Goal: Task Accomplishment & Management: Manage account settings

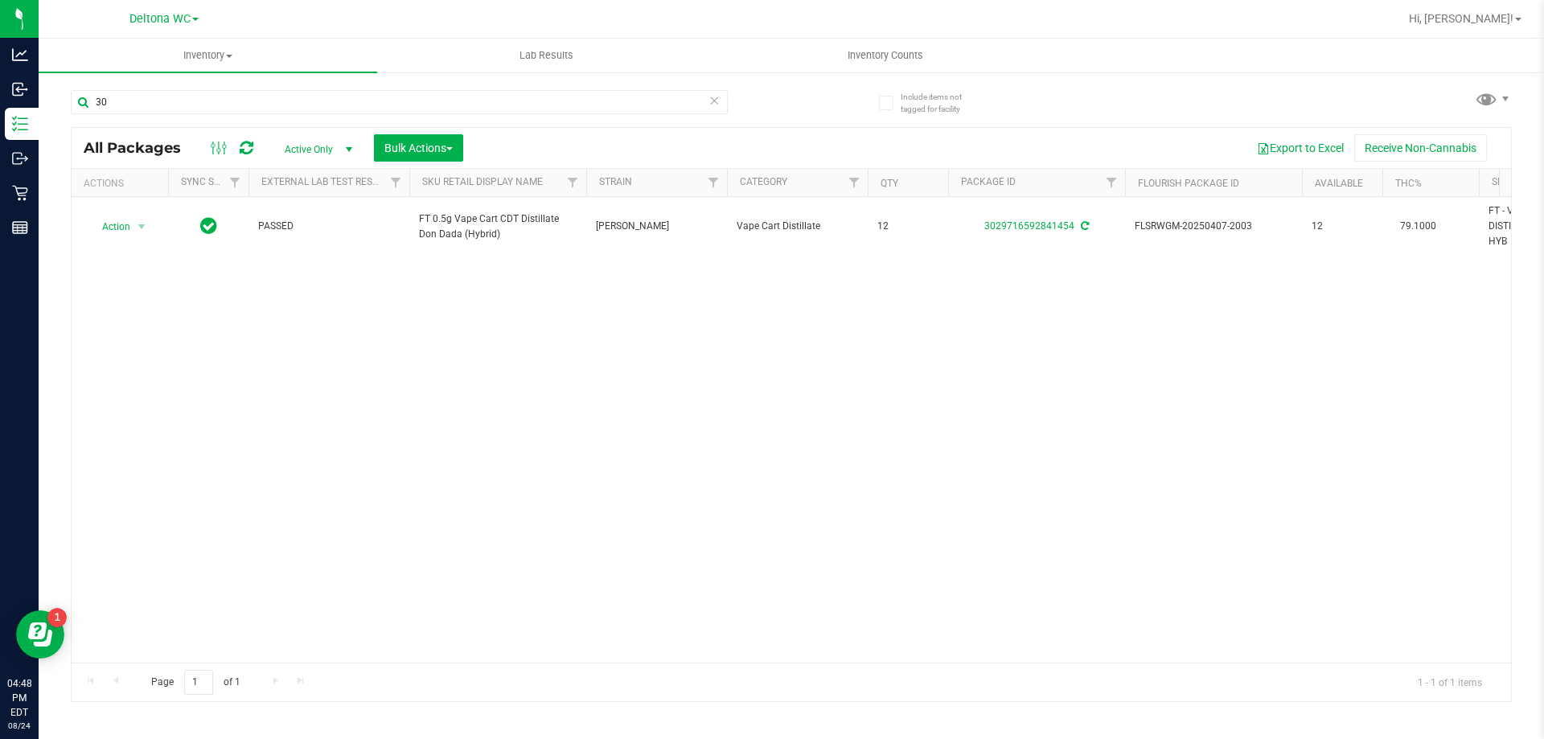
type input "3"
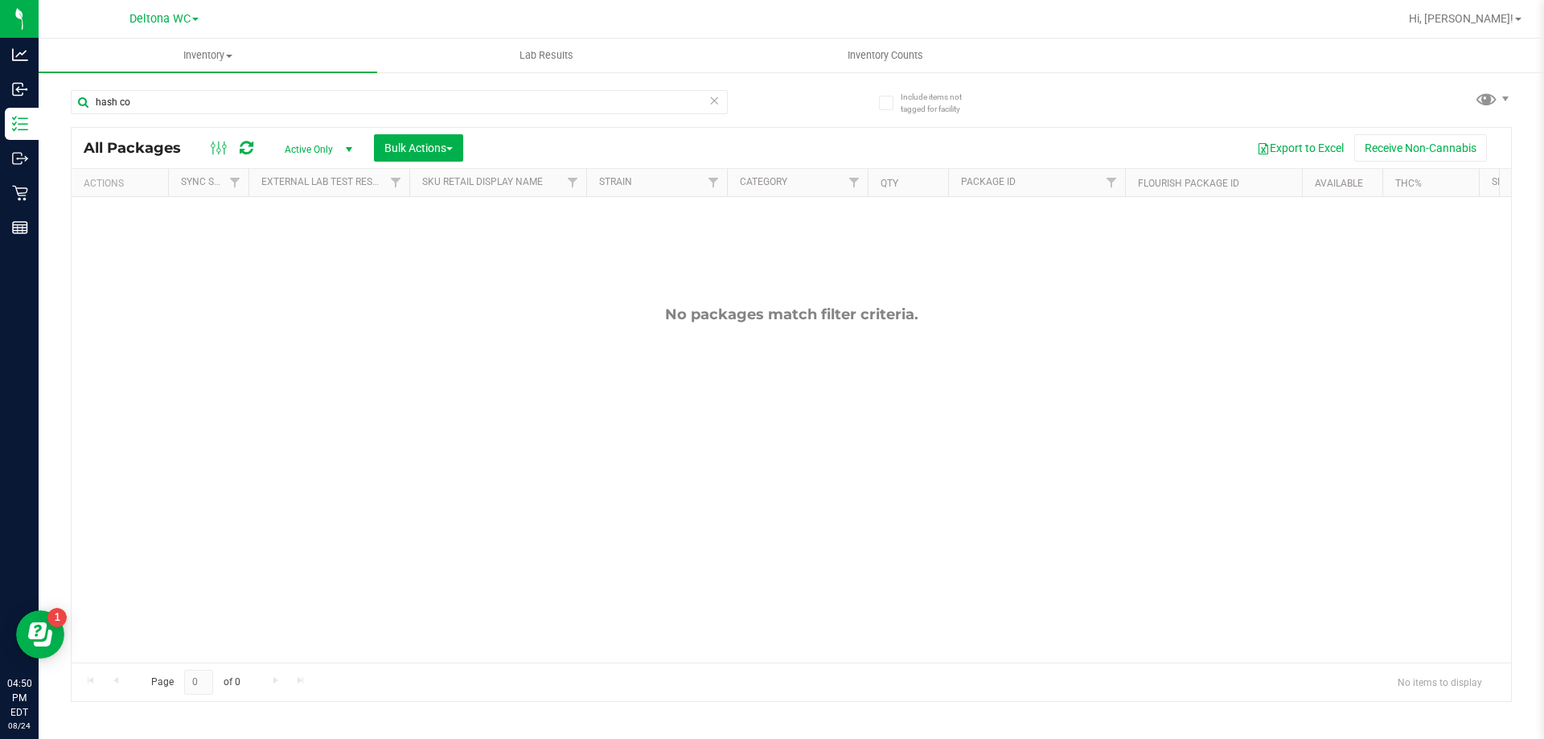
type input "hash co"
drag, startPoint x: 1090, startPoint y: 335, endPoint x: 1099, endPoint y: 335, distance: 8.8
click at [1091, 335] on div "No packages match filter criteria." at bounding box center [791, 484] width 1439 height 574
click at [911, 55] on span "Inventory Counts" at bounding box center [885, 55] width 119 height 14
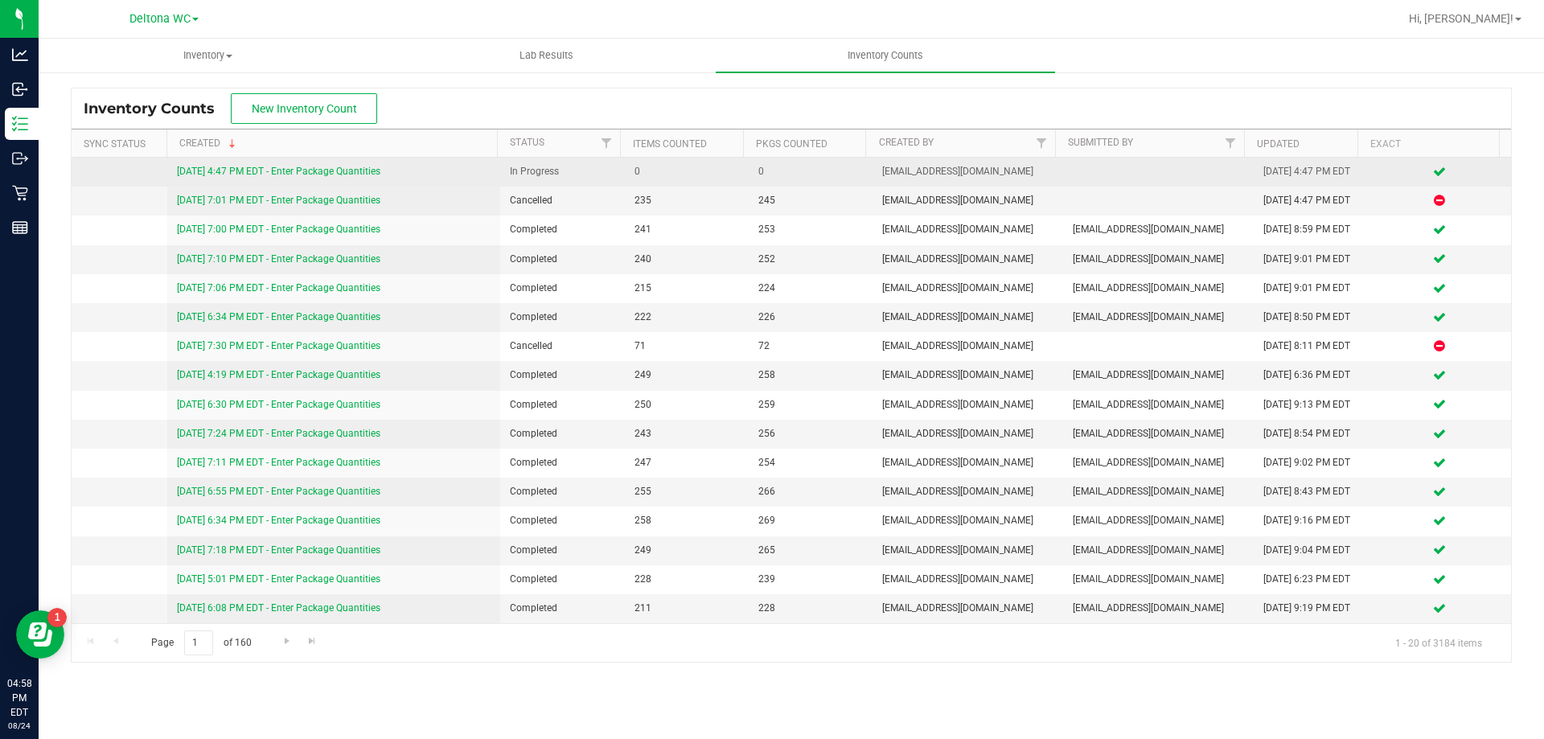
click at [354, 170] on link "[DATE] 4:47 PM EDT - Enter Package Quantities" at bounding box center [278, 171] width 203 height 11
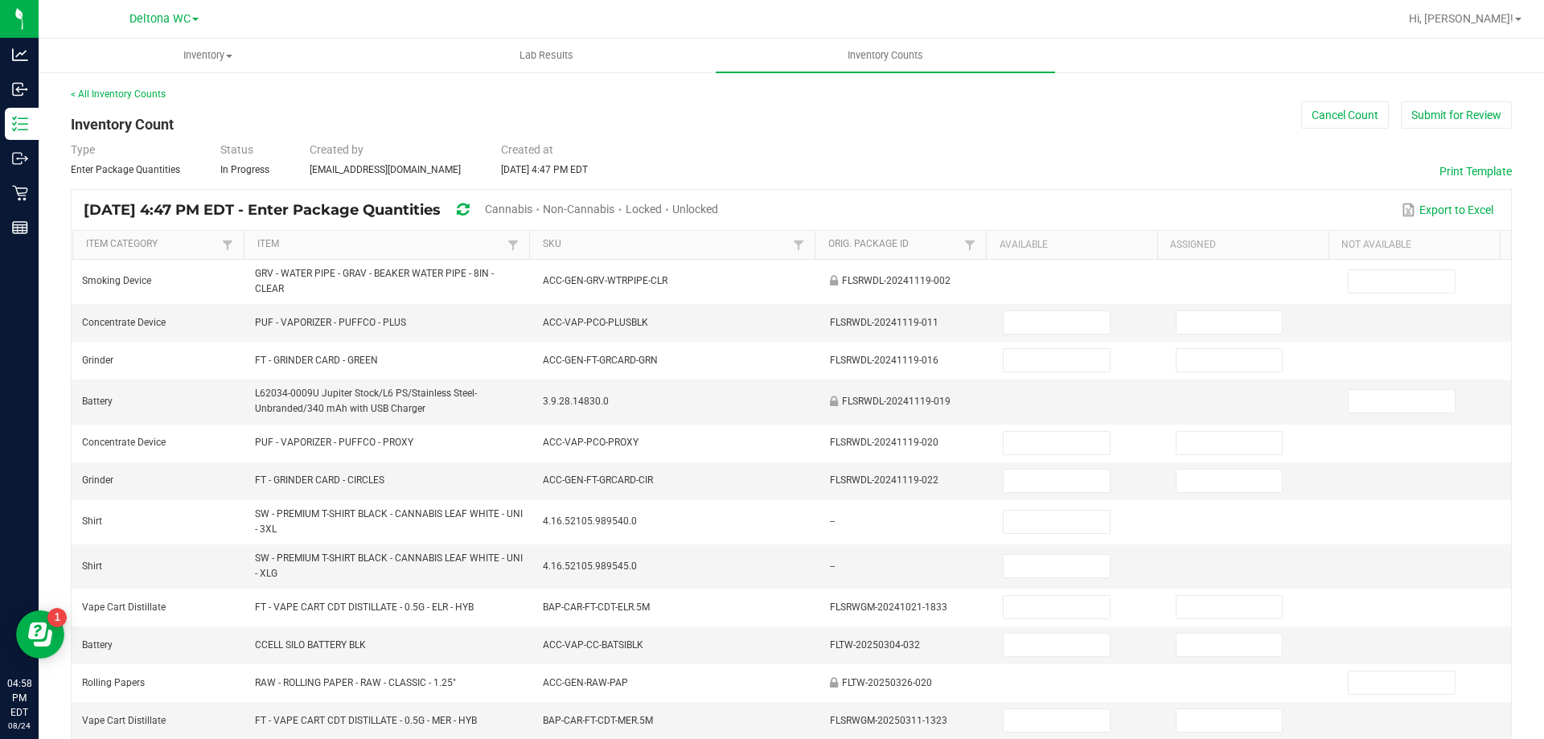
click at [532, 208] on span "Cannabis" at bounding box center [508, 209] width 47 height 13
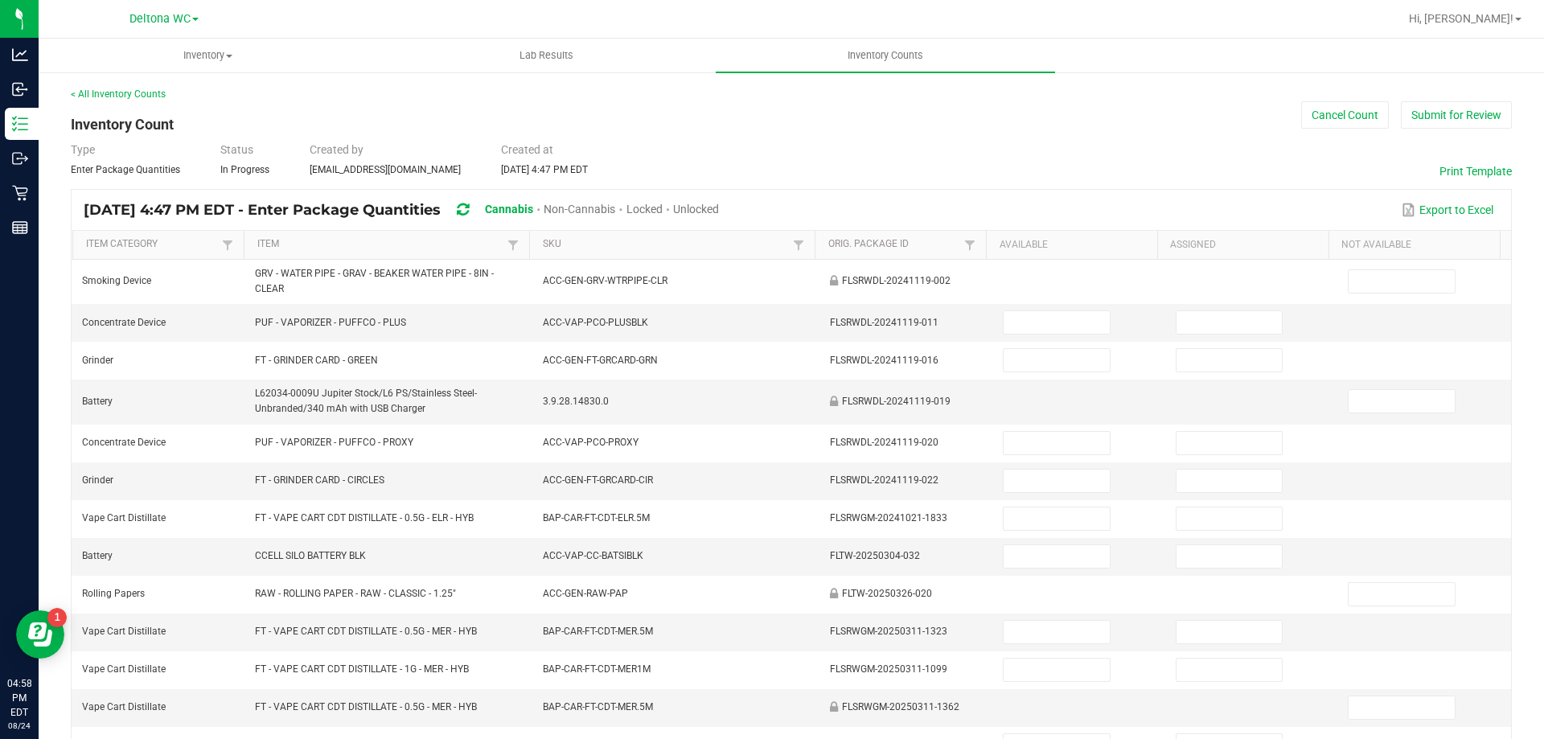
click at [719, 211] on span "Unlocked" at bounding box center [696, 209] width 46 height 13
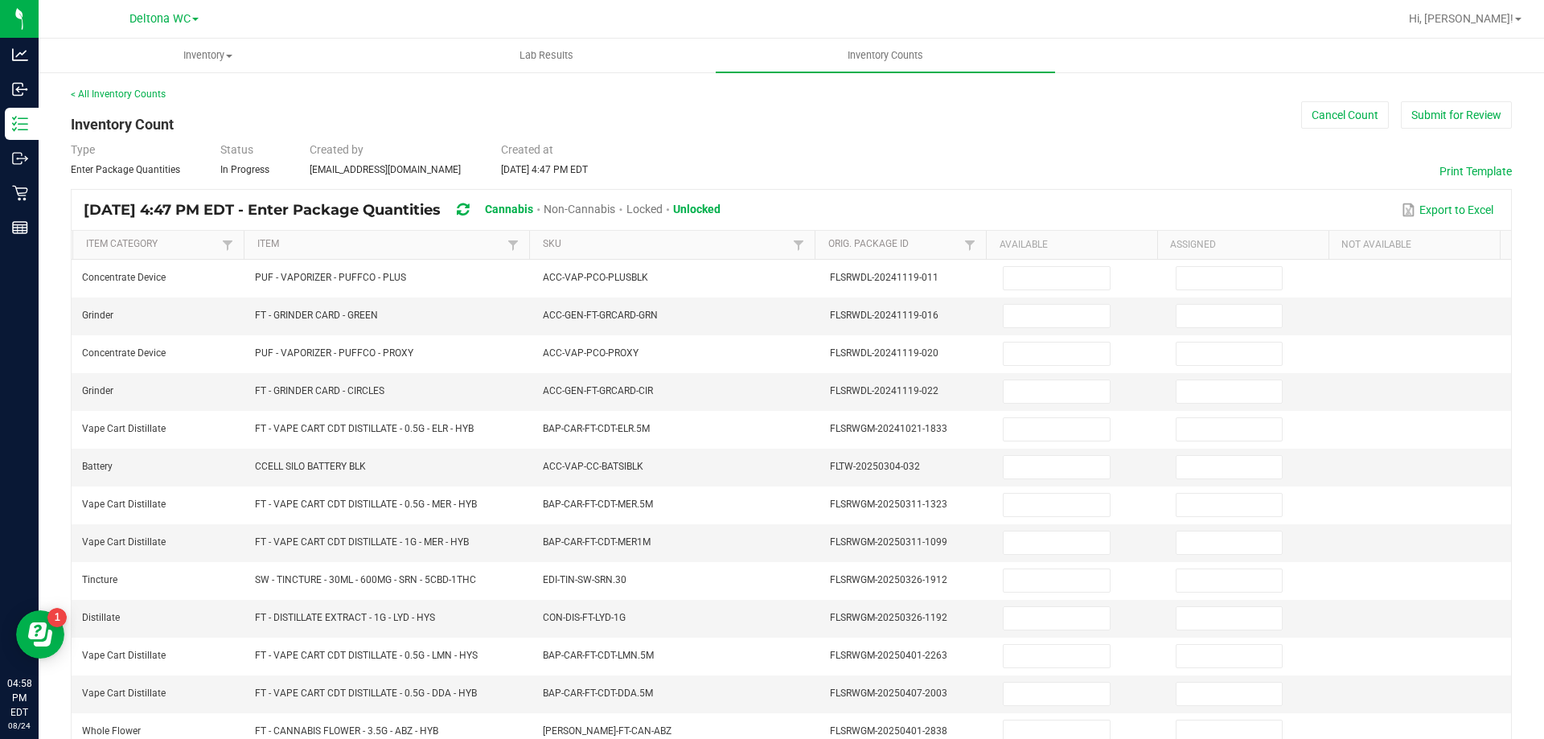
click at [728, 237] on th "SKU" at bounding box center [671, 245] width 285 height 29
click at [727, 240] on link "SKU" at bounding box center [666, 244] width 246 height 13
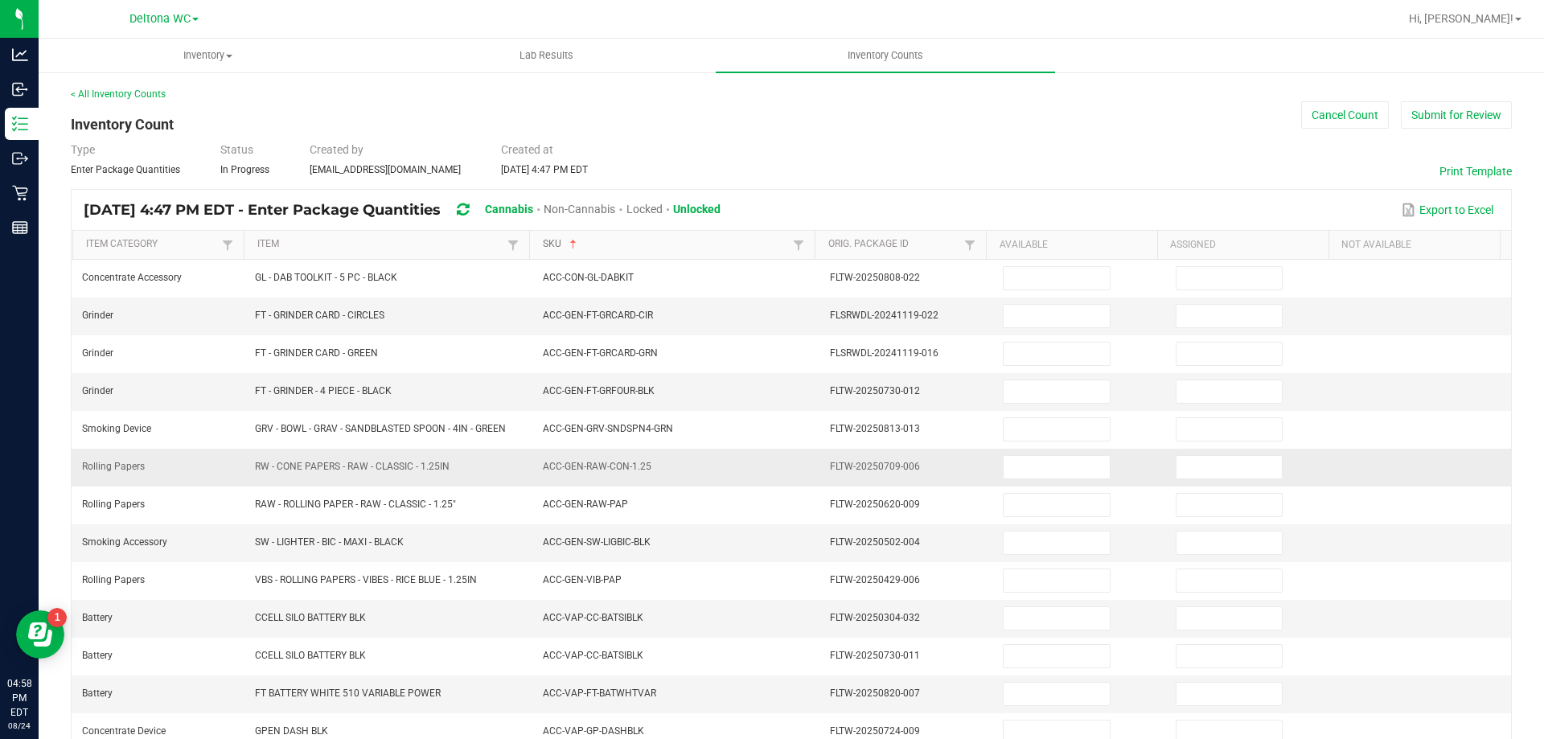
scroll to position [334, 0]
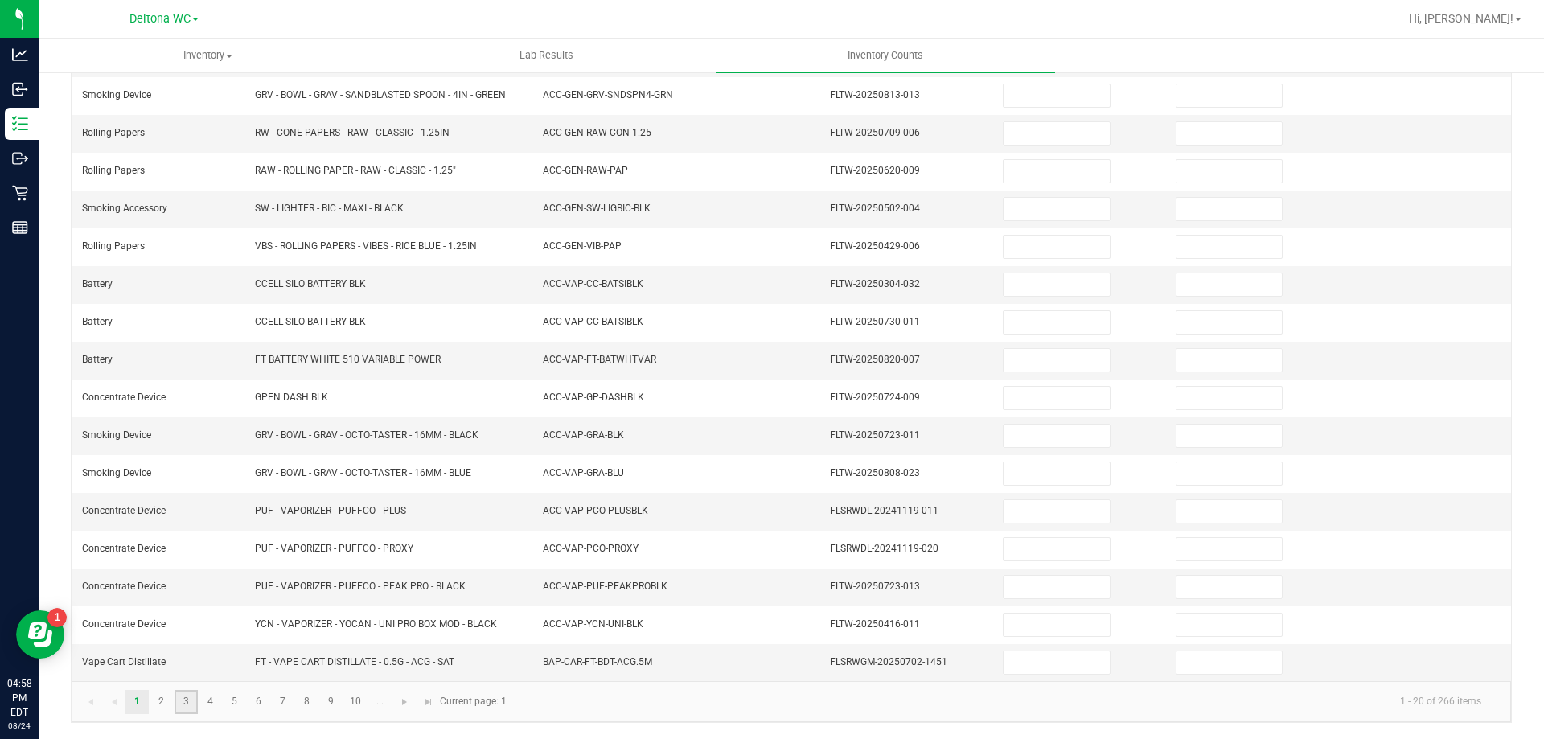
click at [177, 703] on link "3" at bounding box center [185, 702] width 23 height 24
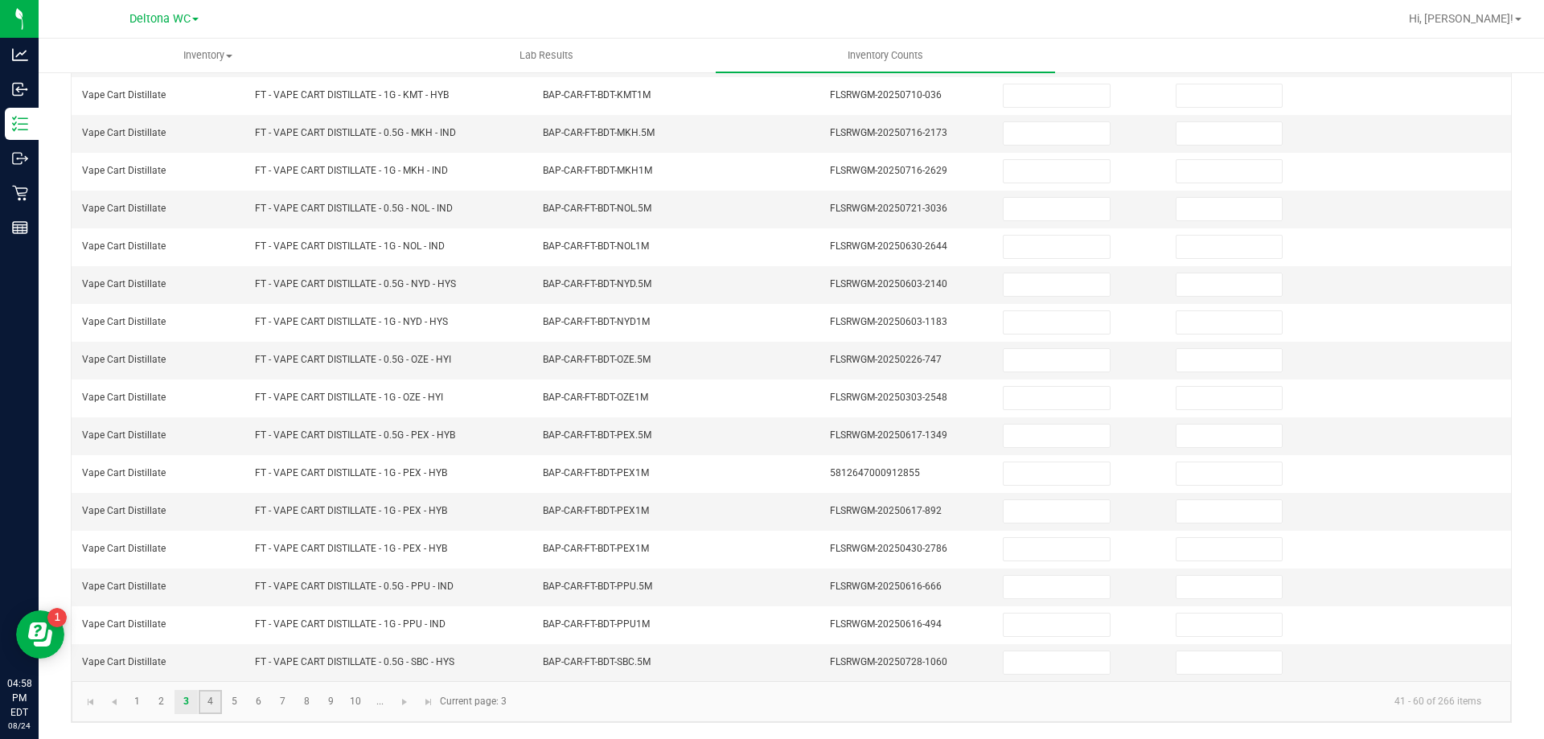
click at [207, 706] on link "4" at bounding box center [210, 702] width 23 height 24
click at [226, 706] on link "5" at bounding box center [234, 702] width 23 height 24
click at [259, 700] on link "6" at bounding box center [258, 702] width 23 height 24
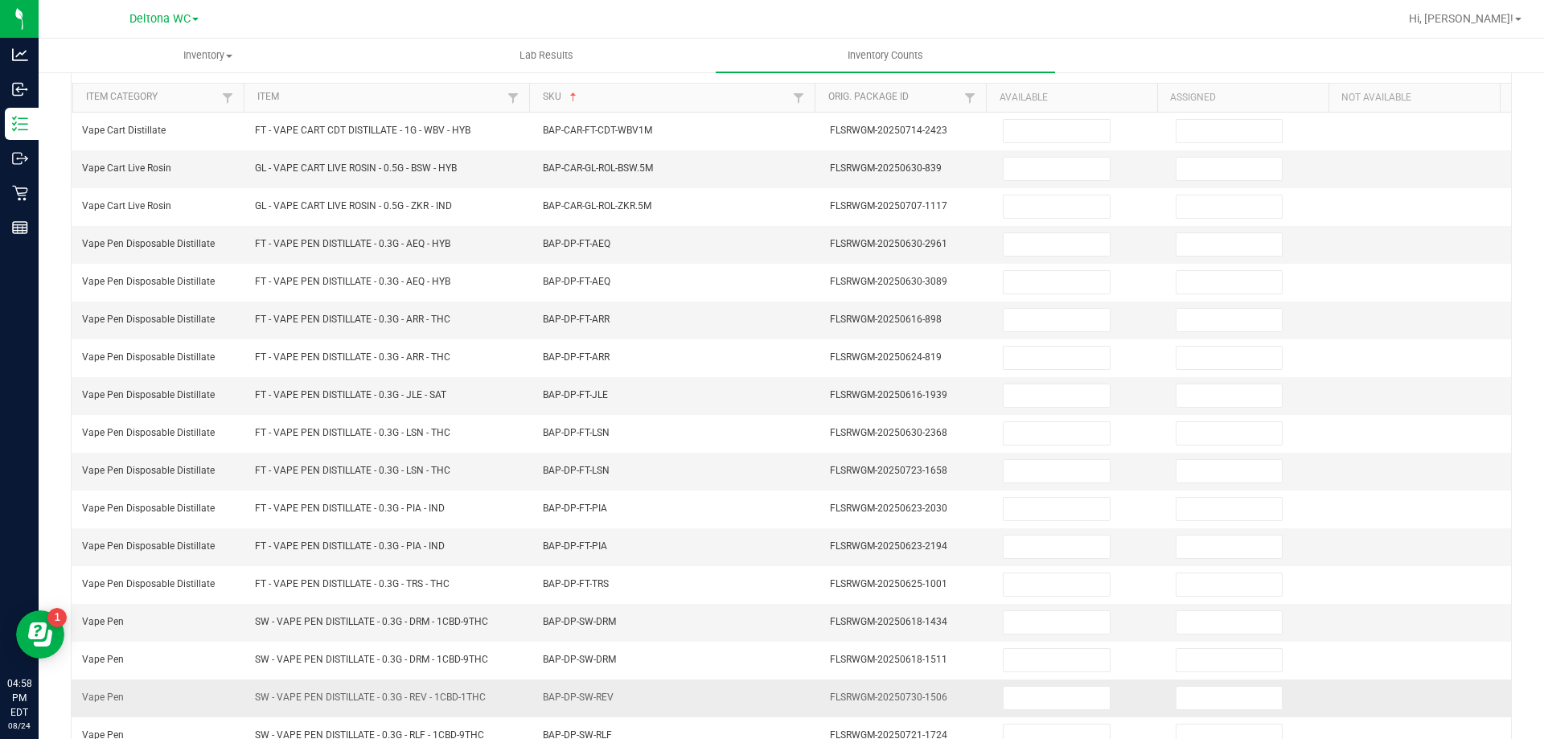
scroll to position [92, 0]
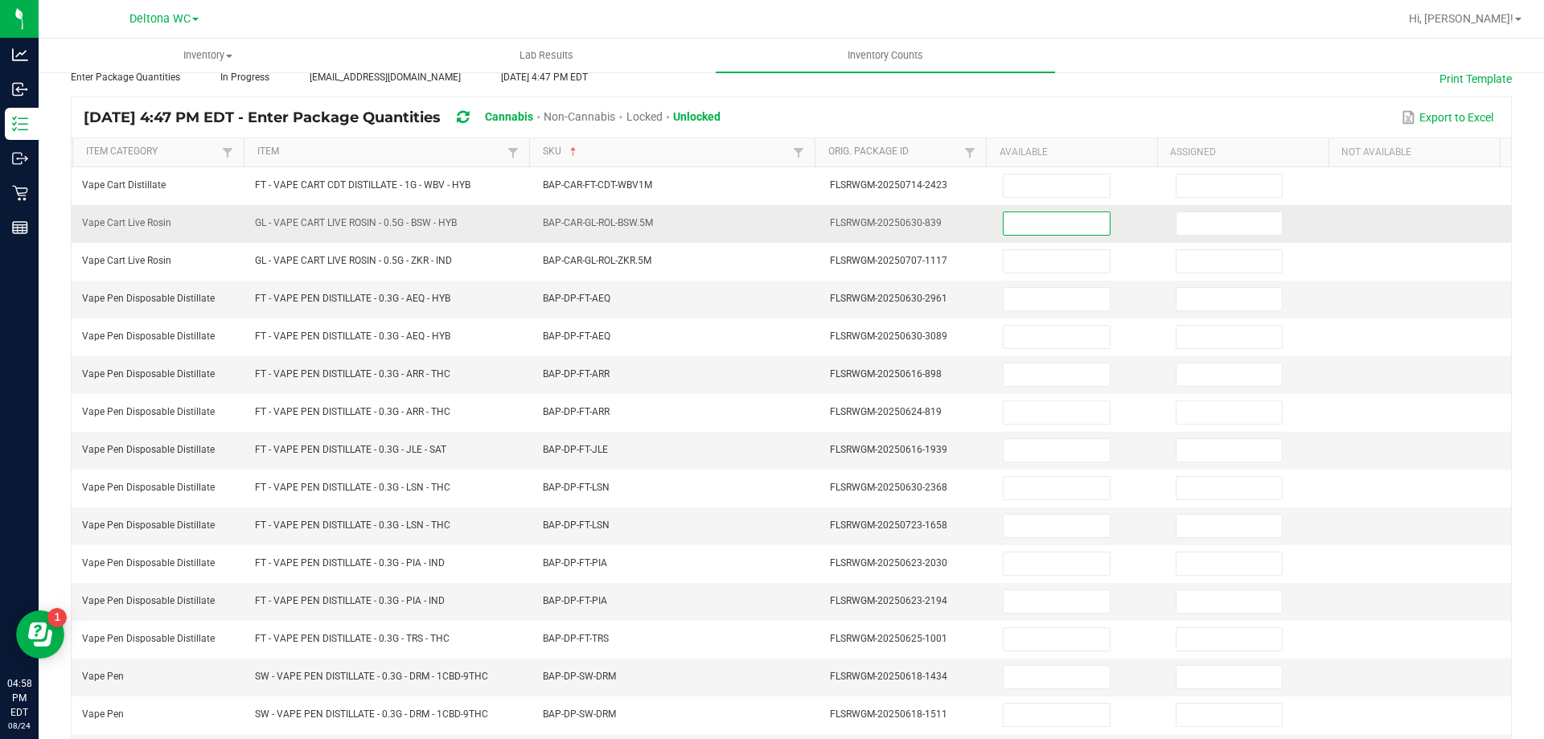
click at [1015, 223] on input at bounding box center [1055, 223] width 105 height 23
type input "1"
type input "0"
type input "7"
type input "0"
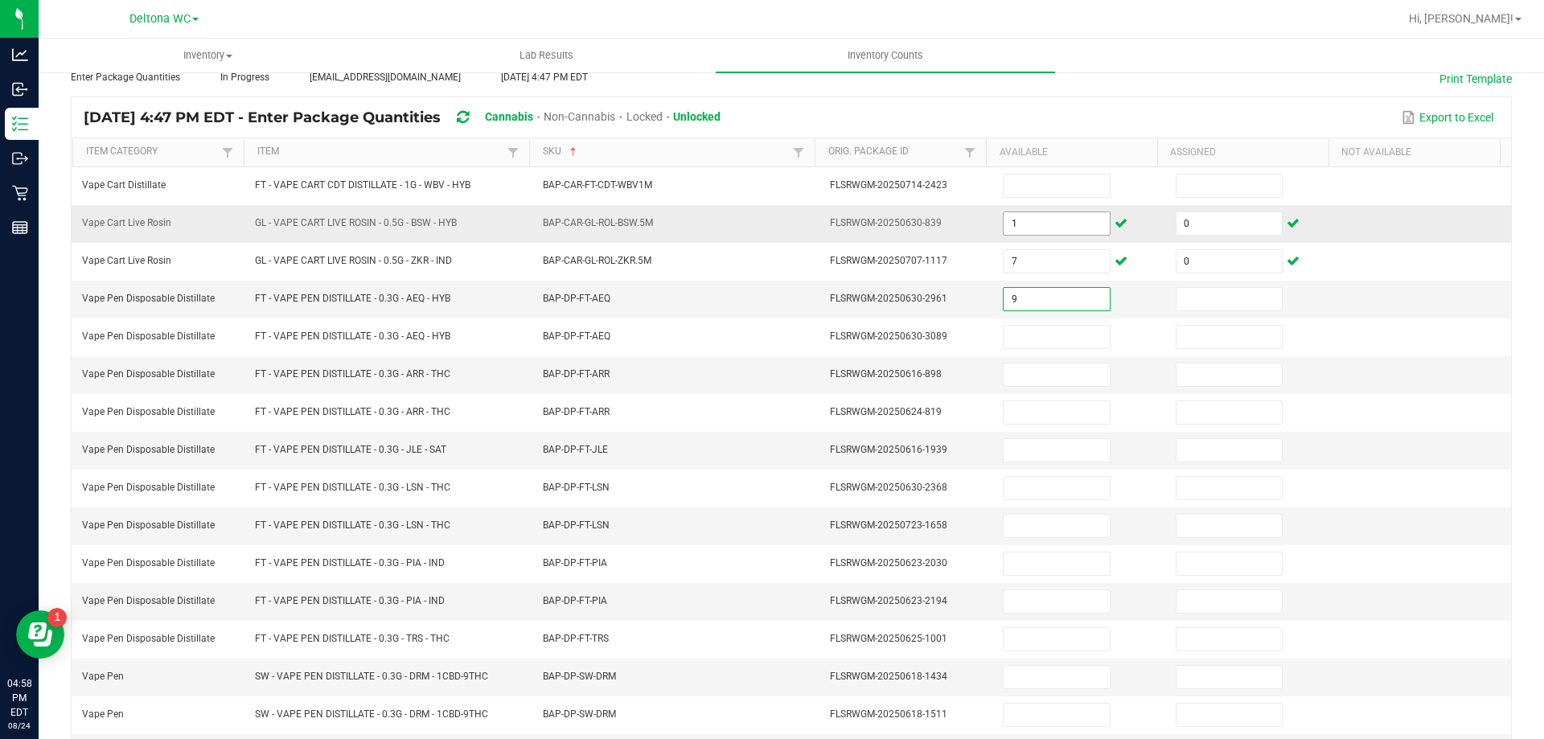
type input "9"
type input "0"
type input "14"
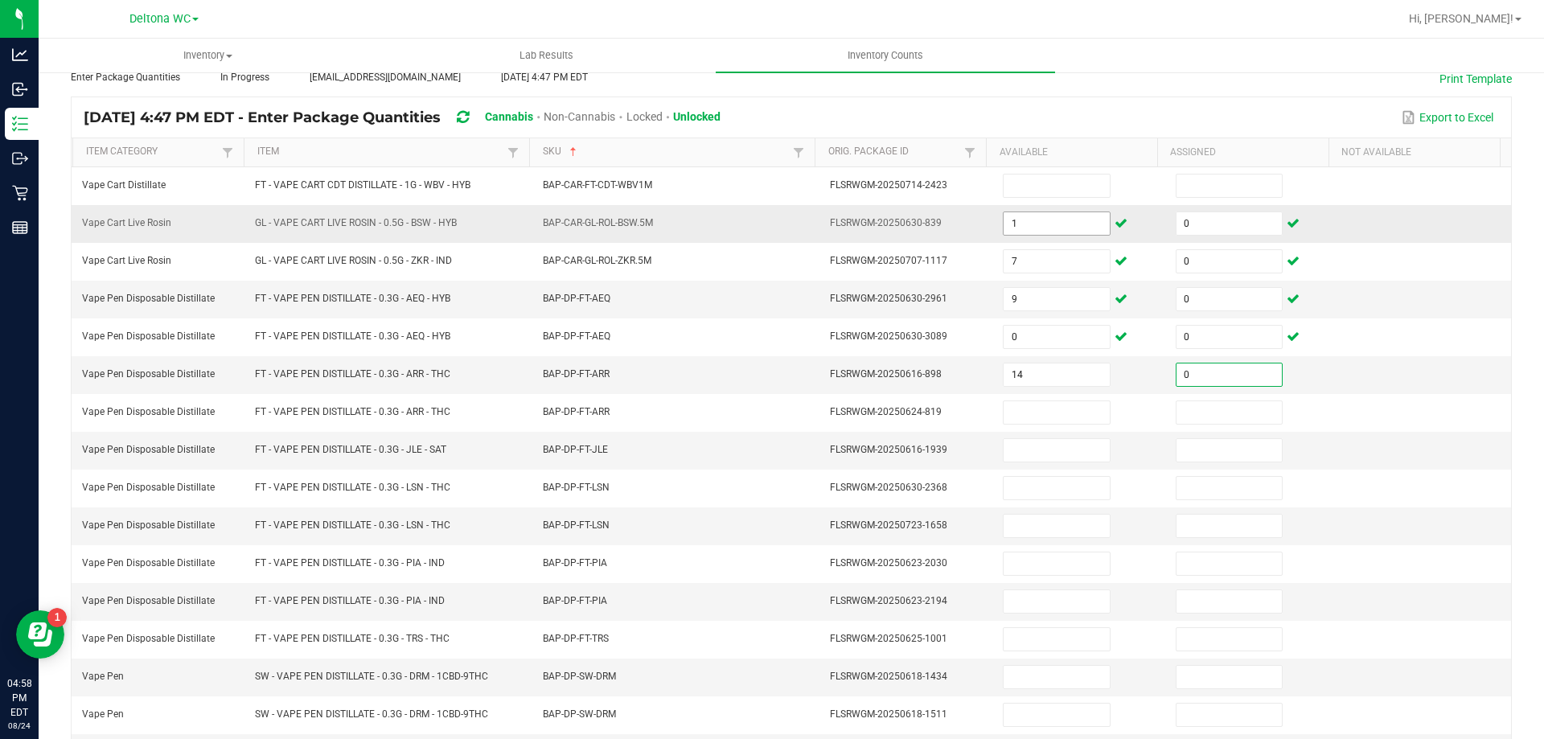
type input "0"
type input "2"
type input "0"
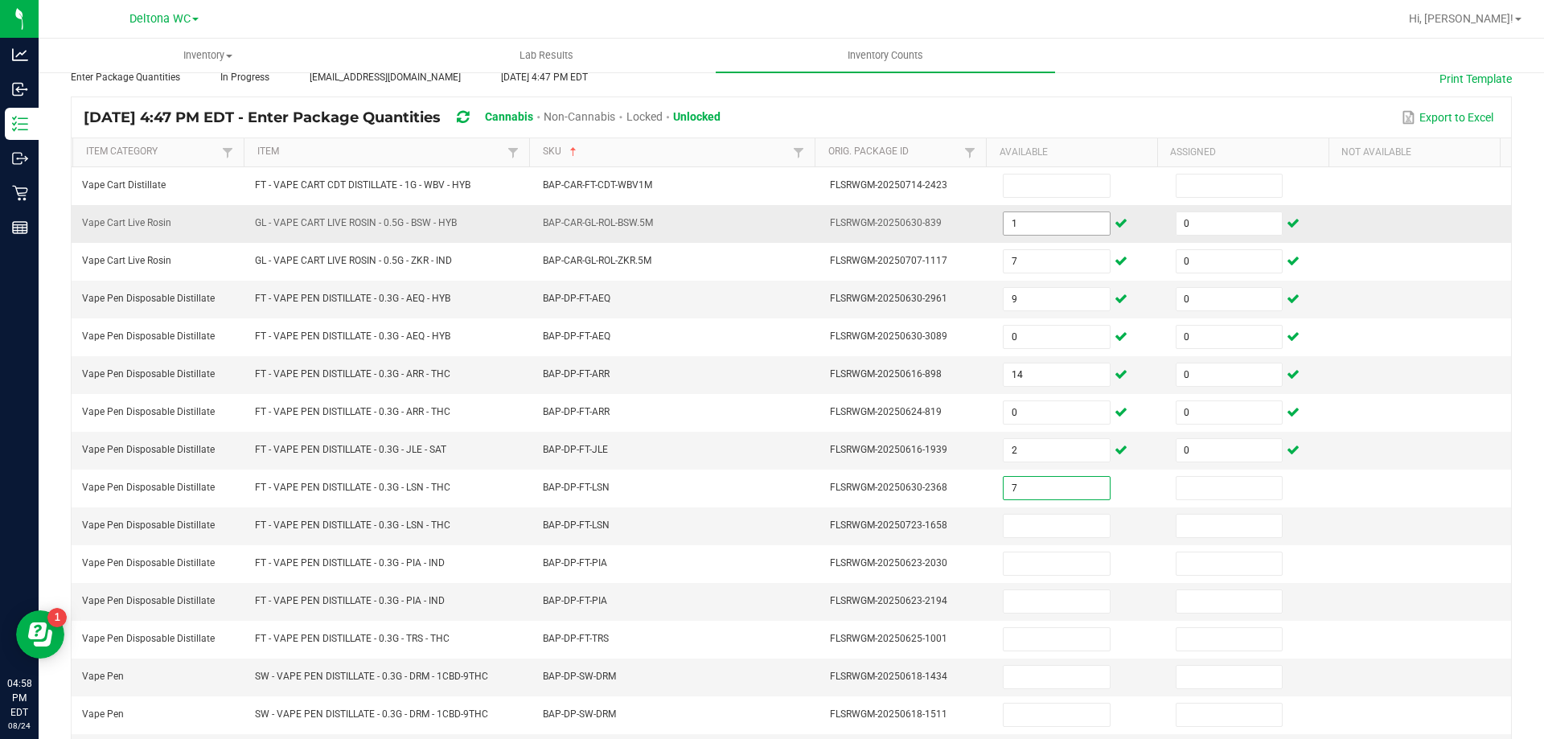
type input "7"
type input "0"
type input "13"
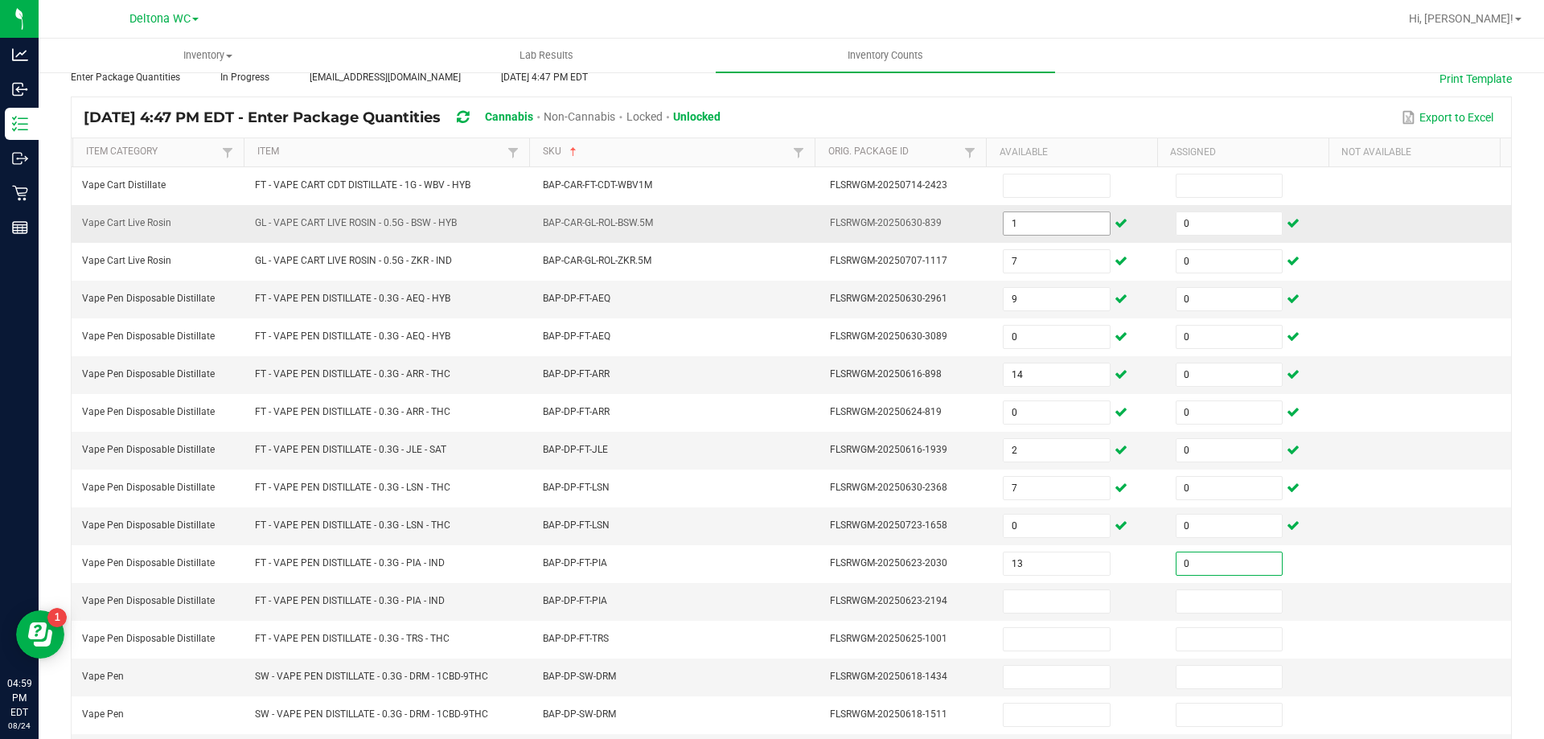
type input "0"
type input "3"
type input "0"
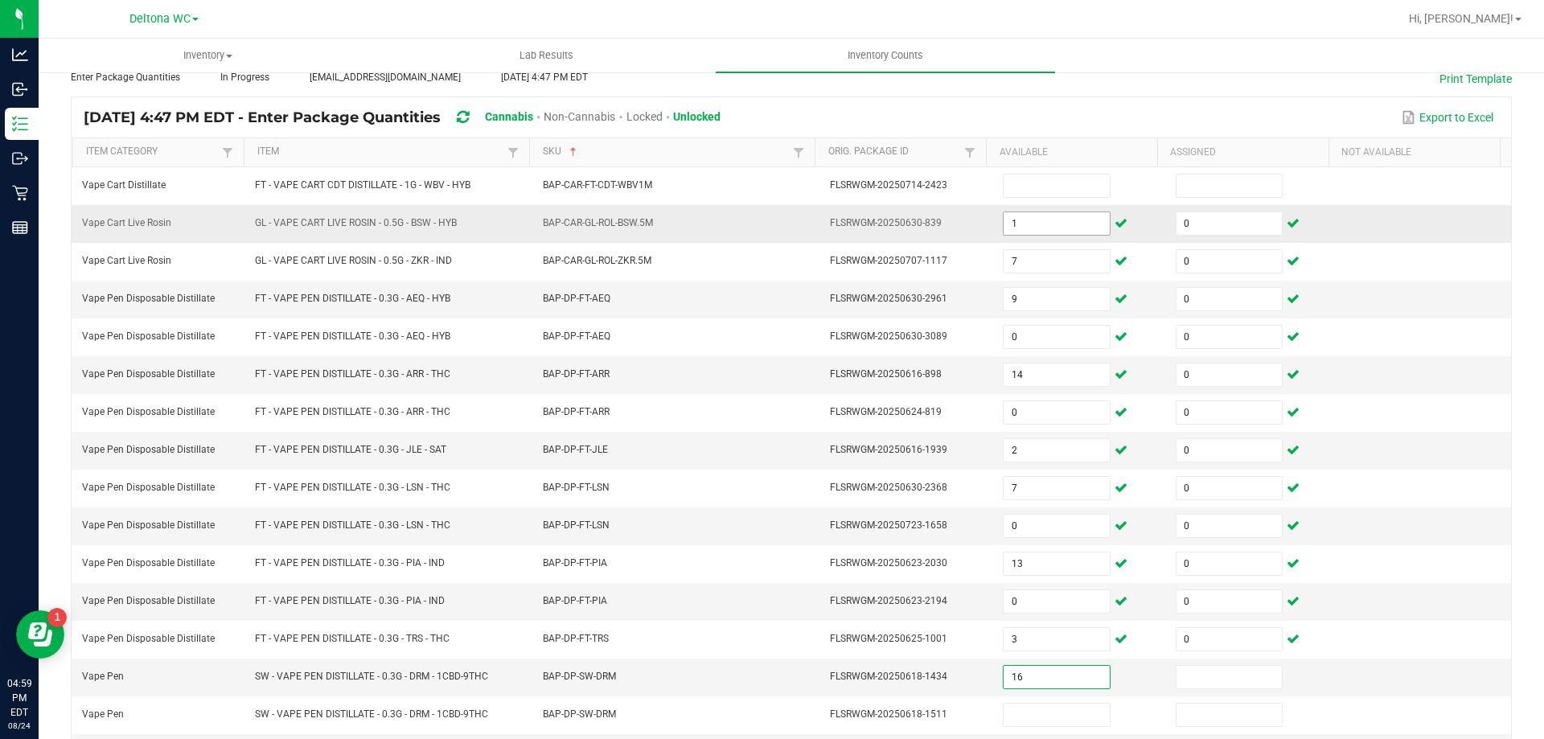
type input "16"
type input "0"
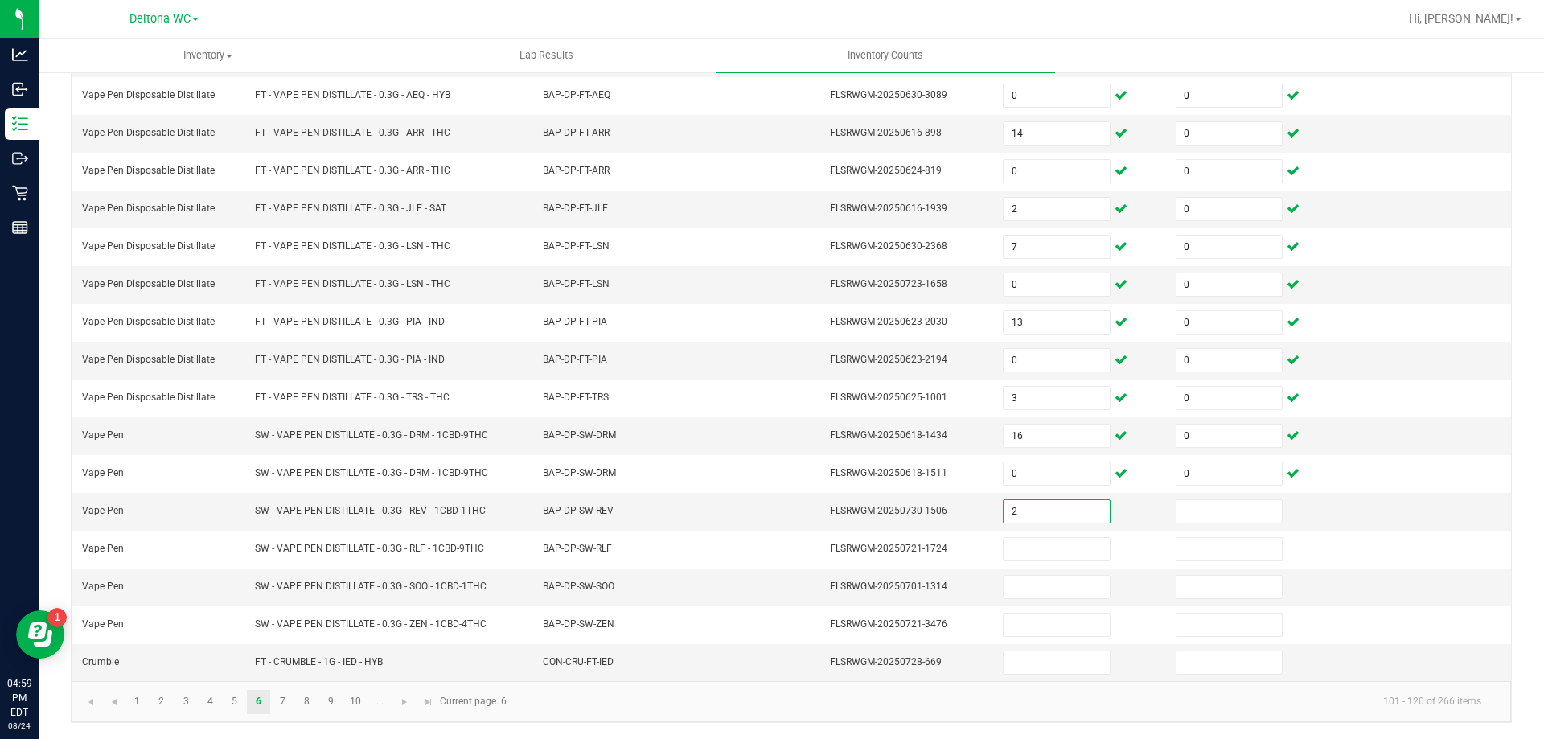
type input "2"
type input "0"
type input "9"
type input "0"
type input "11"
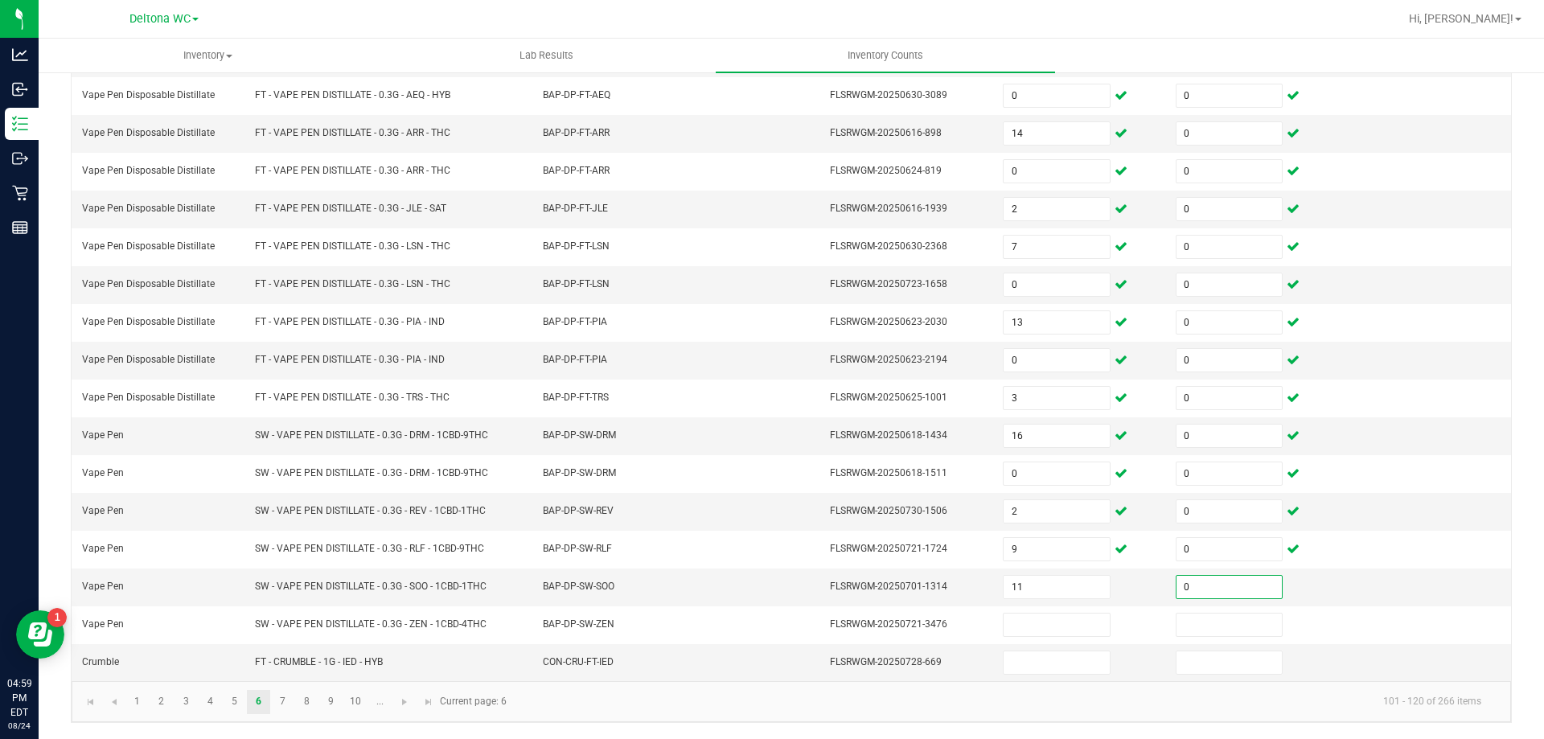
type input "0"
type input "16"
type input "0"
click at [285, 698] on link "7" at bounding box center [282, 702] width 23 height 24
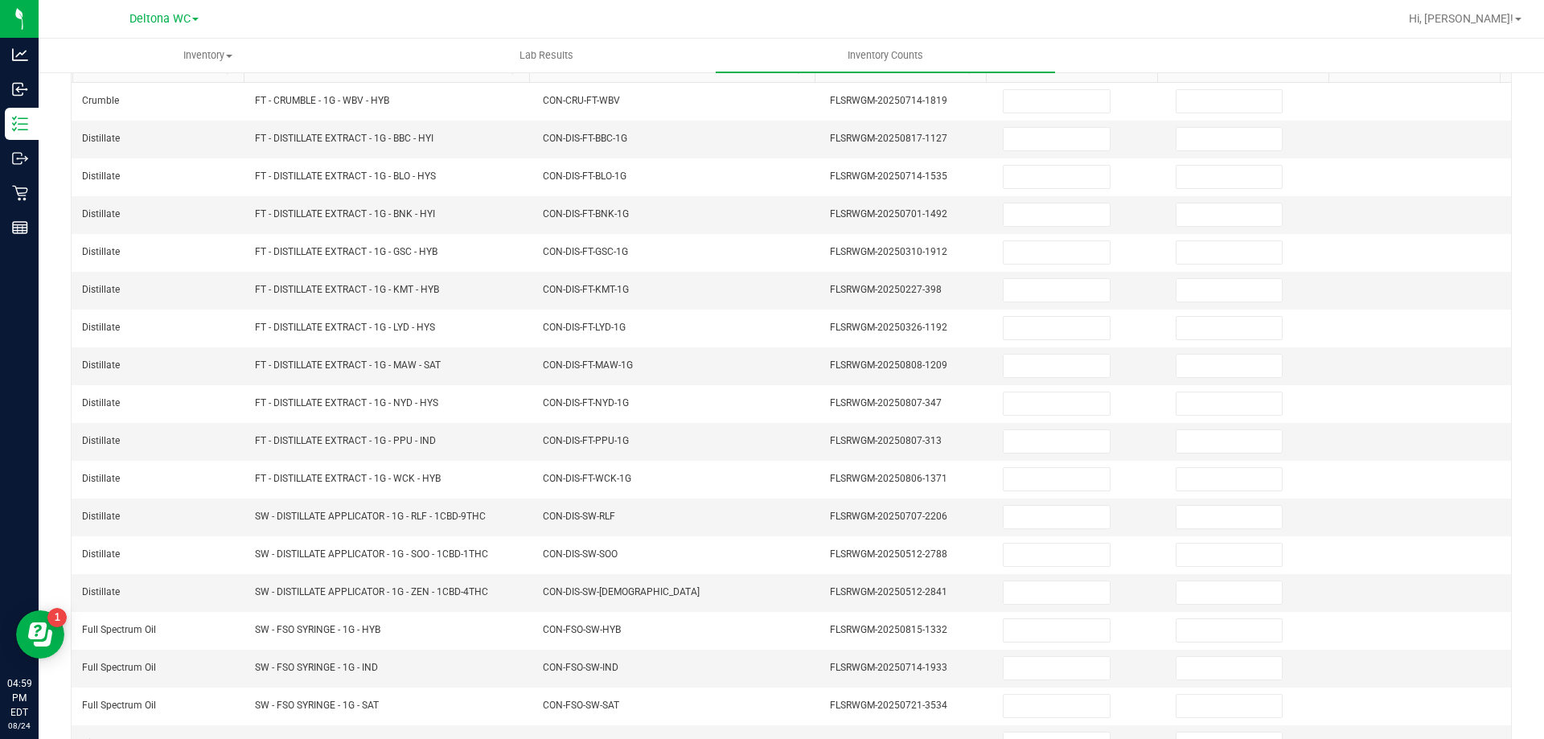
scroll to position [173, 0]
click at [1035, 149] on input at bounding box center [1055, 143] width 105 height 23
type input "10"
type input "0"
type input "4"
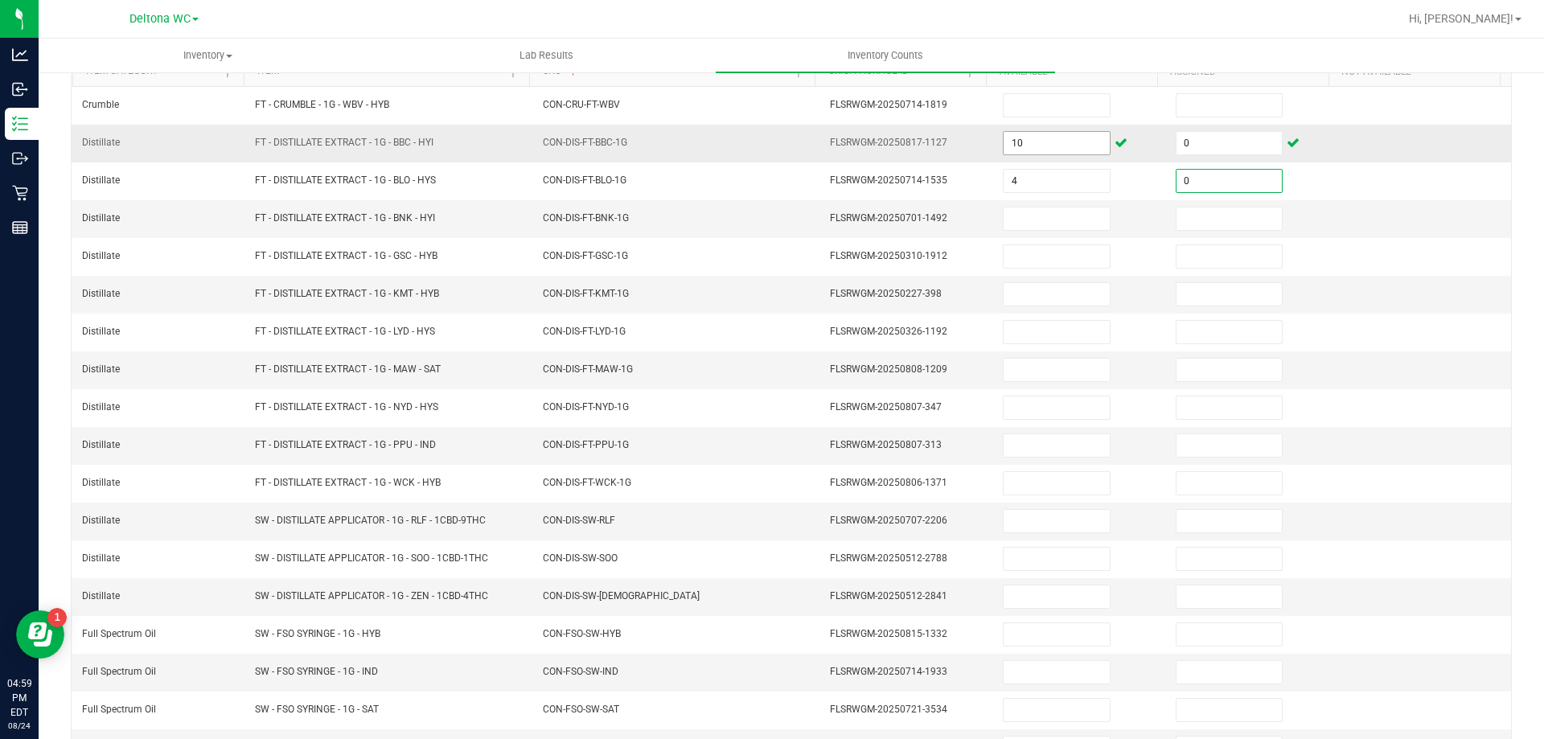
type input "0"
type input "3"
type input "0"
type input "1"
type input "0"
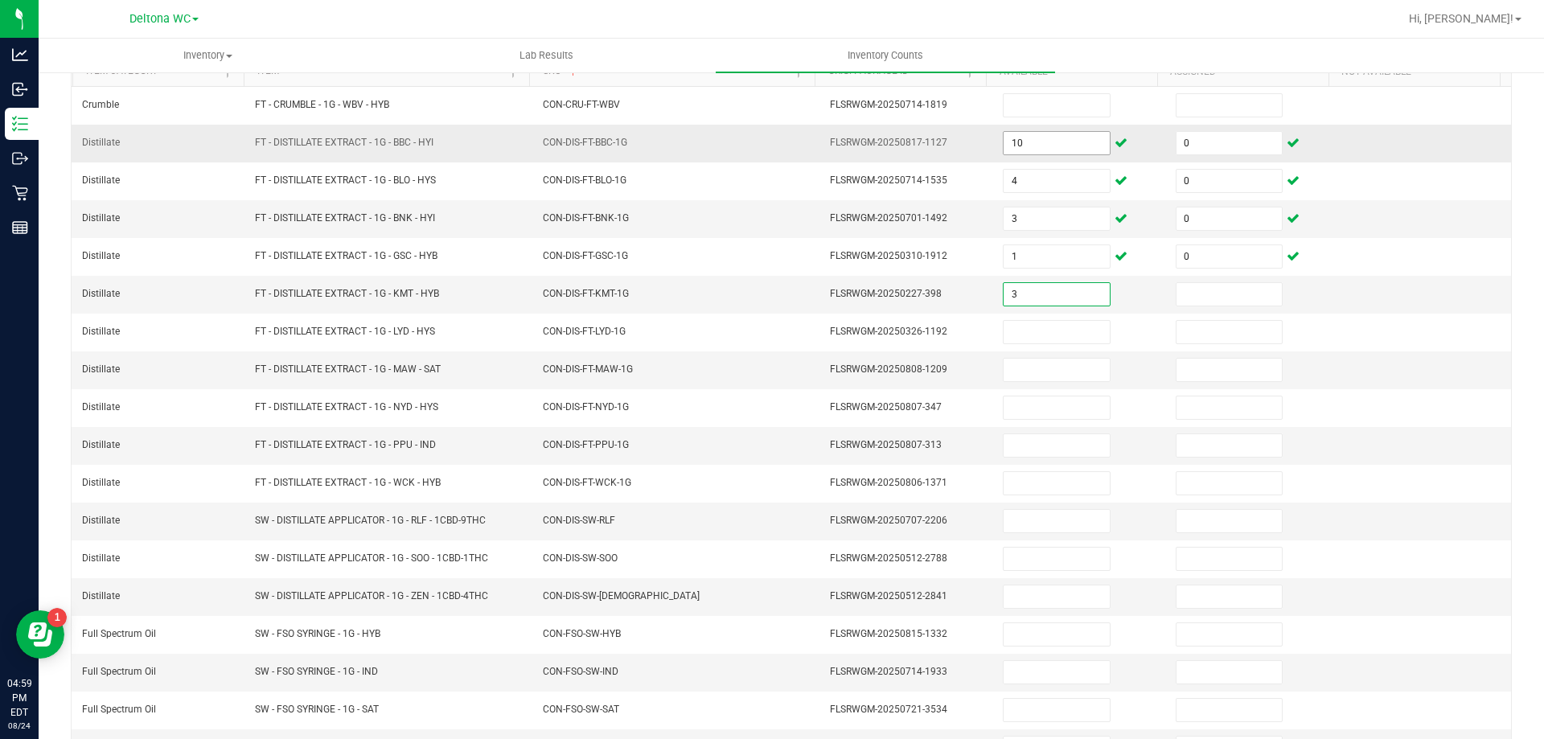
type input "3"
click at [1232, 285] on input at bounding box center [1228, 294] width 105 height 23
type input "0"
type input "6"
type input "0"
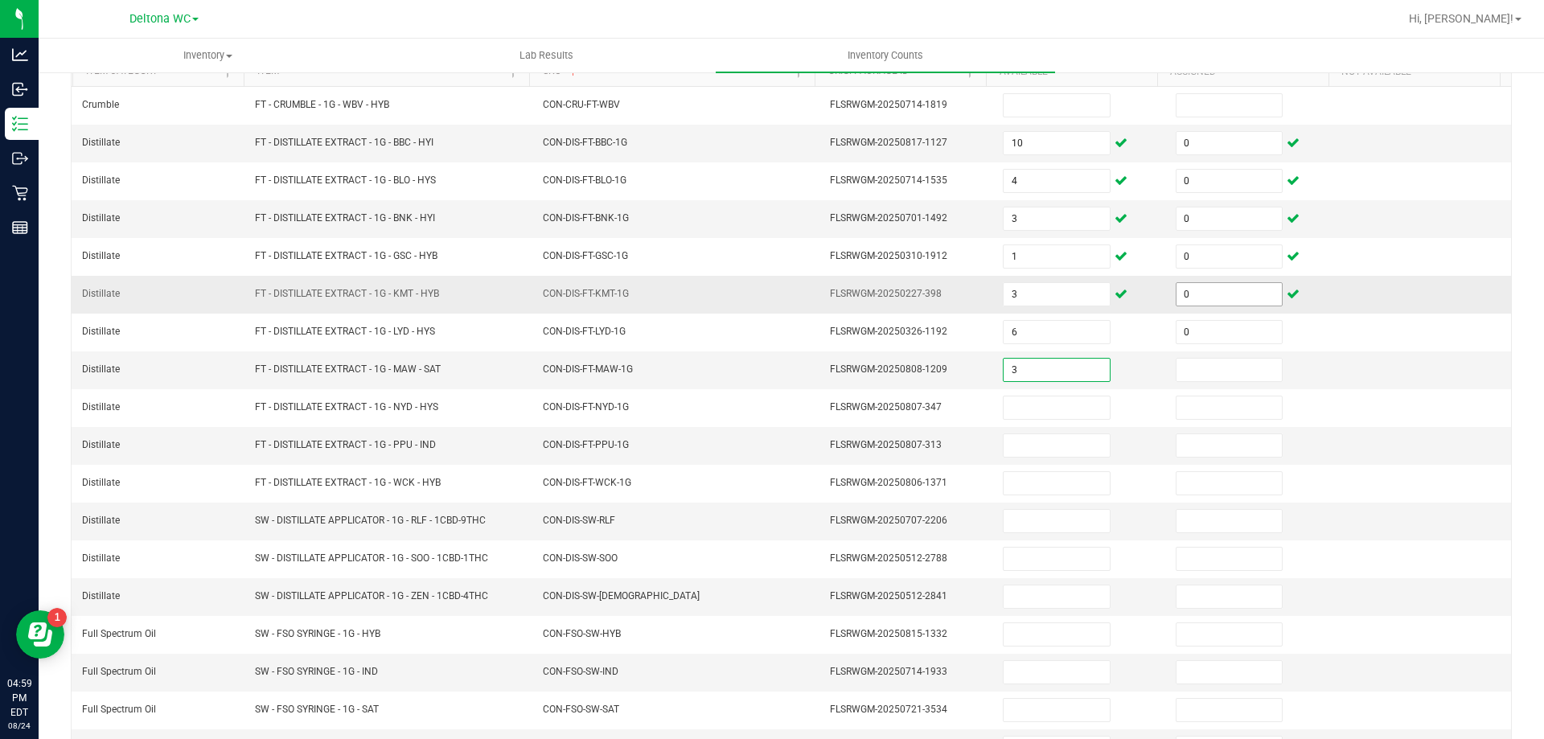
type input "3"
type input "0"
type input "11"
type input "0"
type input "8"
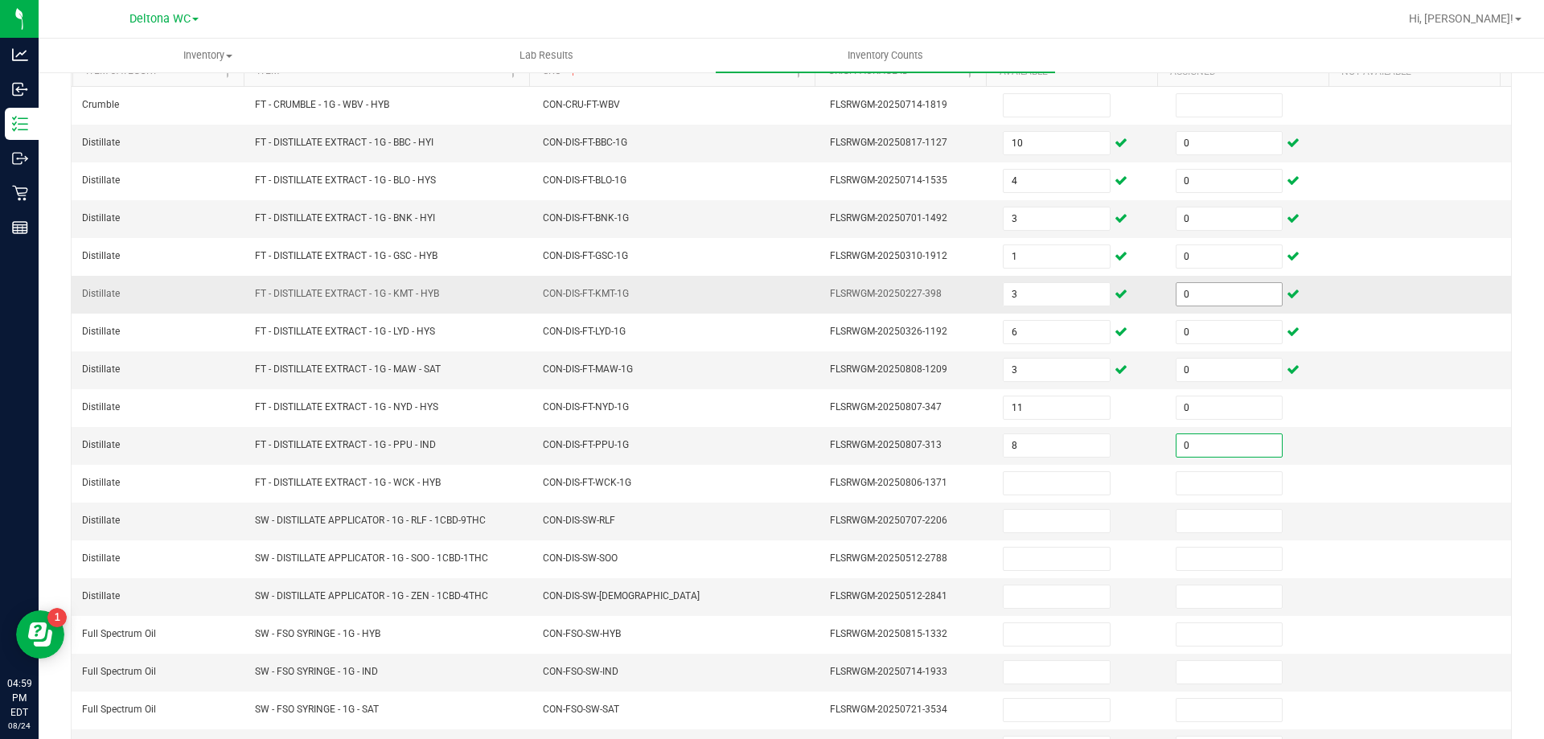
type input "0"
type input "3"
type input "0"
type input "9"
type input "0"
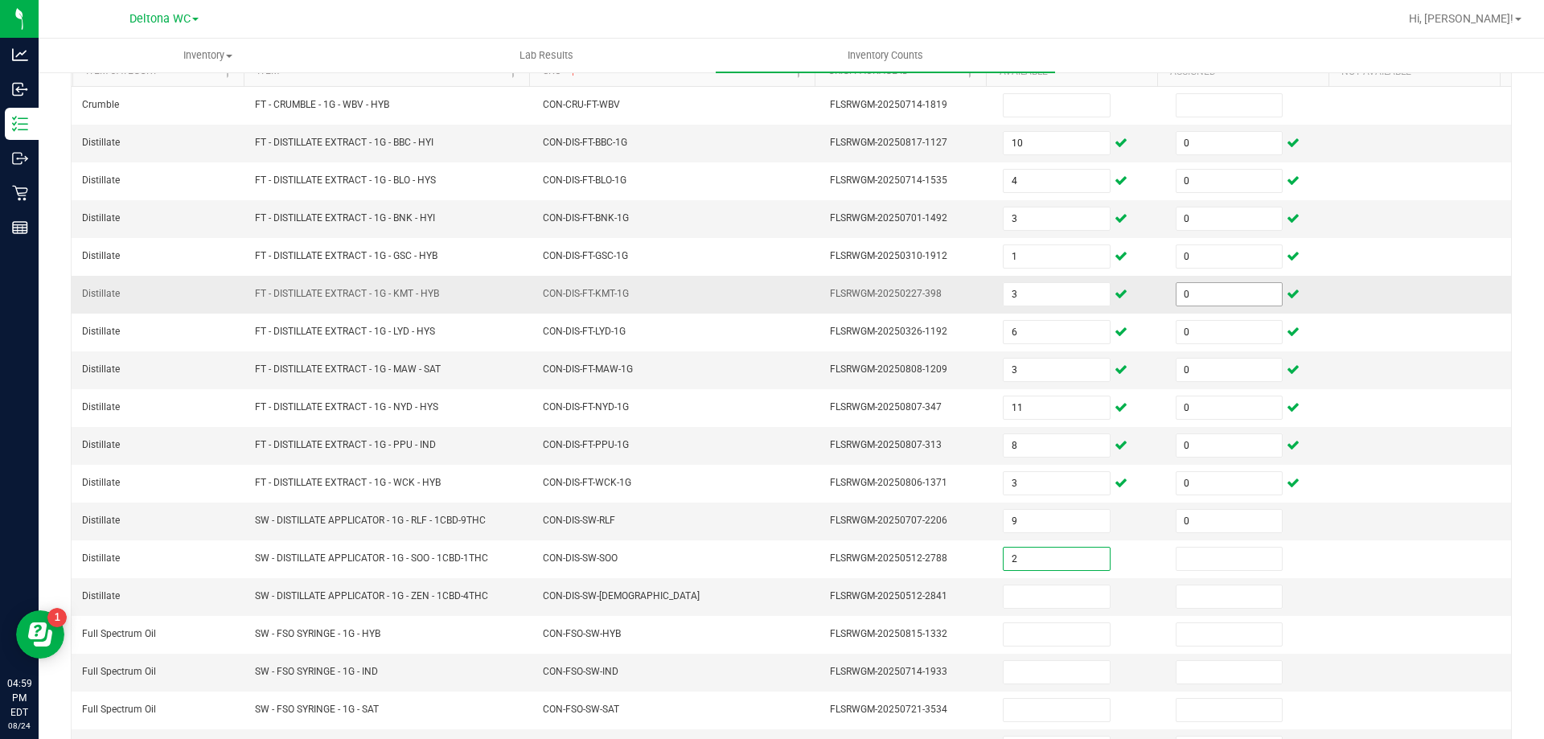
type input "2"
type input "0"
type input "7"
type input "0"
type input "8"
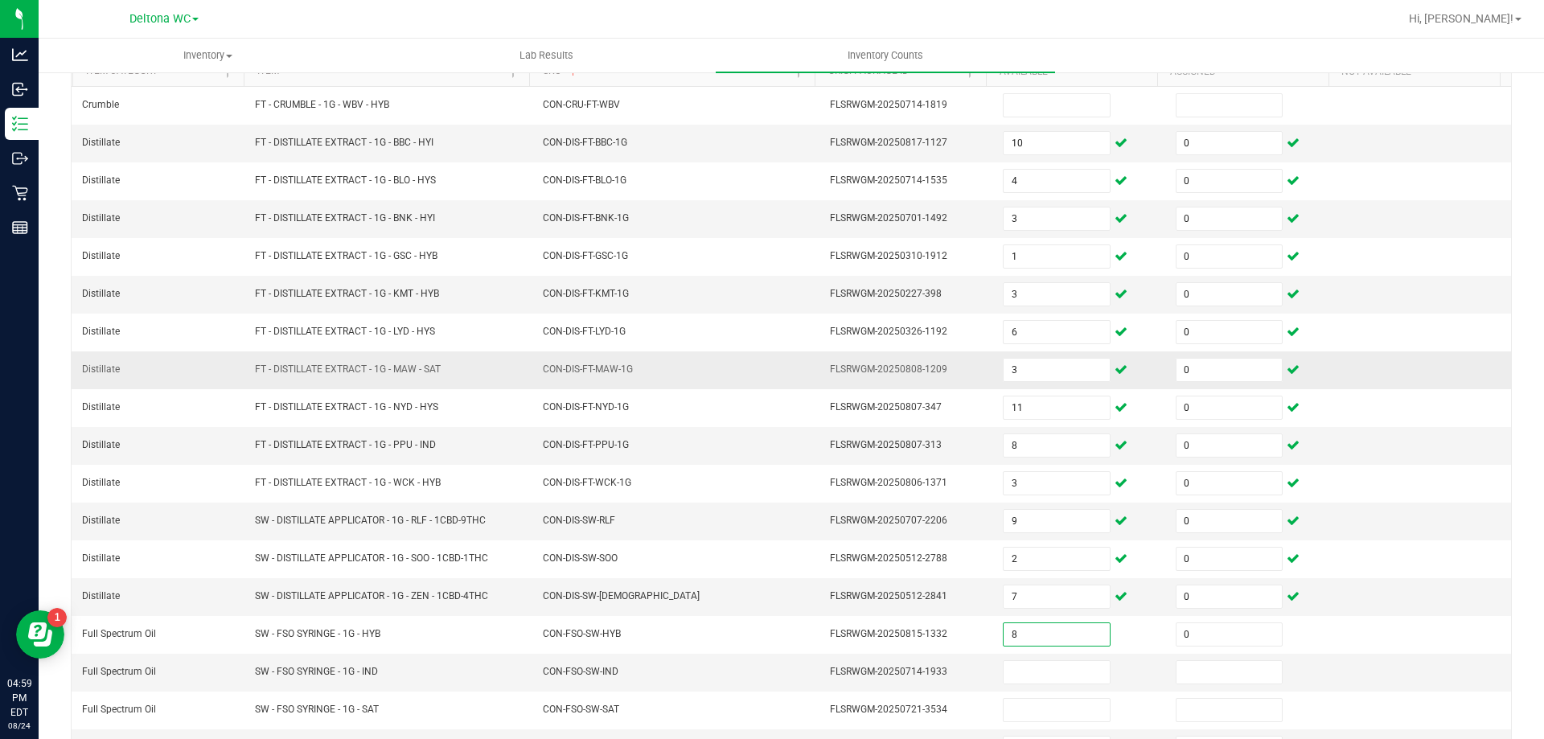
type input "0"
type input "4"
type input "0"
type input "1"
type input "0"
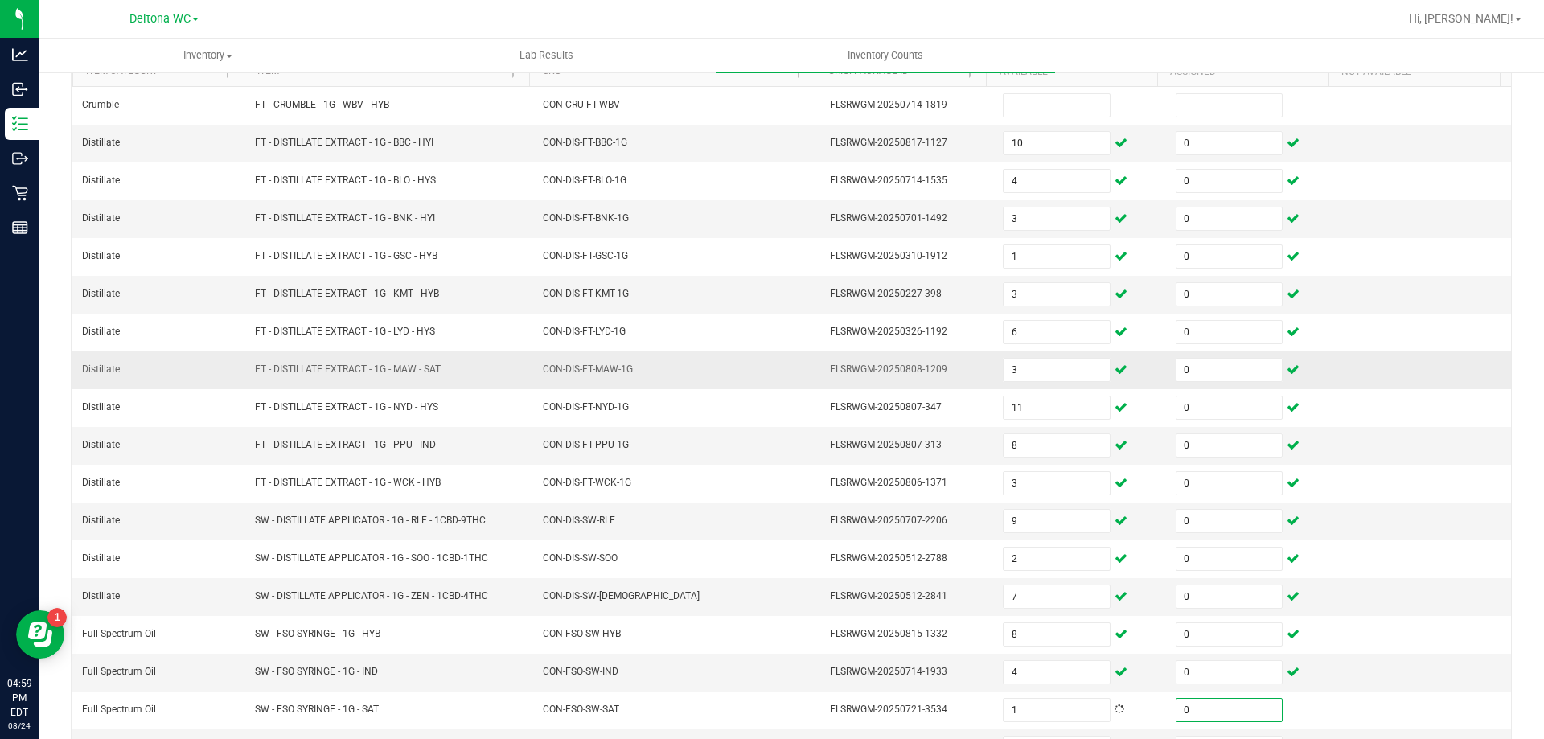
drag, startPoint x: 1013, startPoint y: 357, endPoint x: 966, endPoint y: 373, distance: 49.3
click at [1006, 359] on span "3" at bounding box center [1056, 370] width 107 height 24
click at [829, 383] on td "FLSRWGM-20250808-1209" at bounding box center [906, 370] width 173 height 38
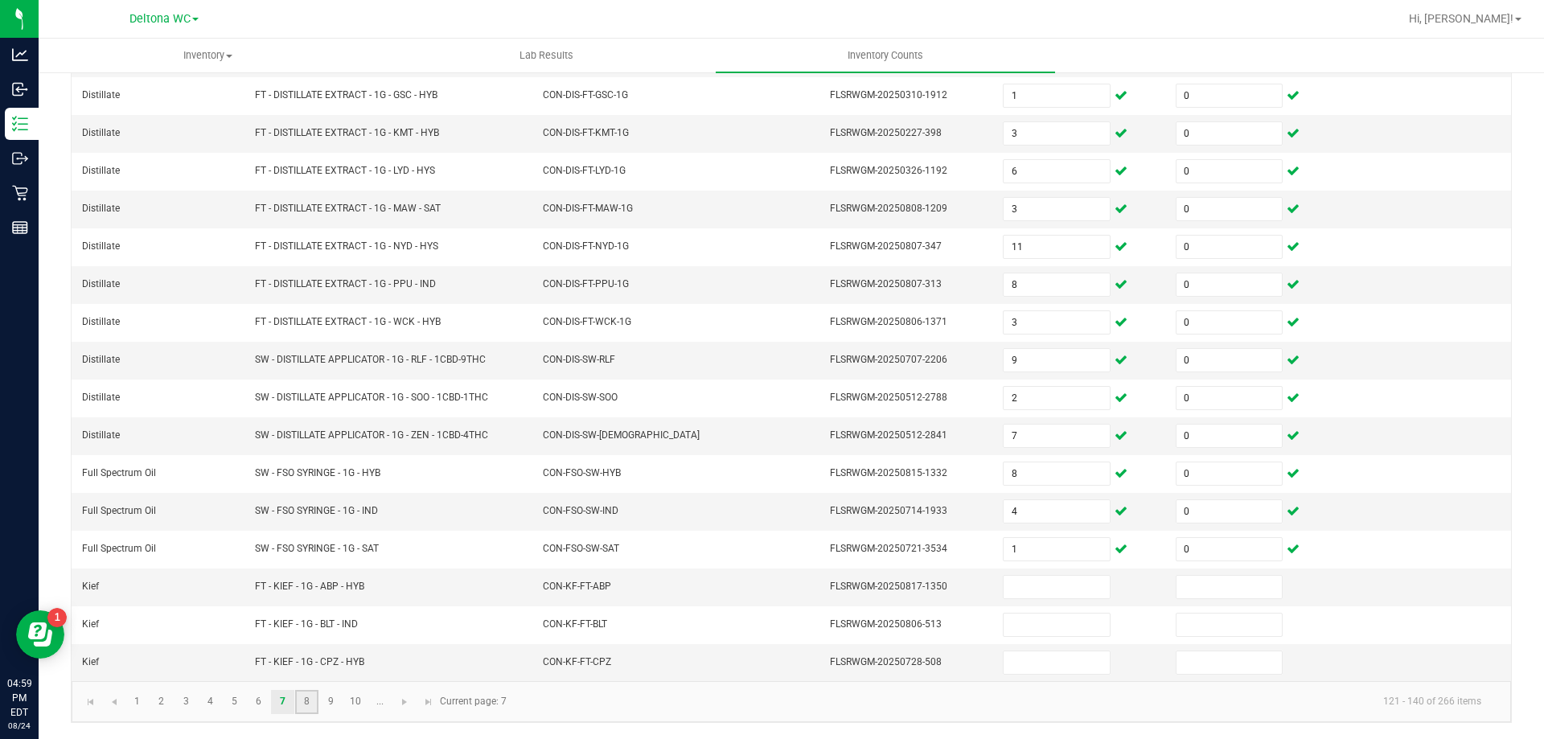
click at [306, 707] on link "8" at bounding box center [306, 702] width 23 height 24
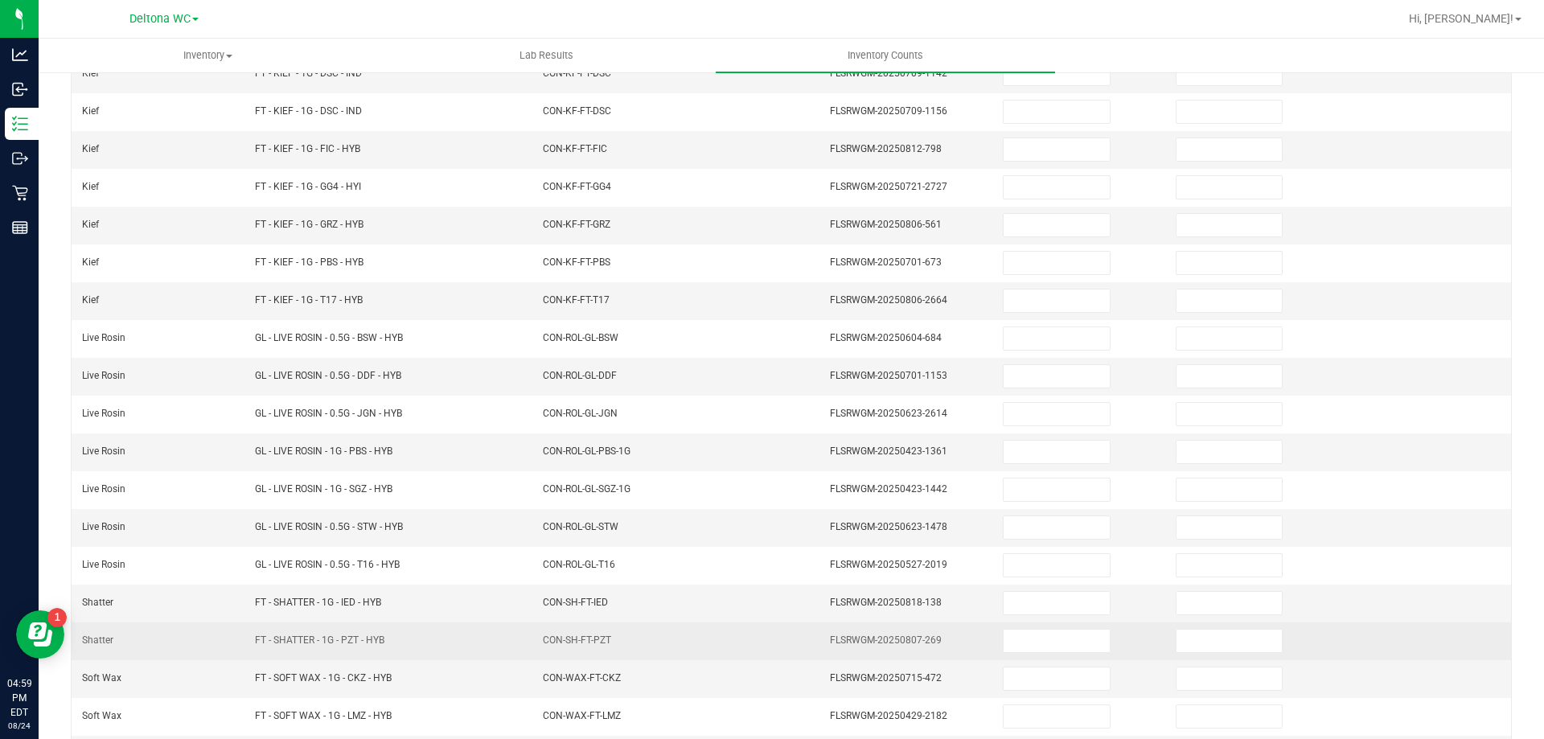
scroll to position [253, 0]
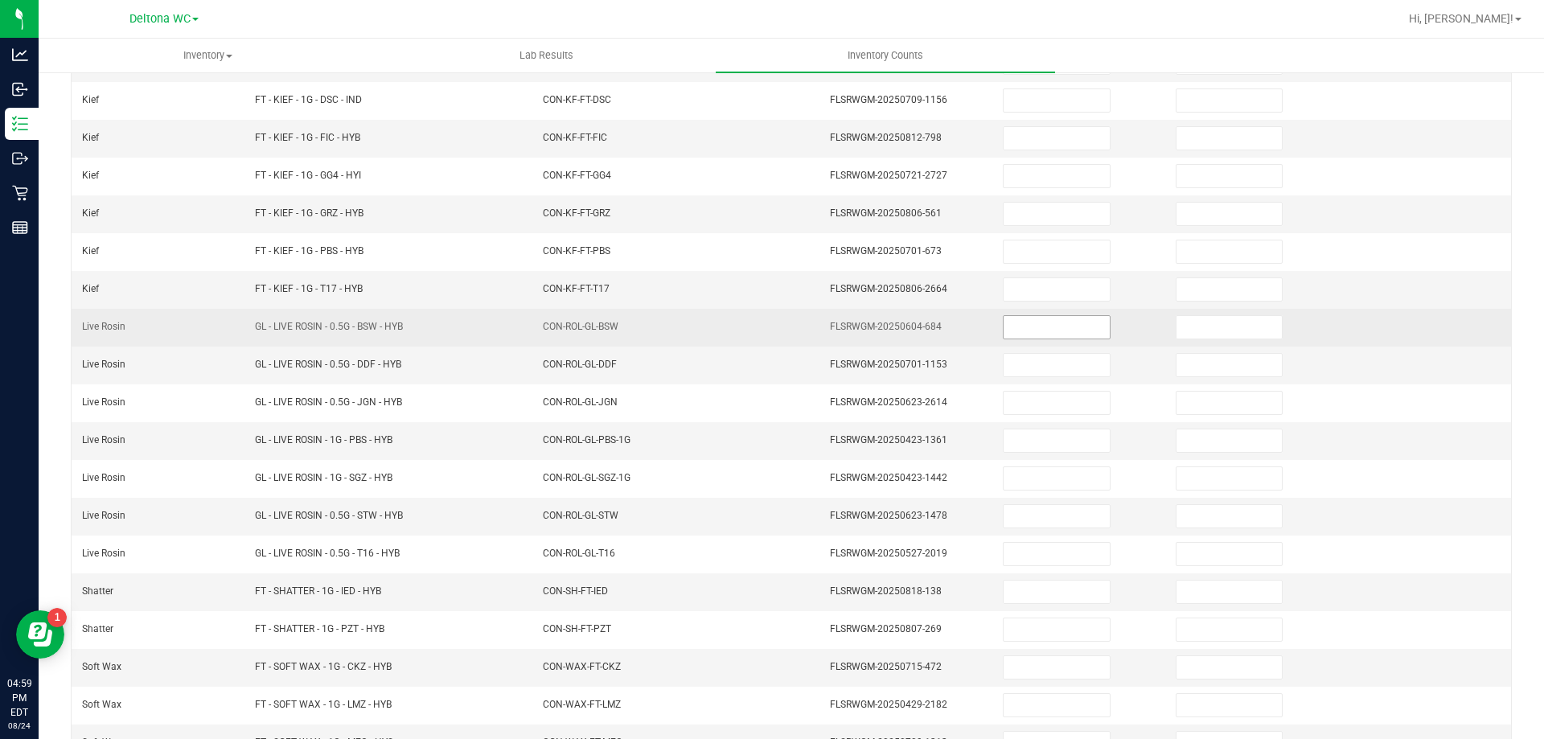
click at [1023, 322] on input at bounding box center [1055, 327] width 105 height 23
type input "1"
type input "0"
type input "3"
type input "0"
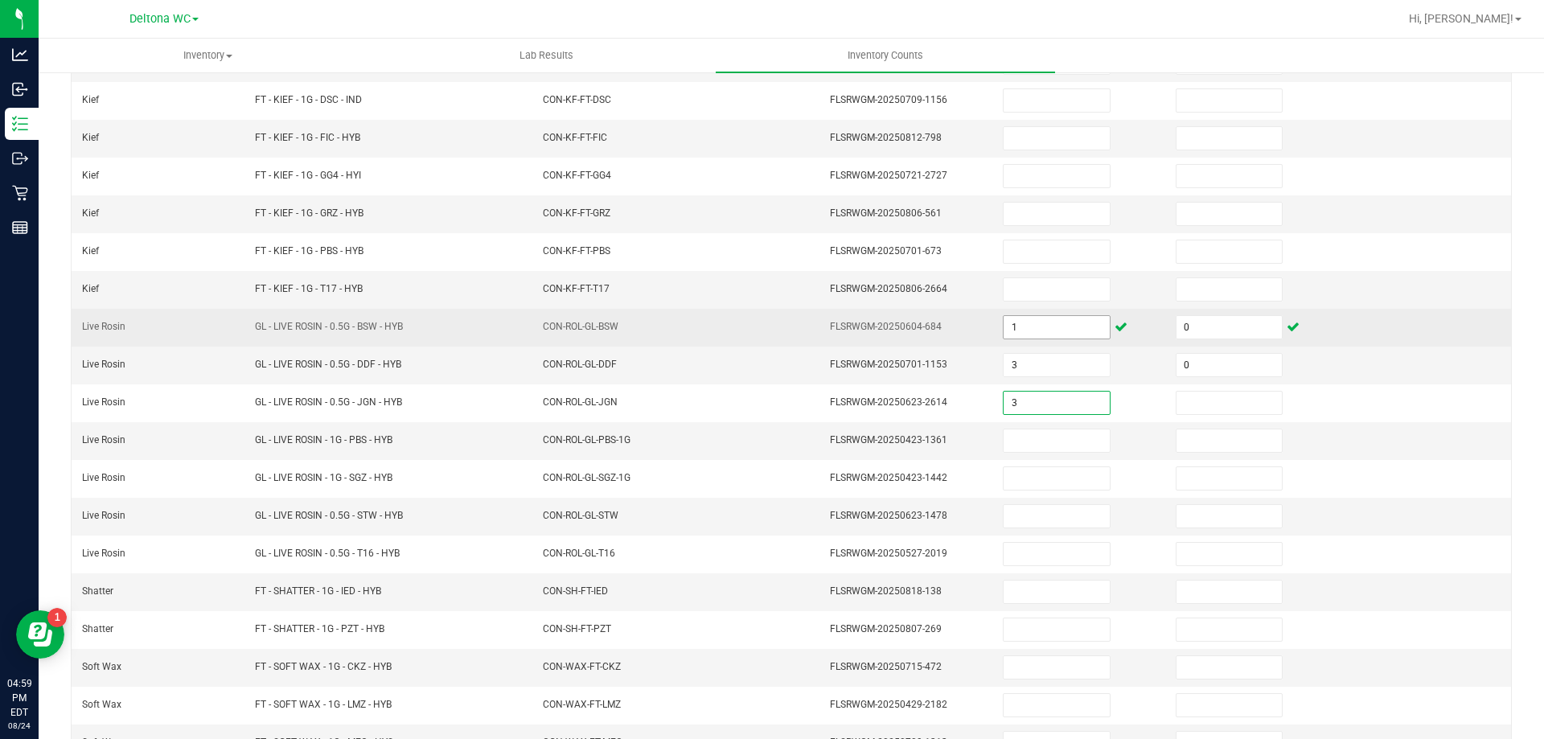
type input "3"
type input "0"
type input "3"
type input "0"
type input "3"
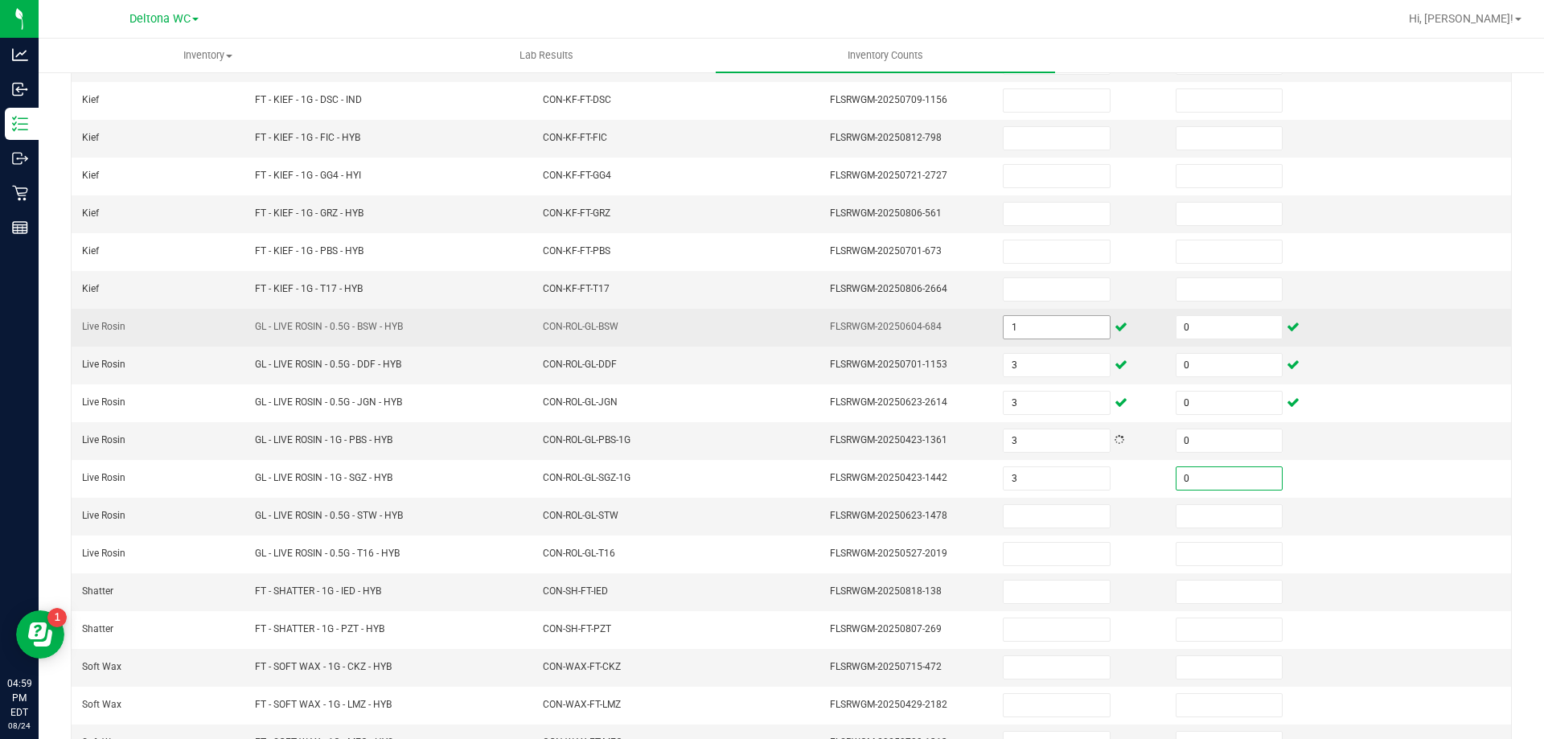
type input "0"
type input "3"
type input "0"
type input "2"
type input "0"
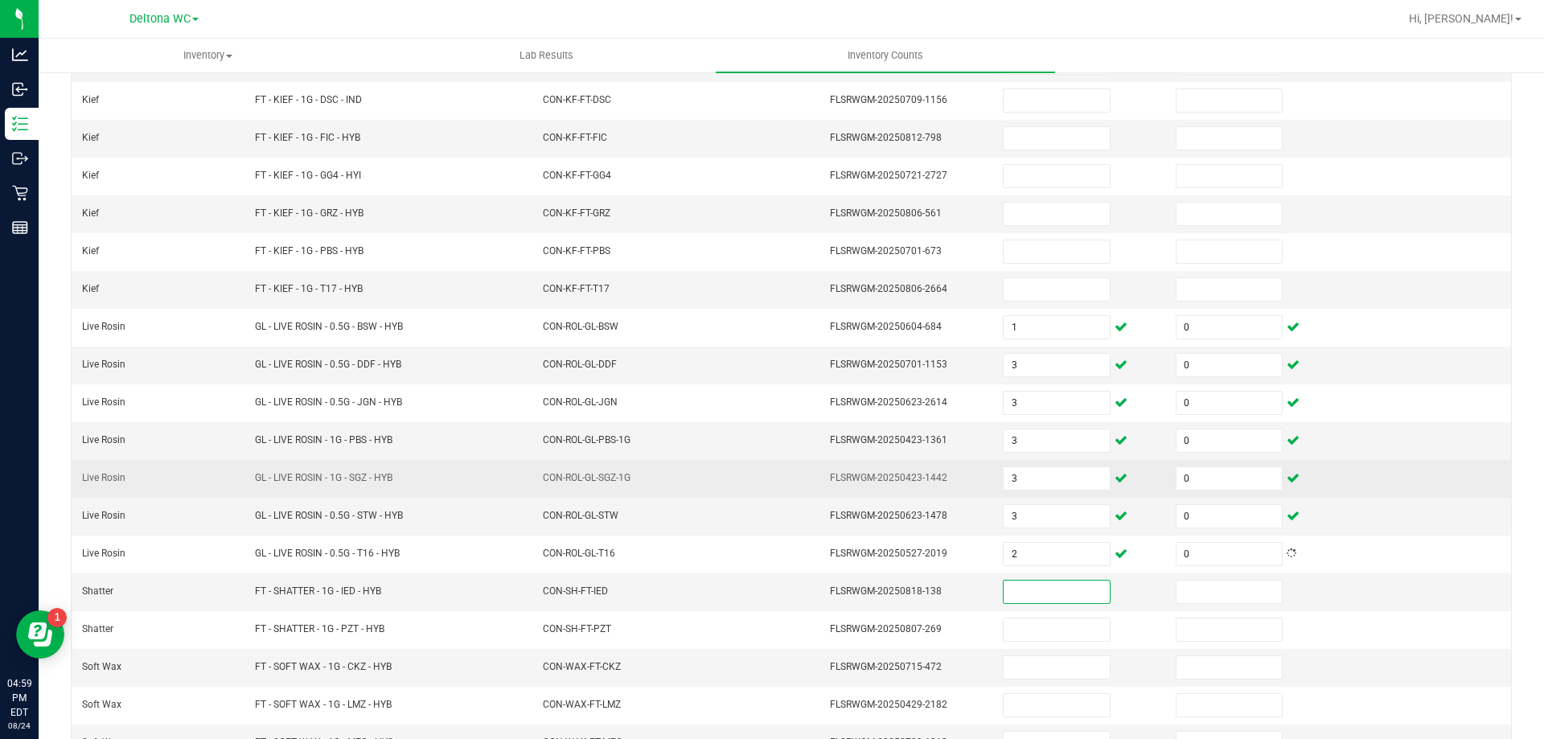
click at [581, 486] on span "CON-ROL-GL-SGZ-1G" at bounding box center [587, 477] width 88 height 15
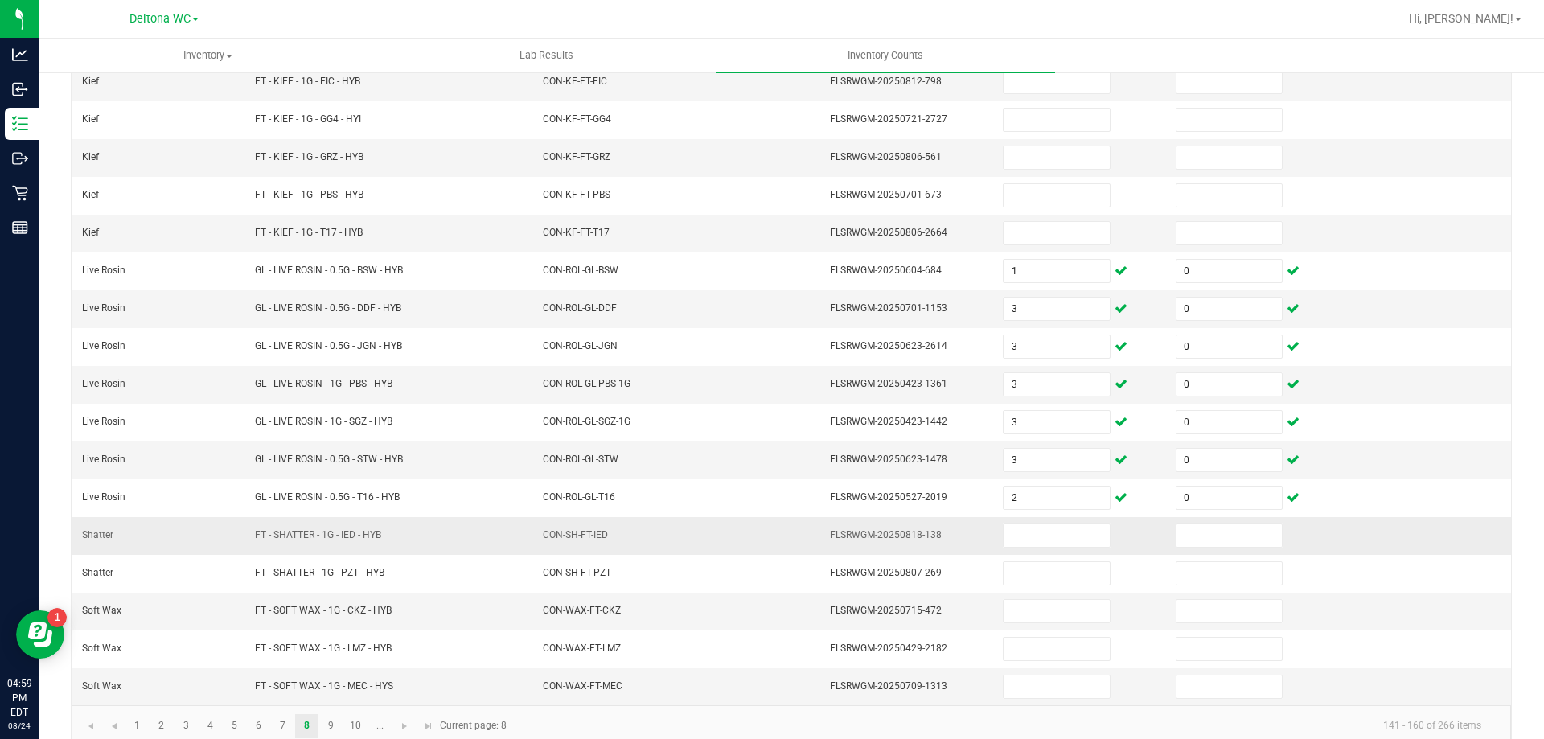
scroll to position [334, 0]
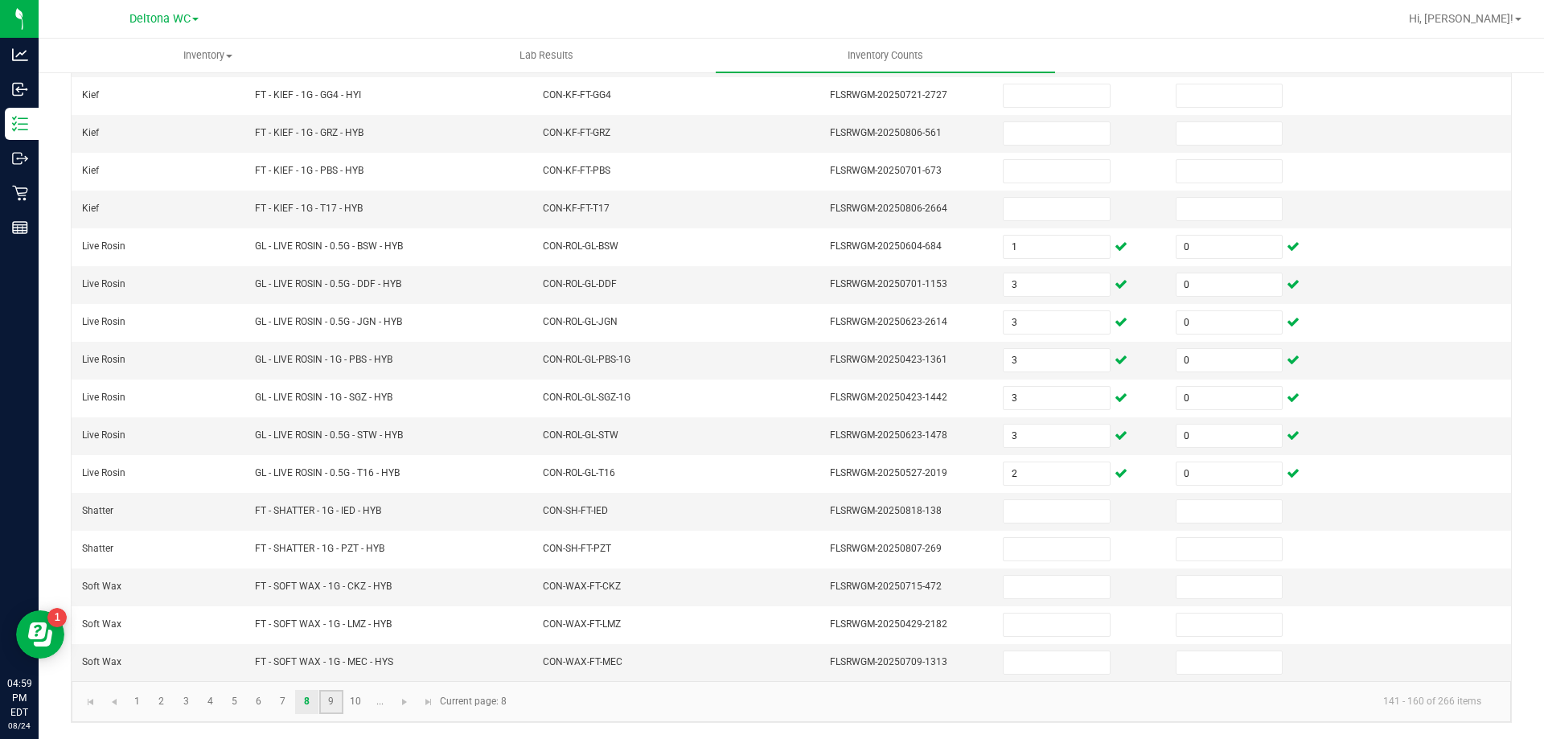
click at [329, 699] on link "9" at bounding box center [330, 702] width 23 height 24
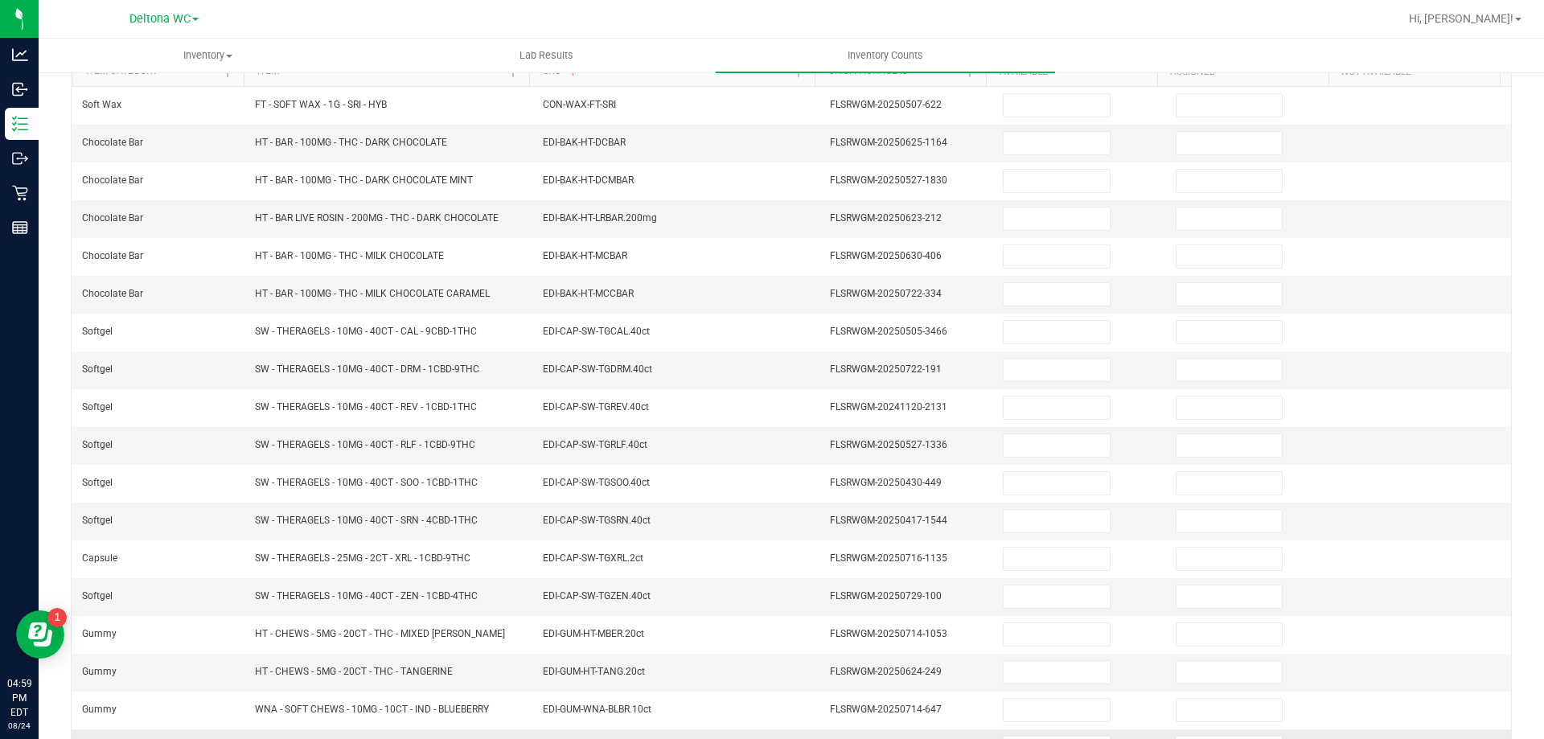
scroll to position [92, 0]
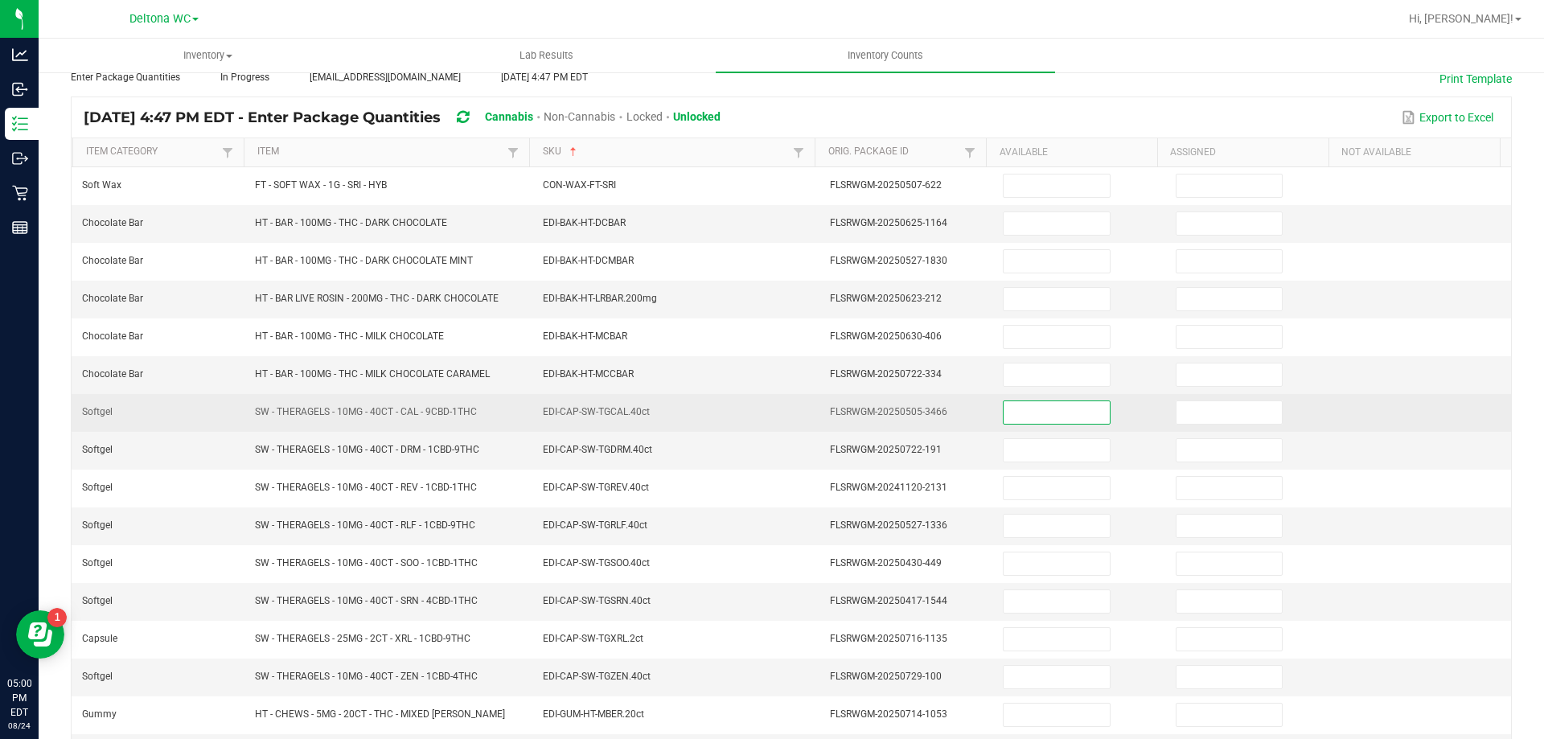
click at [1031, 410] on input at bounding box center [1055, 412] width 105 height 23
type input "3"
type input "0"
type input "5"
type input "0"
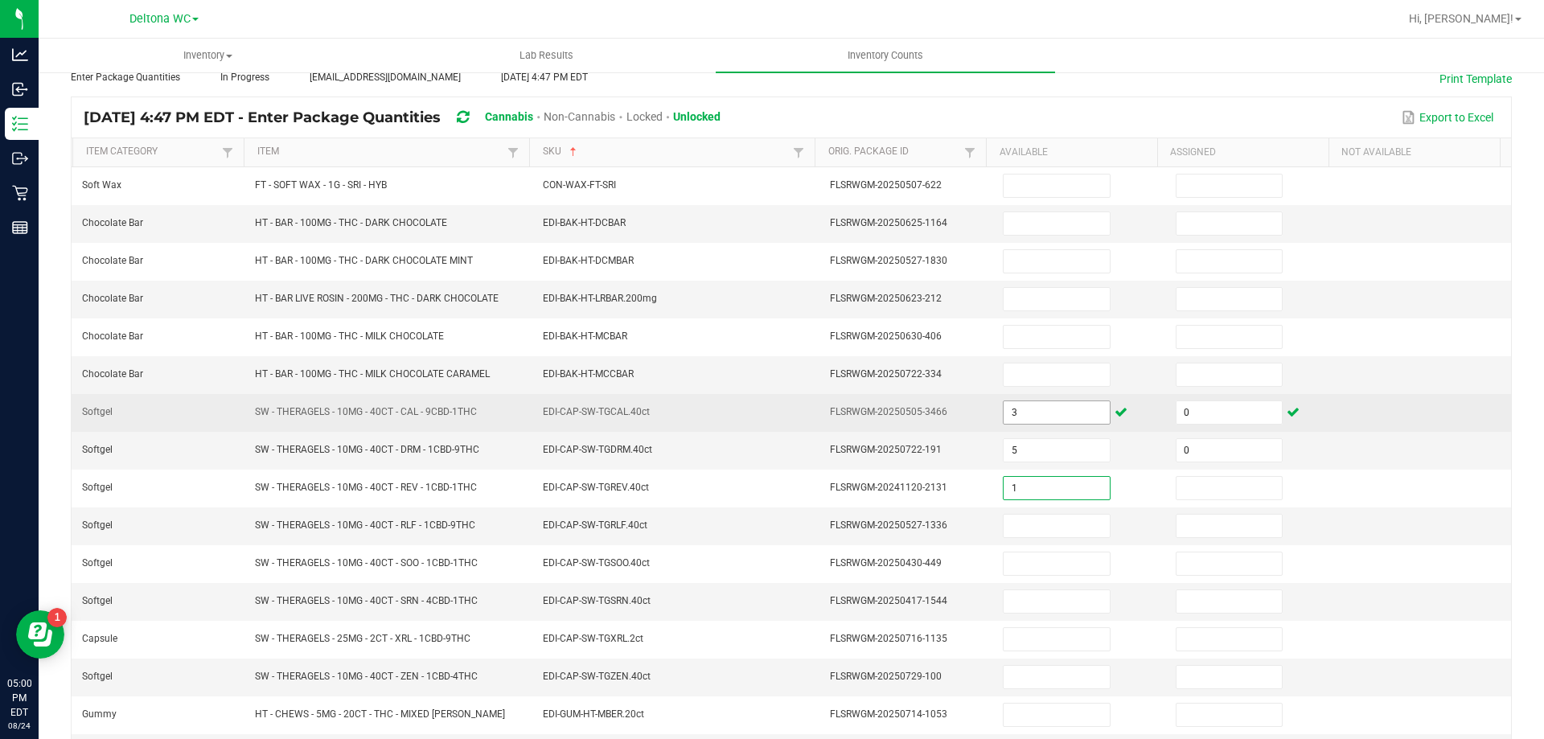
type input "1"
type input "0"
type input "4"
type input "0"
type input "3"
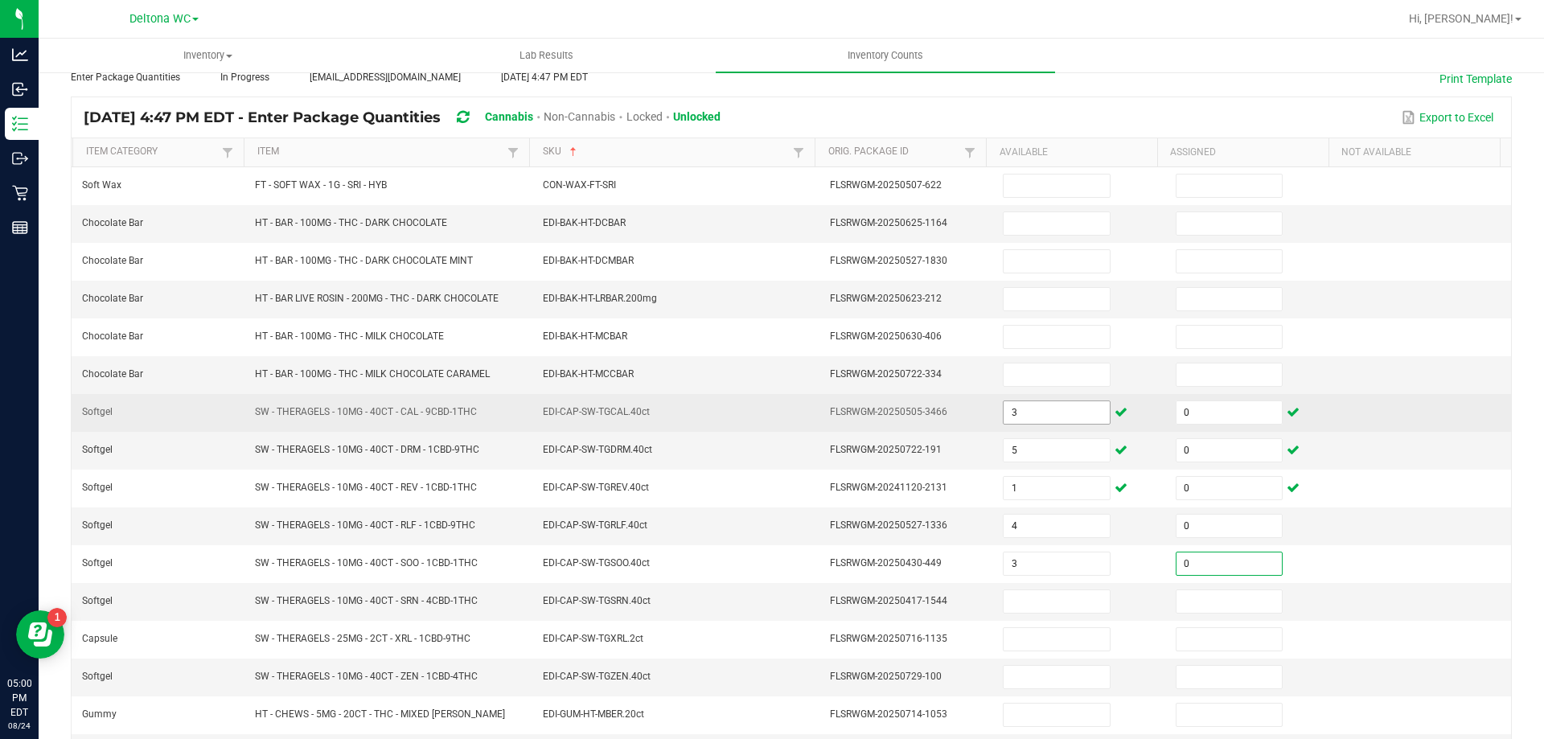
type input "0"
type input "4"
type input "0"
type input "2"
type input "0"
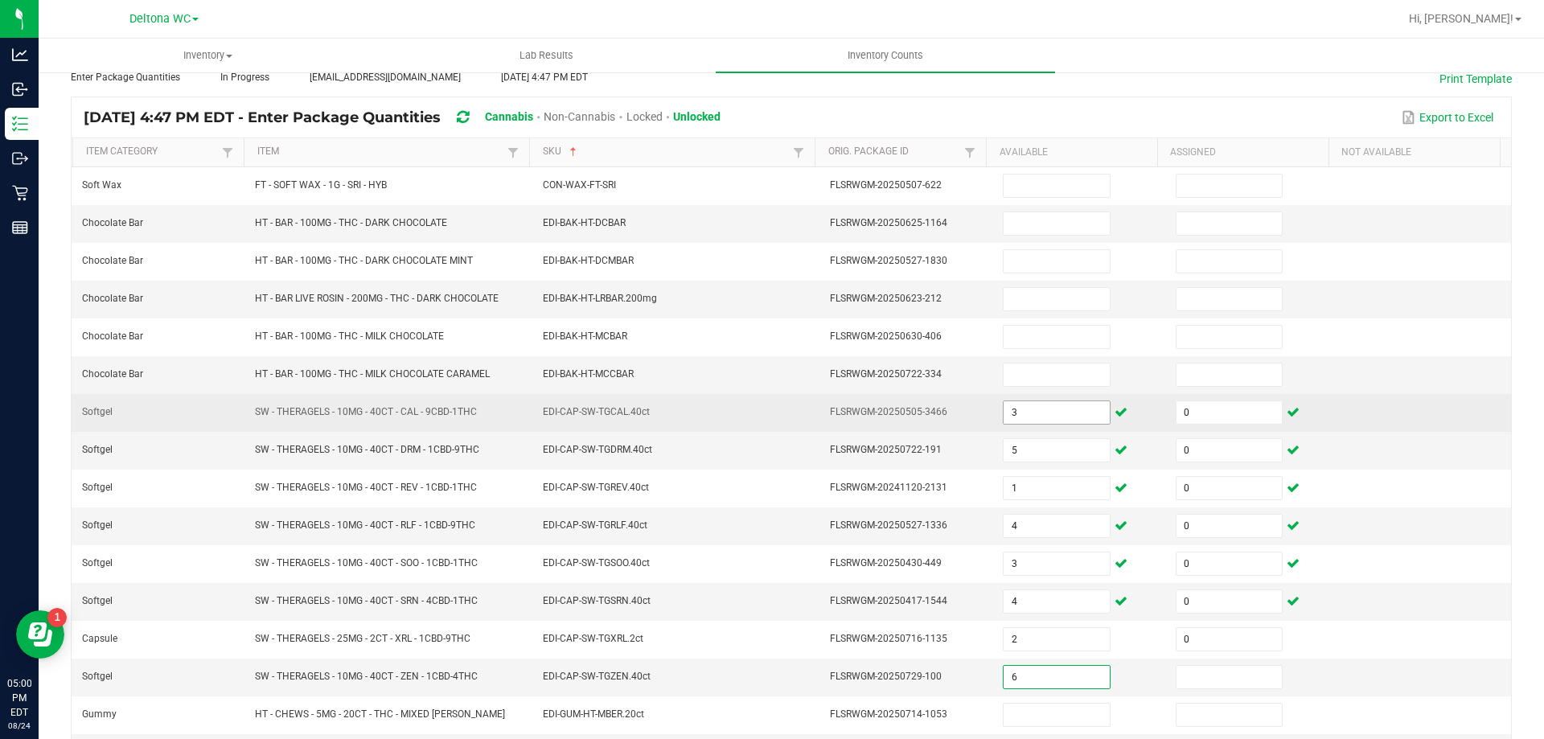
type input "6"
type input "0"
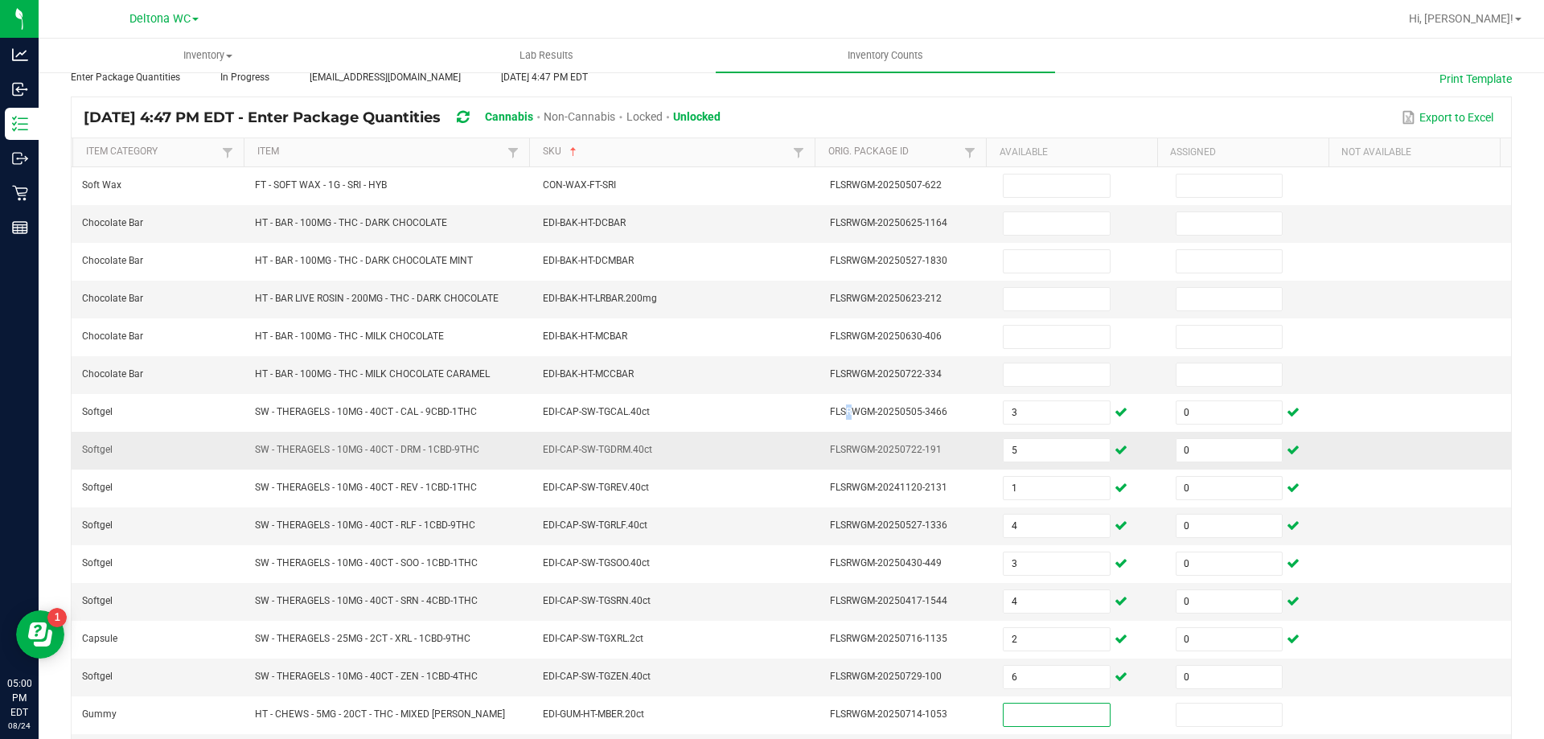
click at [826, 432] on tbody "Soft Wax FT - SOFT WAX - 1G - SRI - HYB CON-WAX-FT-SRI FLSRWGM-20250507-622 Cho…" at bounding box center [791, 547] width 1439 height 761
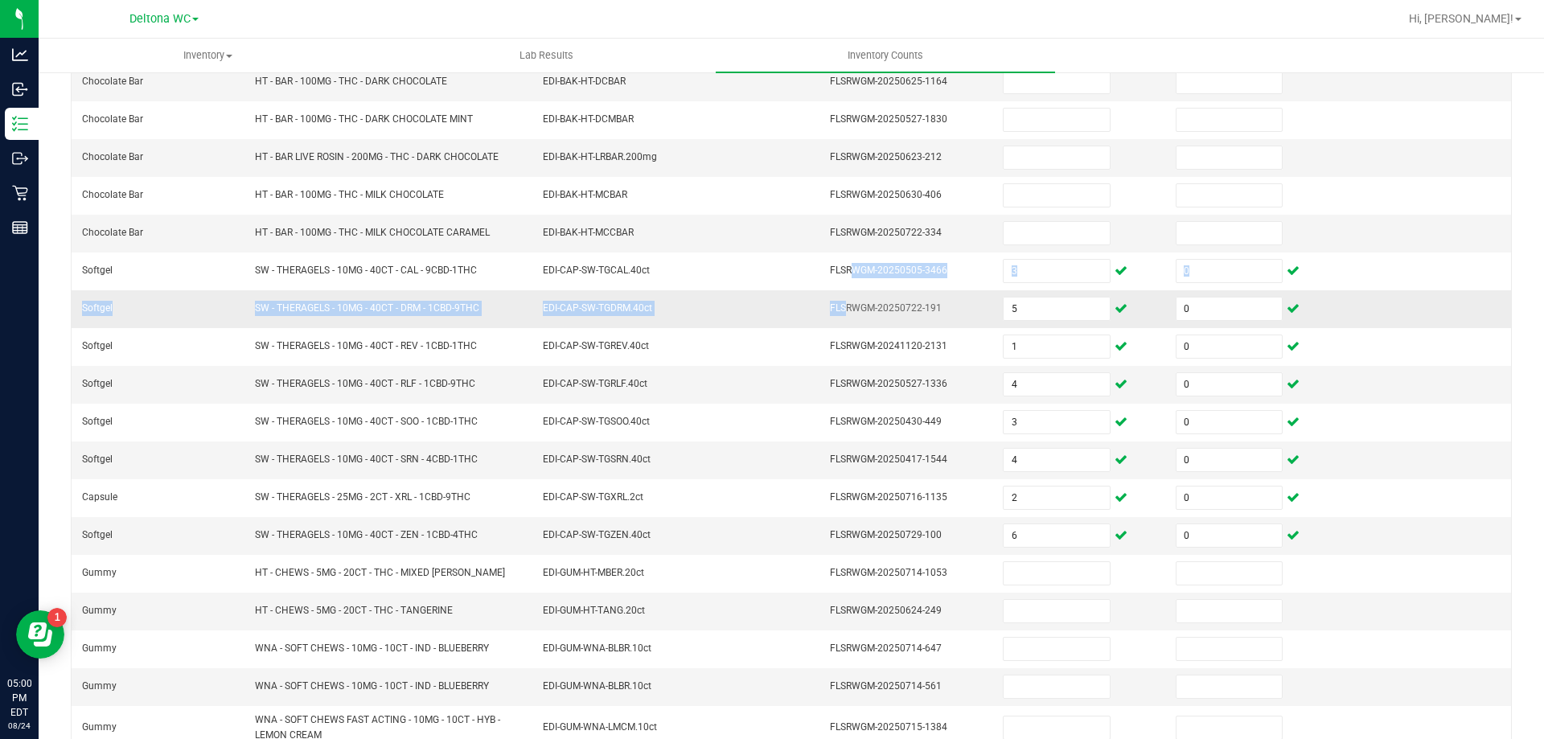
scroll to position [341, 0]
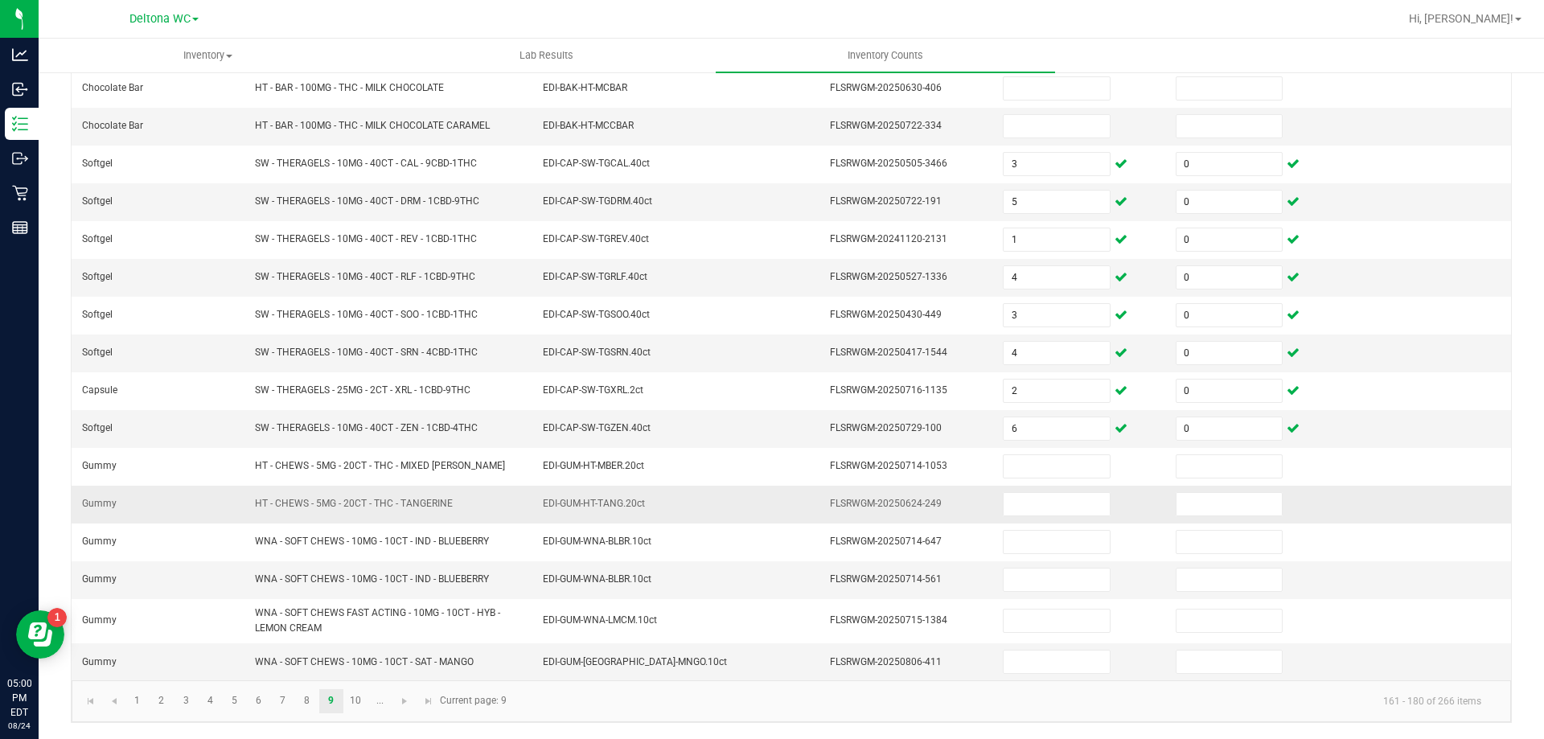
click at [696, 508] on td "EDI-GUM-HT-TANG.20ct" at bounding box center [677, 505] width 288 height 38
click at [355, 707] on link "10" at bounding box center [355, 701] width 23 height 24
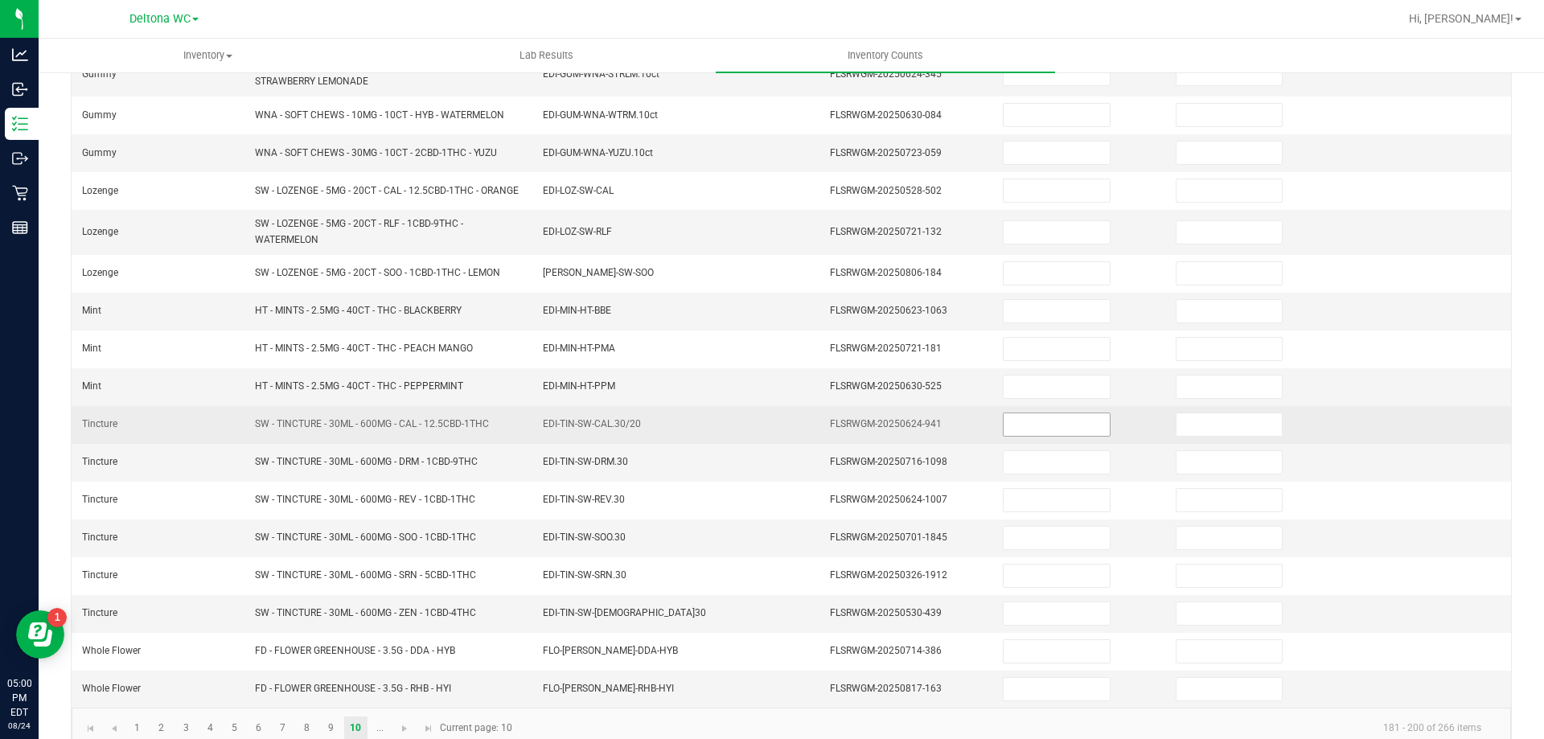
click at [1044, 436] on input at bounding box center [1055, 424] width 105 height 23
type input "5"
type input "0"
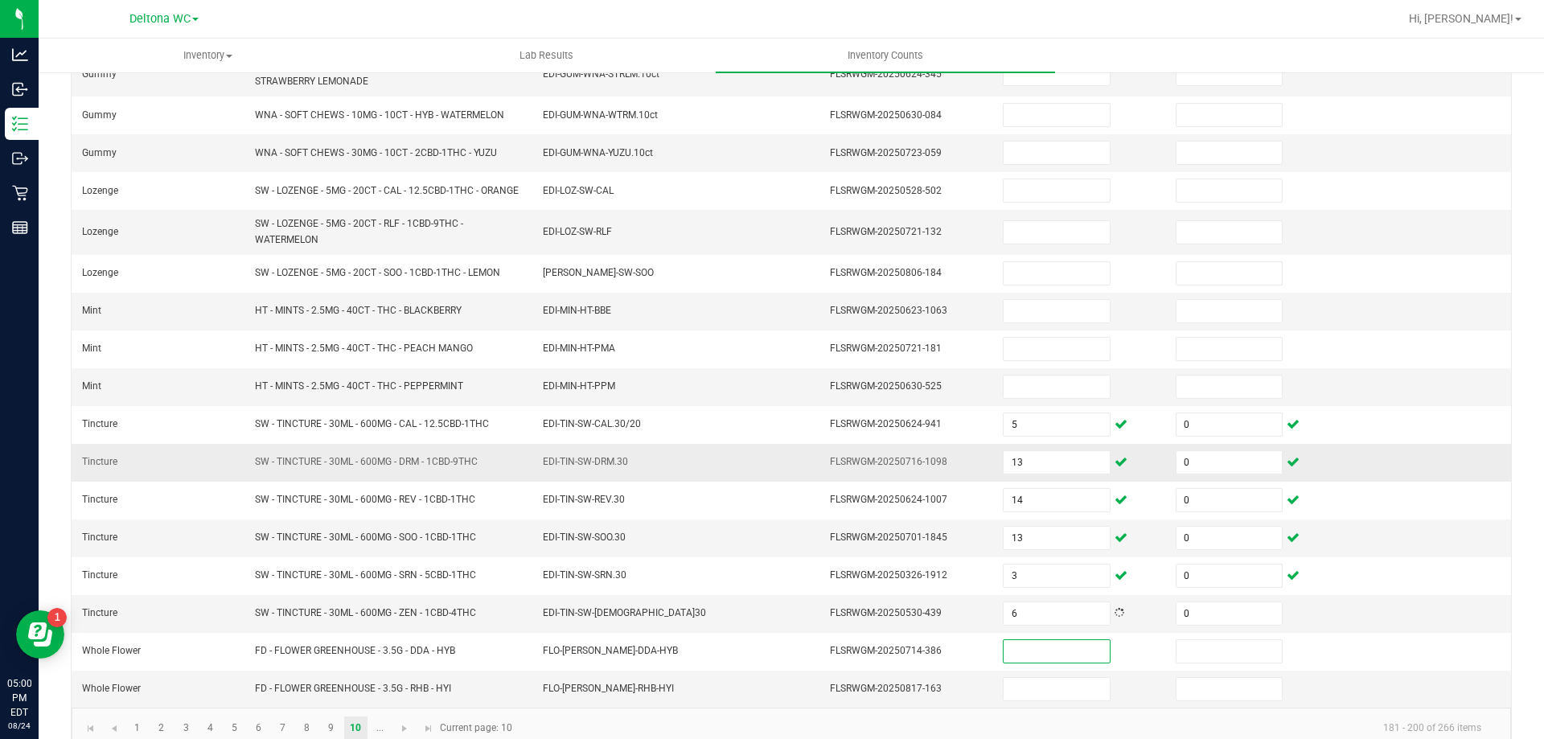
drag, startPoint x: 754, startPoint y: 493, endPoint x: 748, endPoint y: 486, distance: 9.7
click at [751, 486] on tbody "Gummy WNA - SOFT CHEWS FAST ACTING - 10MG - 10CT - SAT - ORCHARD PEACH EDI-GUM-…" at bounding box center [791, 313] width 1439 height 789
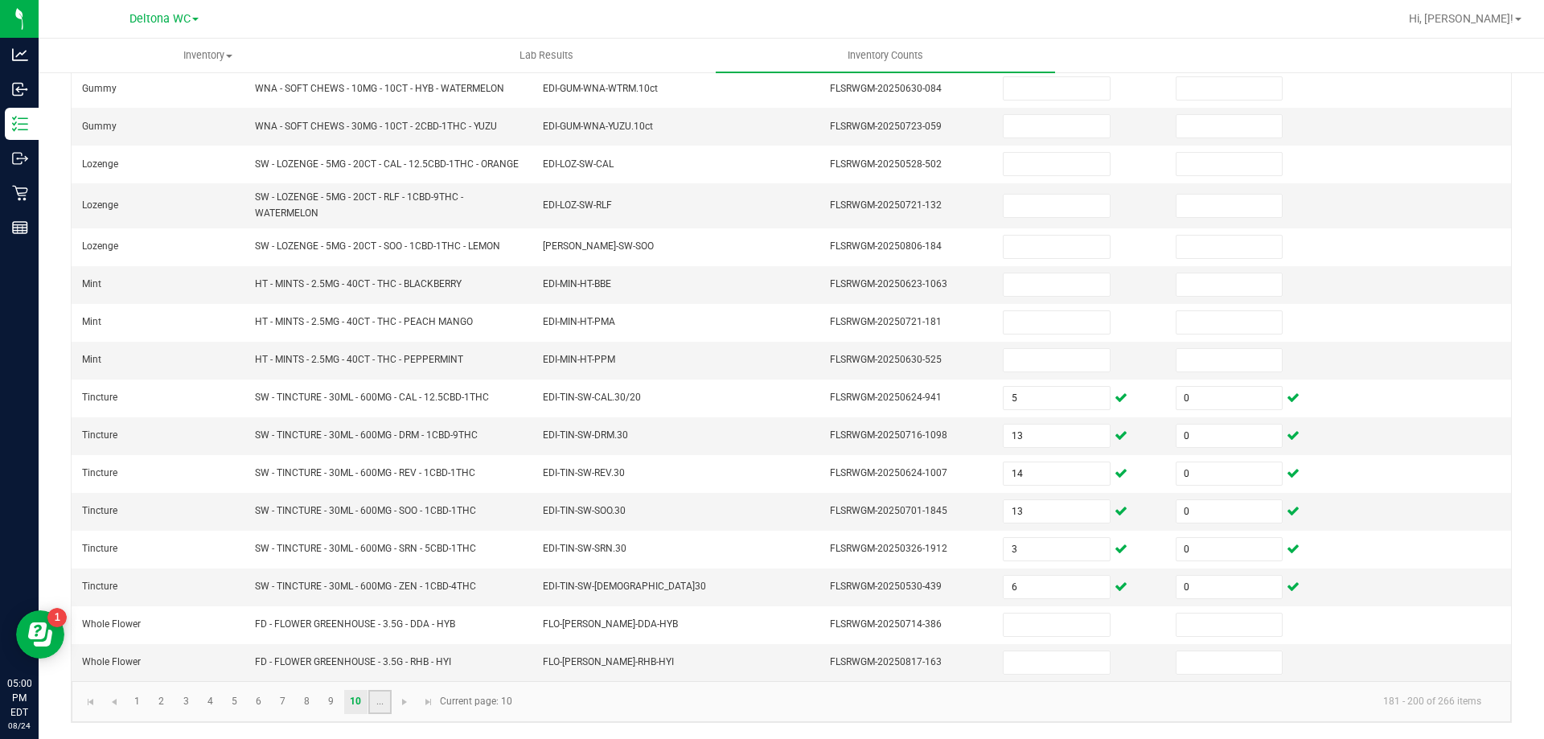
click at [374, 705] on link "..." at bounding box center [379, 702] width 23 height 24
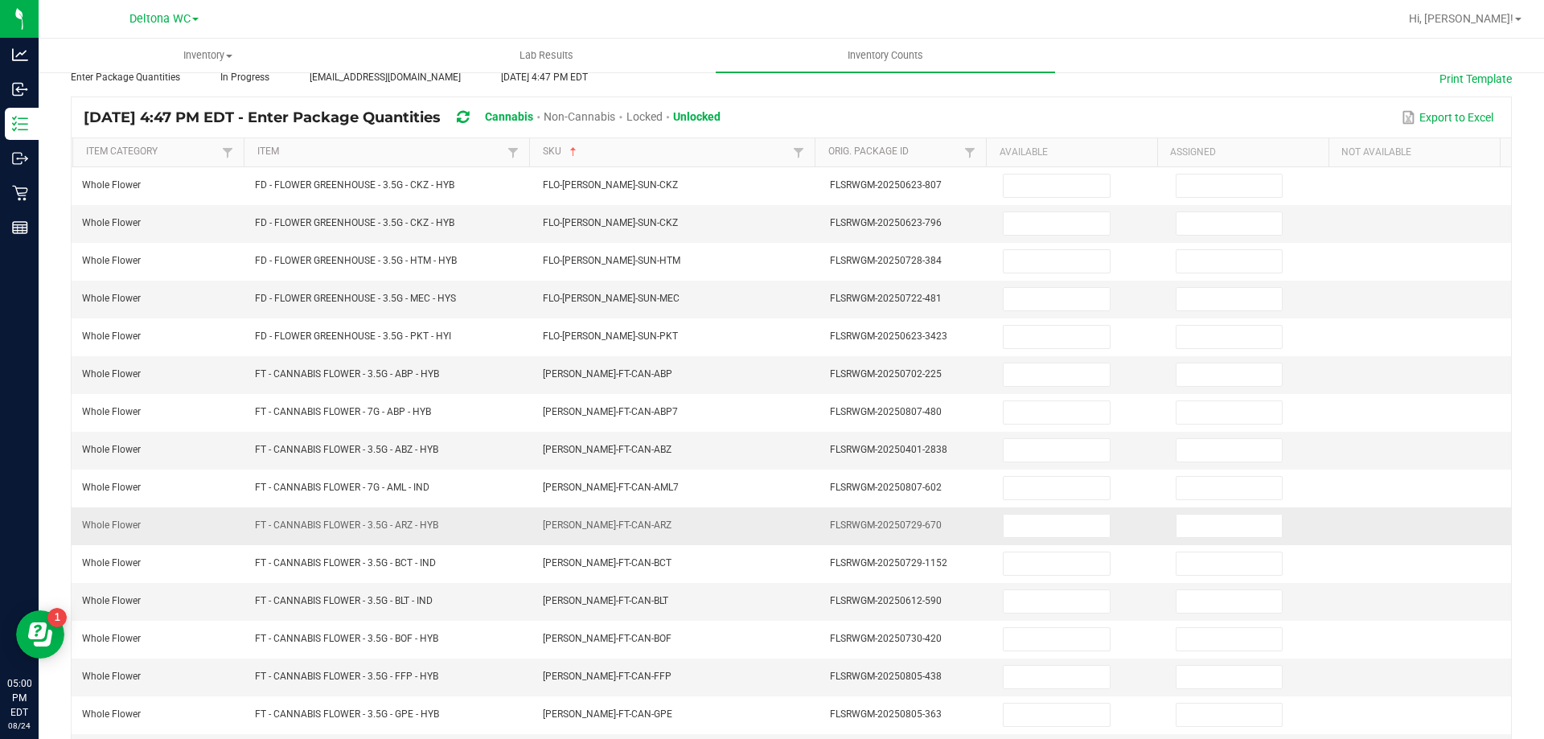
click at [764, 535] on td "FLO-BUD-FT-CAN-ARZ" at bounding box center [677, 526] width 288 height 38
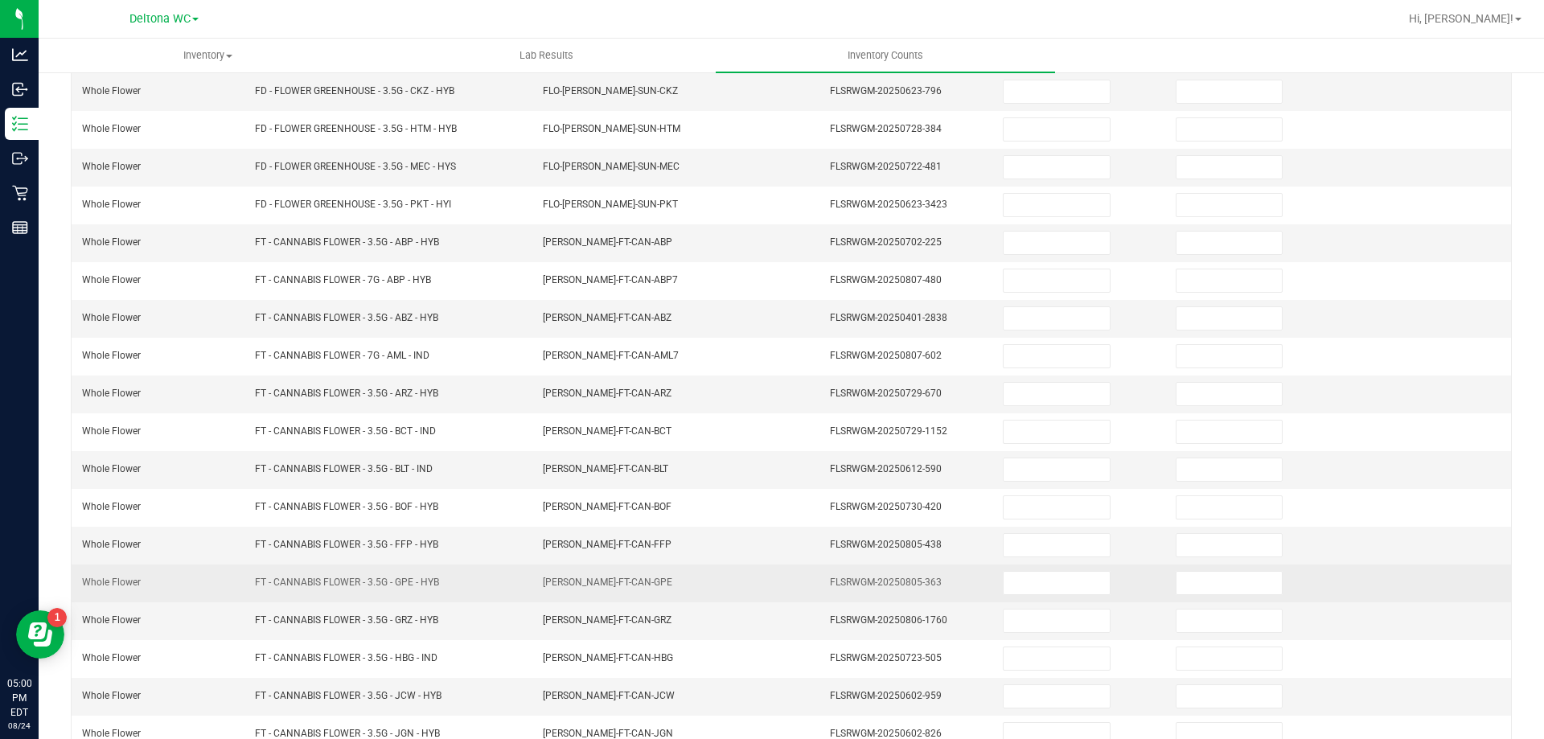
scroll to position [334, 0]
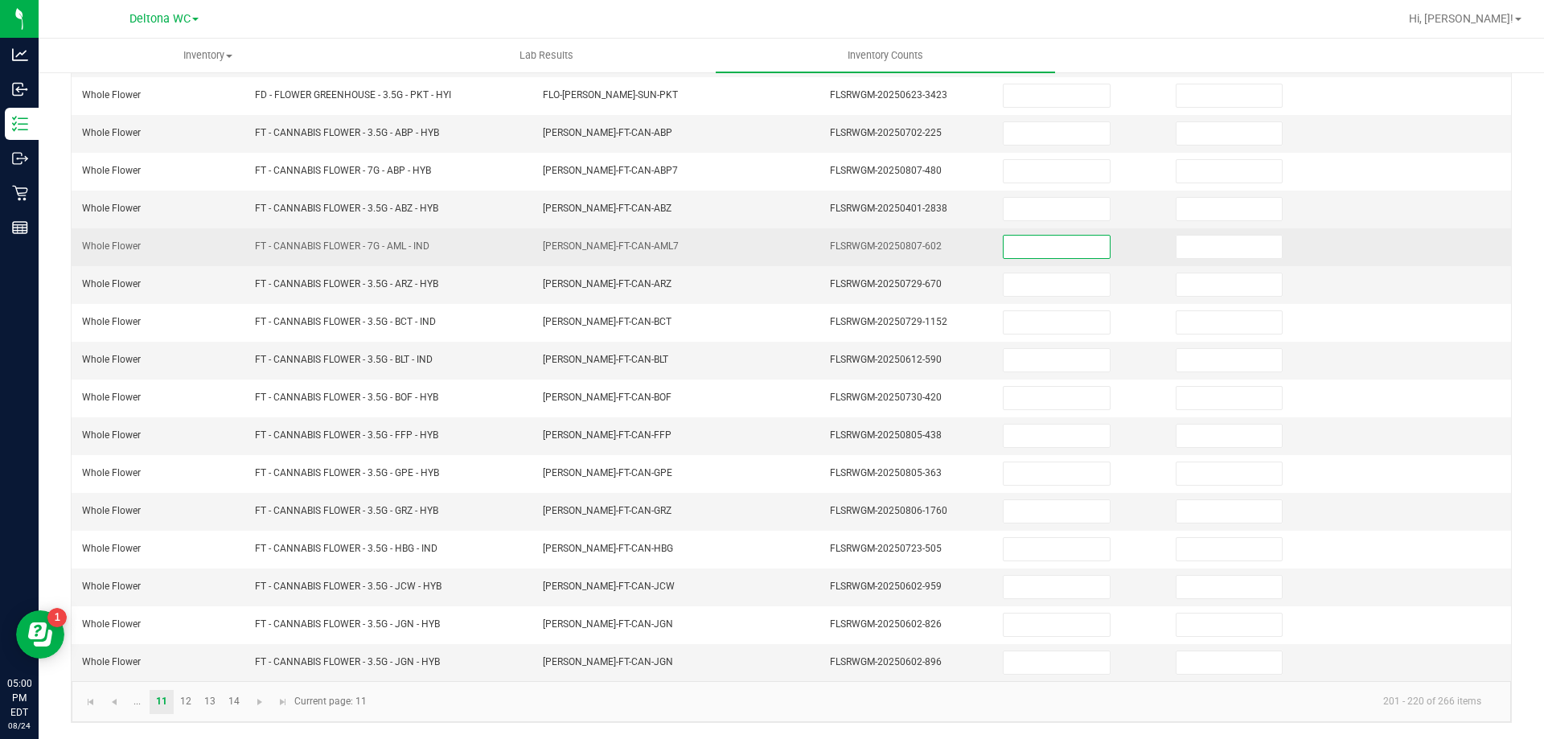
click at [1026, 244] on input at bounding box center [1055, 247] width 105 height 23
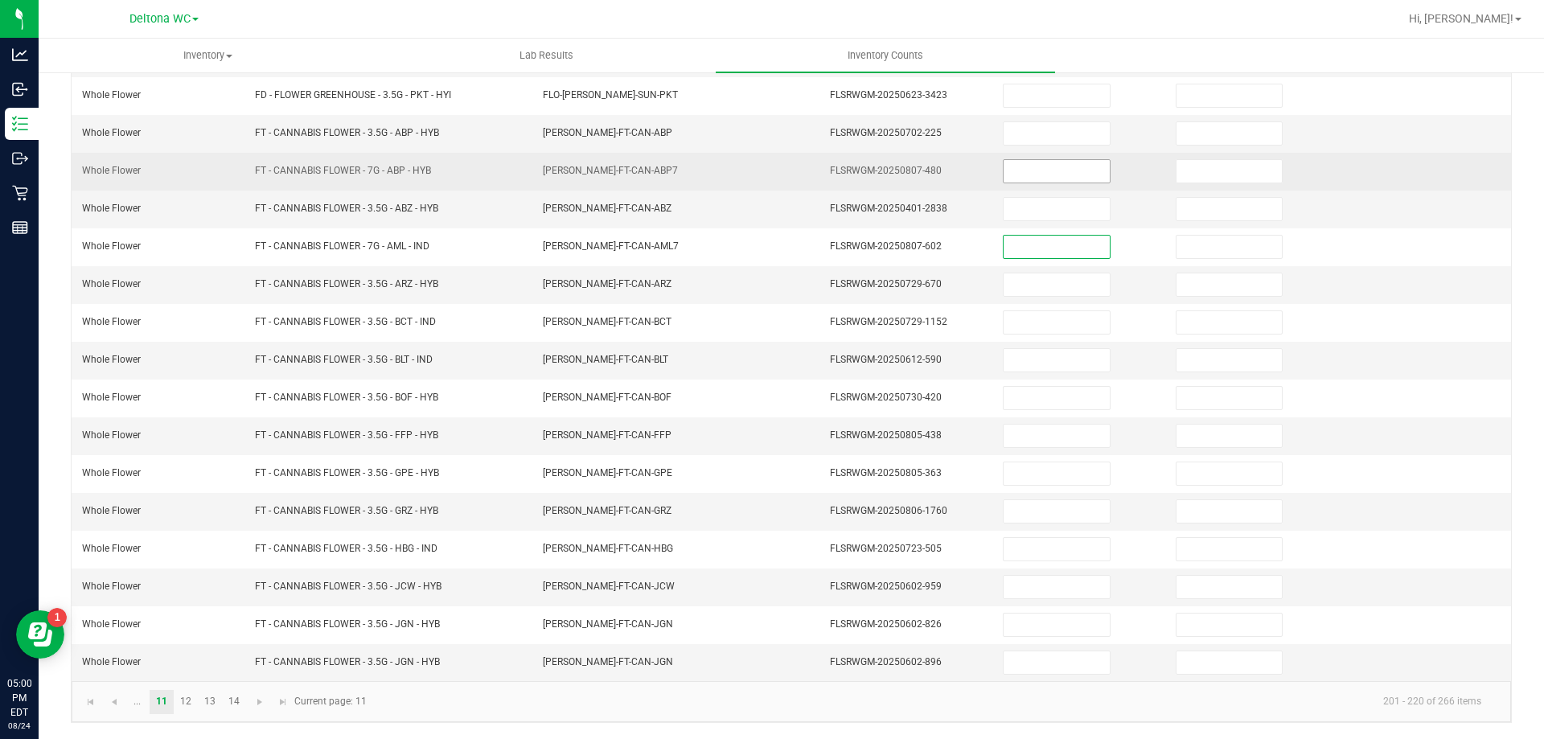
click at [1036, 162] on input at bounding box center [1055, 171] width 105 height 23
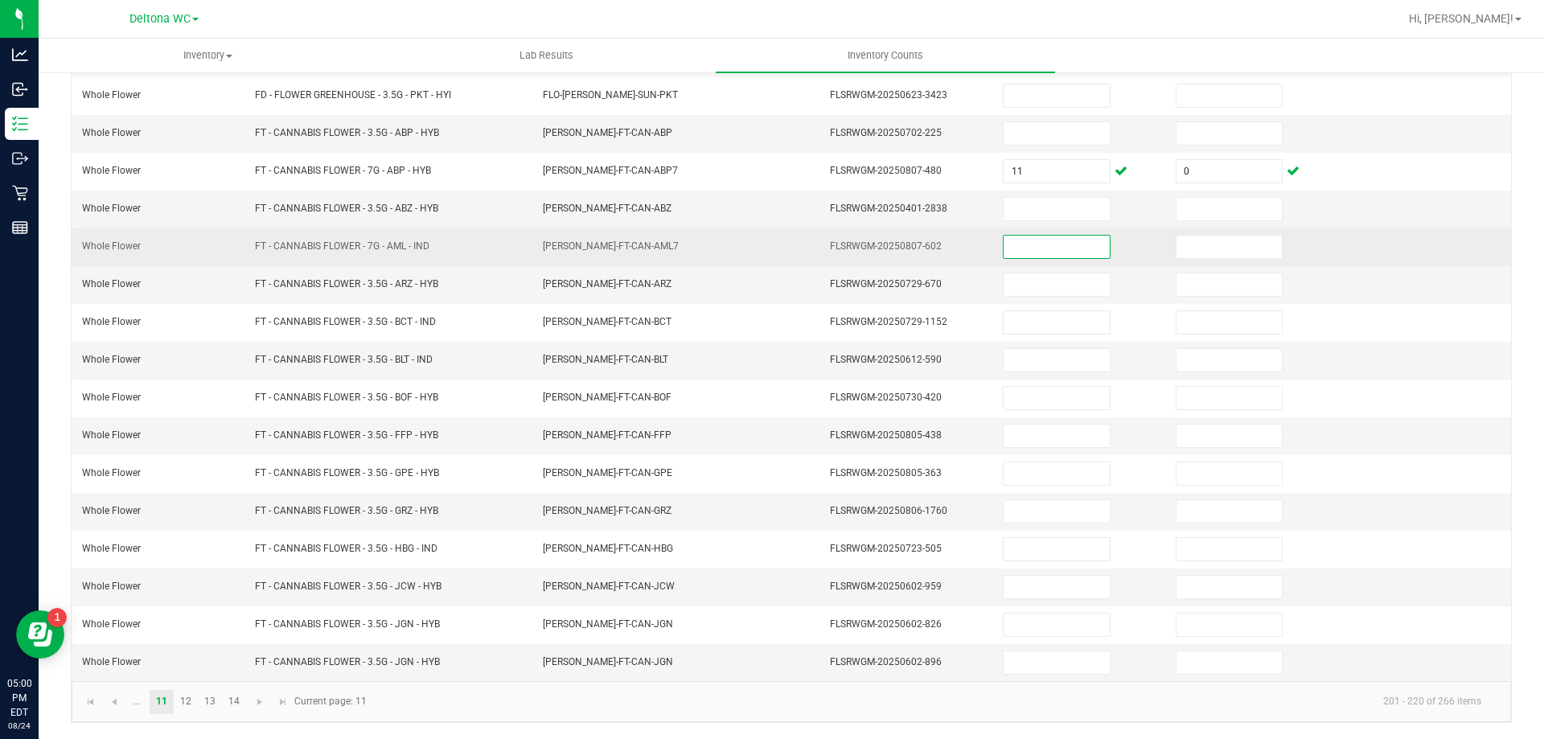
click at [1021, 257] on input at bounding box center [1055, 247] width 105 height 23
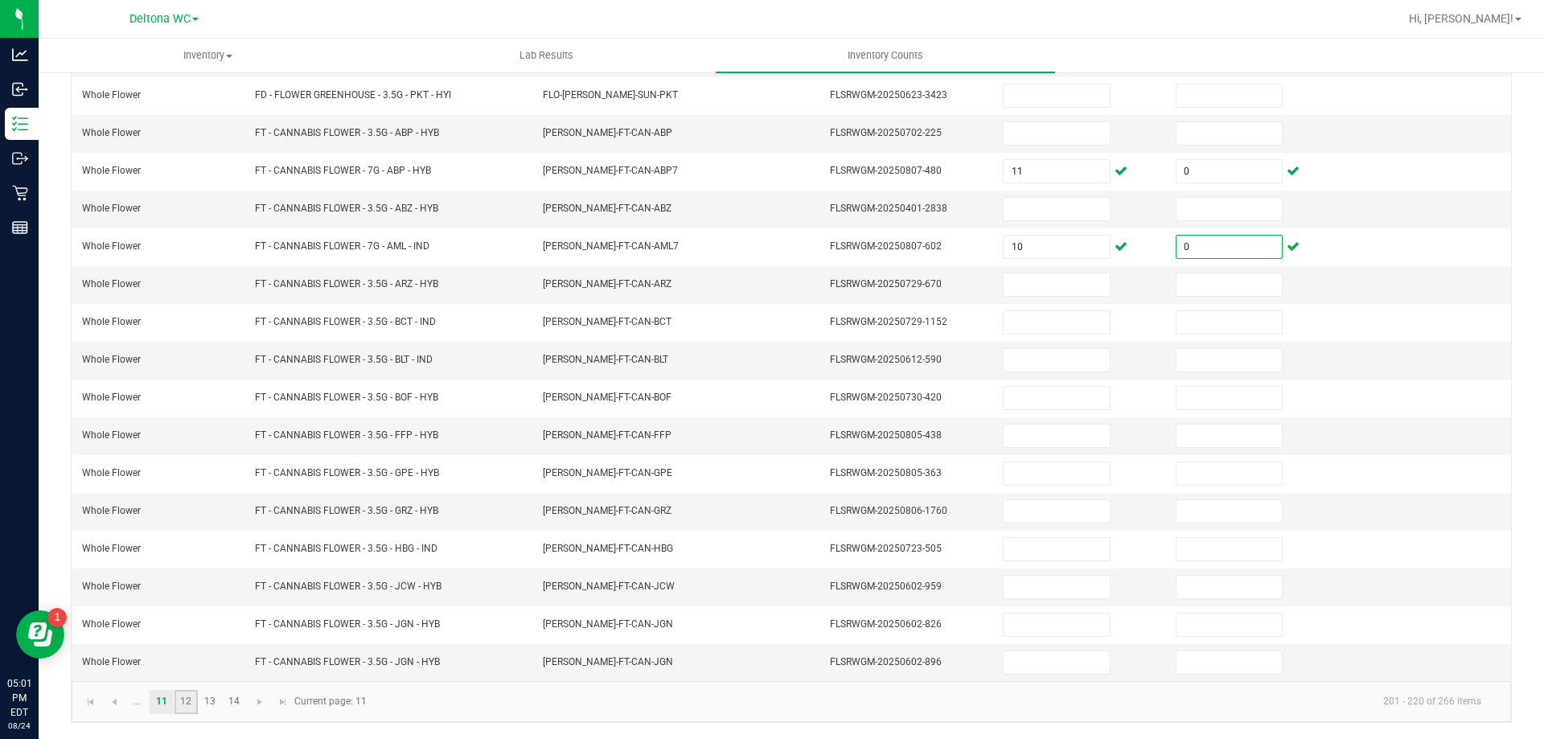
click at [191, 707] on link "12" at bounding box center [185, 702] width 23 height 24
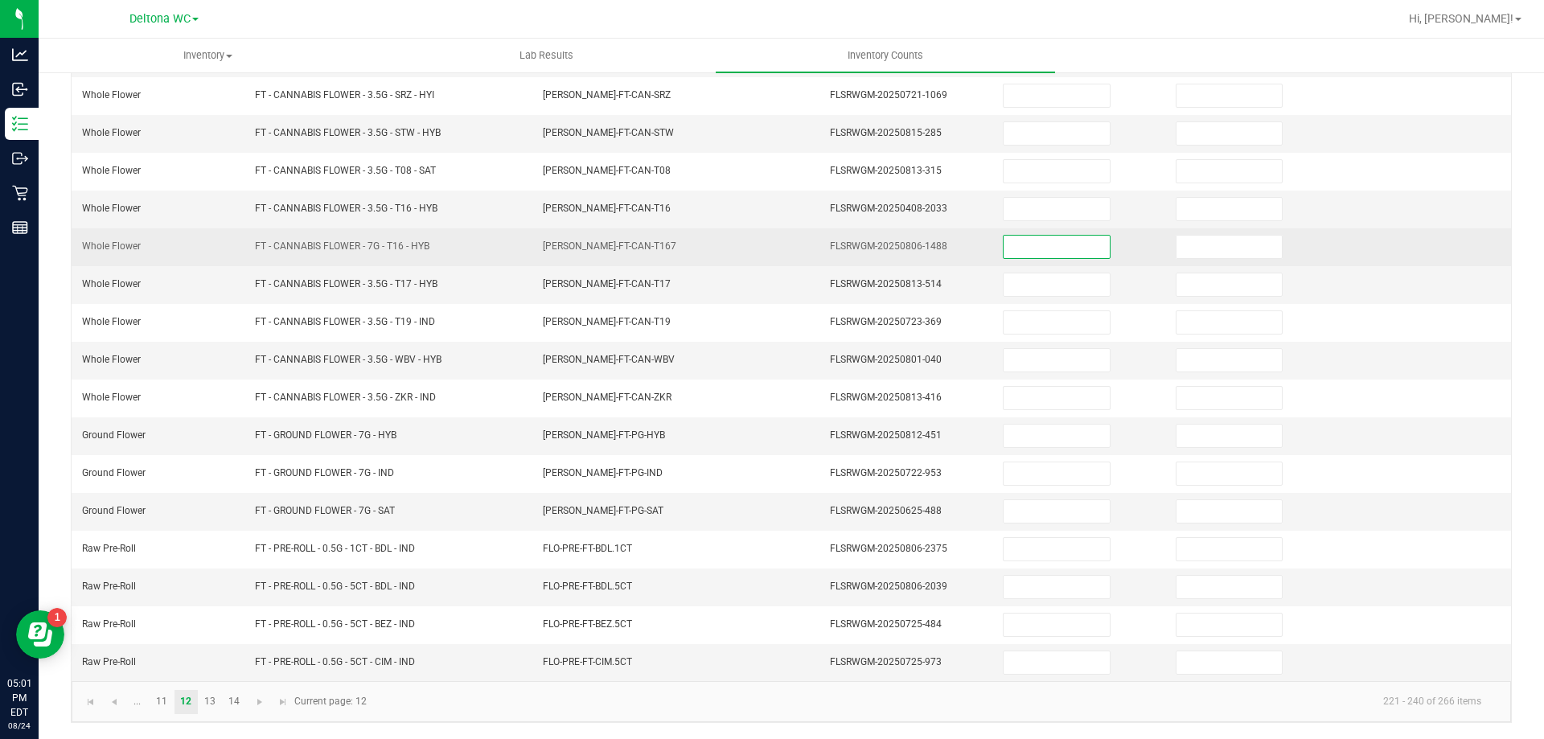
click at [1029, 239] on input at bounding box center [1055, 247] width 105 height 23
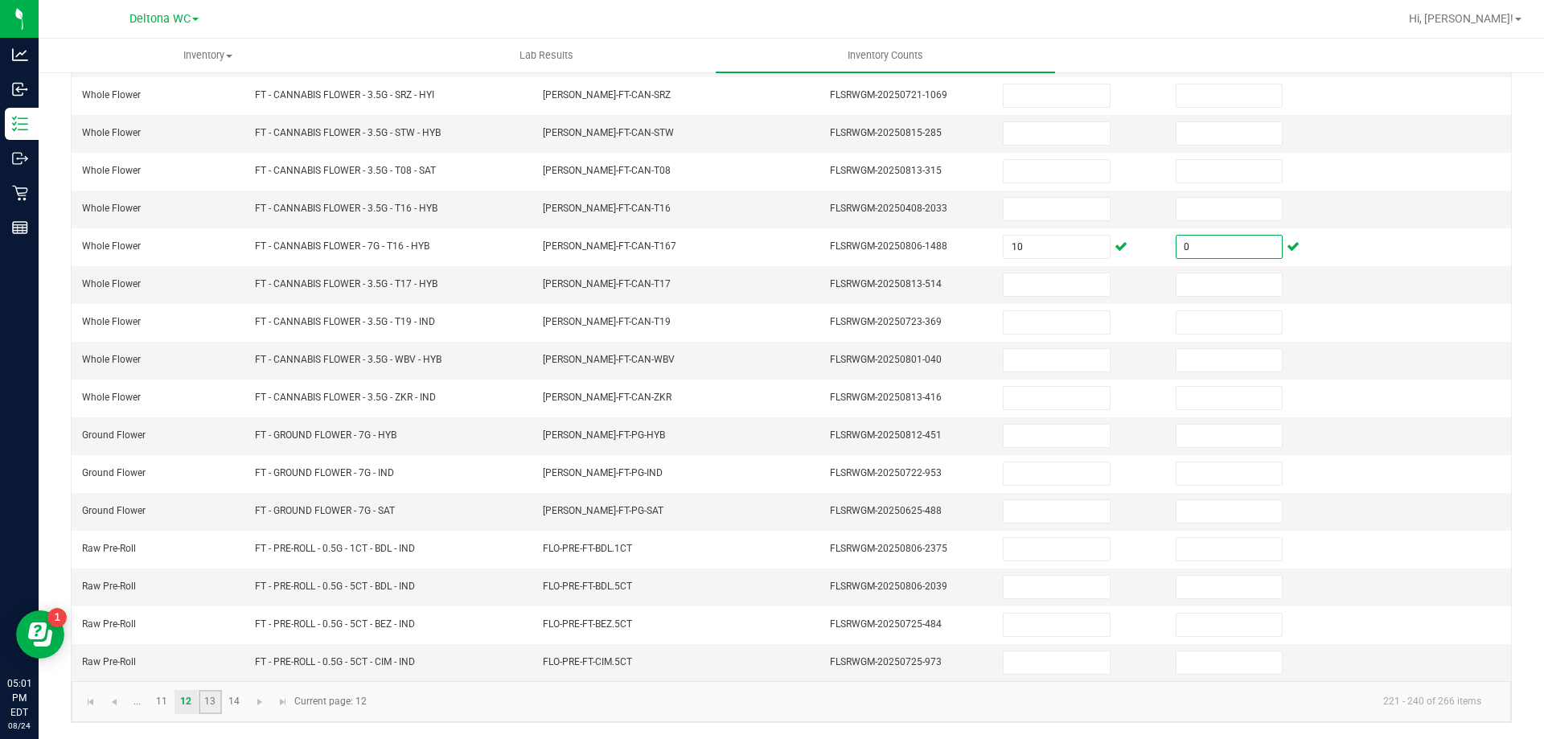
click at [206, 709] on link "13" at bounding box center [210, 702] width 23 height 24
click at [232, 707] on link "14" at bounding box center [234, 702] width 23 height 24
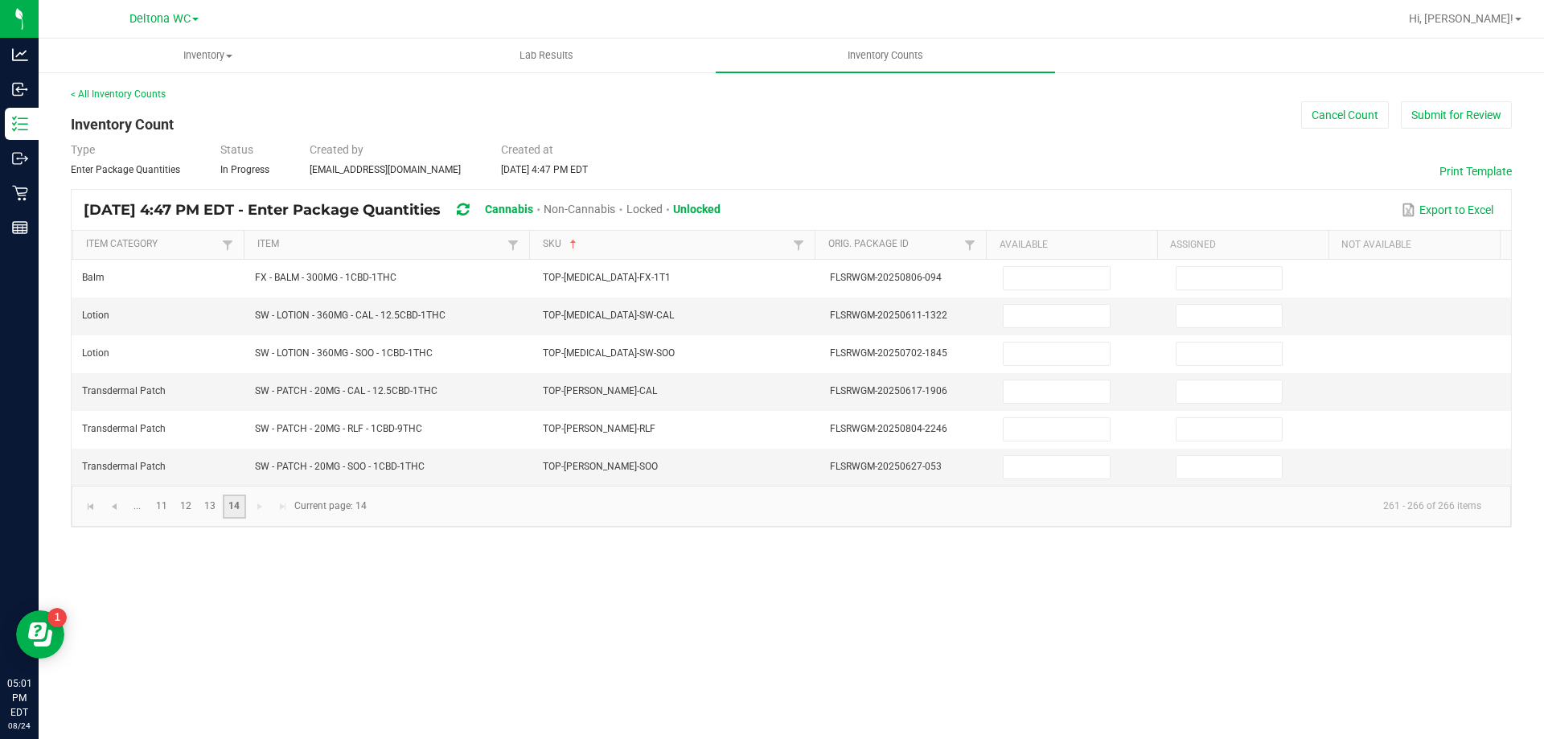
scroll to position [0, 0]
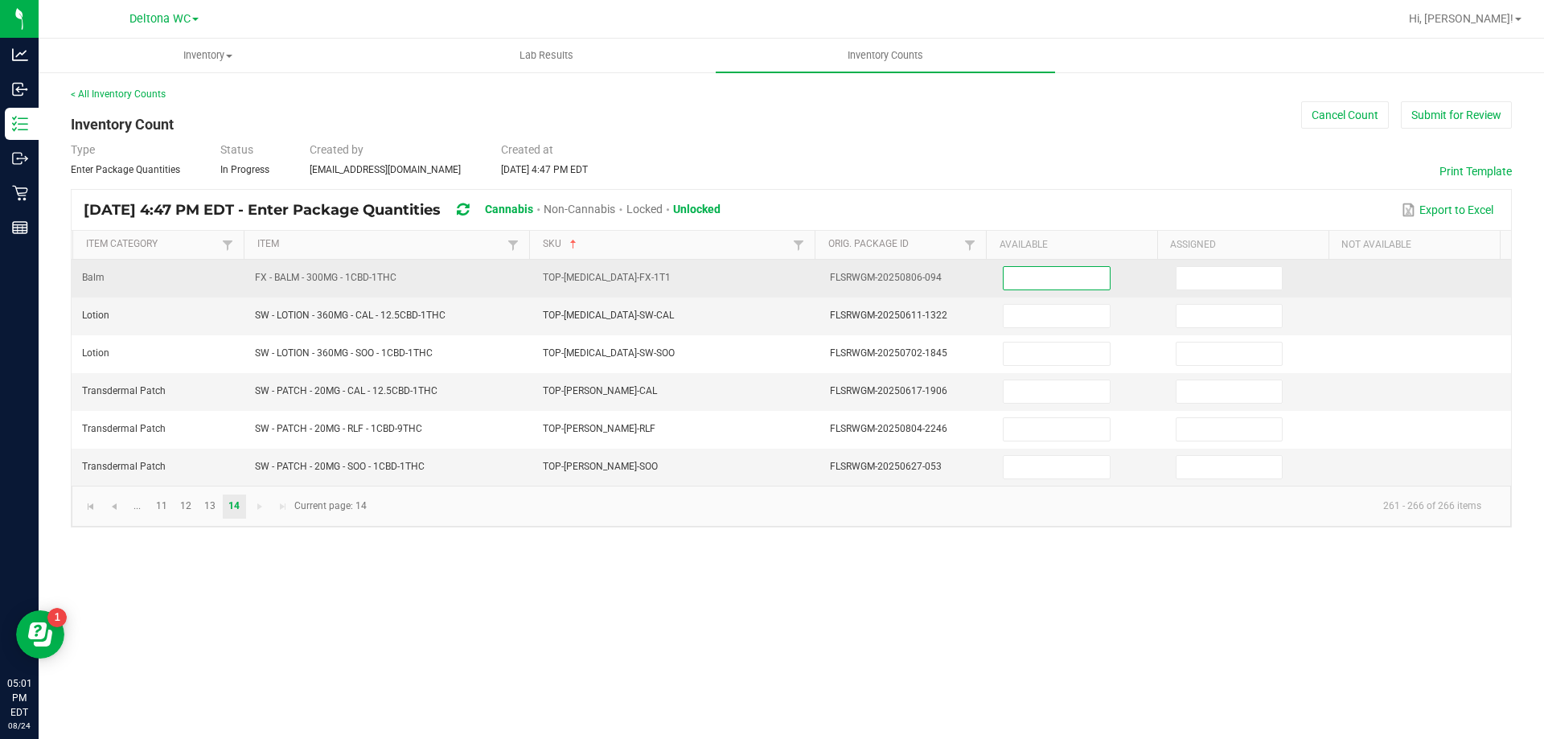
click at [1085, 276] on input at bounding box center [1055, 278] width 105 height 23
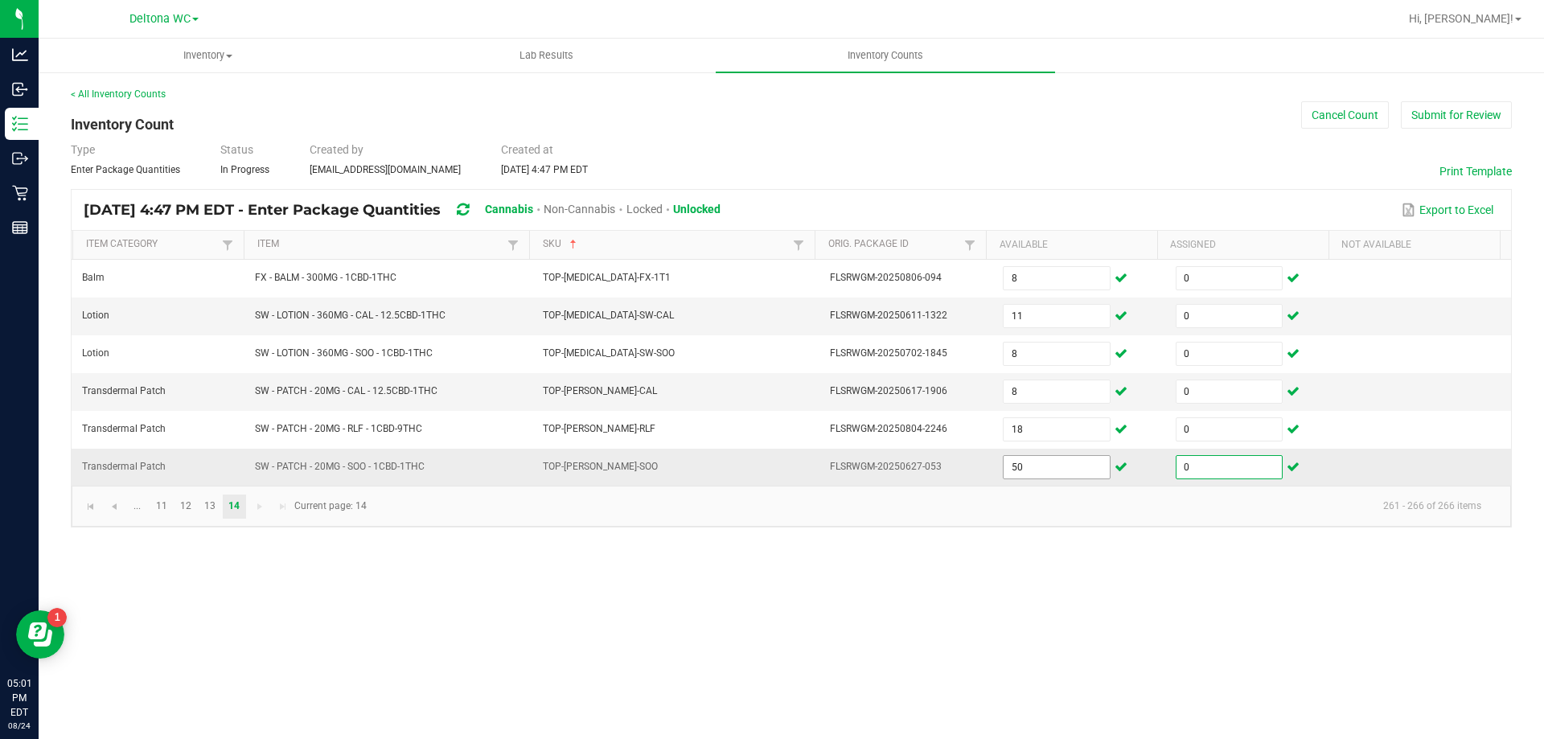
click at [1059, 468] on input "50" at bounding box center [1055, 467] width 105 height 23
click at [973, 588] on div "Inventory All packages All inventory Waste log Create inventory Lab Results Inv…" at bounding box center [791, 389] width 1505 height 700
click at [96, 502] on span "Go to the first page" at bounding box center [90, 506] width 13 height 13
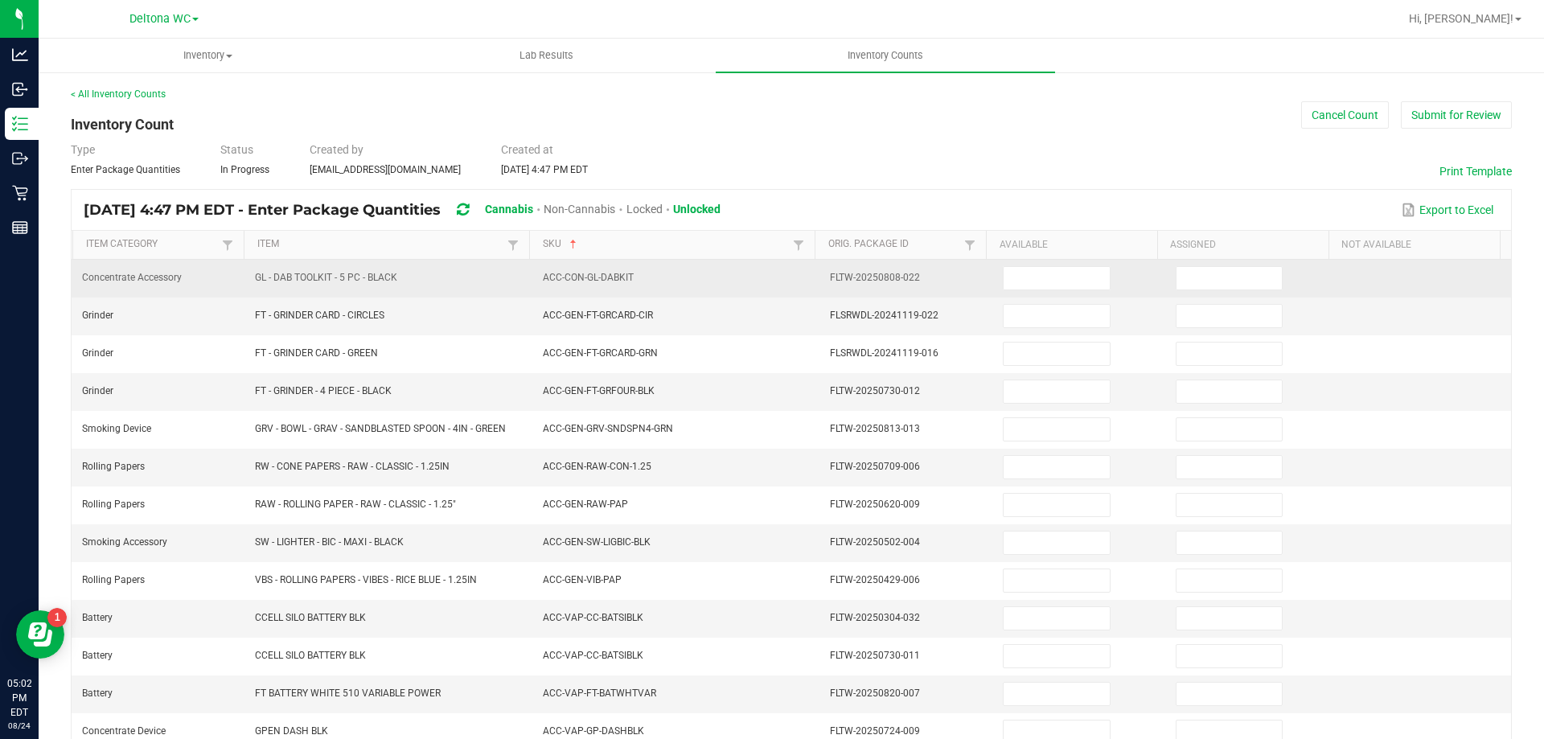
drag, startPoint x: 251, startPoint y: 273, endPoint x: 398, endPoint y: 279, distance: 147.3
click at [398, 279] on td "GL - DAB TOOLKIT - 5 PC - BLACK" at bounding box center [389, 279] width 288 height 38
copy span "GL - DAB TOOLKIT - 5 PC - BLACK"
click at [1057, 276] on input at bounding box center [1055, 278] width 105 height 23
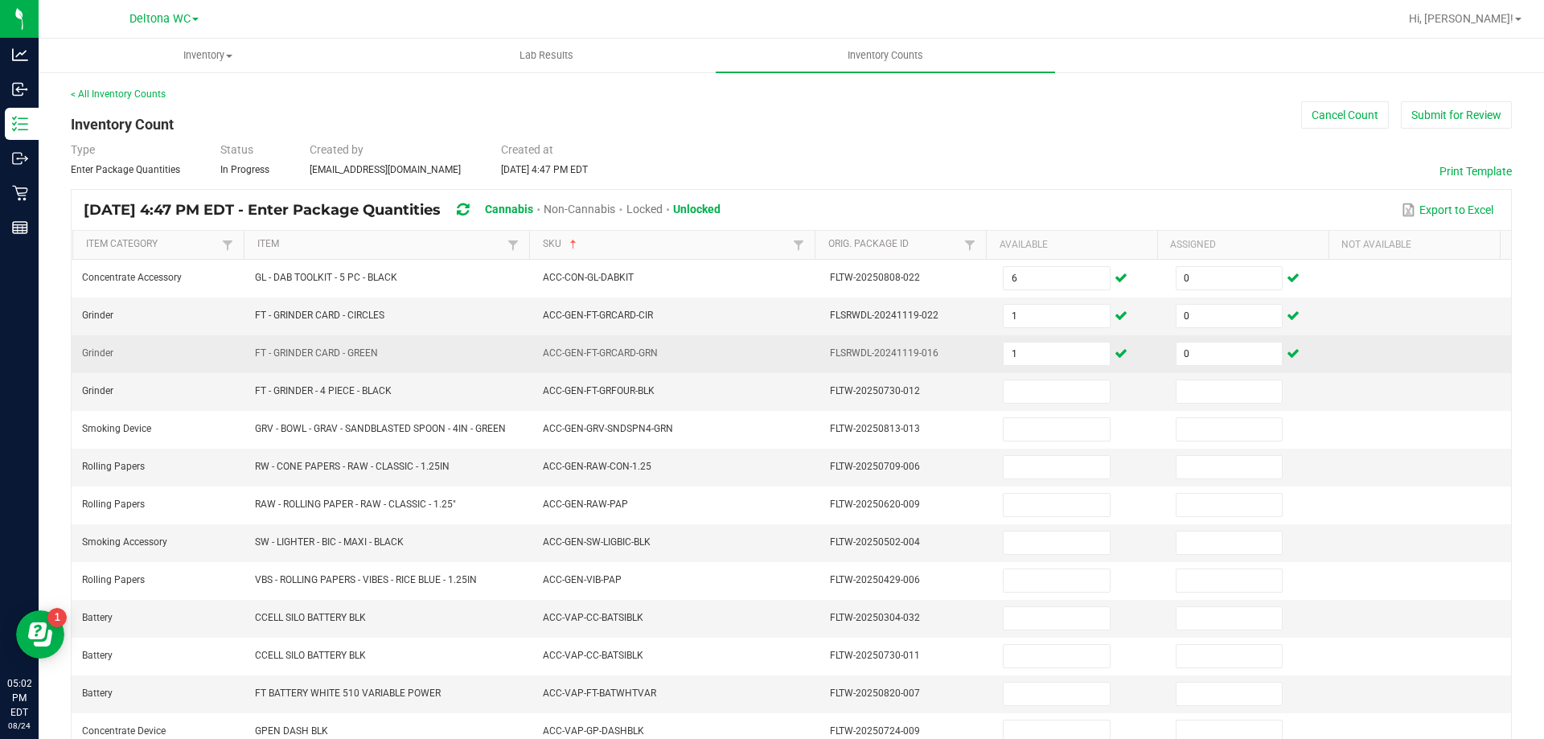
drag, startPoint x: 250, startPoint y: 351, endPoint x: 382, endPoint y: 360, distance: 132.1
click at [382, 360] on td "FT - GRINDER CARD - GREEN" at bounding box center [389, 354] width 288 height 38
copy span "FT - GRINDER CARD - GREEN"
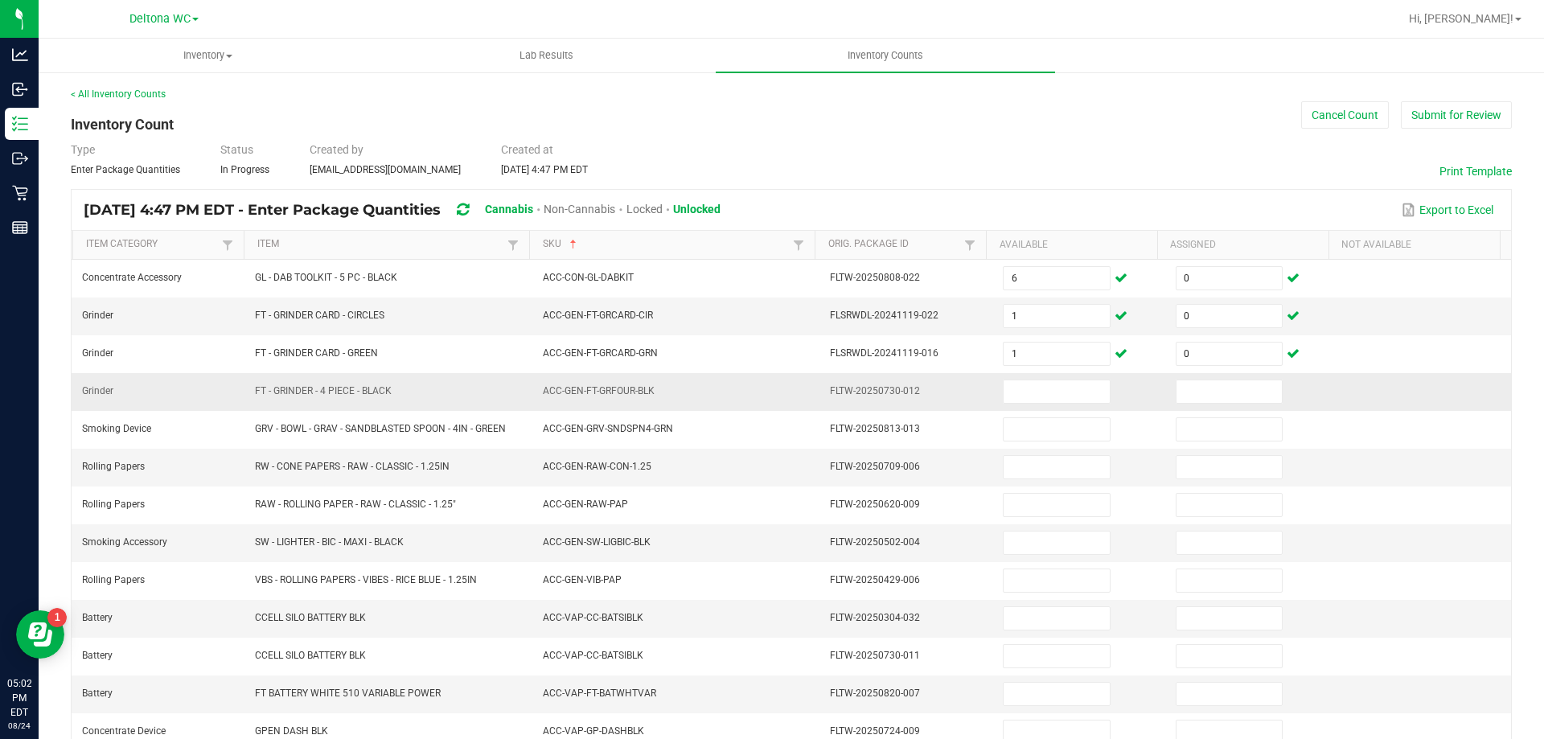
drag, startPoint x: 300, startPoint y: 379, endPoint x: 269, endPoint y: 387, distance: 32.4
click at [294, 379] on td "FT - GRINDER - 4 PIECE - BLACK" at bounding box center [389, 392] width 288 height 38
drag, startPoint x: 249, startPoint y: 387, endPoint x: 392, endPoint y: 394, distance: 142.5
click at [392, 394] on td "FT - GRINDER - 4 PIECE - BLACK" at bounding box center [389, 392] width 288 height 38
copy span "FT - GRINDER - 4 PIECE - BLACK"
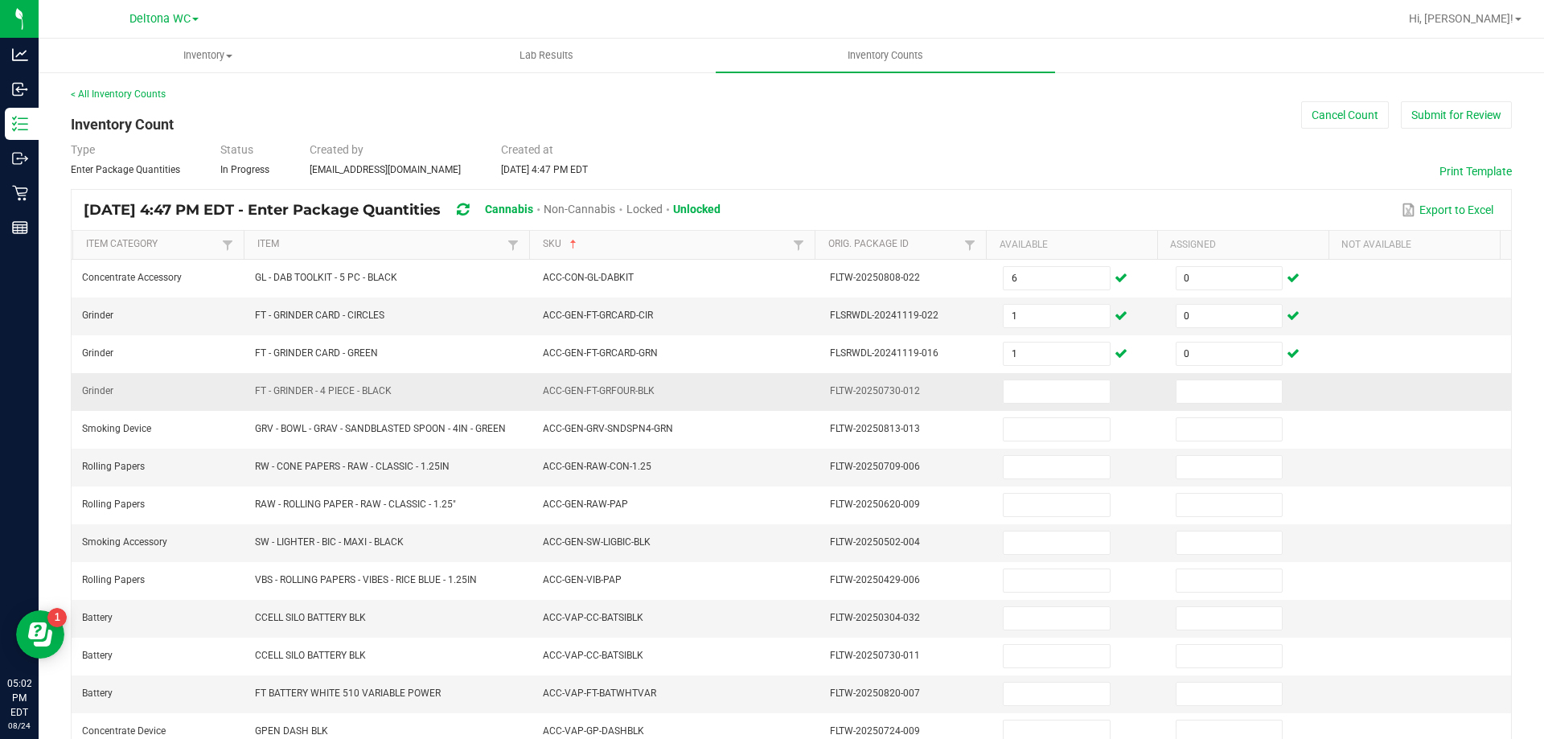
click at [1053, 377] on td at bounding box center [1079, 392] width 173 height 38
click at [1052, 392] on input at bounding box center [1055, 391] width 105 height 23
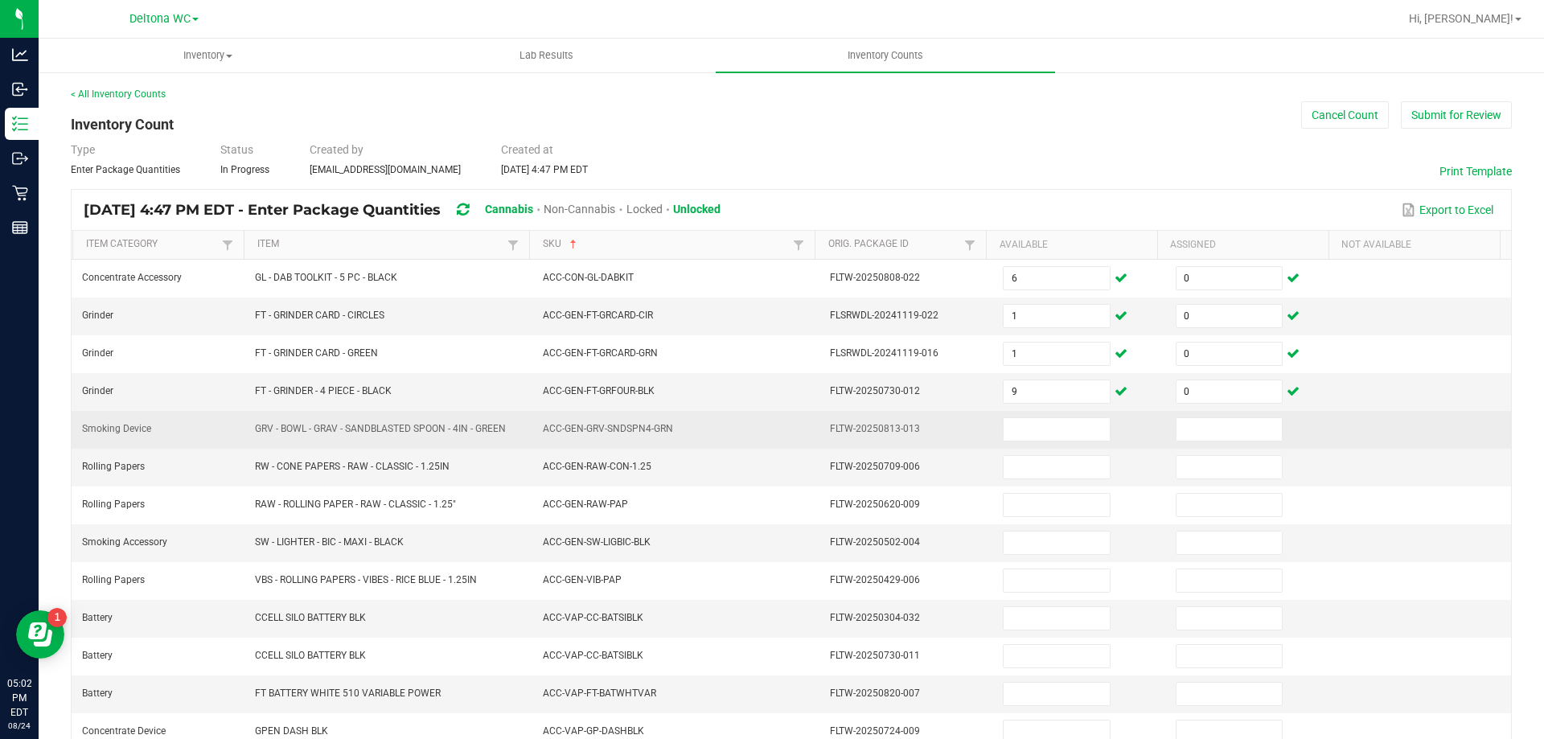
drag, startPoint x: 252, startPoint y: 429, endPoint x: 488, endPoint y: 443, distance: 236.0
click at [487, 443] on td "GRV - BOWL - GRAV - SANDBLASTED SPOON - 4IN - GREEN" at bounding box center [389, 430] width 288 height 38
copy span "GRV - BOWL - GRAV - SANDBLASTED SPOON - 4IN - GREEN"
click at [1065, 433] on input at bounding box center [1055, 429] width 105 height 23
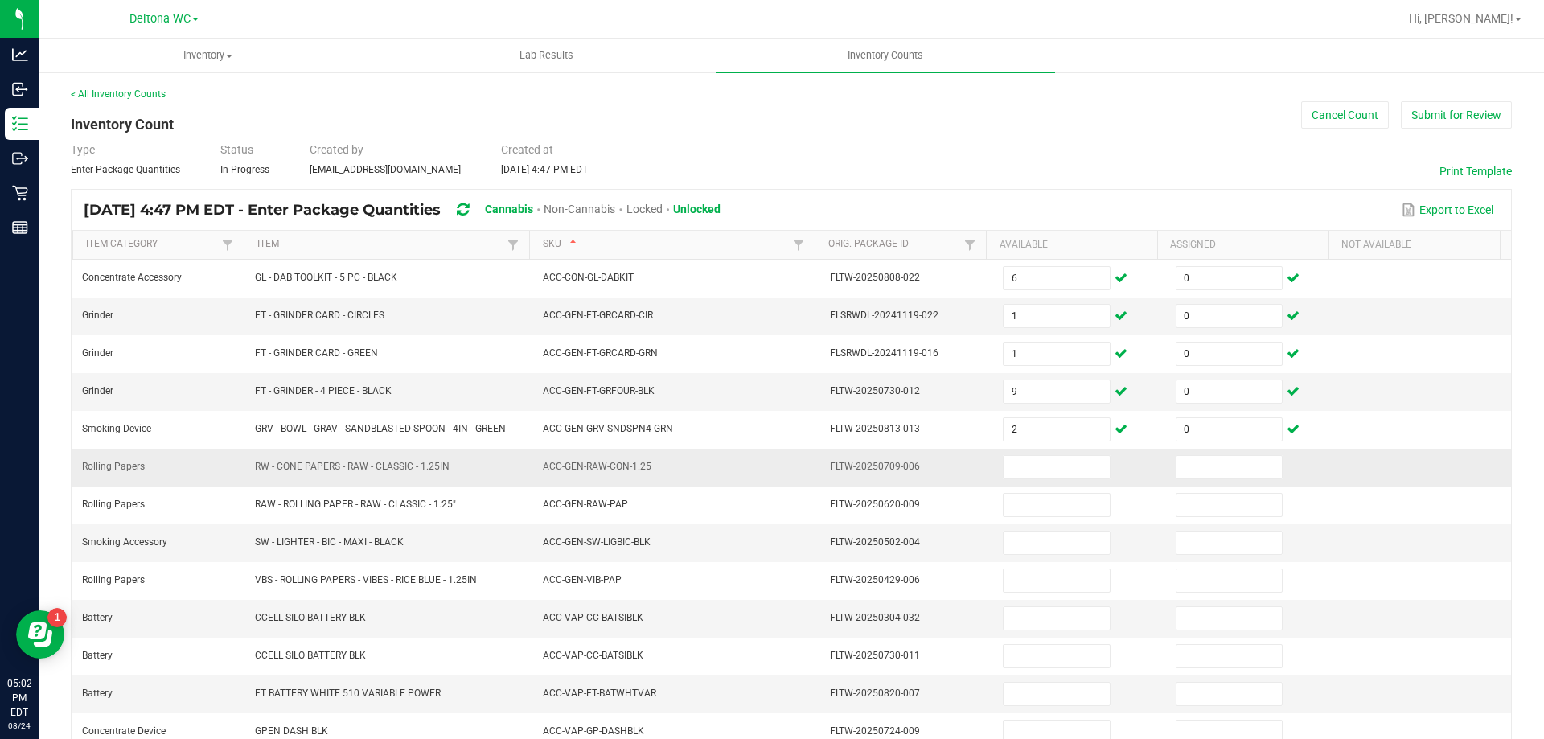
drag, startPoint x: 251, startPoint y: 464, endPoint x: 463, endPoint y: 474, distance: 212.5
click at [463, 474] on td "RW - CONE PAPERS - RAW - CLASSIC - 1.25IN" at bounding box center [389, 468] width 288 height 38
copy span "RW - CONE PAPERS - RAW - CLASSIC - 1.25IN"
click at [1026, 464] on input at bounding box center [1055, 467] width 105 height 23
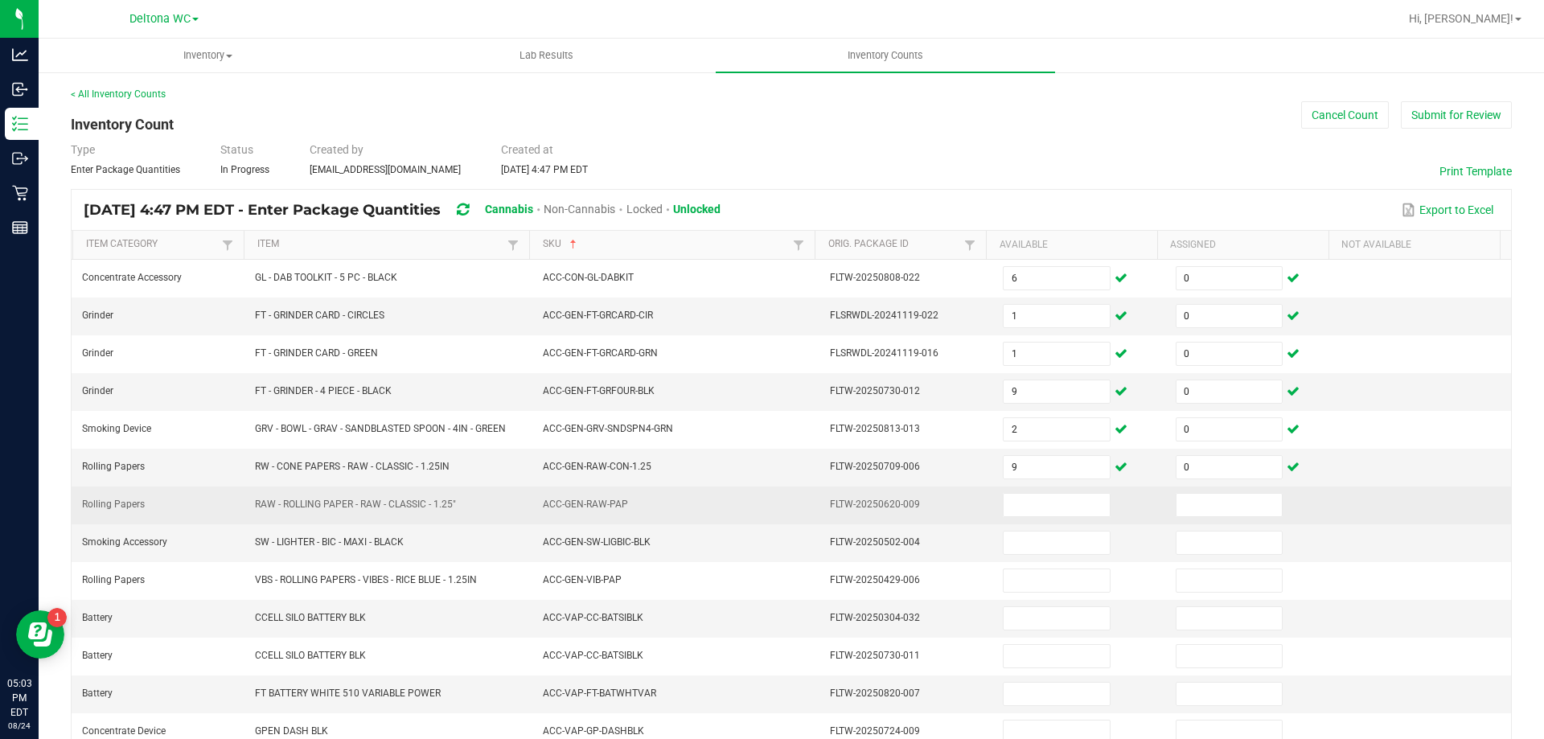
drag, startPoint x: 251, startPoint y: 500, endPoint x: 501, endPoint y: 515, distance: 250.5
click at [498, 515] on td "RAW - ROLLING PAPER - RAW - CLASSIC - 1.25"" at bounding box center [389, 505] width 288 height 38
copy span "RAW - ROLLING PAPER - RAW - CLASSIC - 1.25""
click at [1031, 508] on input at bounding box center [1055, 505] width 105 height 23
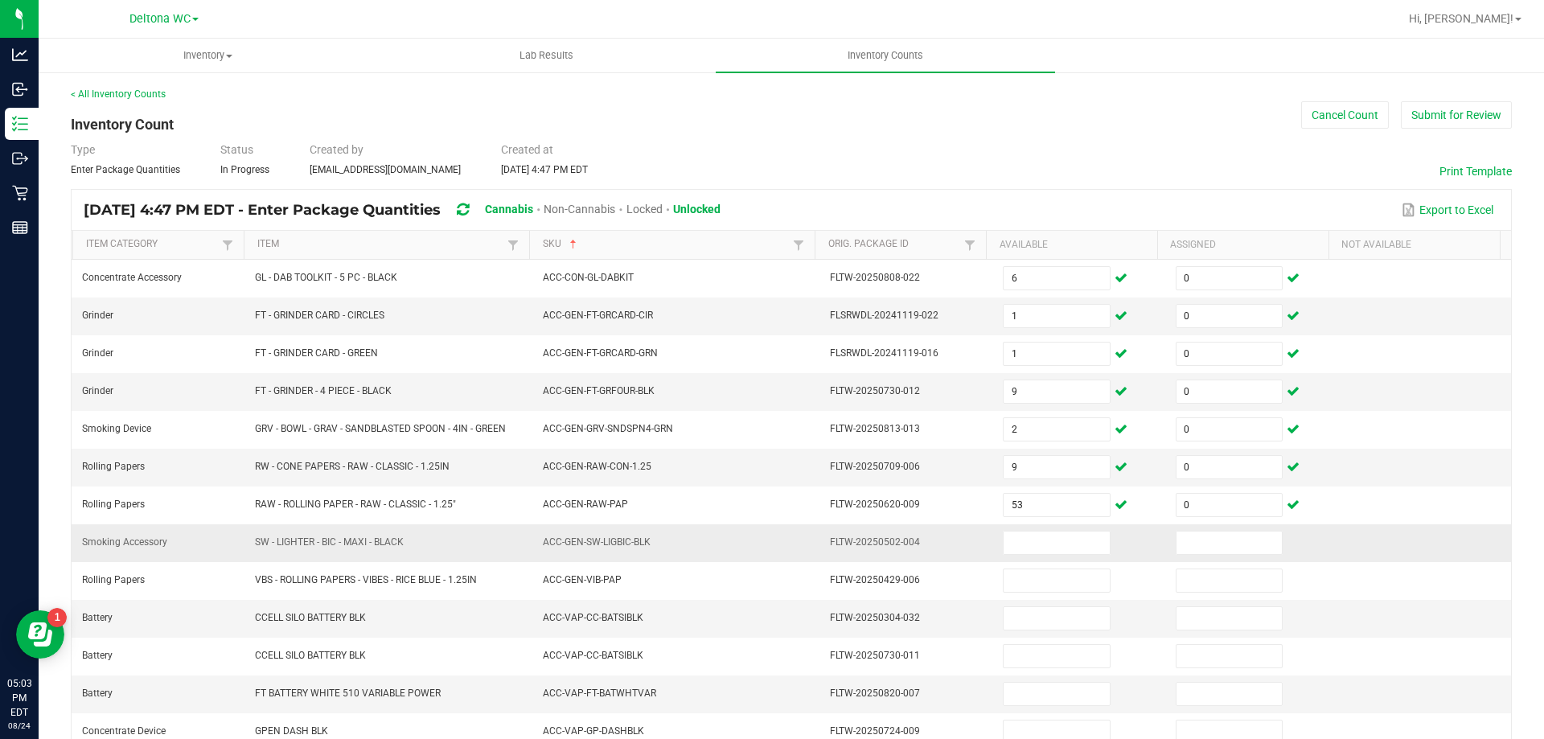
drag, startPoint x: 253, startPoint y: 540, endPoint x: 434, endPoint y: 548, distance: 181.1
click at [430, 550] on td "SW - LIGHTER - BIC - MAXI - BLACK" at bounding box center [389, 543] width 288 height 38
copy span "SW - LIGHTER - BIC - MAXI - BLACK"
click at [1031, 542] on input at bounding box center [1055, 542] width 105 height 23
click at [1205, 545] on input at bounding box center [1228, 542] width 105 height 23
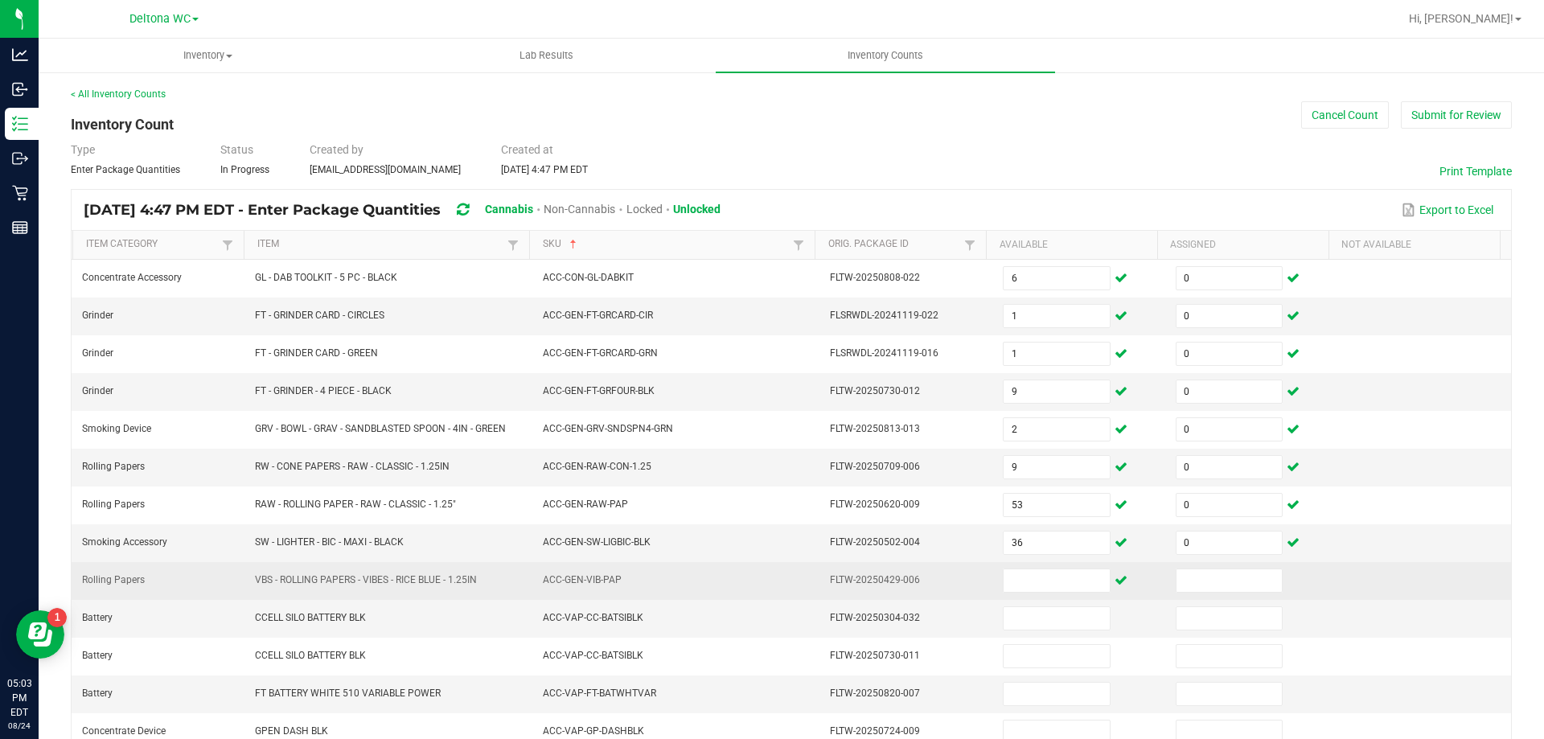
drag, startPoint x: 254, startPoint y: 579, endPoint x: 491, endPoint y: 584, distance: 237.2
click at [491, 584] on td "VBS - ROLLING PAPERS - VIBES - RICE BLUE - 1.25IN" at bounding box center [389, 581] width 288 height 38
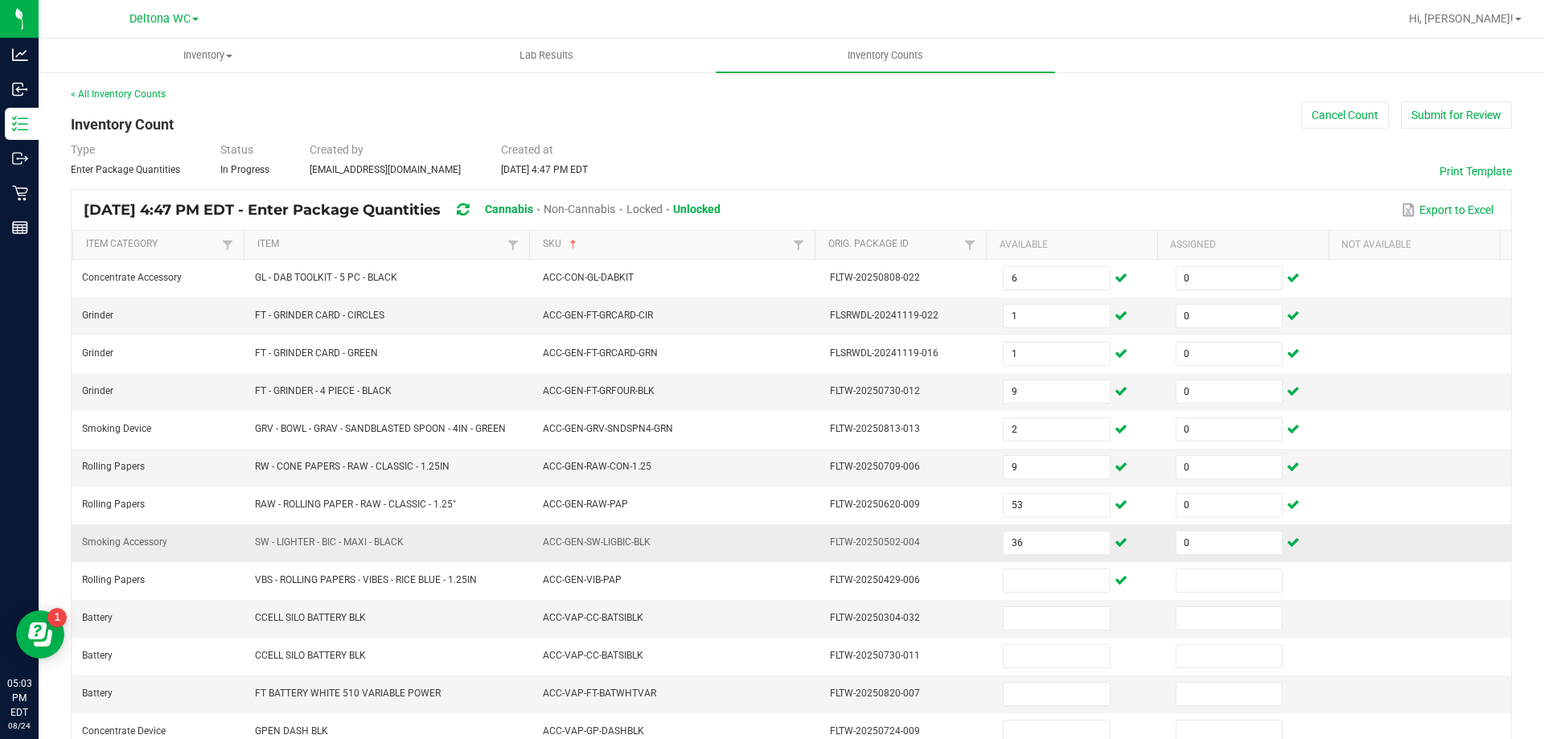
copy span "VBS - ROLLING PAPERS - VIBES - RICE BLUE - 1.25IN"
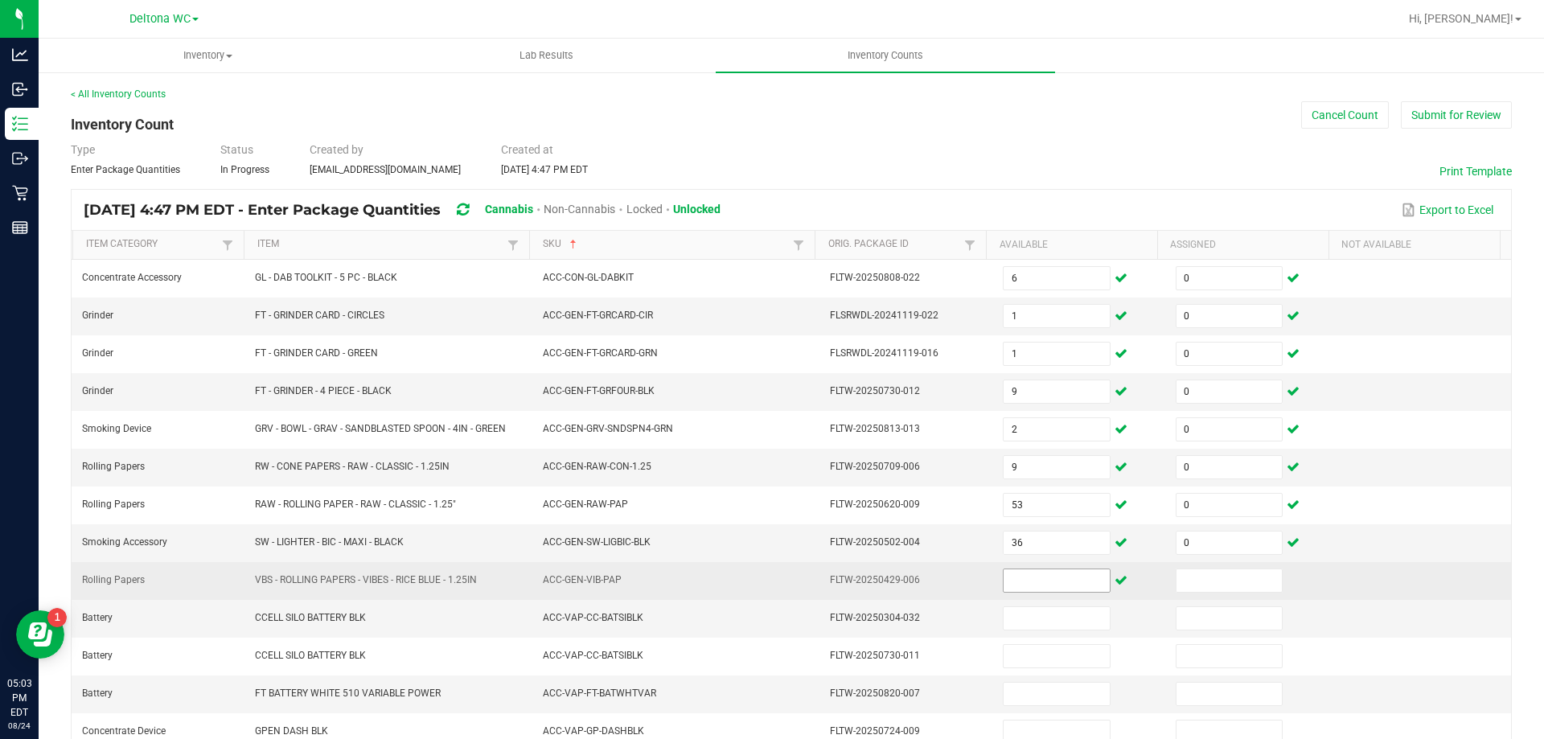
click at [1017, 579] on input at bounding box center [1055, 580] width 105 height 23
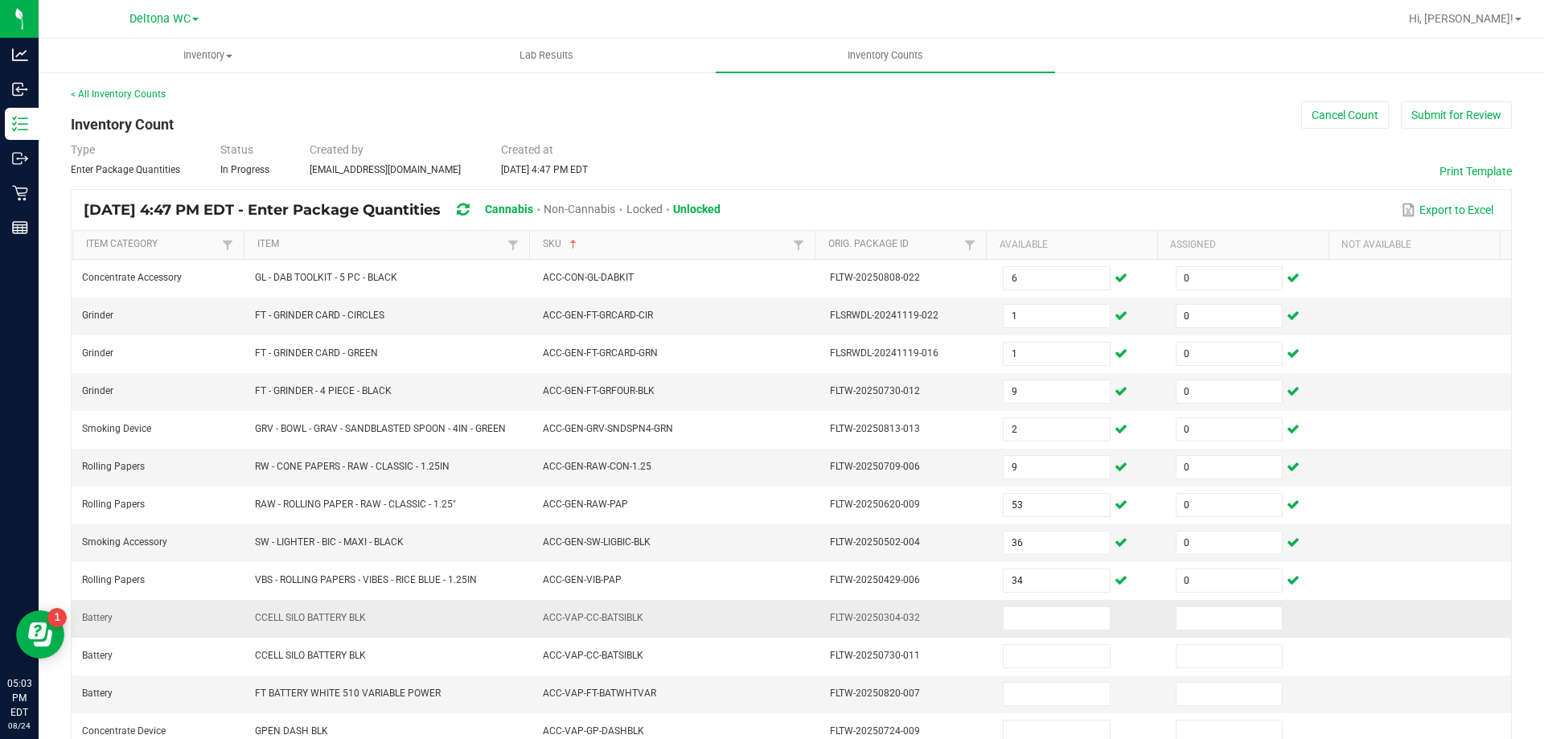
drag, startPoint x: 250, startPoint y: 615, endPoint x: 406, endPoint y: 618, distance: 156.0
click at [406, 618] on td "CCELL SILO BATTERY BLK" at bounding box center [389, 619] width 288 height 38
copy span "CCELL SILO BATTERY BLK"
click at [1037, 611] on input at bounding box center [1055, 618] width 105 height 23
drag, startPoint x: 253, startPoint y: 692, endPoint x: 451, endPoint y: 698, distance: 197.9
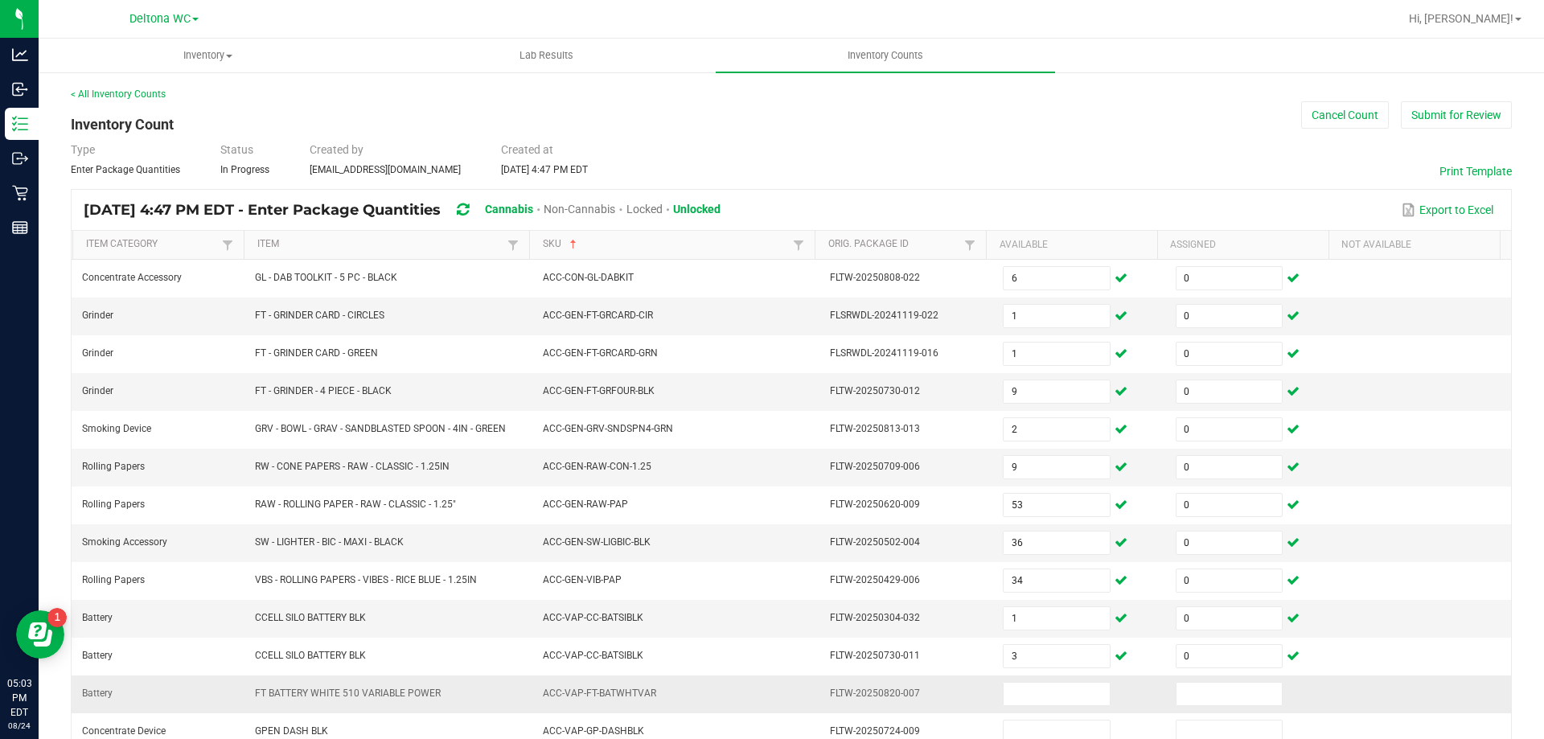
click at [451, 698] on td "FT BATTERY WHITE 510 VARIABLE POWER" at bounding box center [389, 694] width 288 height 38
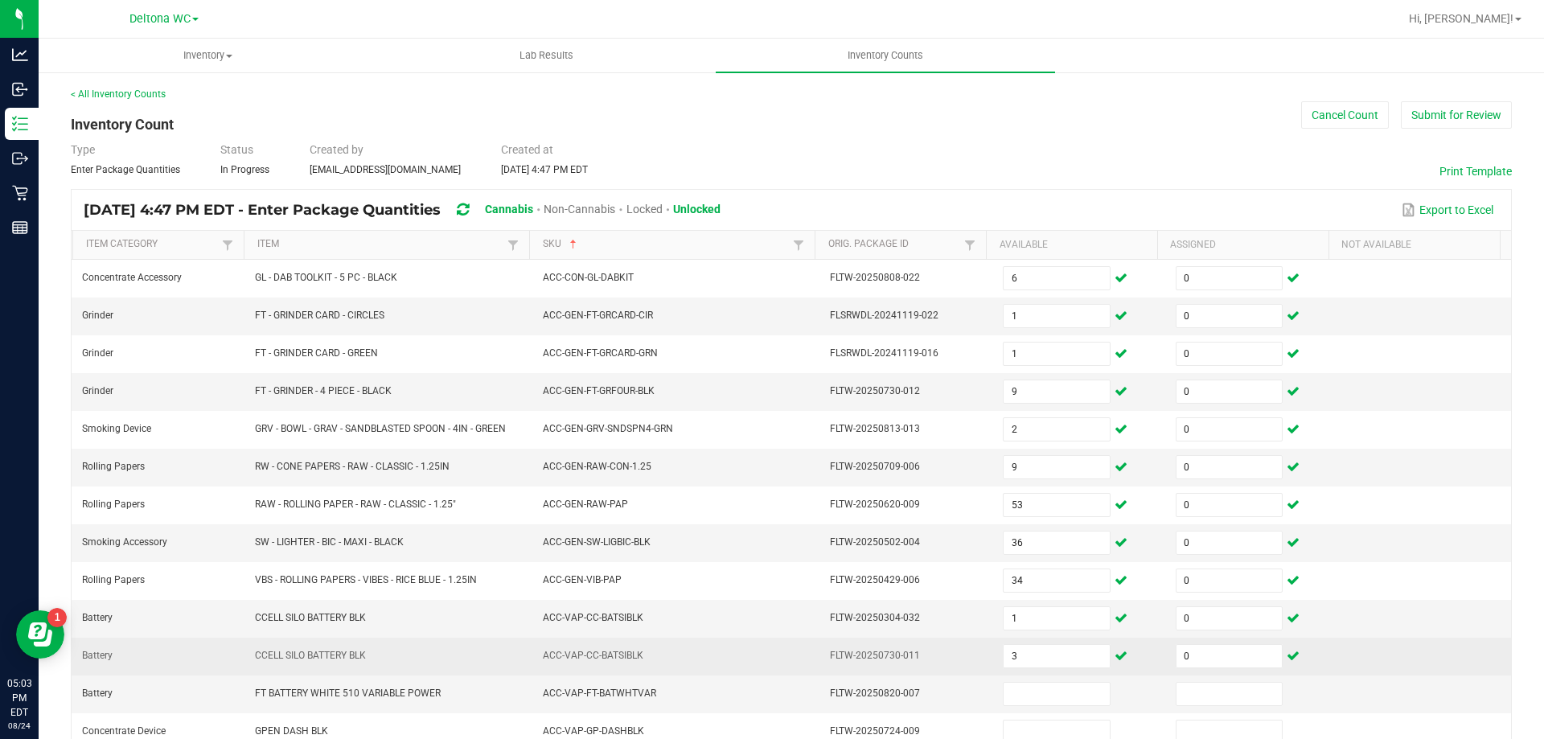
copy span "FT BATTERY WHITE 510 VARIABLE POWER"
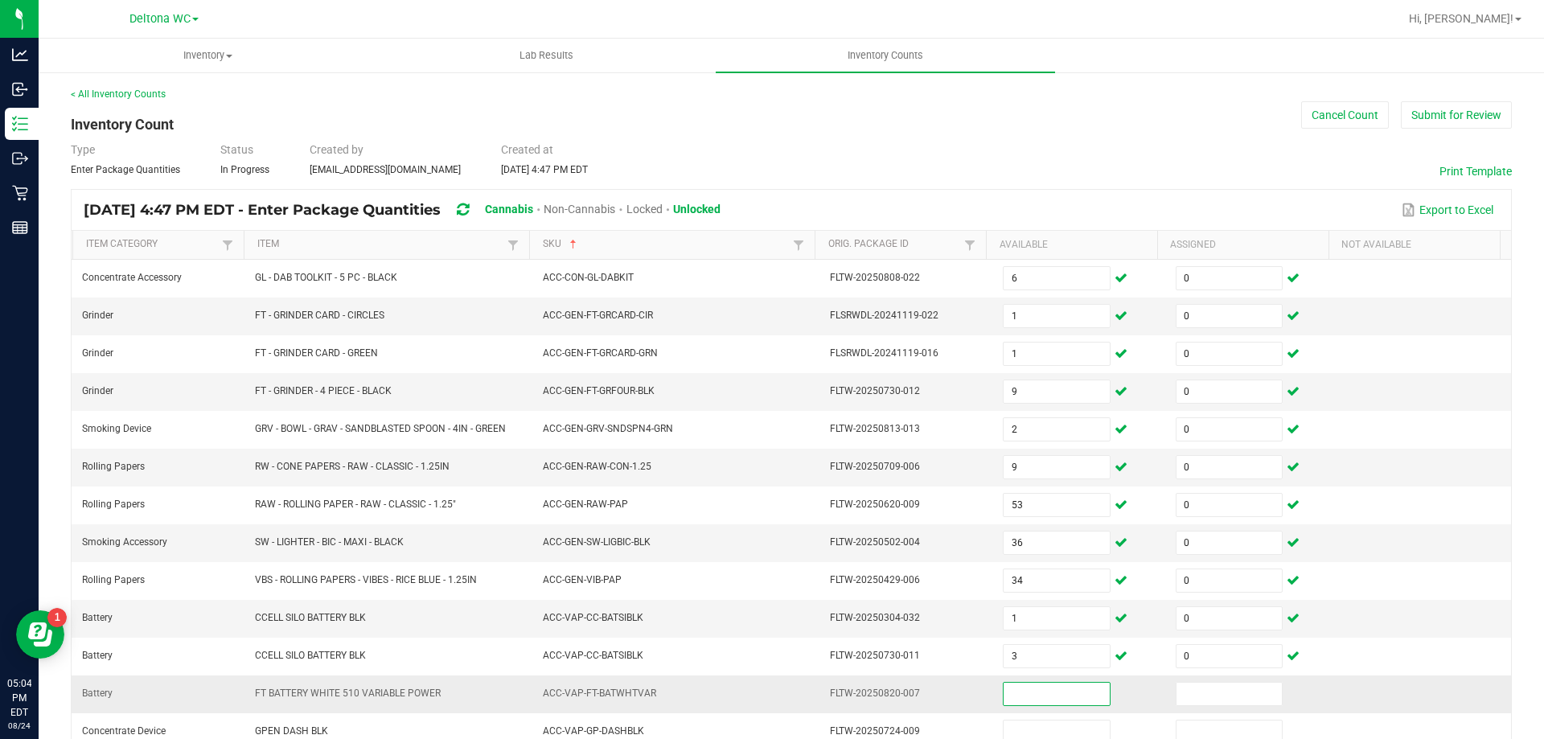
click at [1006, 691] on input at bounding box center [1055, 694] width 105 height 23
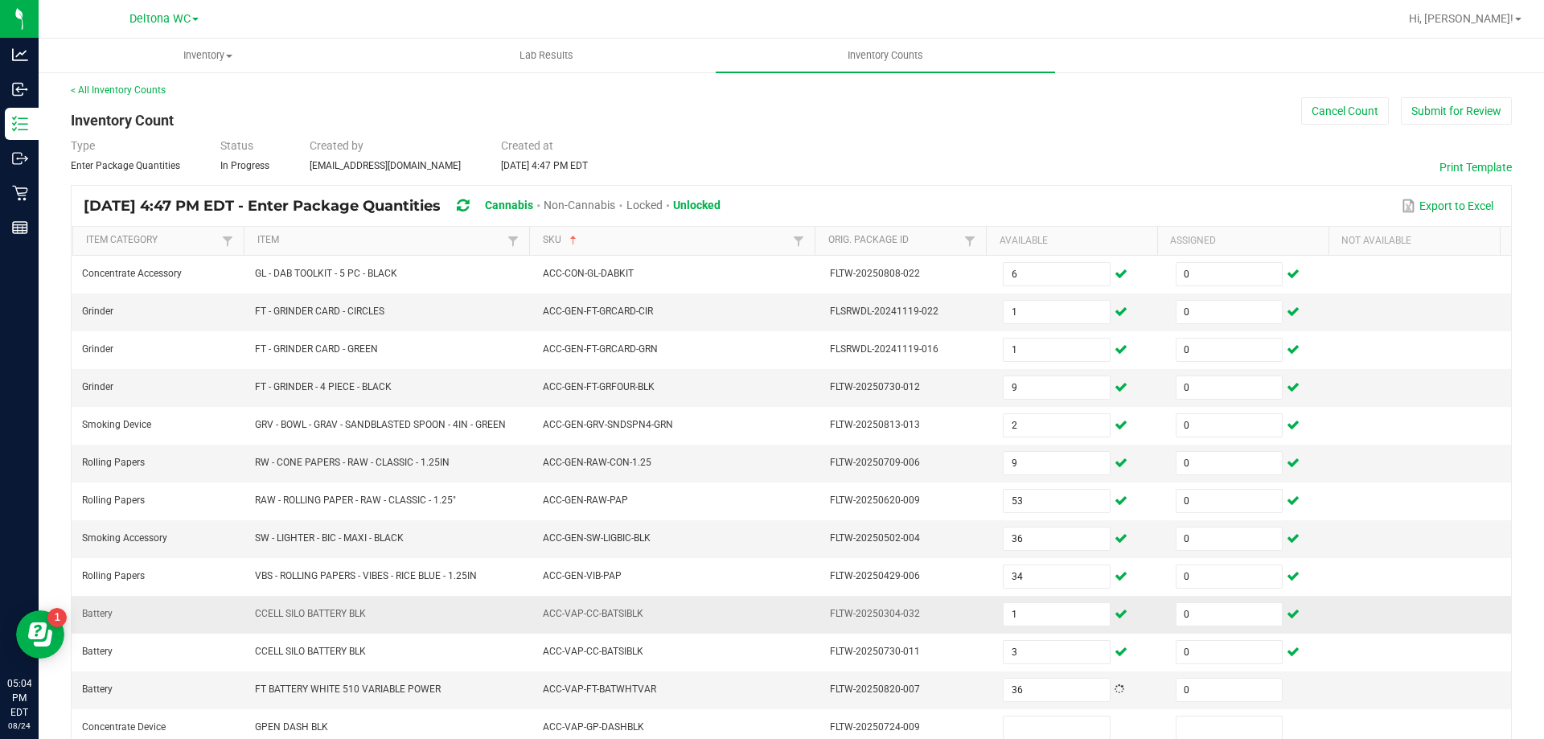
click at [683, 600] on td "ACC-VAP-CC-BATSIBLK" at bounding box center [677, 615] width 288 height 38
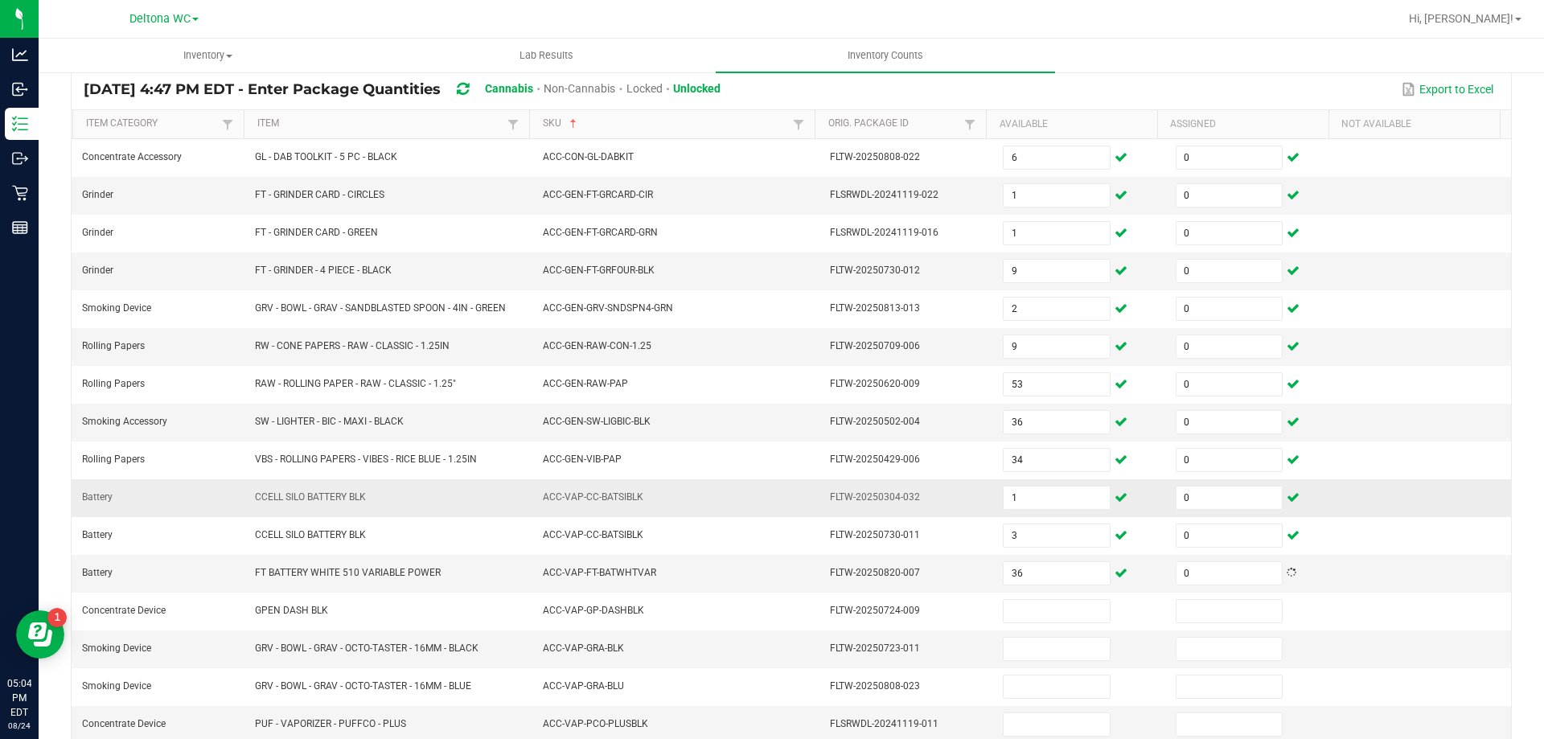
scroll to position [245, 0]
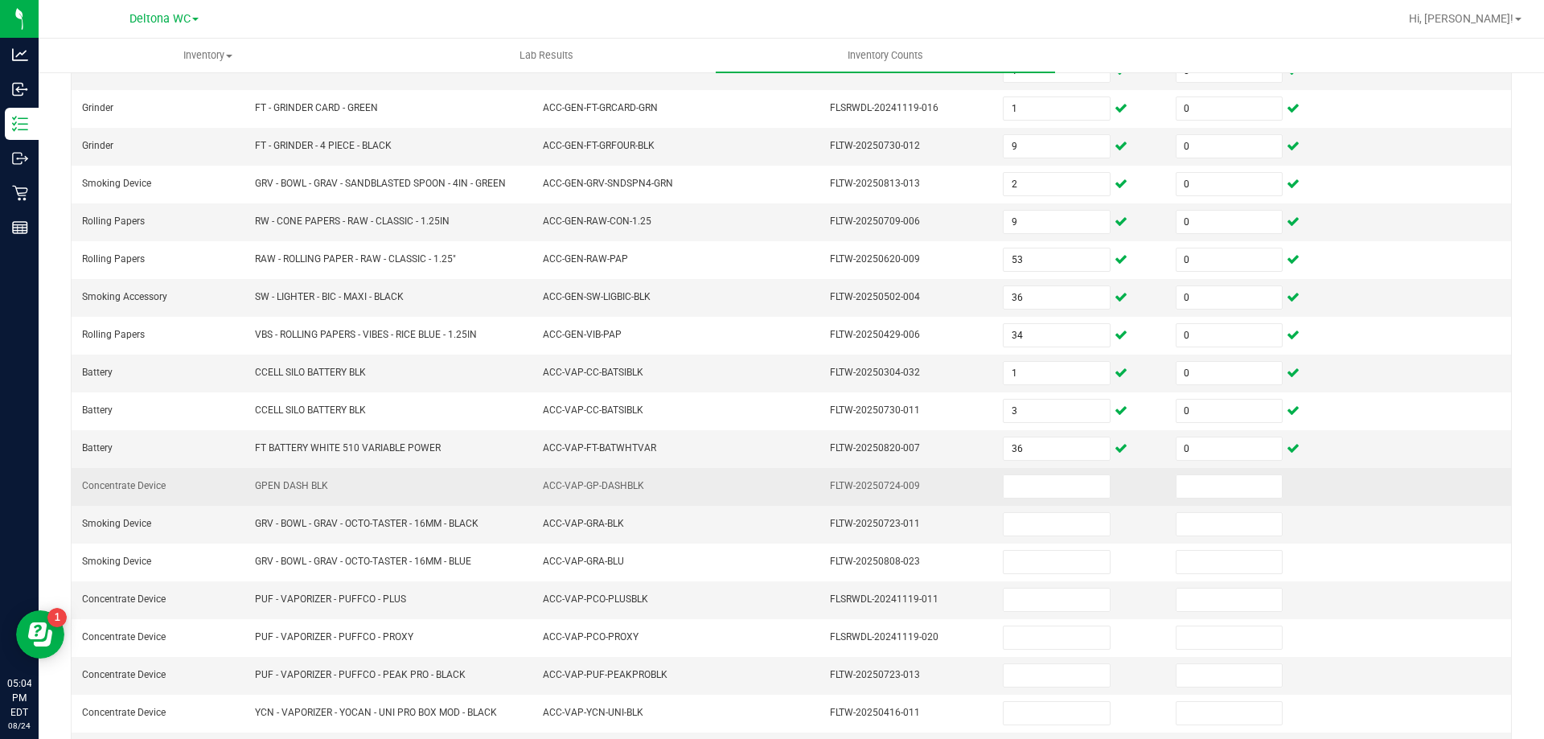
drag, startPoint x: 248, startPoint y: 487, endPoint x: 331, endPoint y: 491, distance: 82.9
click at [331, 491] on td "GPEN DASH BLK" at bounding box center [389, 487] width 288 height 38
click at [1039, 488] on input at bounding box center [1055, 486] width 105 height 23
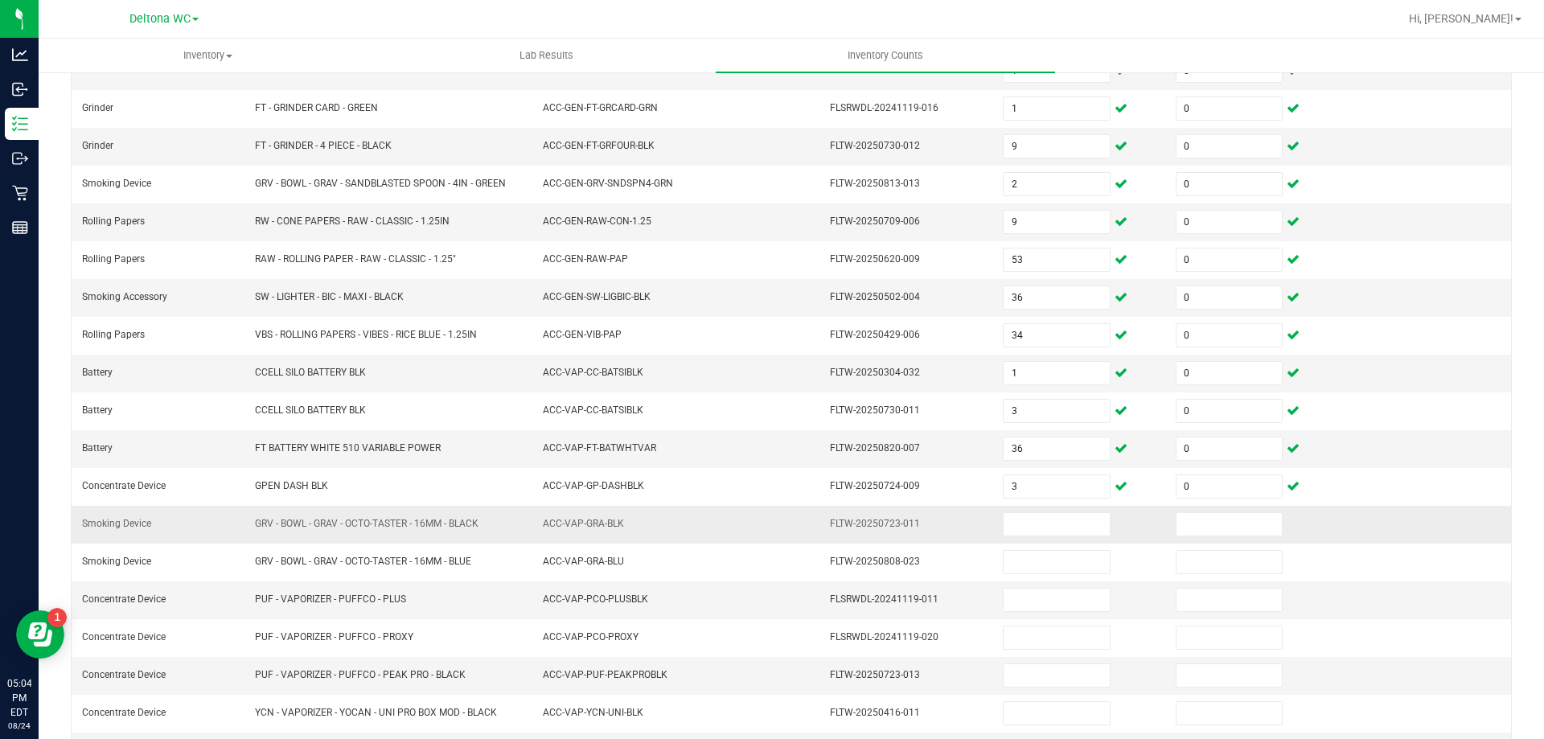
drag, startPoint x: 263, startPoint y: 525, endPoint x: 486, endPoint y: 521, distance: 223.5
click at [486, 521] on td "GRV - BOWL - GRAV - OCTO-TASTER - 16MM - BLACK" at bounding box center [389, 525] width 288 height 38
click at [1038, 523] on input at bounding box center [1055, 524] width 105 height 23
drag, startPoint x: 251, startPoint y: 597, endPoint x: 420, endPoint y: 607, distance: 170.0
click at [420, 607] on td "PUF - VAPORIZER - PUFFCO - PLUS" at bounding box center [389, 600] width 288 height 38
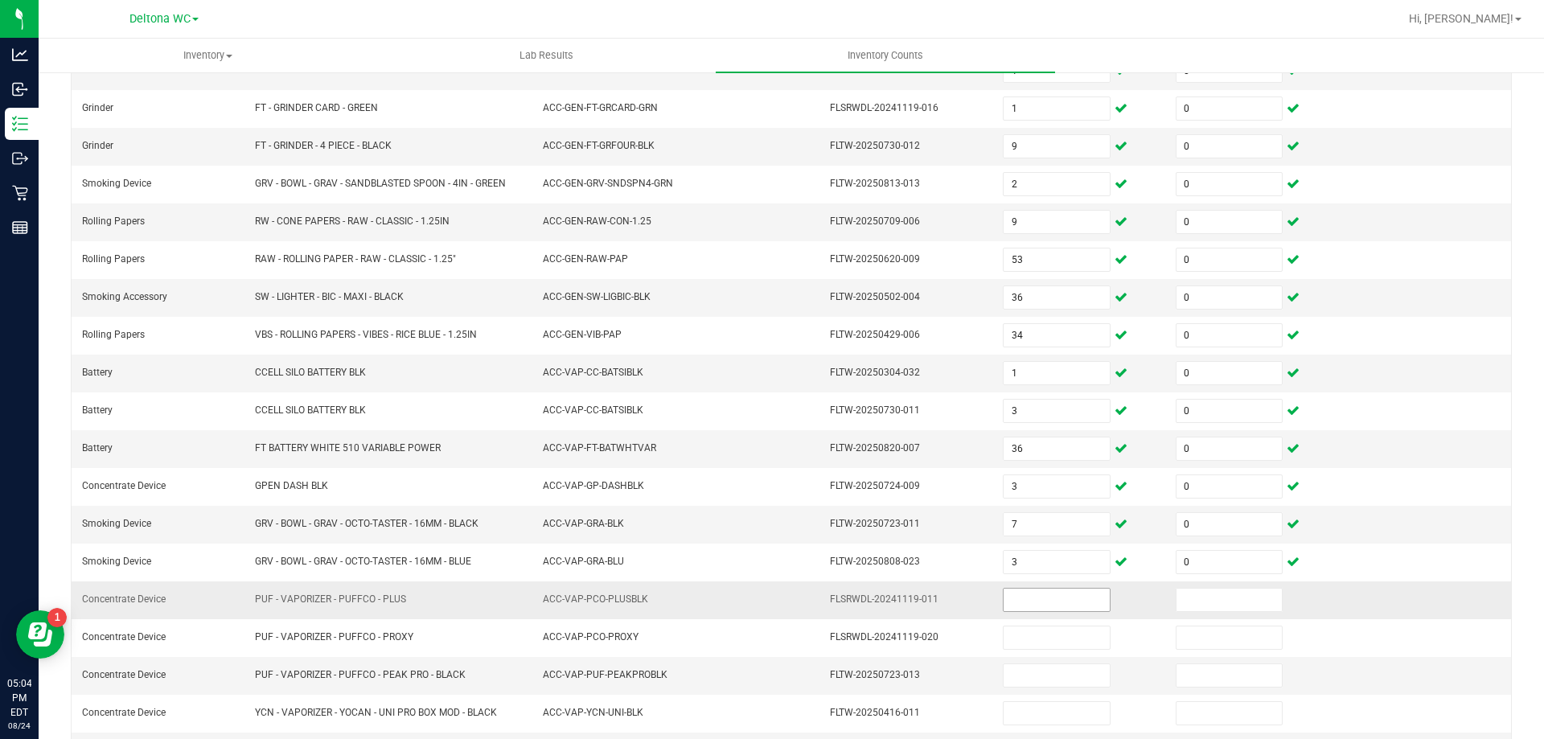
click at [1047, 610] on input at bounding box center [1055, 599] width 105 height 23
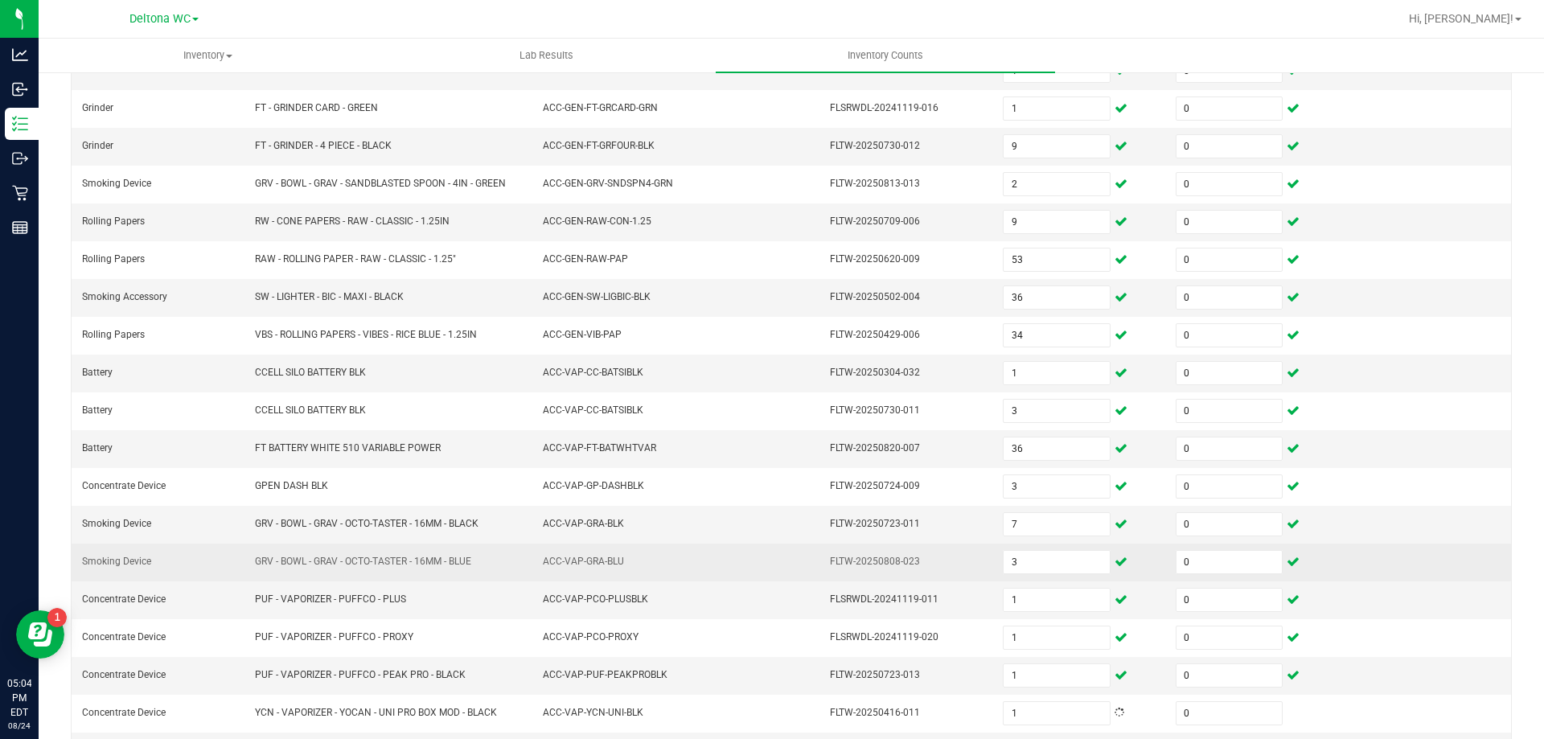
click at [869, 570] on td "FLTW-20250808-023" at bounding box center [906, 562] width 173 height 38
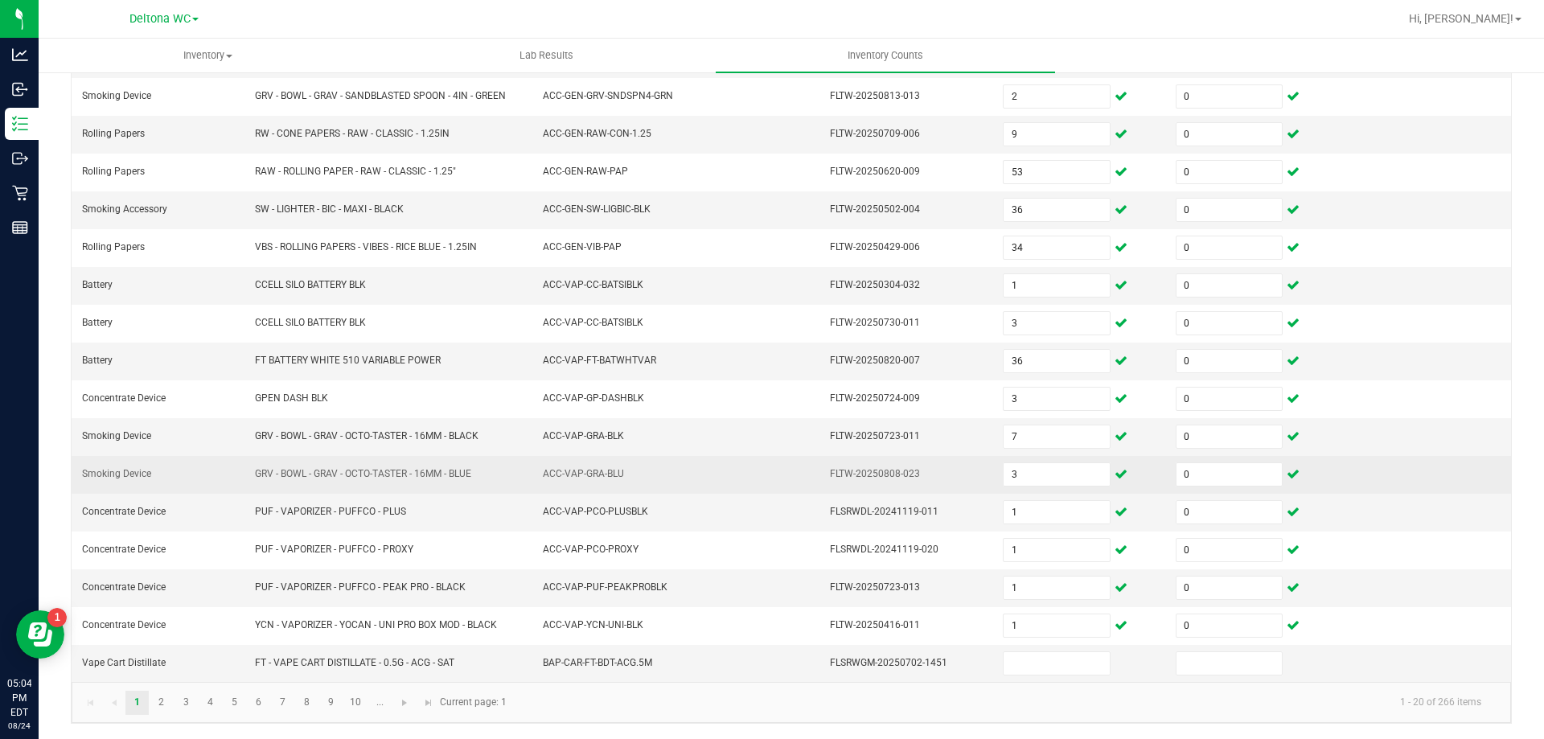
scroll to position [334, 0]
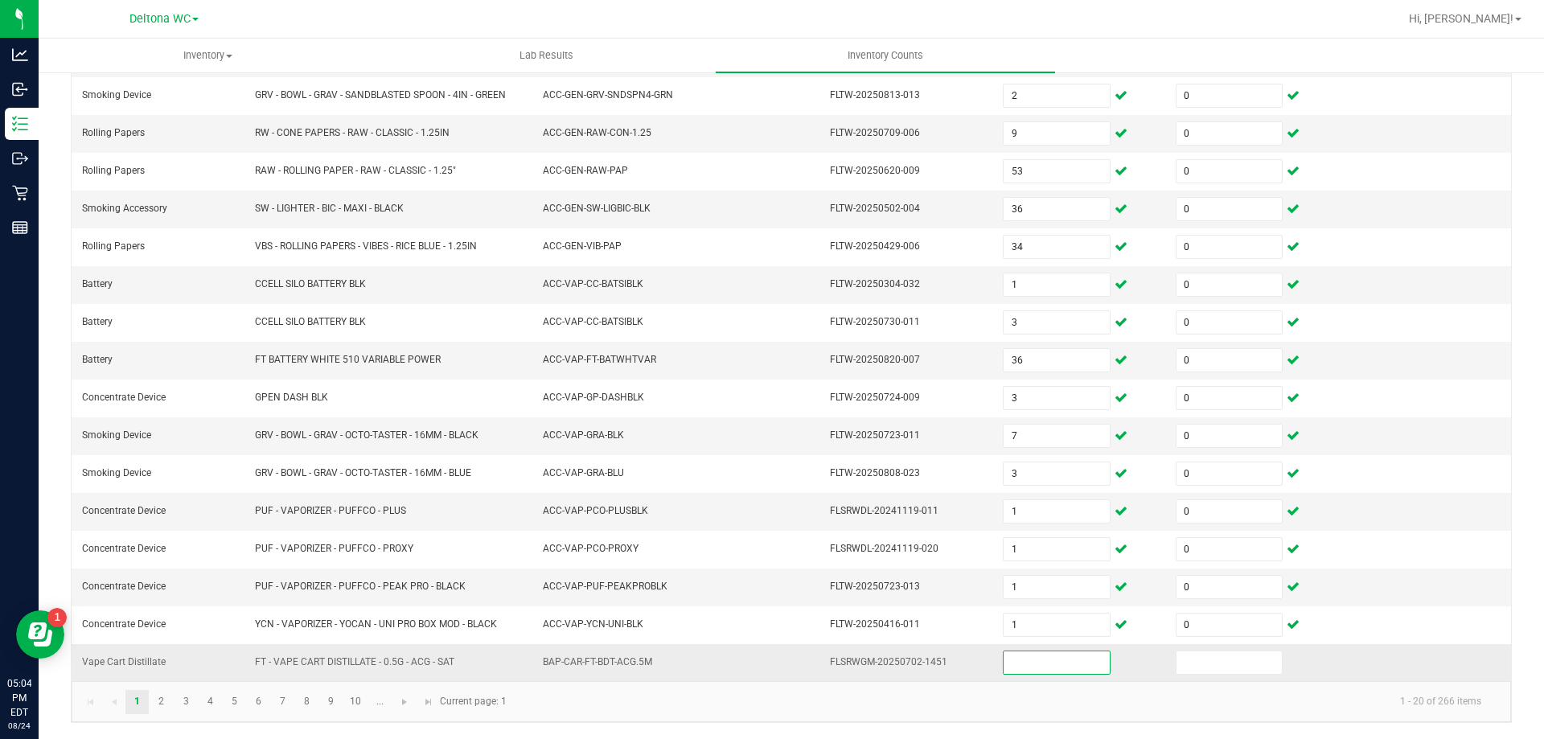
click at [1017, 666] on input at bounding box center [1055, 662] width 105 height 23
click at [160, 704] on link "2" at bounding box center [161, 702] width 23 height 24
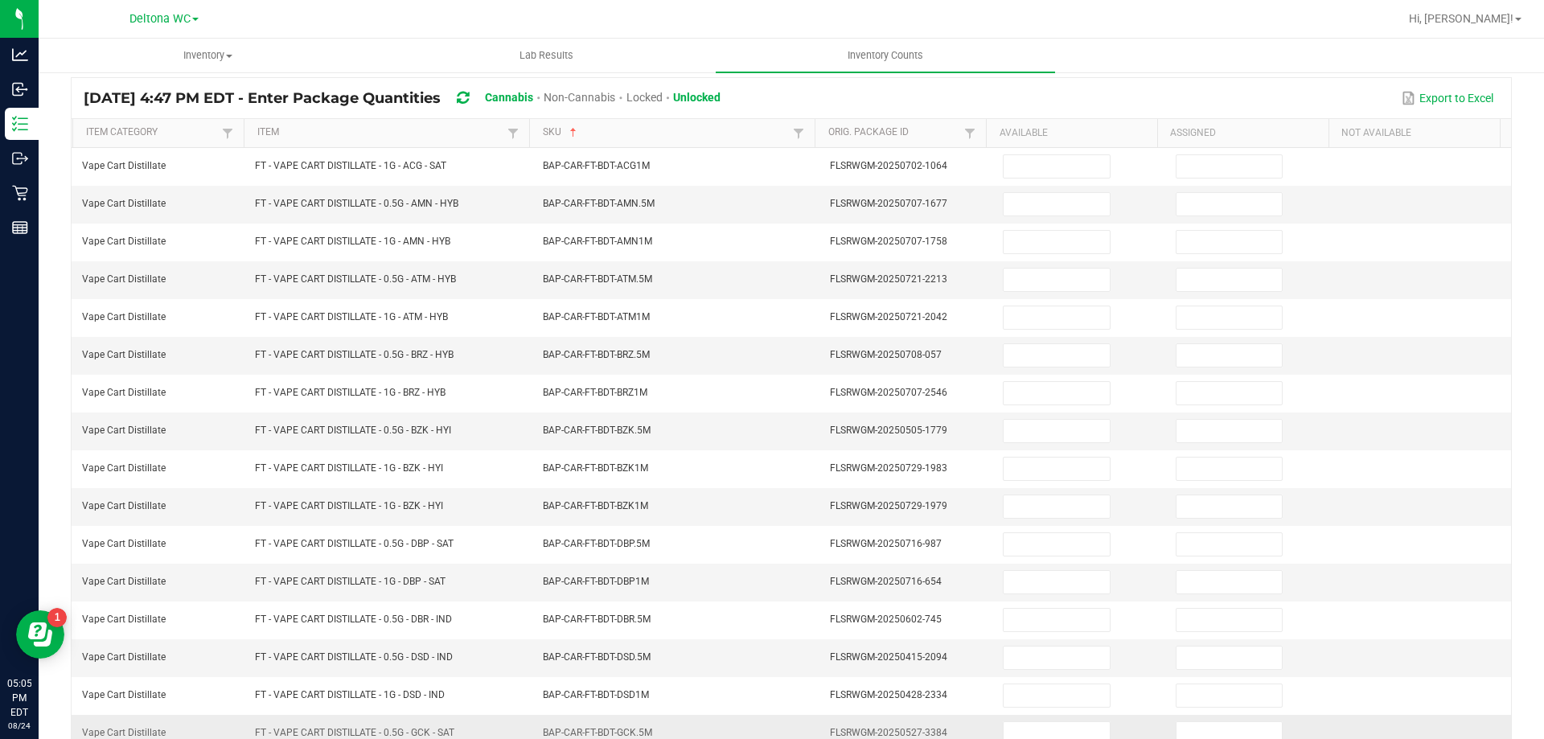
scroll to position [92, 0]
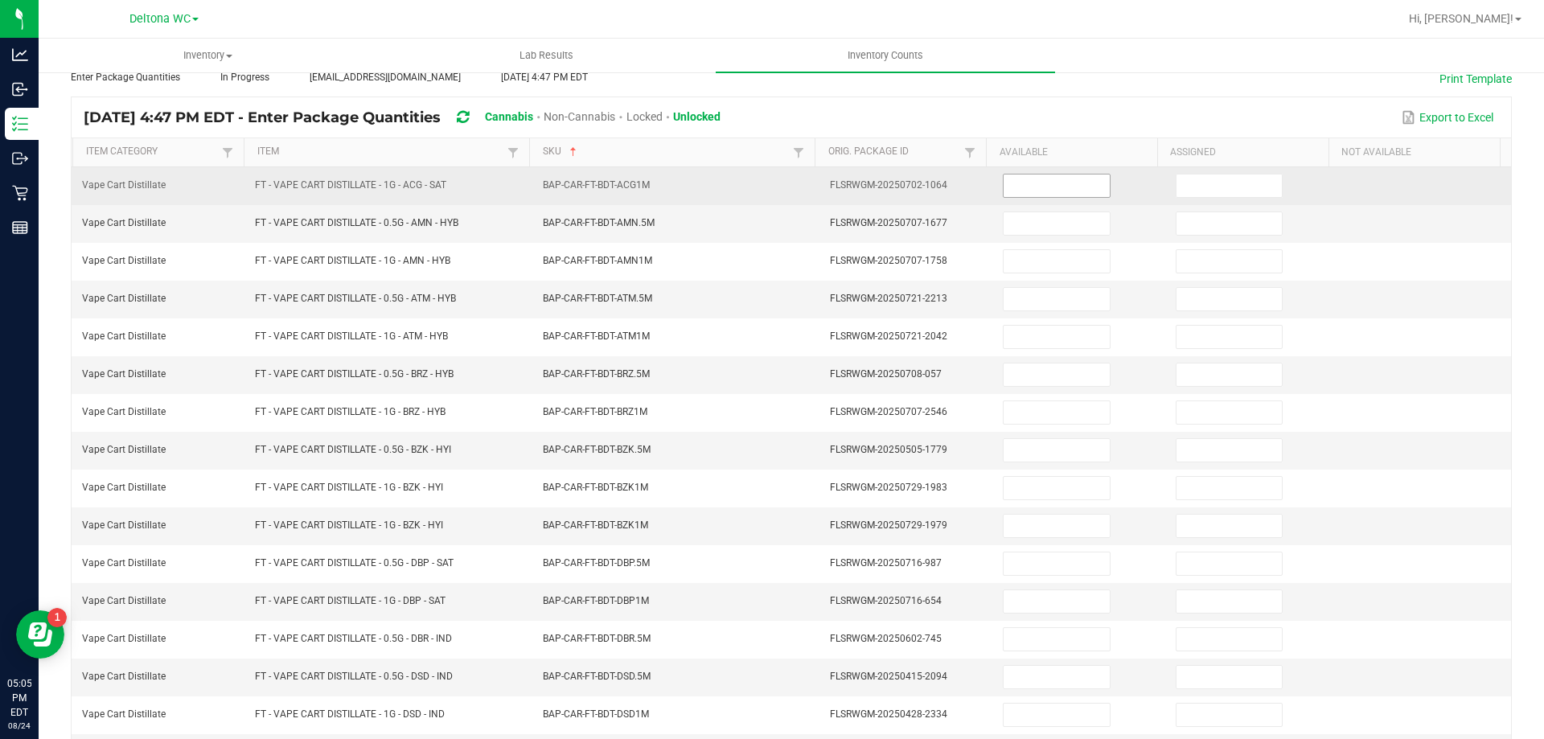
click at [1030, 186] on input at bounding box center [1055, 185] width 105 height 23
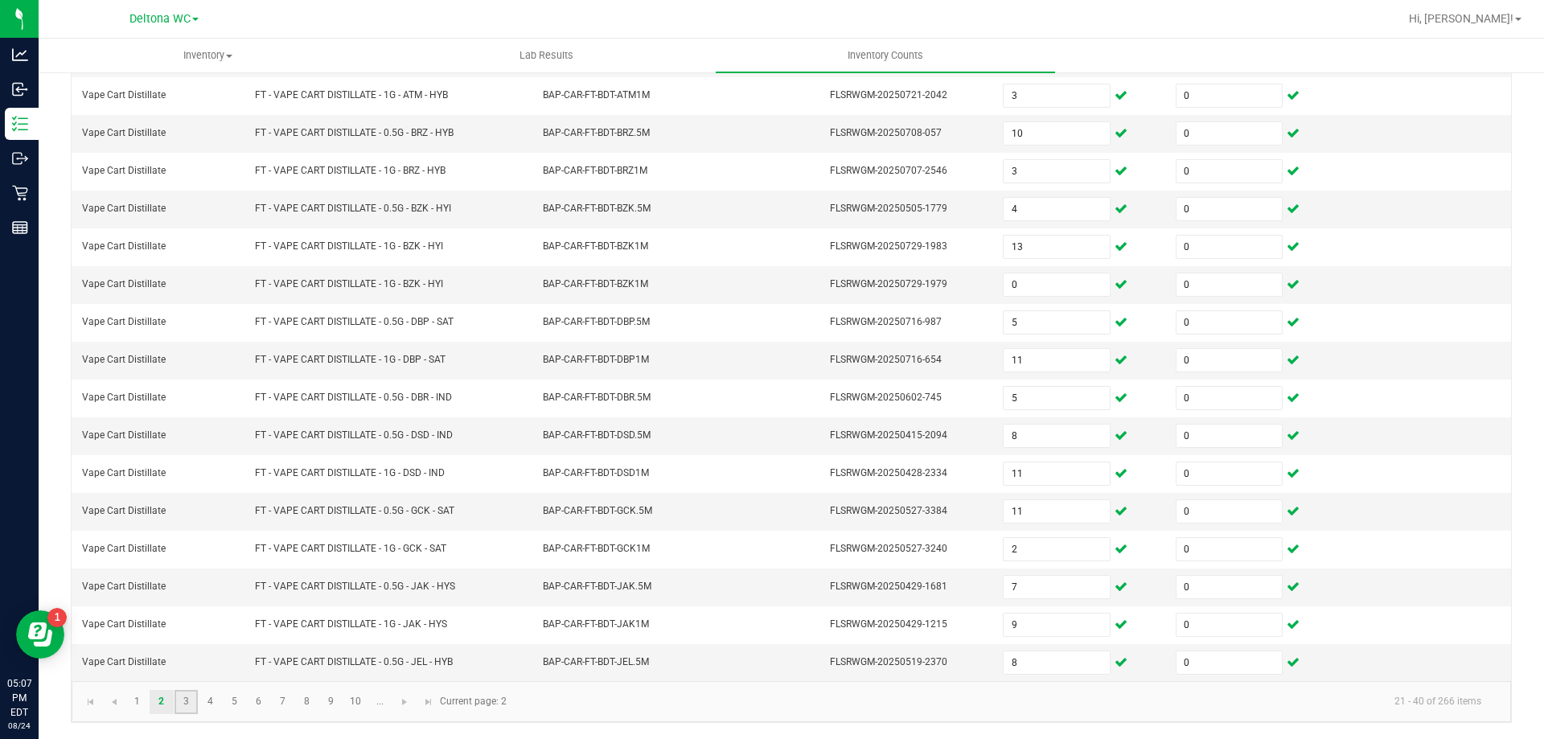
click at [183, 701] on link "3" at bounding box center [185, 702] width 23 height 24
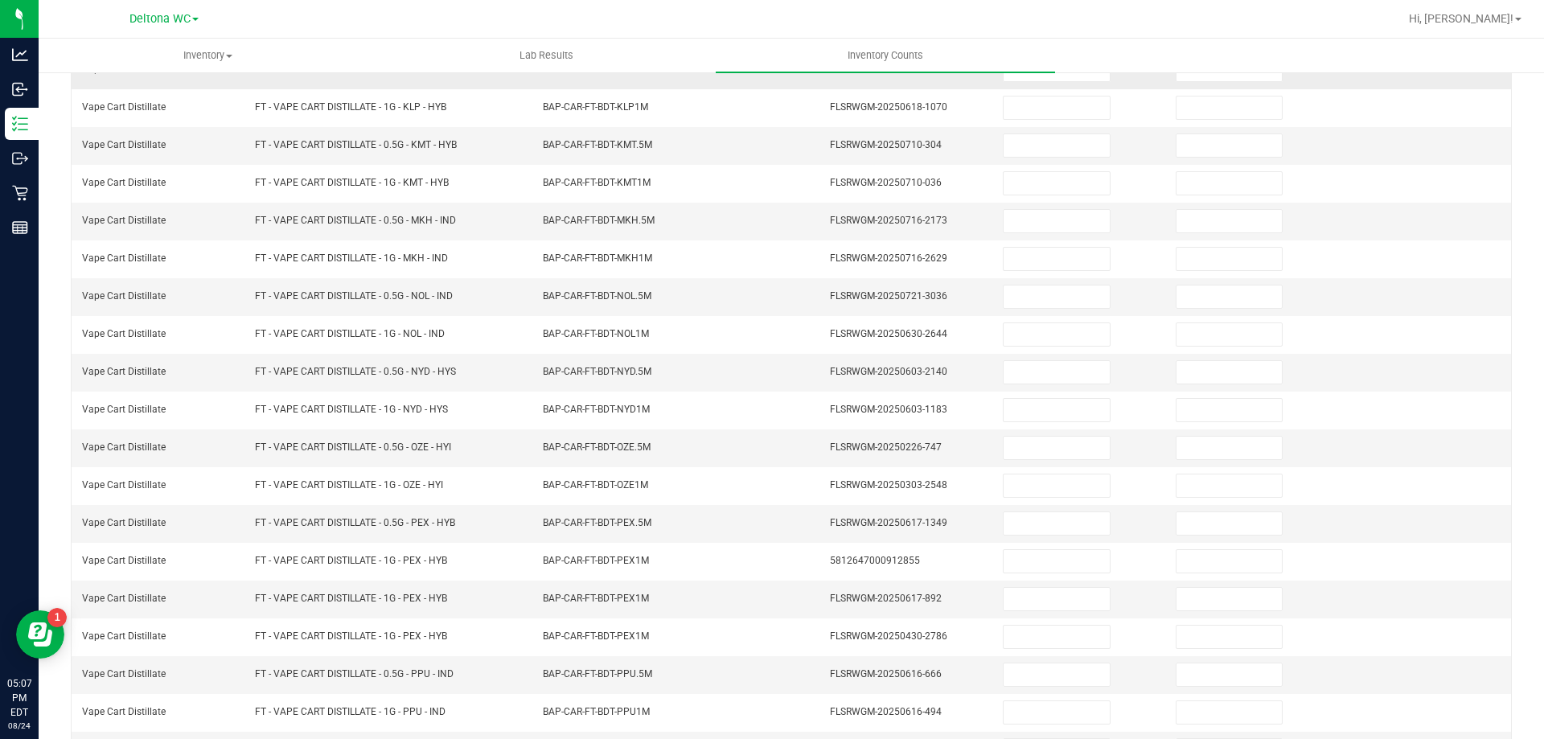
scroll to position [92, 0]
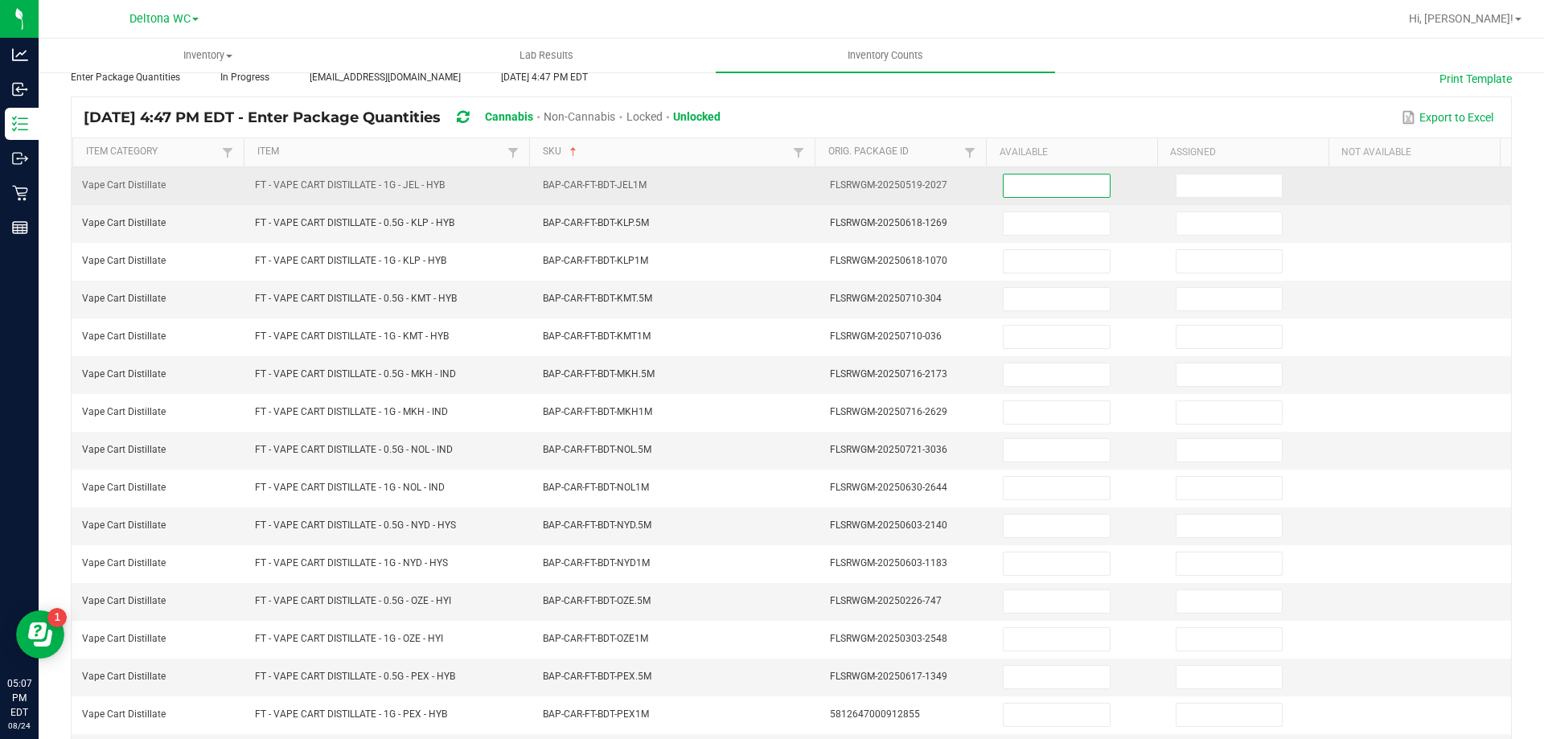
click at [1011, 187] on input at bounding box center [1055, 185] width 105 height 23
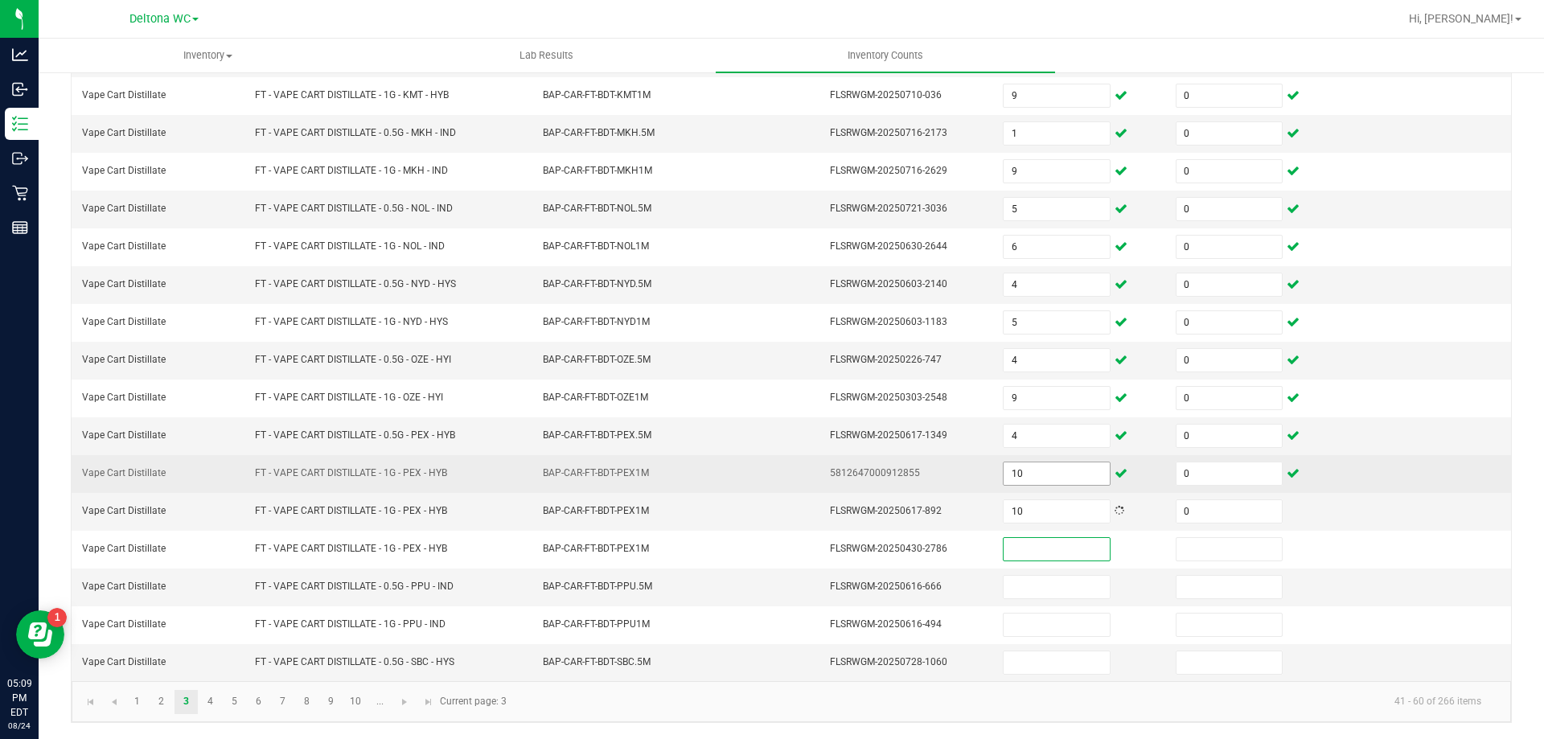
click at [1022, 472] on input "10" at bounding box center [1055, 473] width 105 height 23
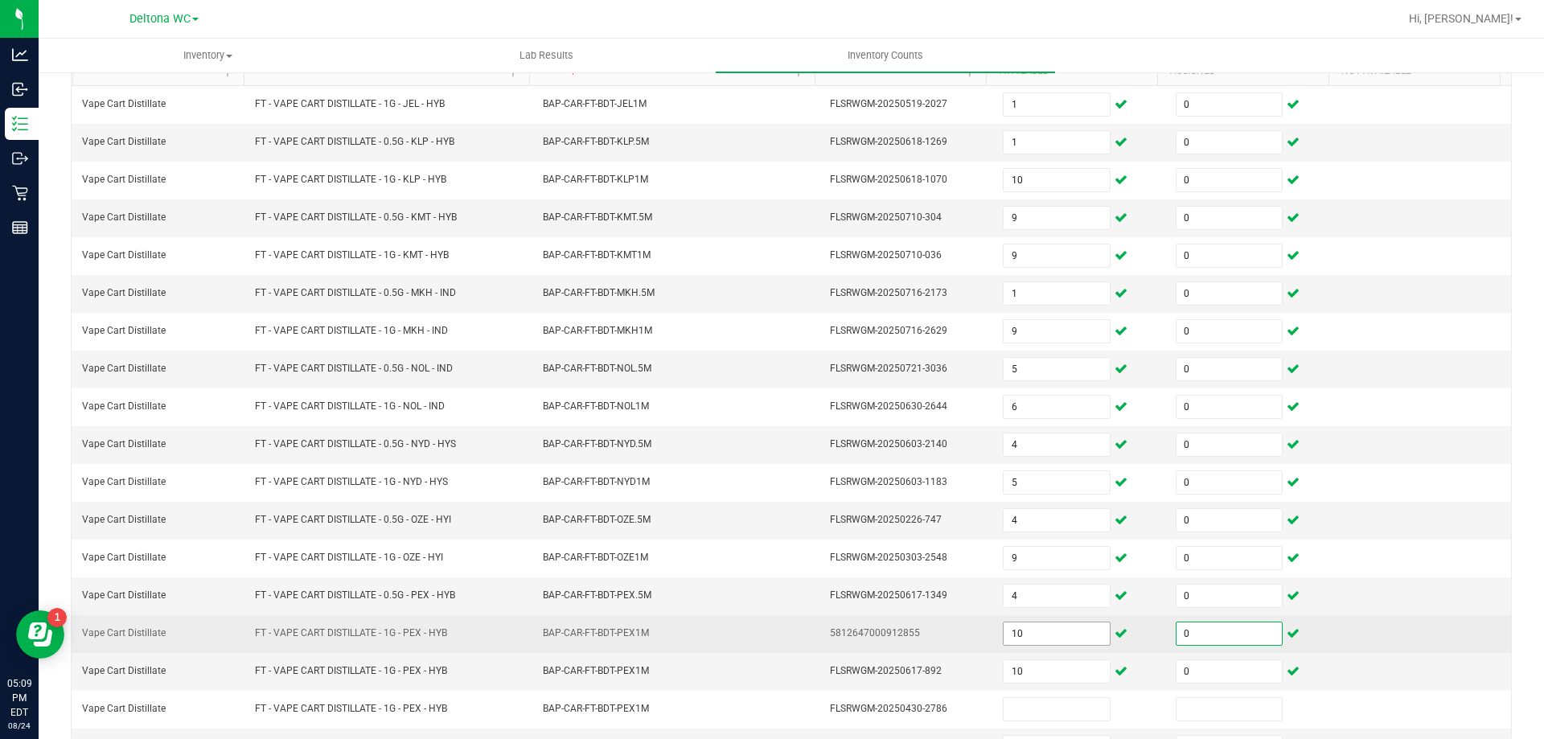
scroll to position [173, 0]
click at [1042, 638] on input "10" at bounding box center [1055, 634] width 105 height 23
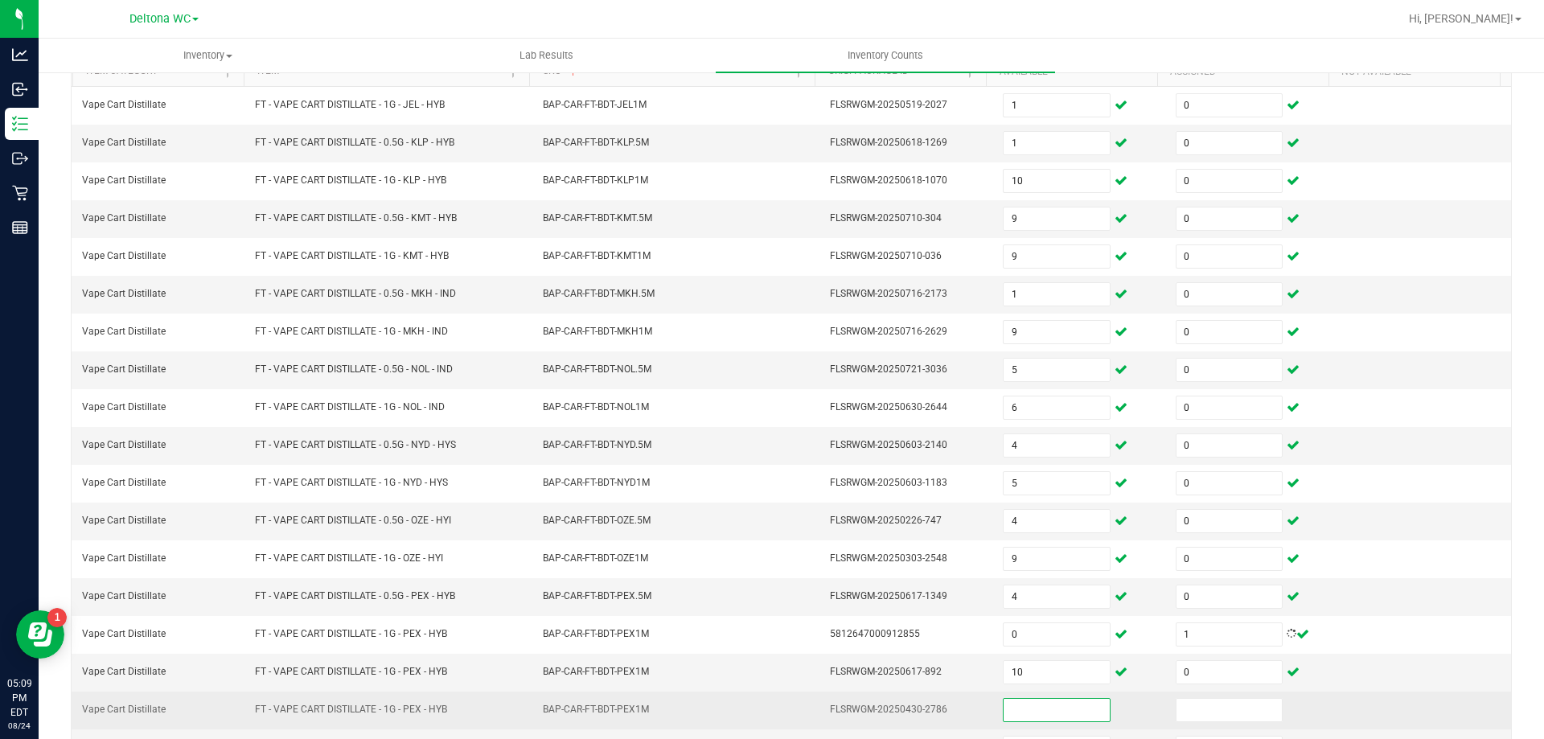
click at [1046, 706] on input at bounding box center [1055, 710] width 105 height 23
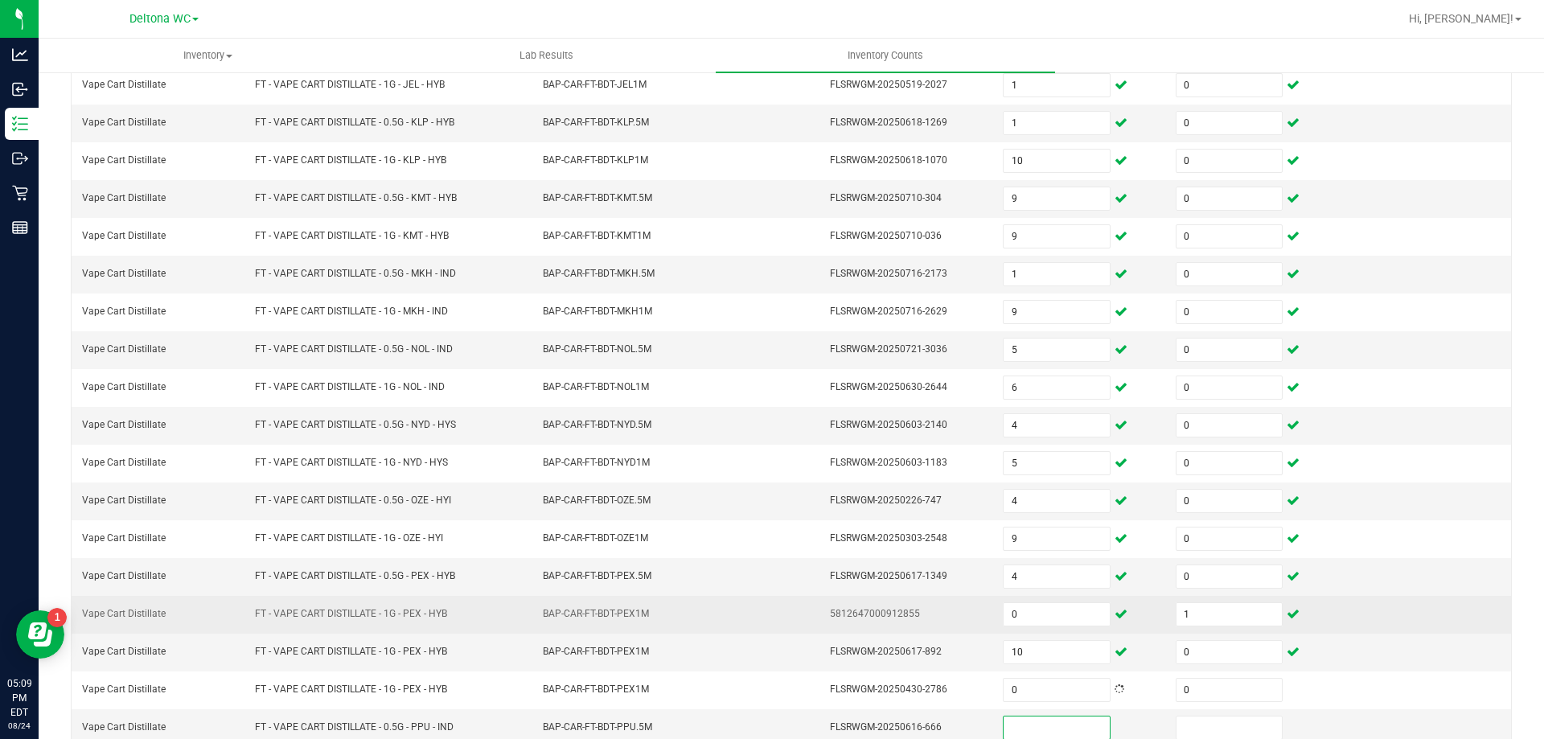
click at [589, 608] on span "BAP-CAR-FT-BDT-PEX1M" at bounding box center [596, 613] width 106 height 11
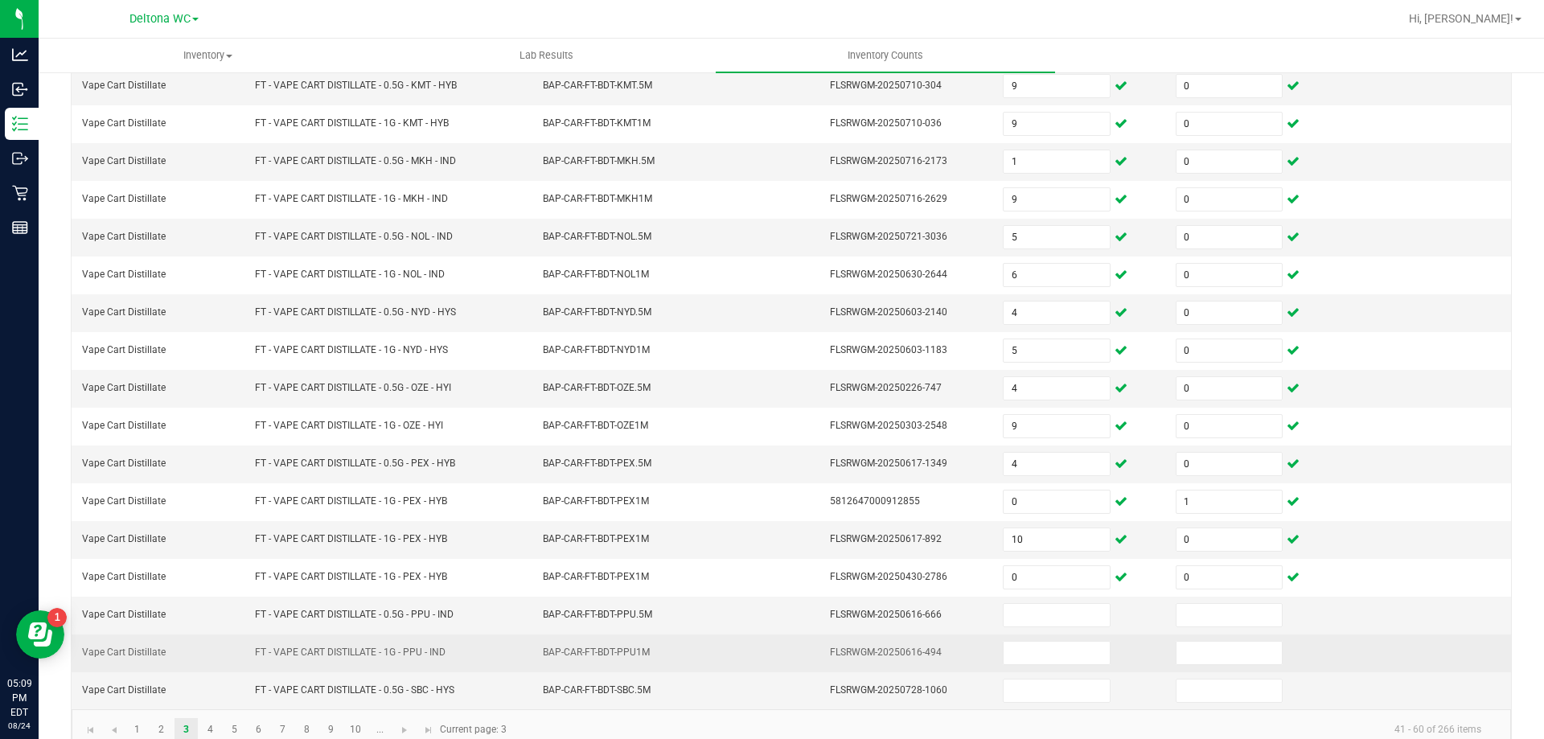
scroll to position [334, 0]
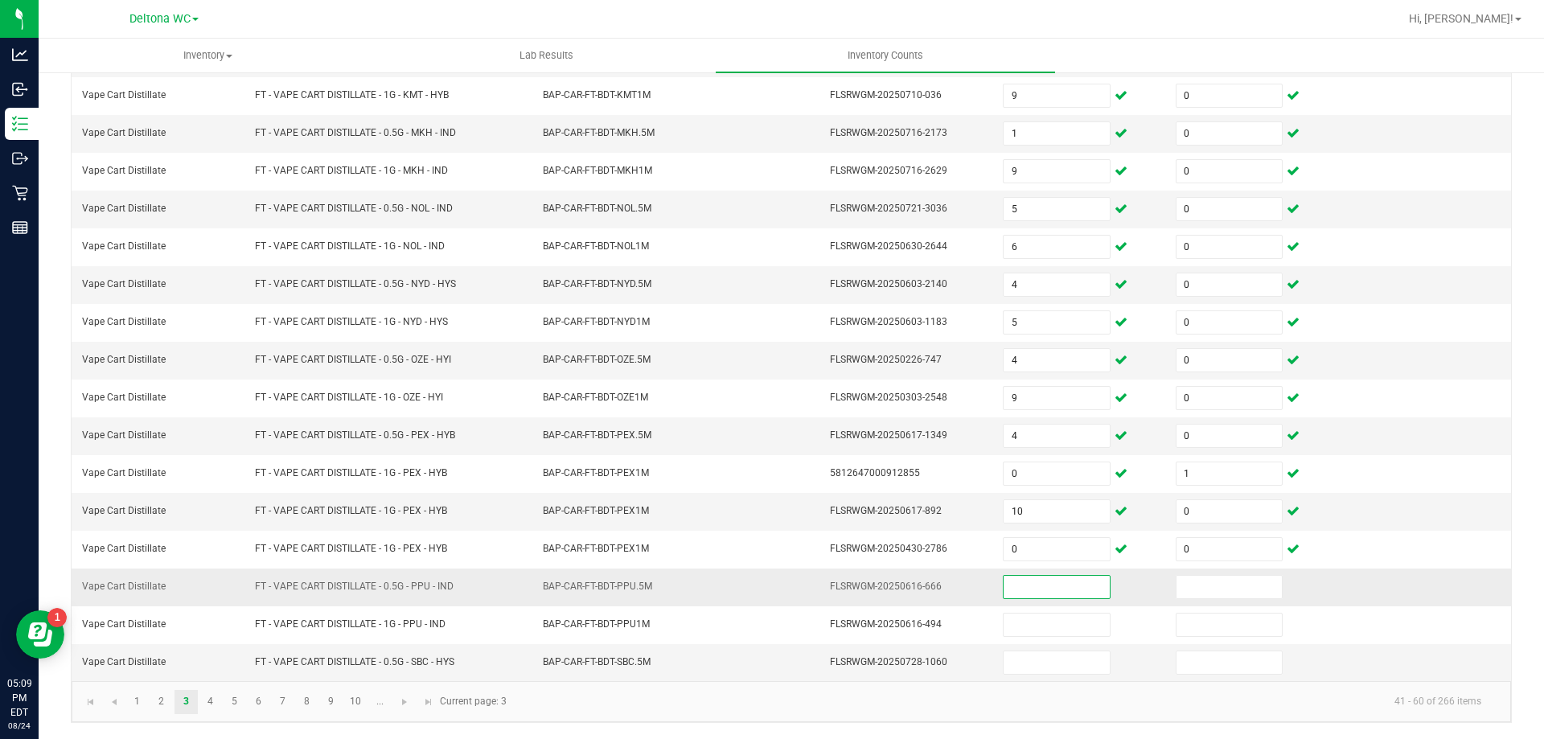
click at [1034, 587] on input at bounding box center [1055, 587] width 105 height 23
click at [708, 358] on td "BAP-CAR-FT-BDT-OZE.5M" at bounding box center [677, 361] width 288 height 38
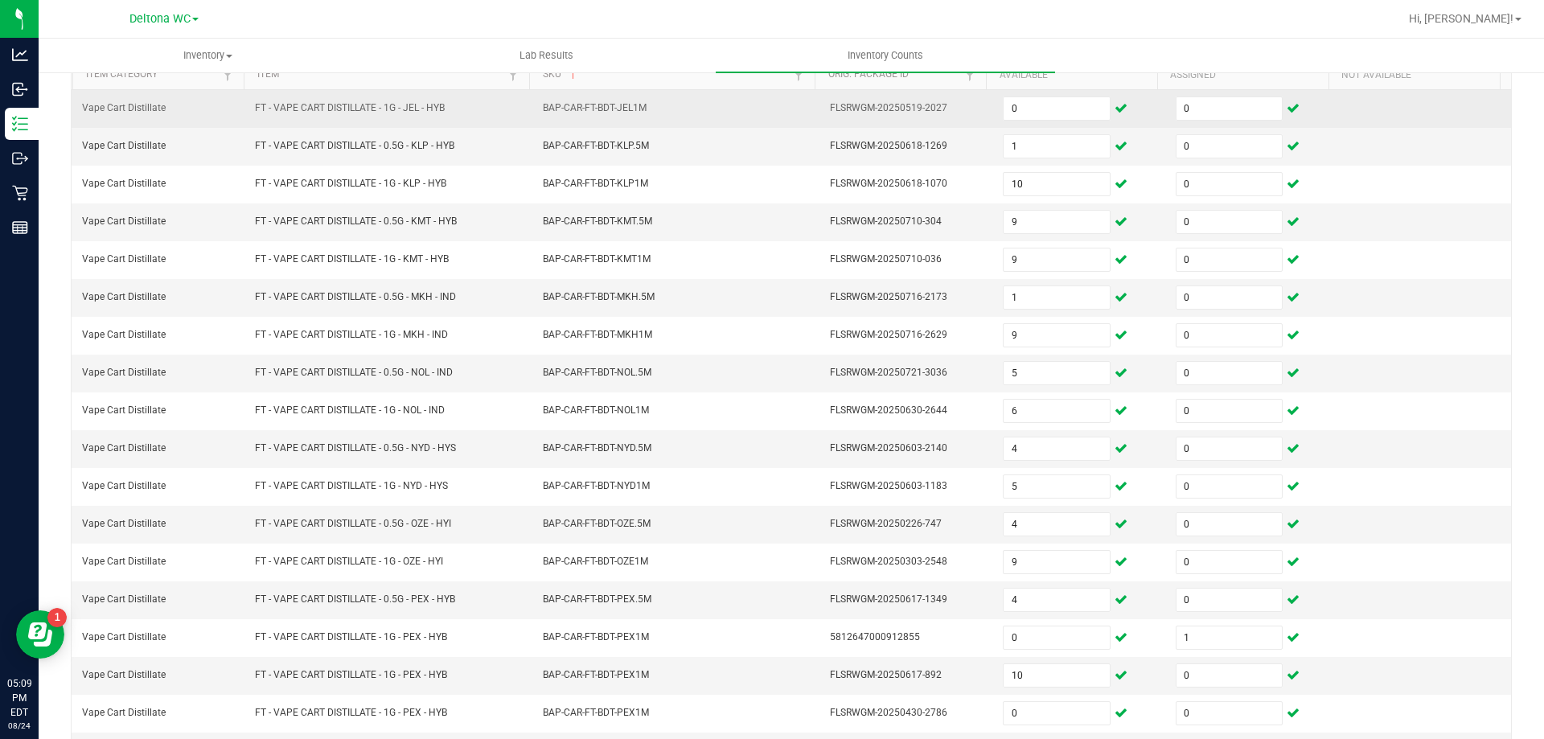
scroll to position [0, 0]
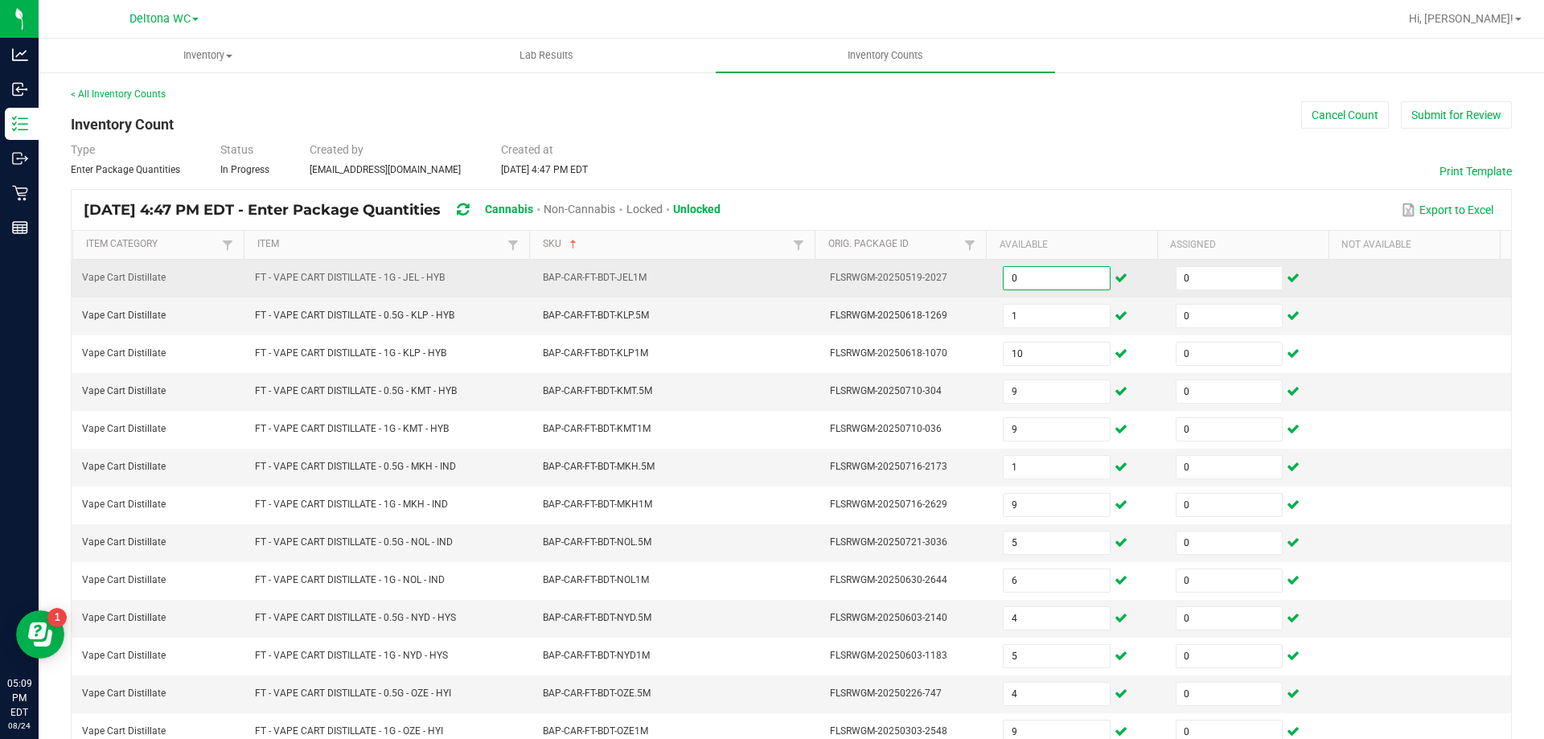
click at [1071, 284] on input "0" at bounding box center [1055, 278] width 105 height 23
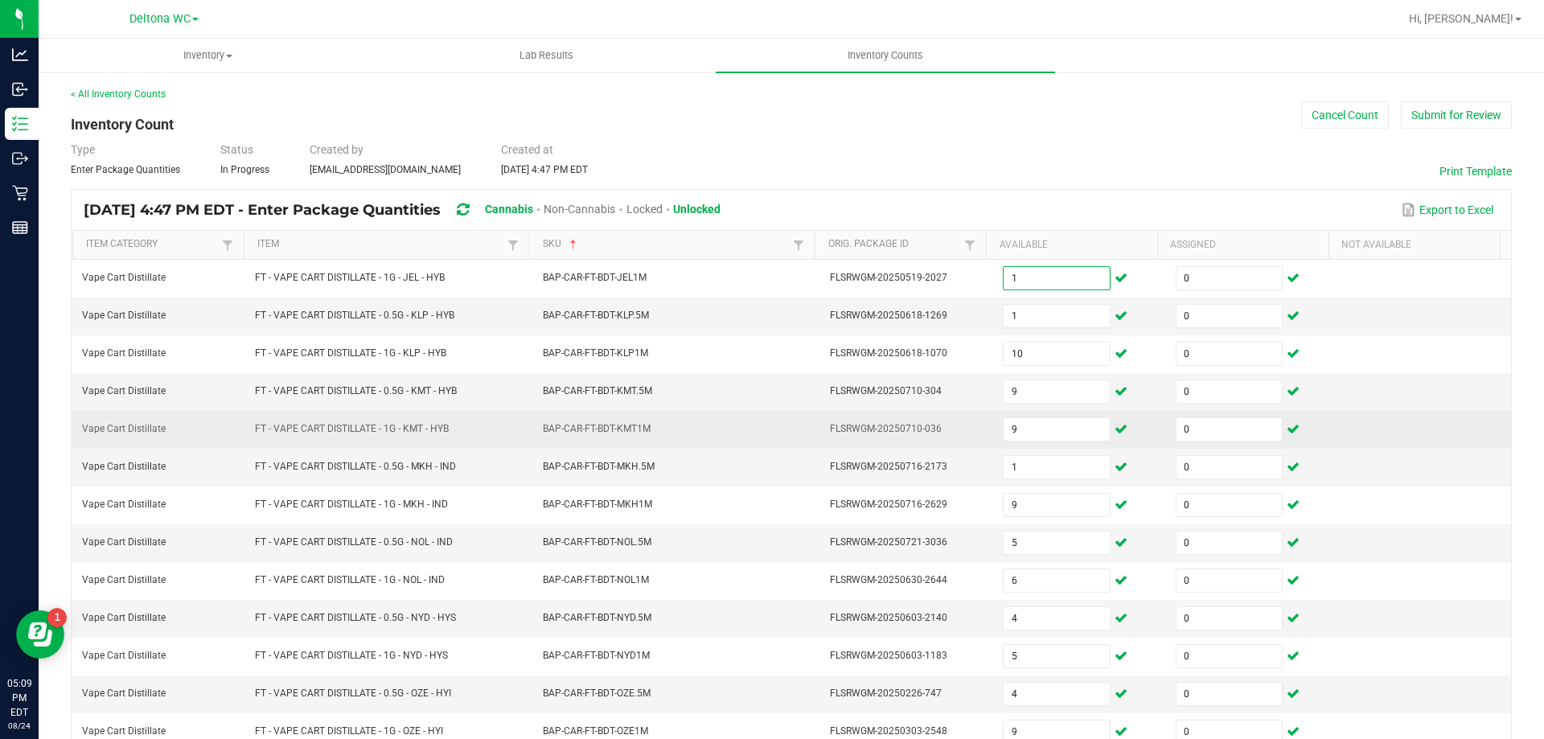
click at [846, 422] on td "FLSRWGM-20250710-036" at bounding box center [906, 430] width 173 height 38
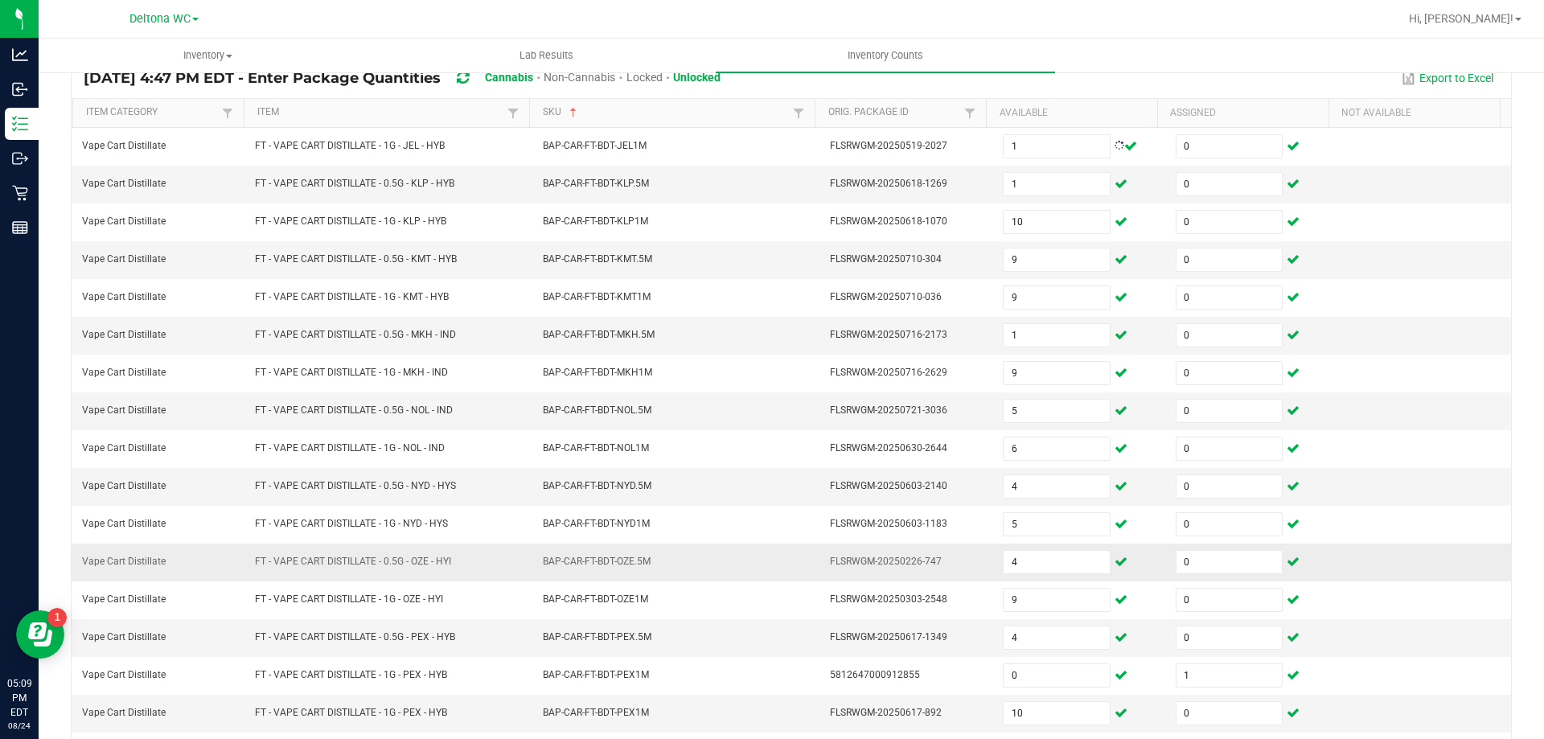
scroll to position [334, 0]
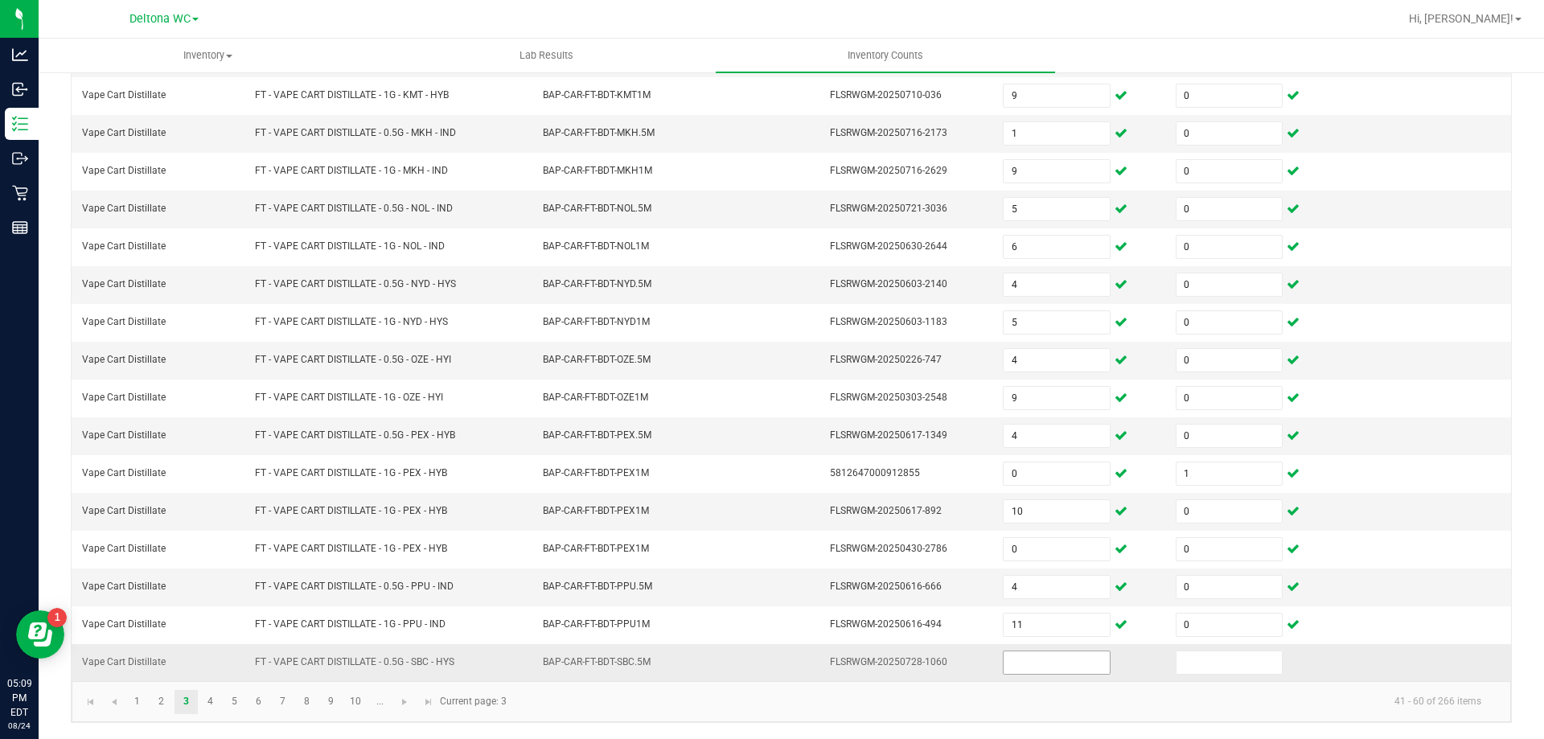
click at [1015, 654] on input at bounding box center [1055, 662] width 105 height 23
click at [201, 703] on link "4" at bounding box center [210, 702] width 23 height 24
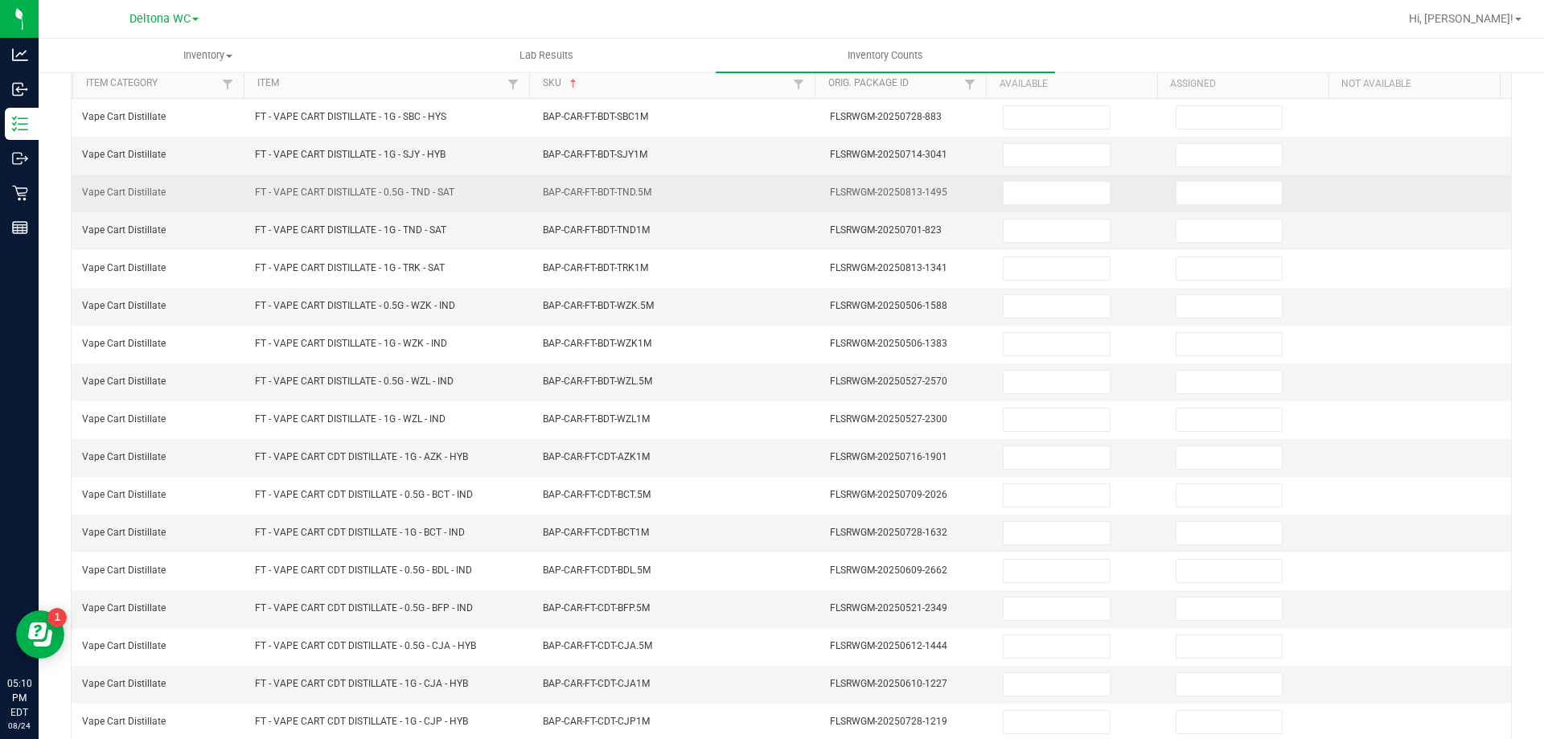
scroll to position [12, 0]
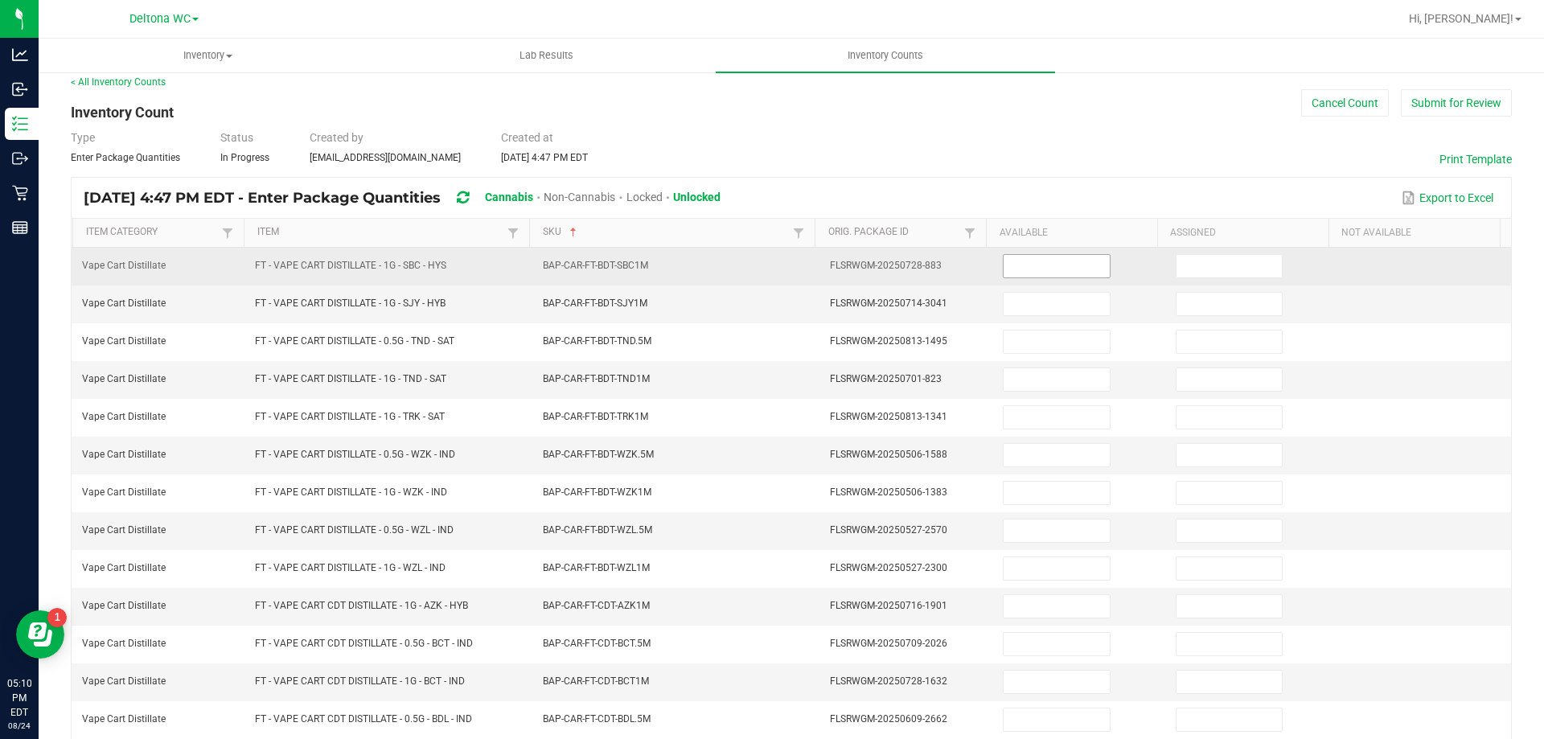
click at [1024, 270] on input at bounding box center [1055, 266] width 105 height 23
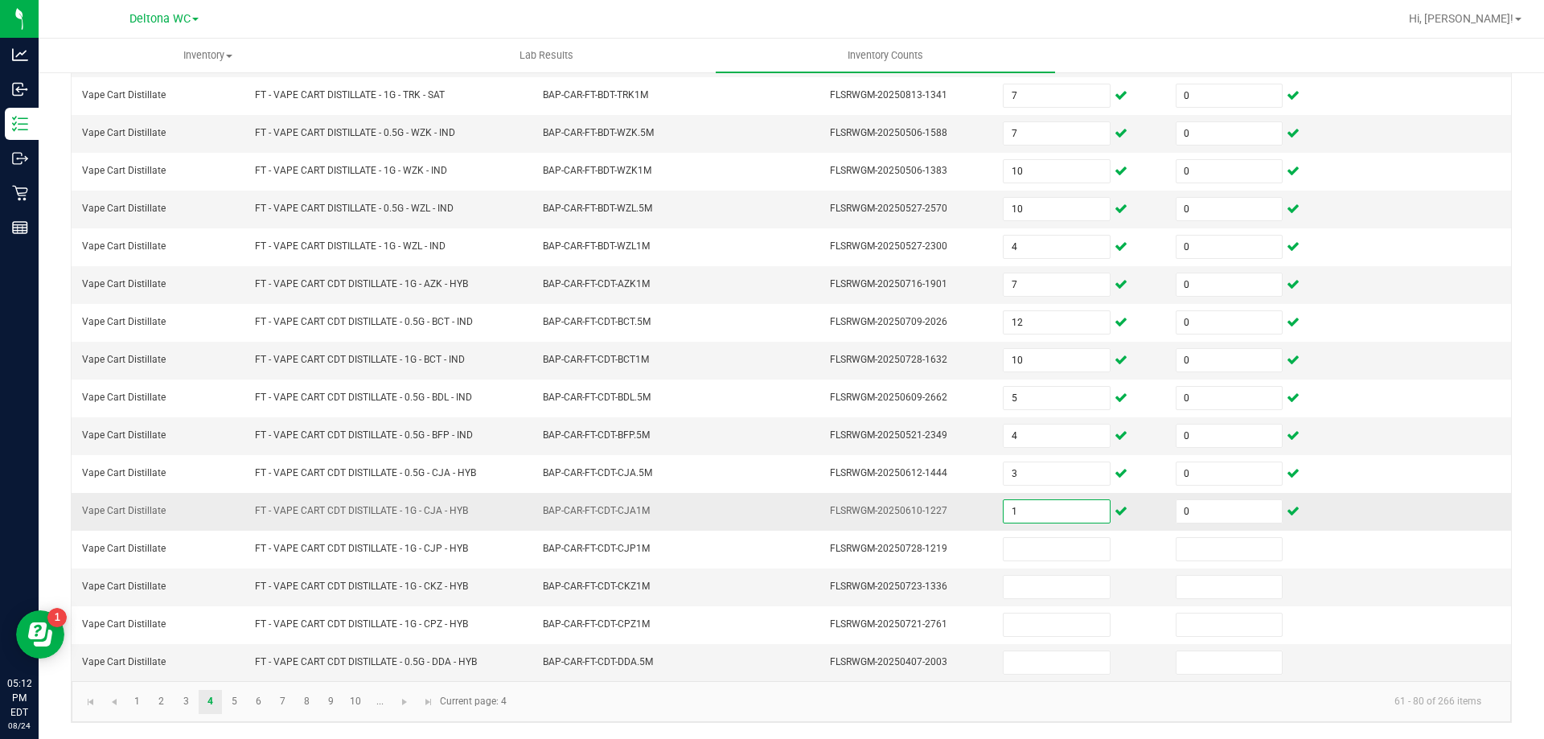
click at [1031, 519] on input "1" at bounding box center [1055, 511] width 105 height 23
click at [237, 697] on link "5" at bounding box center [234, 702] width 23 height 24
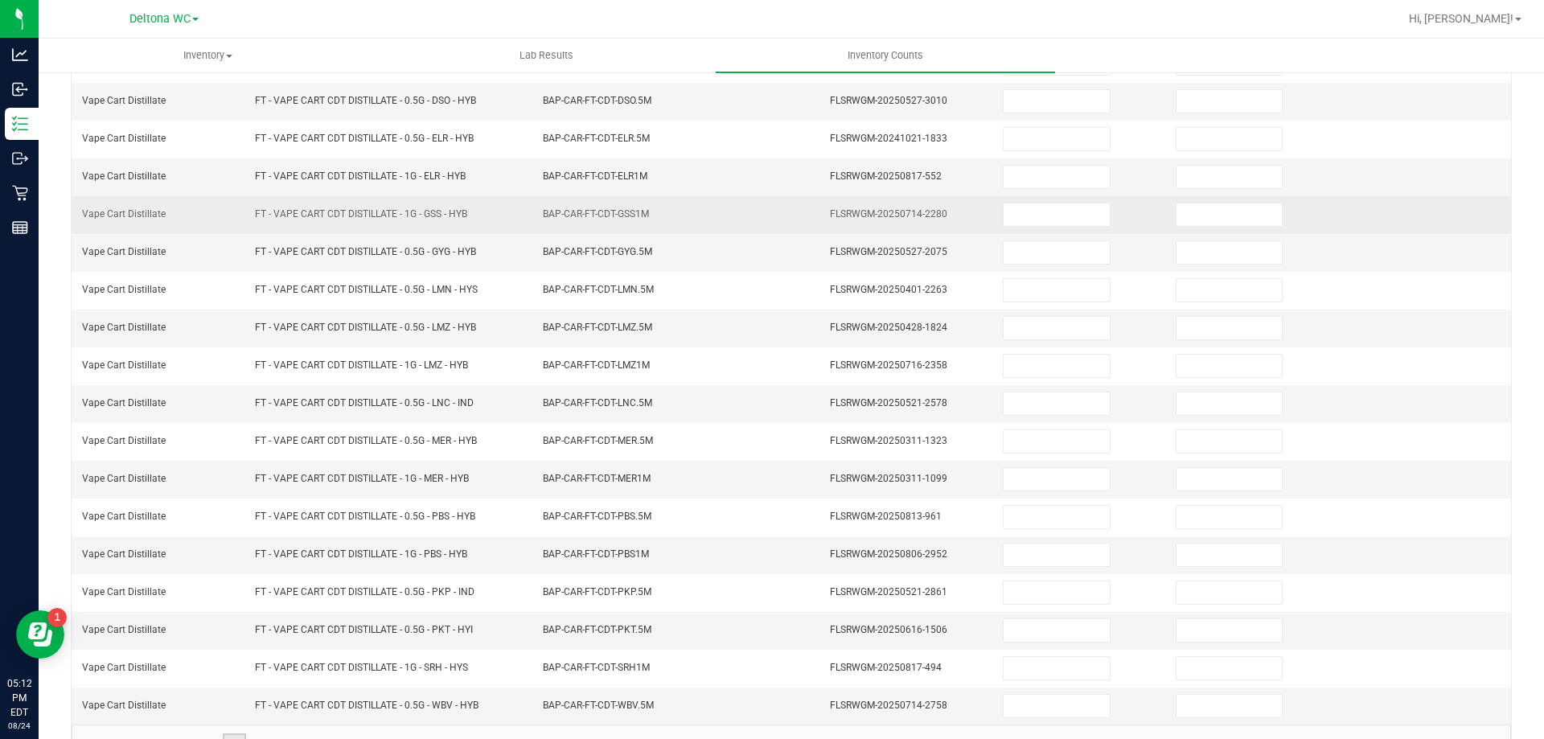
scroll to position [12, 0]
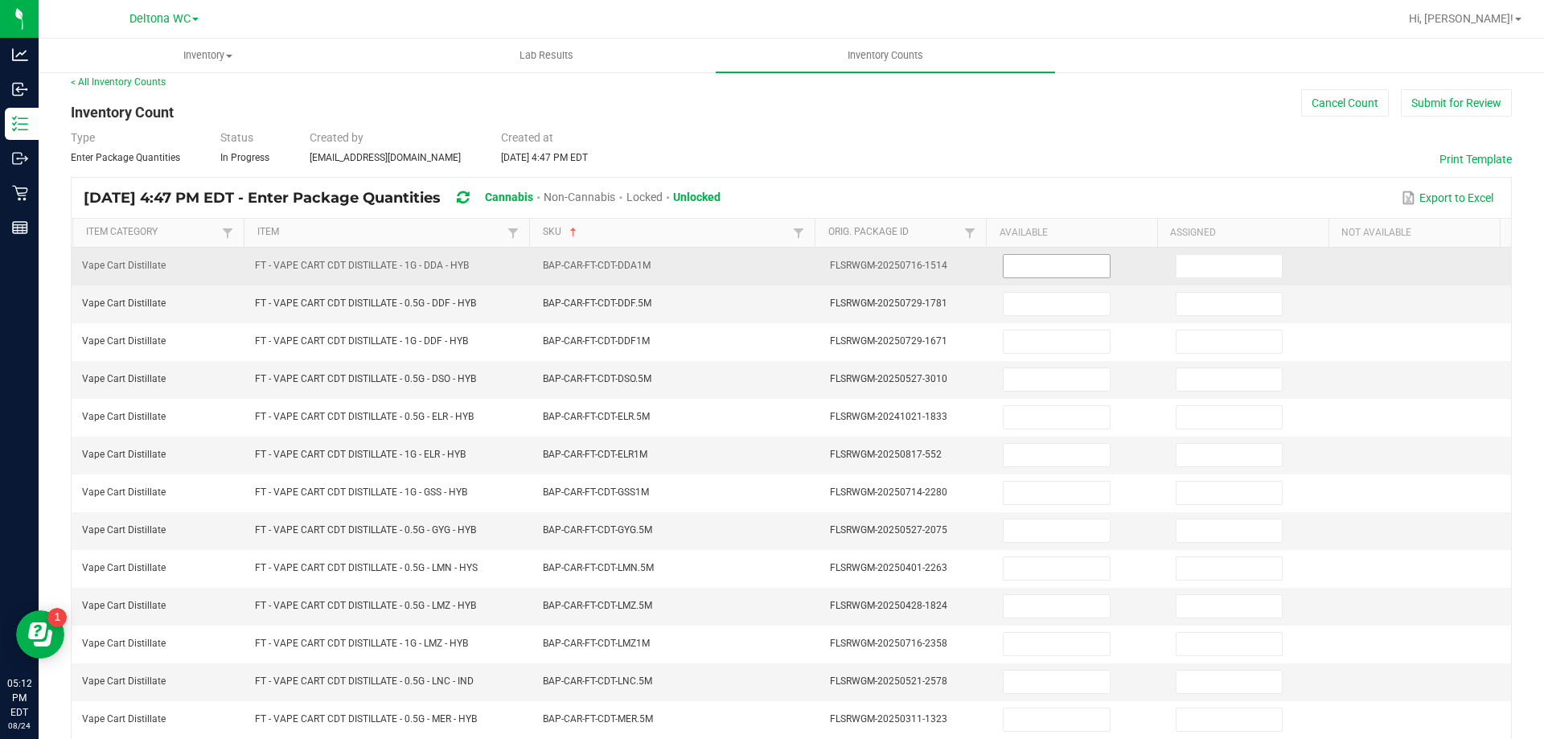
click at [1047, 264] on input at bounding box center [1055, 266] width 105 height 23
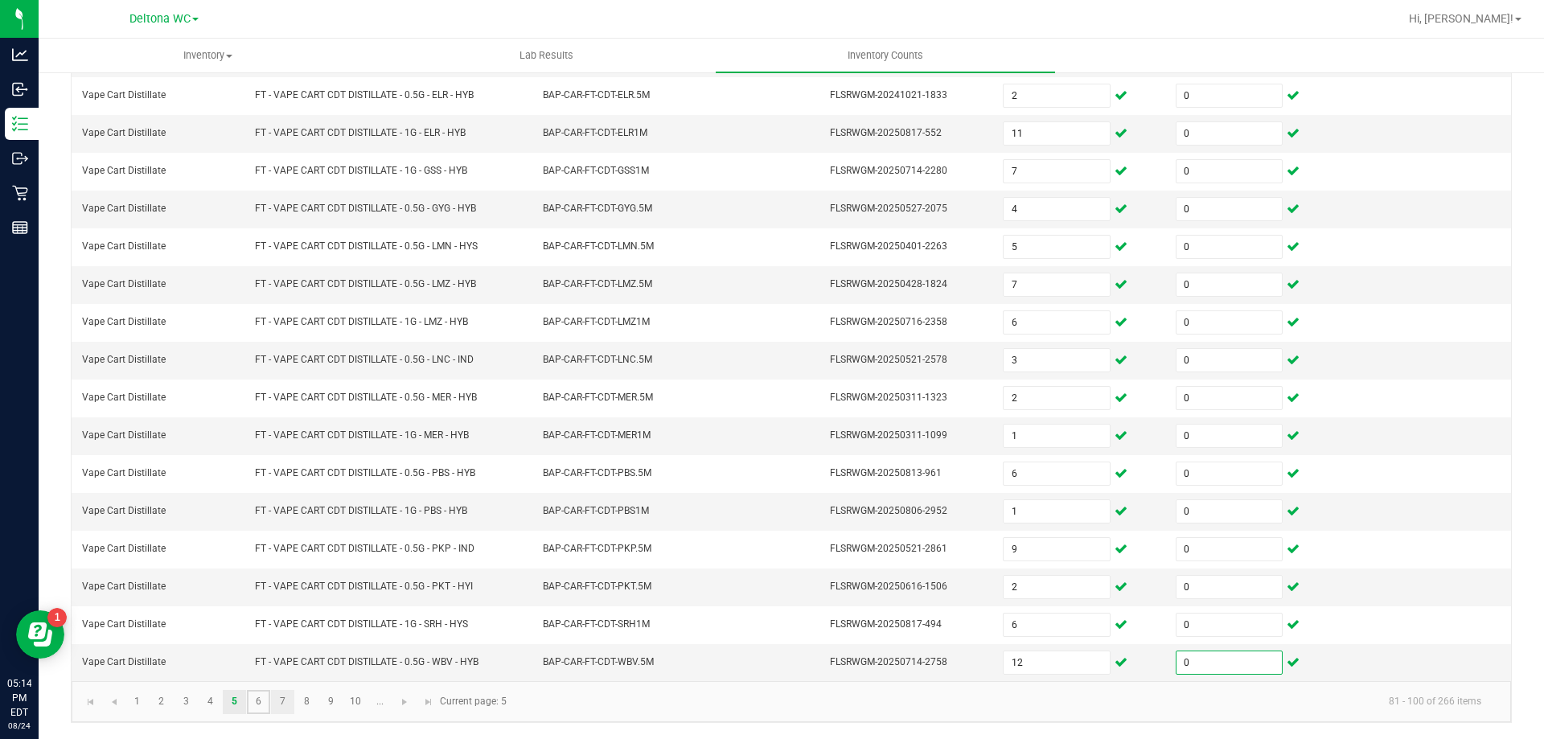
drag, startPoint x: 269, startPoint y: 705, endPoint x: 275, endPoint y: 699, distance: 9.1
click at [269, 704] on link "6" at bounding box center [258, 702] width 23 height 24
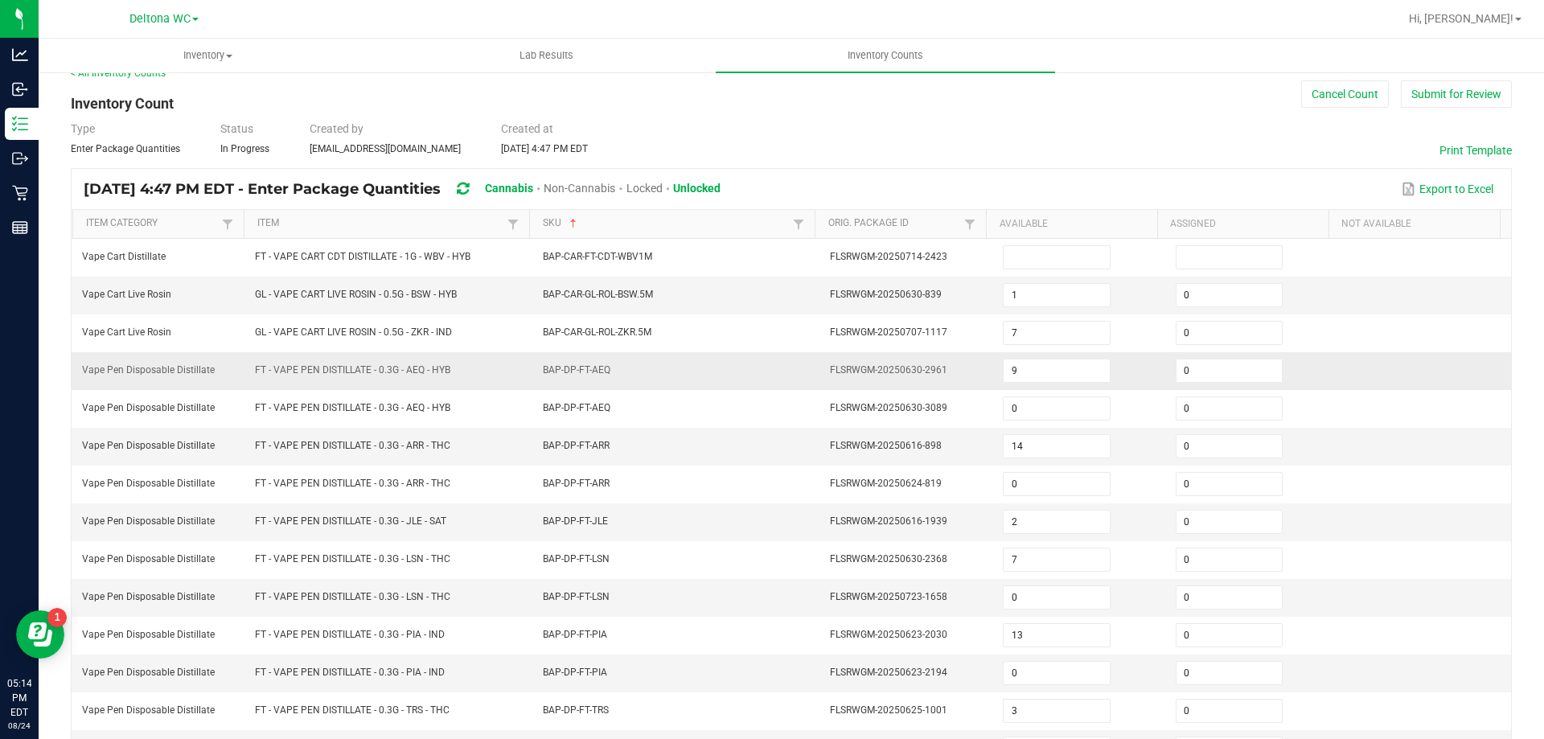
scroll to position [12, 0]
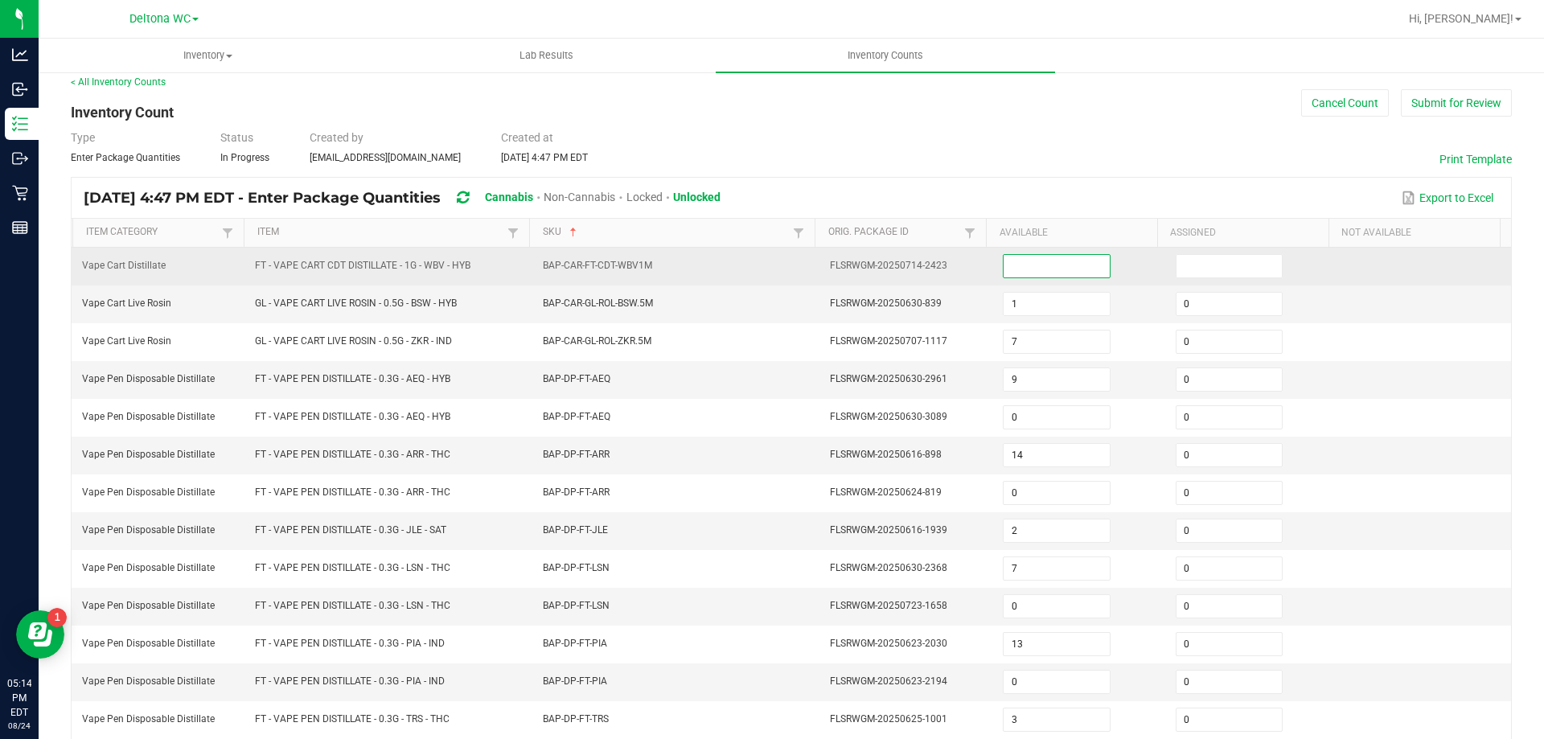
click at [1058, 269] on input at bounding box center [1055, 266] width 105 height 23
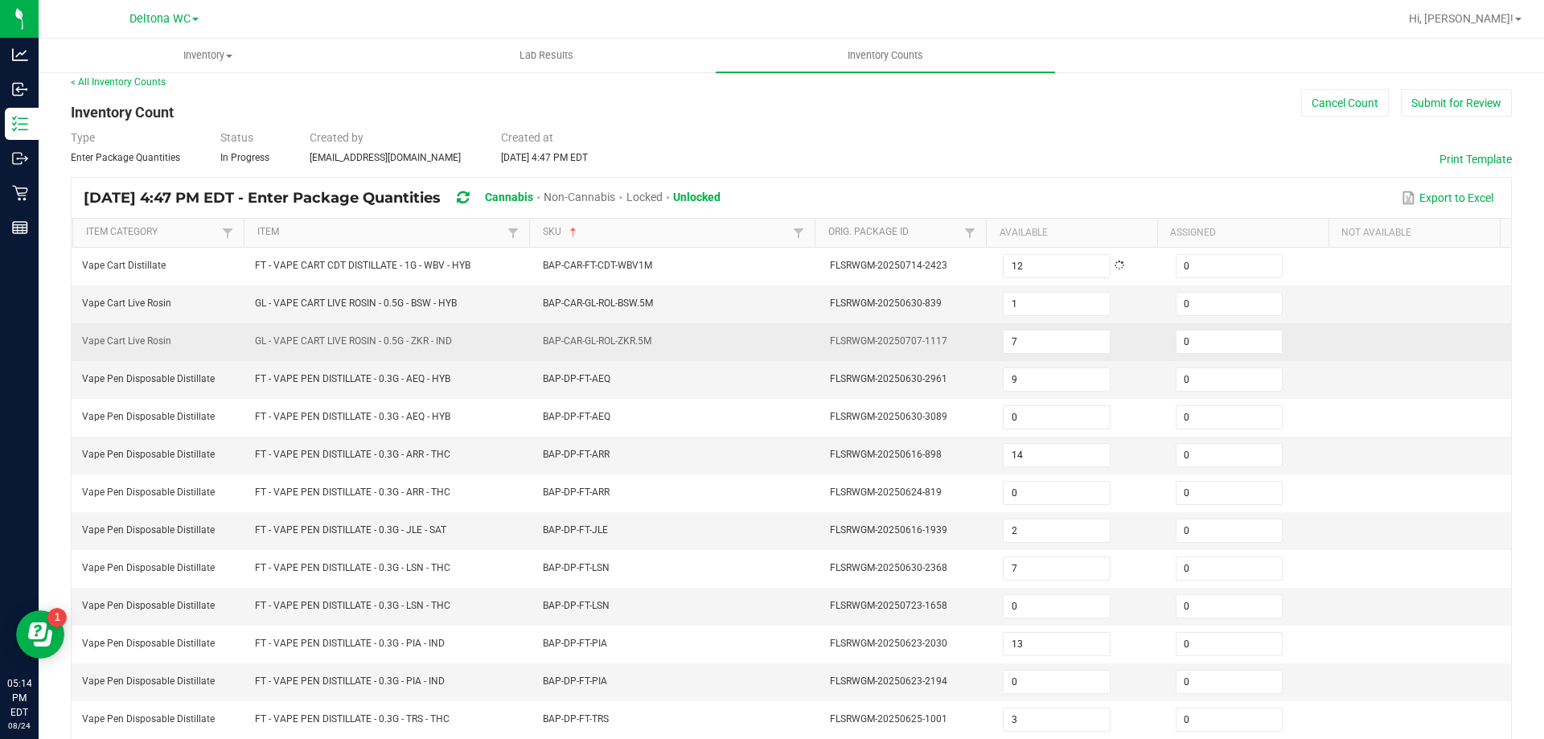
click at [993, 333] on td "7" at bounding box center [1079, 342] width 173 height 38
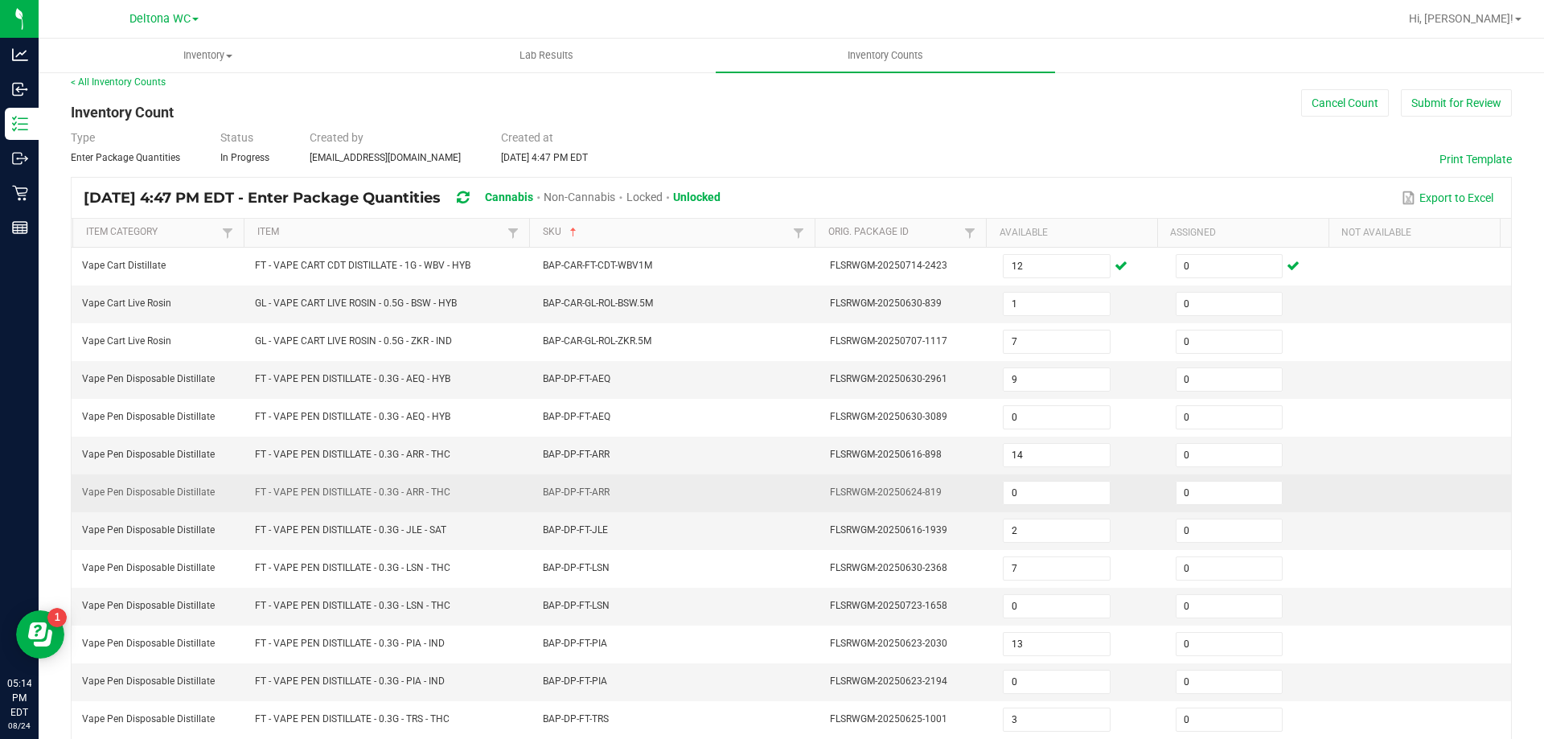
click at [646, 480] on td "BAP-DP-FT-ARR" at bounding box center [677, 493] width 288 height 38
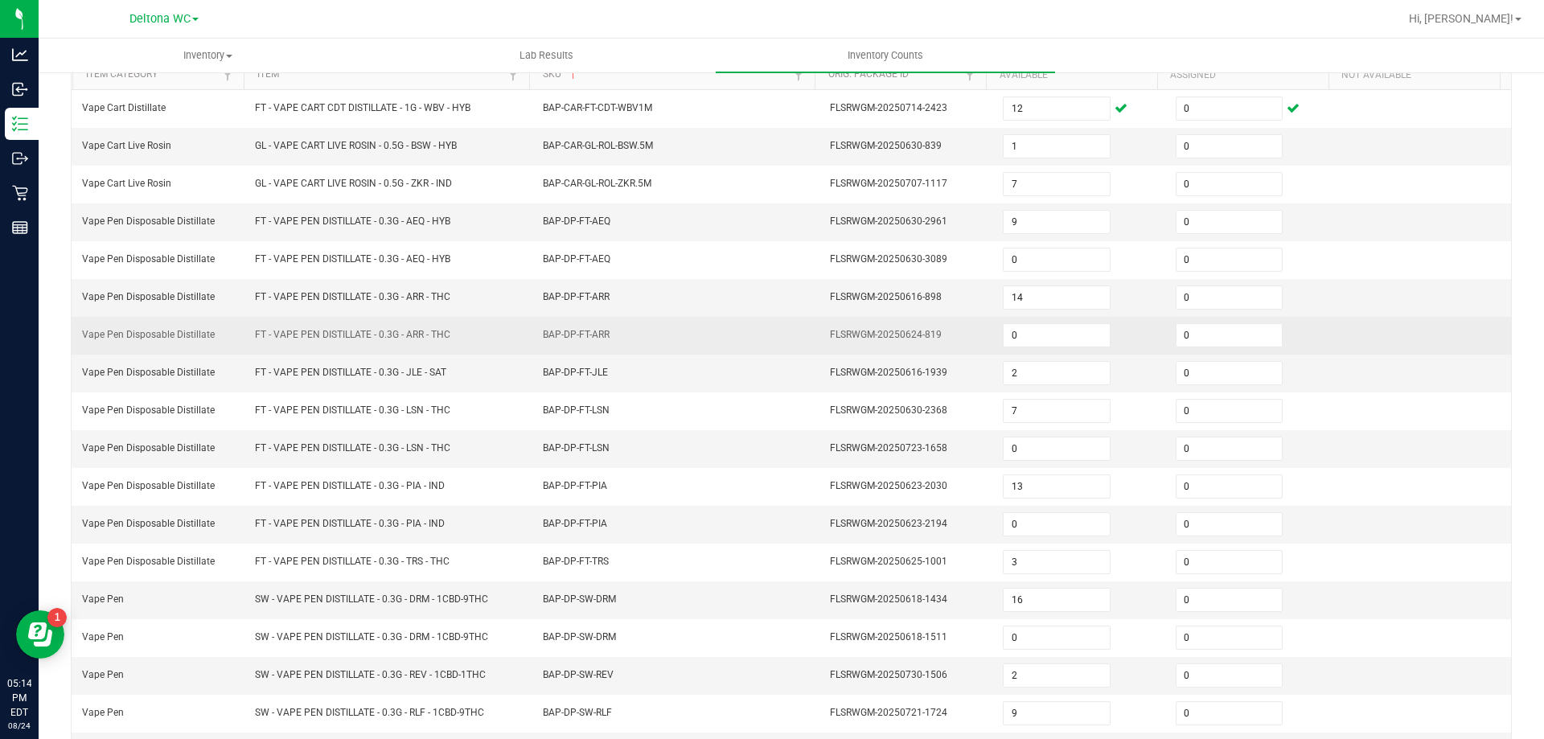
scroll to position [334, 0]
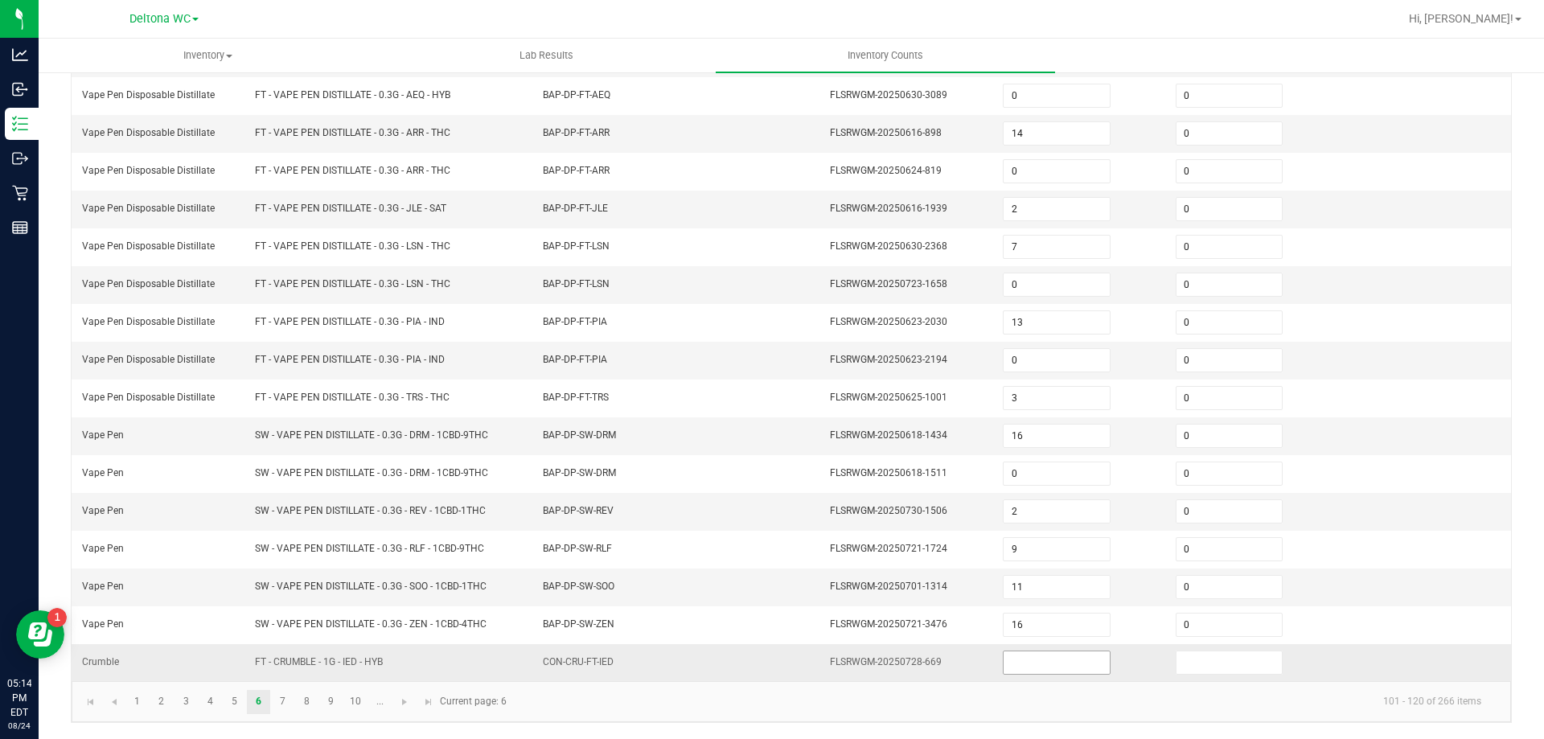
click at [1007, 658] on input at bounding box center [1055, 662] width 105 height 23
click at [283, 700] on link "7" at bounding box center [282, 702] width 23 height 24
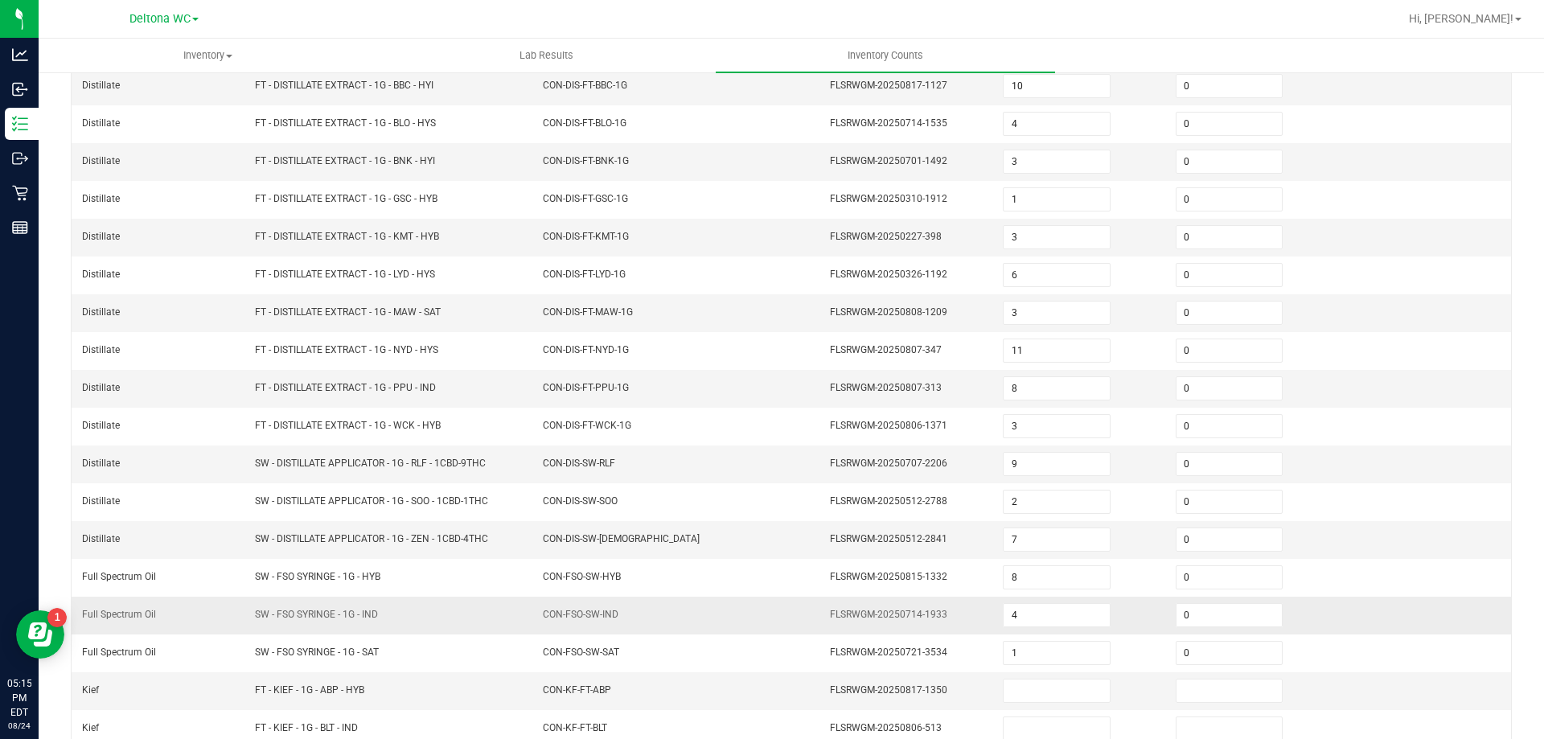
scroll to position [92, 0]
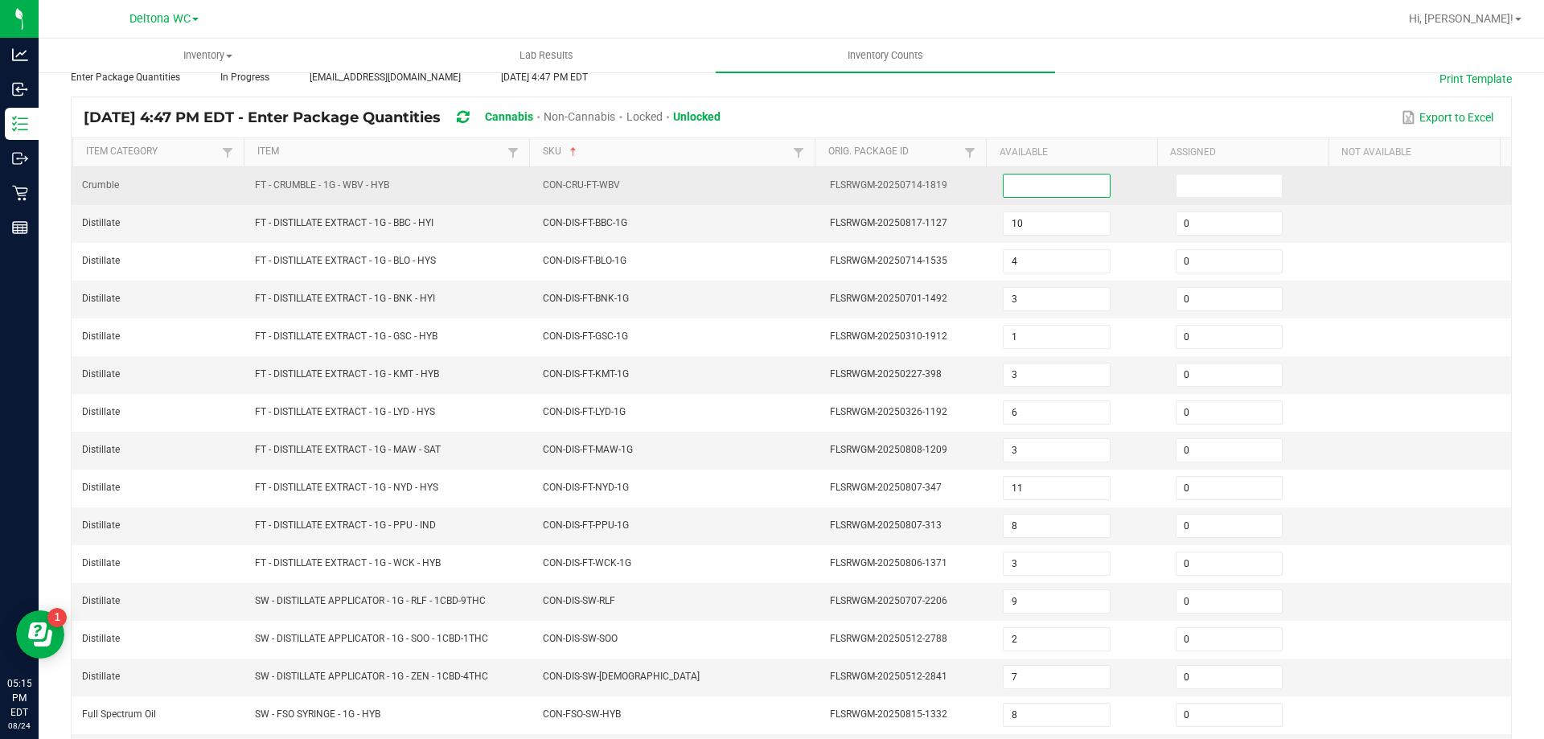
click at [1007, 182] on input at bounding box center [1055, 185] width 105 height 23
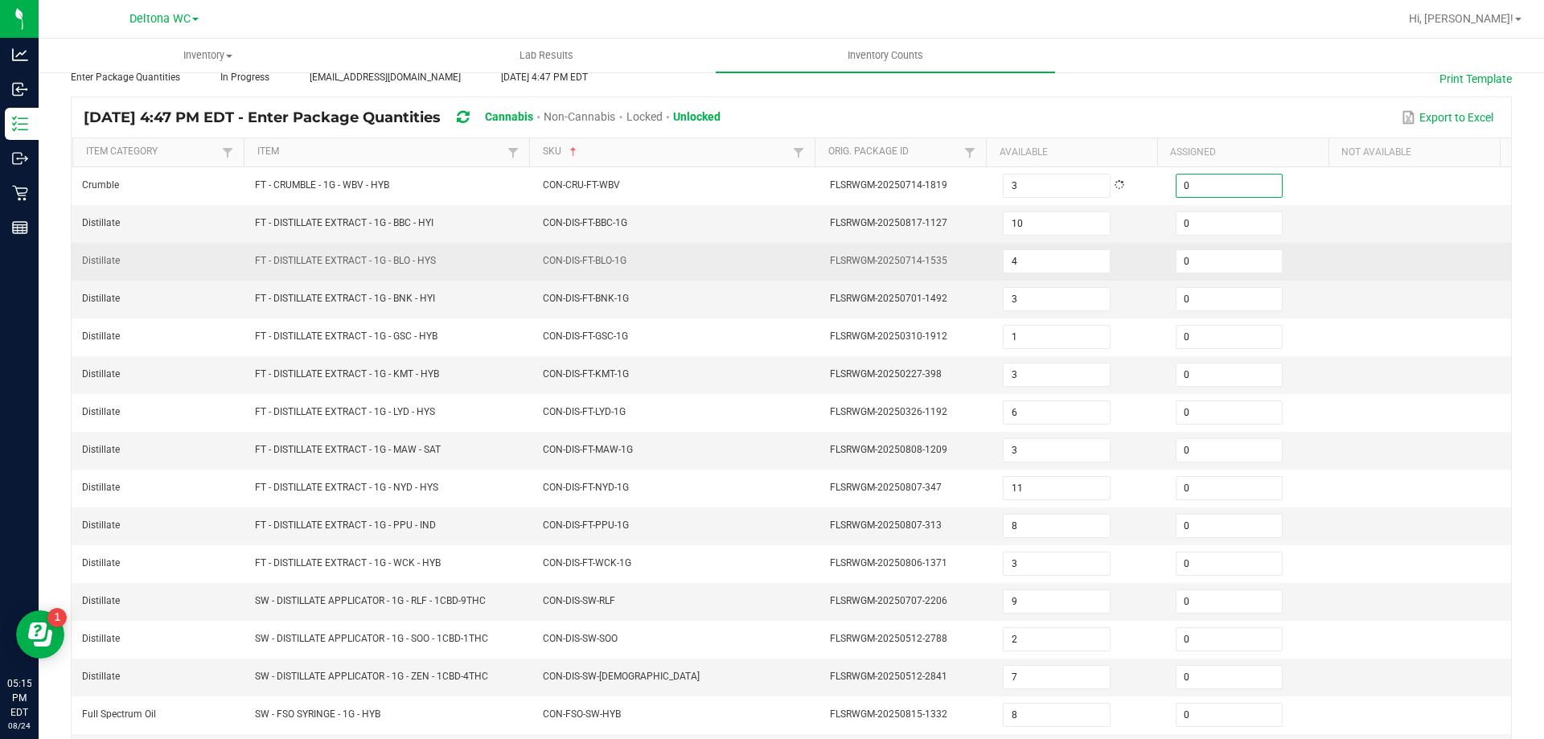
click at [893, 262] on span "FLSRWGM-20250714-1535" at bounding box center [888, 260] width 117 height 11
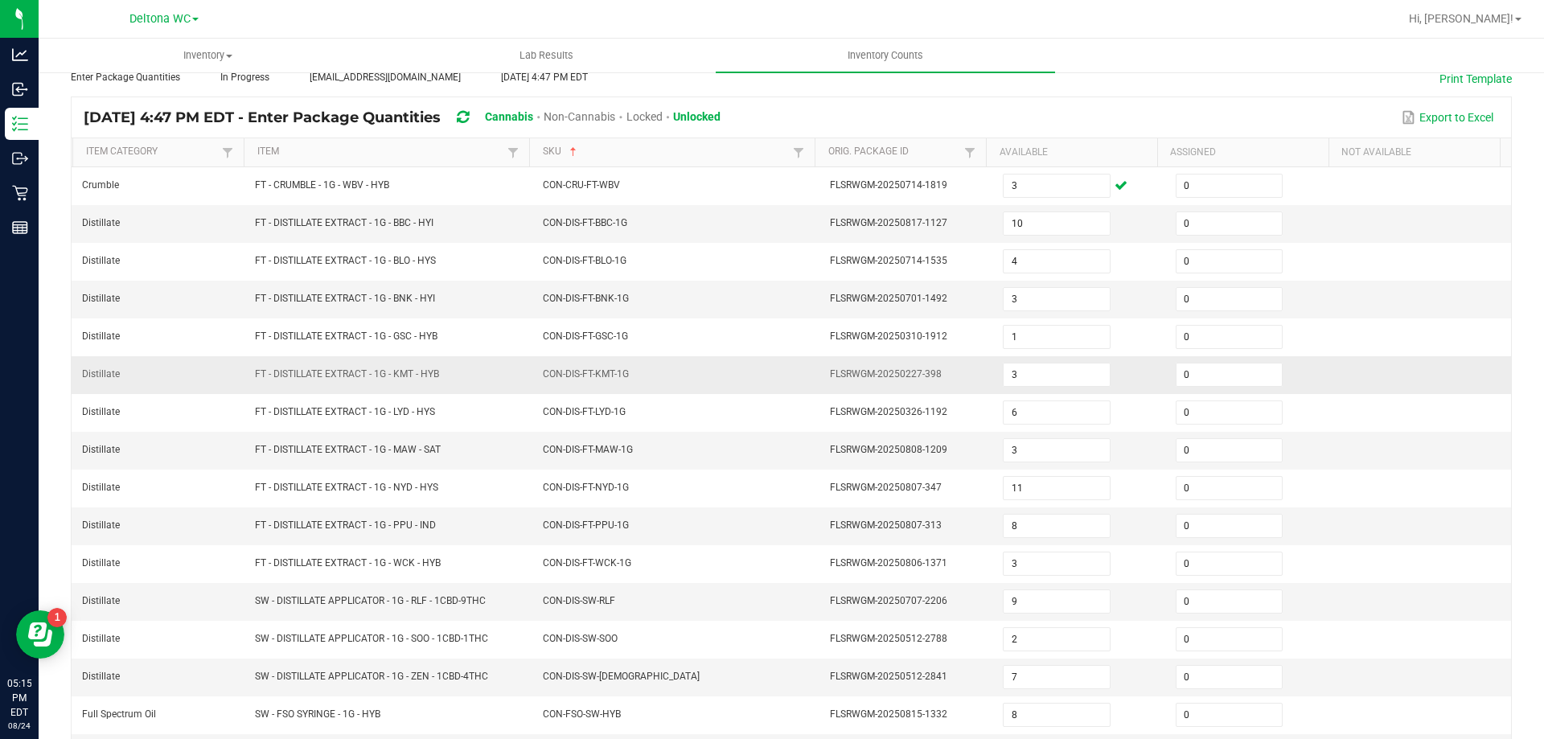
scroll to position [334, 0]
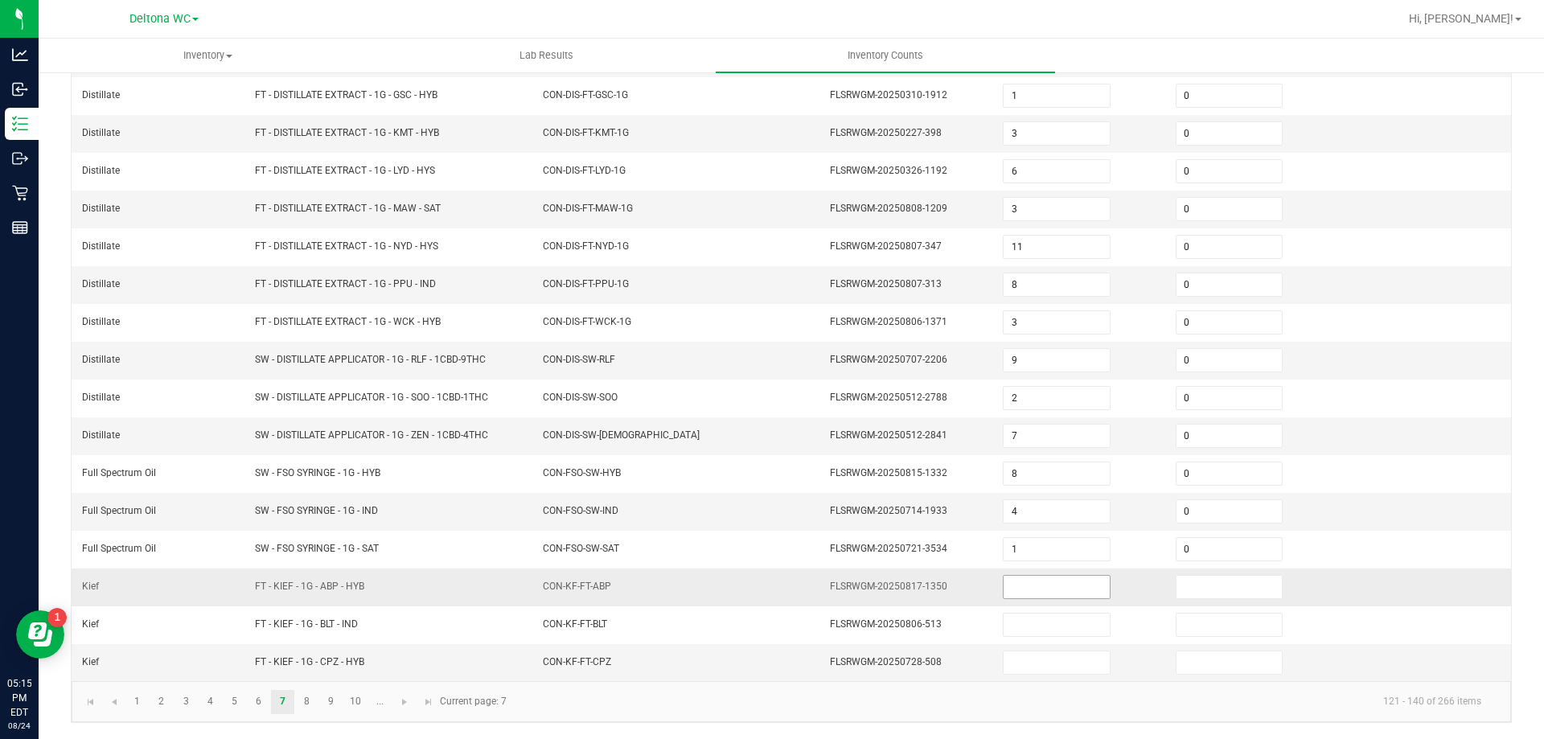
click at [1019, 587] on input at bounding box center [1055, 587] width 105 height 23
click at [313, 703] on link "8" at bounding box center [306, 702] width 23 height 24
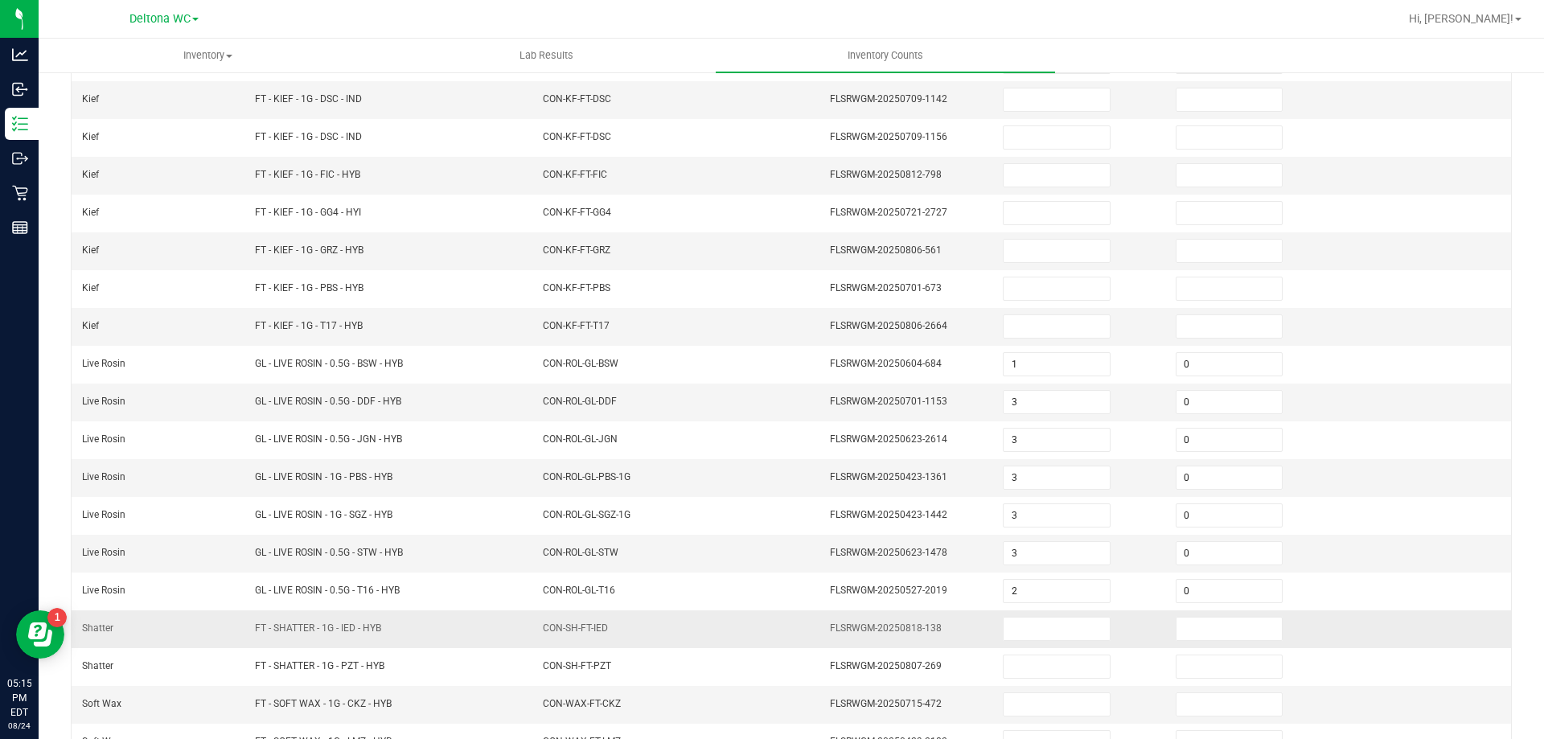
scroll to position [92, 0]
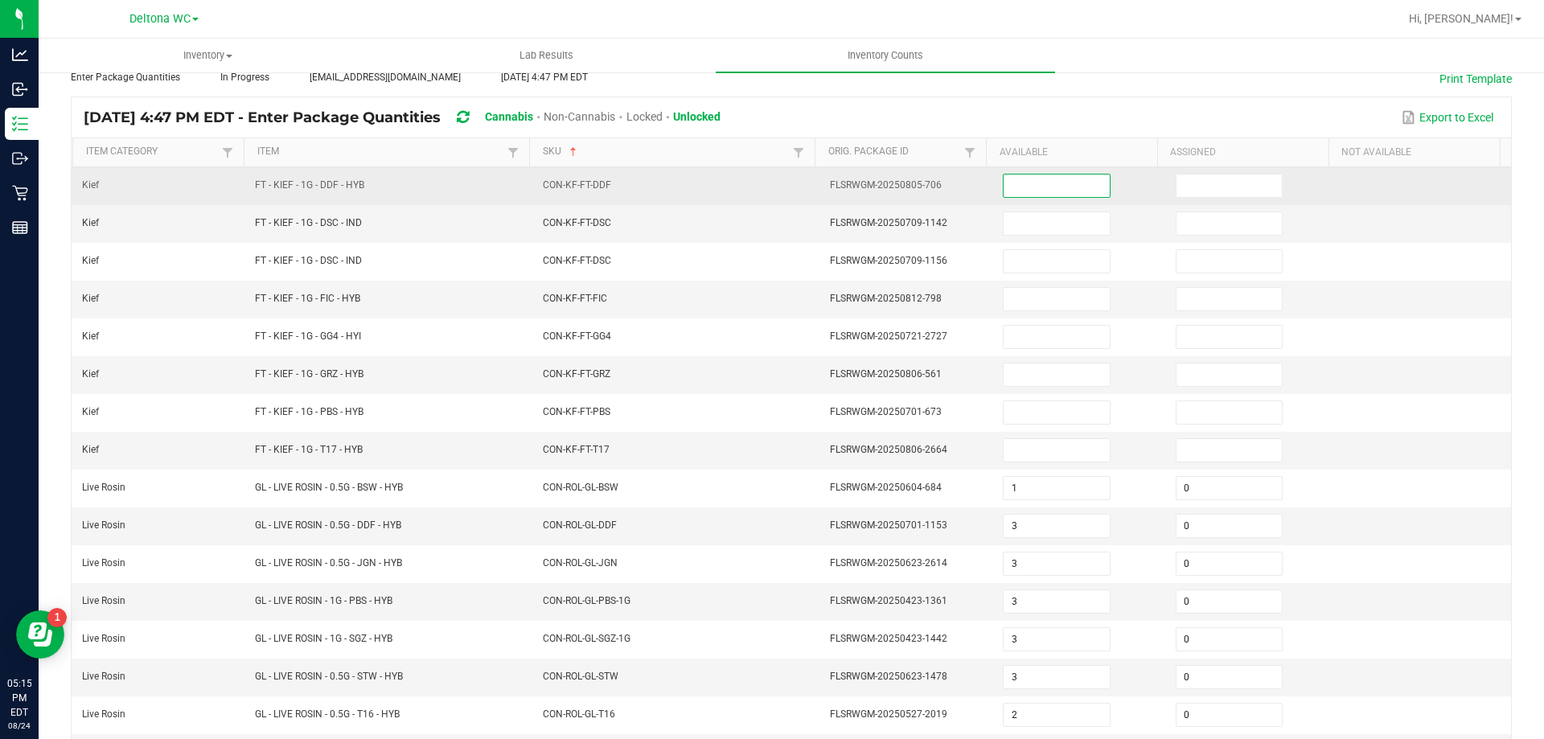
click at [1056, 177] on input at bounding box center [1055, 185] width 105 height 23
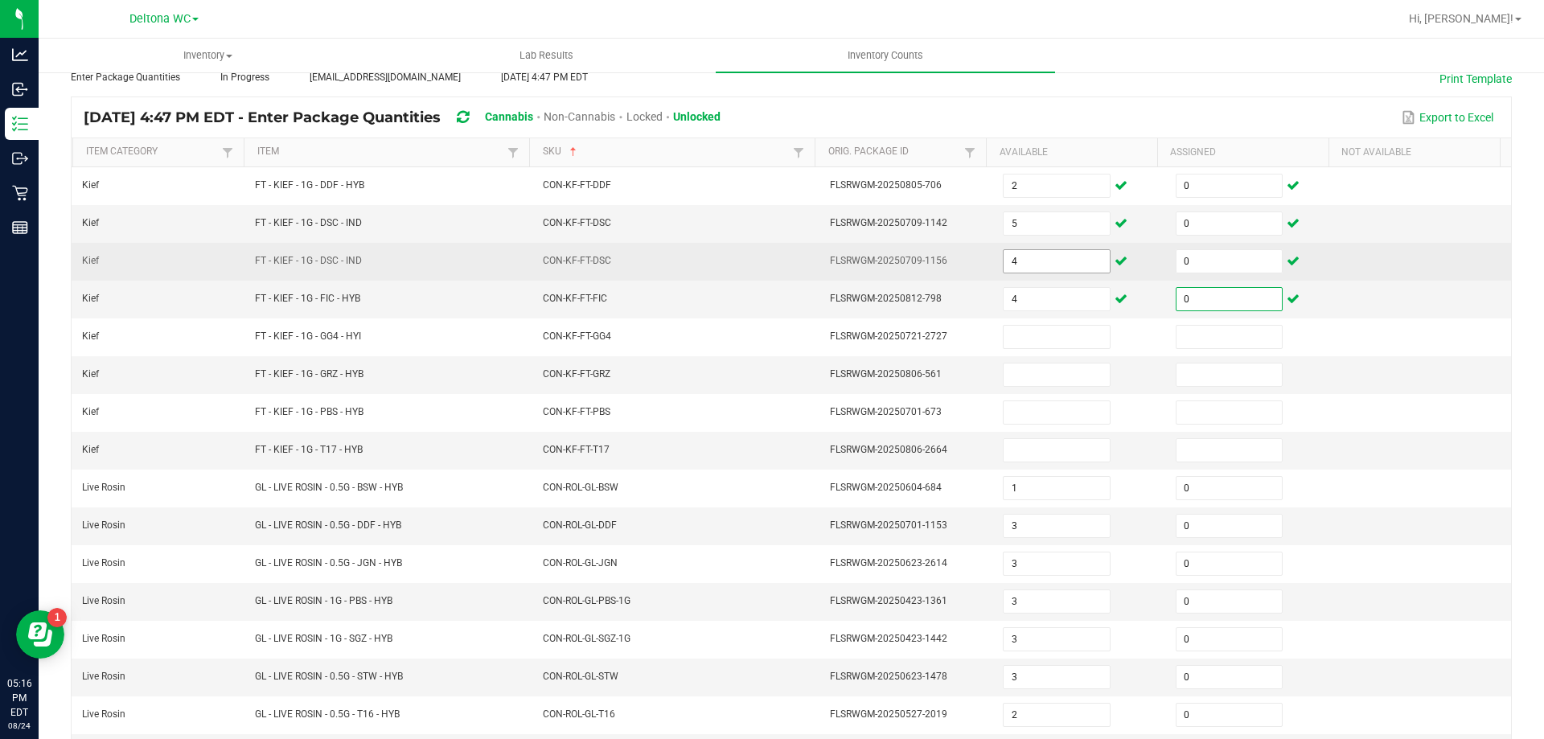
click at [1027, 256] on input "4" at bounding box center [1055, 261] width 105 height 23
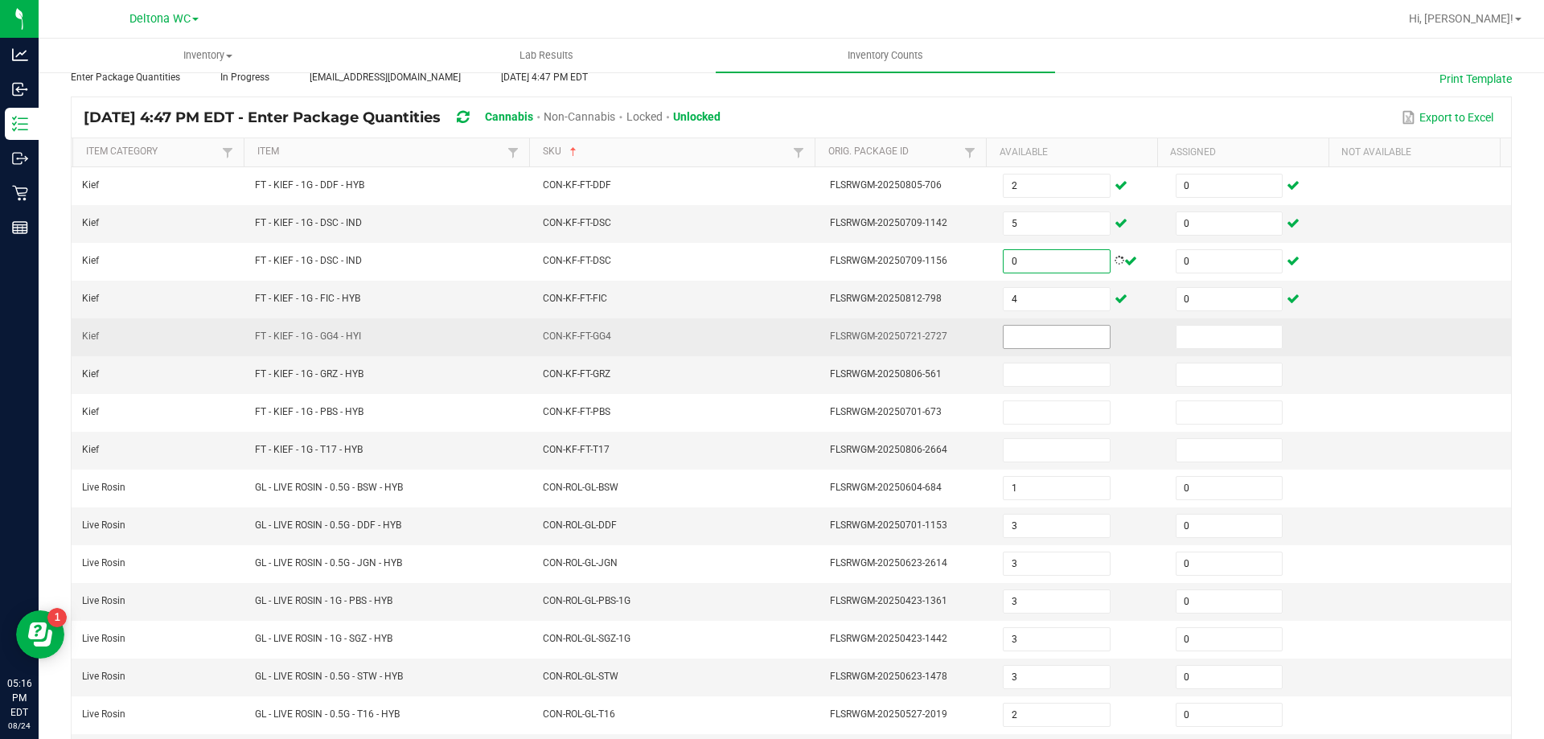
click at [1043, 334] on input at bounding box center [1055, 337] width 105 height 23
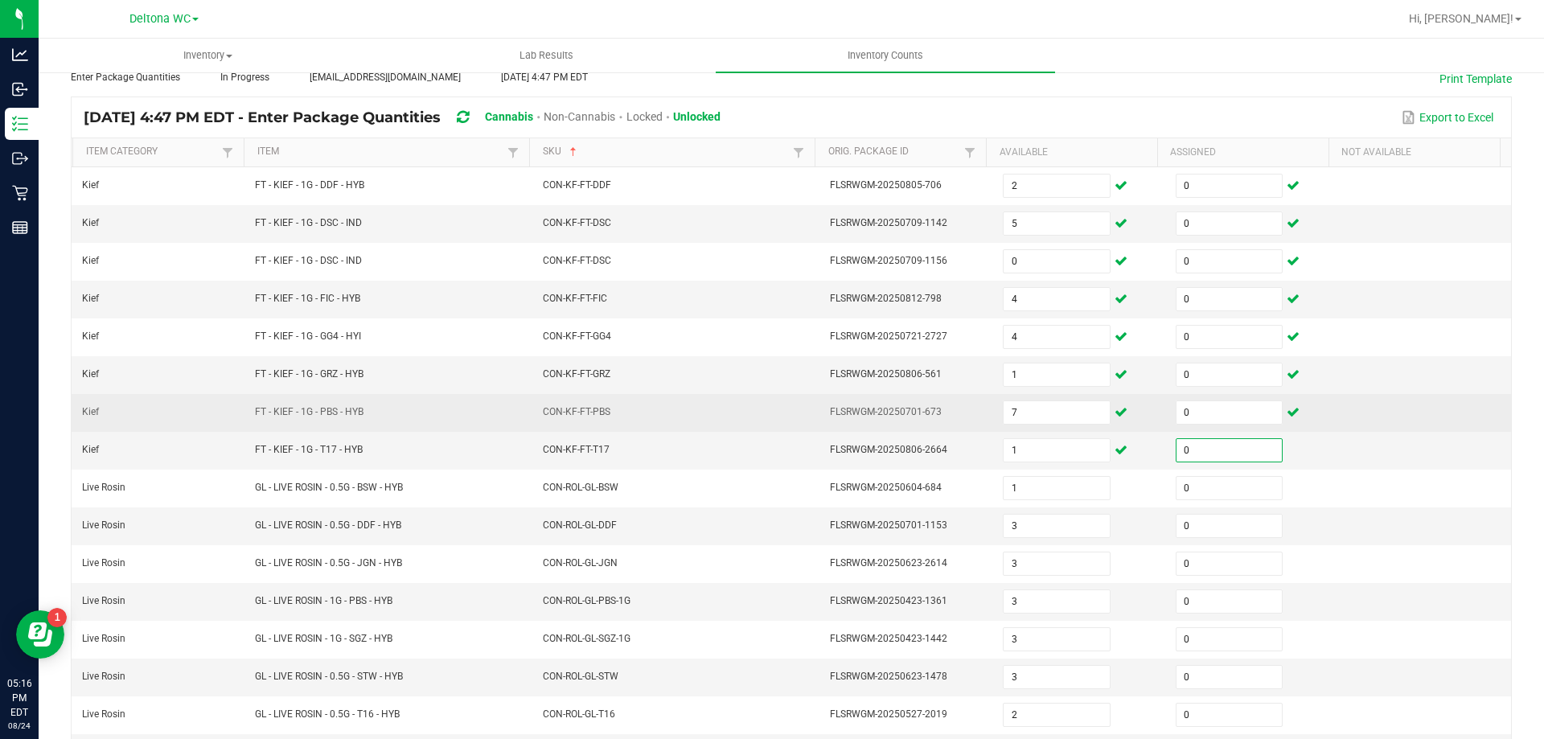
click at [785, 424] on td "CON-KF-FT-PBS" at bounding box center [677, 413] width 288 height 38
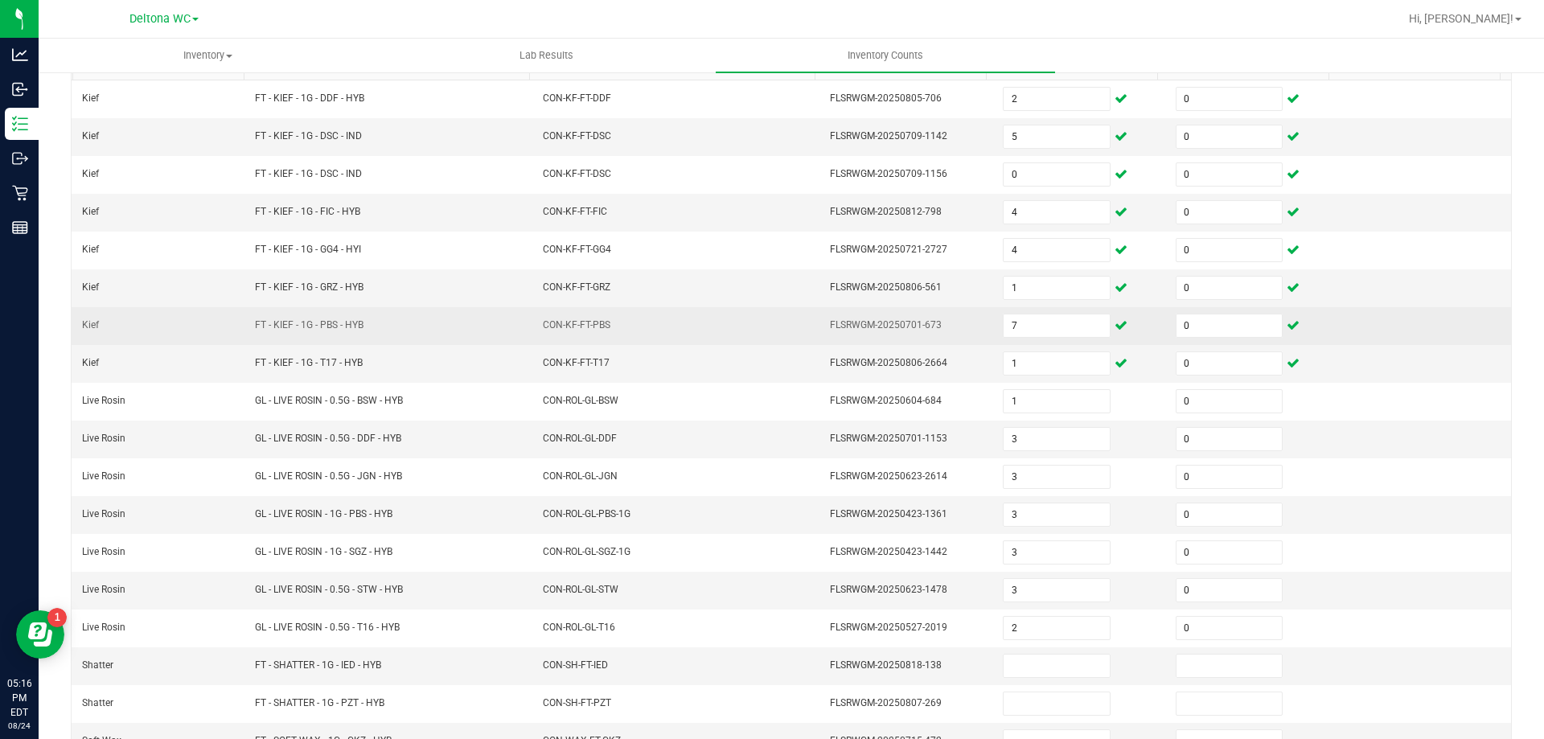
scroll to position [334, 0]
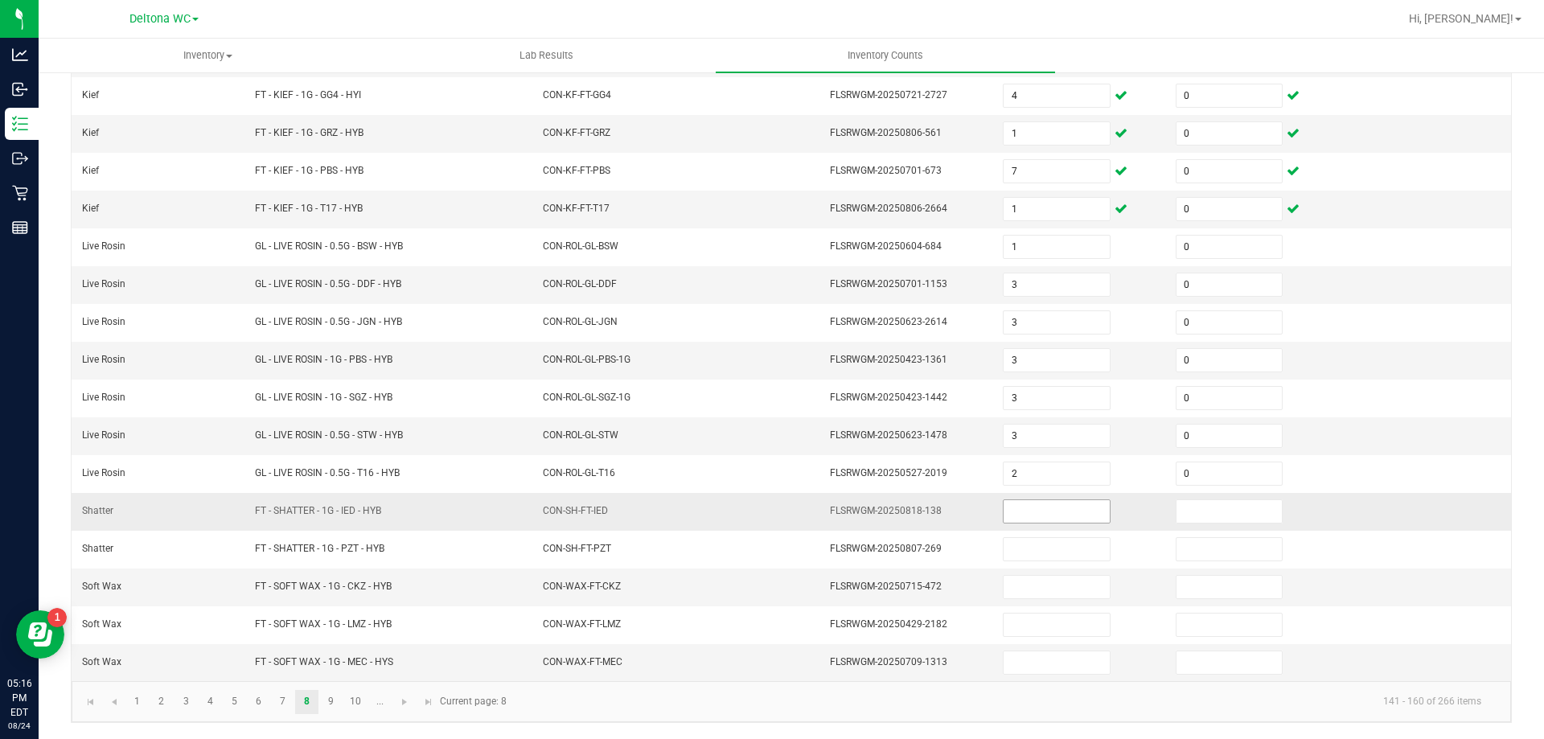
click at [1008, 511] on input at bounding box center [1055, 511] width 105 height 23
click at [332, 702] on link "9" at bounding box center [330, 702] width 23 height 24
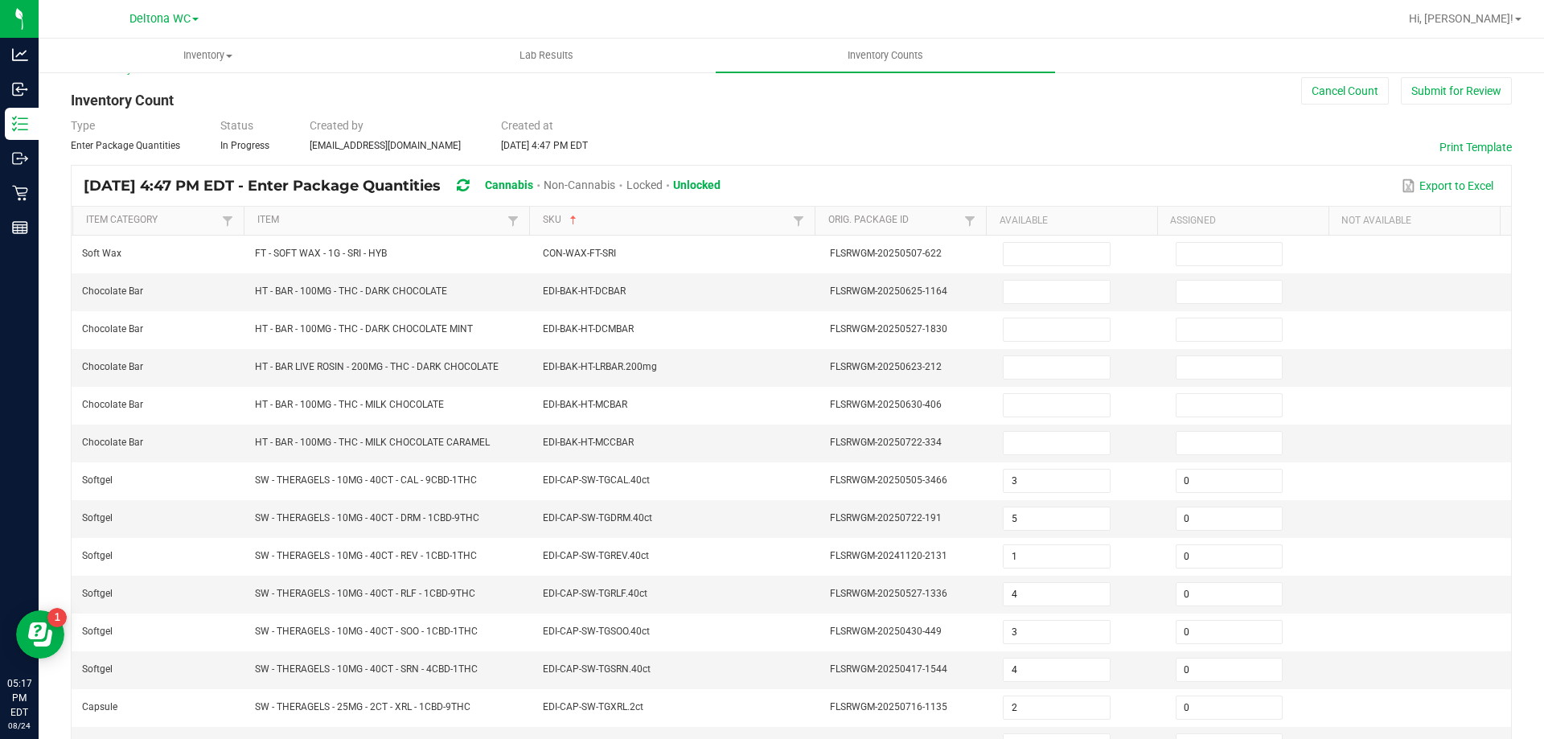
scroll to position [12, 0]
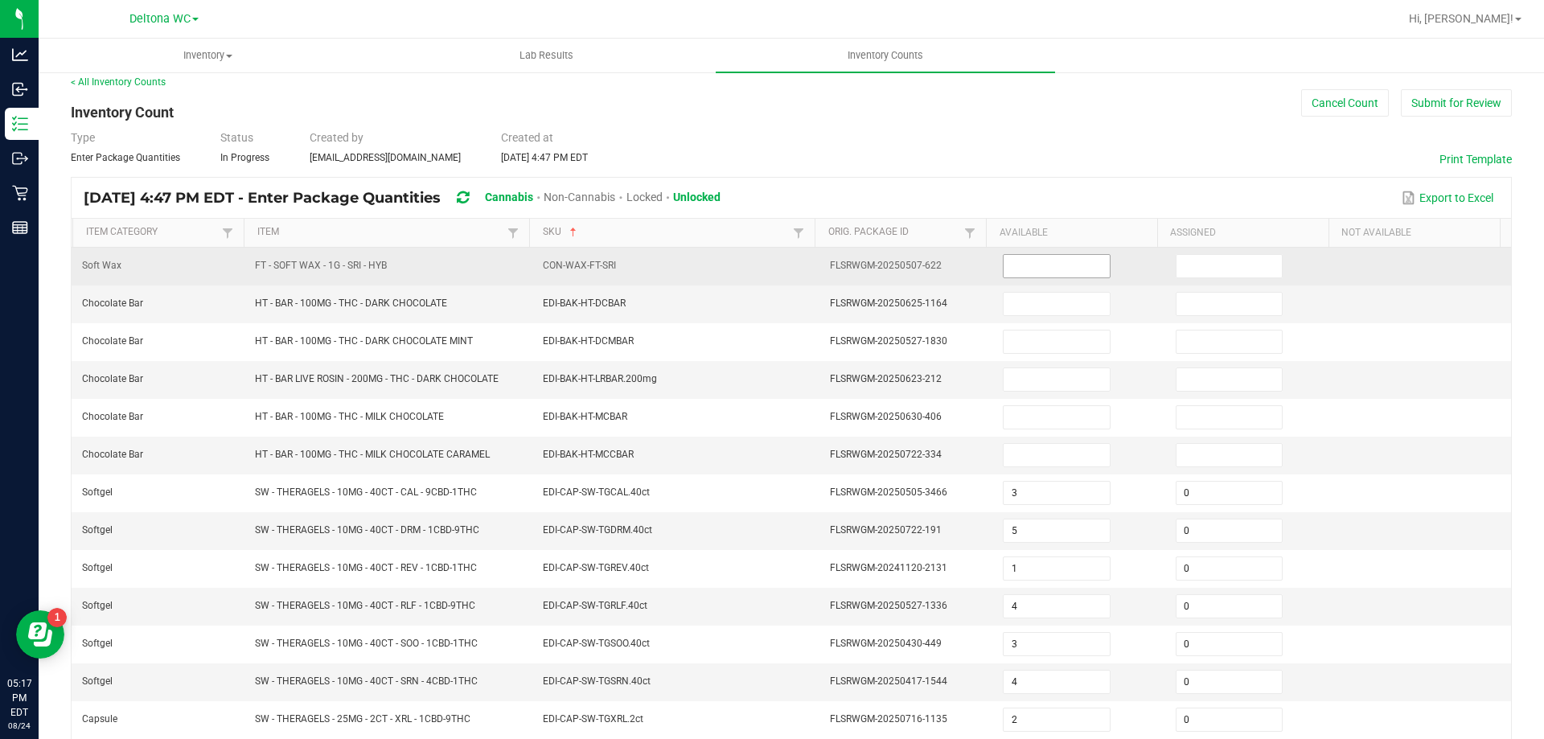
click at [1051, 264] on input at bounding box center [1055, 266] width 105 height 23
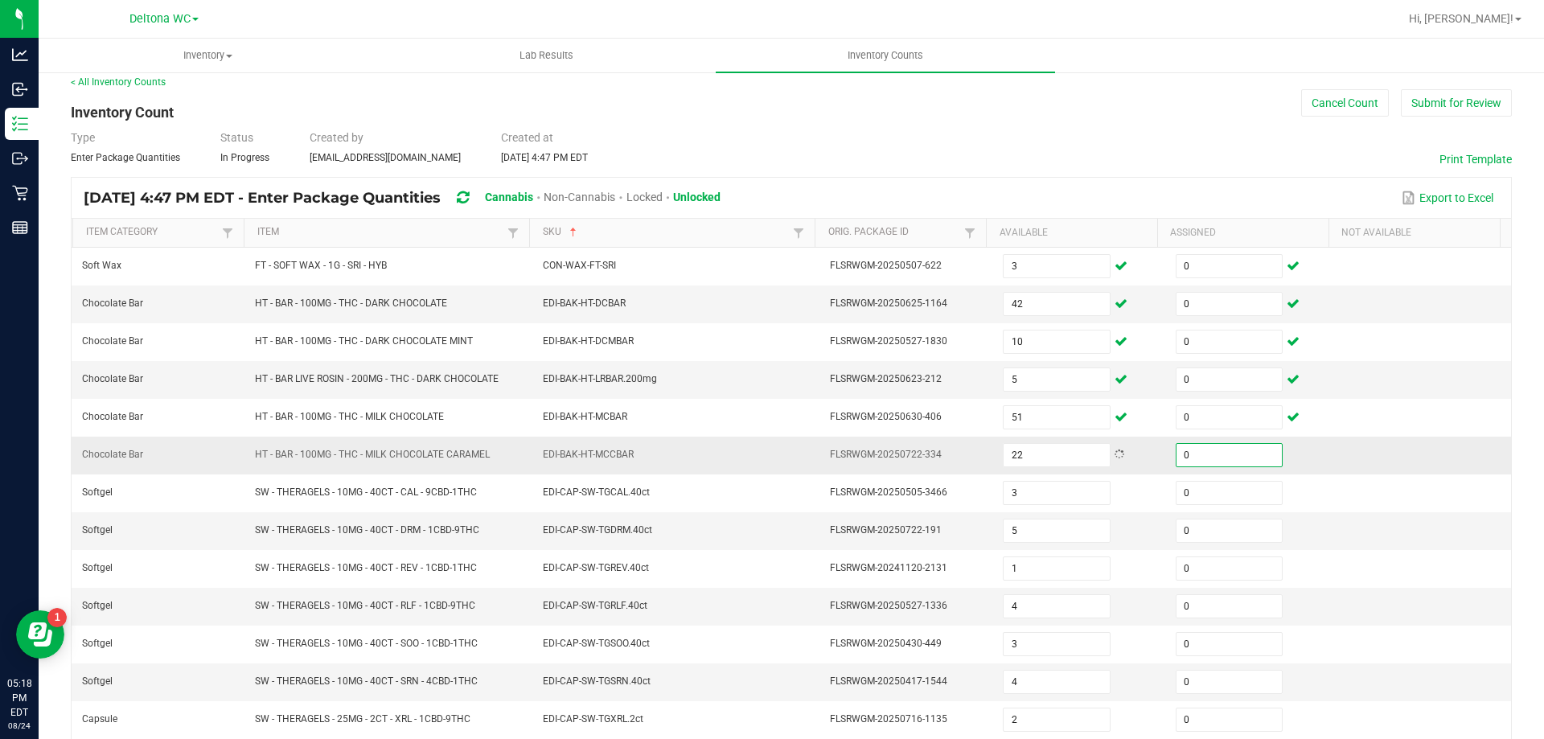
click at [637, 466] on td "EDI-BAK-HT-MCCBAR" at bounding box center [677, 456] width 288 height 38
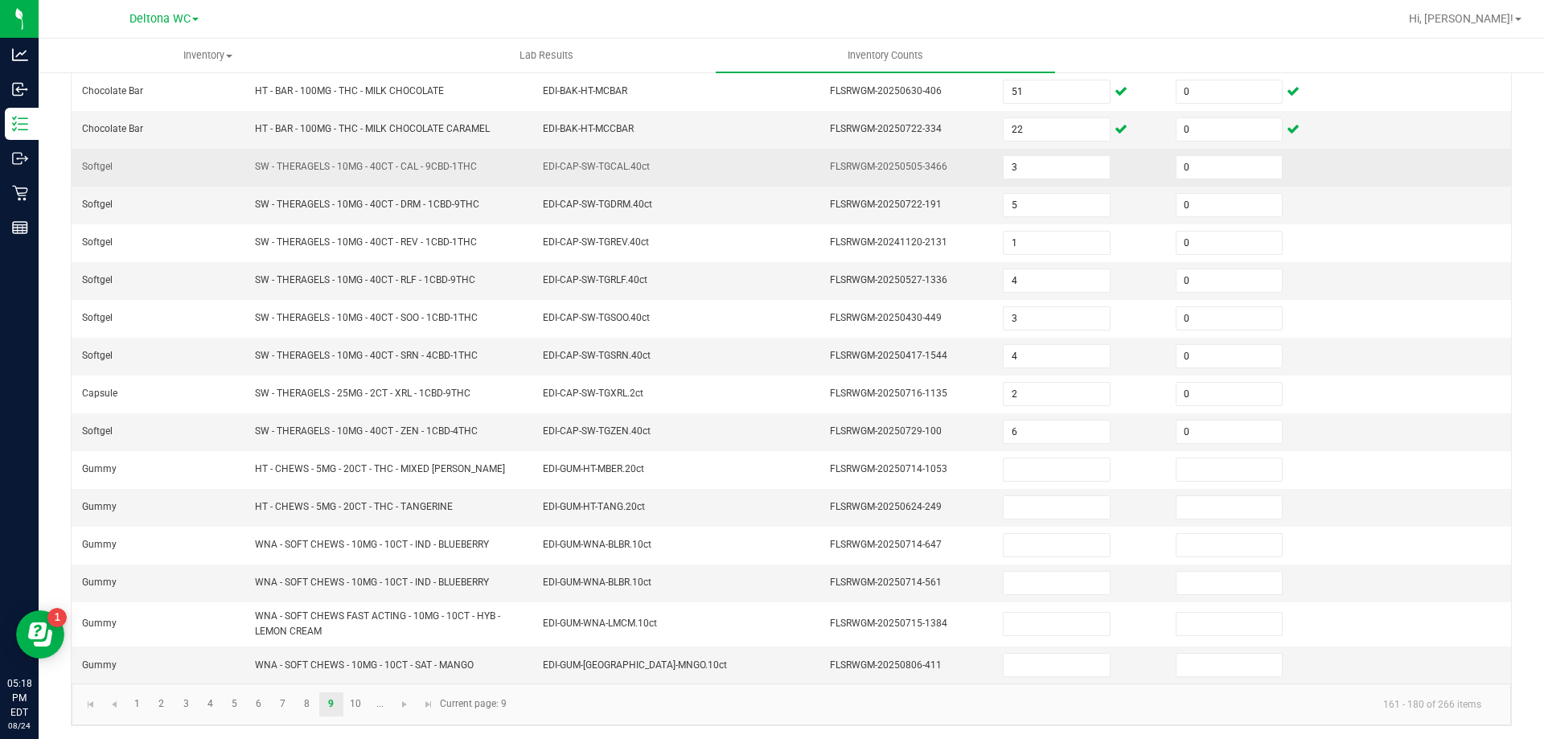
scroll to position [341, 0]
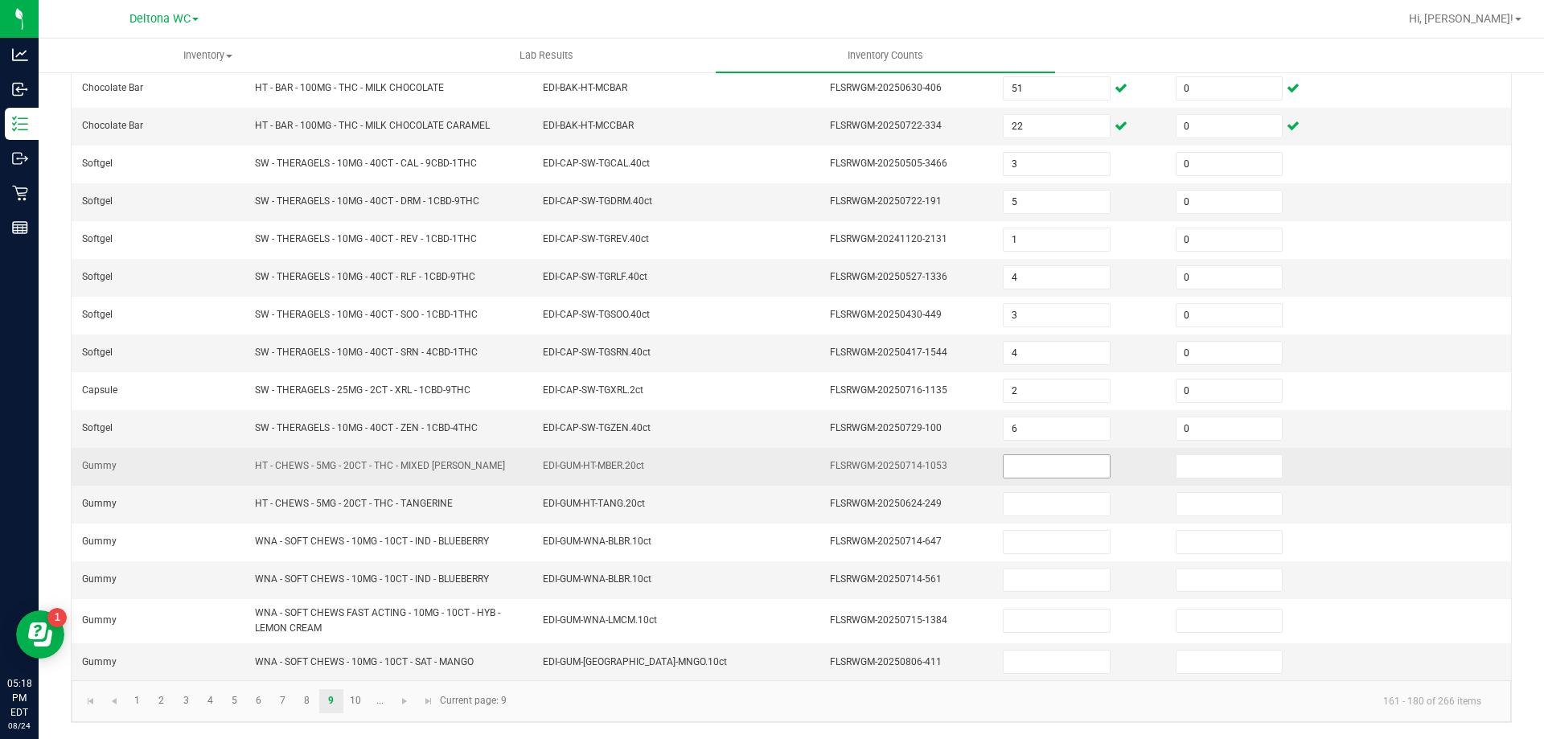
click at [1016, 467] on input at bounding box center [1055, 466] width 105 height 23
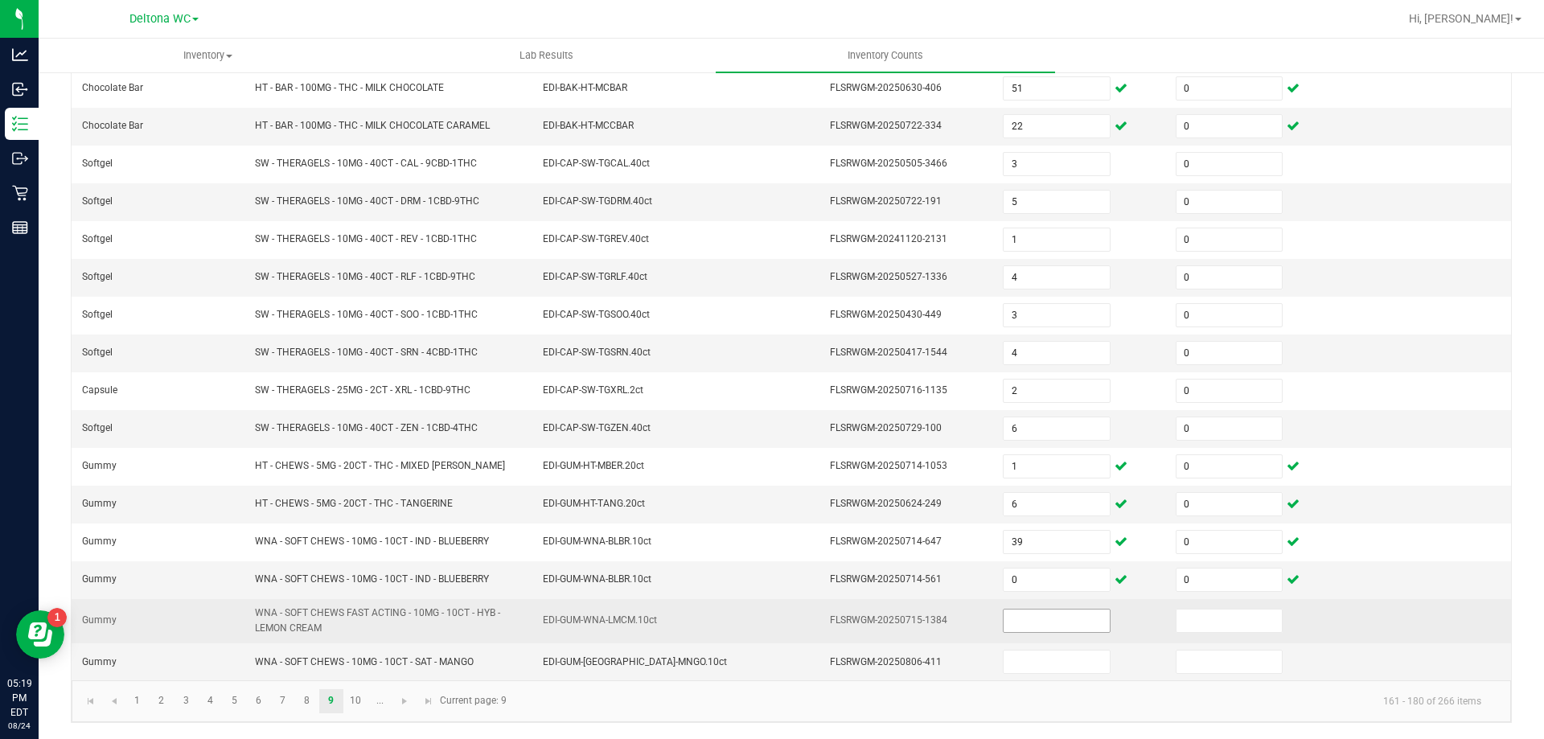
click at [1059, 617] on input at bounding box center [1055, 620] width 105 height 23
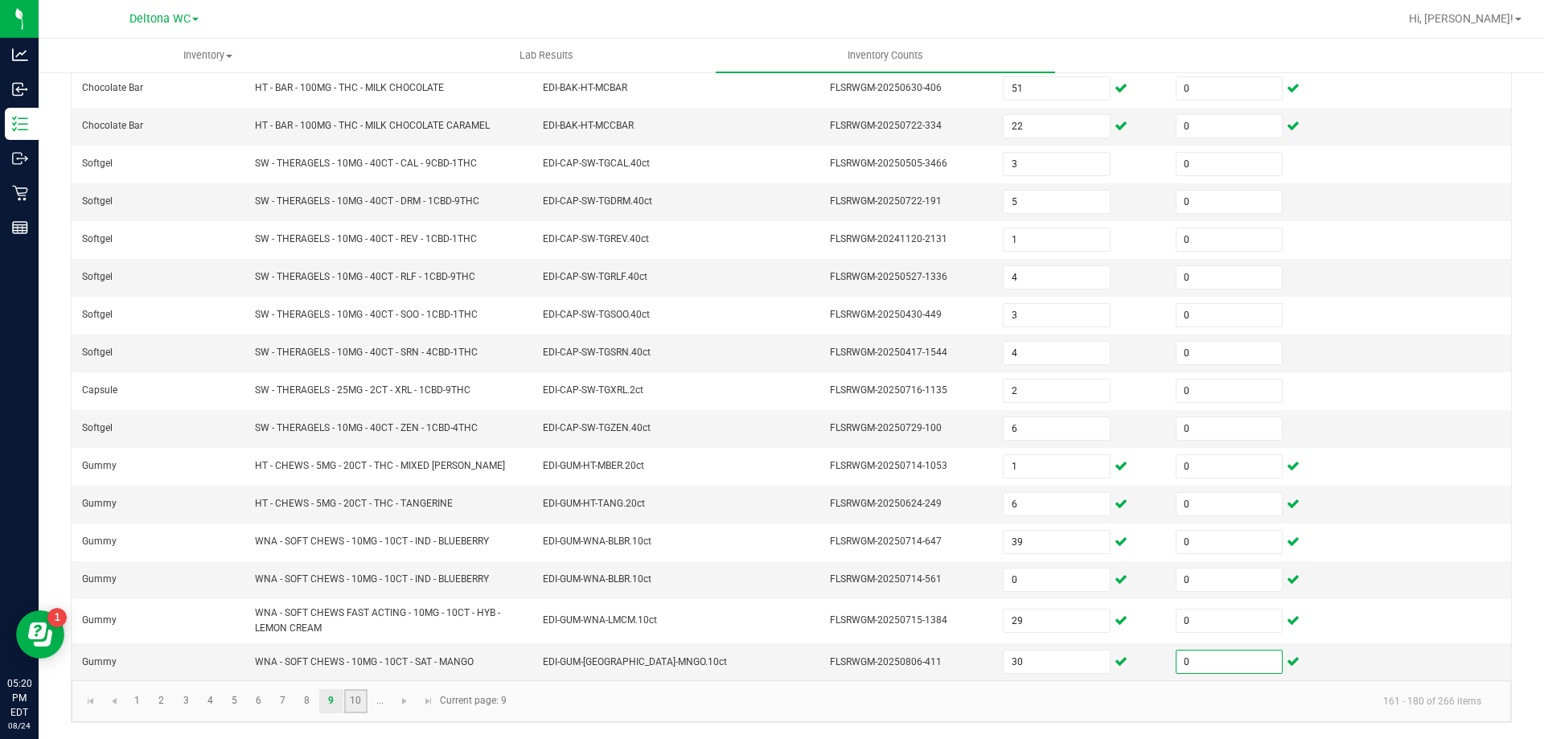
click at [357, 701] on link "10" at bounding box center [355, 701] width 23 height 24
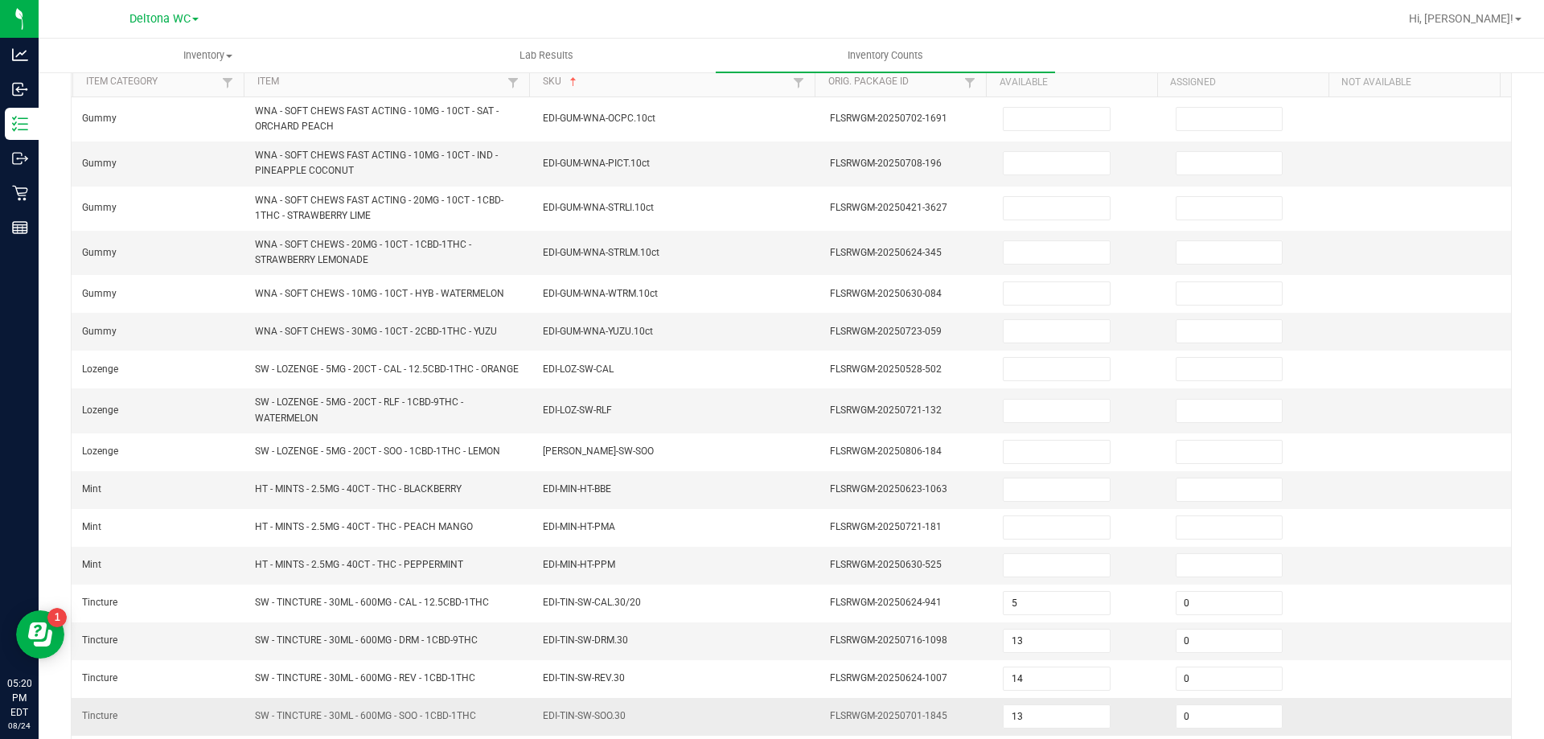
scroll to position [19, 0]
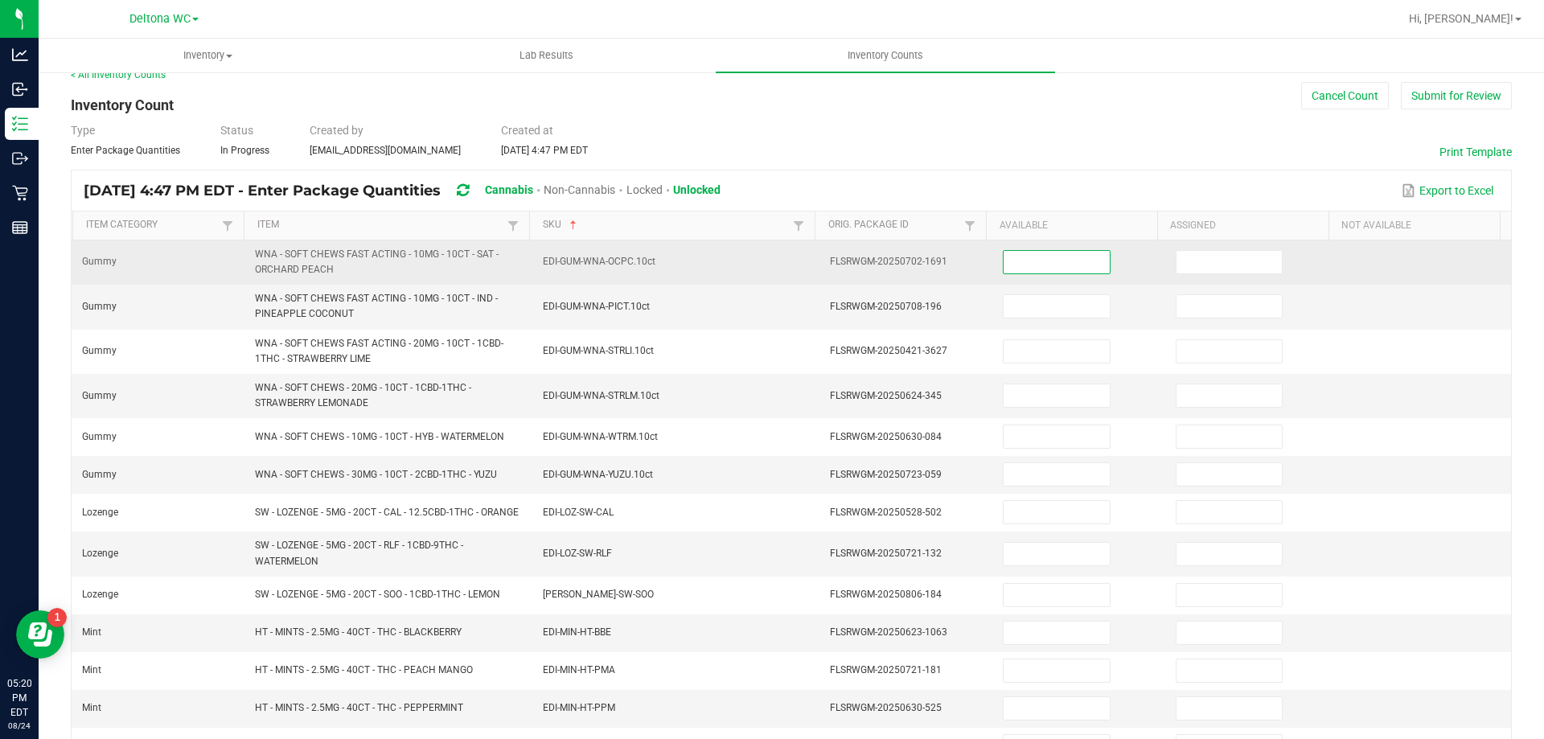
click at [1023, 261] on input at bounding box center [1055, 262] width 105 height 23
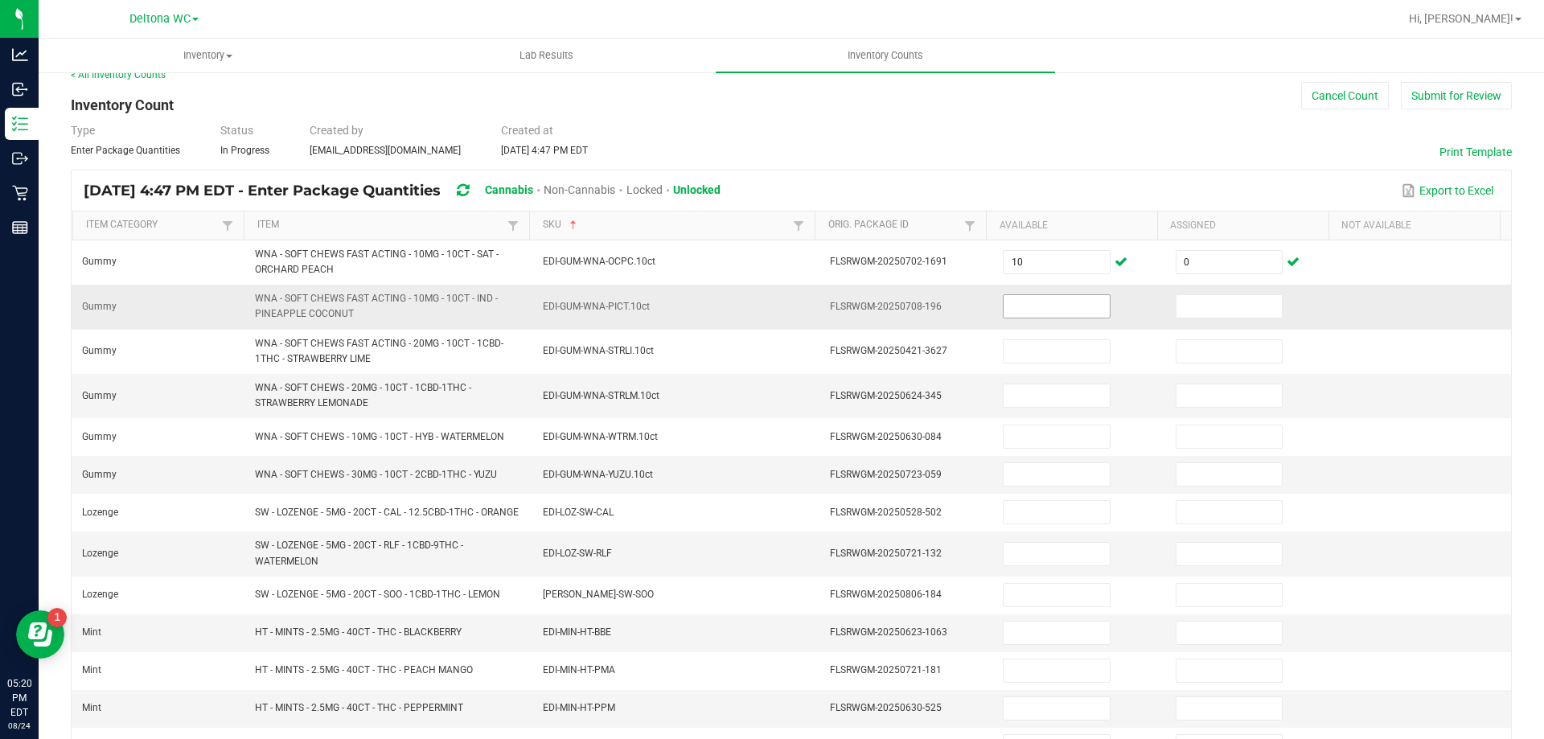
click at [1026, 313] on input at bounding box center [1055, 306] width 105 height 23
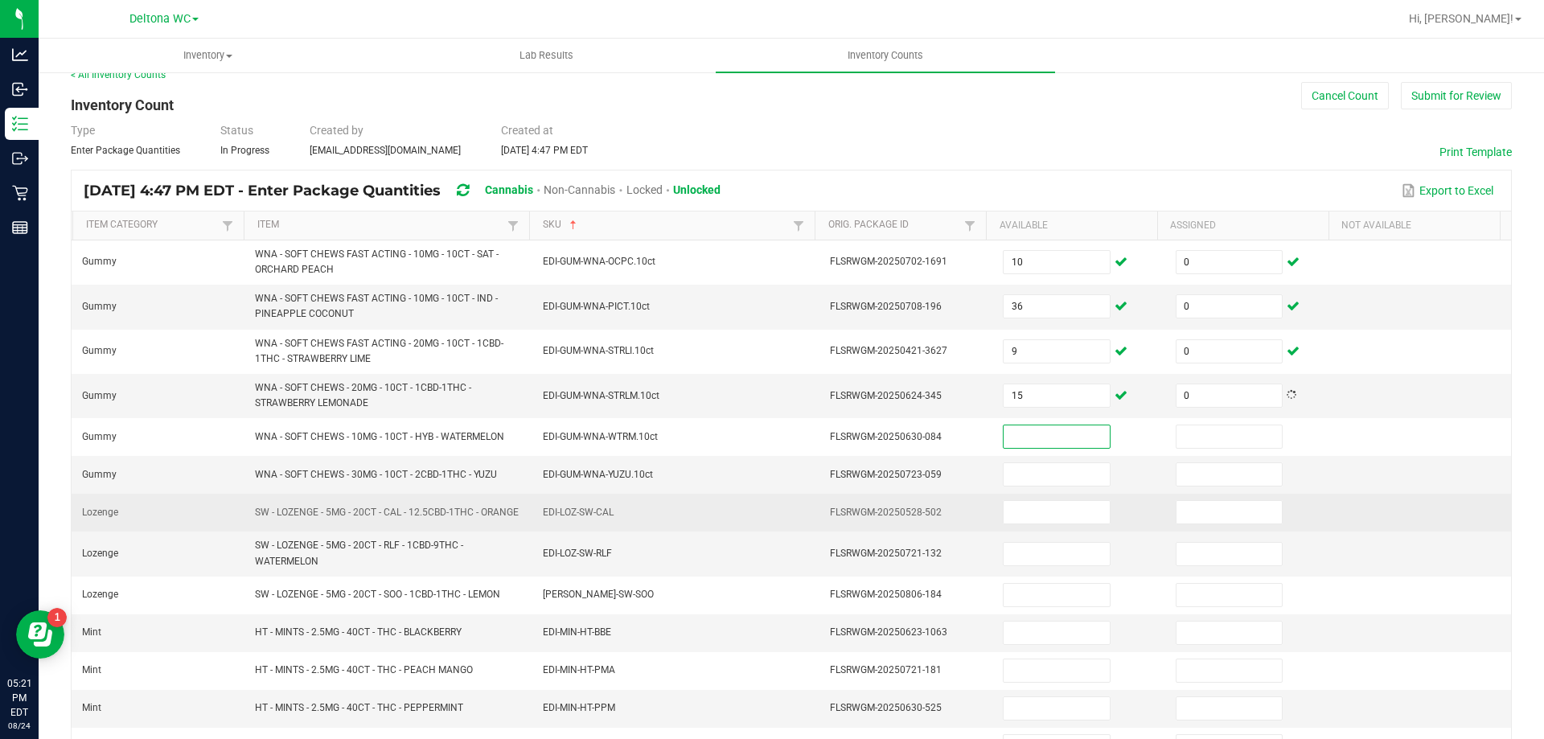
click at [854, 516] on span "FLSRWGM-20250528-502" at bounding box center [886, 511] width 112 height 11
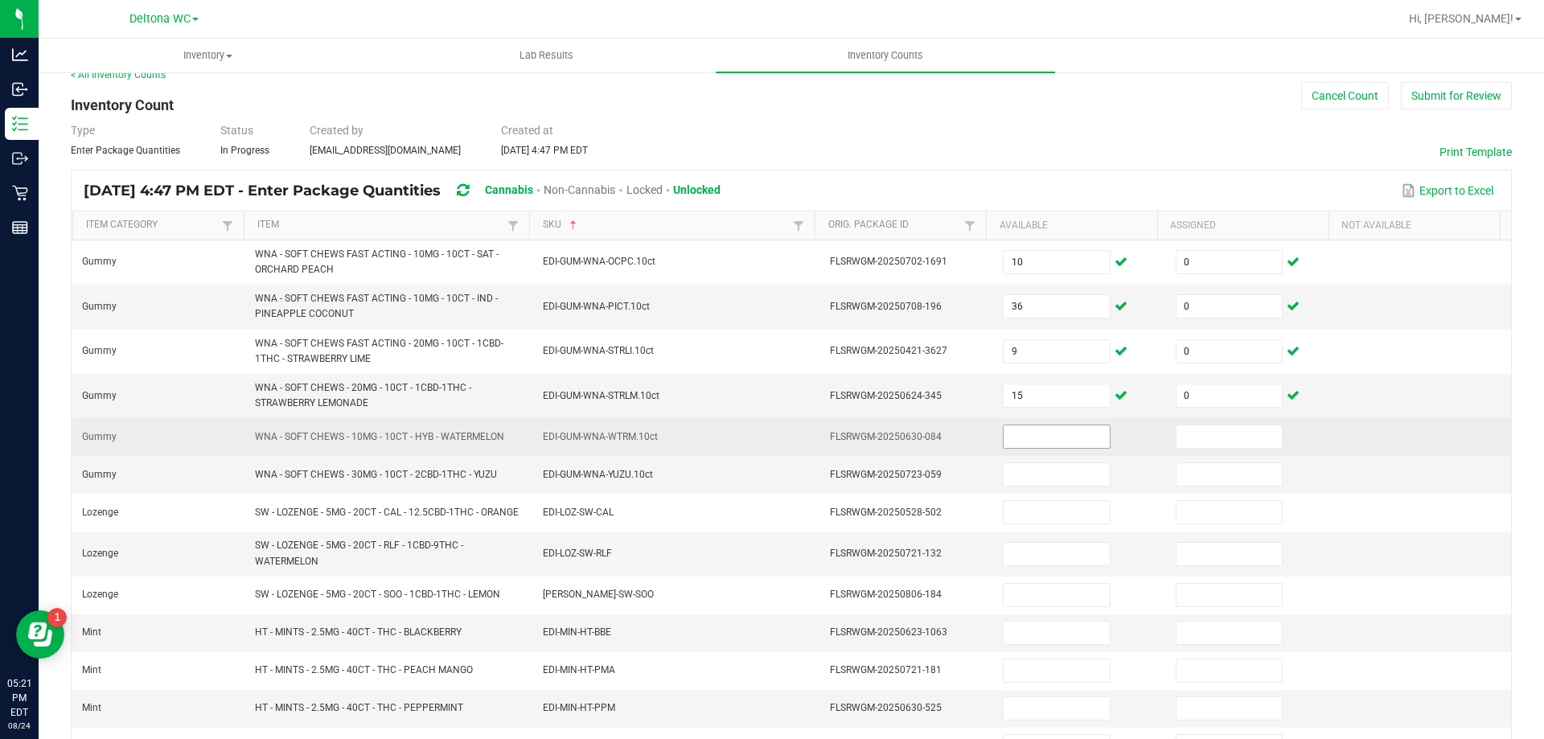
click at [1058, 439] on input at bounding box center [1055, 436] width 105 height 23
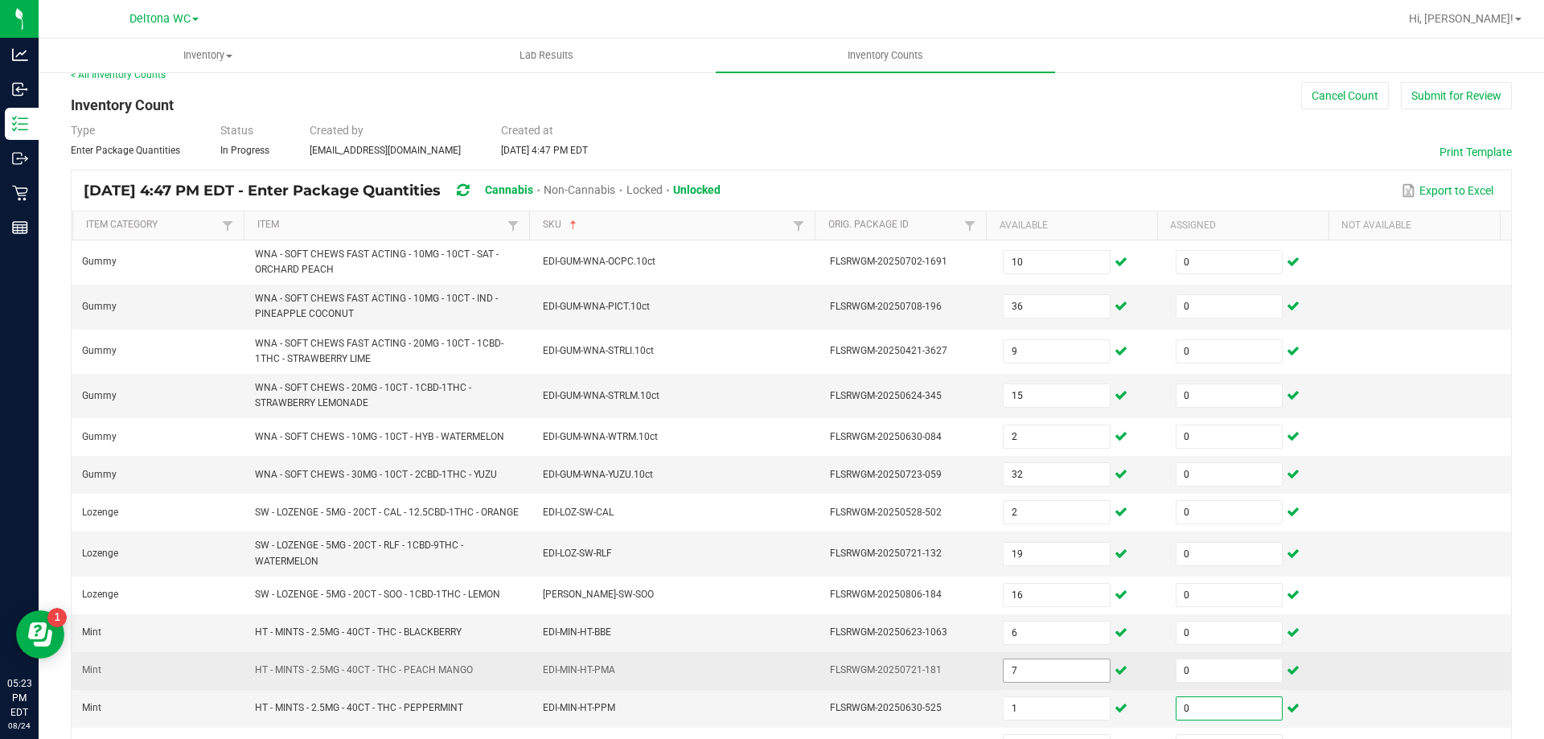
click at [1023, 668] on input "7" at bounding box center [1055, 670] width 105 height 23
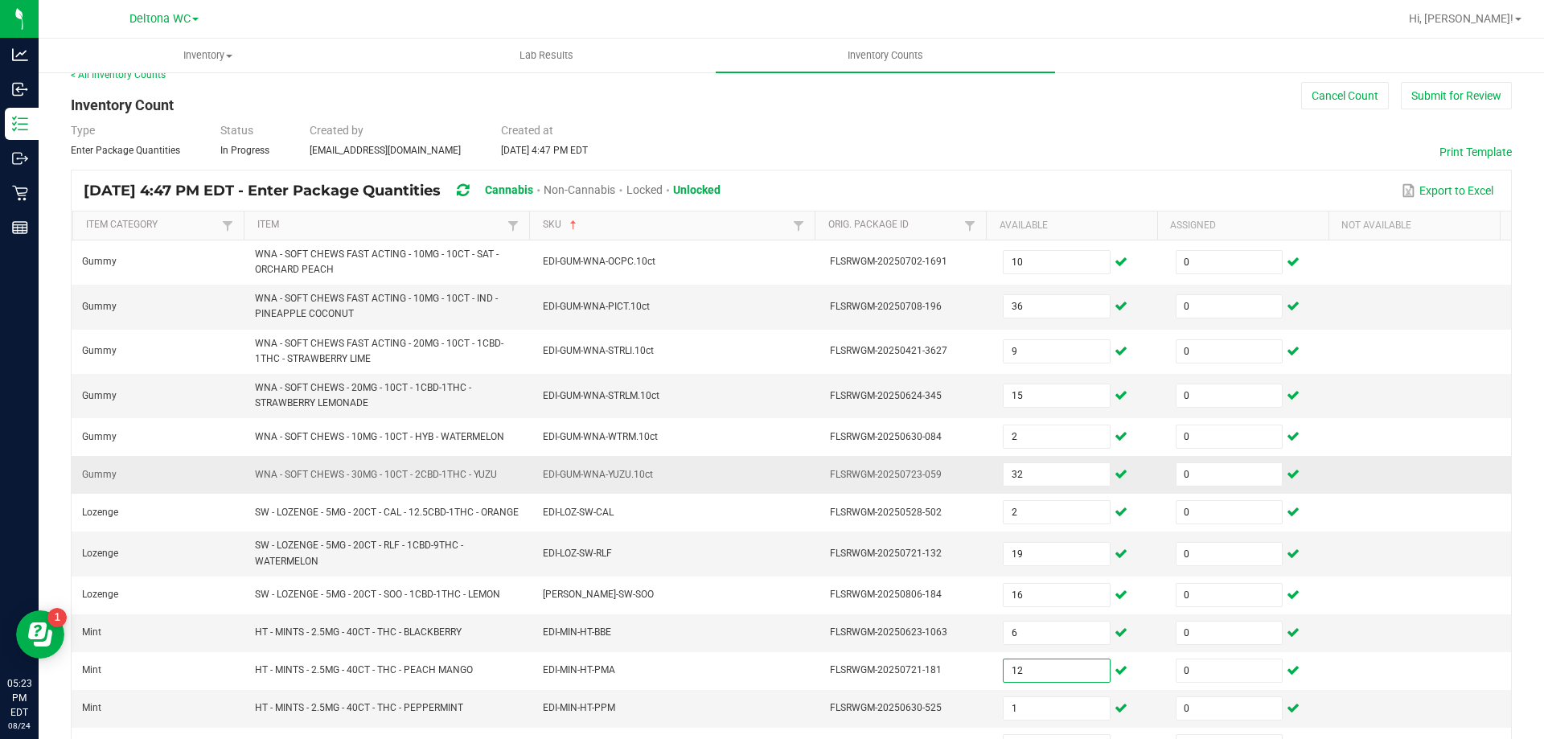
click at [483, 474] on span "WNA - SOFT CHEWS - 30MG - 10CT - 2CBD-1THC - YUZU" at bounding box center [376, 474] width 242 height 11
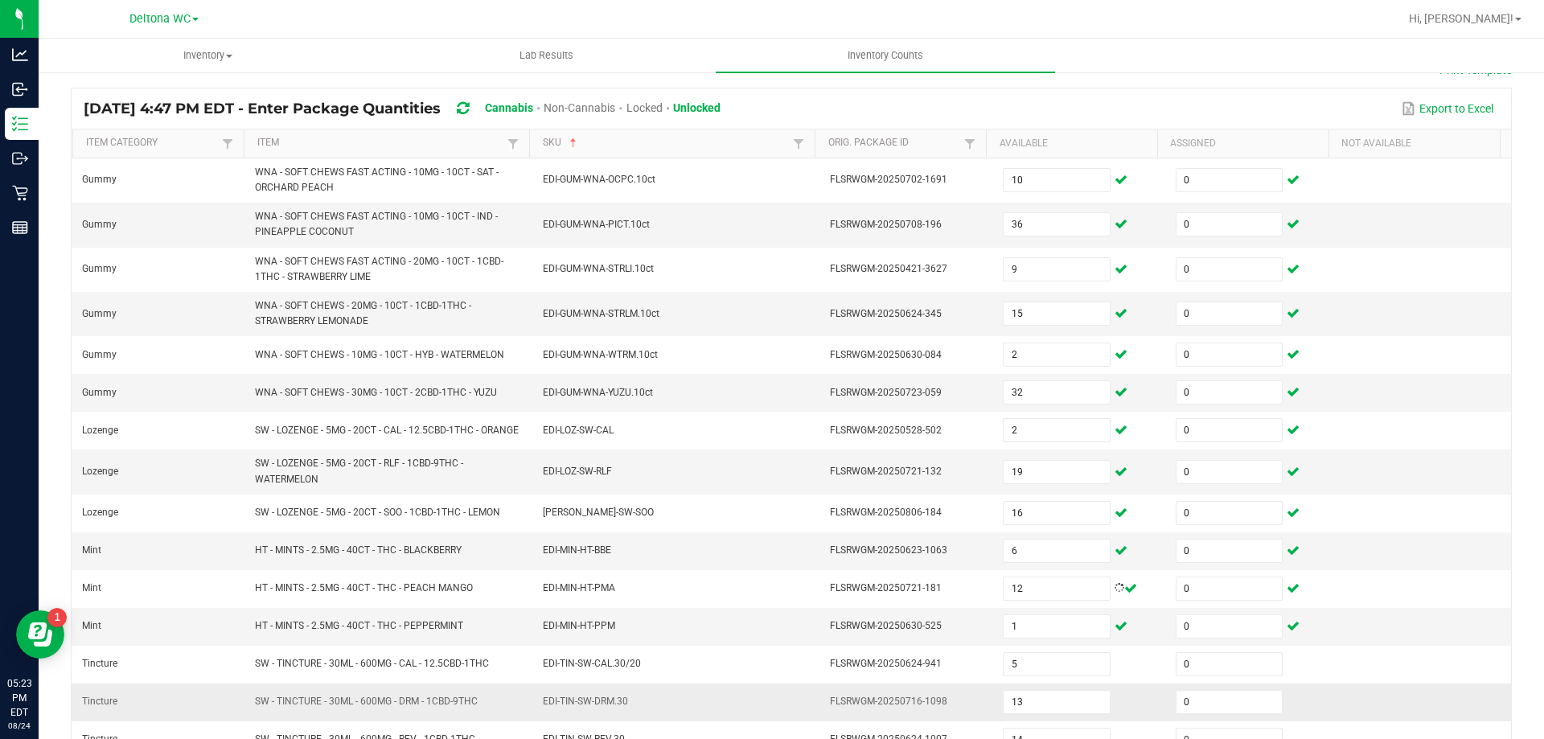
scroll to position [341, 0]
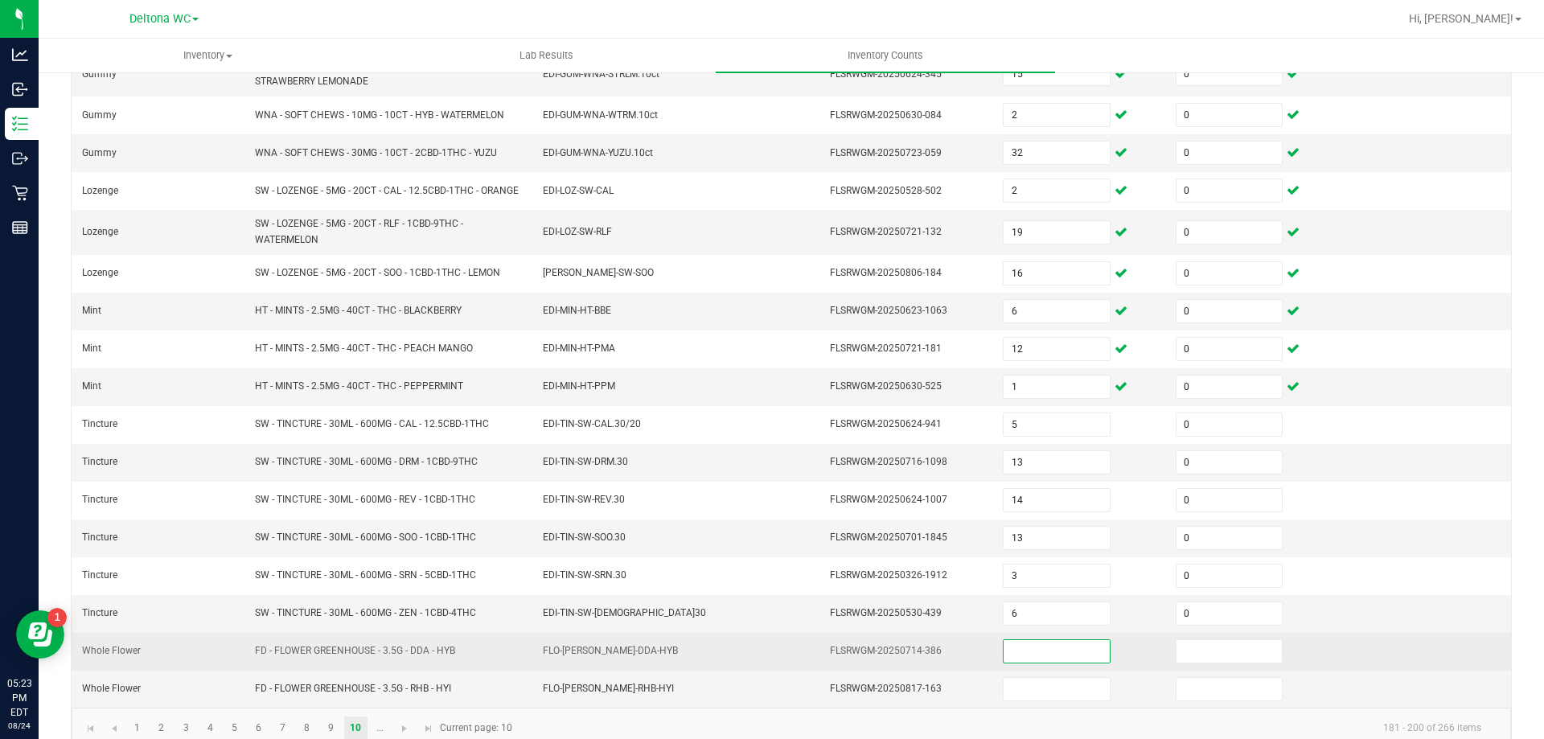
click at [1040, 656] on input at bounding box center [1055, 651] width 105 height 23
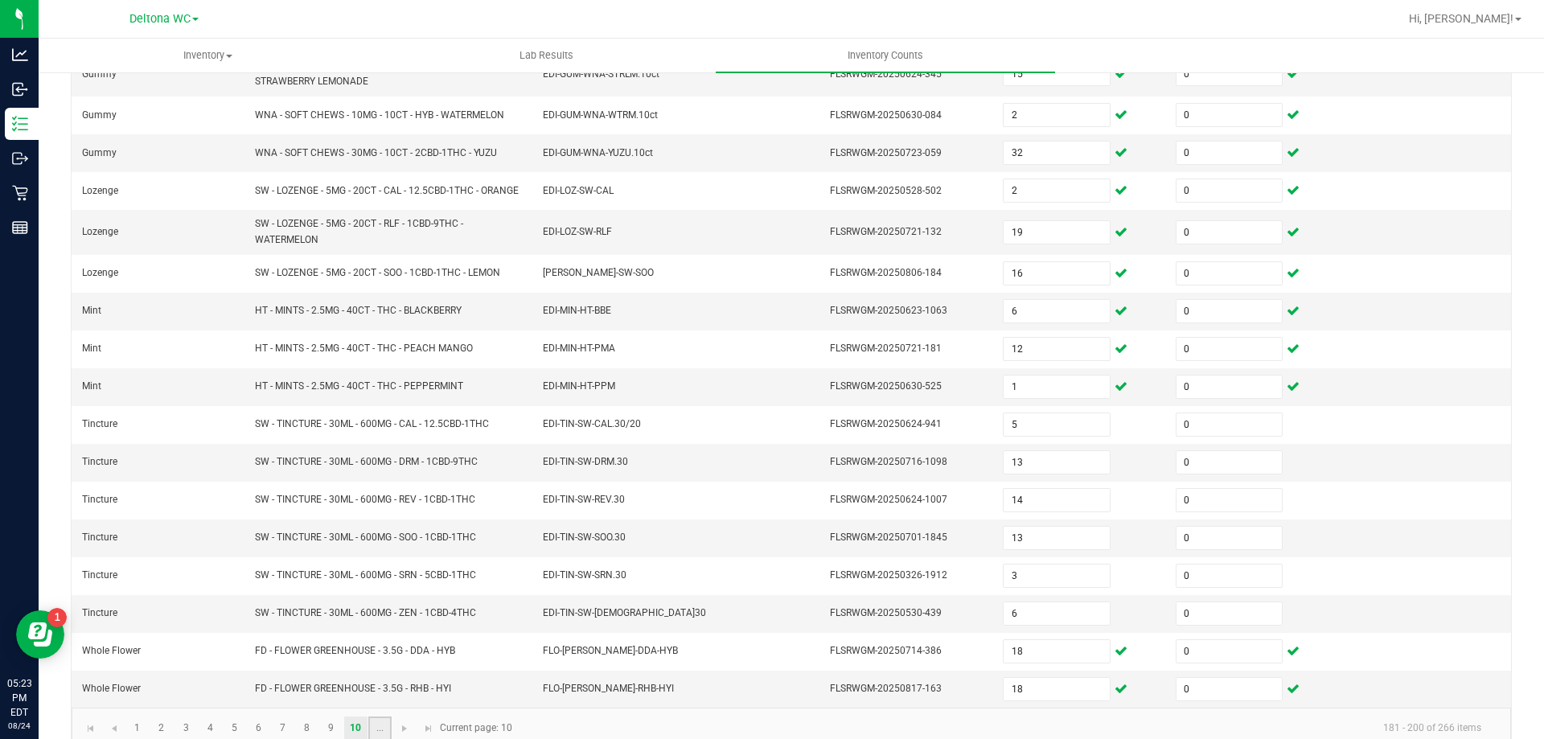
click at [370, 730] on link "..." at bounding box center [379, 728] width 23 height 24
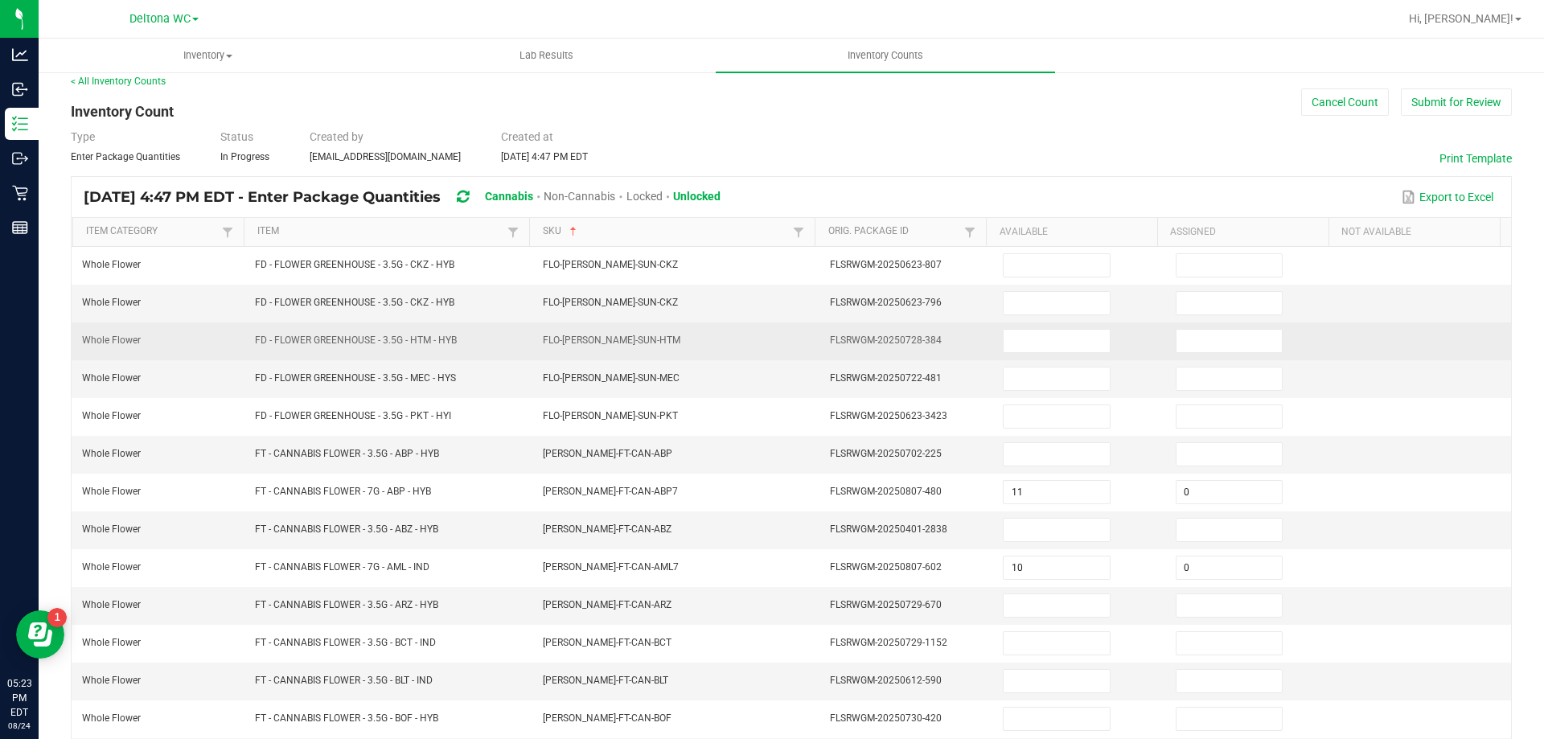
scroll to position [12, 0]
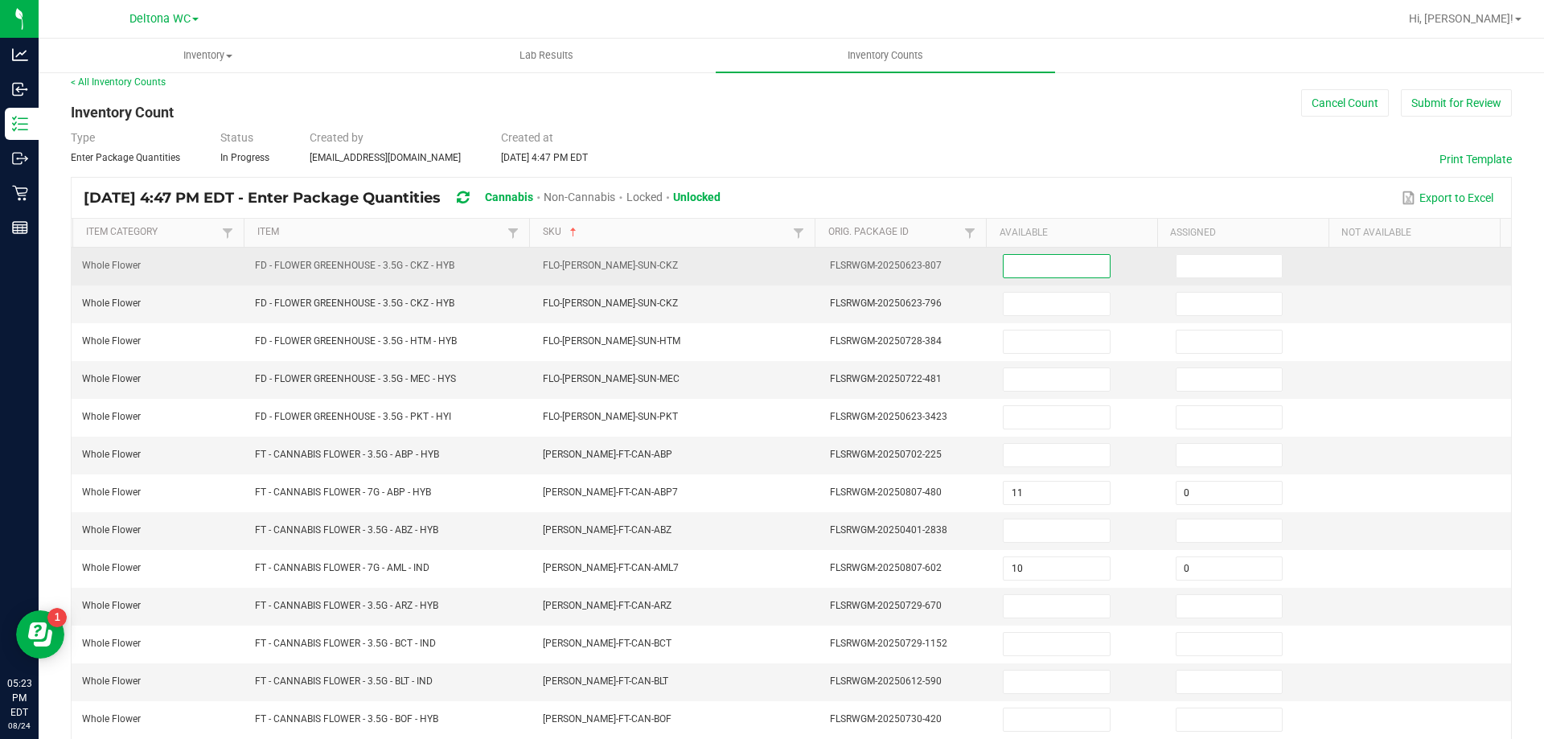
click at [1043, 271] on input at bounding box center [1055, 266] width 105 height 23
click at [1204, 262] on input at bounding box center [1228, 266] width 105 height 23
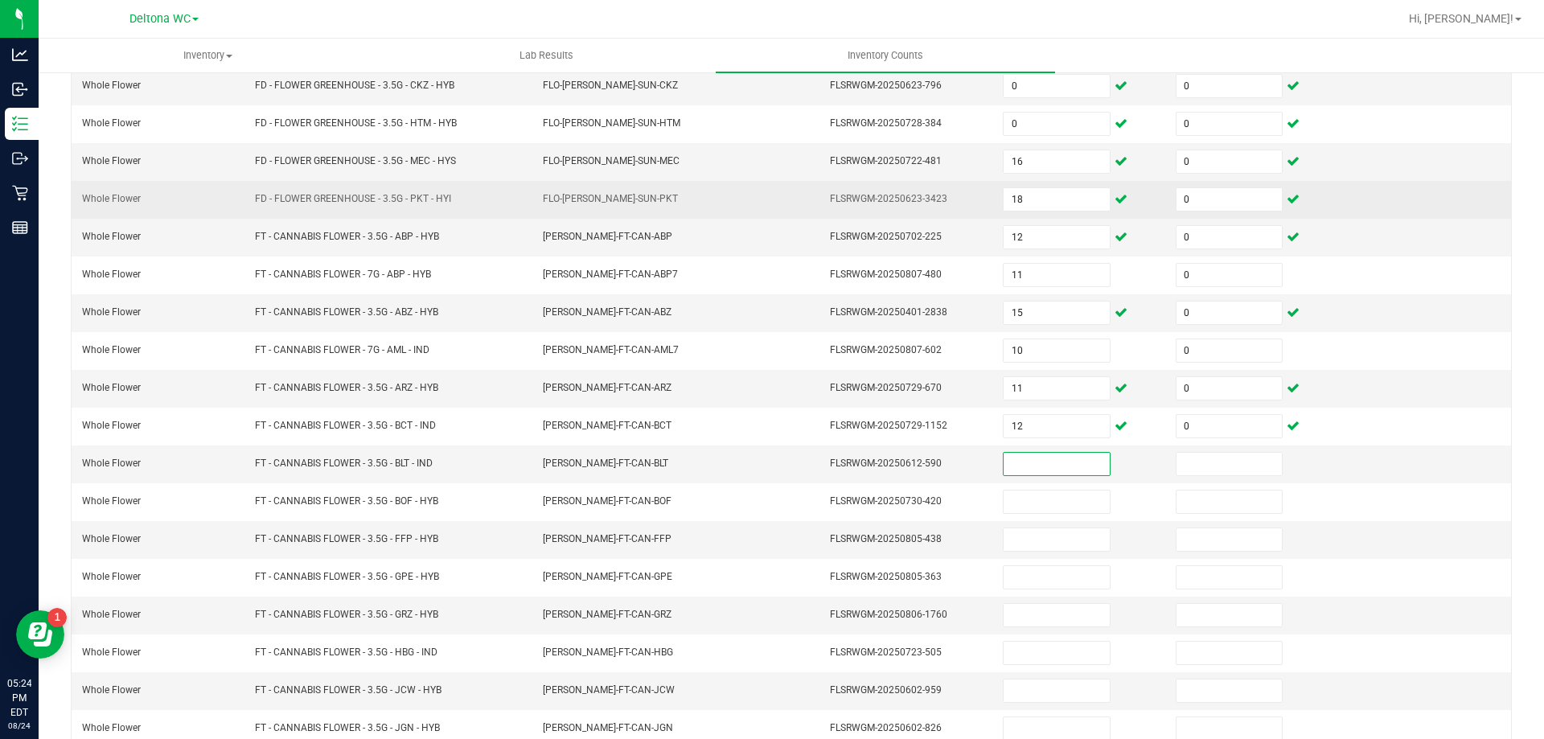
scroll to position [334, 0]
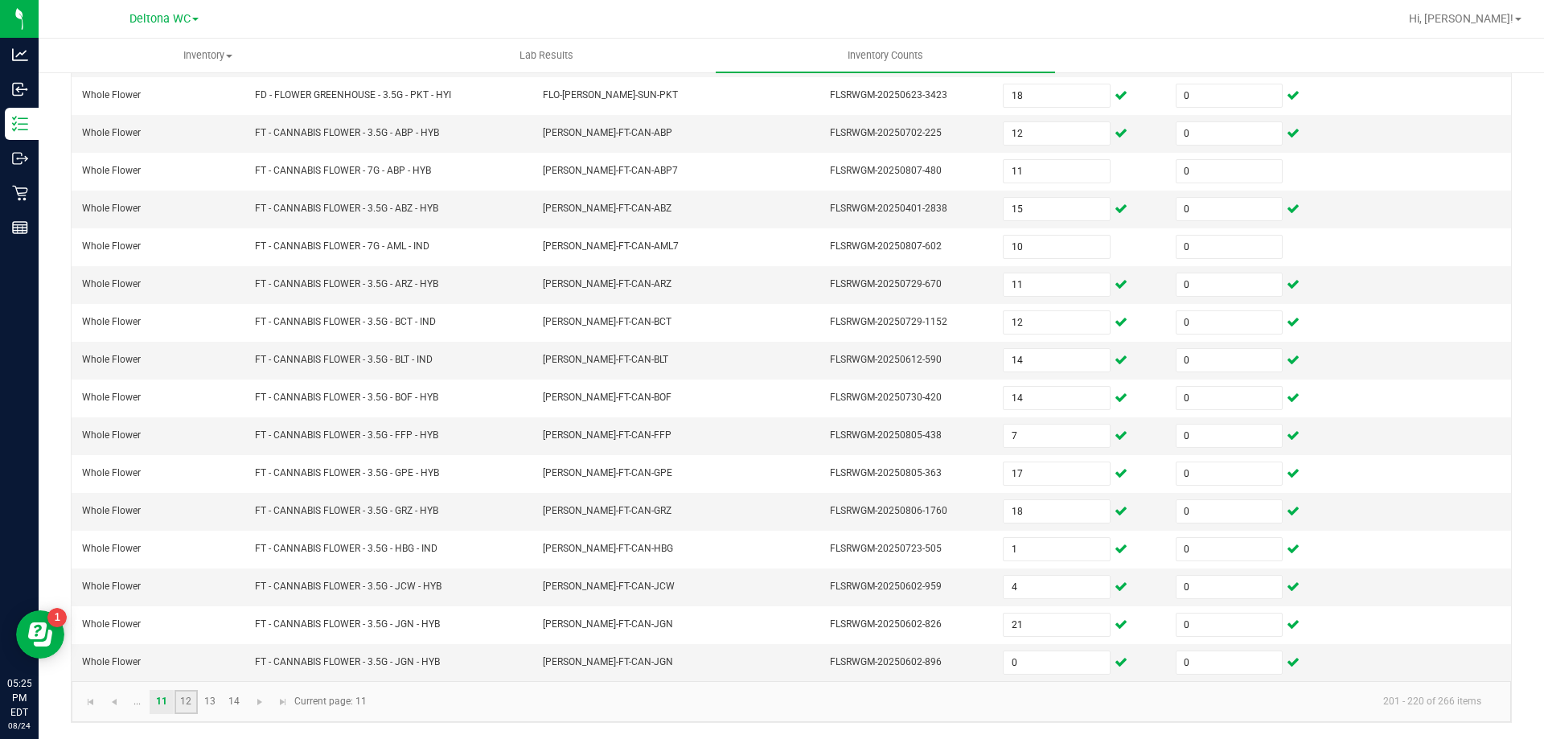
click at [176, 696] on link "12" at bounding box center [185, 702] width 23 height 24
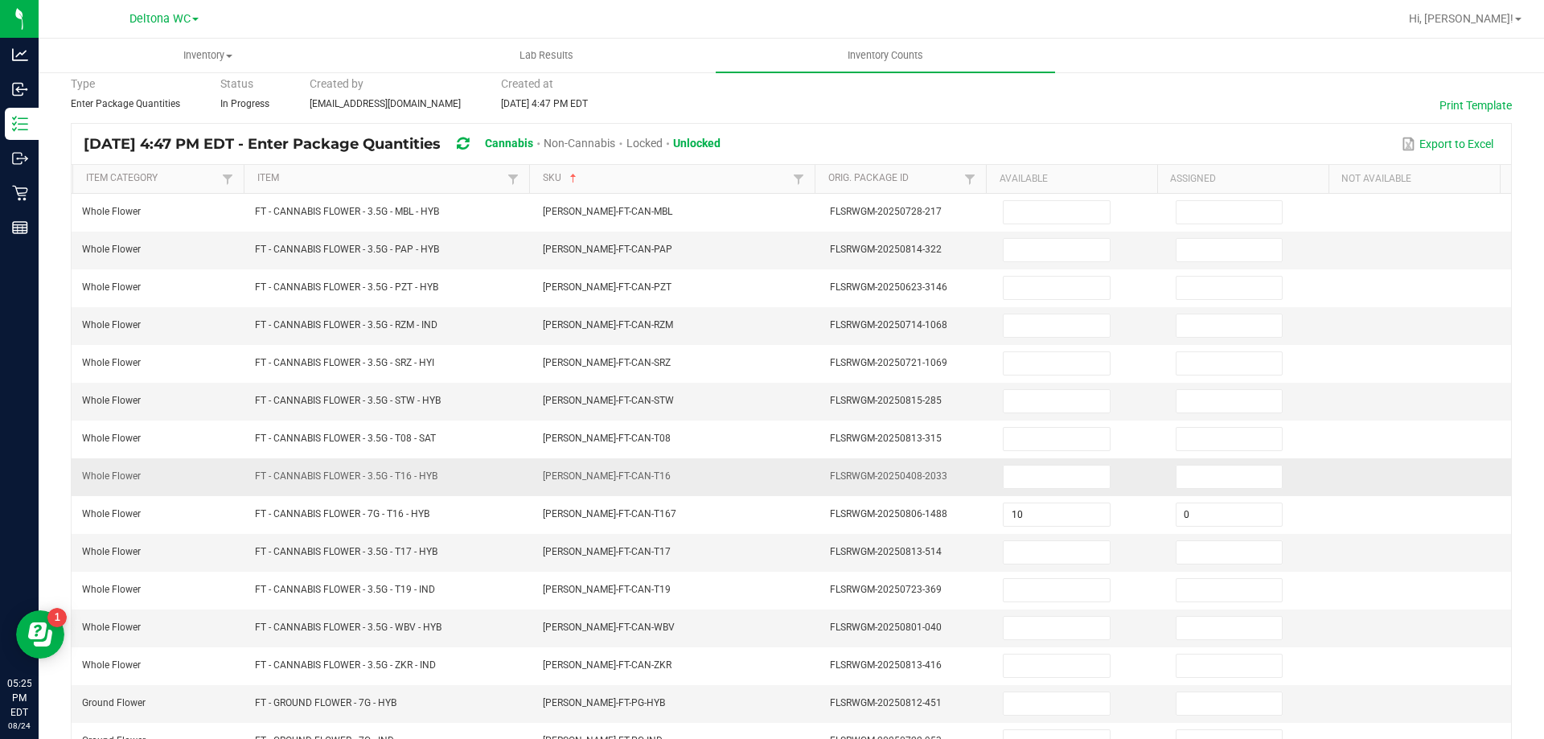
scroll to position [12, 0]
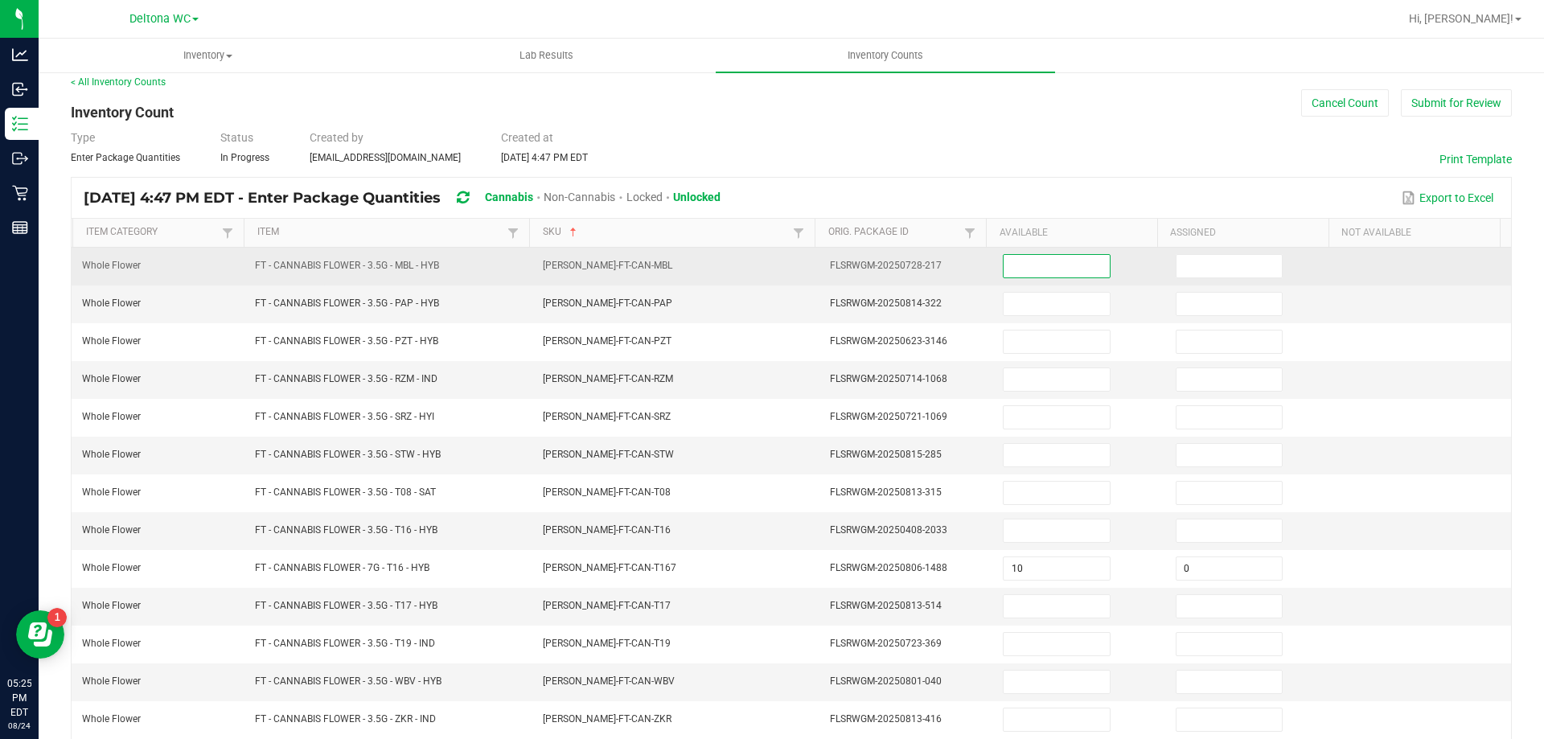
click at [1040, 266] on input at bounding box center [1055, 266] width 105 height 23
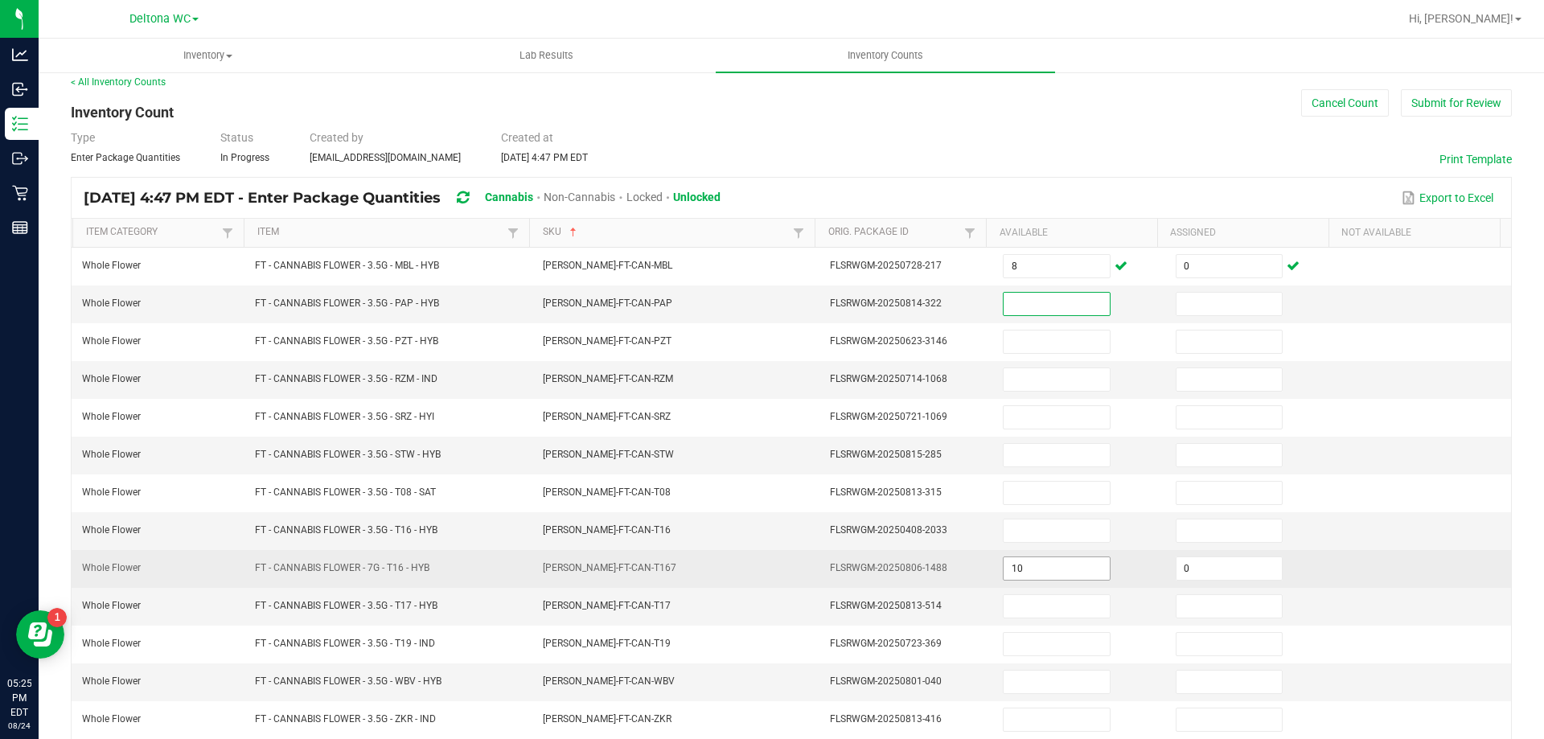
click at [1045, 557] on input "10" at bounding box center [1055, 568] width 105 height 23
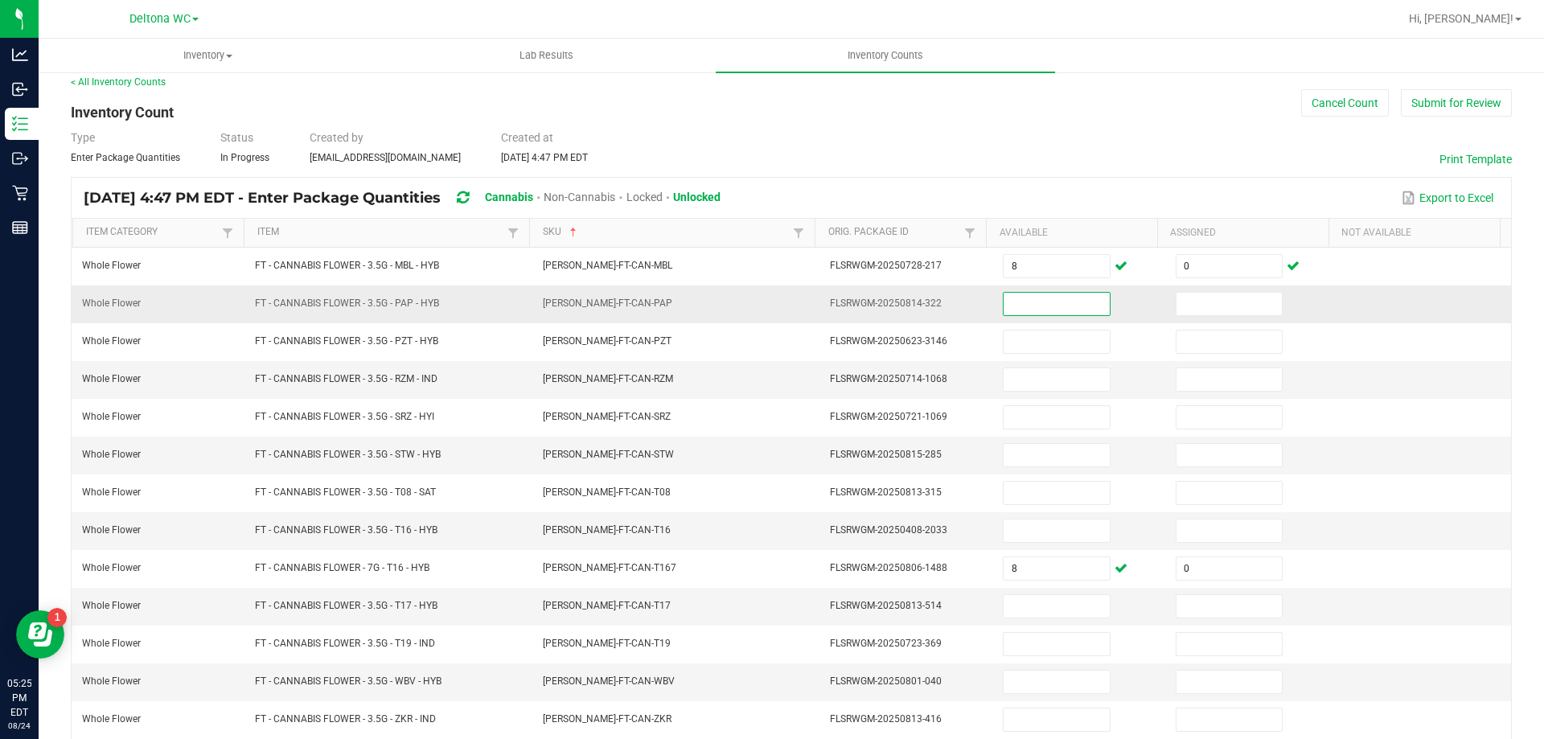
click at [1031, 309] on input at bounding box center [1055, 304] width 105 height 23
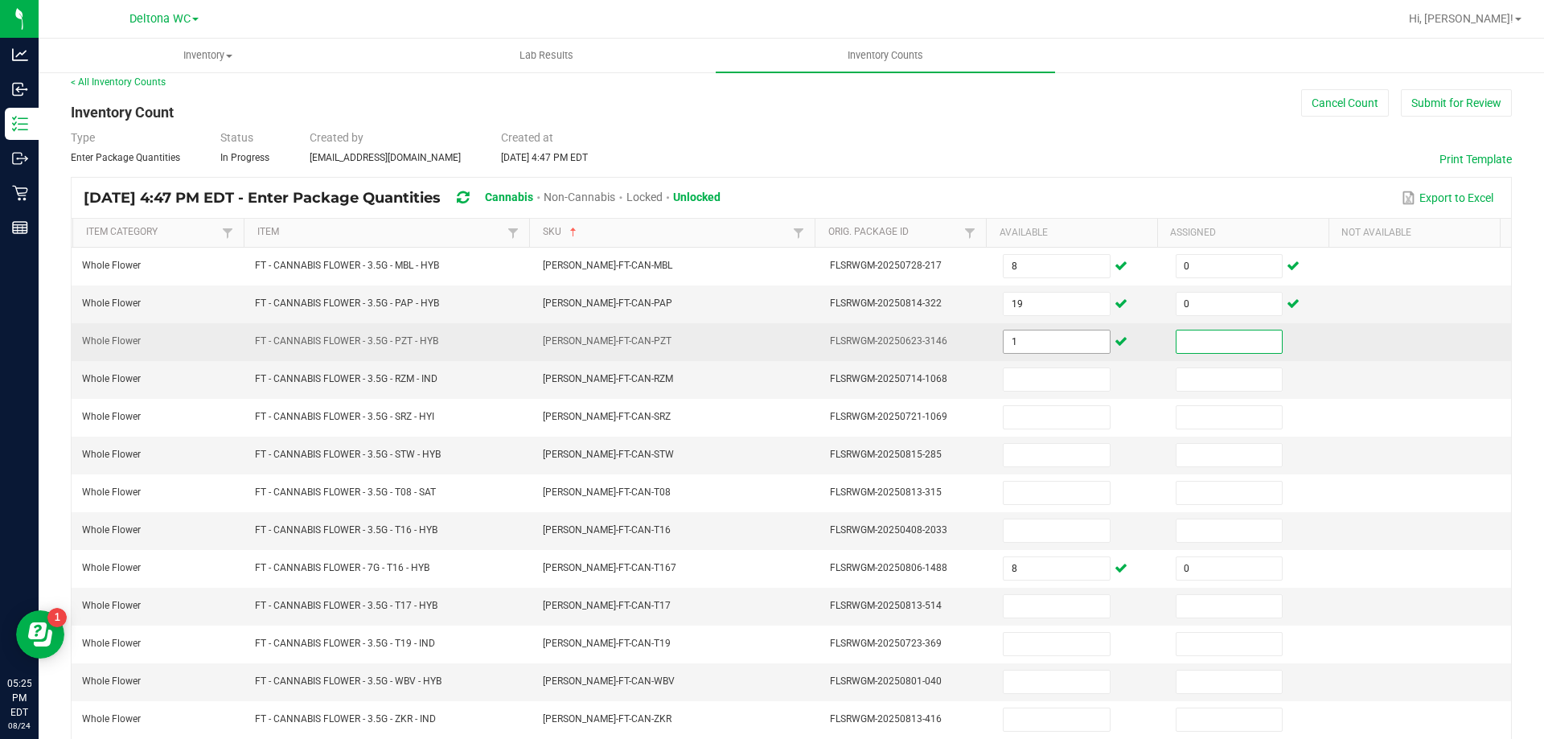
click at [1040, 332] on input "1" at bounding box center [1055, 341] width 105 height 23
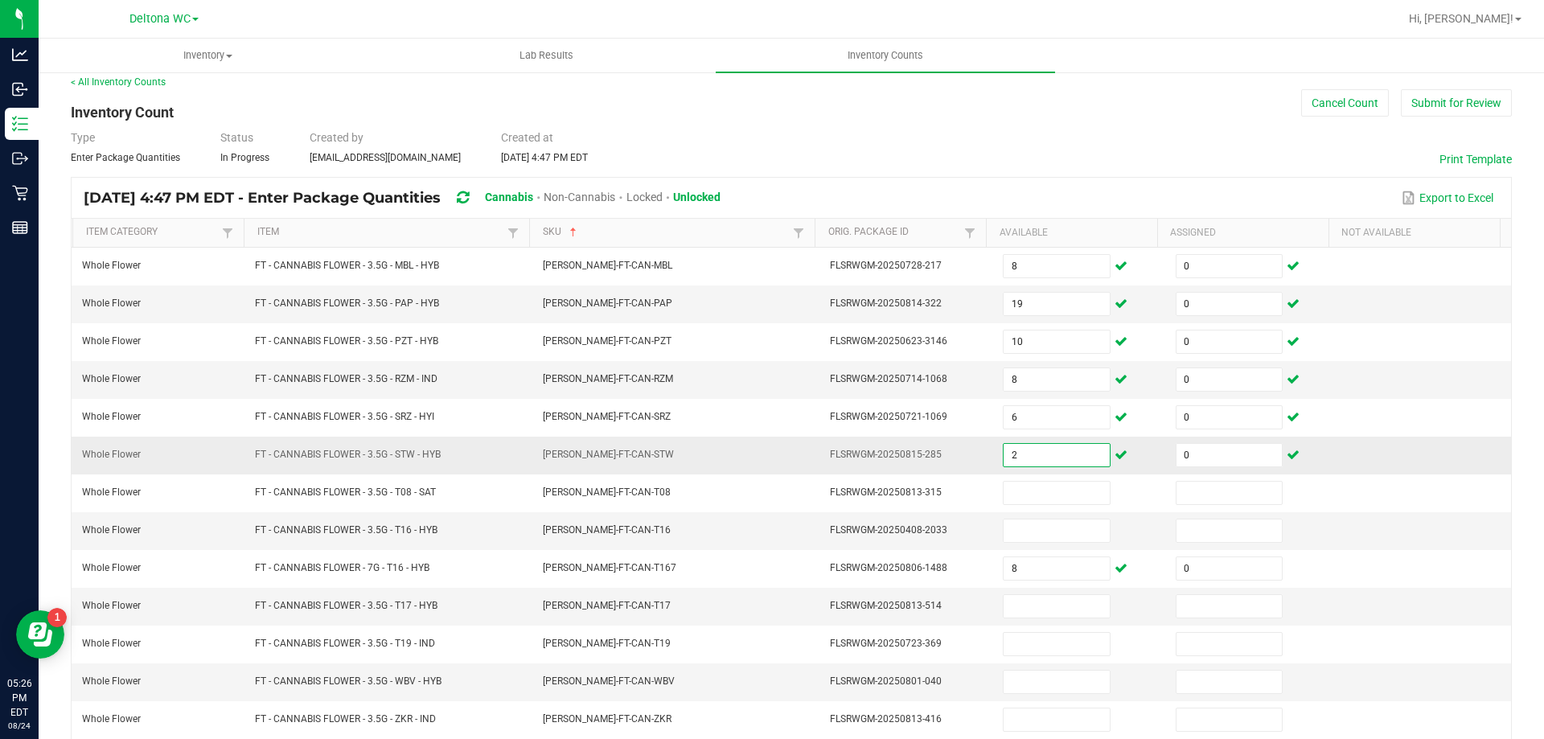
click at [1034, 457] on input "2" at bounding box center [1055, 455] width 105 height 23
click at [1038, 605] on input at bounding box center [1055, 606] width 105 height 23
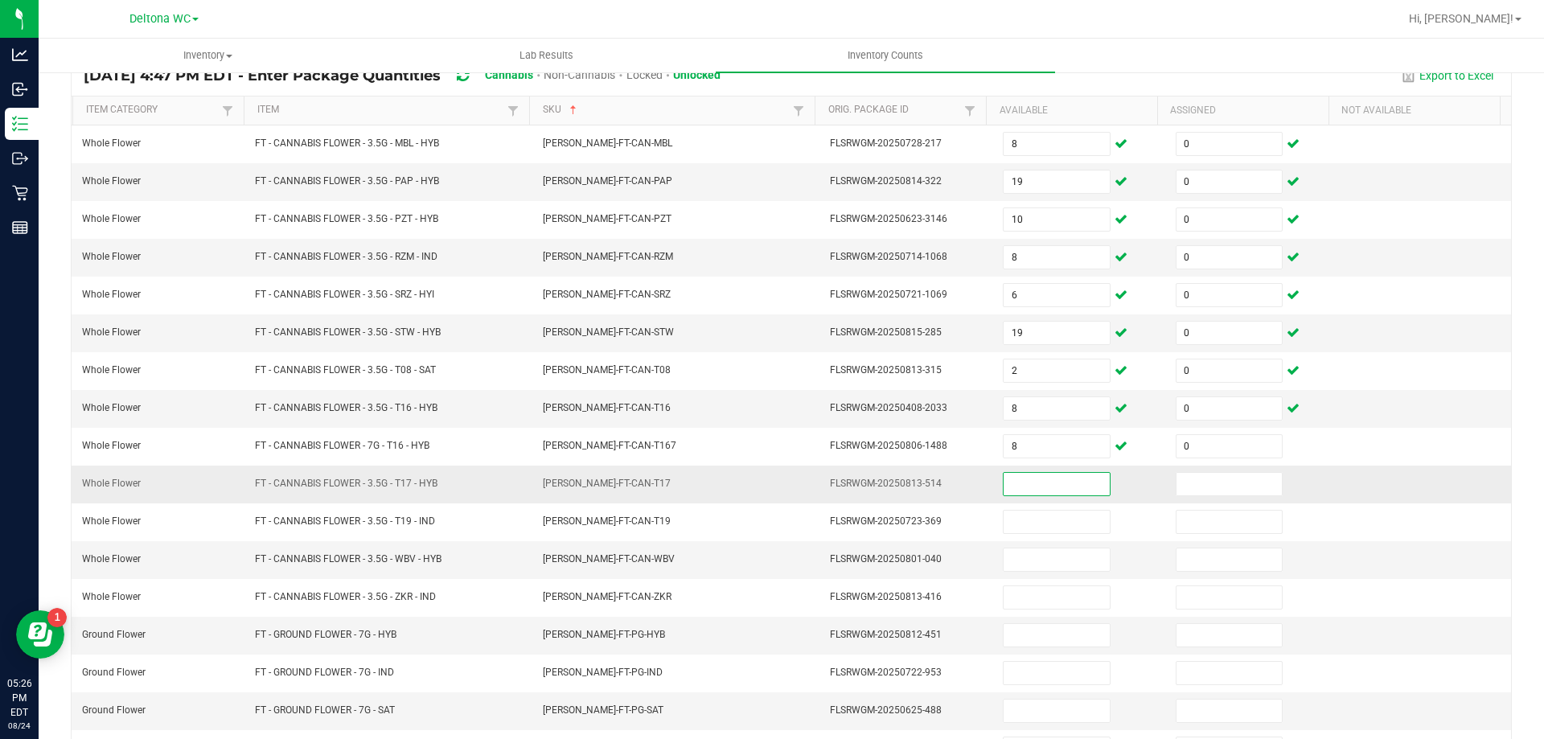
scroll to position [173, 0]
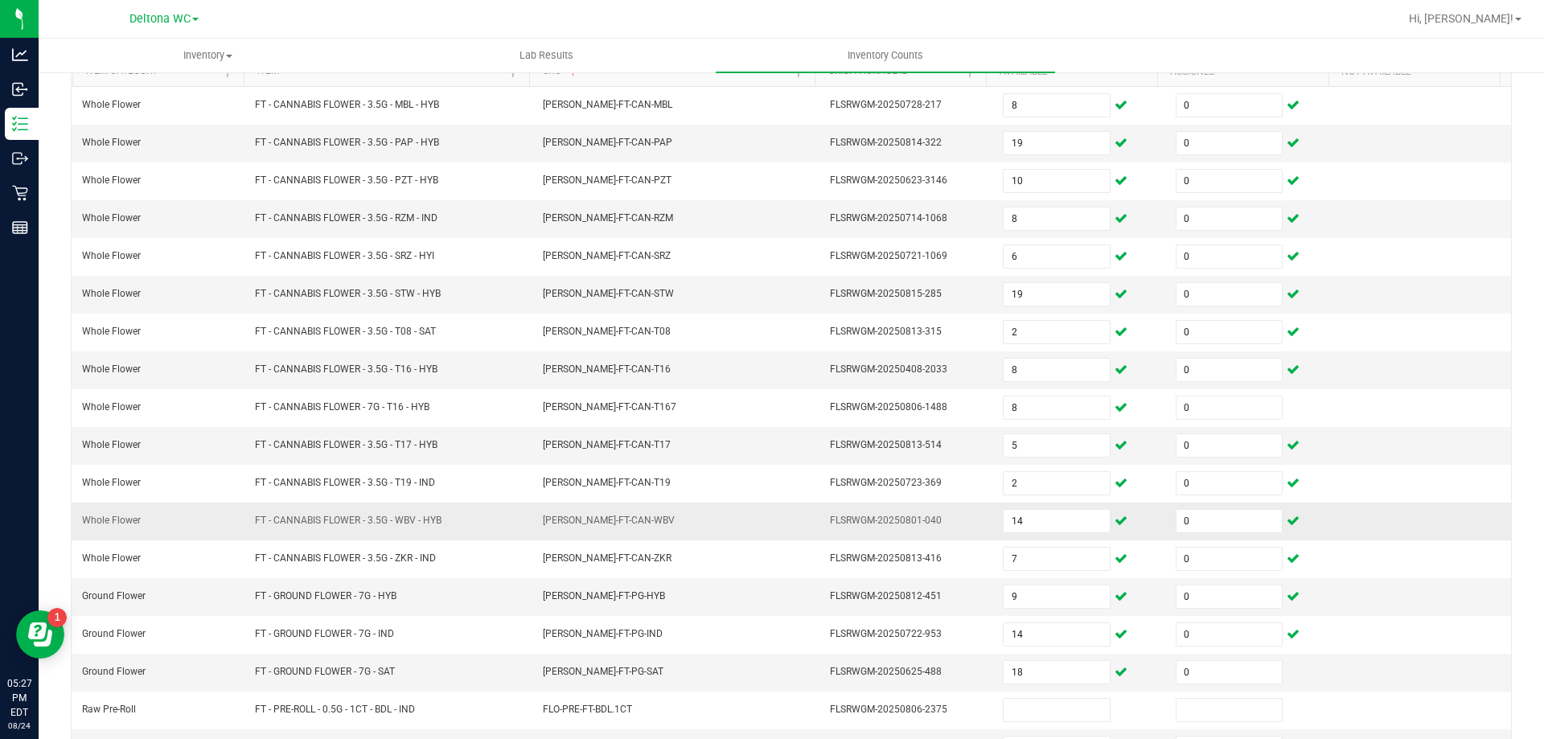
click at [755, 519] on td "FLO-BUD-FT-CAN-WBV" at bounding box center [677, 521] width 288 height 38
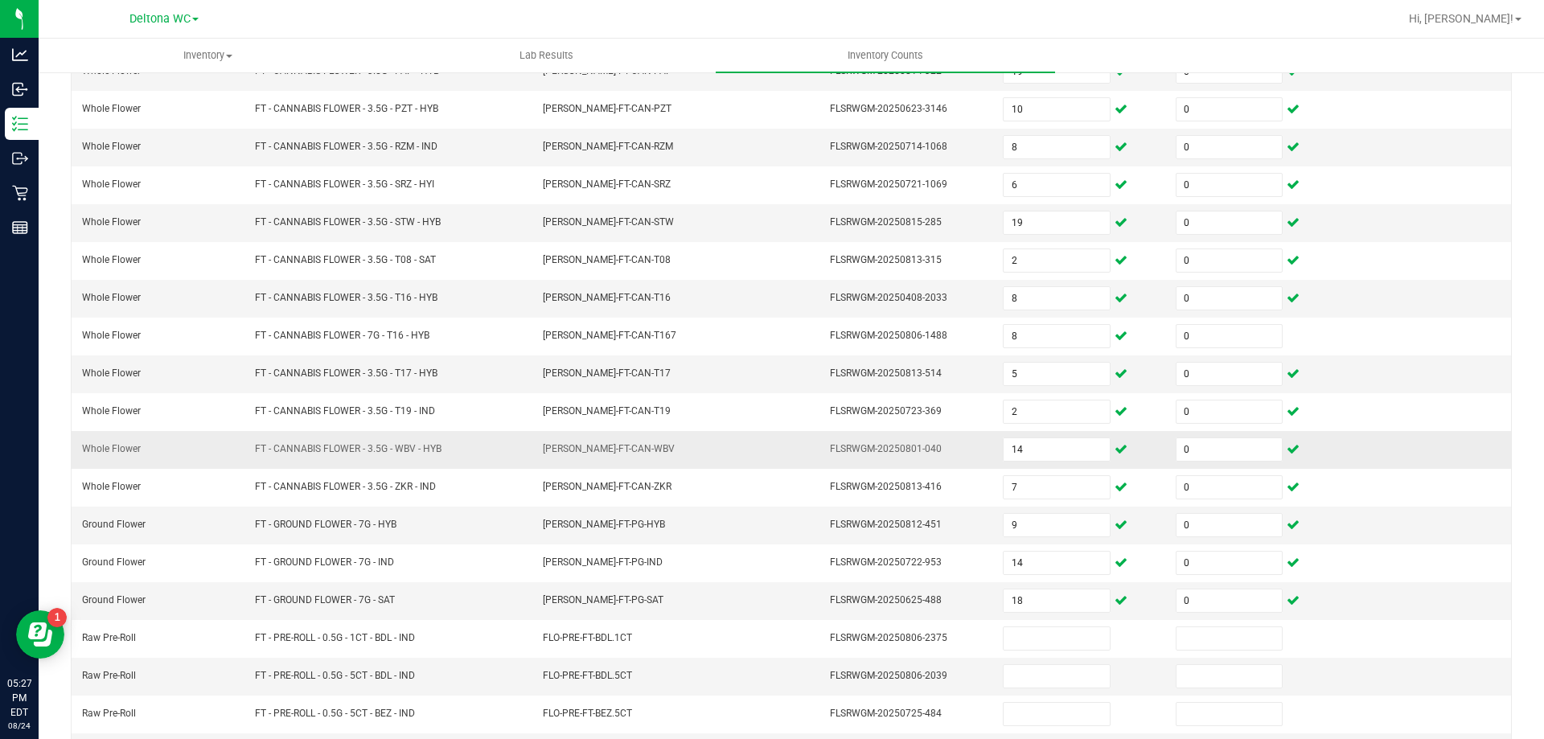
scroll to position [334, 0]
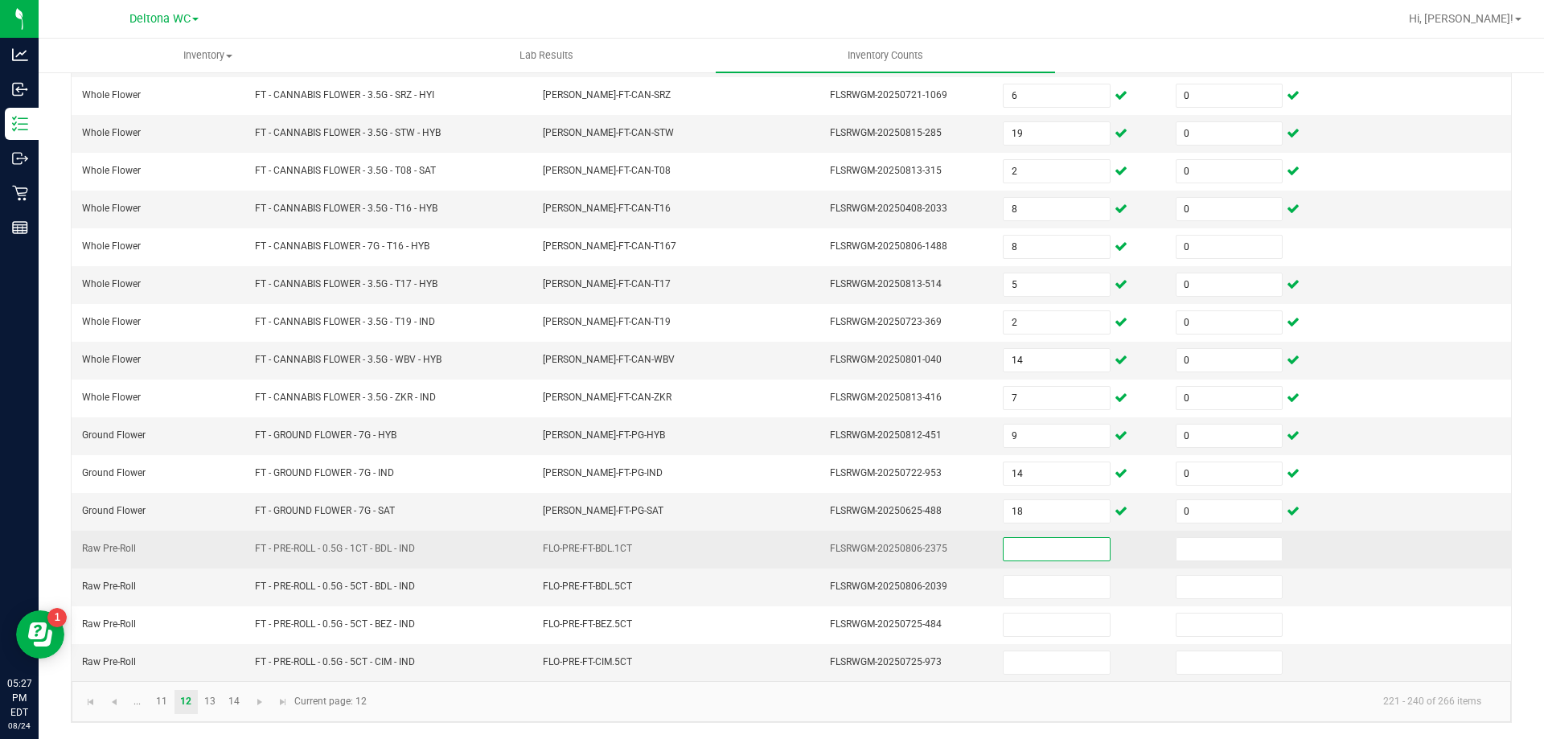
click at [1053, 553] on input at bounding box center [1055, 549] width 105 height 23
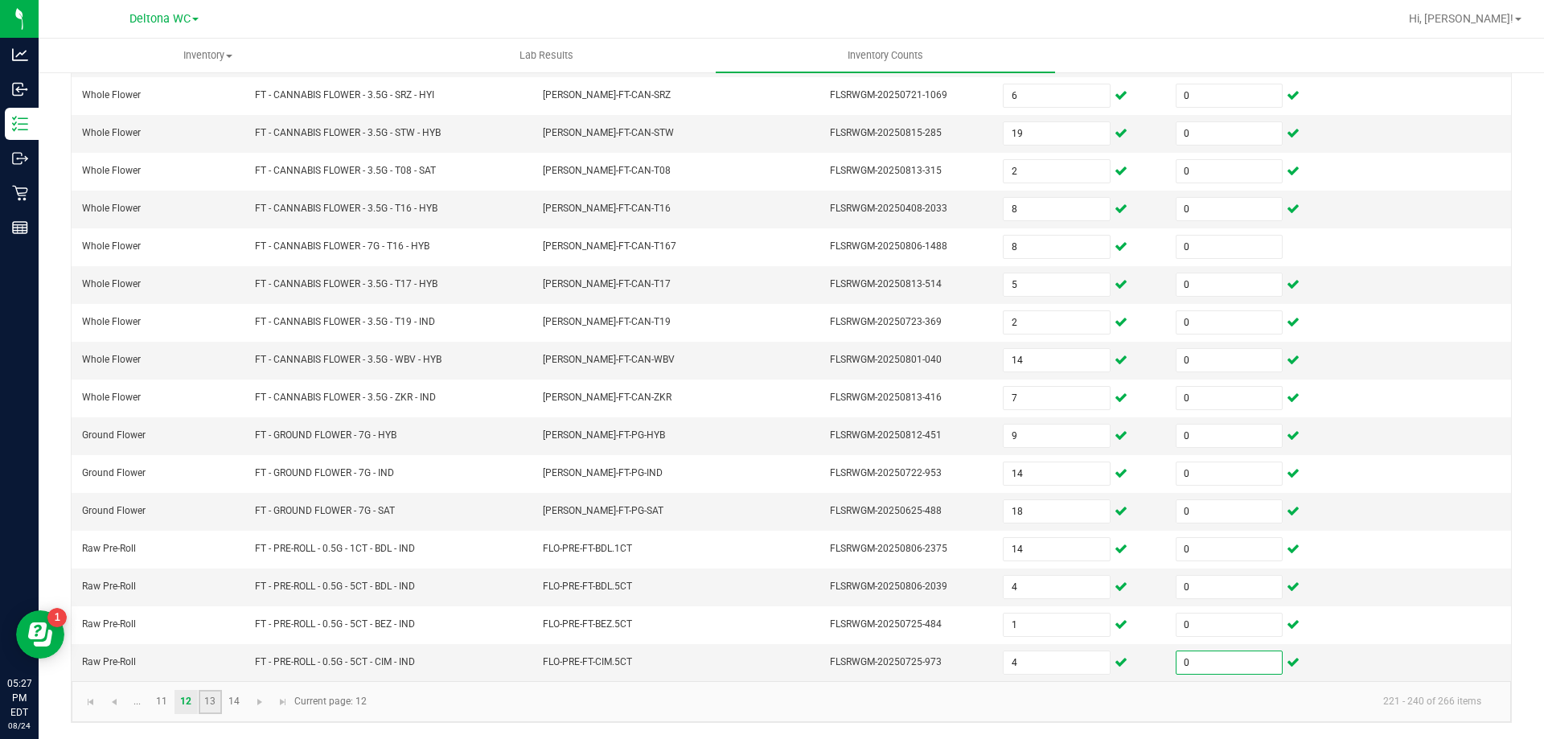
click at [220, 699] on link "13" at bounding box center [210, 702] width 23 height 24
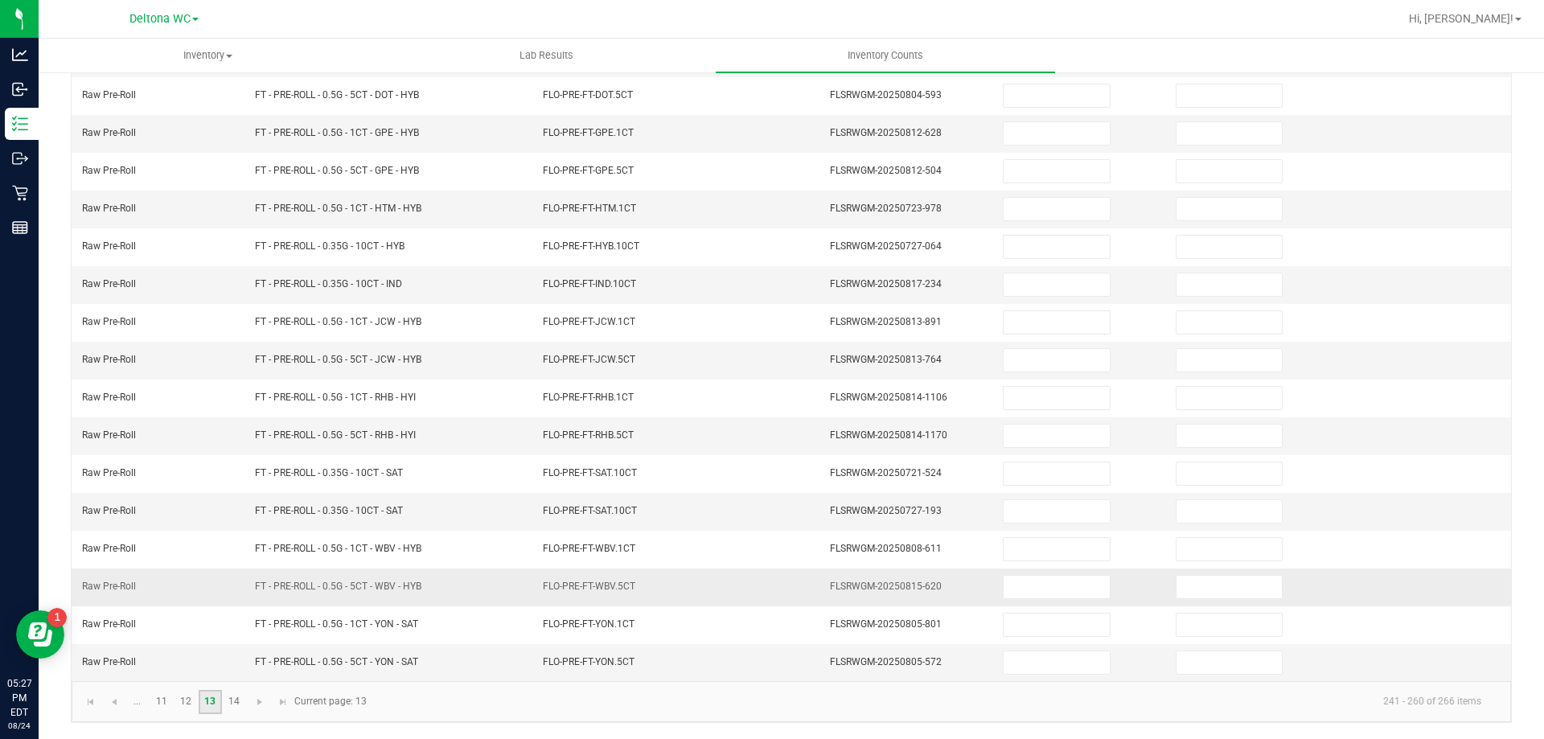
scroll to position [12, 0]
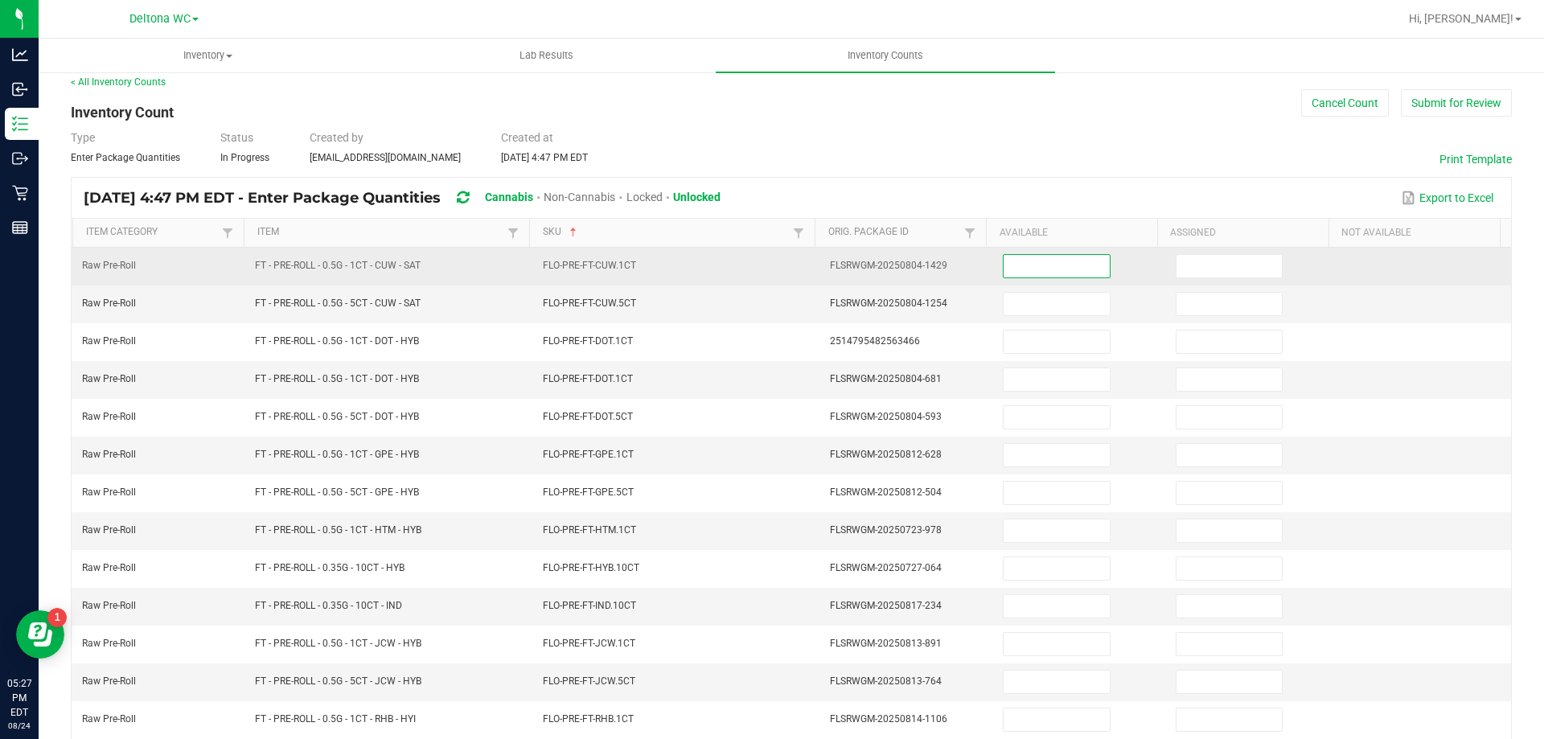
click at [1051, 264] on input at bounding box center [1055, 266] width 105 height 23
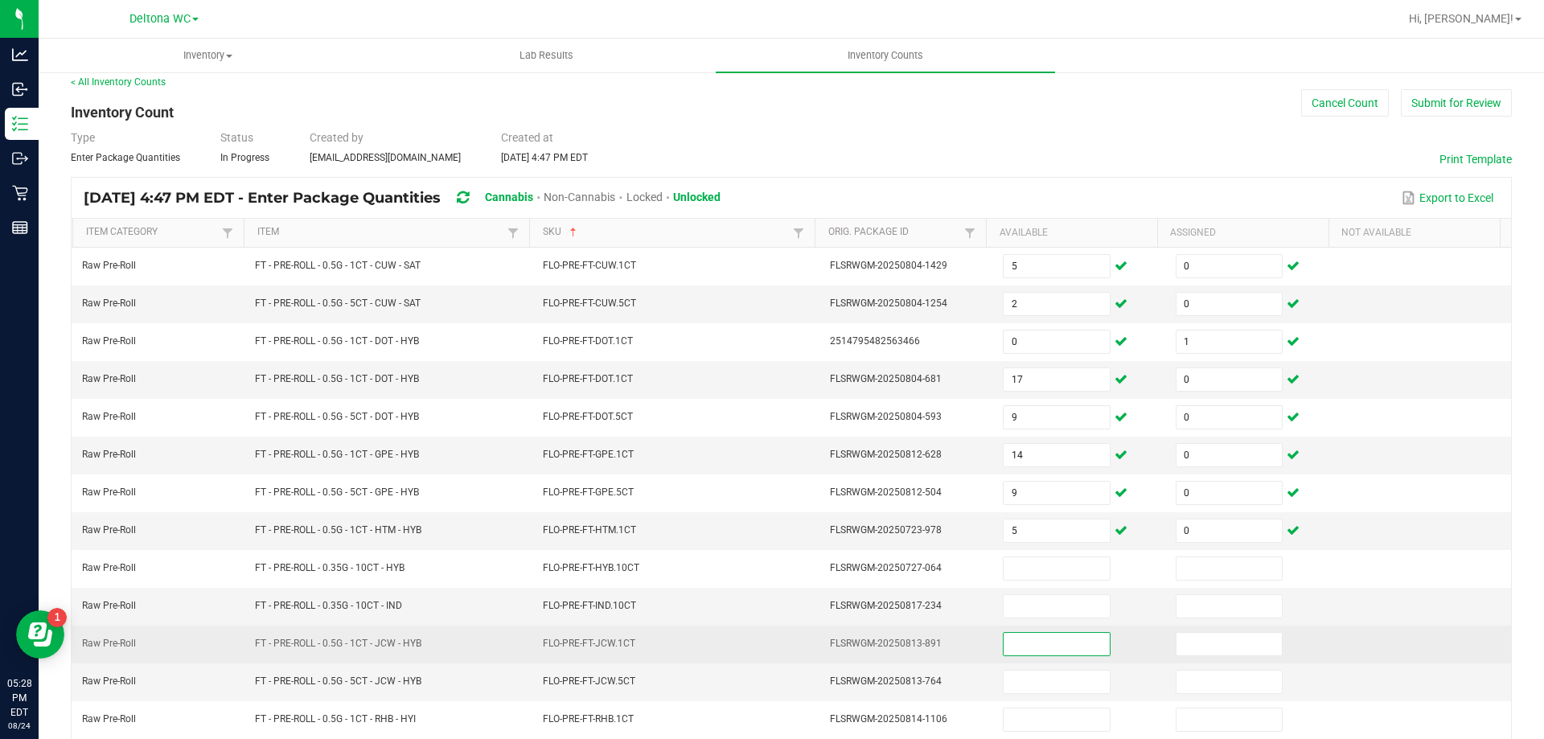
click at [1064, 645] on input at bounding box center [1055, 644] width 105 height 23
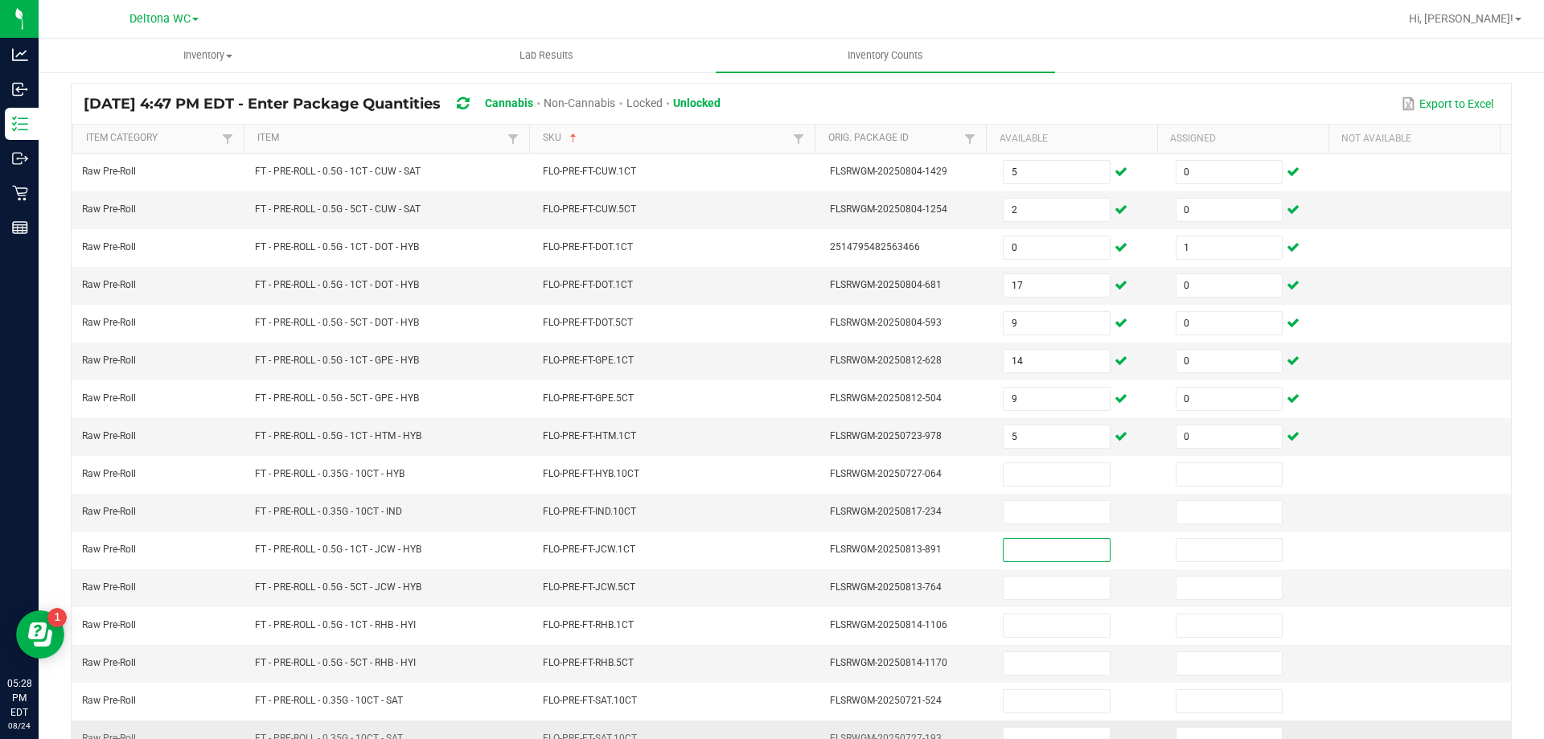
scroll to position [253, 0]
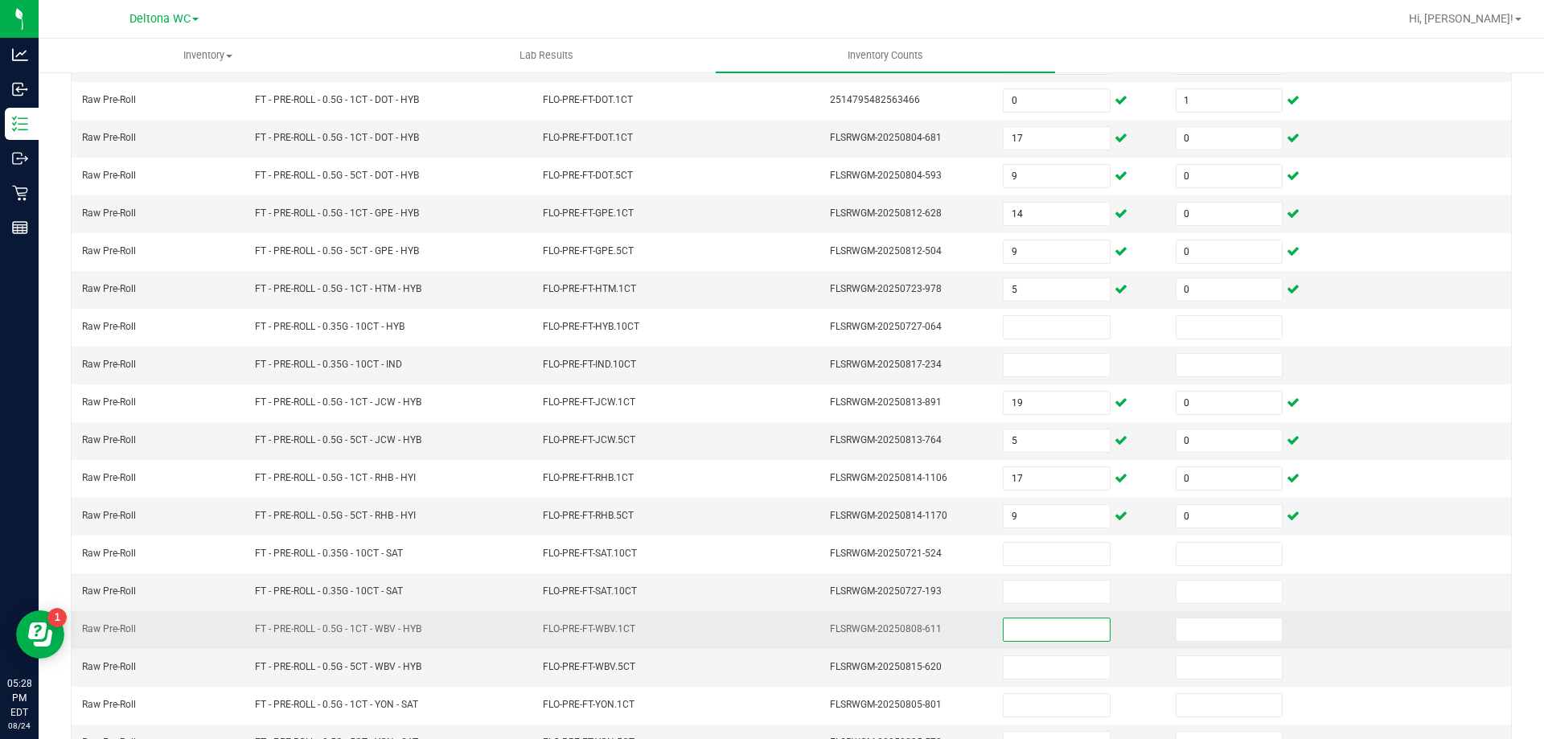
click at [1040, 629] on input at bounding box center [1055, 629] width 105 height 23
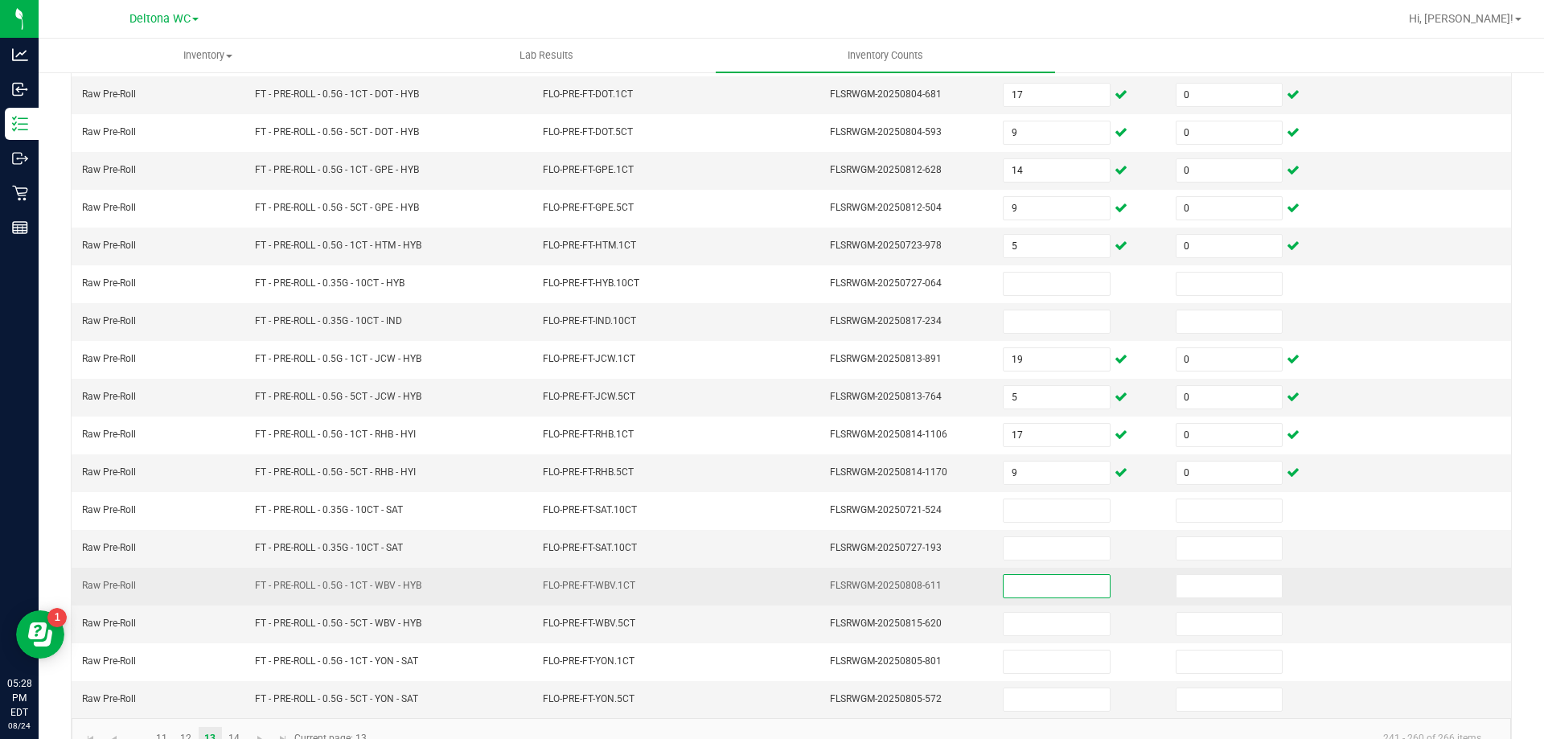
scroll to position [334, 0]
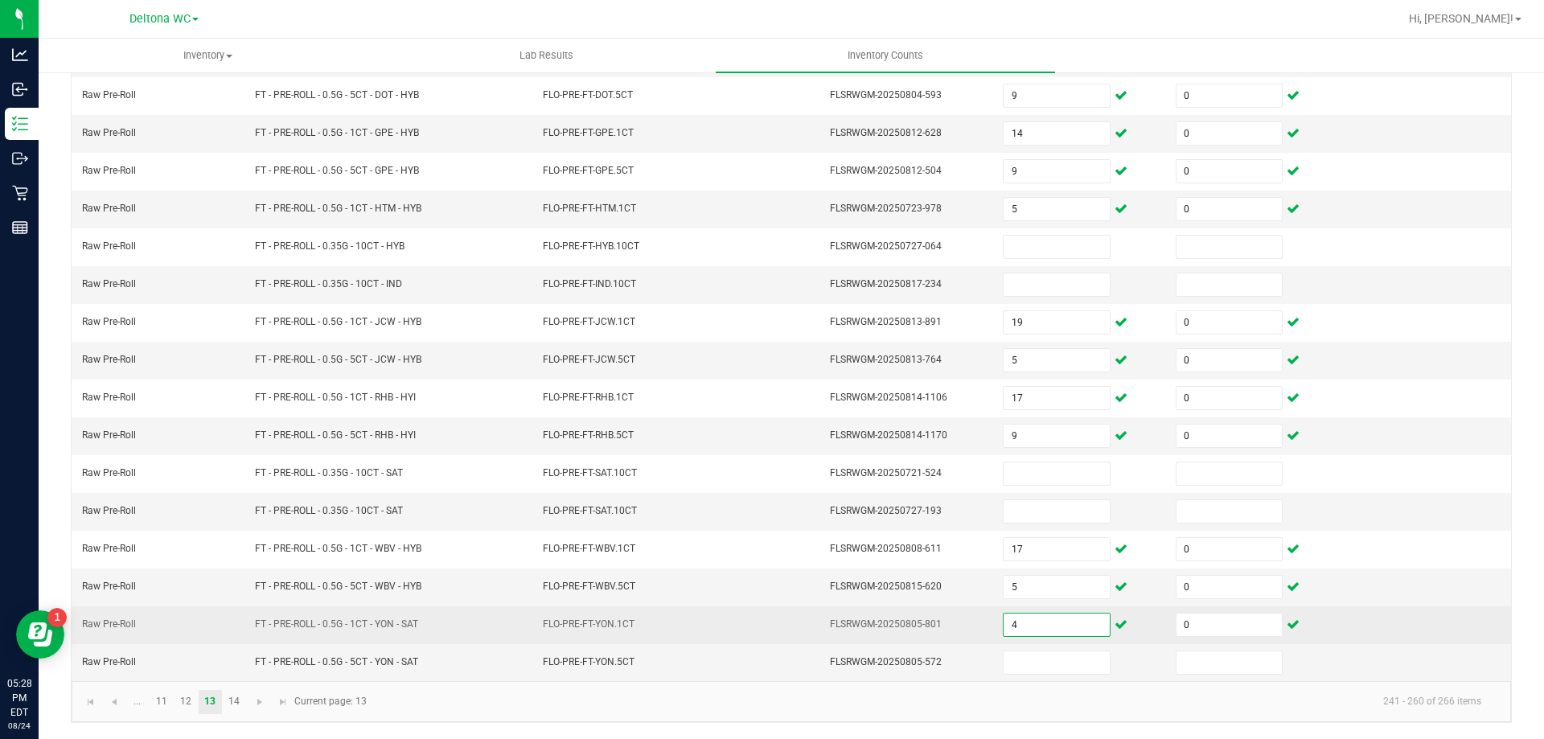
click at [1020, 622] on input "4" at bounding box center [1055, 624] width 105 height 23
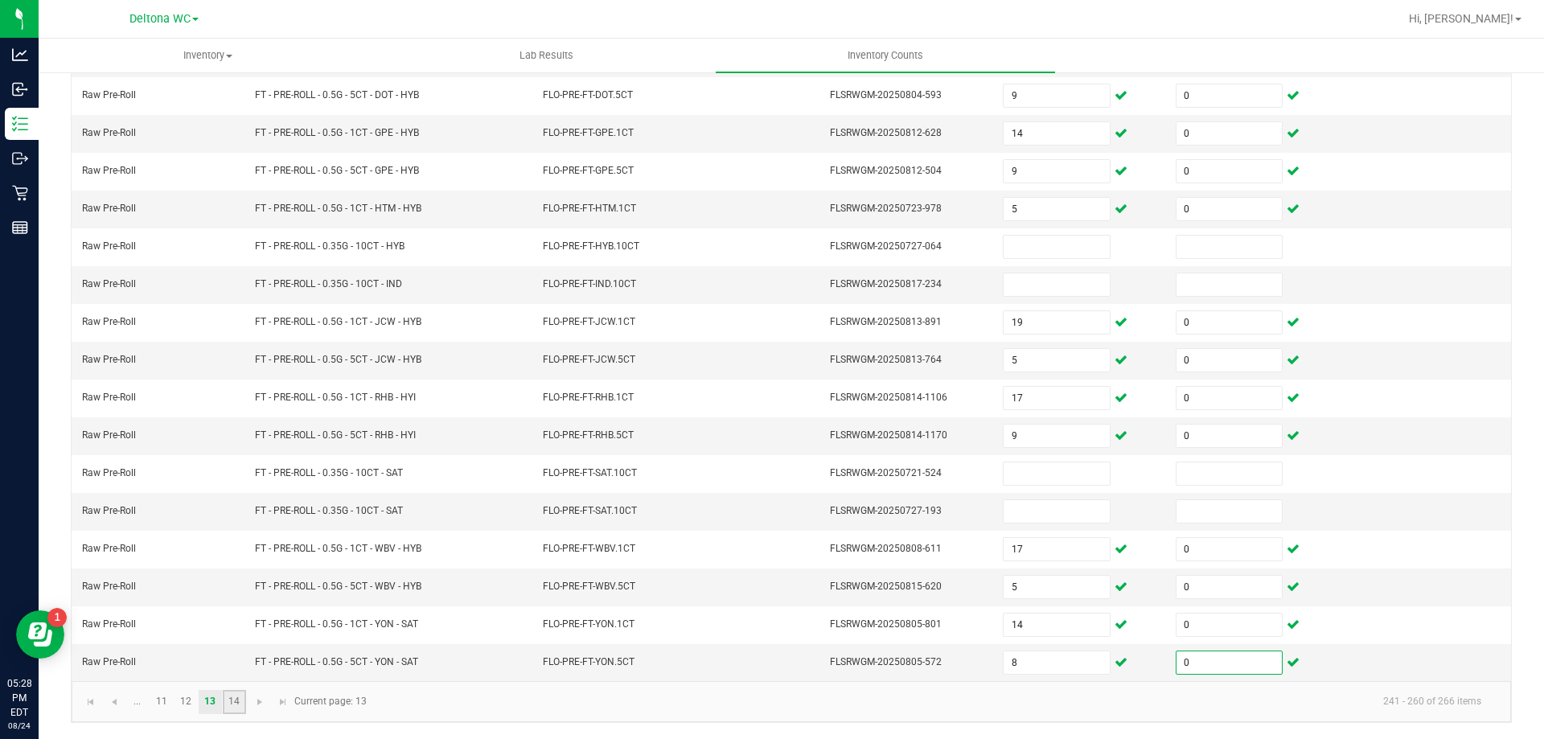
click at [241, 707] on link "14" at bounding box center [234, 702] width 23 height 24
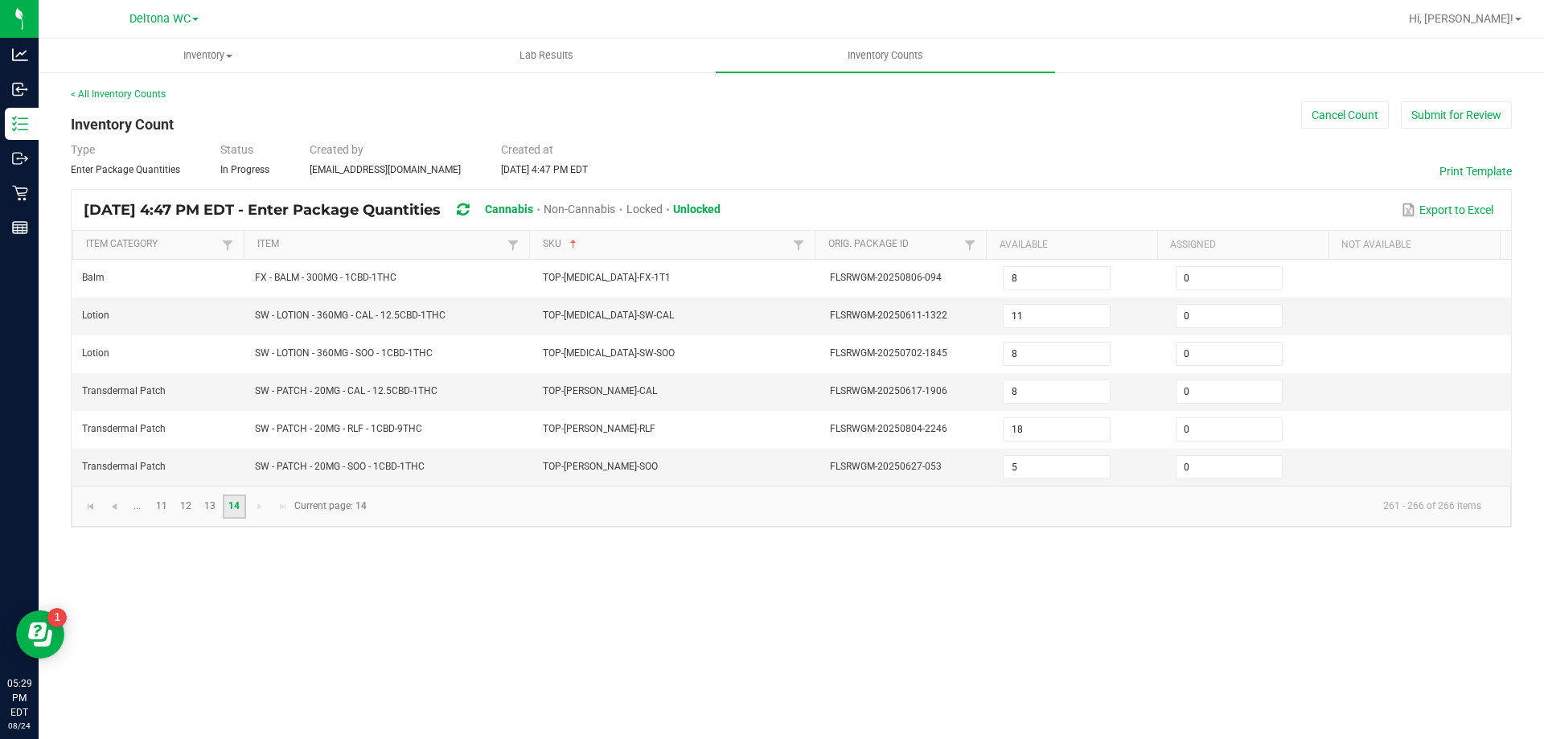
scroll to position [0, 0]
click at [206, 502] on link "13" at bounding box center [210, 506] width 23 height 24
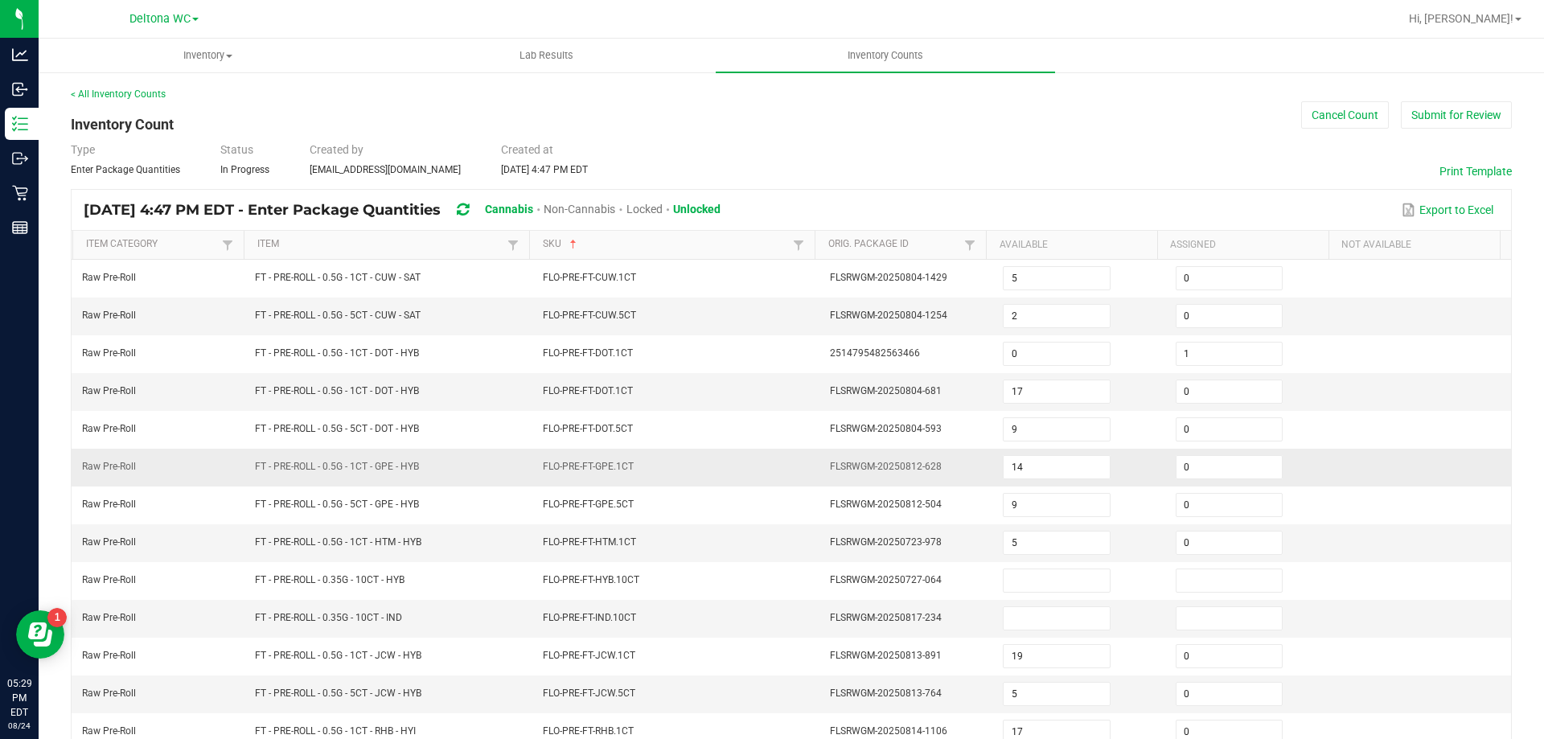
scroll to position [161, 0]
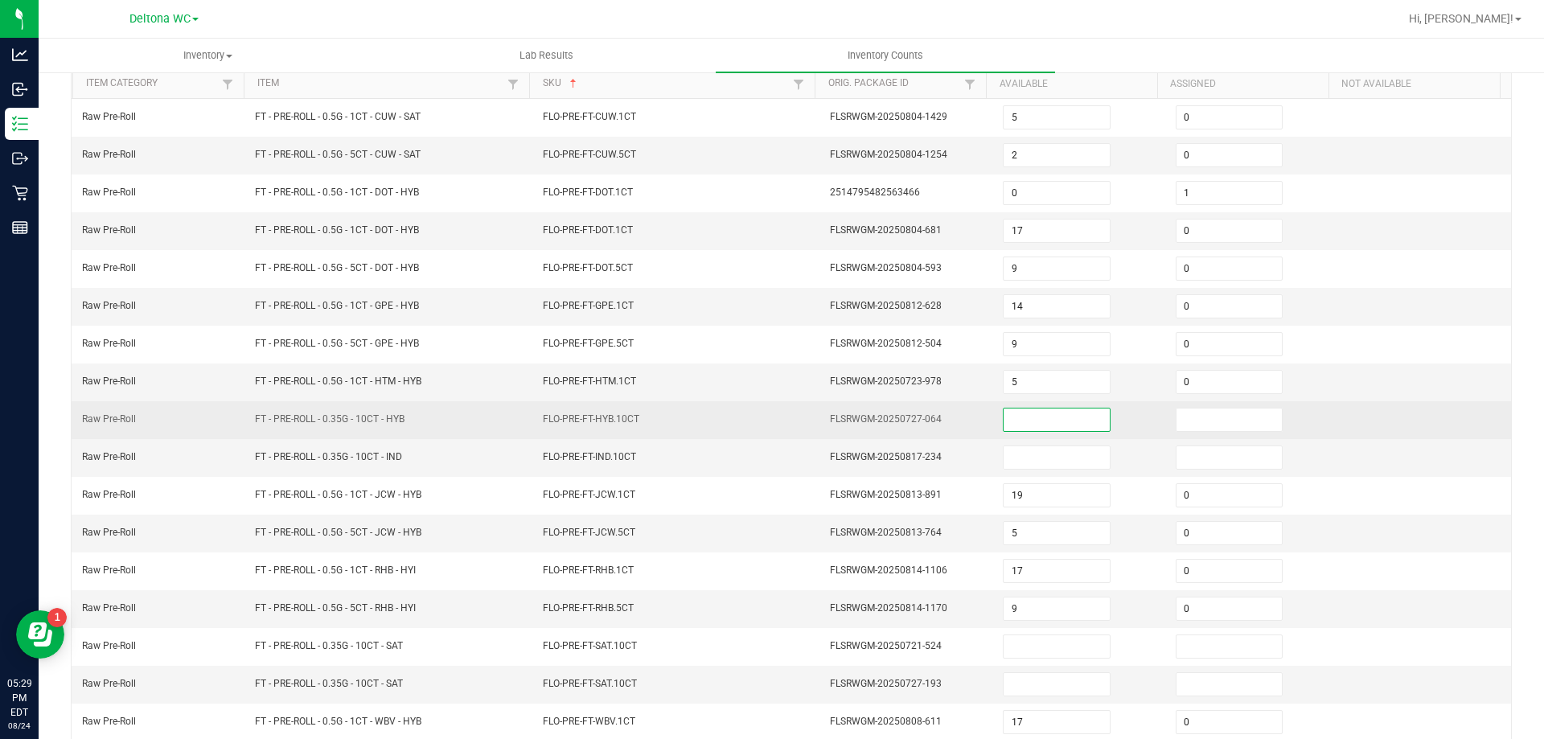
click at [1016, 414] on input at bounding box center [1055, 419] width 105 height 23
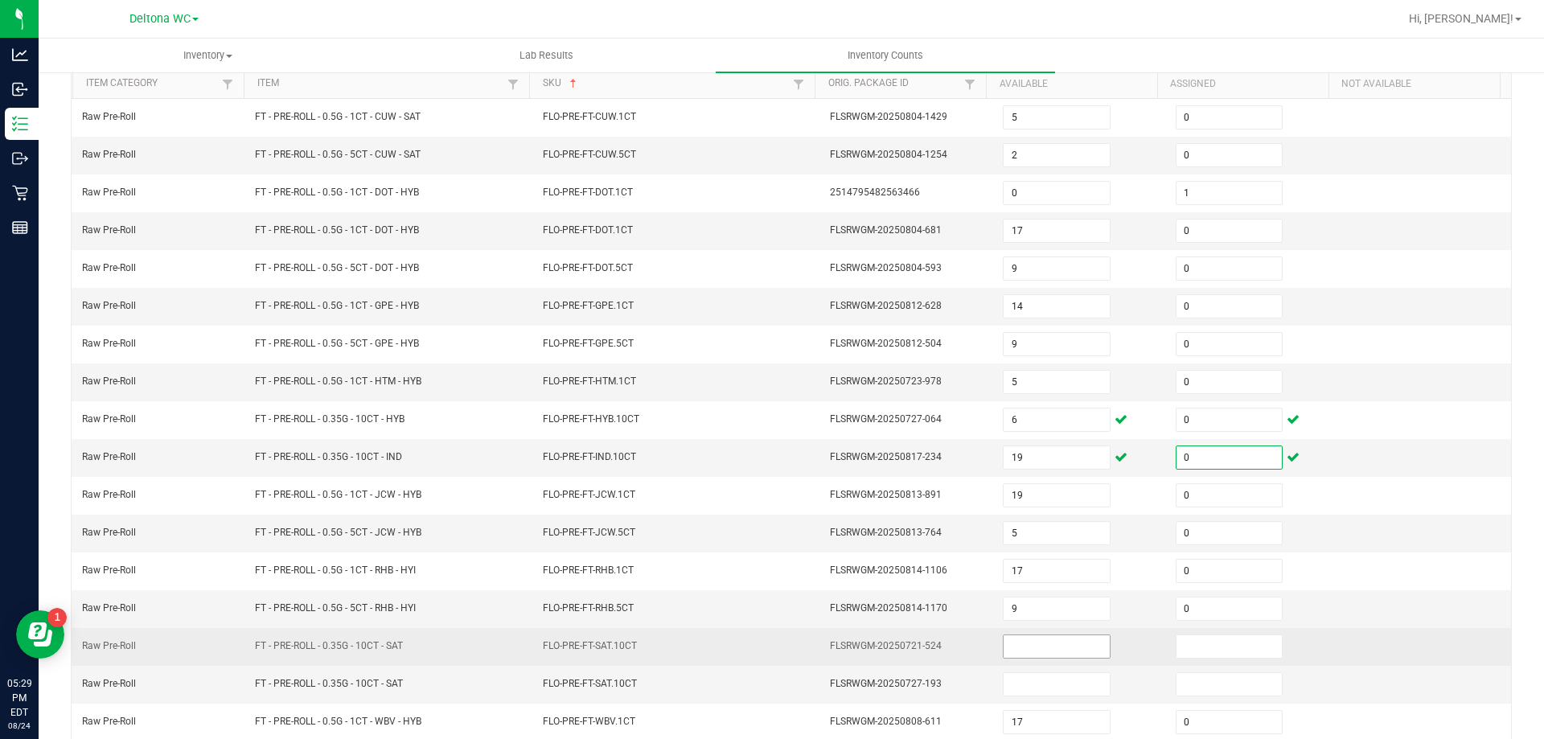
click at [1003, 643] on input at bounding box center [1055, 646] width 105 height 23
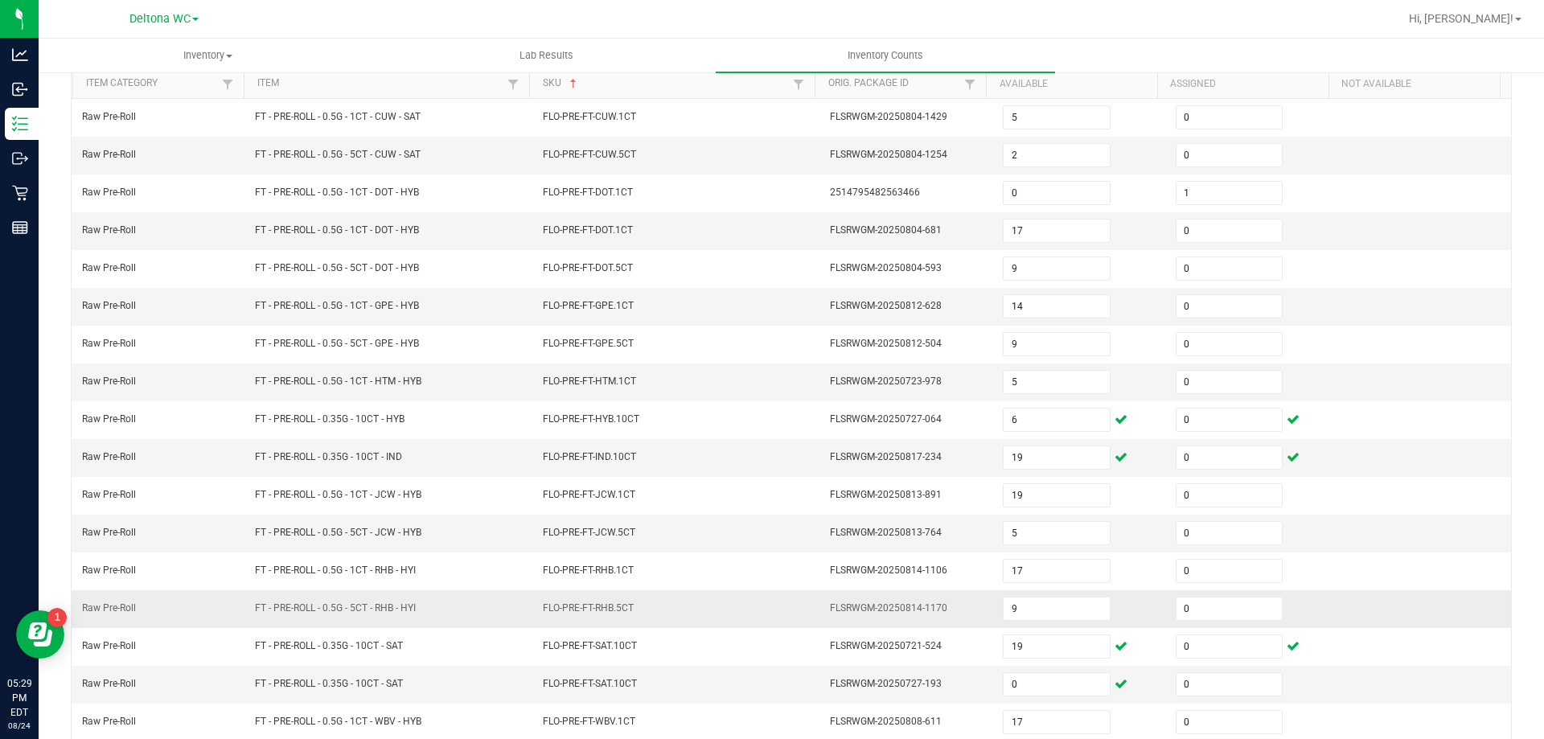
click at [706, 617] on td "FLO-PRE-FT-RHB.5CT" at bounding box center [677, 609] width 288 height 38
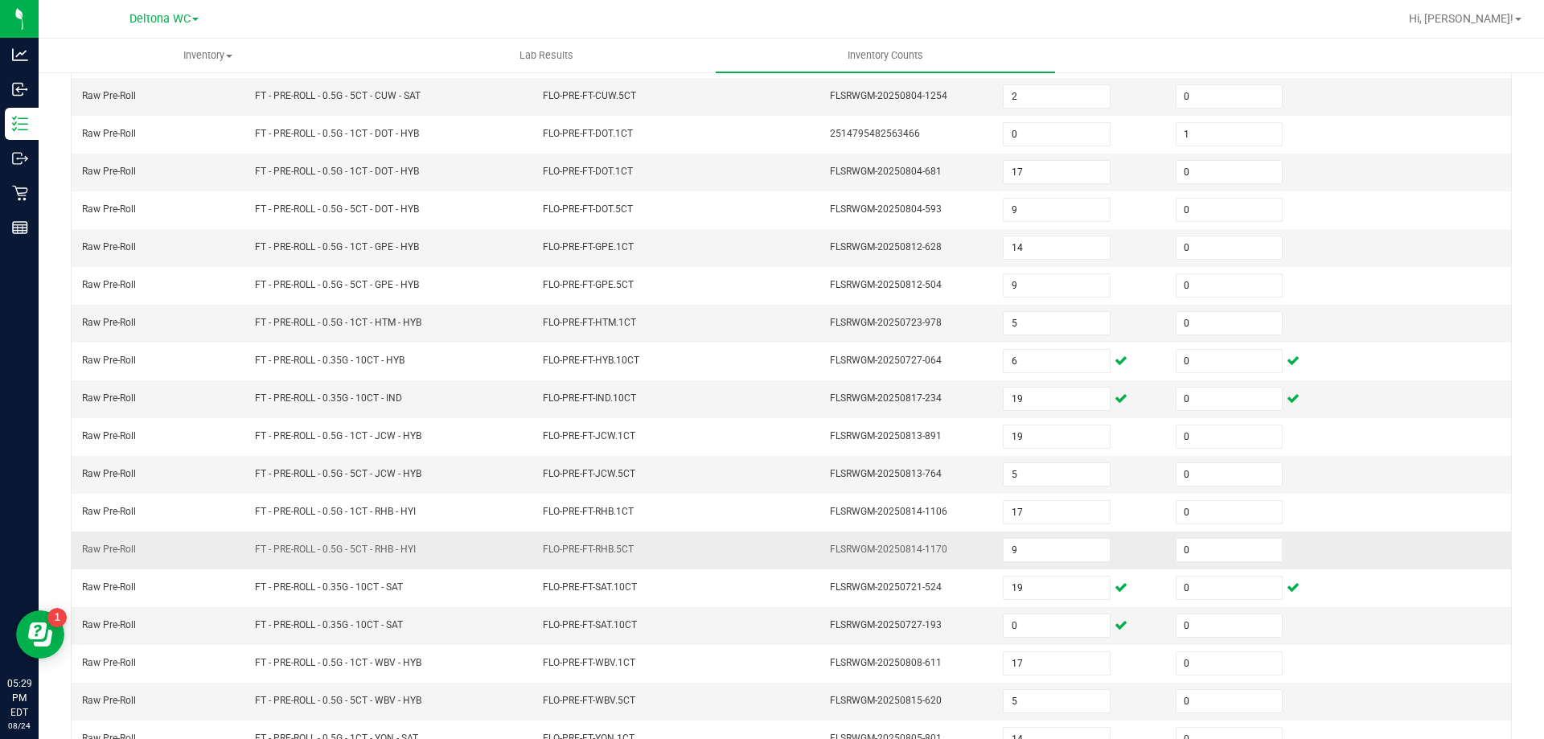
scroll to position [334, 0]
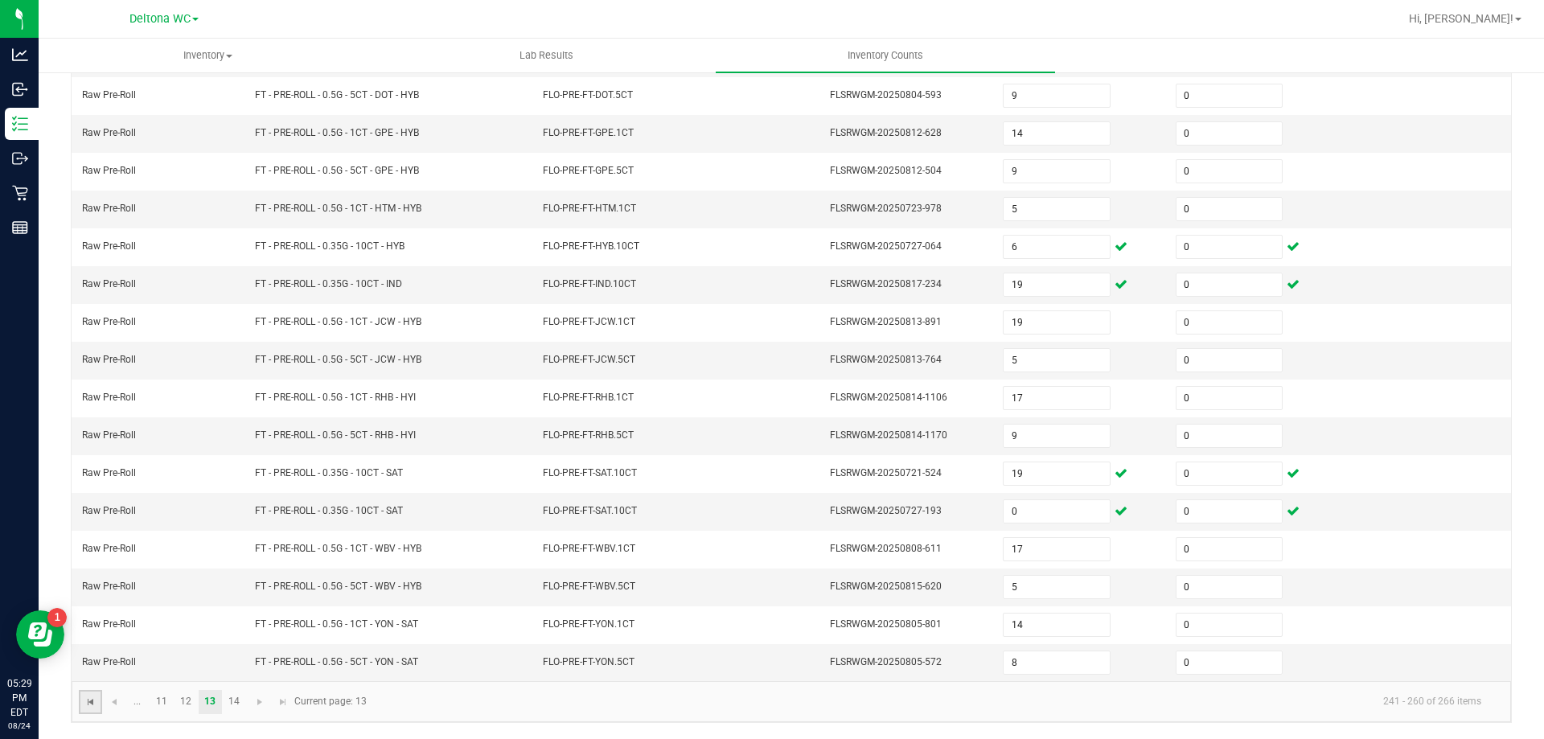
click at [91, 707] on span "Go to the first page" at bounding box center [90, 701] width 13 height 13
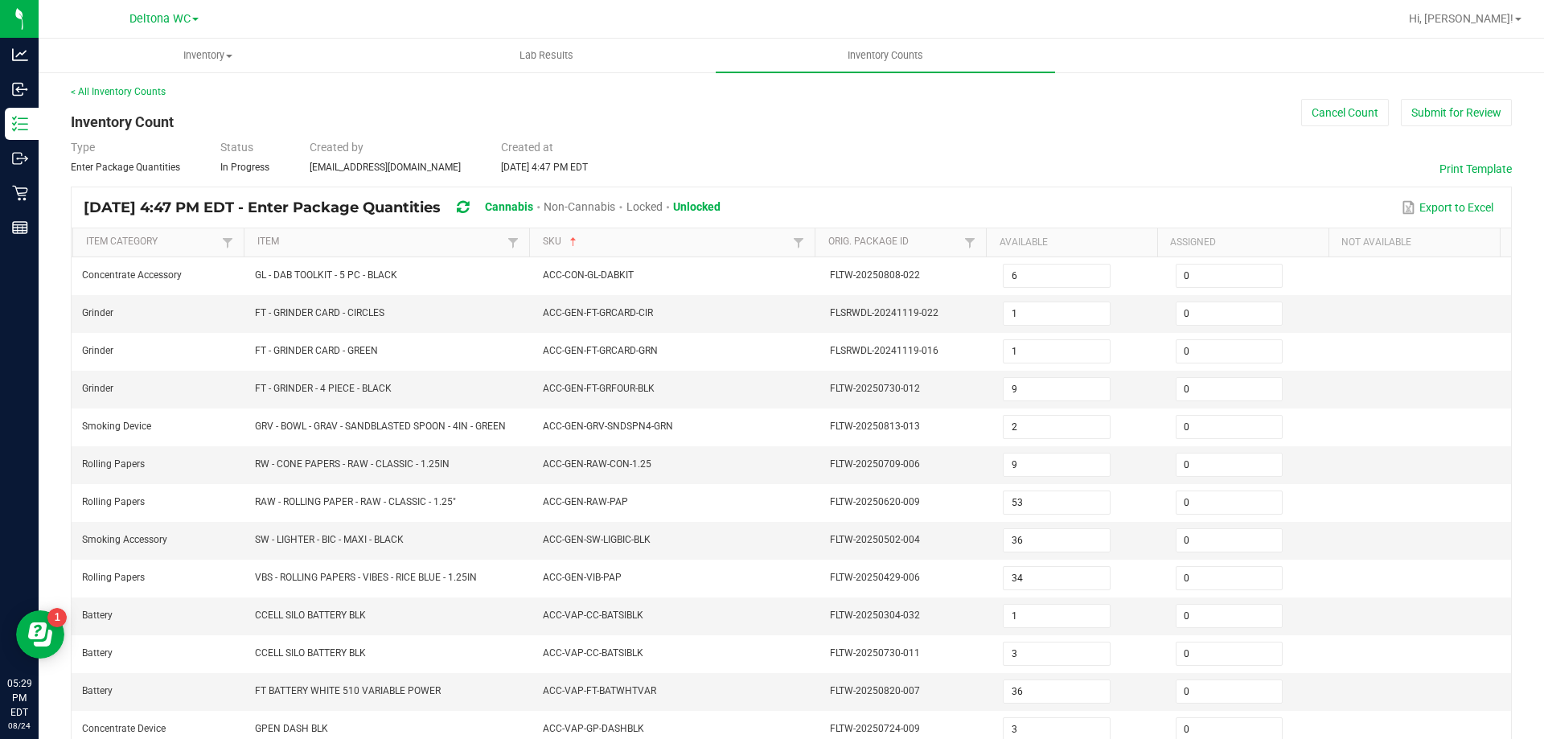
scroll to position [0, 0]
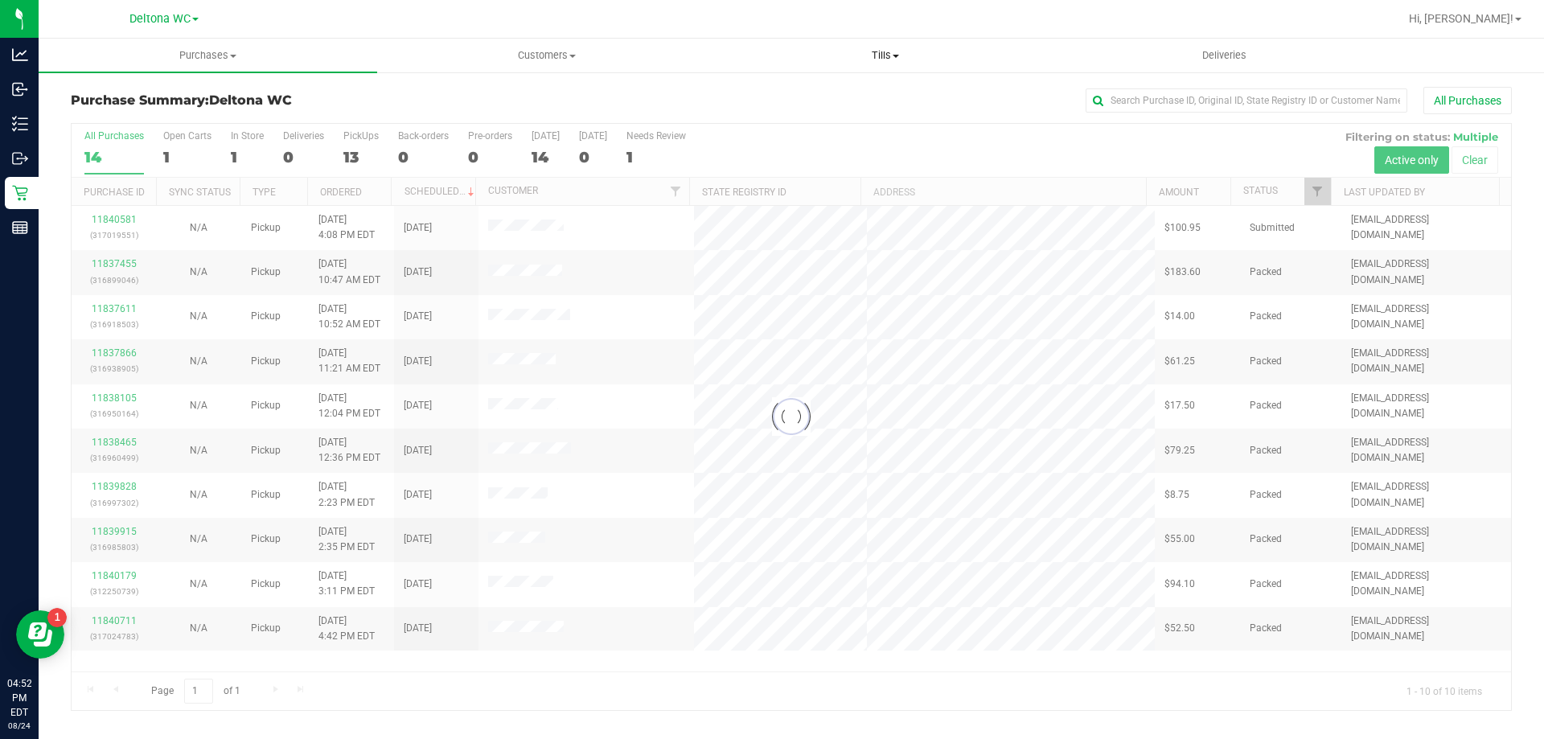
drag, startPoint x: 895, startPoint y: 51, endPoint x: 863, endPoint y: 92, distance: 51.5
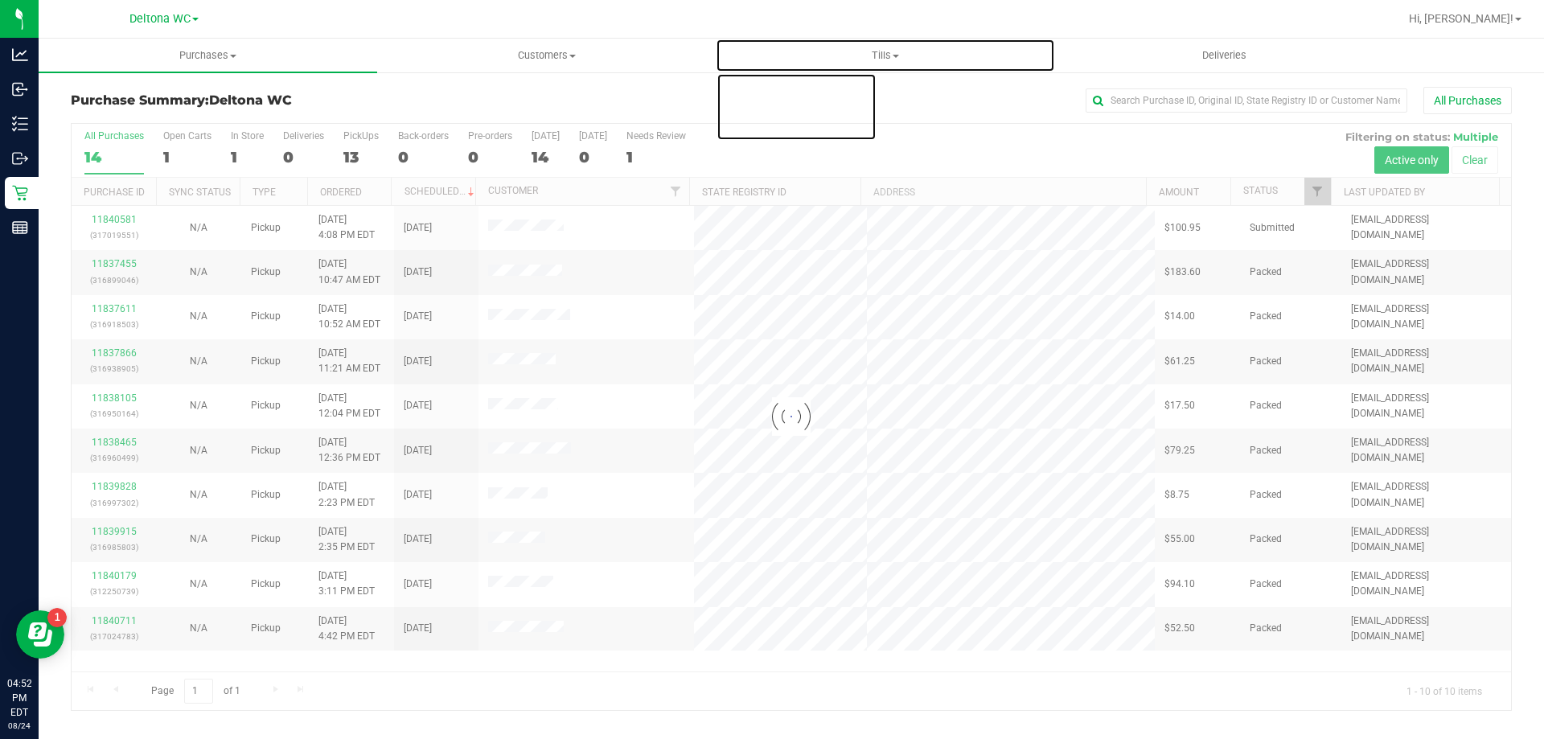
click at [895, 51] on span "Tills" at bounding box center [884, 55] width 337 height 14
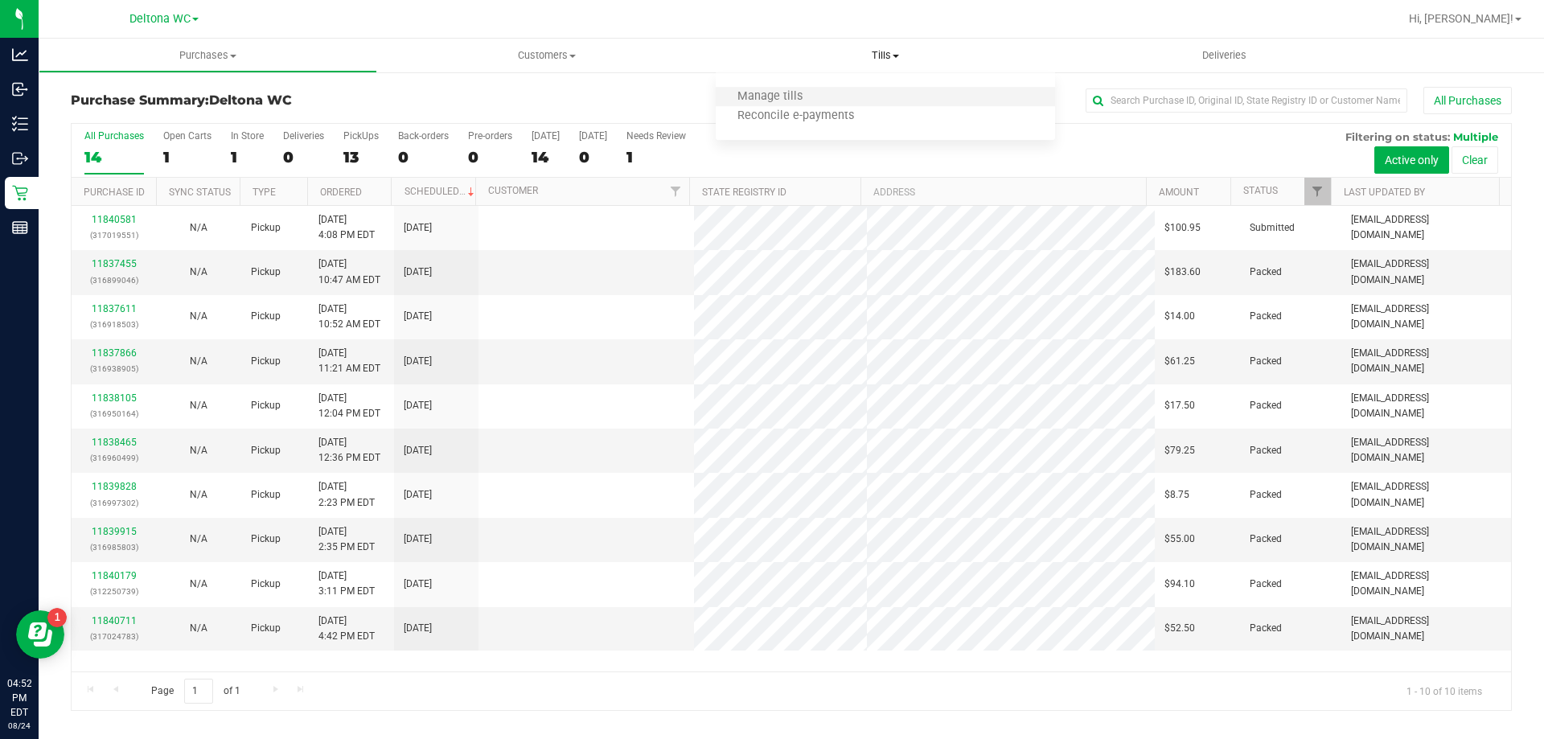
click at [832, 101] on li "Manage tills" at bounding box center [885, 97] width 338 height 19
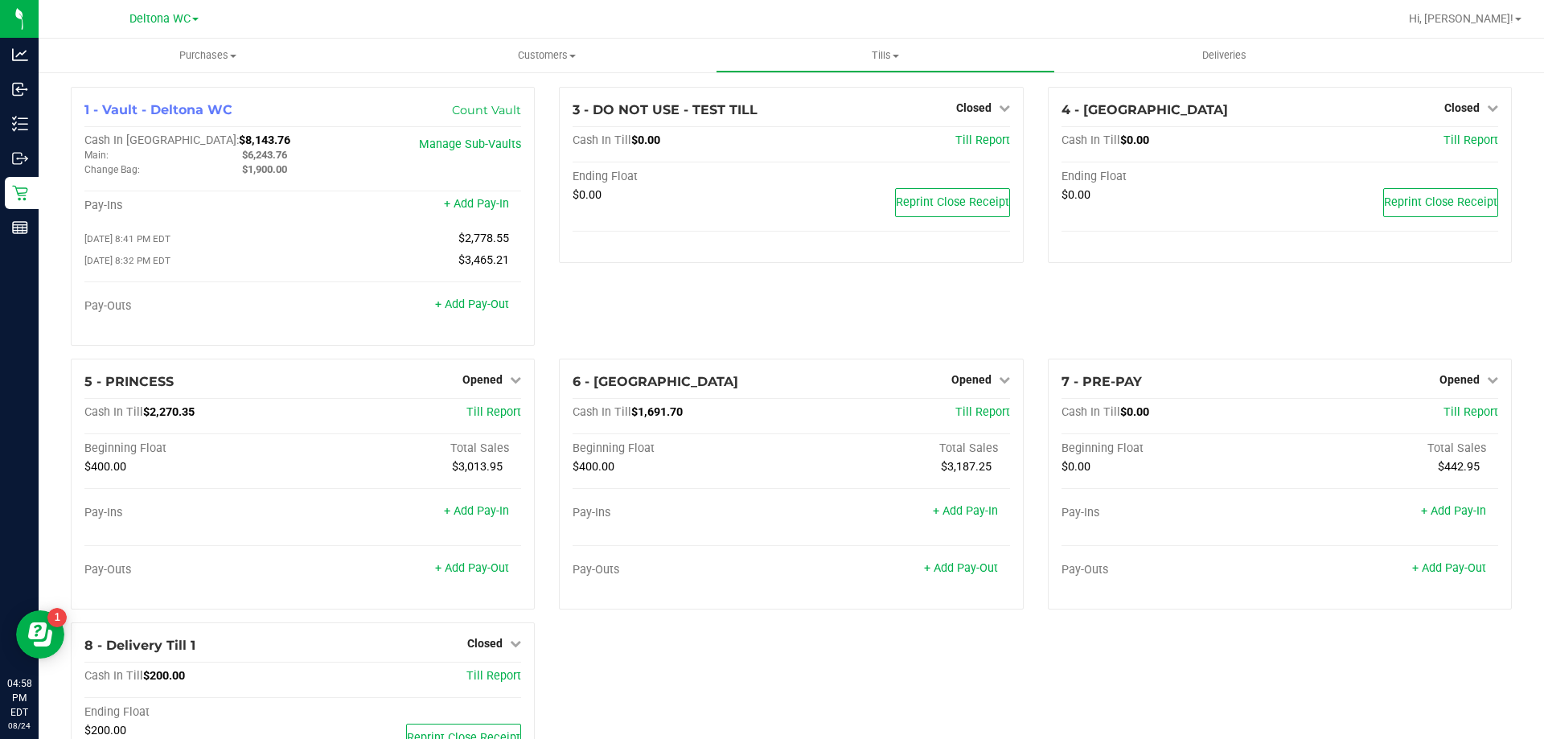
click at [564, 306] on div "3 - DO NOT USE - TEST TILL Closed Open Till Cash In Till $0.00 Till Report Endi…" at bounding box center [791, 223] width 488 height 272
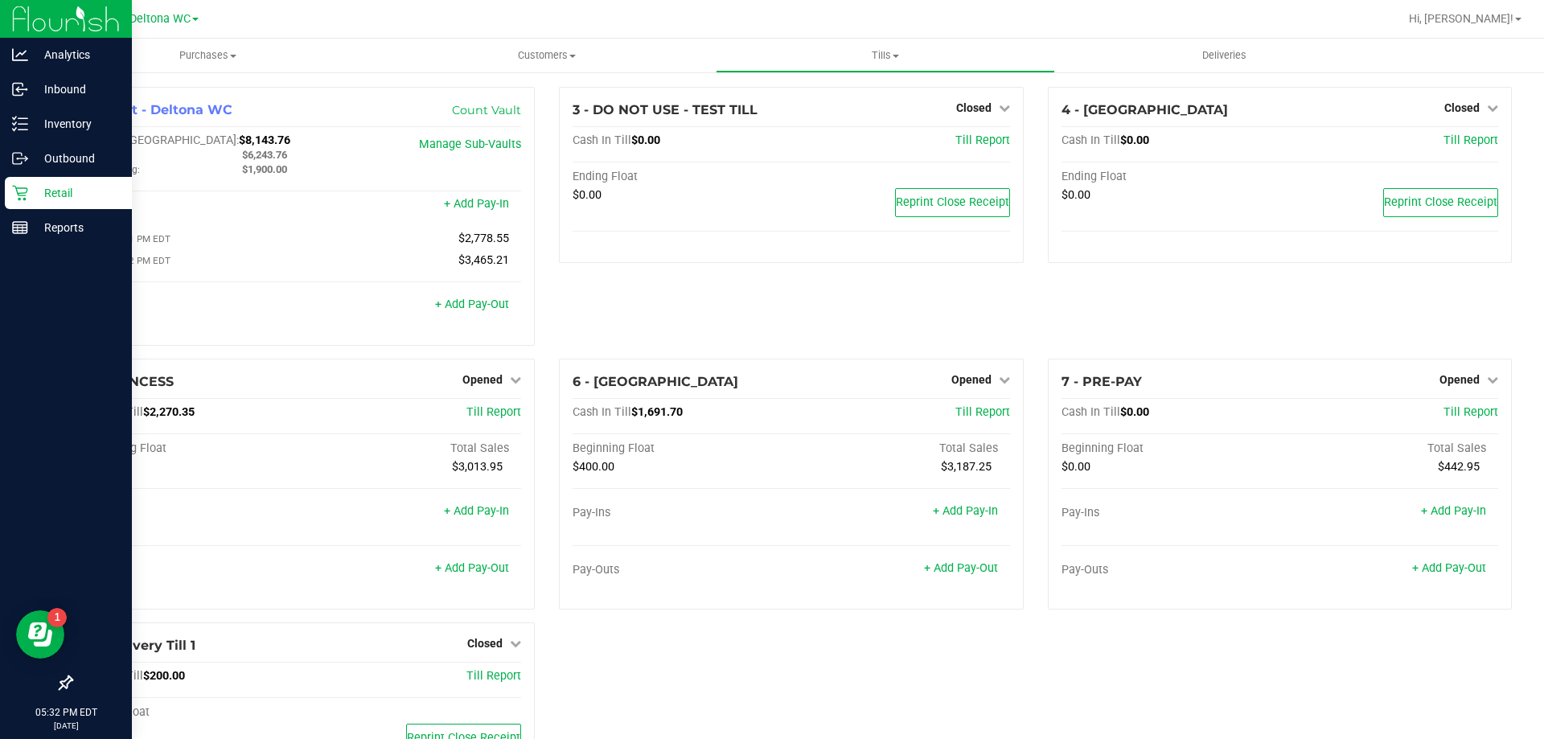
drag, startPoint x: 44, startPoint y: 96, endPoint x: 6, endPoint y: 289, distance: 196.6
click at [1, 335] on div at bounding box center [66, 456] width 132 height 421
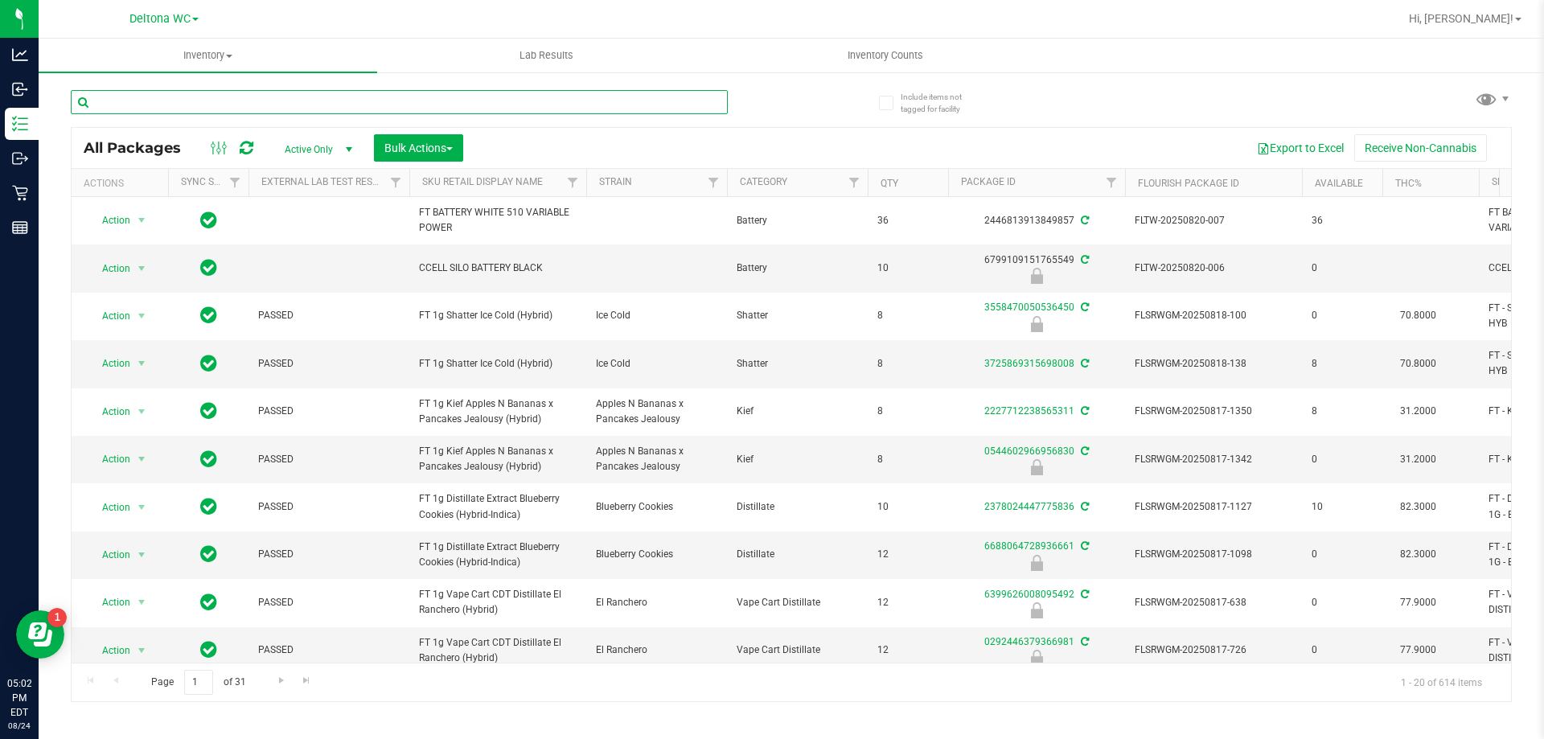
click at [515, 103] on input "text" at bounding box center [399, 102] width 657 height 24
paste input "GL - DAB TOOLKIT - 5 PC - BLACK"
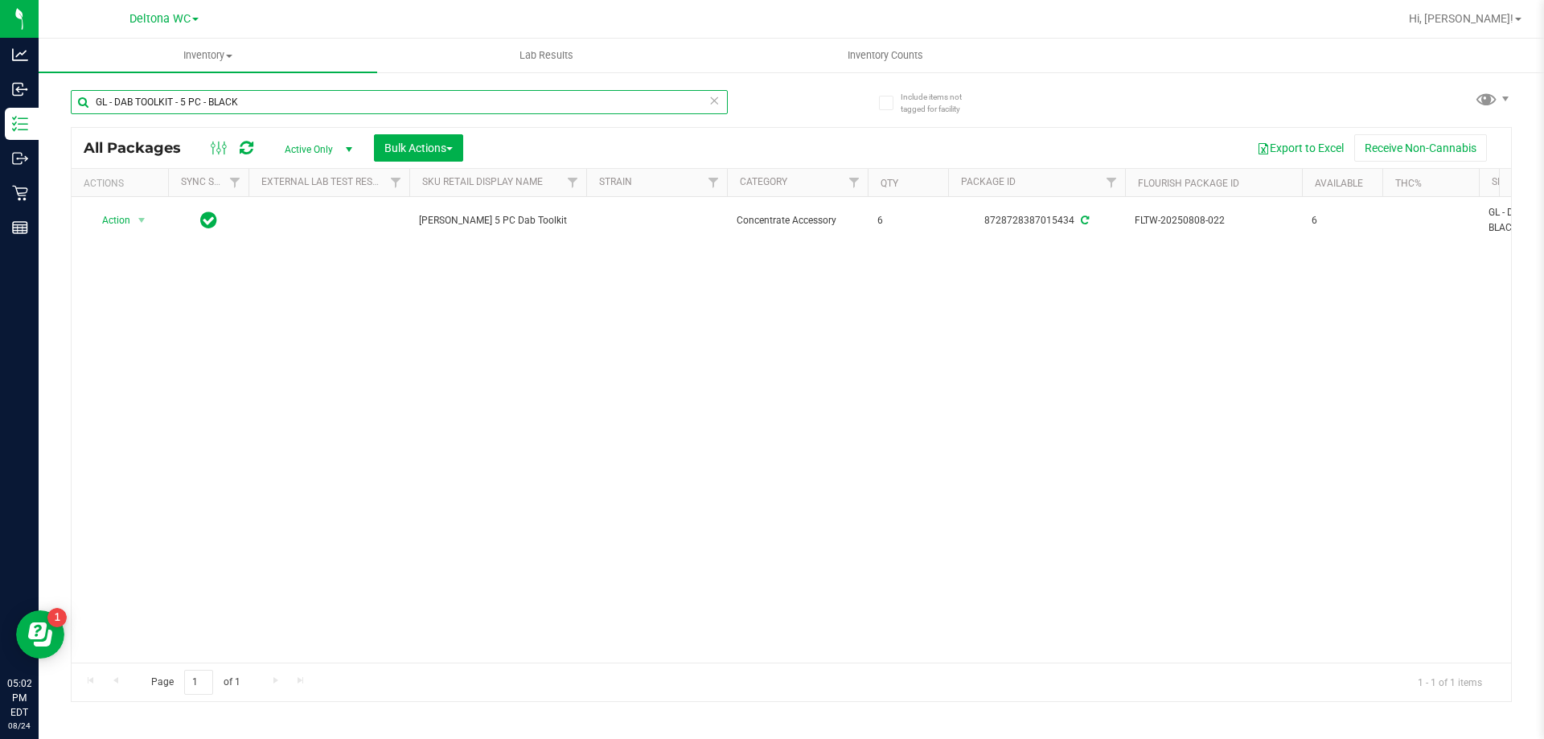
drag, startPoint x: 342, startPoint y: 98, endPoint x: 59, endPoint y: 86, distance: 284.1
click at [59, 86] on div "Include items not tagged for facility GL - DAB TOOLKIT - 5 PC - BLACK All Packa…" at bounding box center [791, 316] width 1505 height 490
paste input "FT - GRINDER - 4 PIECE"
click at [516, 99] on input "FT - GRINDER - 4 PIECE - BLACK" at bounding box center [399, 102] width 657 height 24
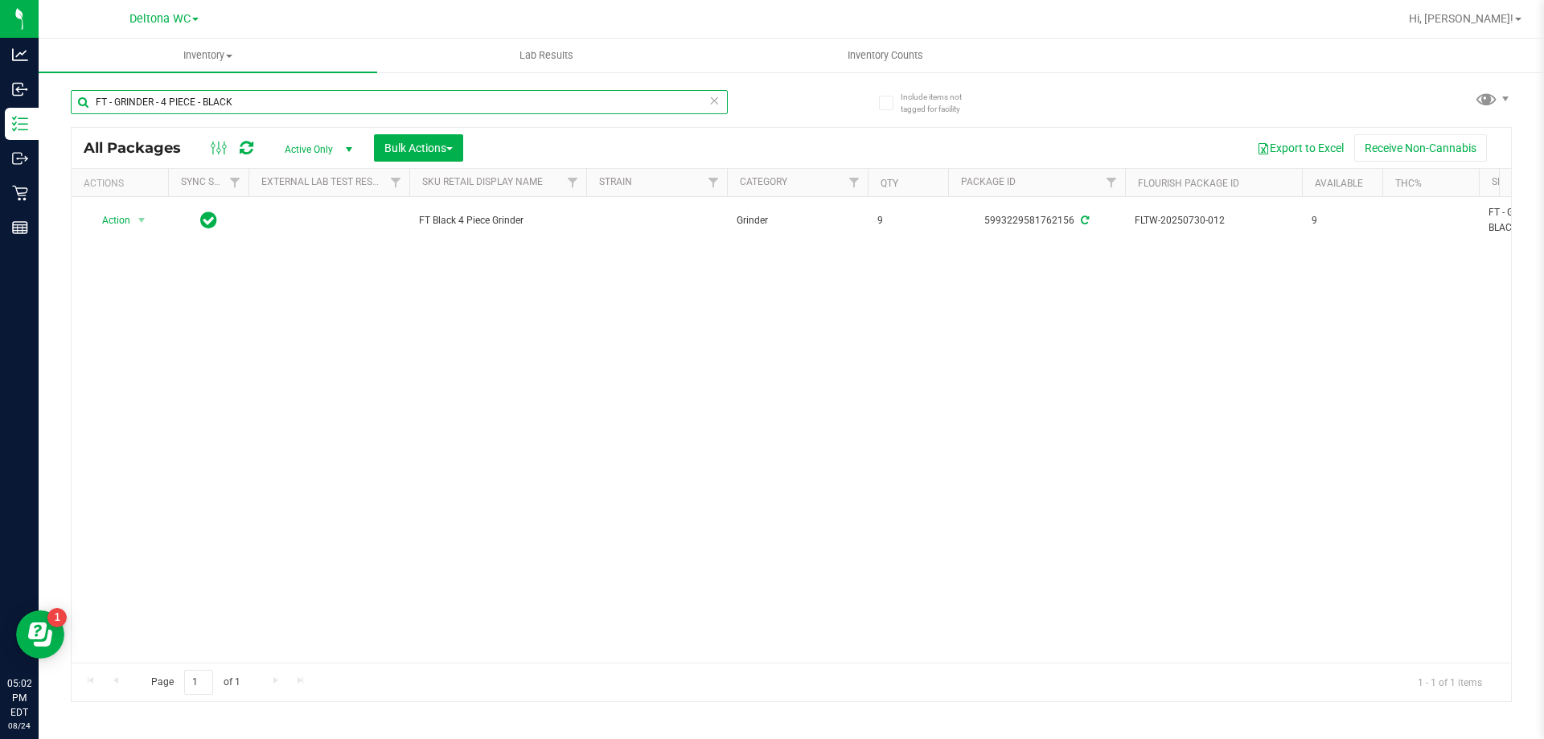
click at [516, 99] on input "FT - GRINDER - 4 PIECE - BLACK" at bounding box center [399, 102] width 657 height 24
paste input "GRV - BOWL - GRAV - SANDBLASTED SPOON - 4IN - GREEN"
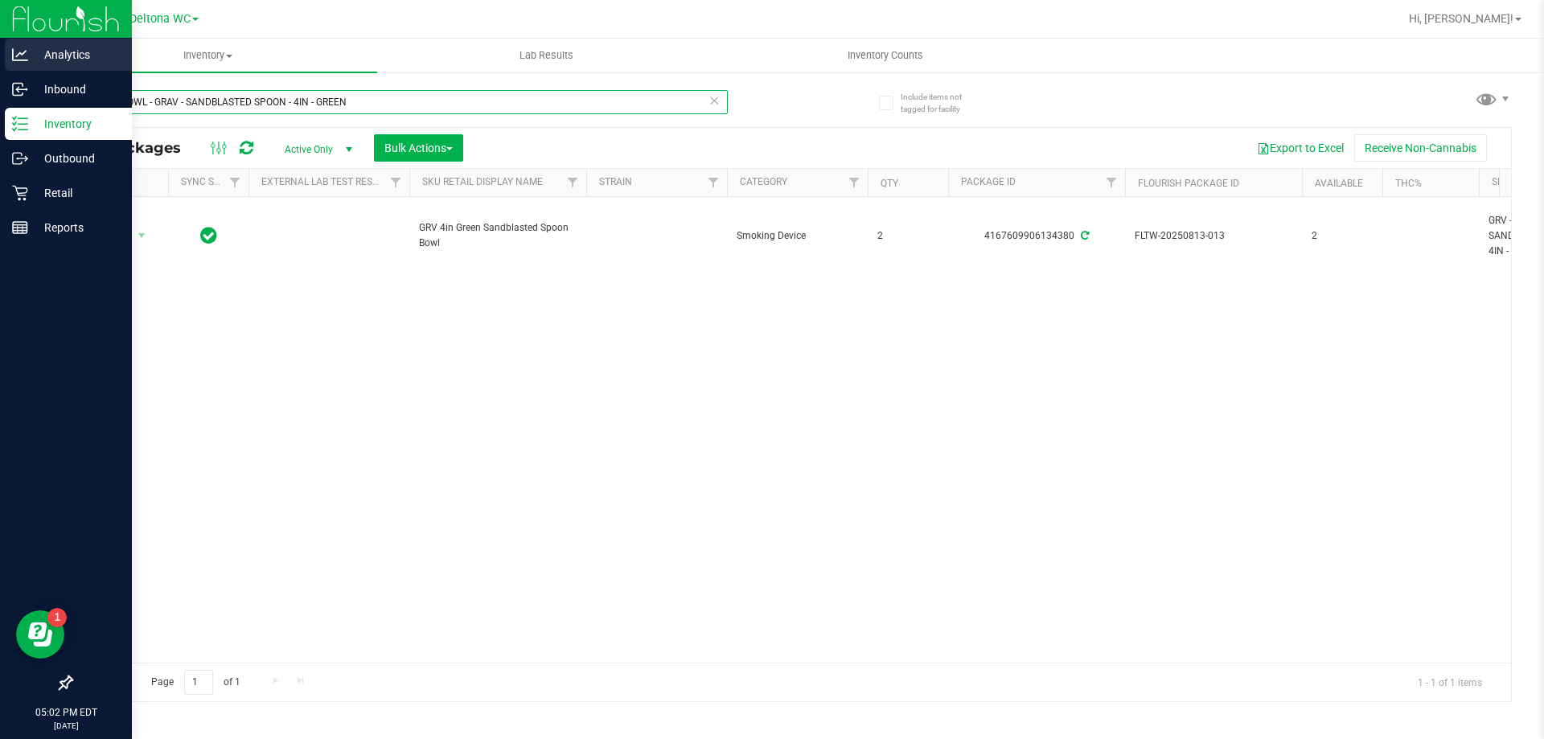
drag, startPoint x: 515, startPoint y: 106, endPoint x: 32, endPoint y: 68, distance: 484.6
click at [32, 68] on div "Analytics Inbound Inventory Outbound Retail Reports 05:02 PM EDT 08/24/2025 08/…" at bounding box center [772, 369] width 1544 height 739
paste input "RW - CONE PAPERS - RAW - CLASSIC - 1.25I"
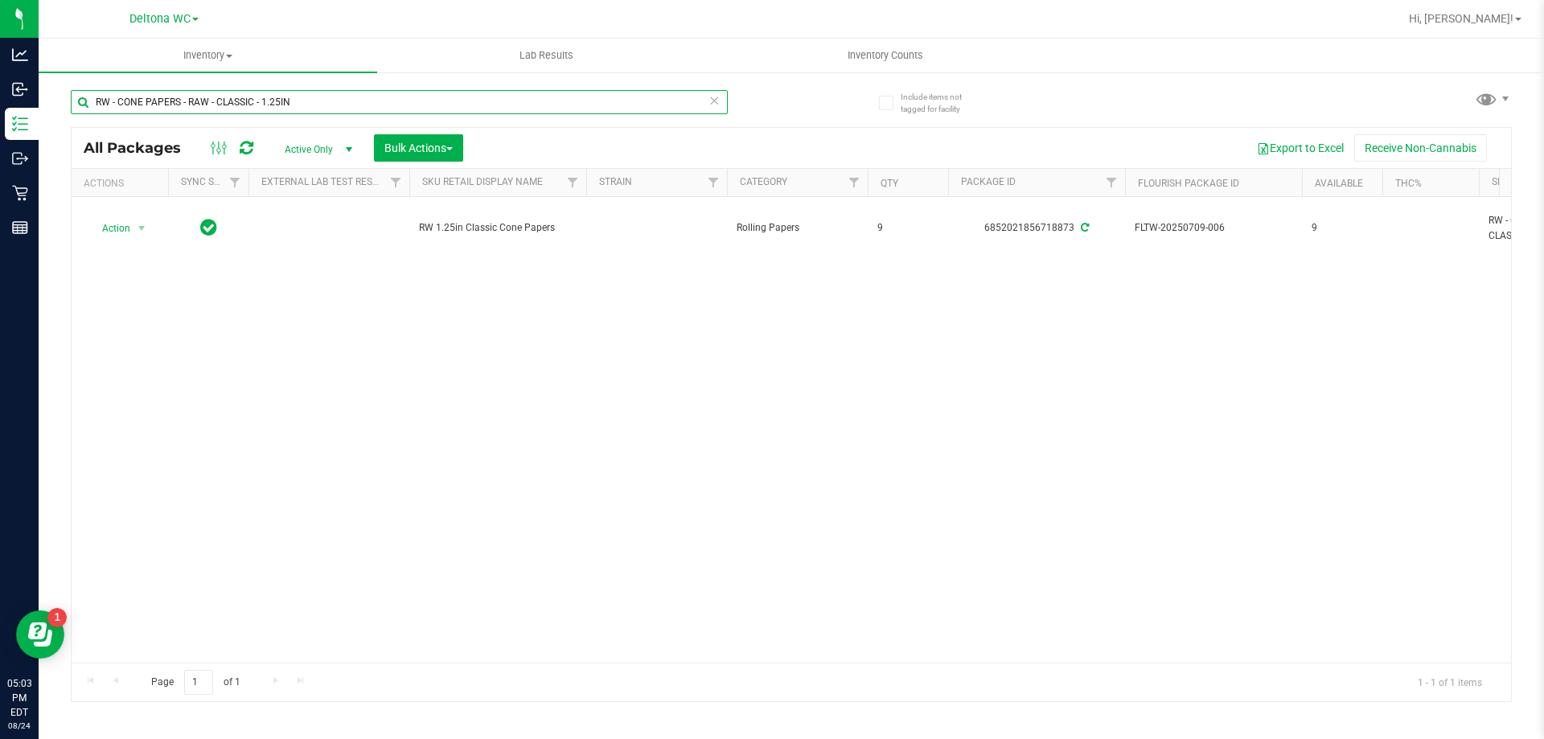
drag, startPoint x: 400, startPoint y: 93, endPoint x: 72, endPoint y: 91, distance: 328.0
click at [72, 90] on input "RW - CONE PAPERS - RAW - CLASSIC - 1.25IN" at bounding box center [399, 102] width 657 height 24
paste input "AW - ROLLING PAPER - RAW - CLASSIC - 1.25""
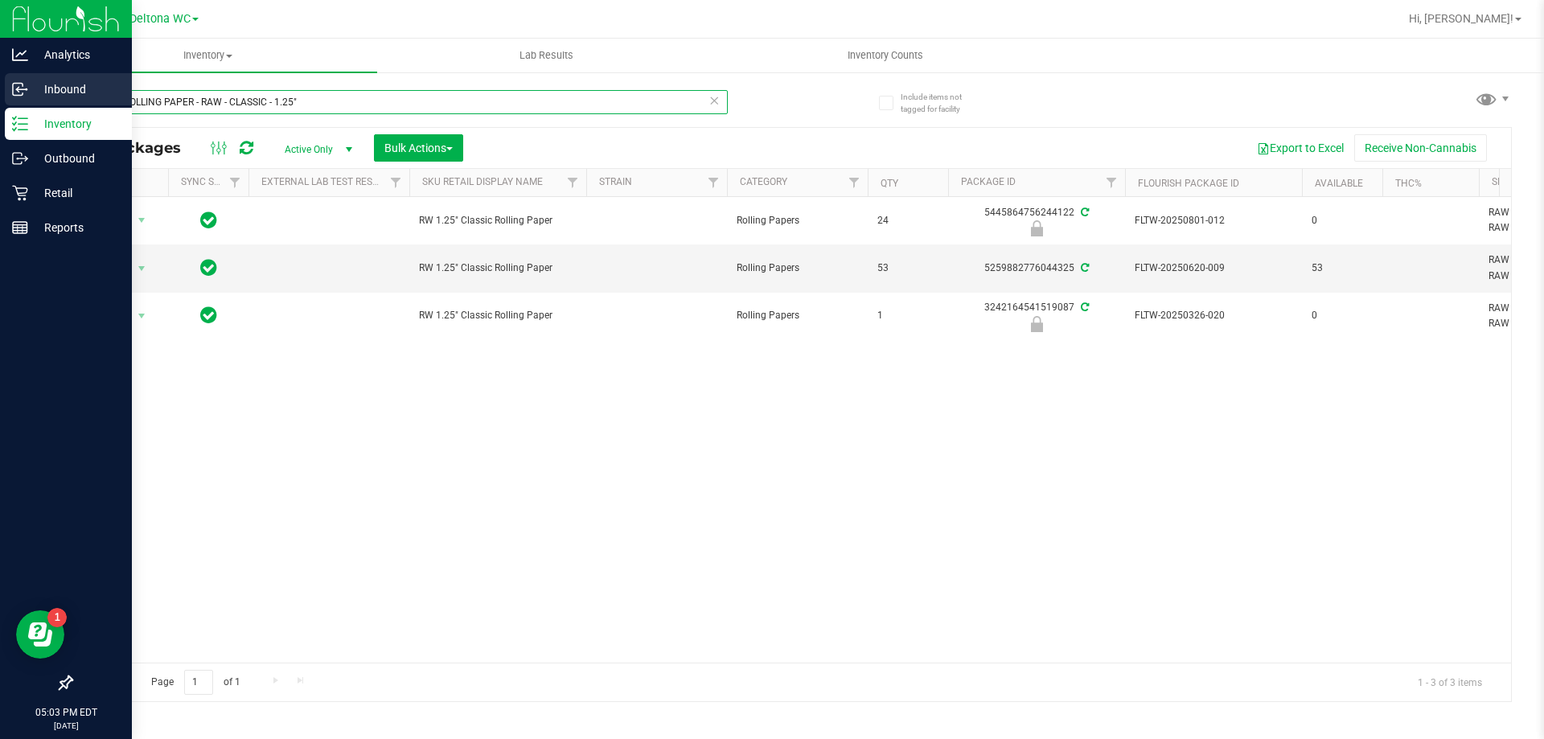
drag, startPoint x: 311, startPoint y: 109, endPoint x: 0, endPoint y: 99, distance: 311.3
click at [0, 99] on div "Analytics Inbound Inventory Outbound Retail Reports 05:03 PM EDT 08/24/2025 08/…" at bounding box center [772, 369] width 1544 height 739
paste input "SW - LIGHTER - BIC - MAXI - BLACK"
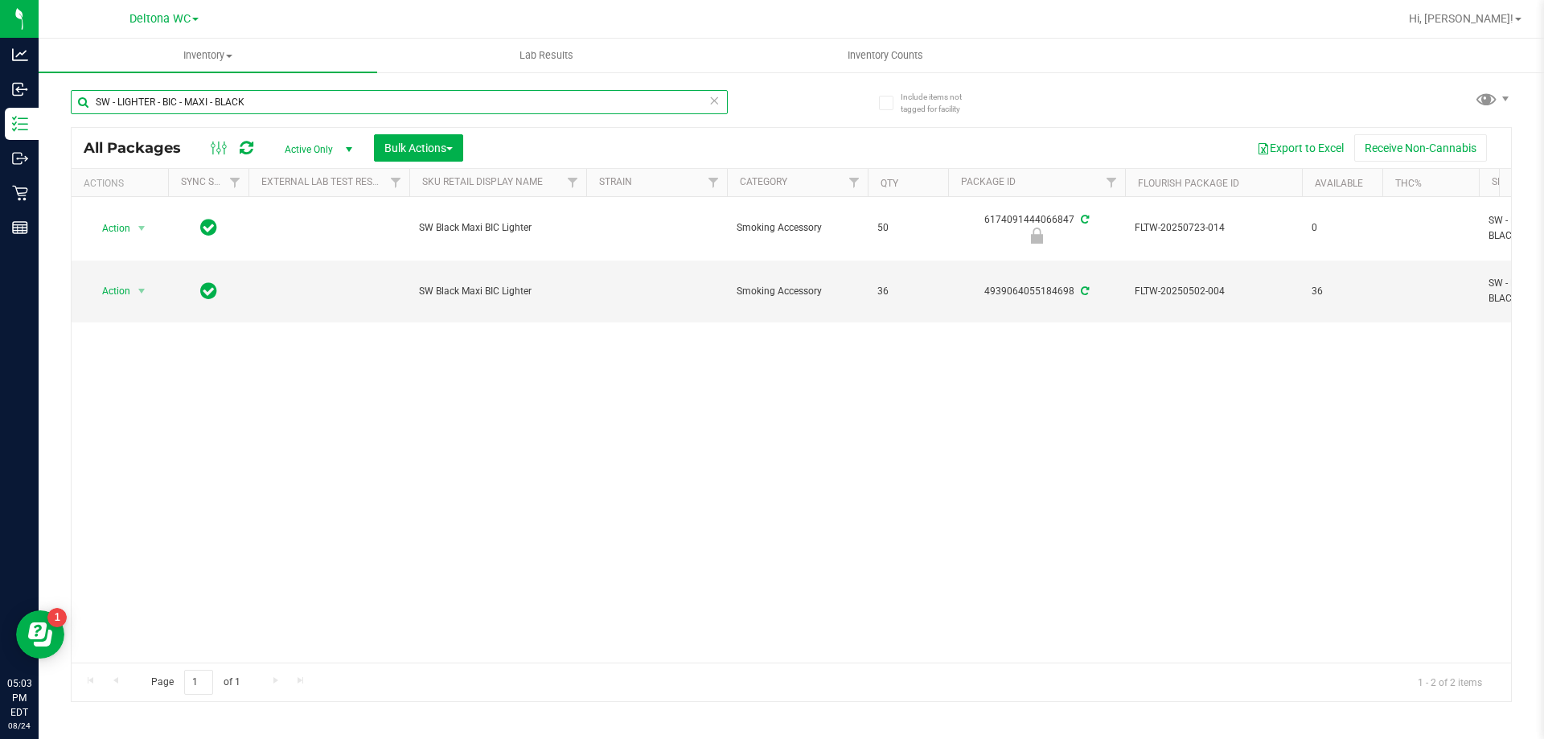
drag, startPoint x: 322, startPoint y: 105, endPoint x: 47, endPoint y: 93, distance: 274.4
click at [49, 93] on div "Include items not tagged for facility SW - LIGHTER - BIC - MAXI - BLACK All Pac…" at bounding box center [791, 316] width 1505 height 490
paste input "VBS - ROLLING PAPERS - VIBES - RICE BLUE - 1.25IN"
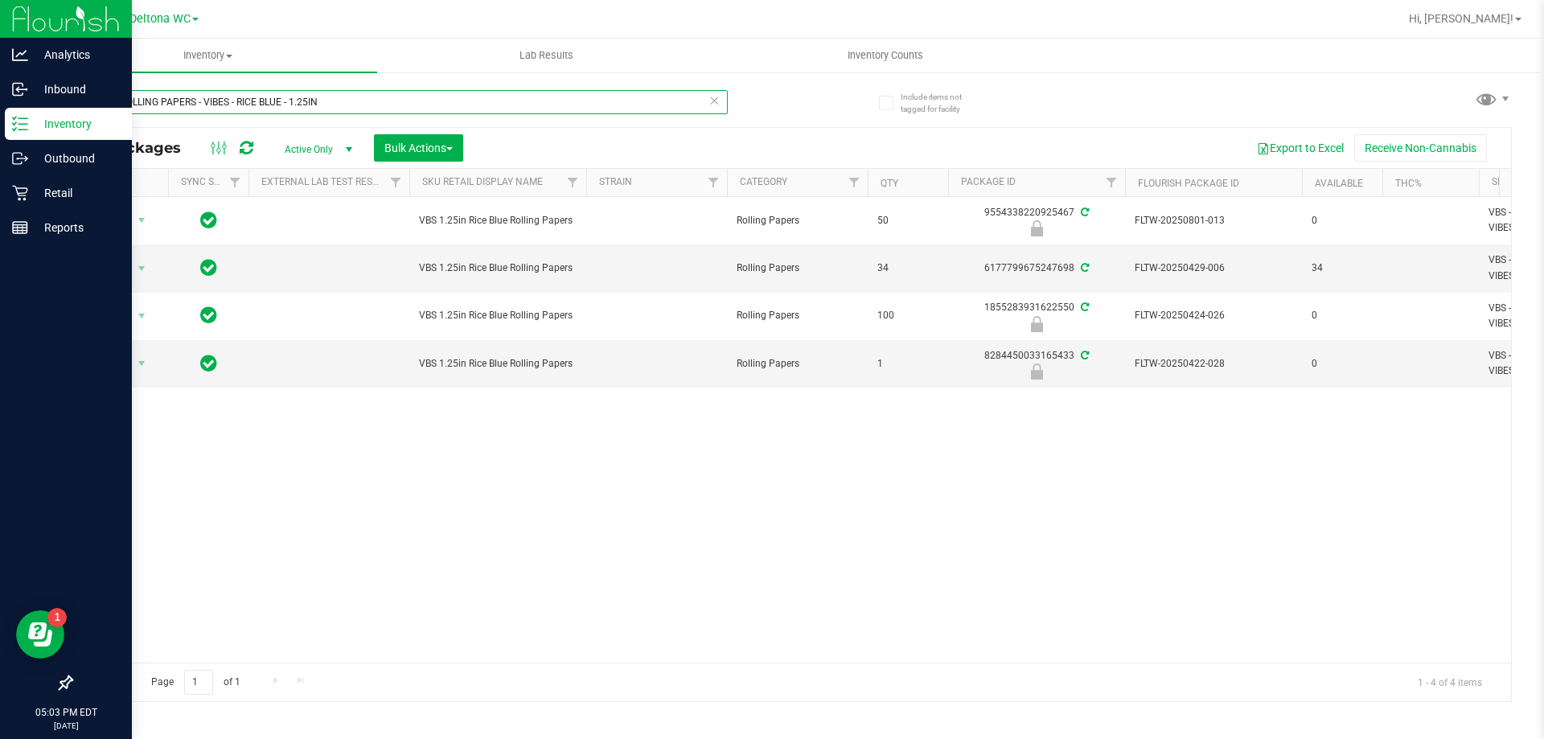
drag, startPoint x: 341, startPoint y: 109, endPoint x: 24, endPoint y: 113, distance: 316.8
click at [24, 113] on div "Analytics Inbound Inventory Outbound Retail Reports 05:03 PM EDT 08/24/2025 08/…" at bounding box center [772, 369] width 1544 height 739
paste input "CCELL SILO BATTERY BLK"
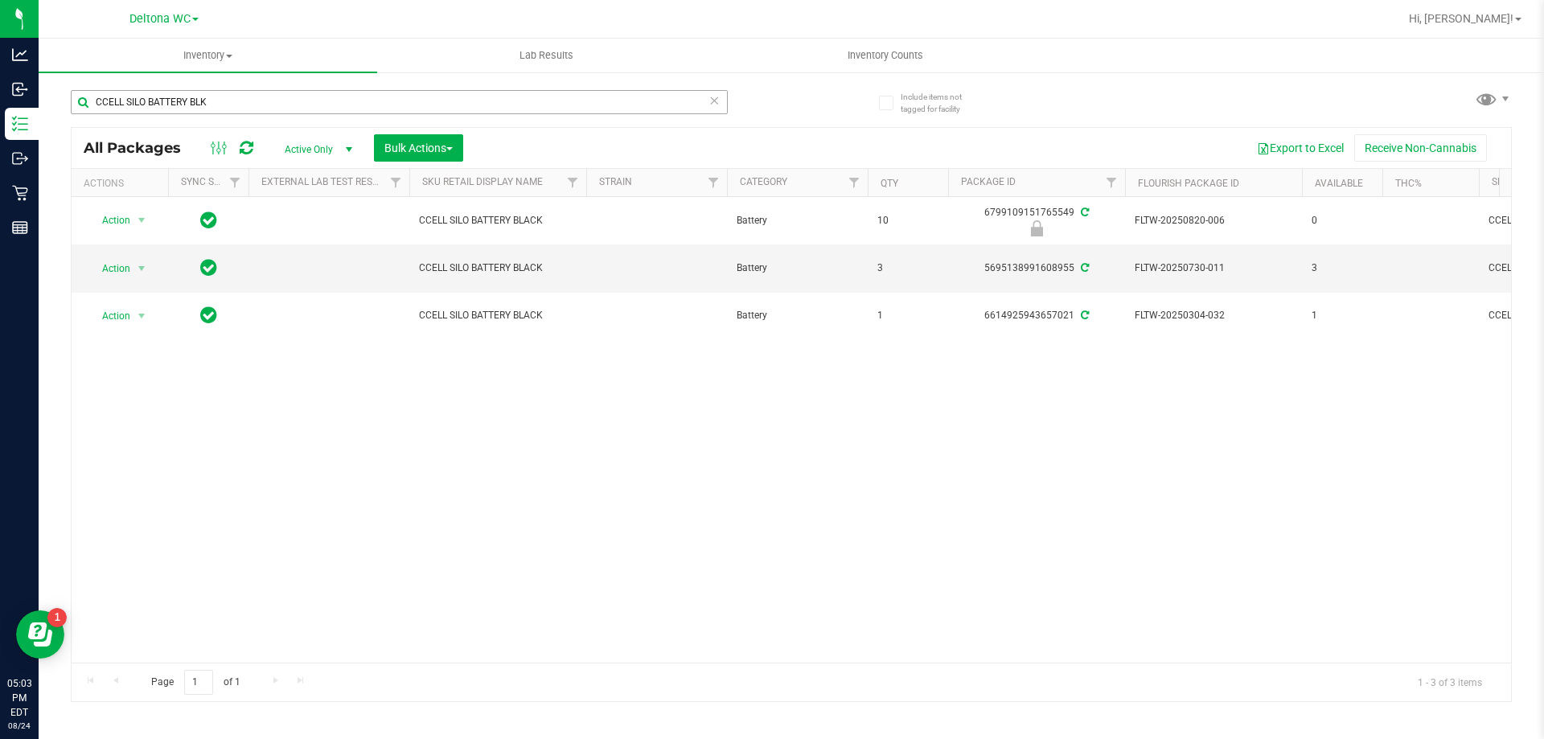
drag, startPoint x: 300, startPoint y: 113, endPoint x: 103, endPoint y: 111, distance: 197.0
click at [103, 111] on div "CCELL SILO BATTERY BLK" at bounding box center [399, 108] width 657 height 37
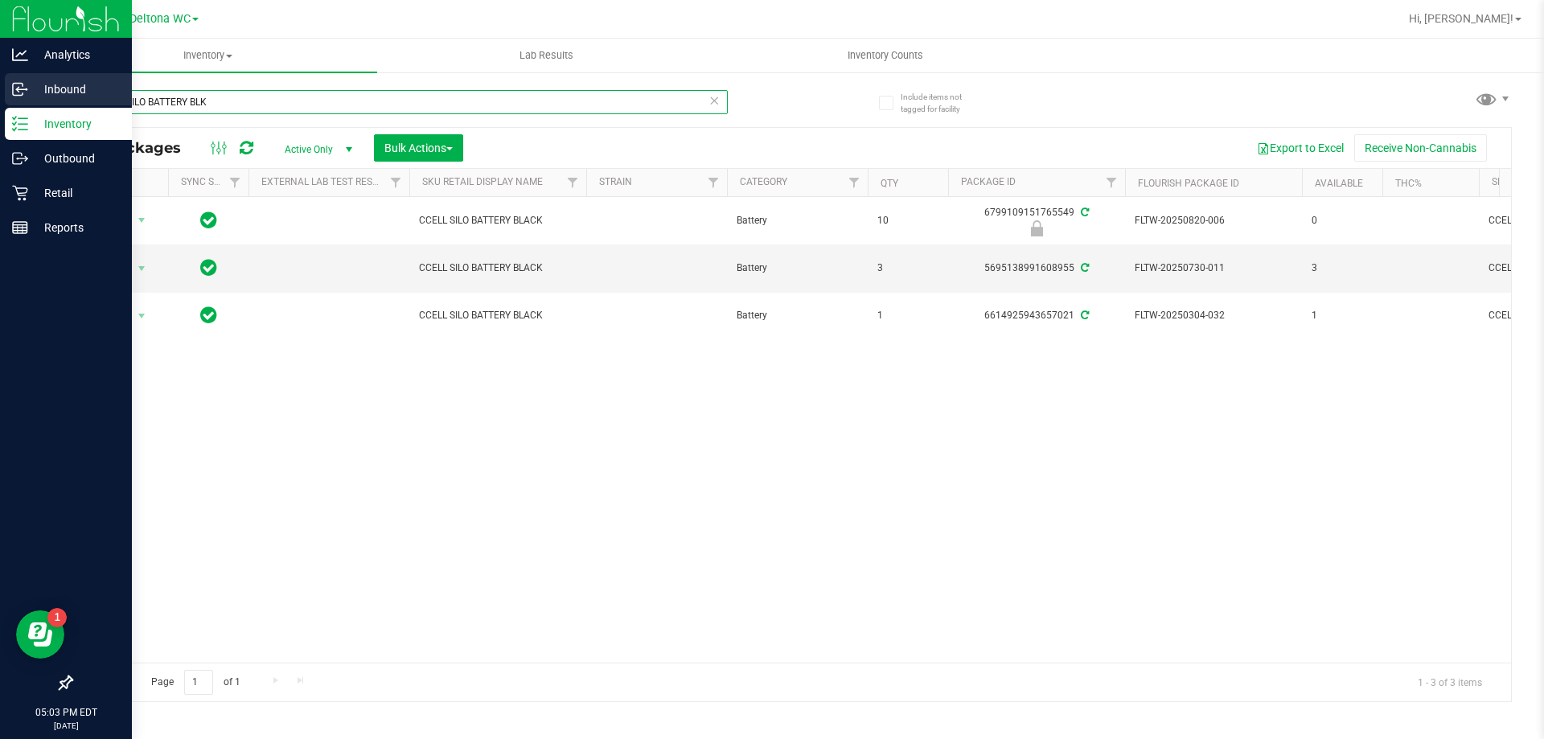
drag, startPoint x: 228, startPoint y: 104, endPoint x: 18, endPoint y: 101, distance: 209.8
click at [18, 101] on div "Analytics Inbound Inventory Outbound Retail Reports 05:03 PM EDT 08/24/2025 08/…" at bounding box center [772, 369] width 1544 height 739
paste input "FT BATTERY WHITE 510 VARIABLE POWER"
drag, startPoint x: 324, startPoint y: 107, endPoint x: 5, endPoint y: 92, distance: 319.5
click at [5, 91] on div "Analytics Inbound Inventory Outbound Retail Reports 05:04 PM EDT 08/24/2025 08/…" at bounding box center [772, 369] width 1544 height 739
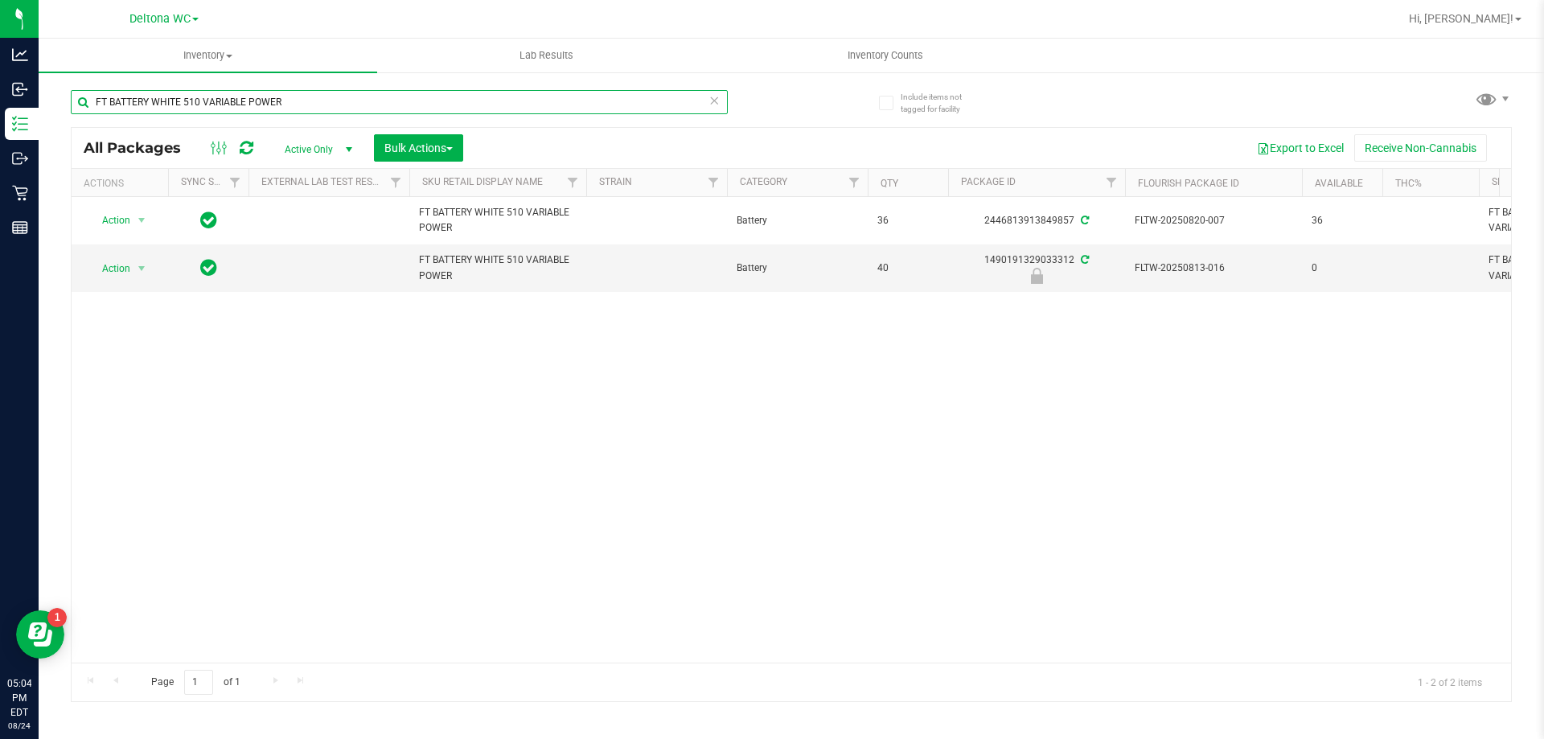
paste input "GPEN DASH BLK"
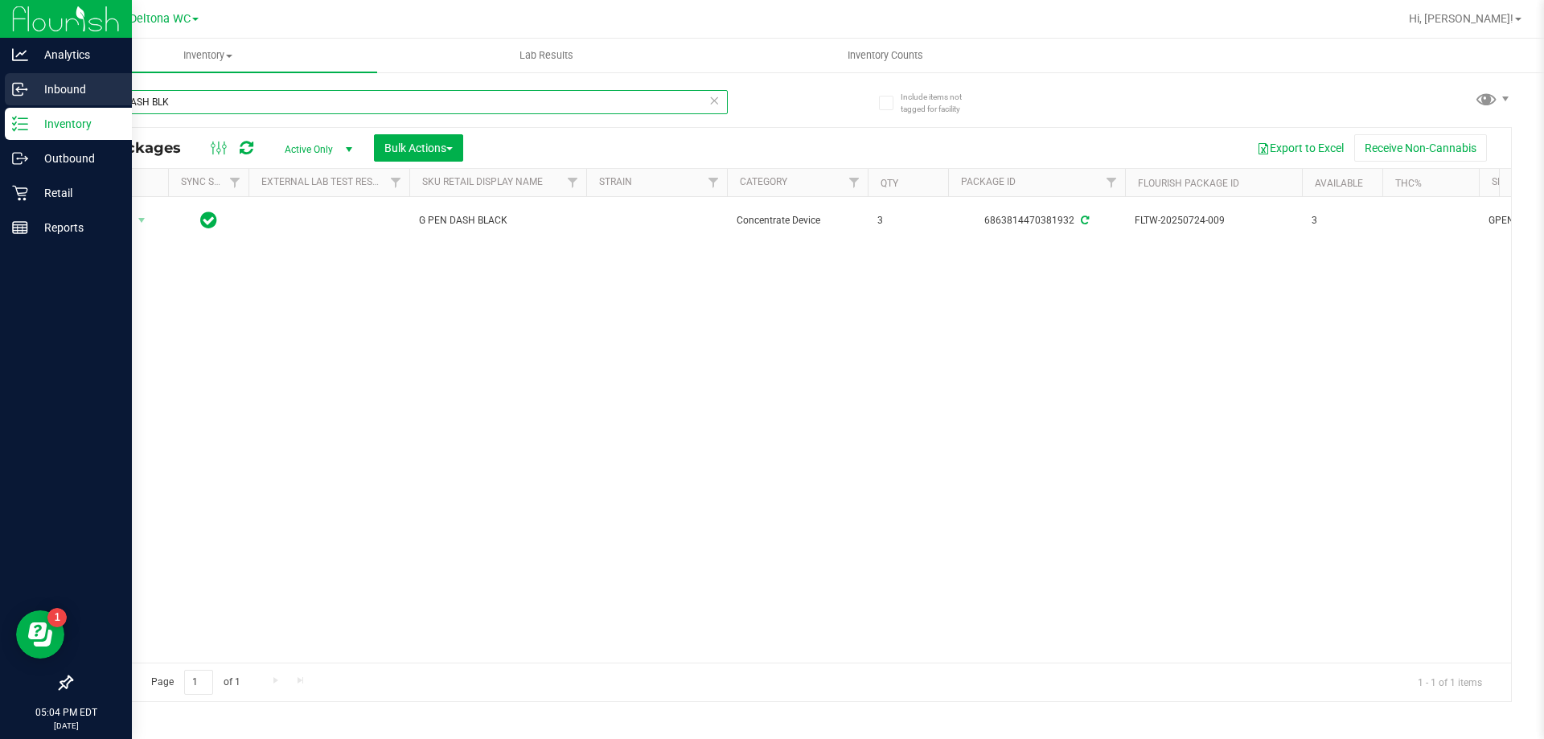
drag, startPoint x: 290, startPoint y: 100, endPoint x: 0, endPoint y: 80, distance: 291.0
click at [0, 79] on div "Analytics Inbound Inventory Outbound Retail Reports 05:04 PM EDT 08/24/2025 08/…" at bounding box center [772, 369] width 1544 height 739
paste input "RV - BOWL - GRAV - OCTO-TASTER - 16MM - BLAC"
drag, startPoint x: 338, startPoint y: 108, endPoint x: 0, endPoint y: 72, distance: 339.6
click at [0, 72] on div "Analytics Inbound Inventory Outbound Retail Reports 05:04 PM EDT 08/24/2025 08/…" at bounding box center [772, 369] width 1544 height 739
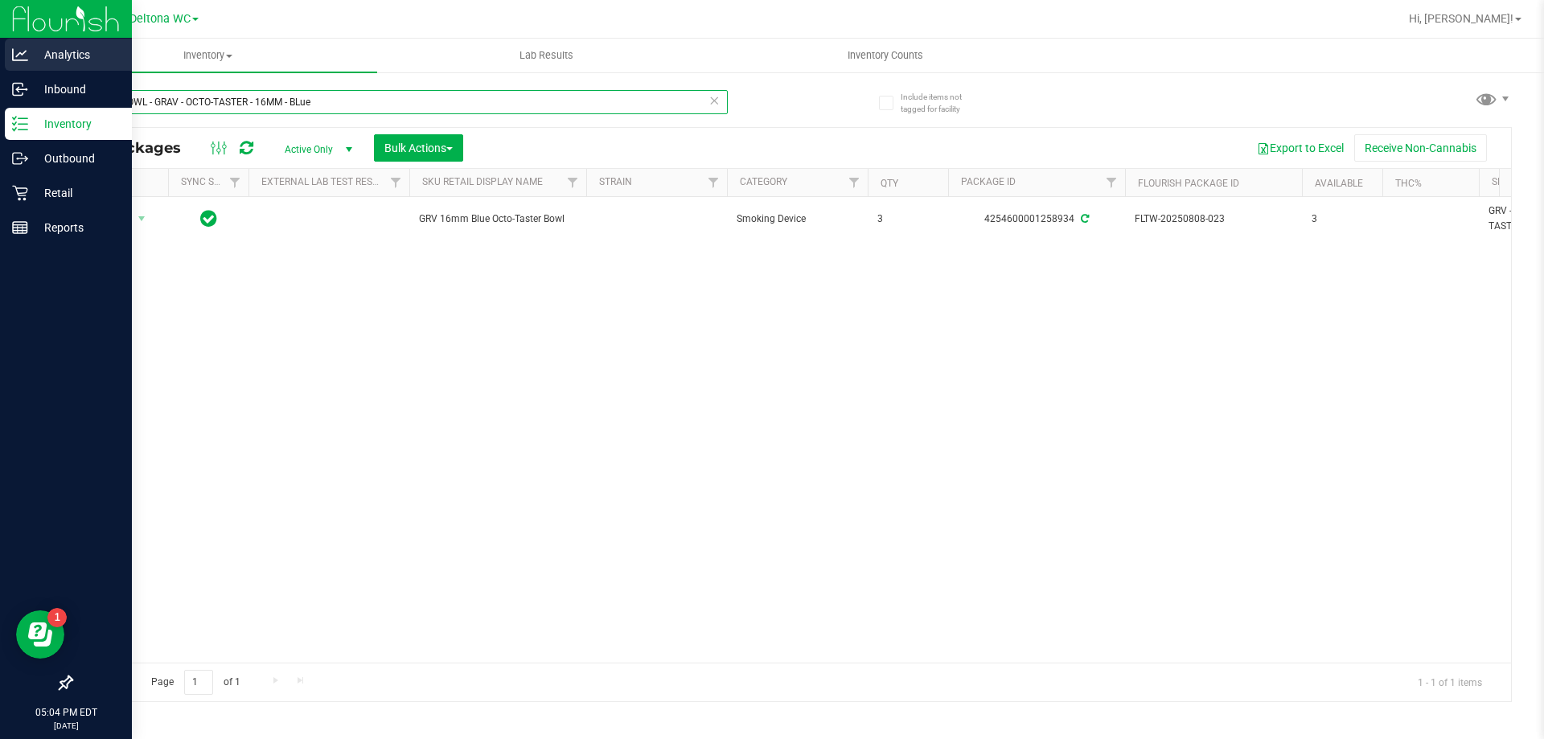
paste input "PUF - VAPORIZER - PUFFCO - PLUS"
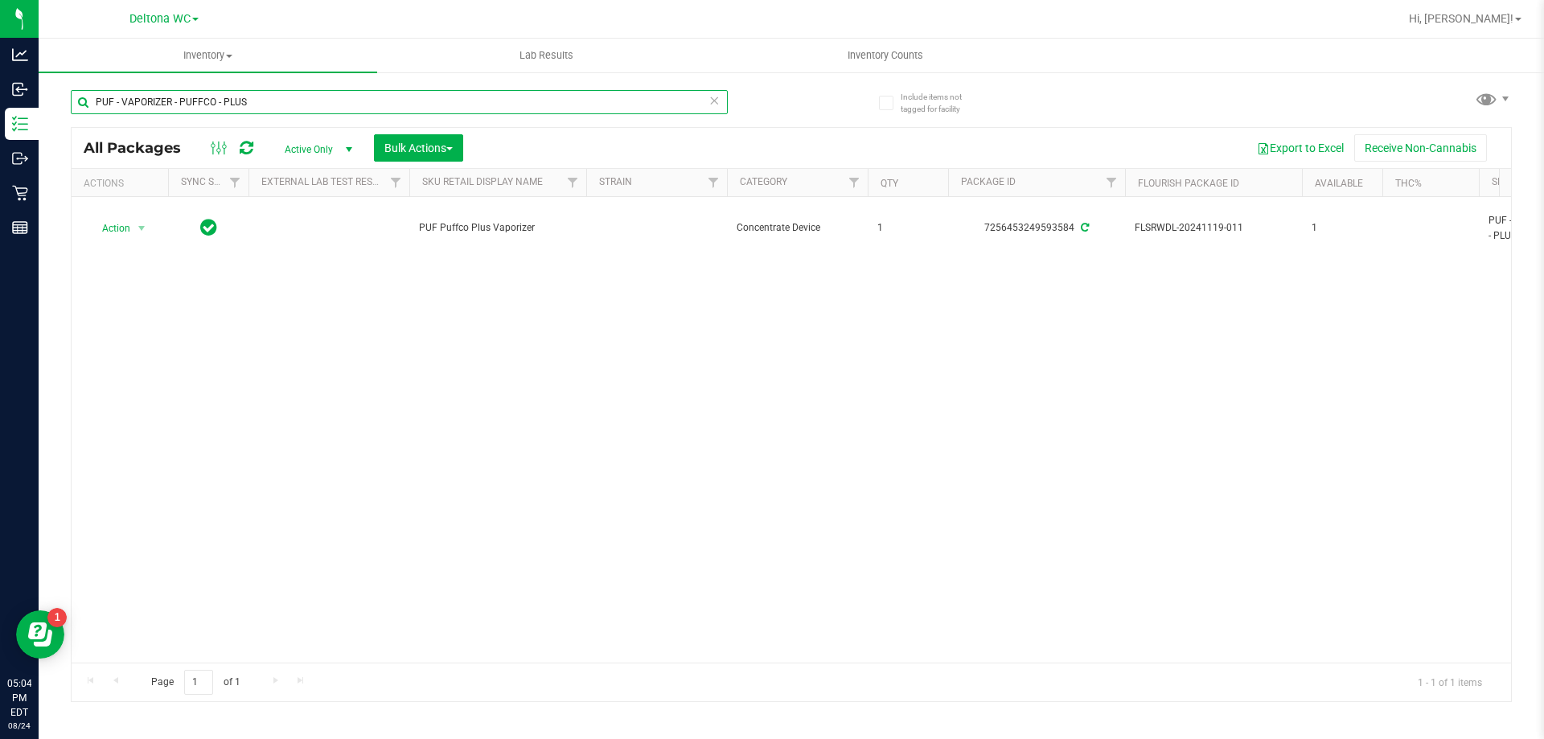
type input "PUF - VAPORIZER - PUFFCO - PLUS"
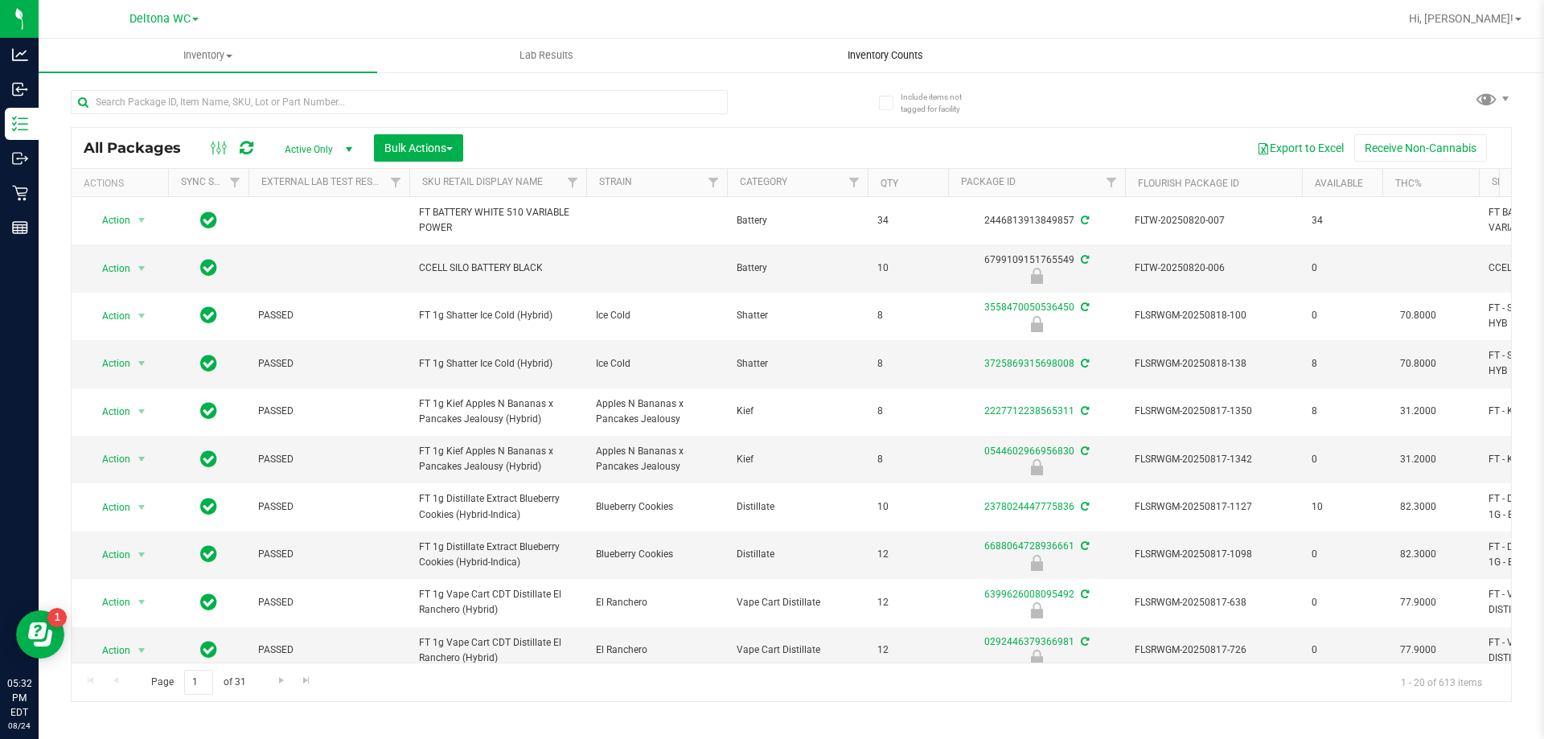
click at [871, 56] on span "Inventory Counts" at bounding box center [885, 55] width 119 height 14
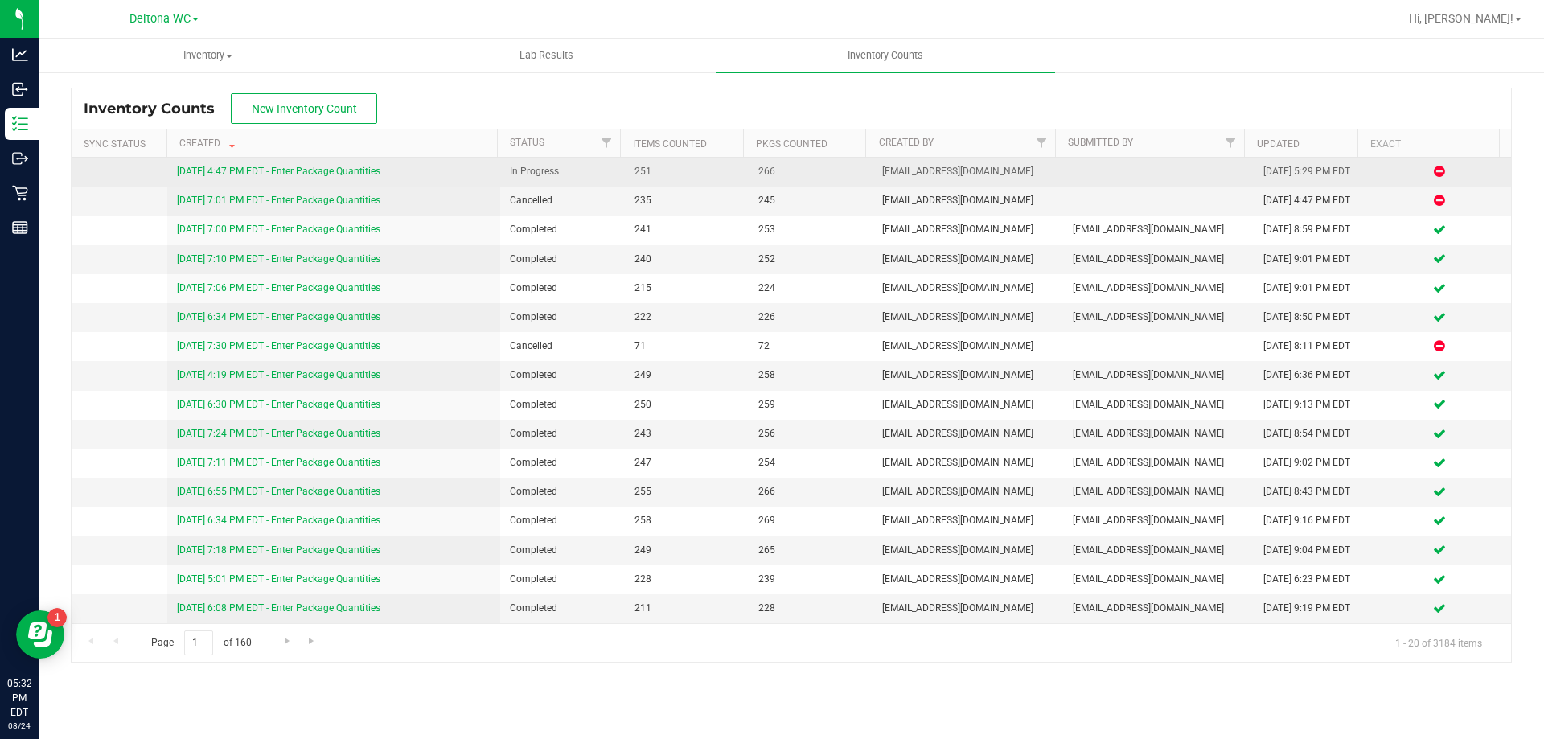
click at [336, 170] on link "[DATE] 4:47 PM EDT - Enter Package Quantities" at bounding box center [278, 171] width 203 height 11
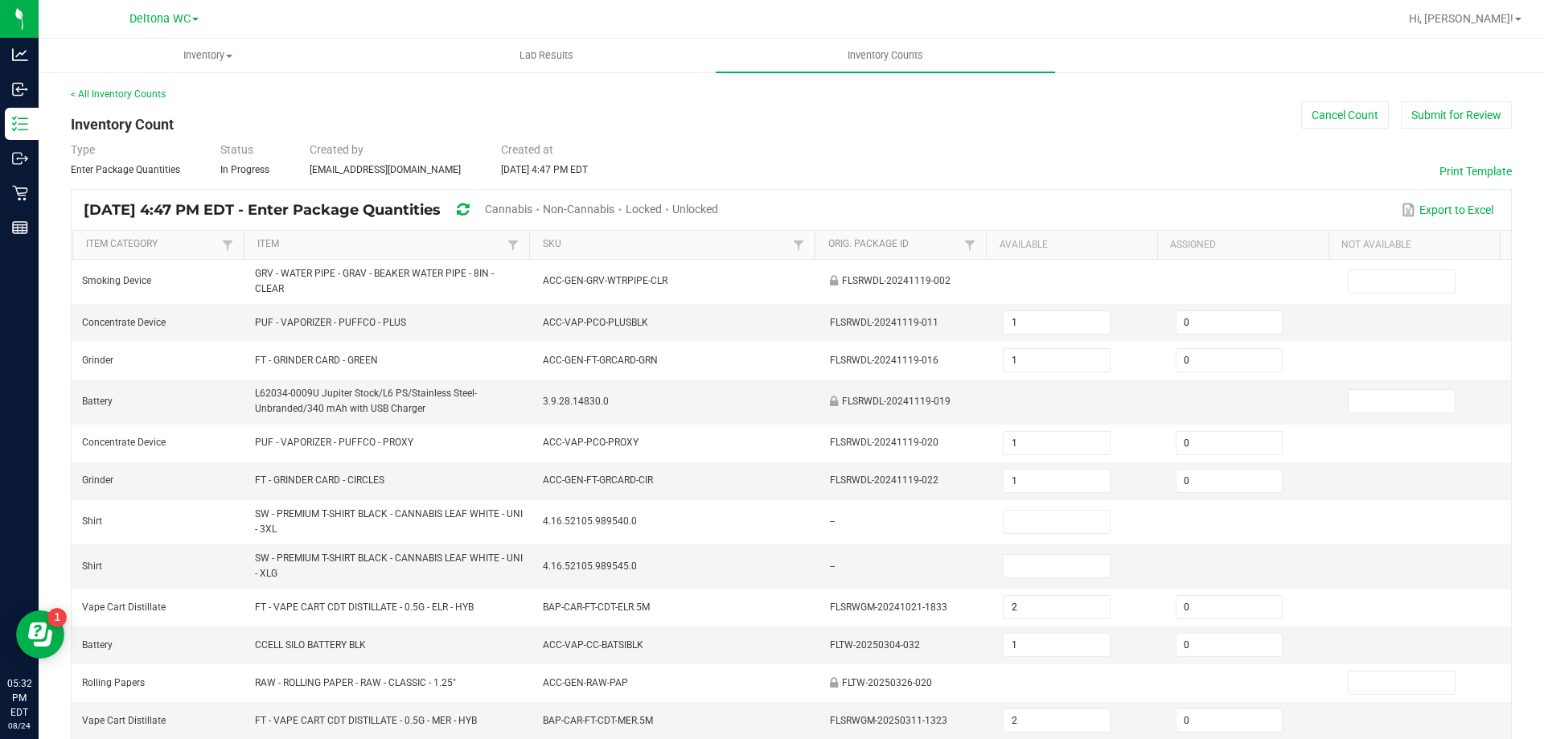
click at [543, 200] on div "Cannabis" at bounding box center [514, 210] width 58 height 30
click at [532, 208] on span "Cannabis" at bounding box center [508, 209] width 47 height 13
type input "2"
type input "1"
type input "2"
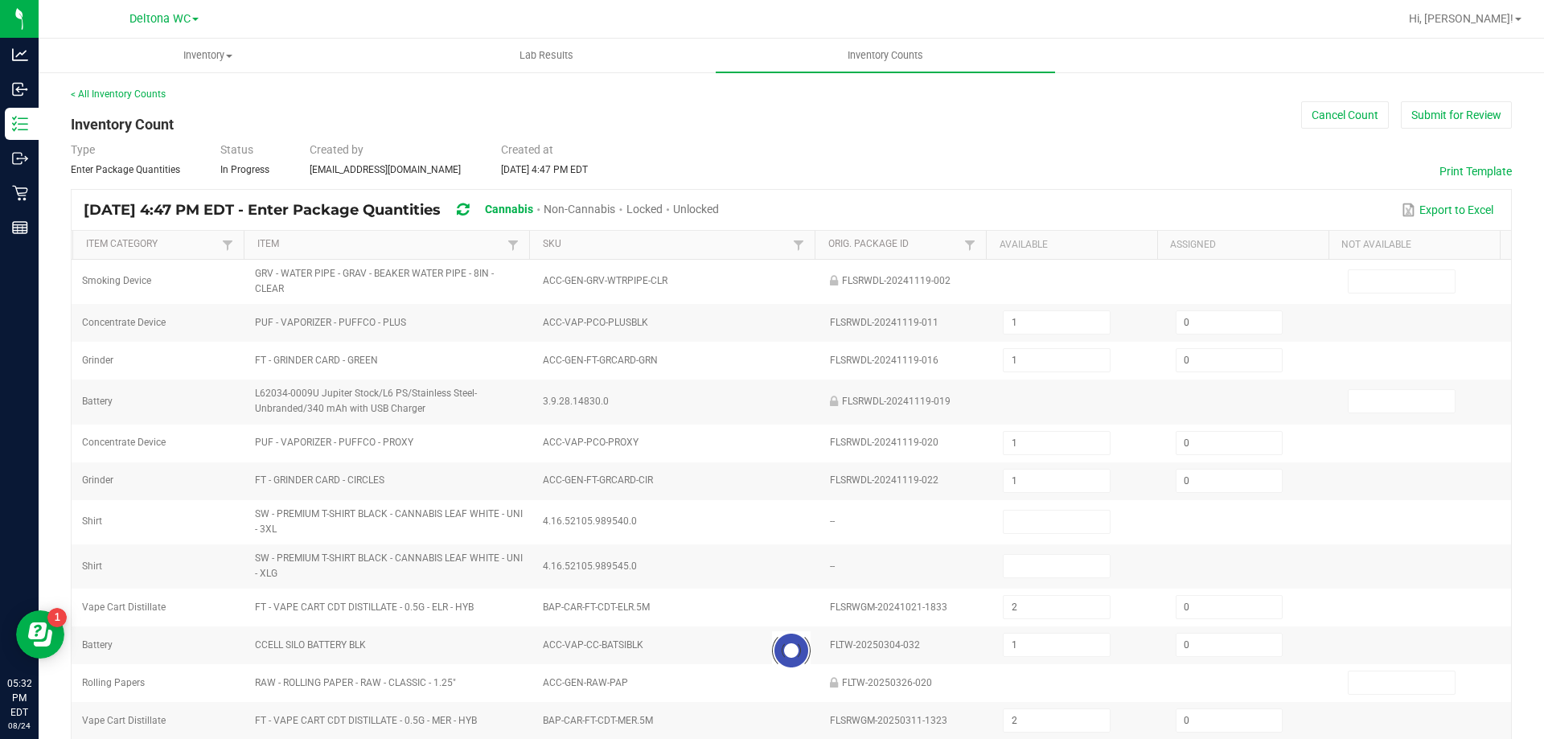
type input "3"
type input "12"
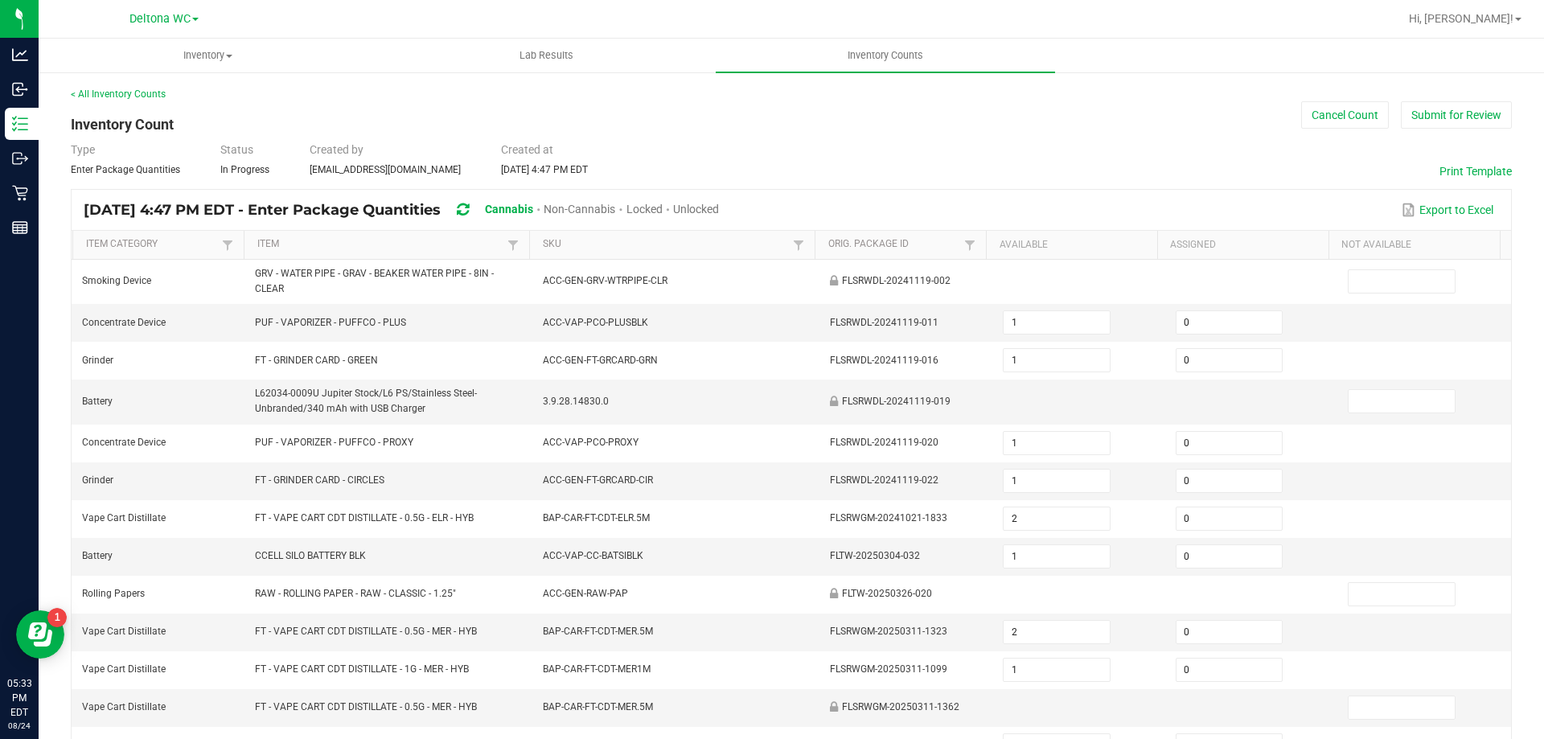
click at [719, 206] on span "Unlocked" at bounding box center [696, 209] width 46 height 13
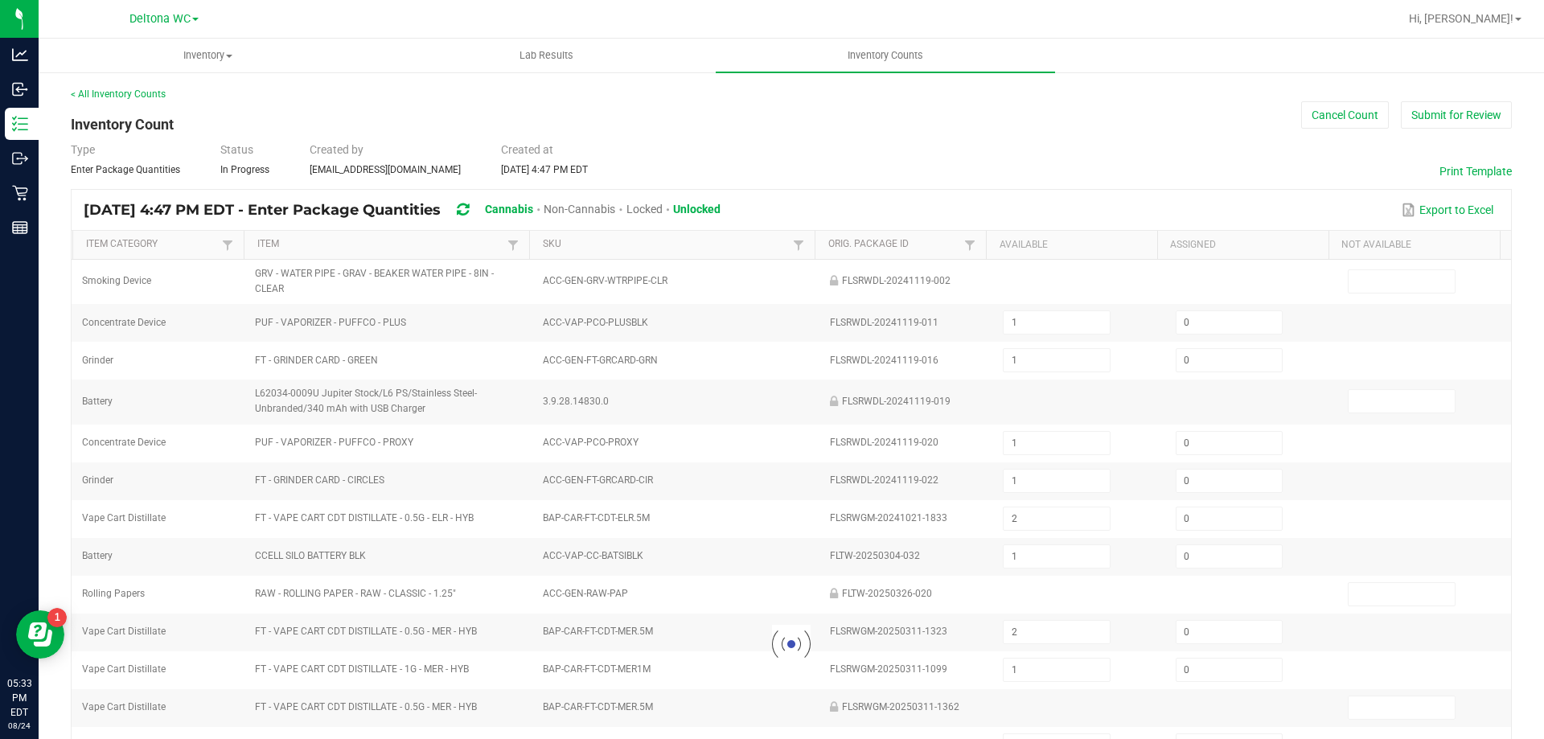
type input "2"
type input "6"
type input "15"
type input "2"
type input "5"
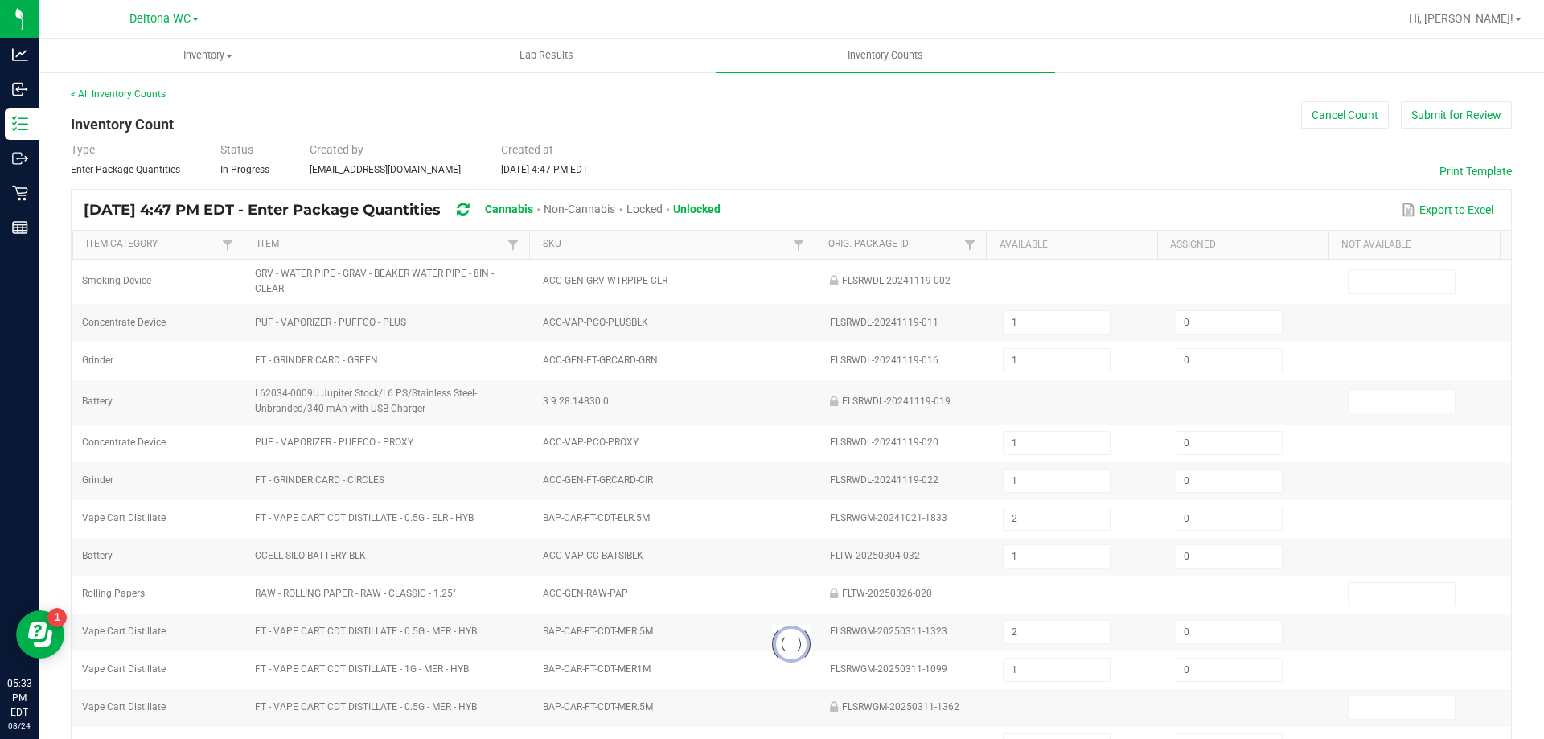
type input "36"
type input "3"
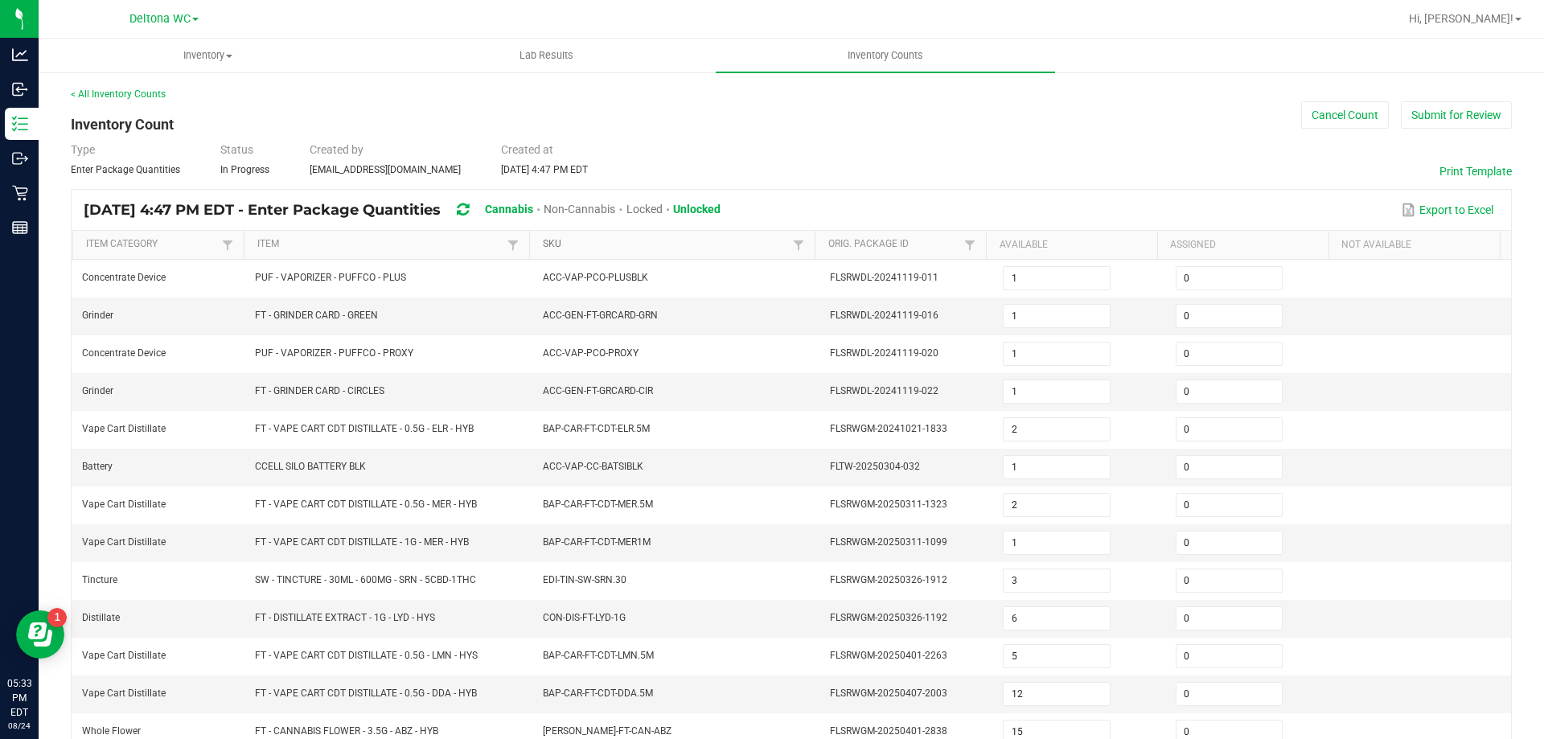
click at [712, 244] on link "SKU" at bounding box center [666, 244] width 246 height 13
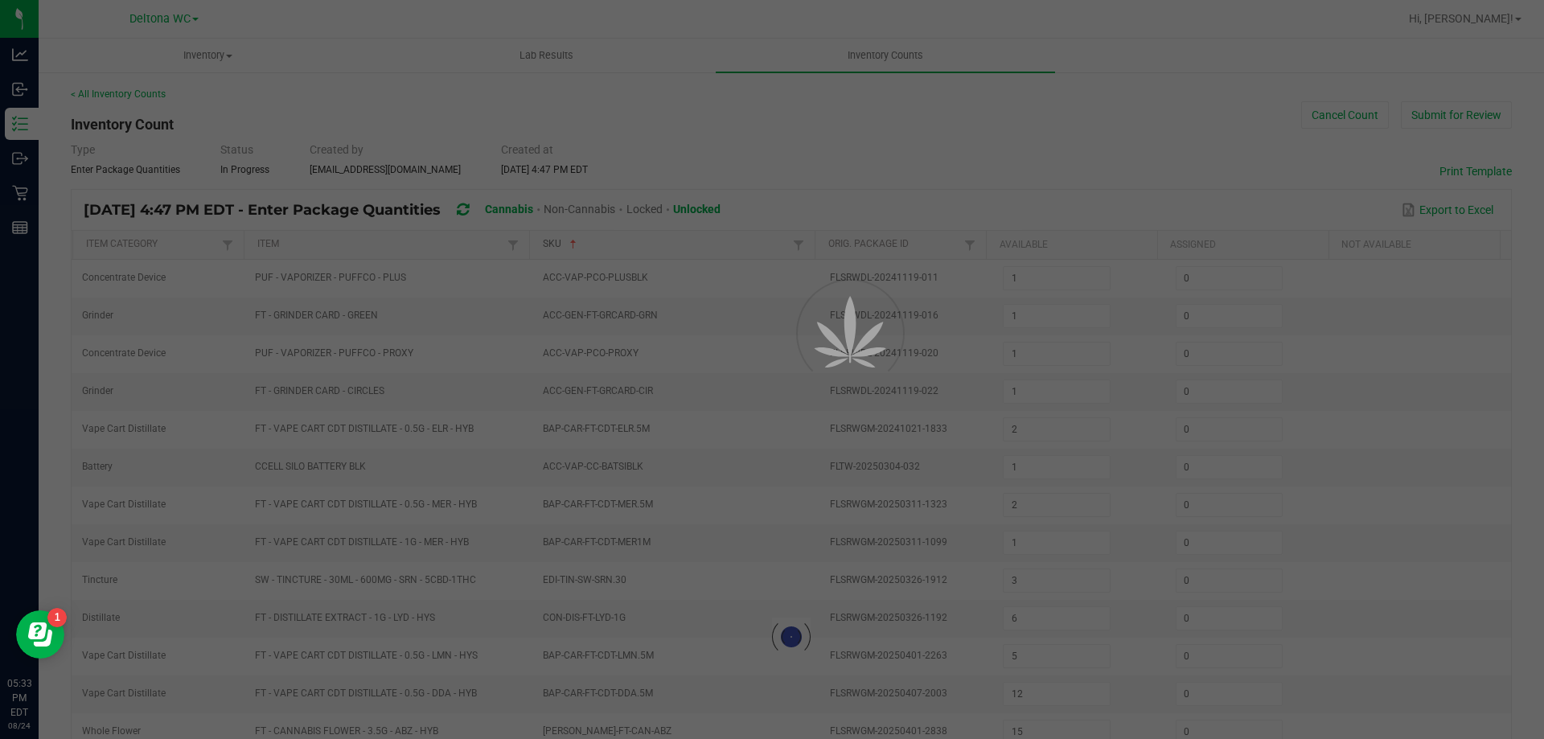
type input "9"
type input "53"
type input "36"
type input "1"
type input "3"
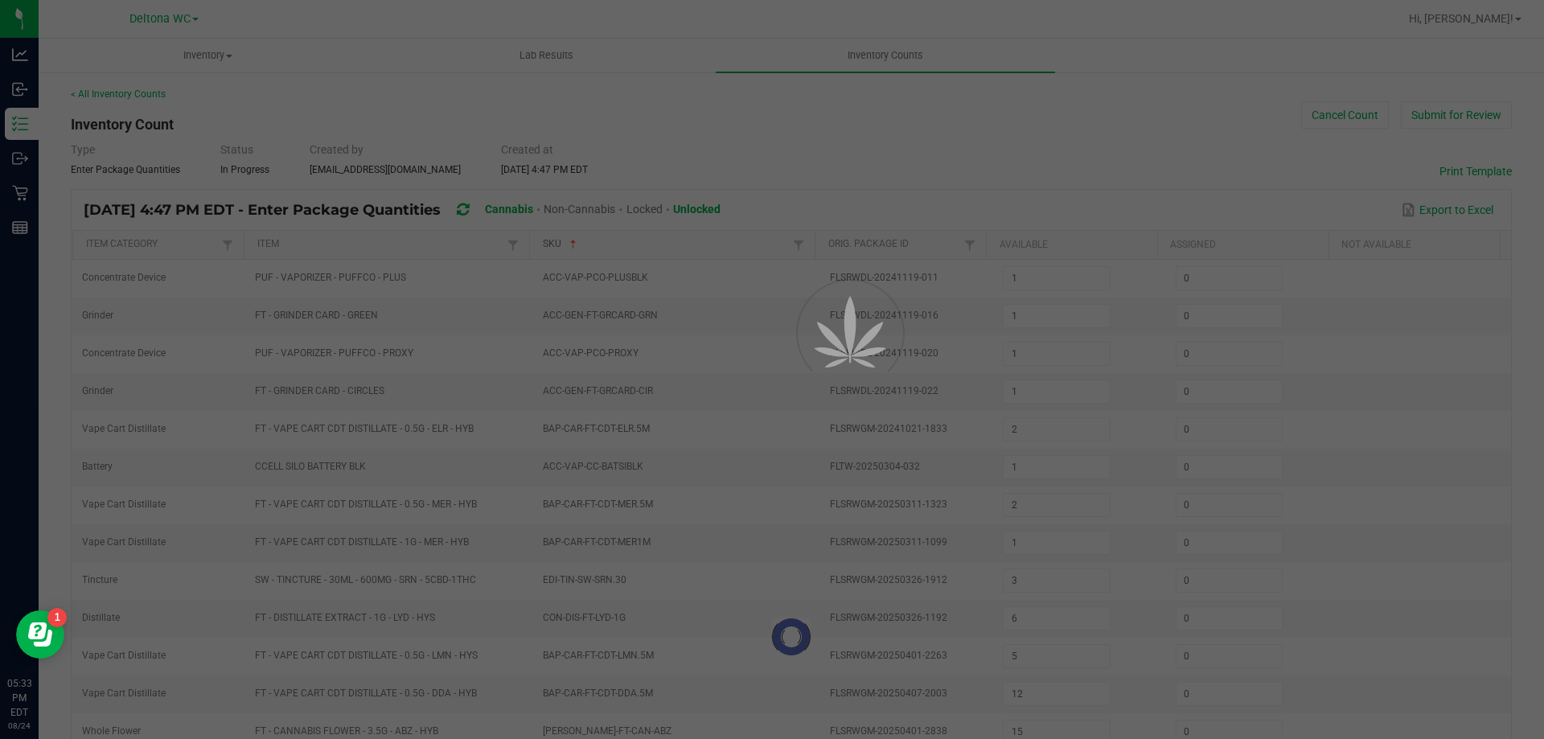
type input "1"
type input "3"
type input "1"
type input "6"
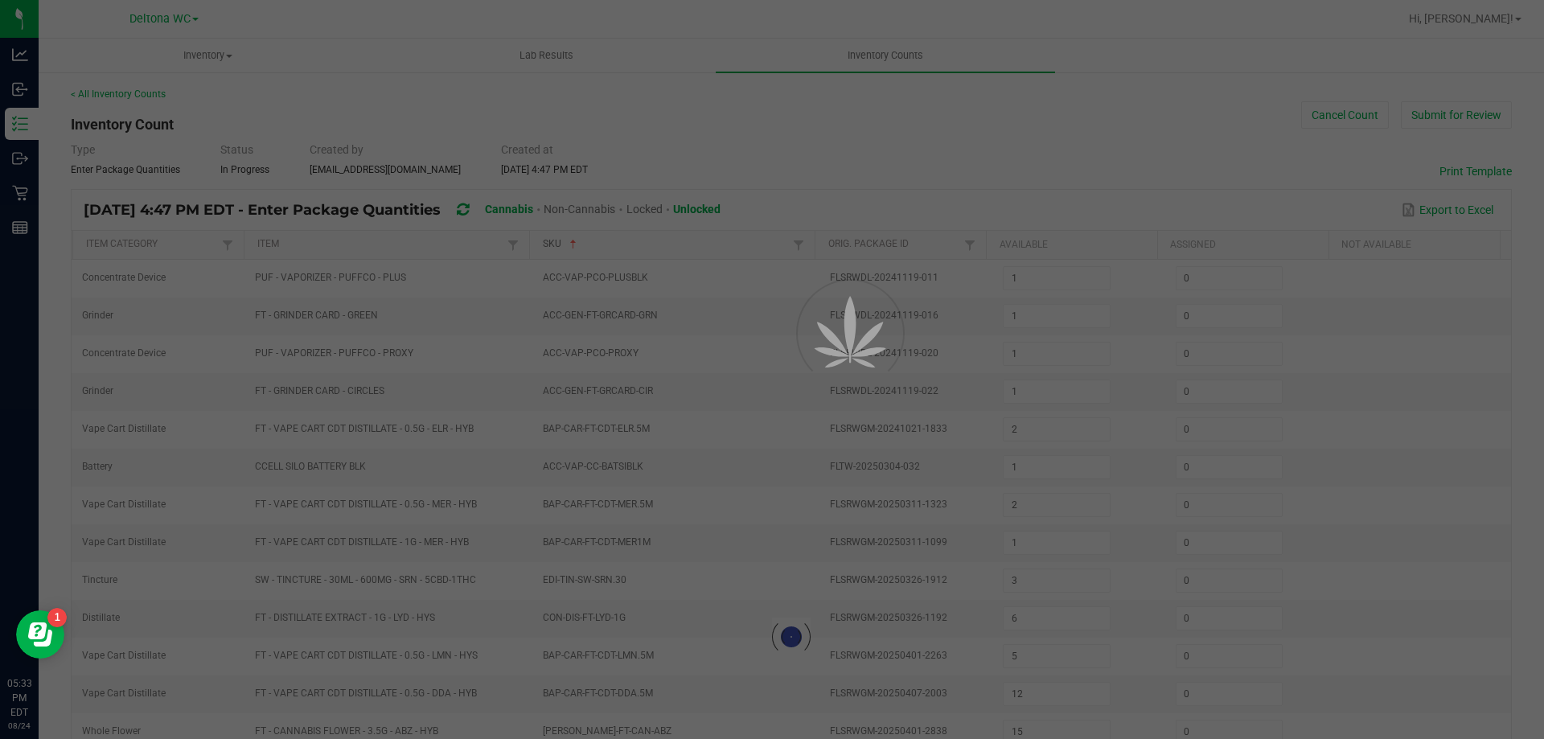
type input "9"
type input "34"
type input "36"
type input "7"
type input "3"
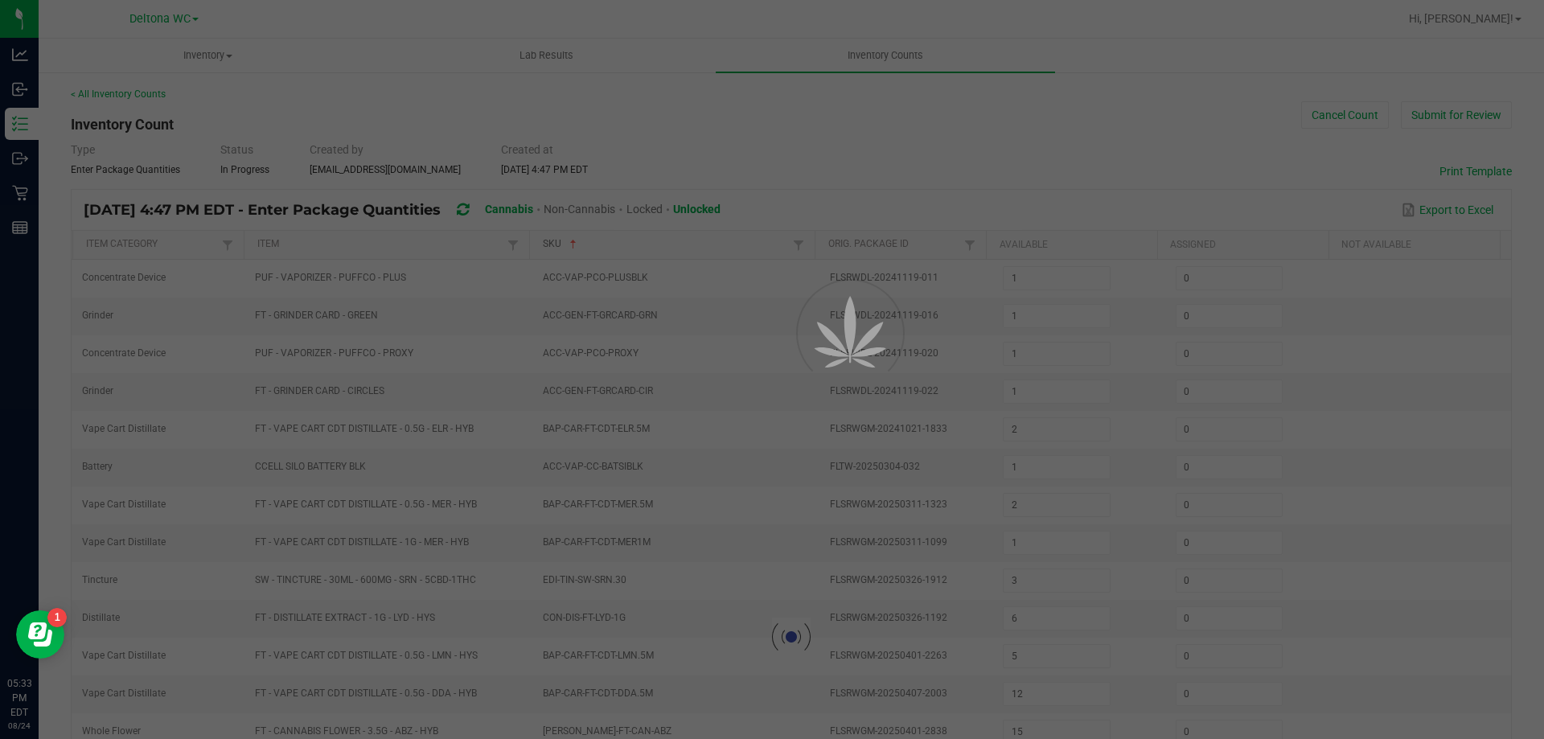
type input "1"
type input "9"
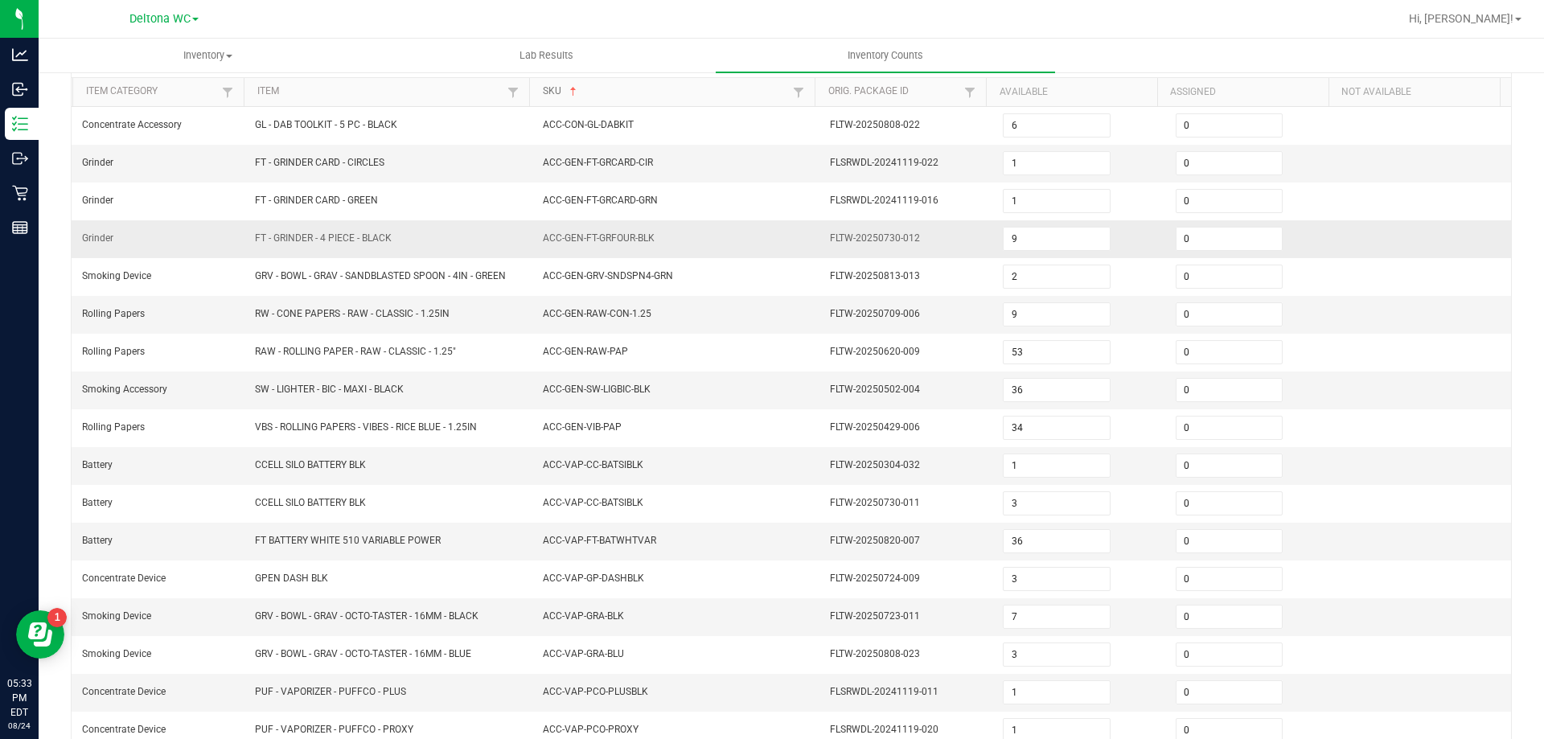
scroll to position [334, 0]
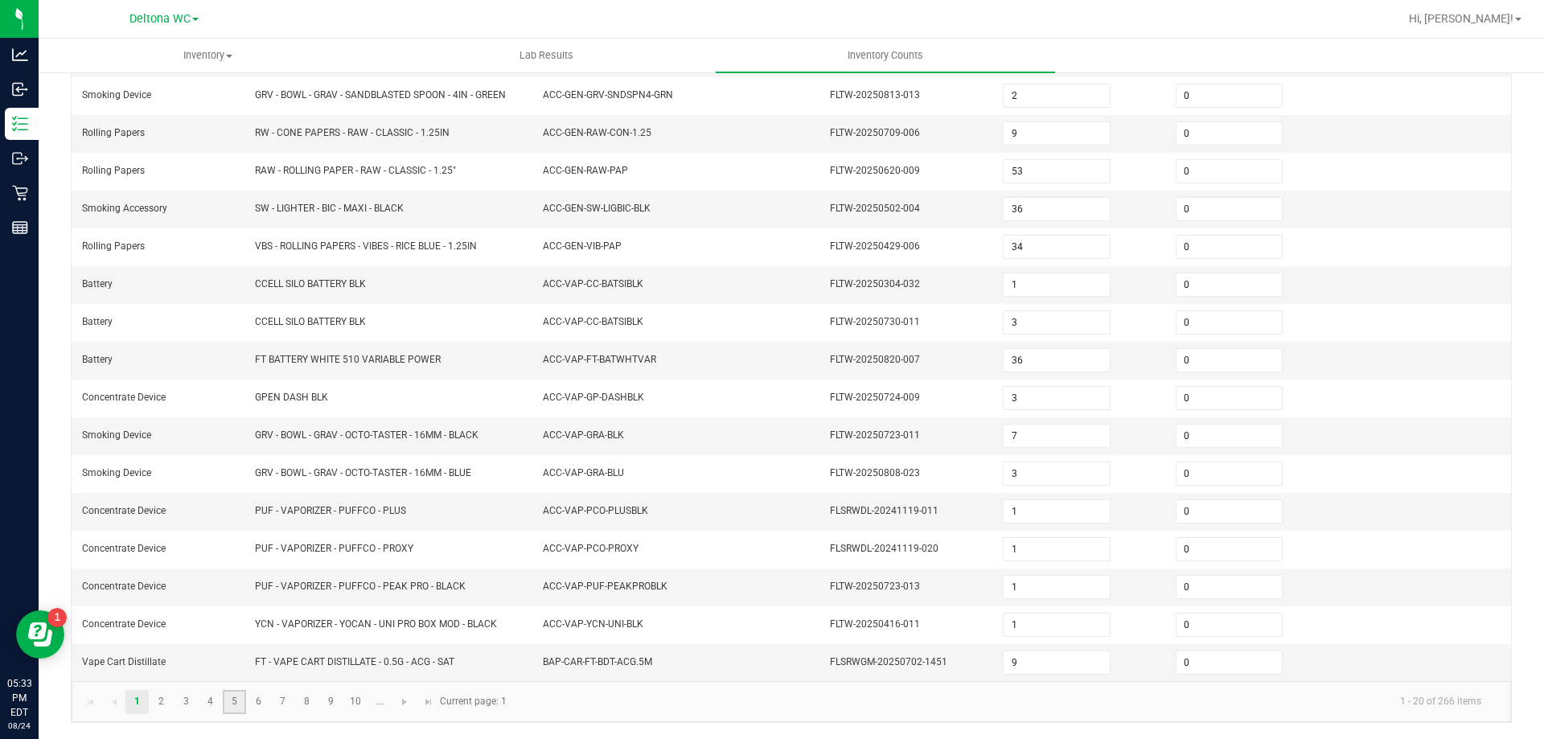
click at [228, 696] on link "5" at bounding box center [234, 702] width 23 height 24
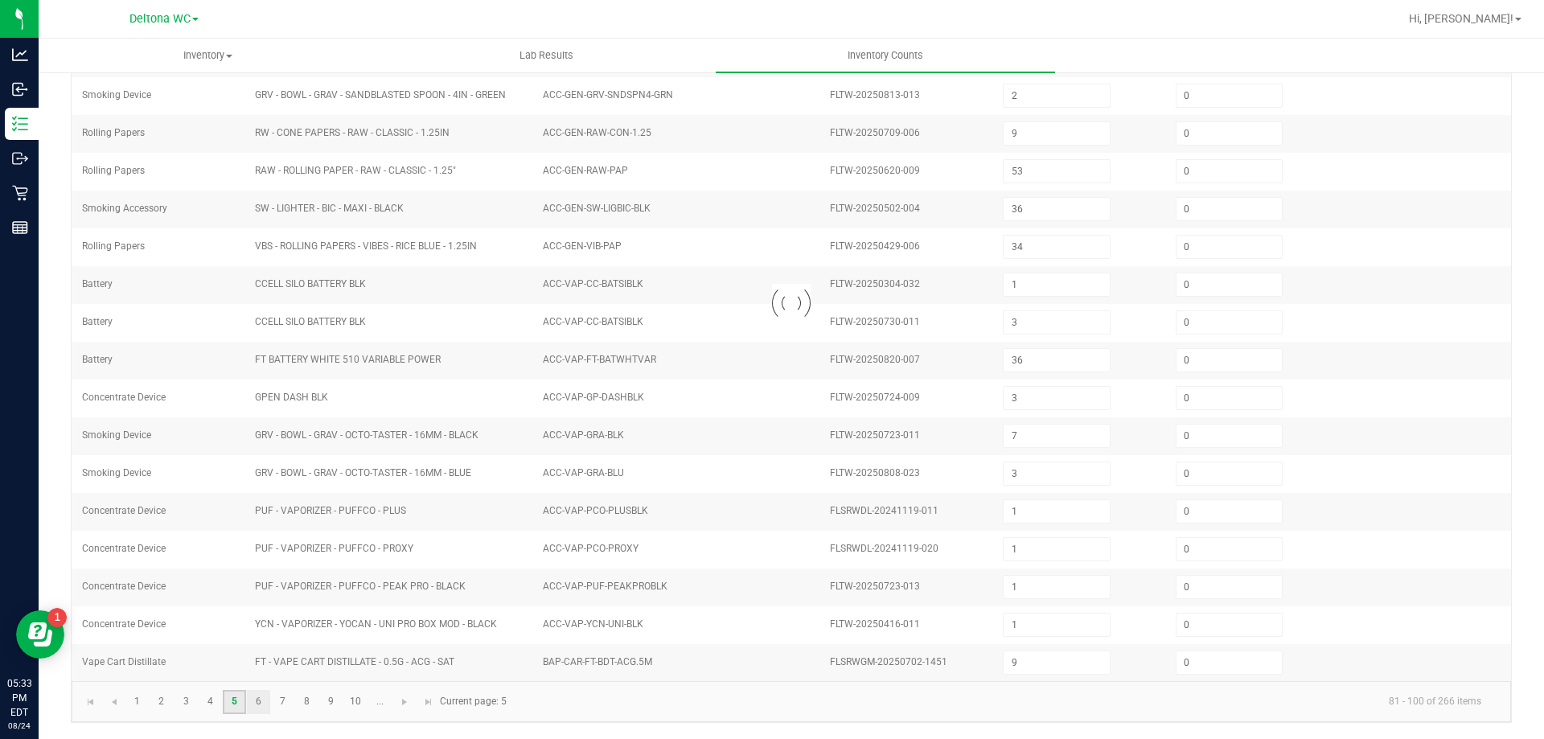
type input "8"
type input "5"
type input "11"
type input "7"
type input "4"
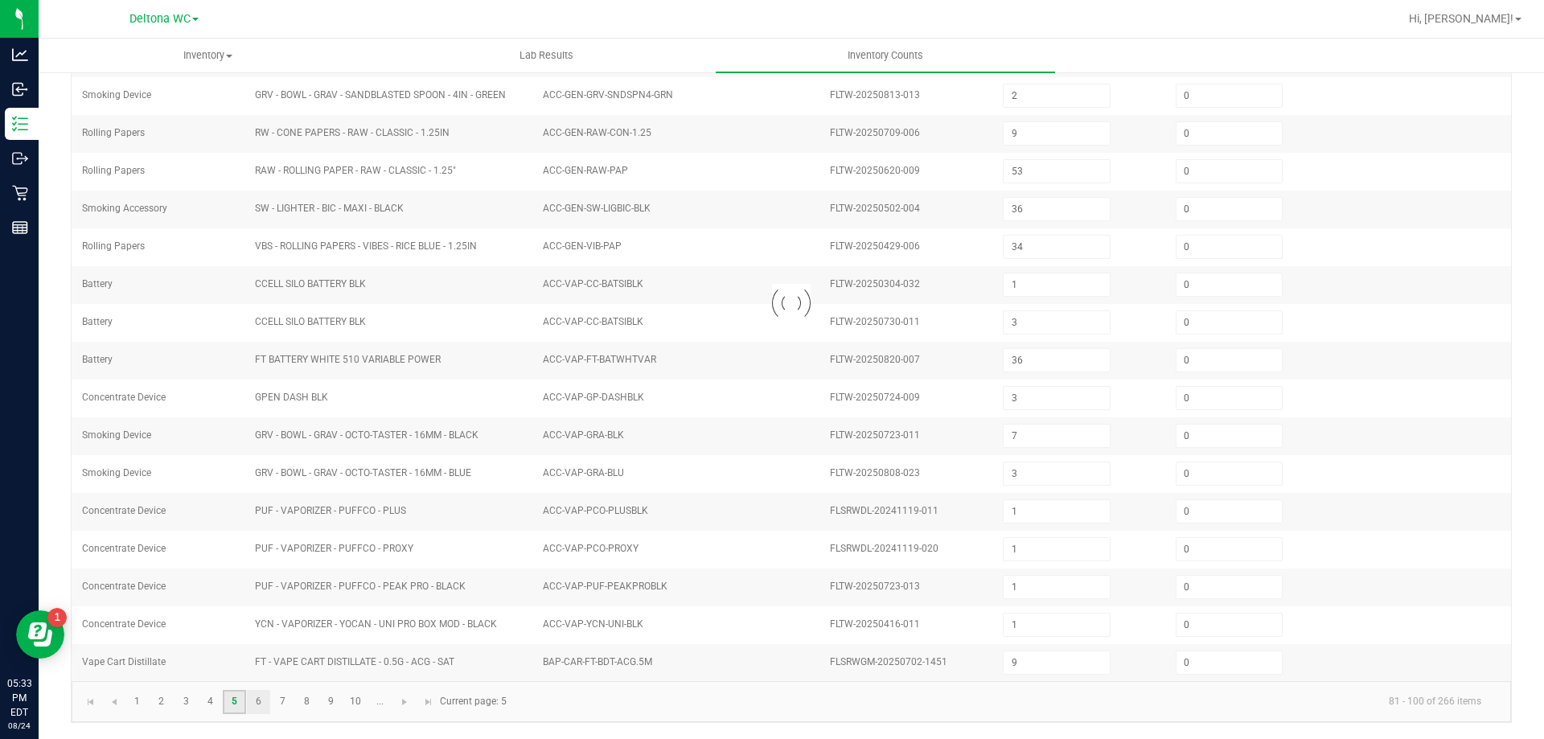
type input "7"
type input "2"
type input "6"
type input "9"
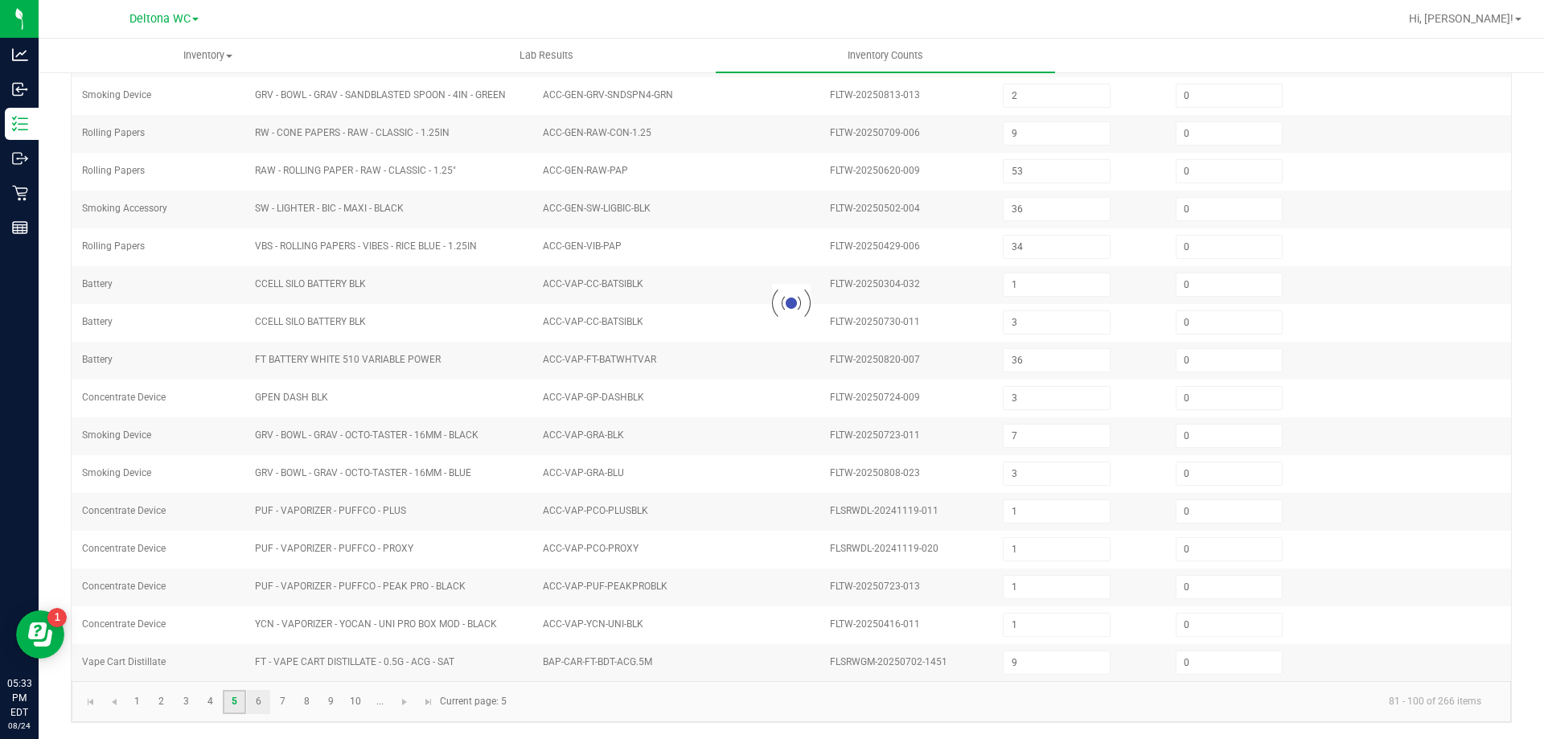
type input "4"
type input "8"
type input "5"
type input "3"
type input "1"
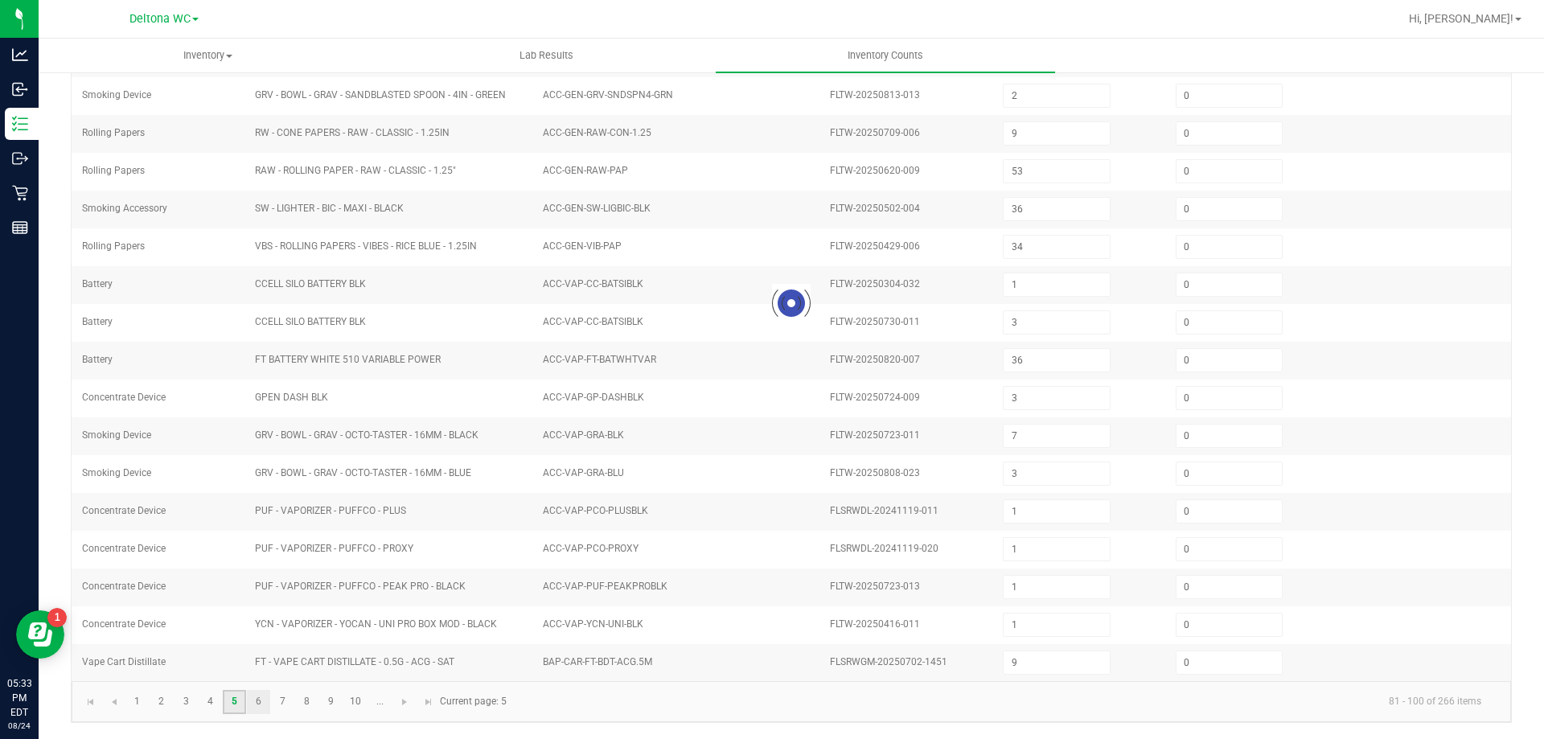
type input "6"
type input "2"
type input "12"
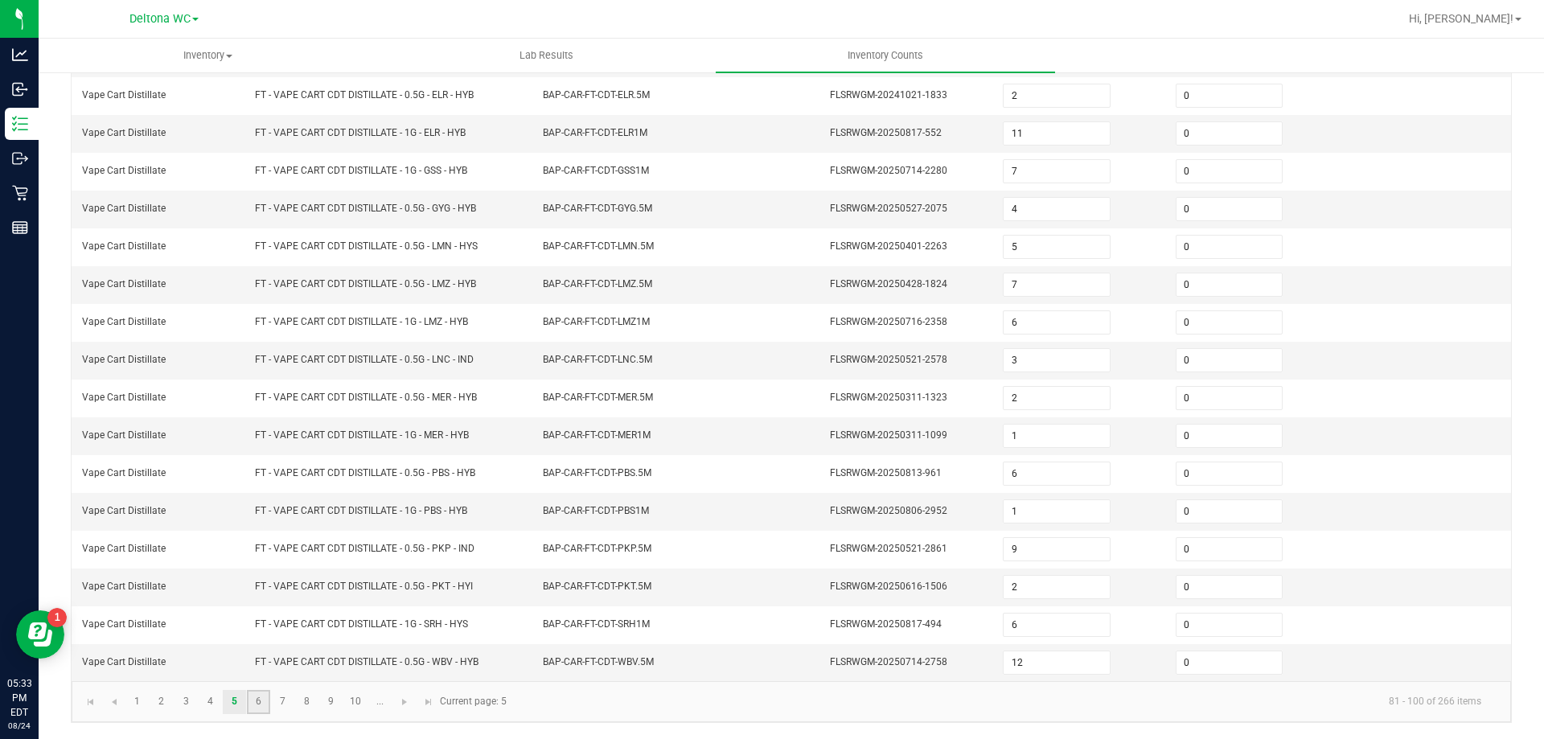
click at [256, 703] on link "6" at bounding box center [258, 702] width 23 height 24
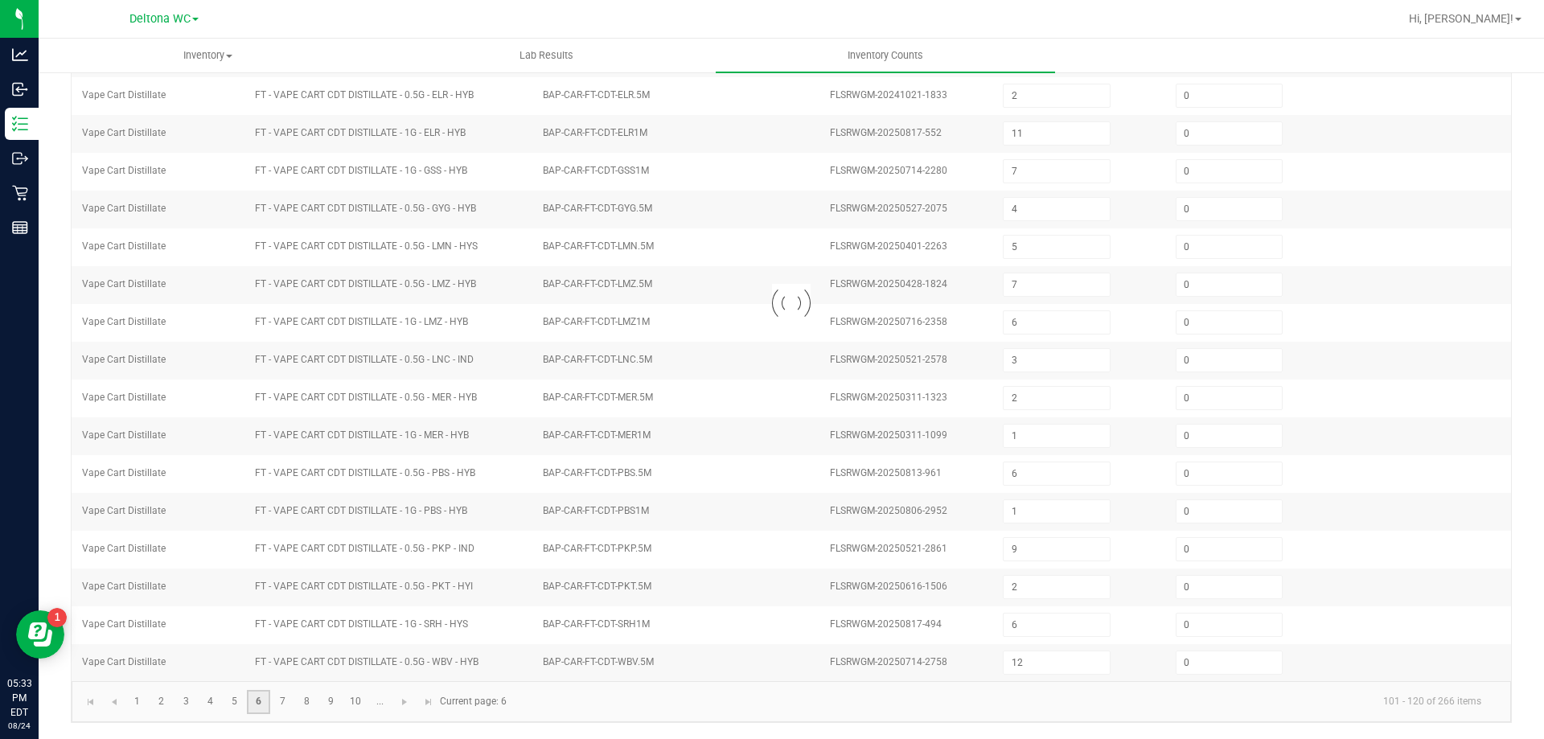
type input "1"
type input "7"
type input "0"
type input "14"
type input "0"
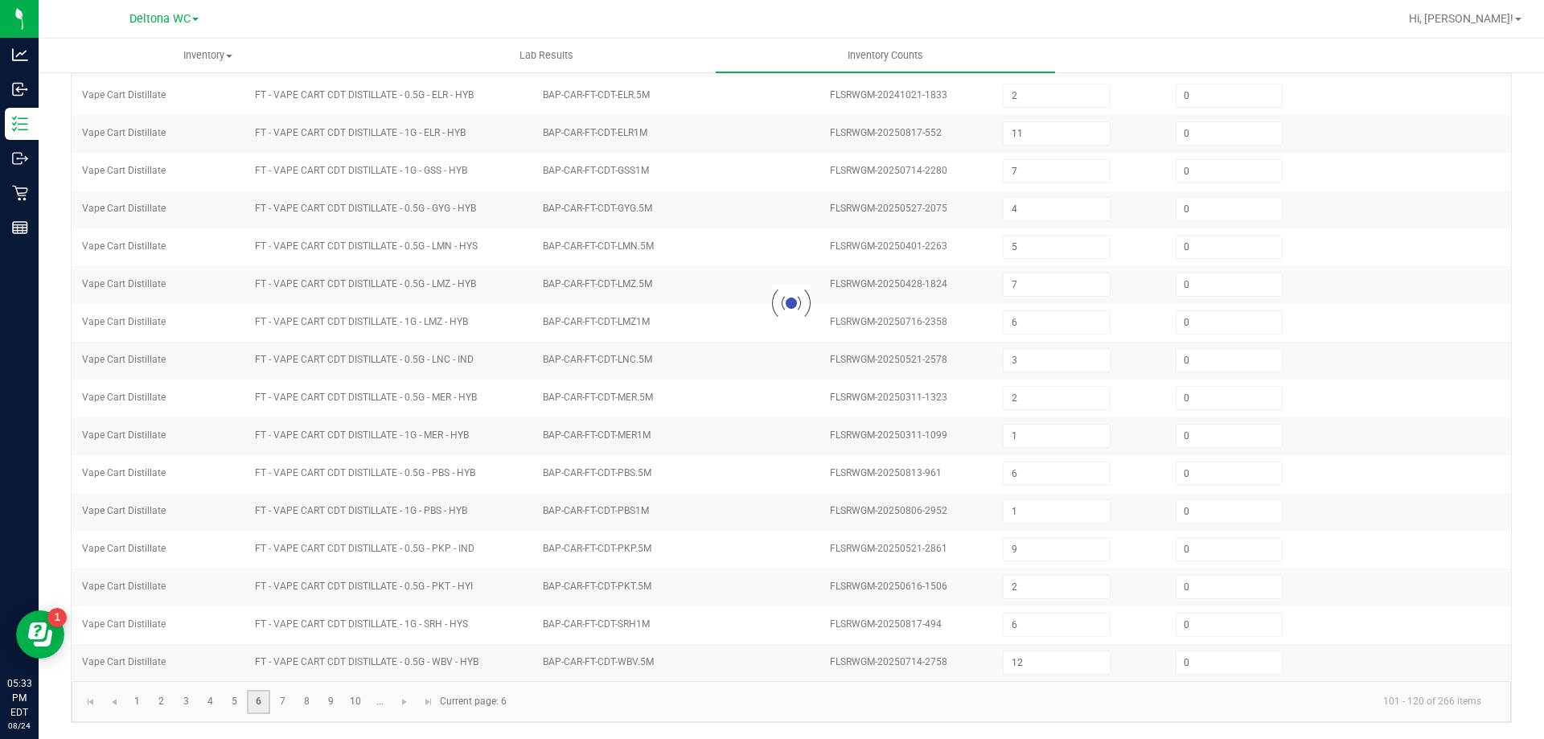
type input "2"
type input "0"
type input "3"
type input "16"
type input "13"
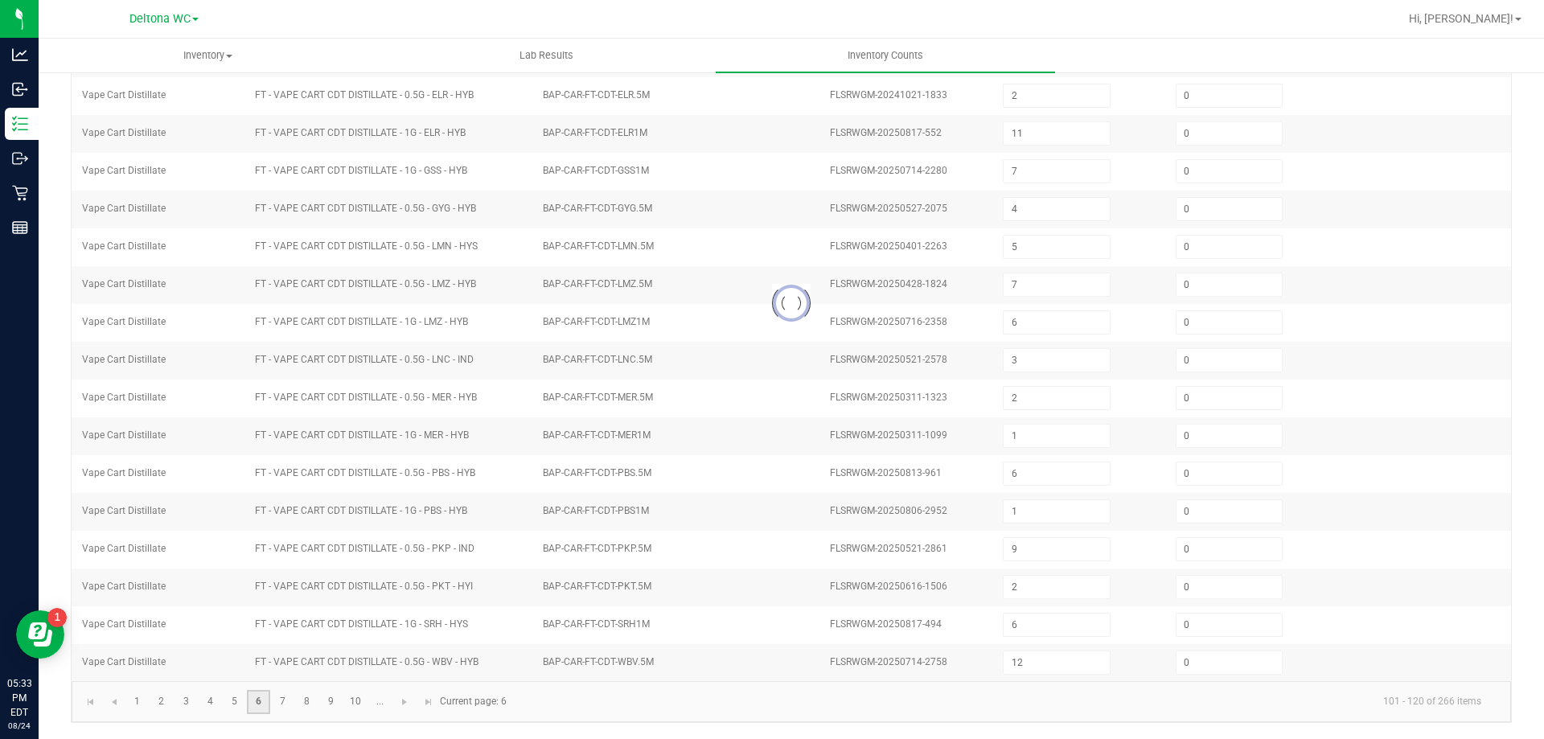
type input "2"
type input "12"
type input "9"
type input "7"
type input "0"
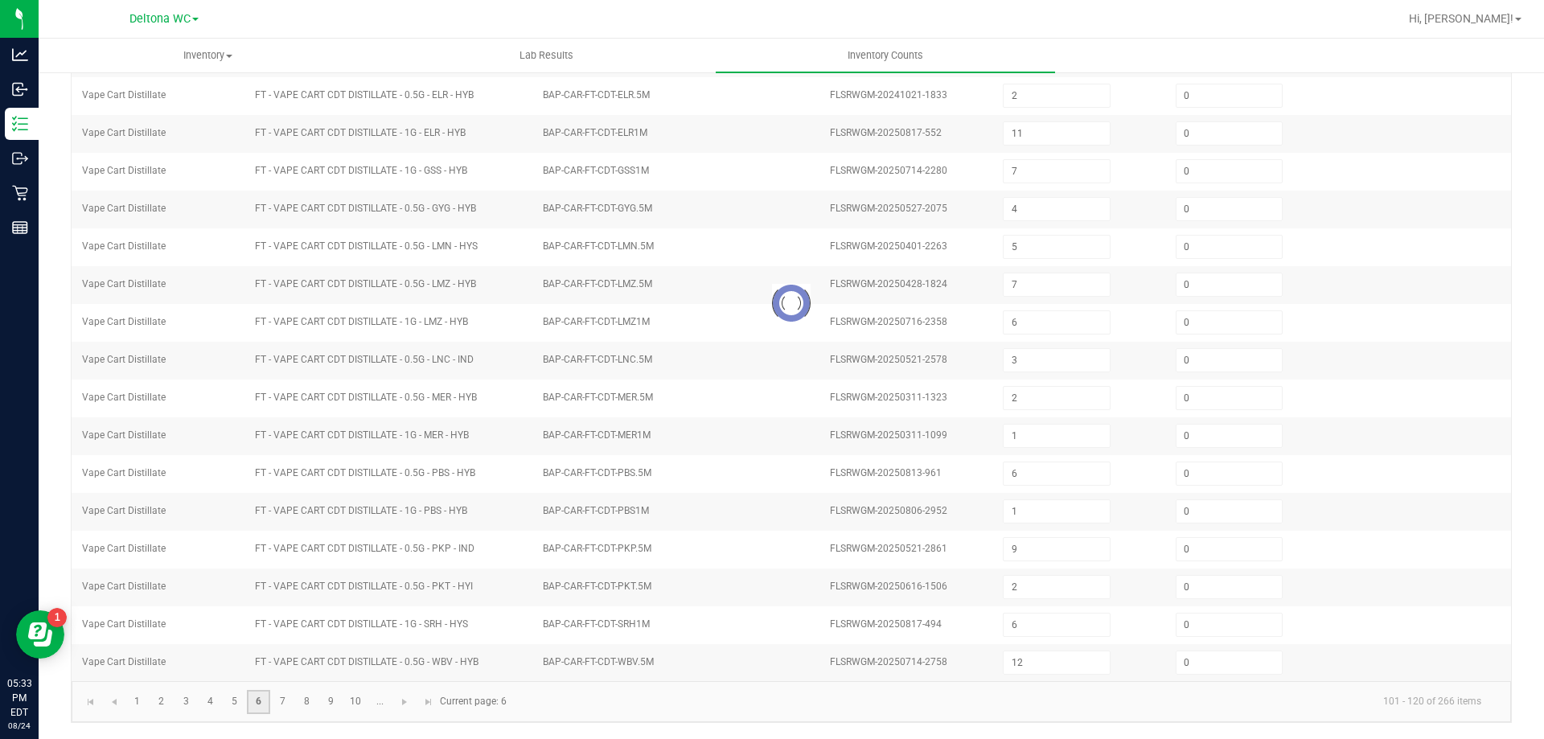
type input "16"
type input "0"
type input "11"
type input "7"
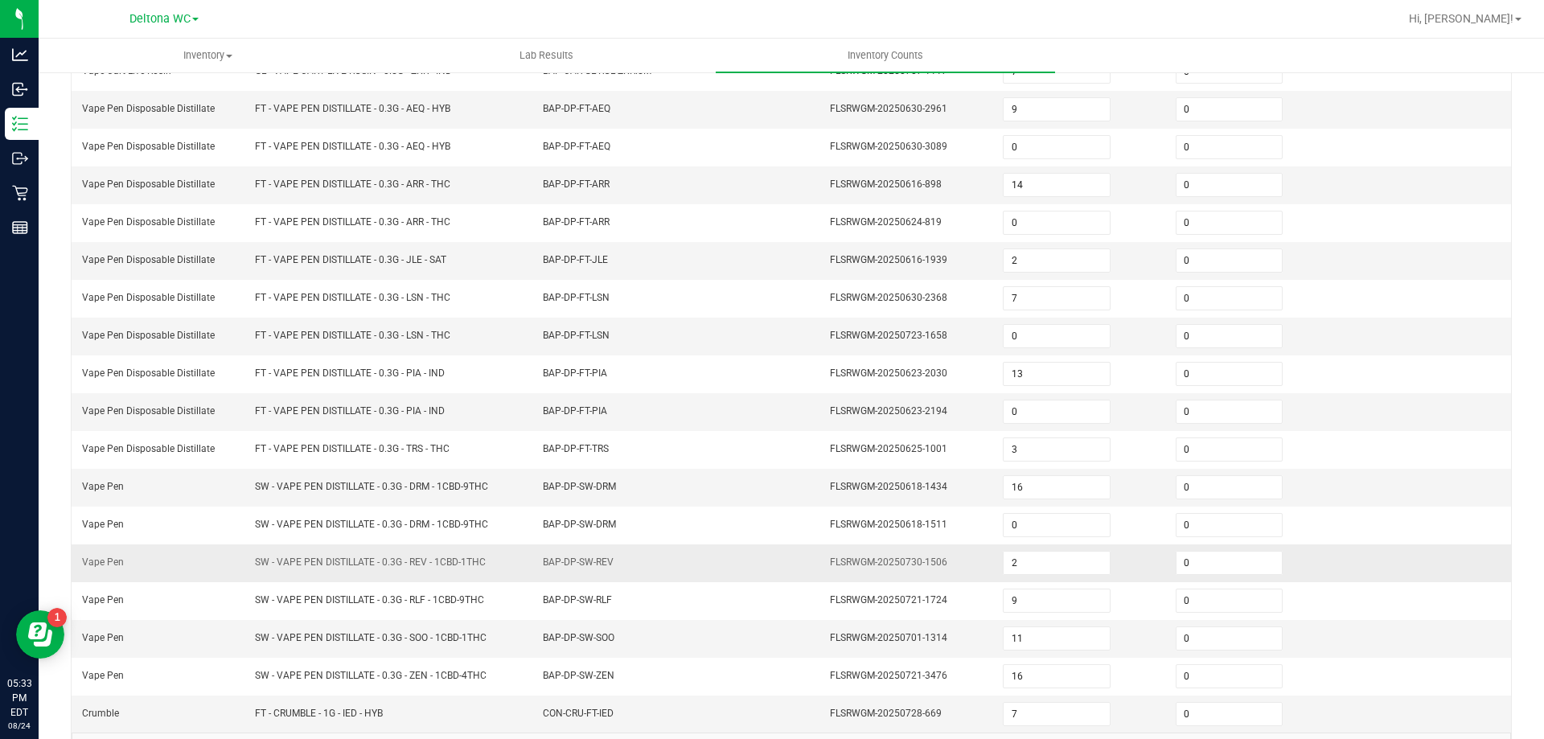
scroll to position [253, 0]
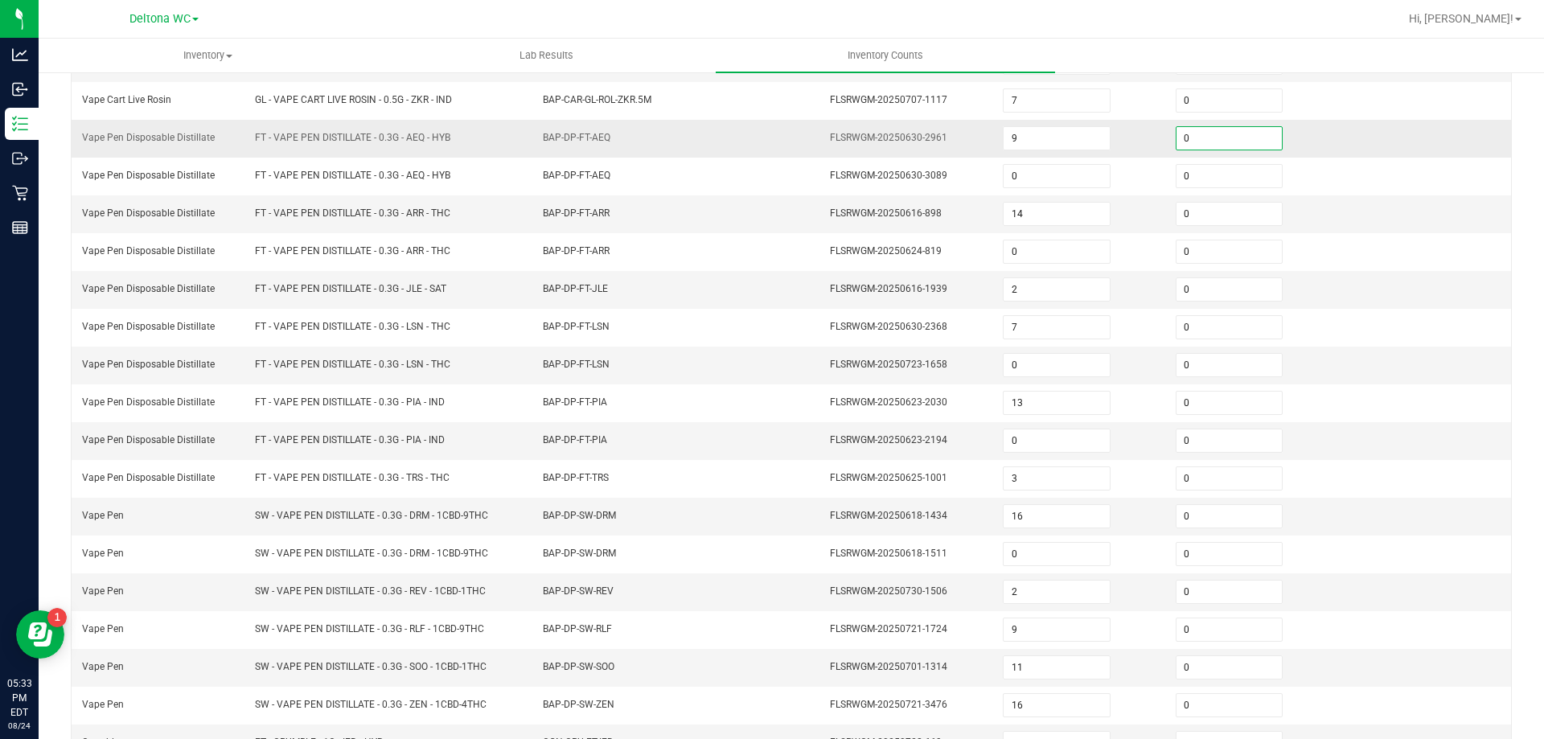
click at [1201, 146] on input "0" at bounding box center [1228, 138] width 105 height 23
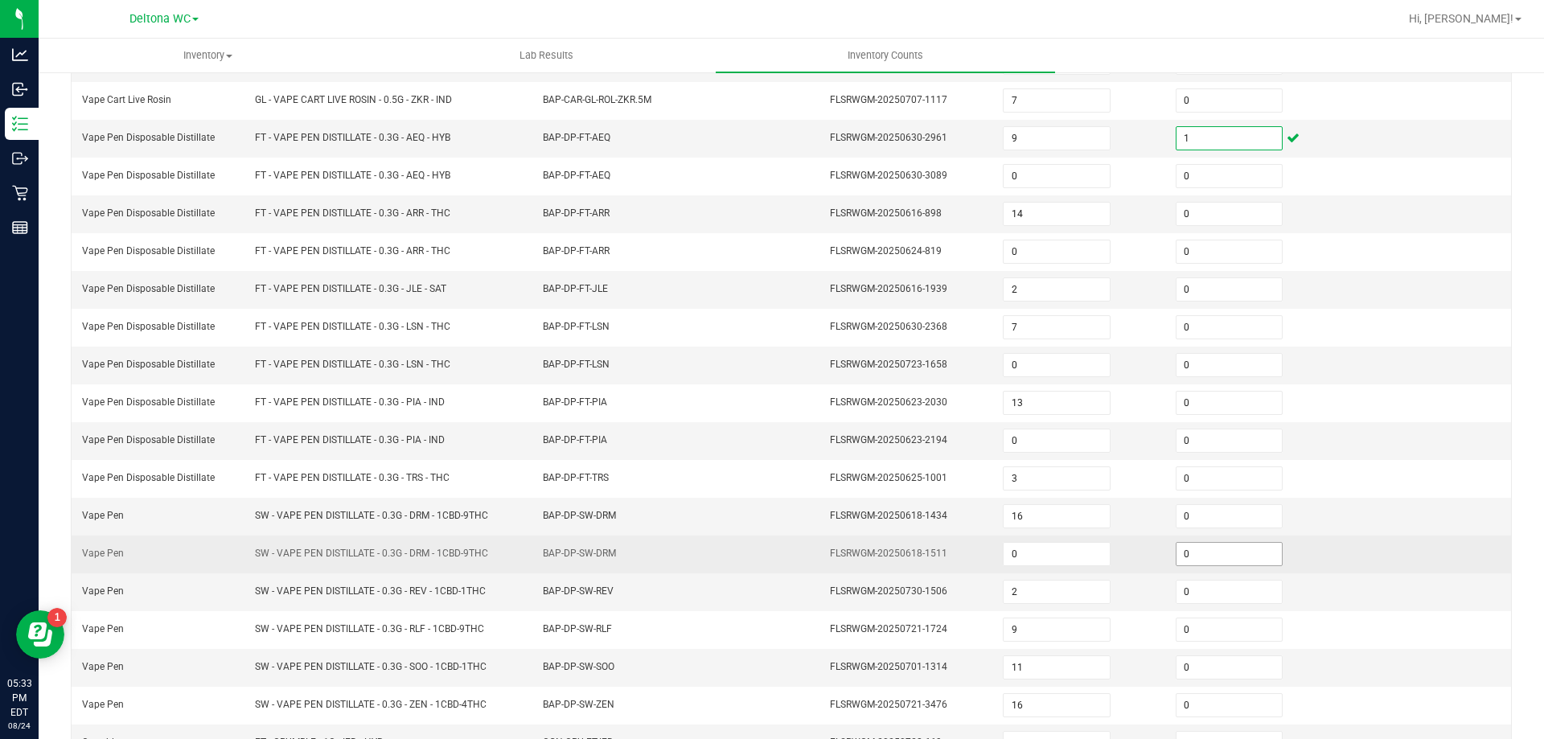
type input "1"
click at [1215, 548] on input "0" at bounding box center [1228, 554] width 105 height 23
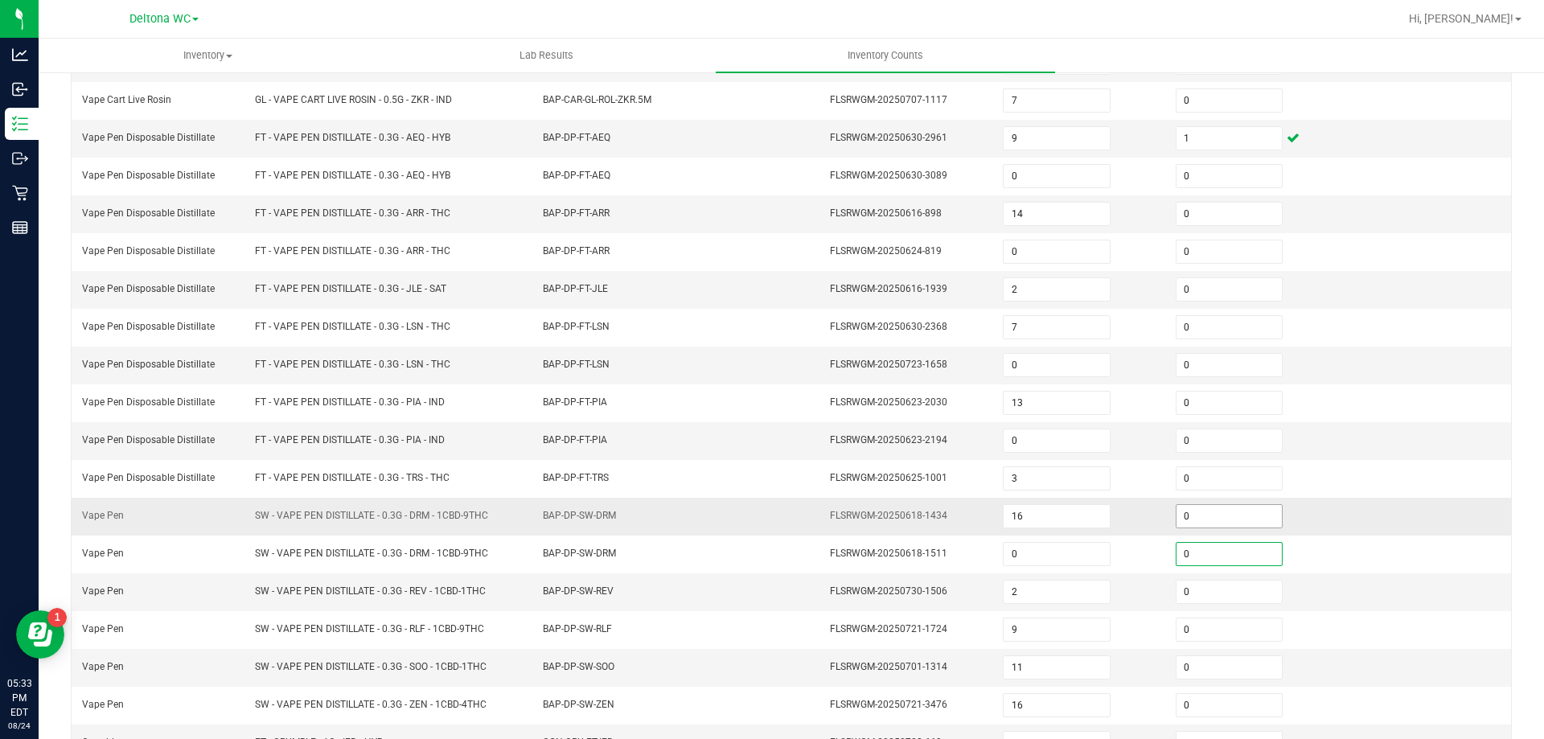
click at [1204, 514] on input "0" at bounding box center [1228, 516] width 105 height 23
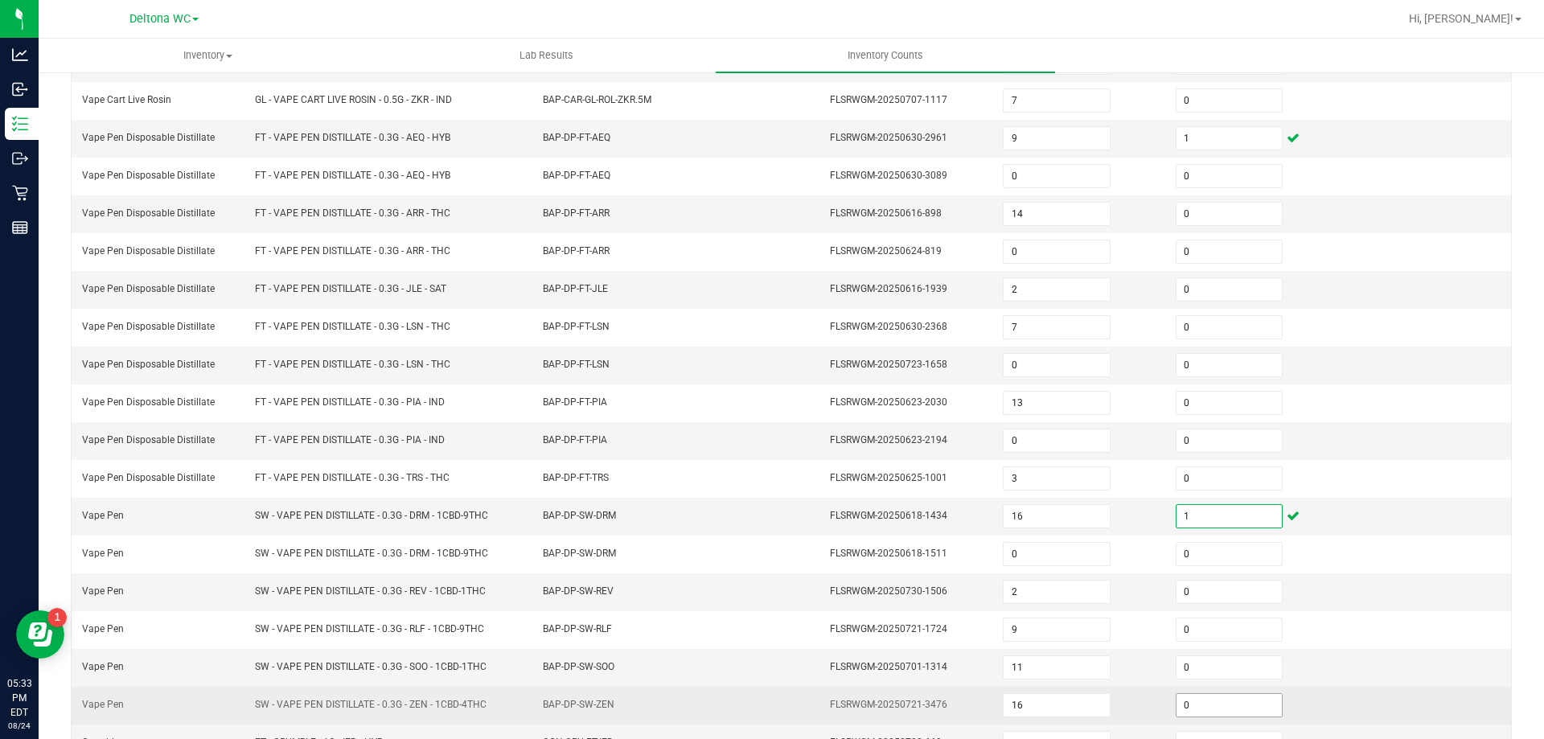
type input "1"
click at [1207, 695] on input "0" at bounding box center [1228, 705] width 105 height 23
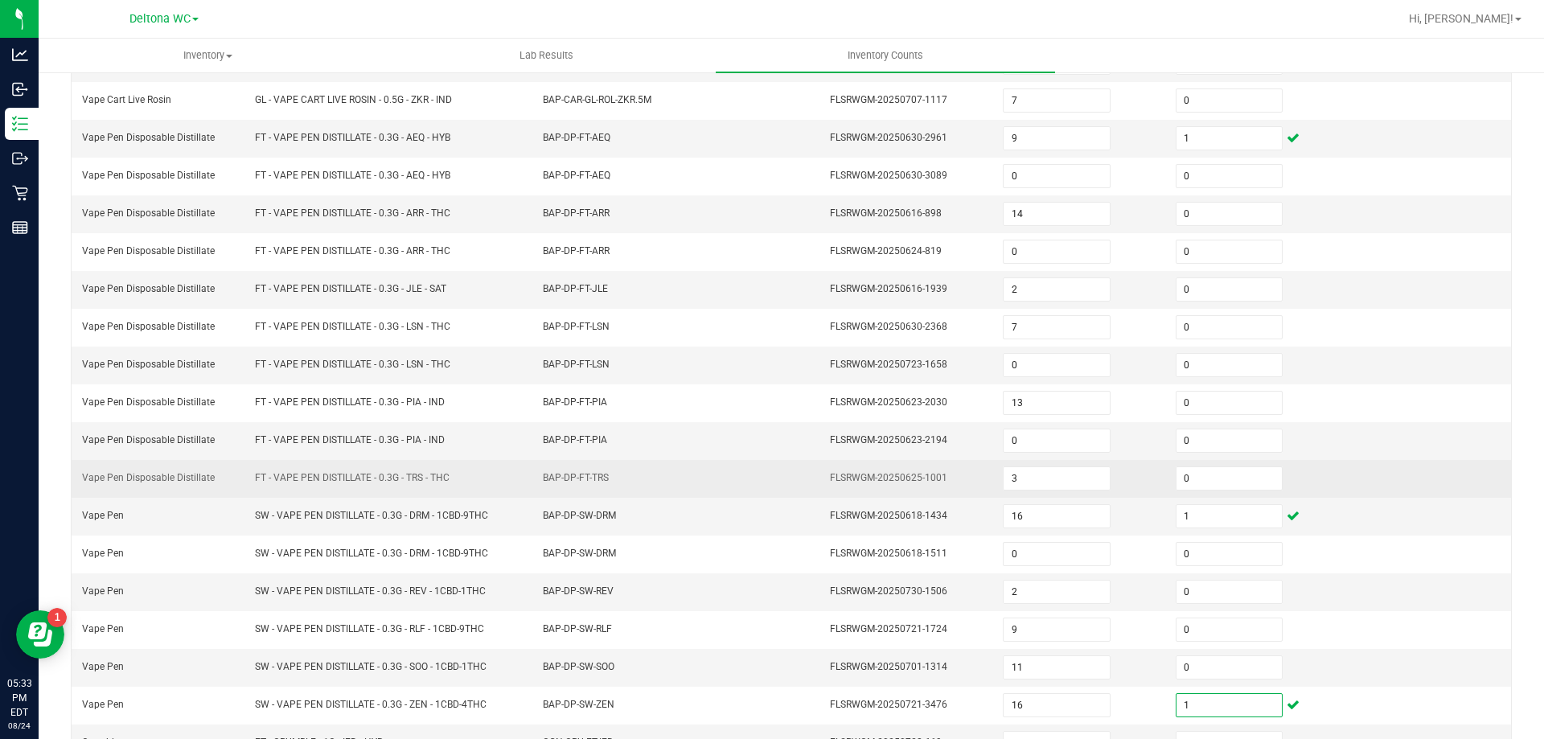
type input "1"
click at [765, 485] on td "BAP-DP-FT-TRS" at bounding box center [677, 479] width 288 height 38
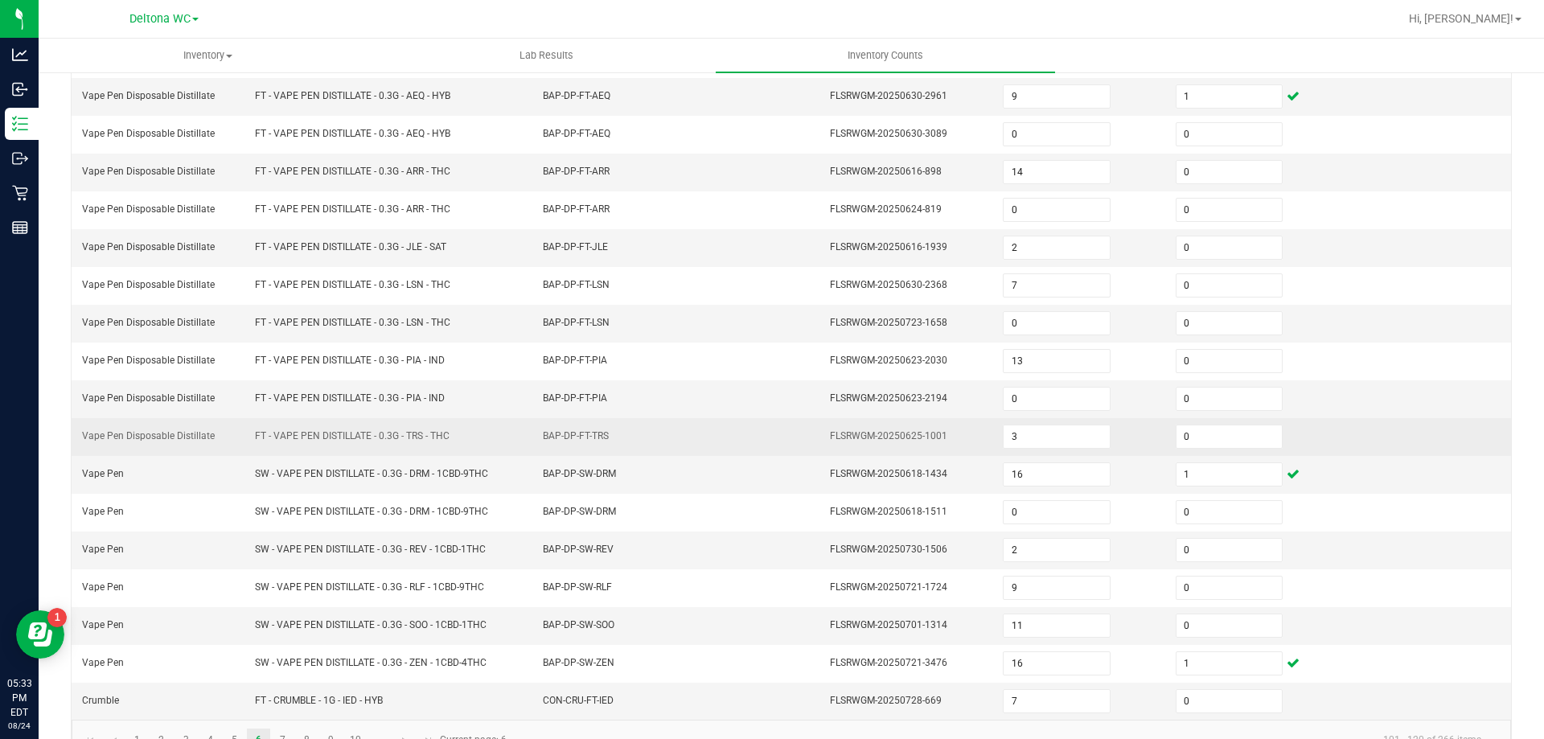
scroll to position [334, 0]
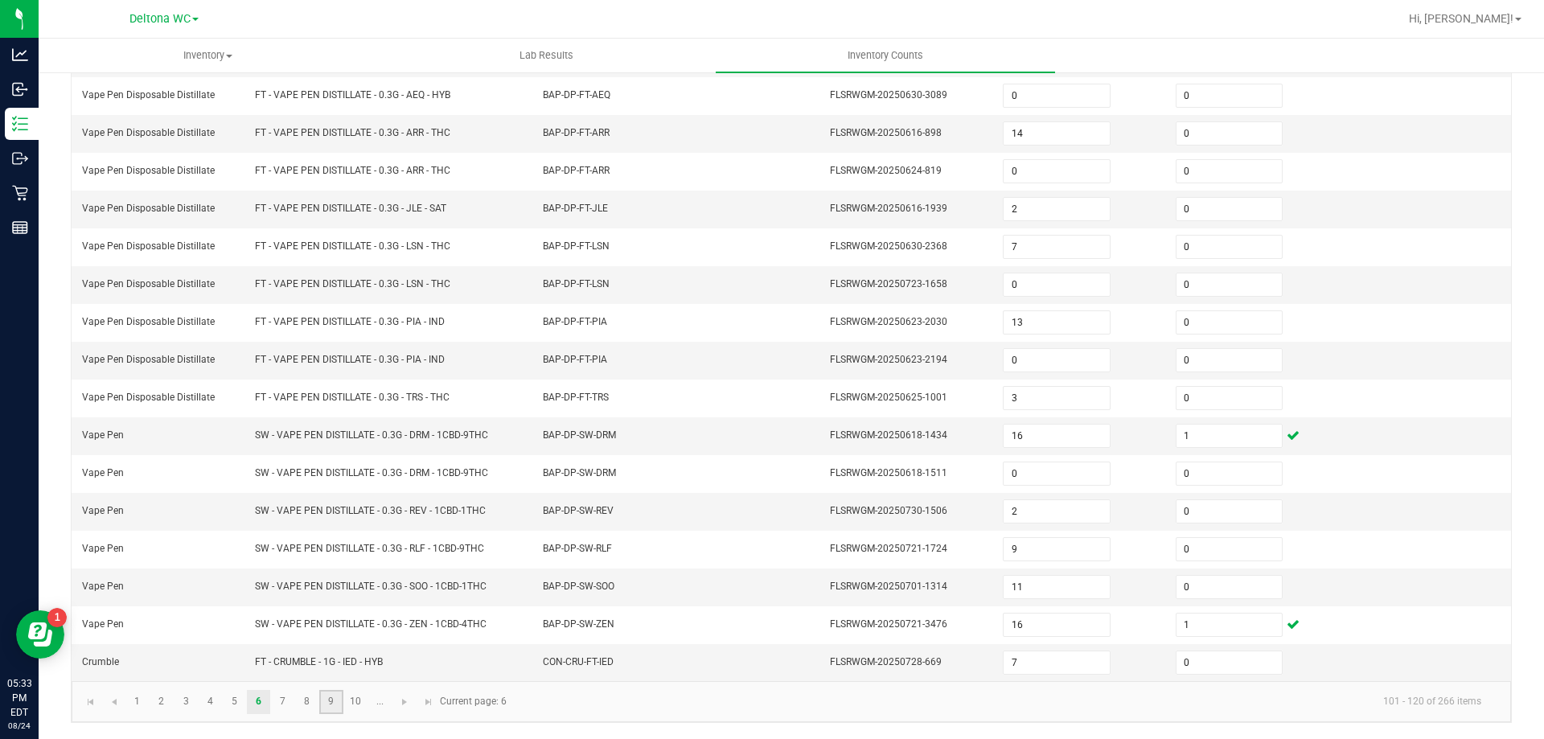
click at [330, 707] on link "9" at bounding box center [330, 702] width 23 height 24
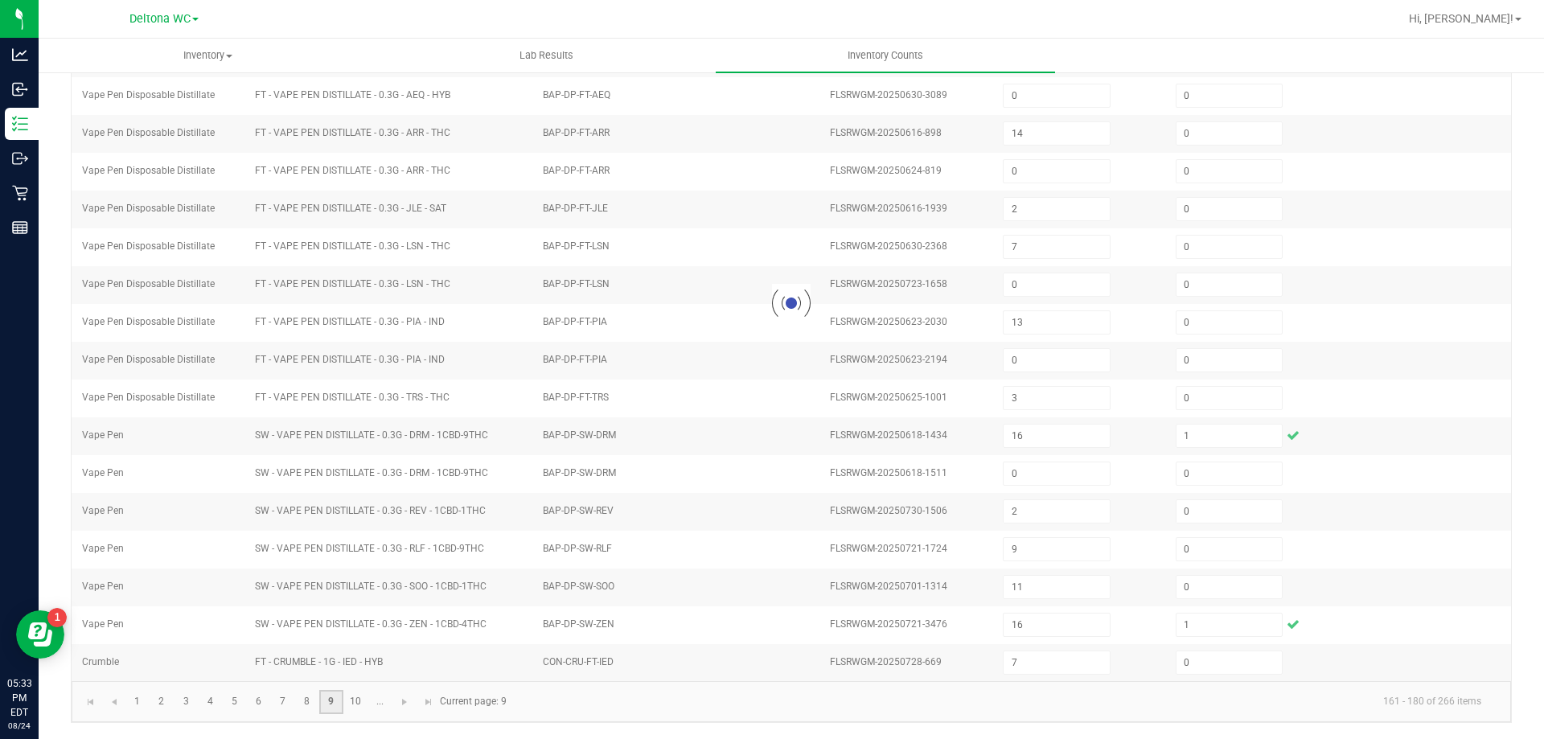
type input "42"
type input "10"
type input "51"
type input "22"
type input "3"
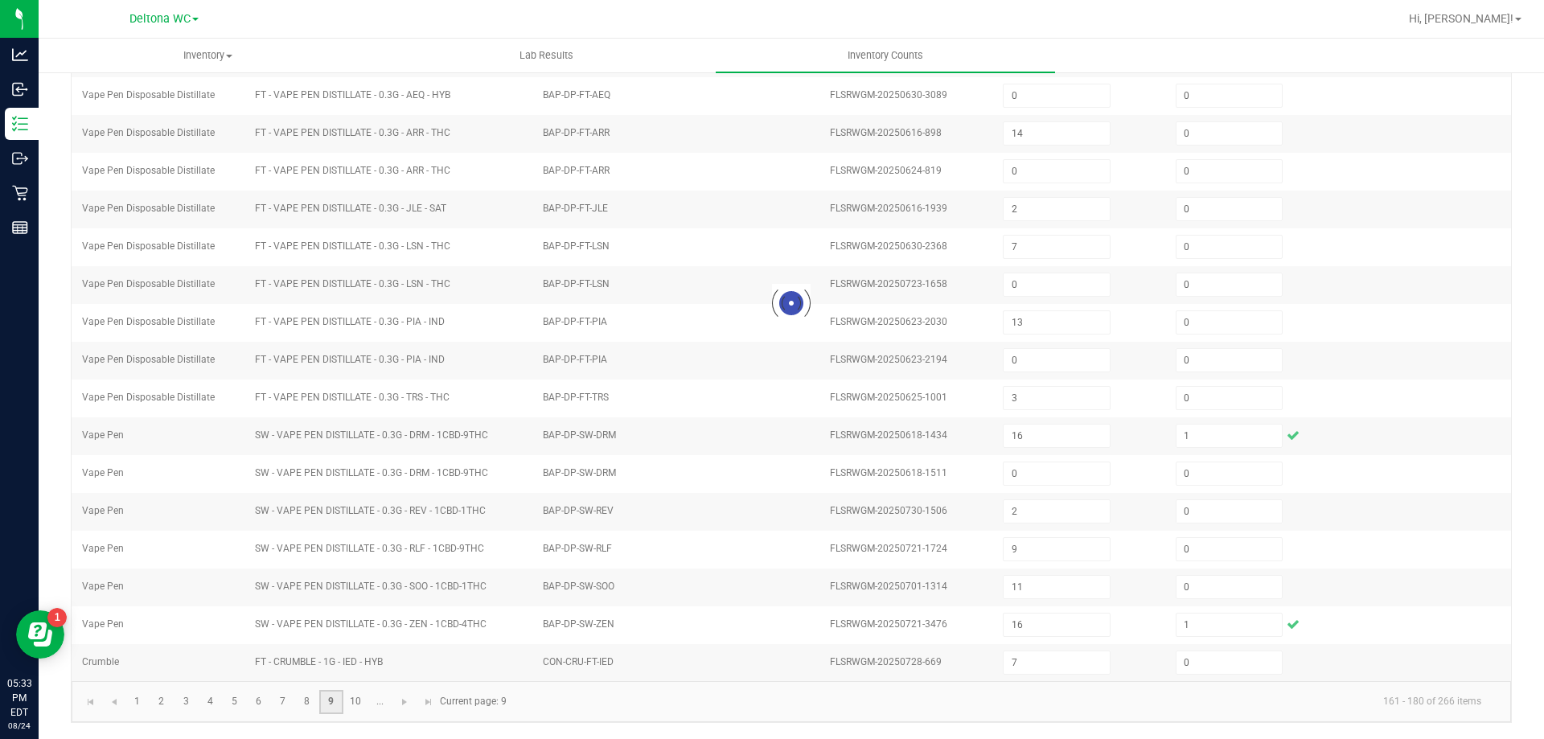
type input "5"
type input "4"
type input "2"
type input "29"
type input "0"
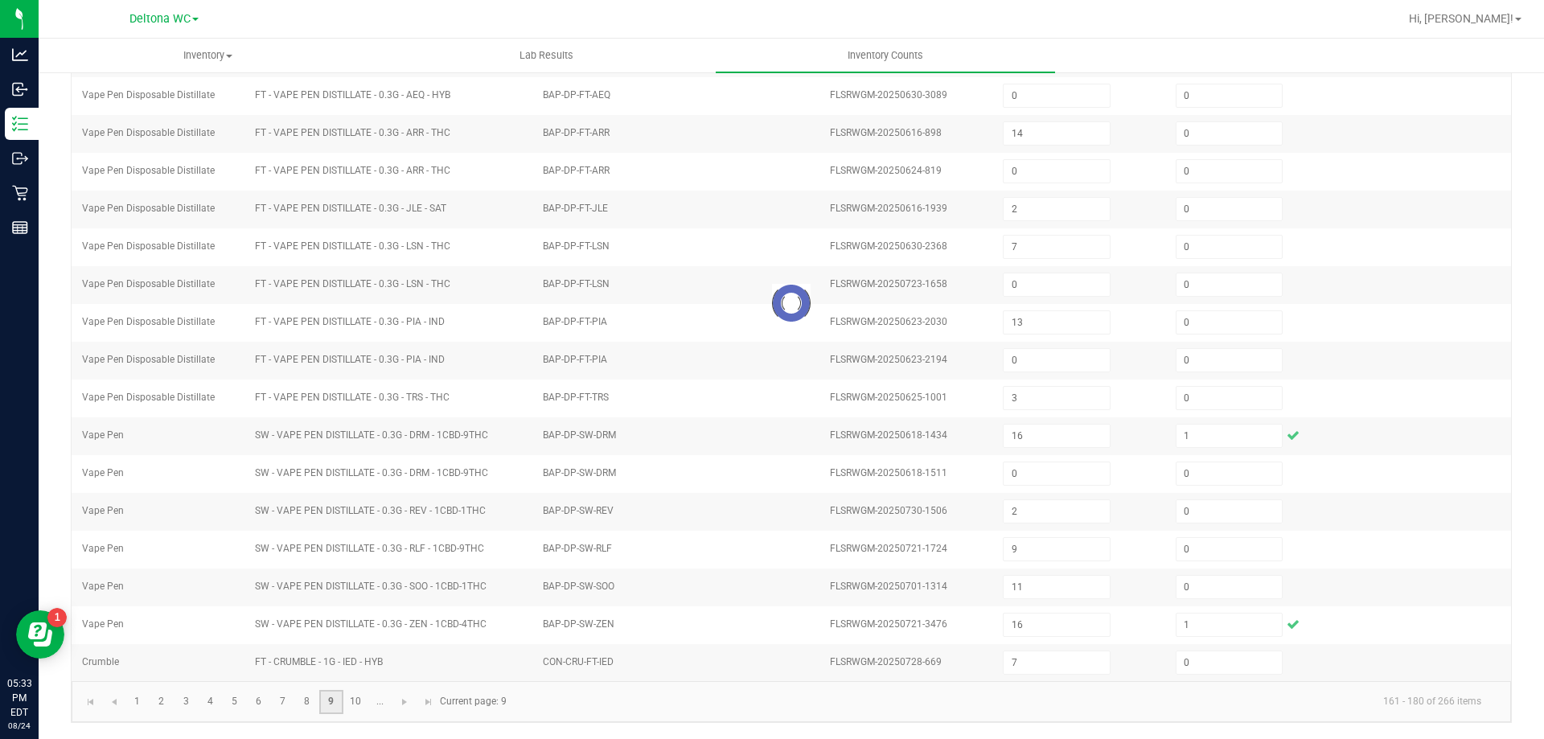
type input "3"
type input "6"
type input "39"
type input "3"
type input "5"
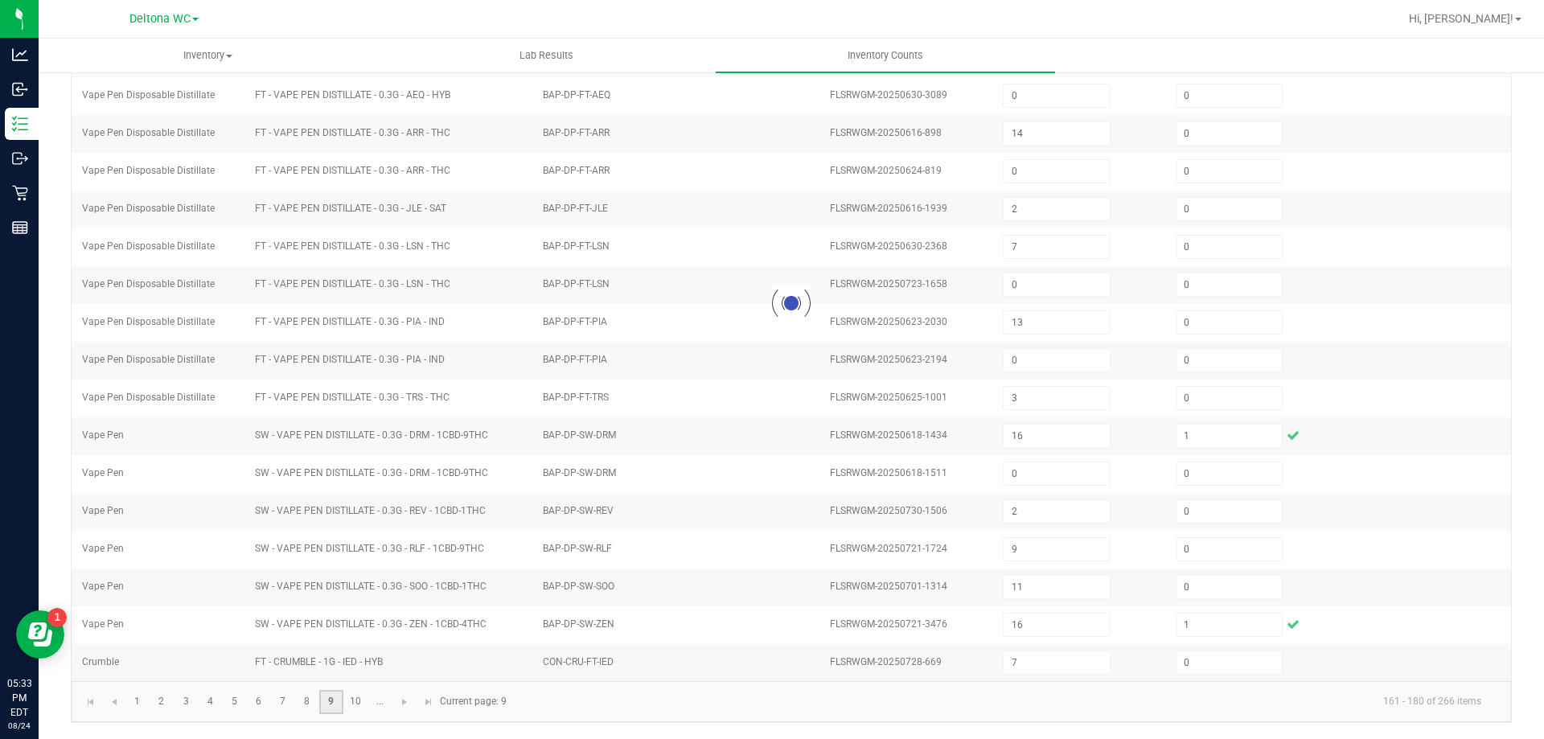
type input "0"
type input "1"
type input "4"
type input "6"
type input "0"
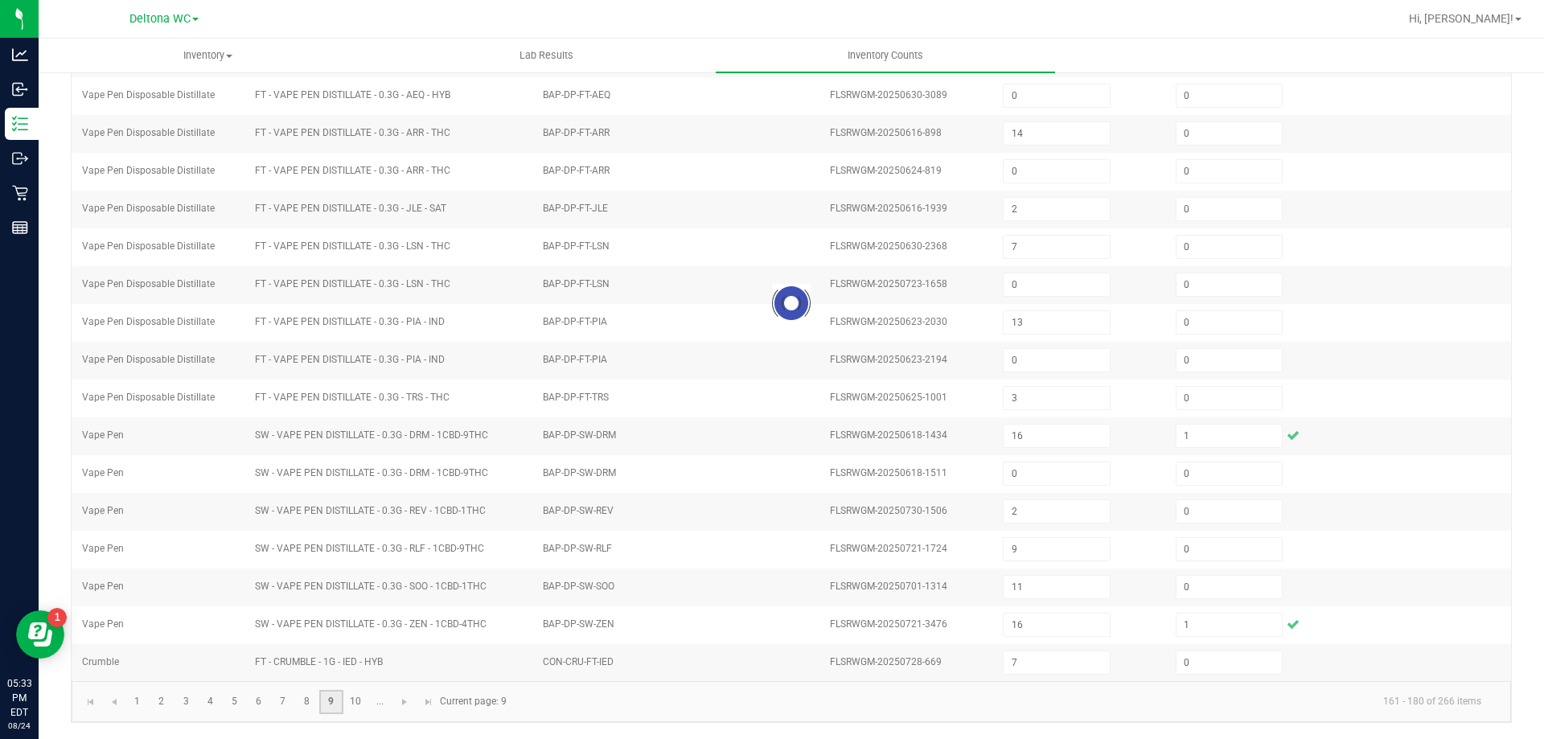
type input "1"
type input "0"
type input "30"
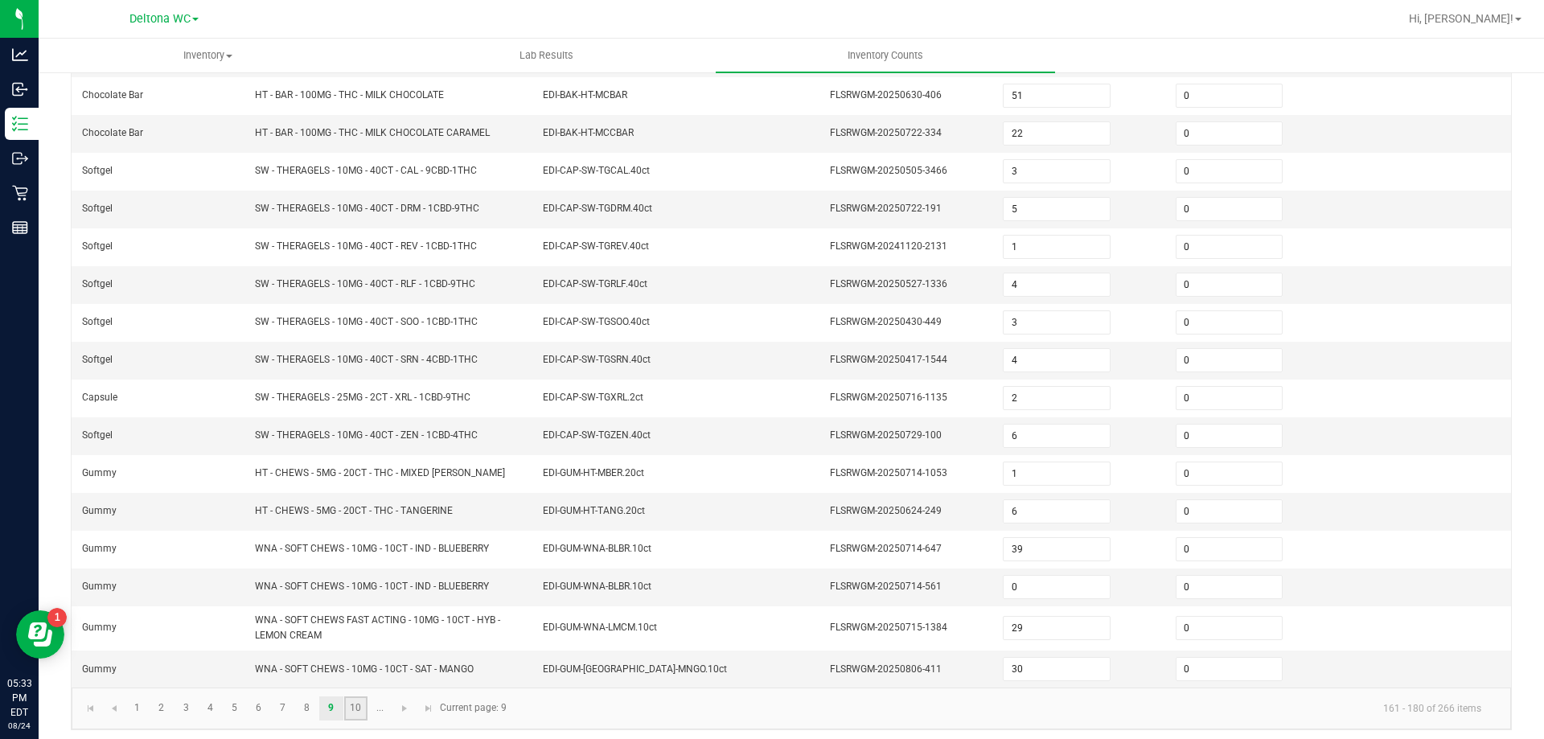
click at [349, 711] on link "10" at bounding box center [355, 708] width 23 height 24
type input "36"
type input "9"
type input "2"
type input "32"
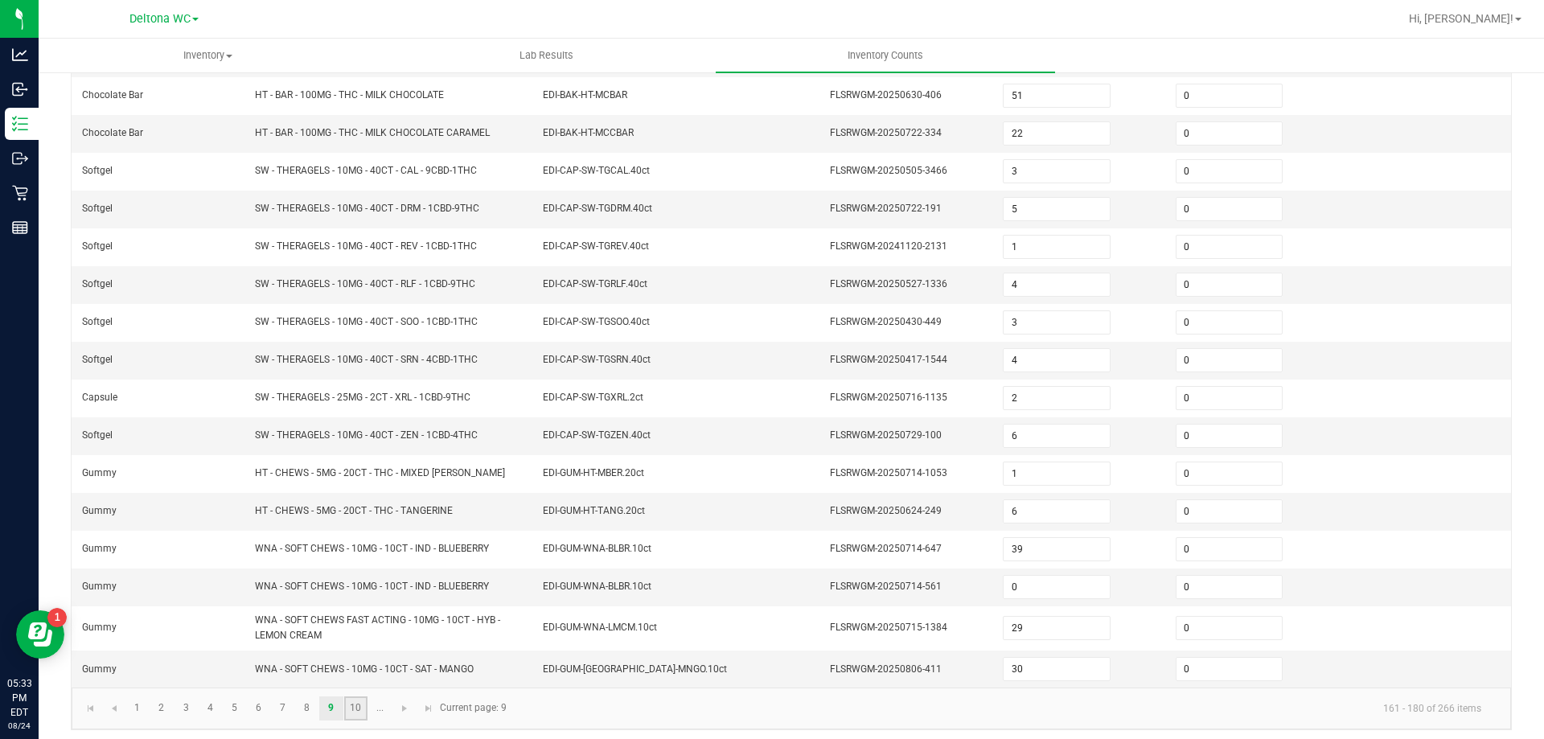
type input "2"
type input "19"
type input "6"
type input "5"
type input "18"
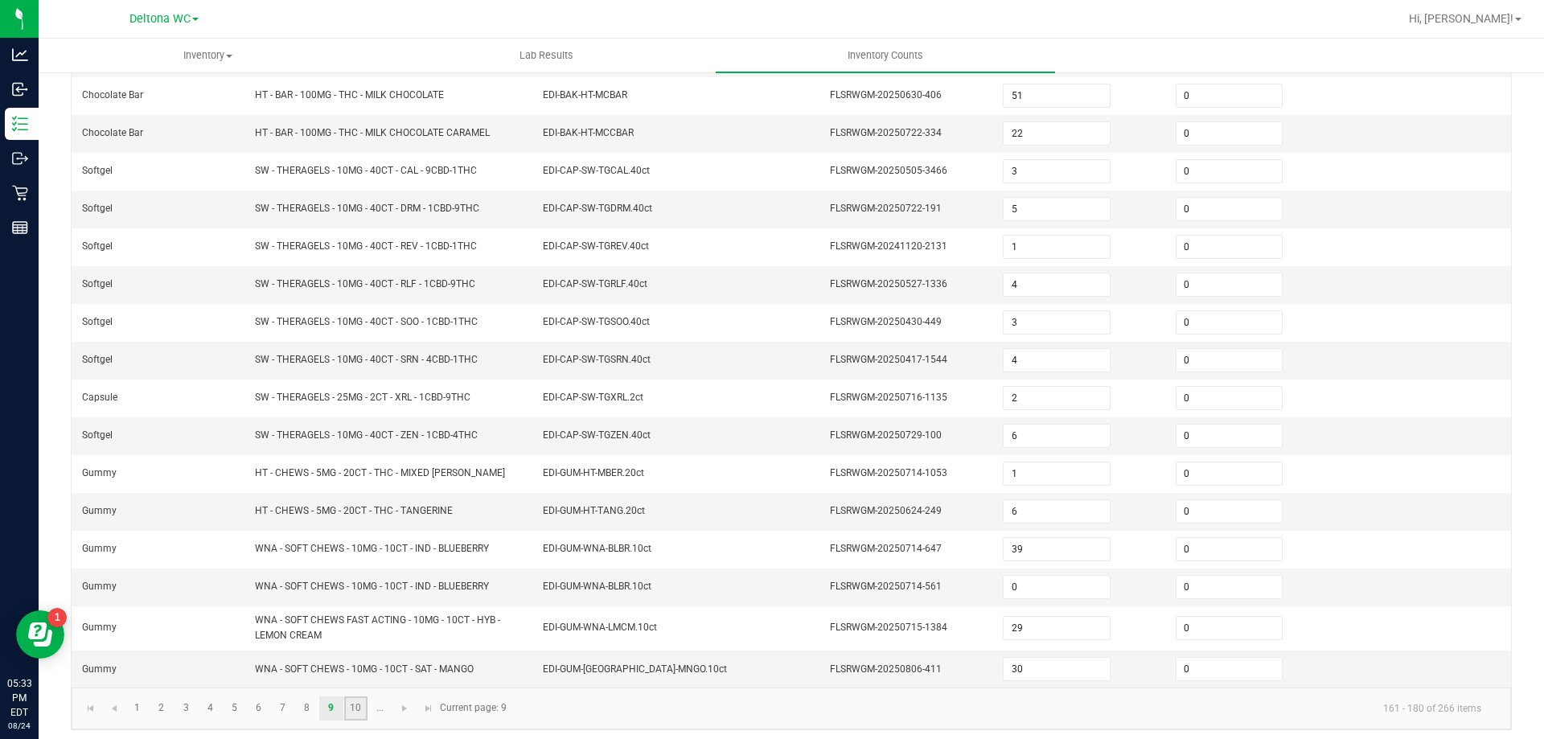
type input "12"
type input "13"
type input "3"
type input "10"
type input "15"
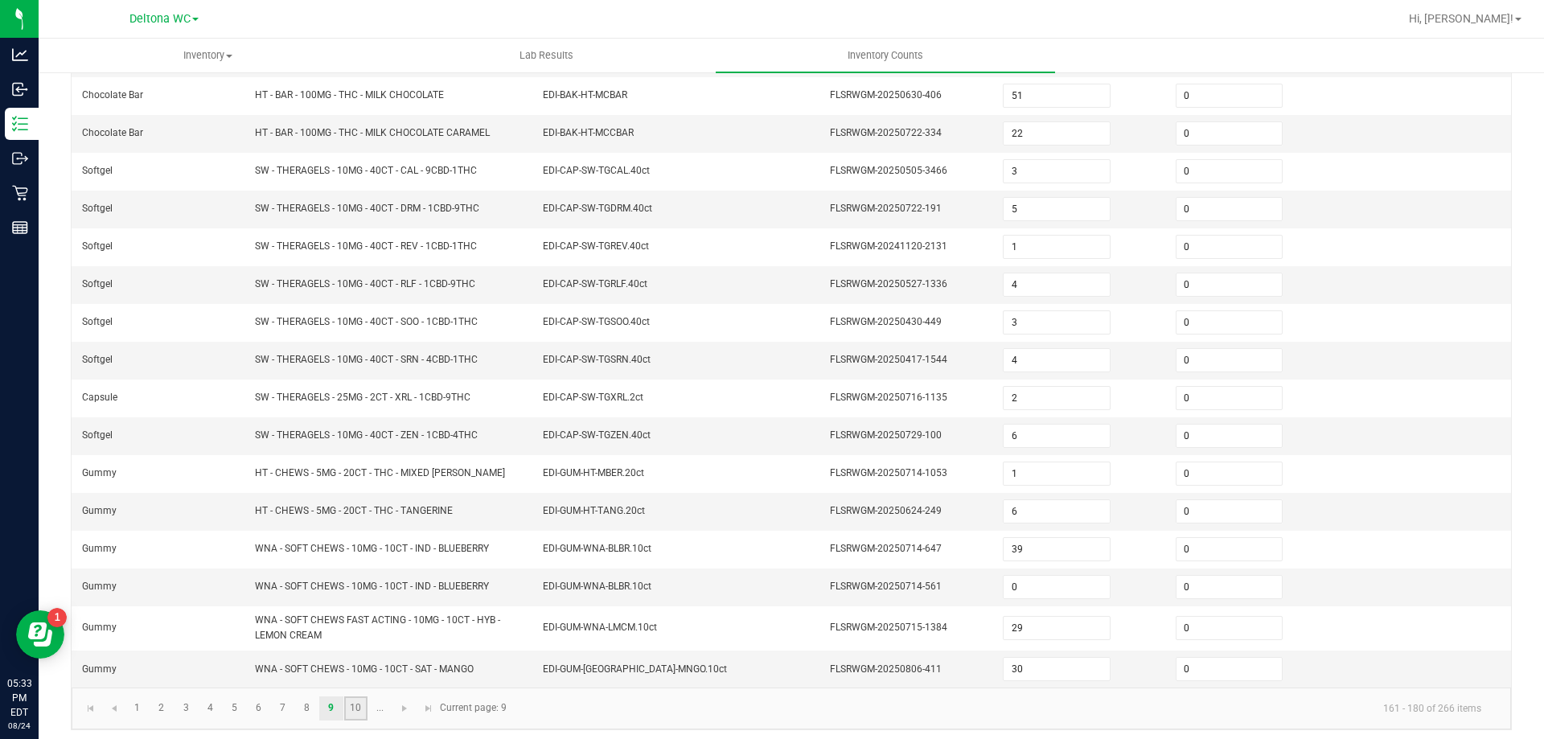
type input "16"
type input "1"
type input "13"
type input "14"
type input "6"
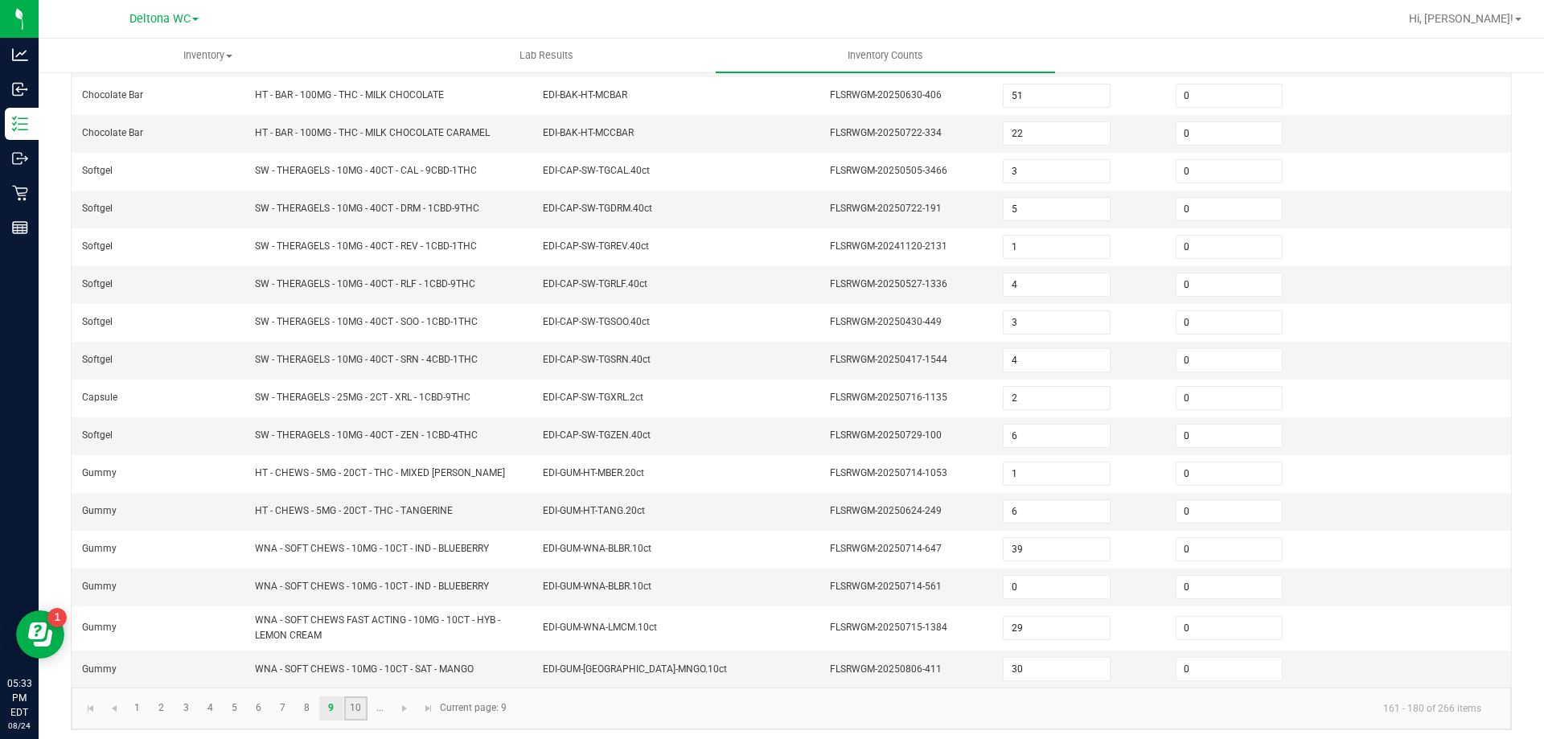
type input "18"
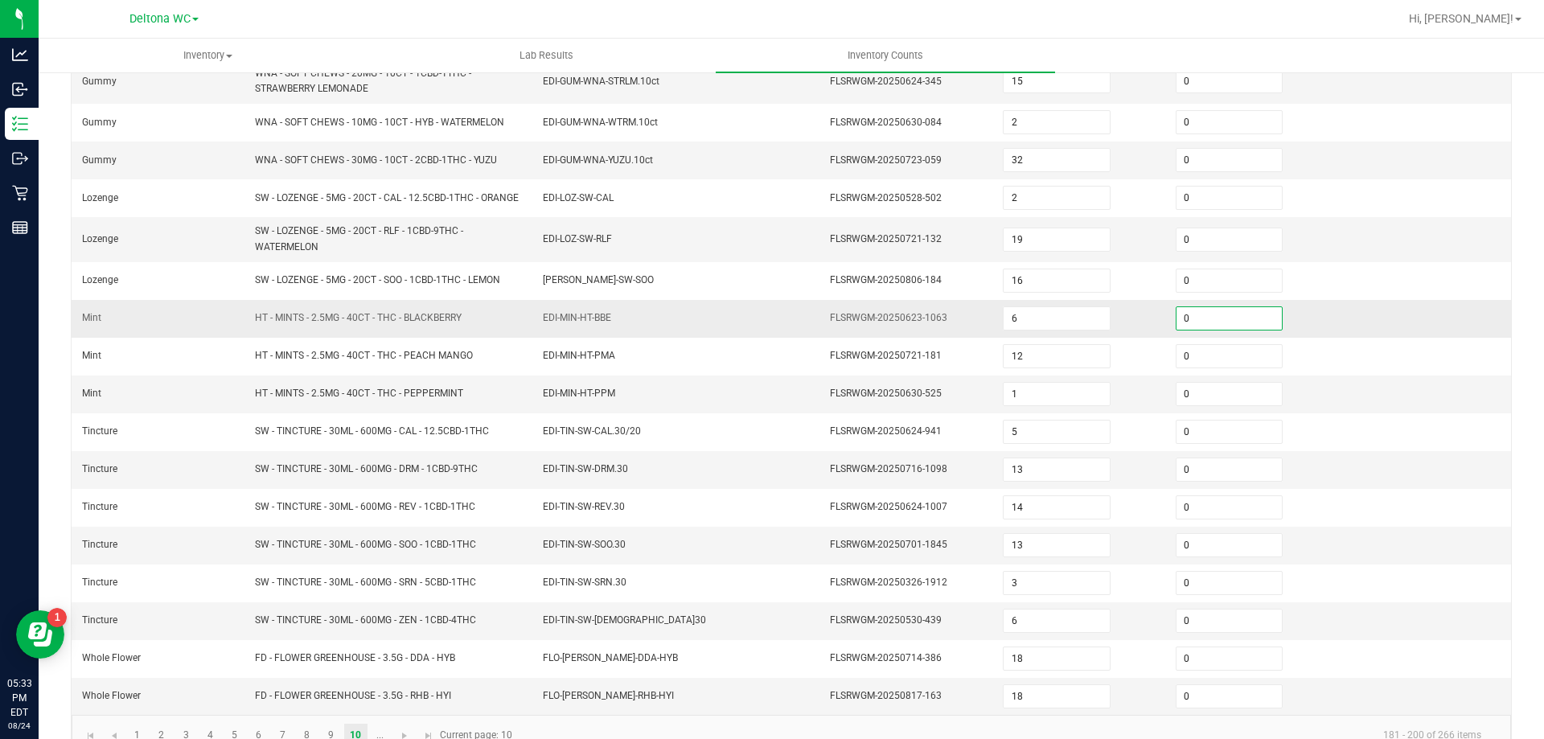
click at [1205, 330] on input "0" at bounding box center [1228, 318] width 105 height 23
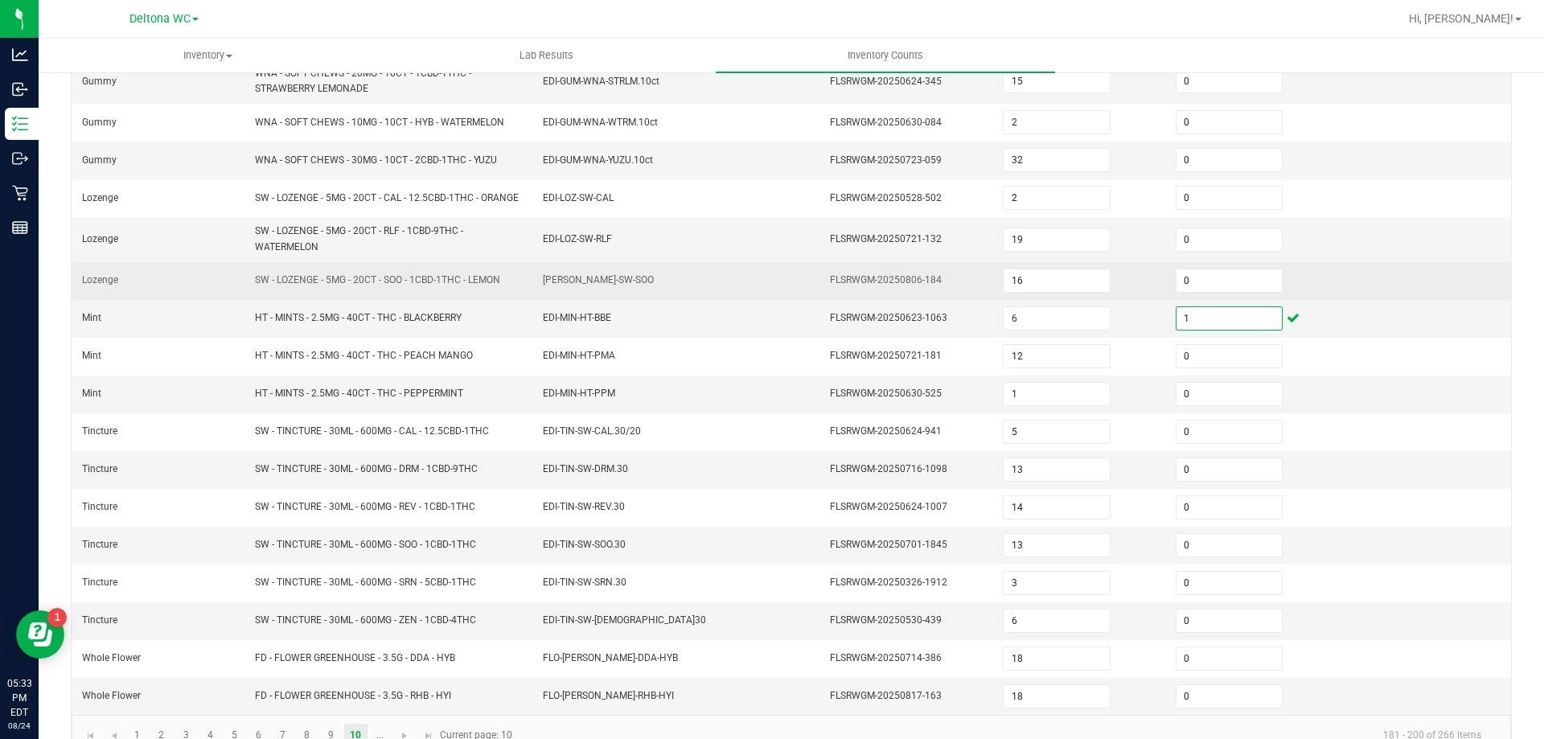
type input "1"
click at [646, 284] on td "EDI-LOZ-SW-SOO" at bounding box center [677, 281] width 288 height 38
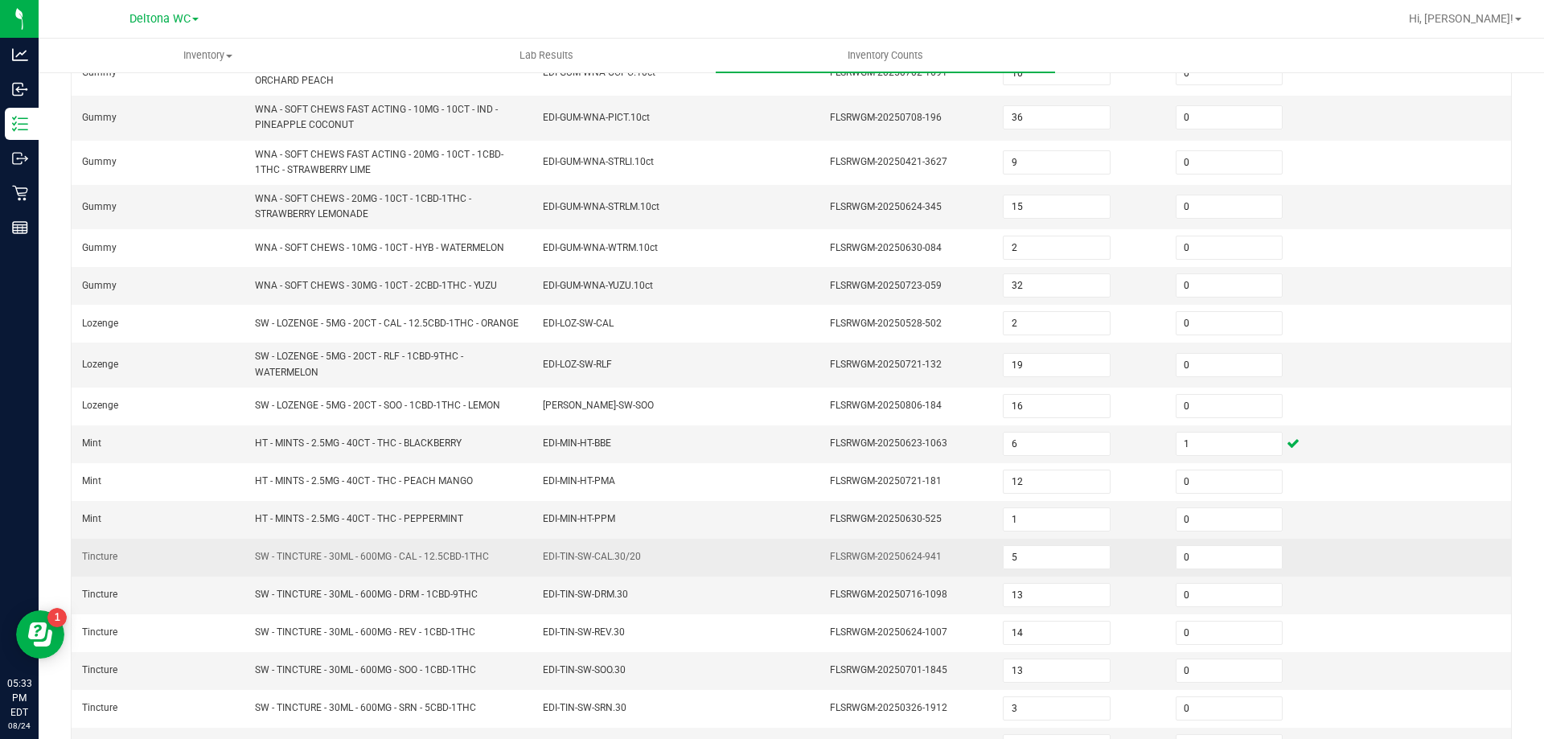
scroll to position [173, 0]
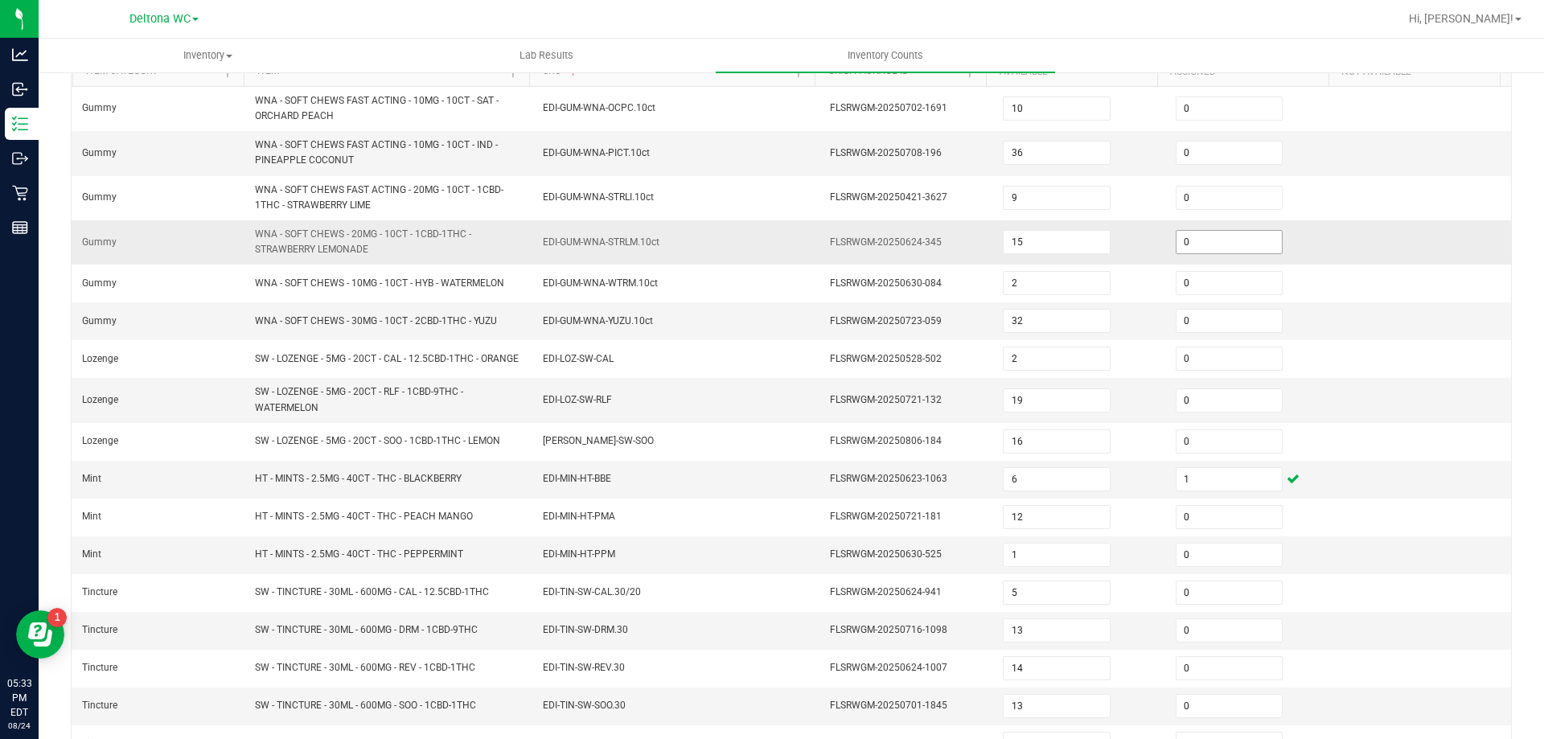
click at [1198, 249] on input "0" at bounding box center [1228, 242] width 105 height 23
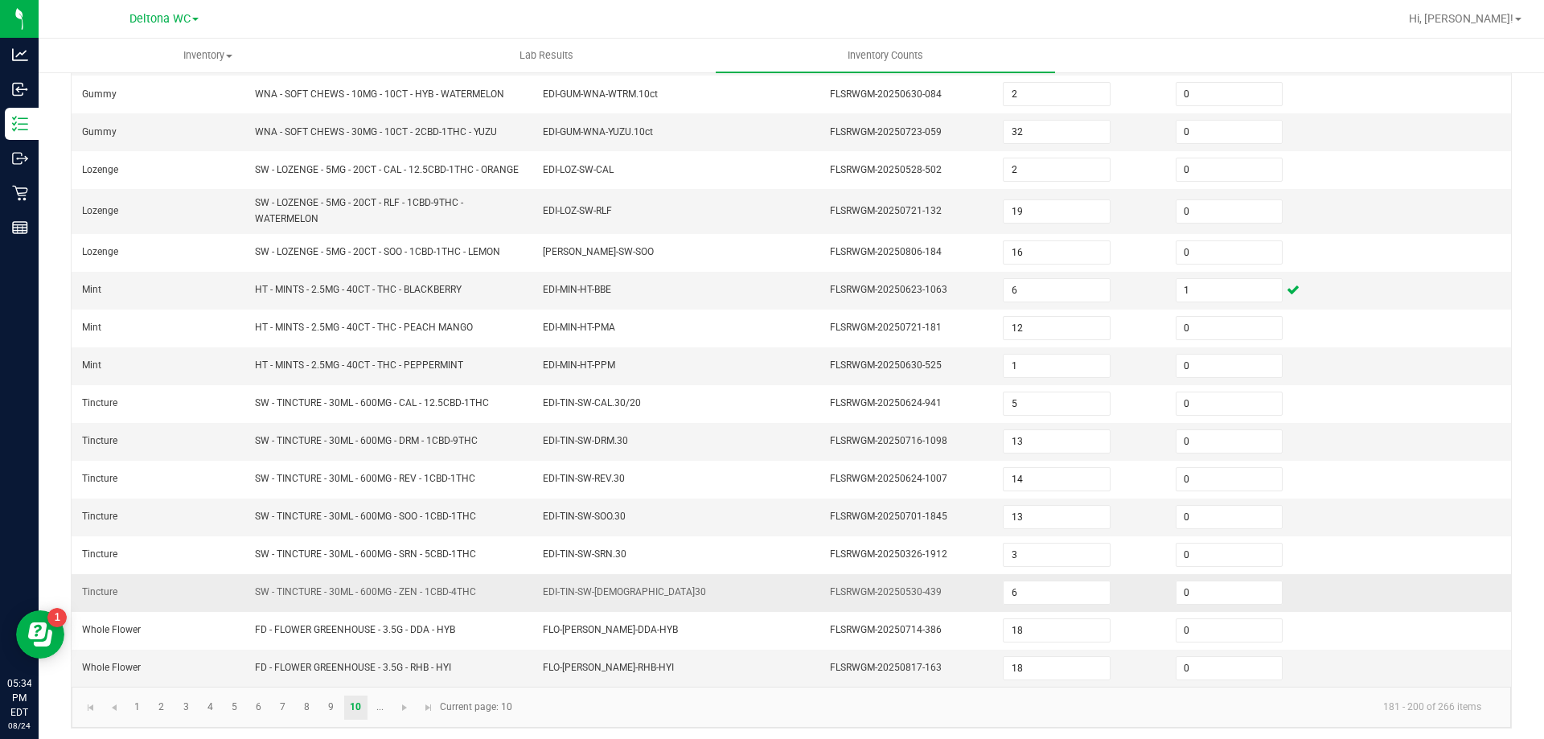
scroll to position [375, 0]
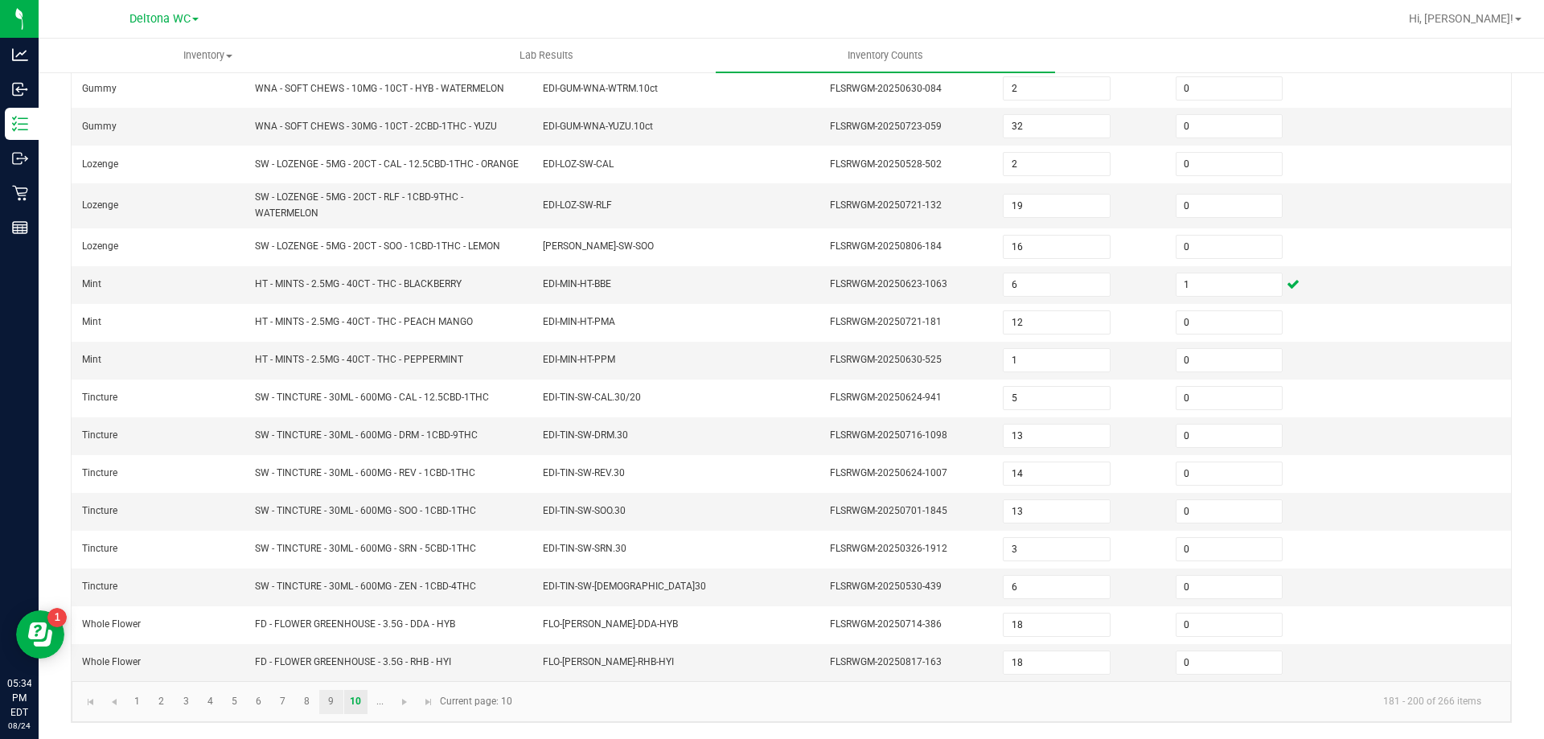
type input "1"
click at [326, 697] on link "9" at bounding box center [330, 702] width 23 height 24
type input "42"
type input "10"
type input "51"
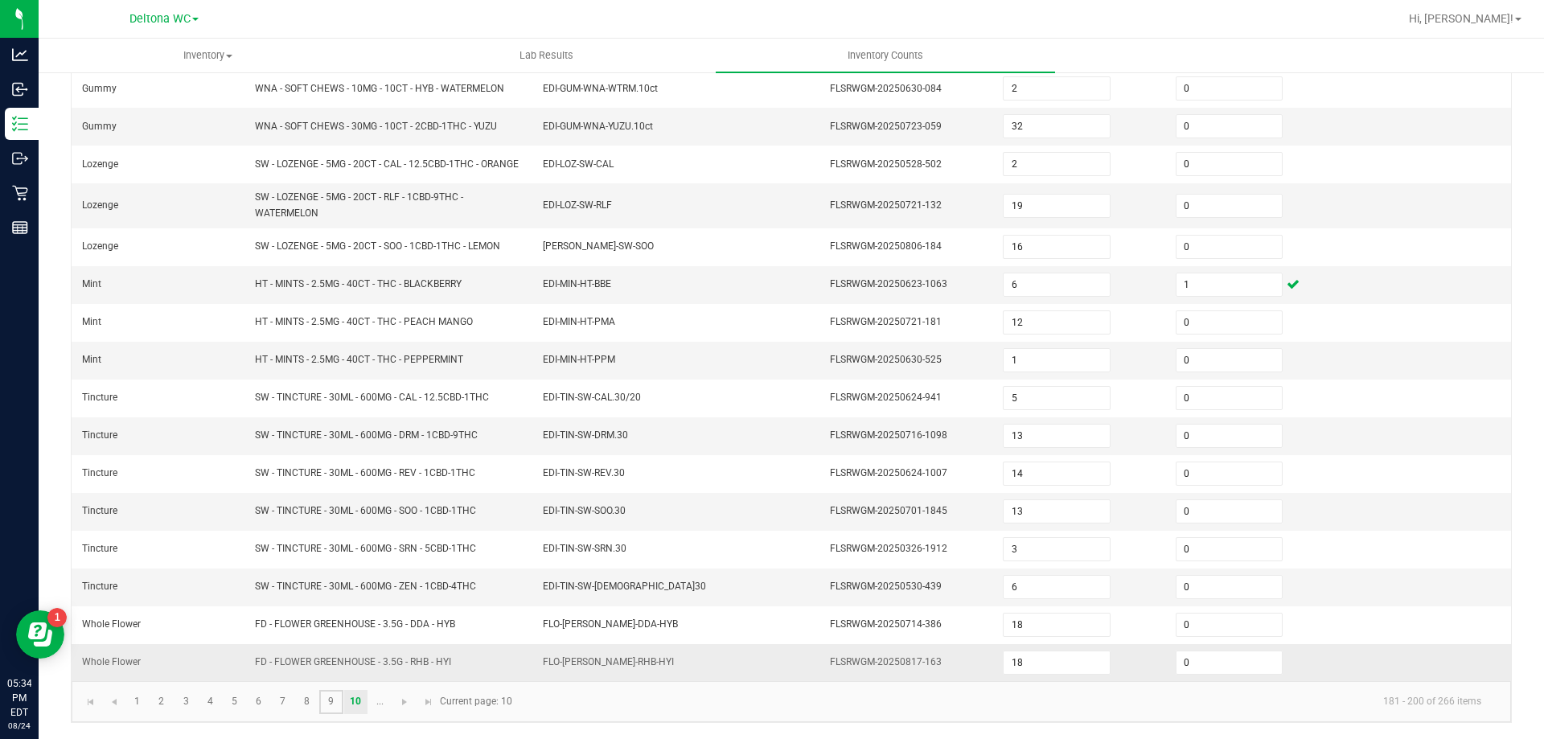
type input "22"
type input "3"
type input "5"
type input "4"
type input "0"
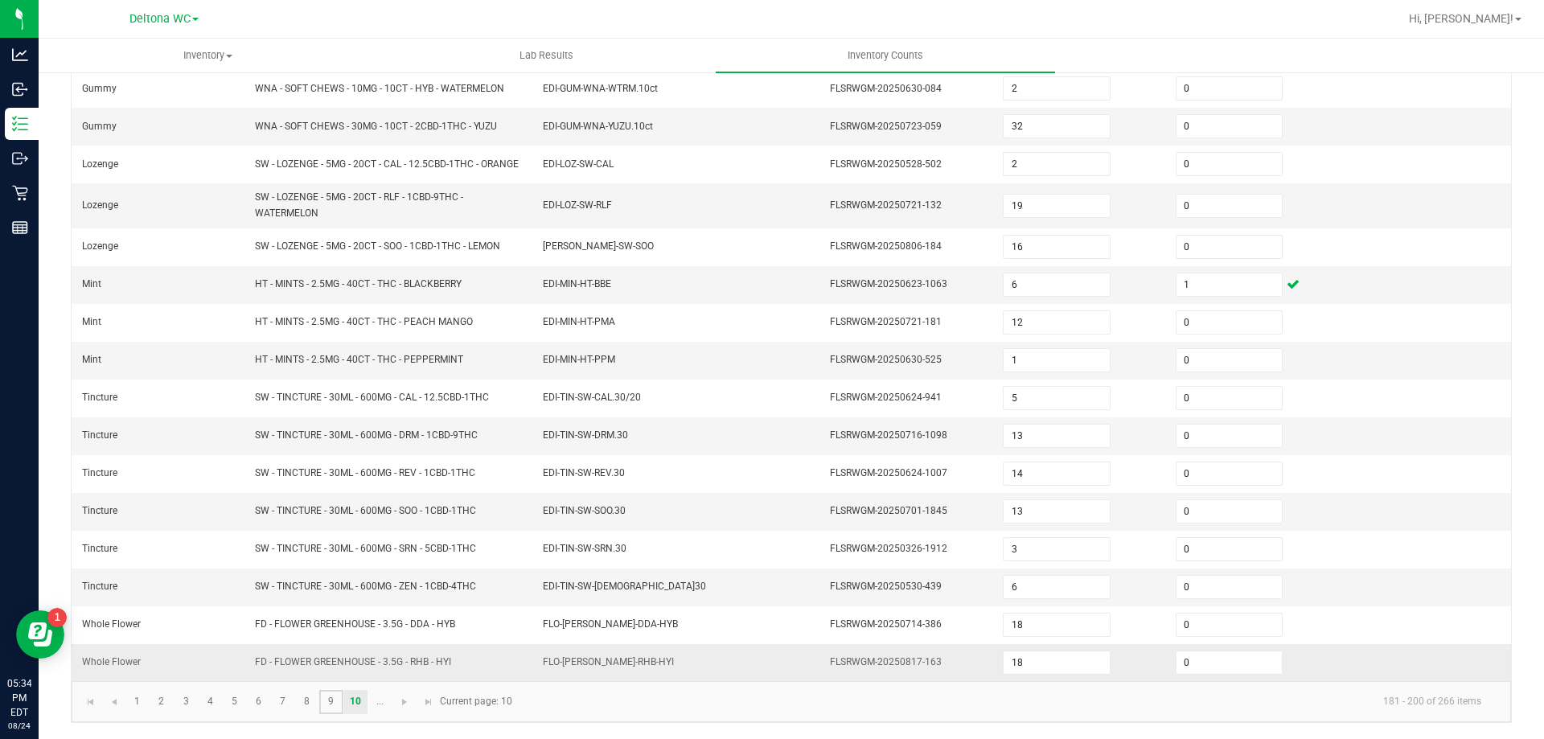
type input "2"
type input "29"
type input "3"
type input "6"
type input "39"
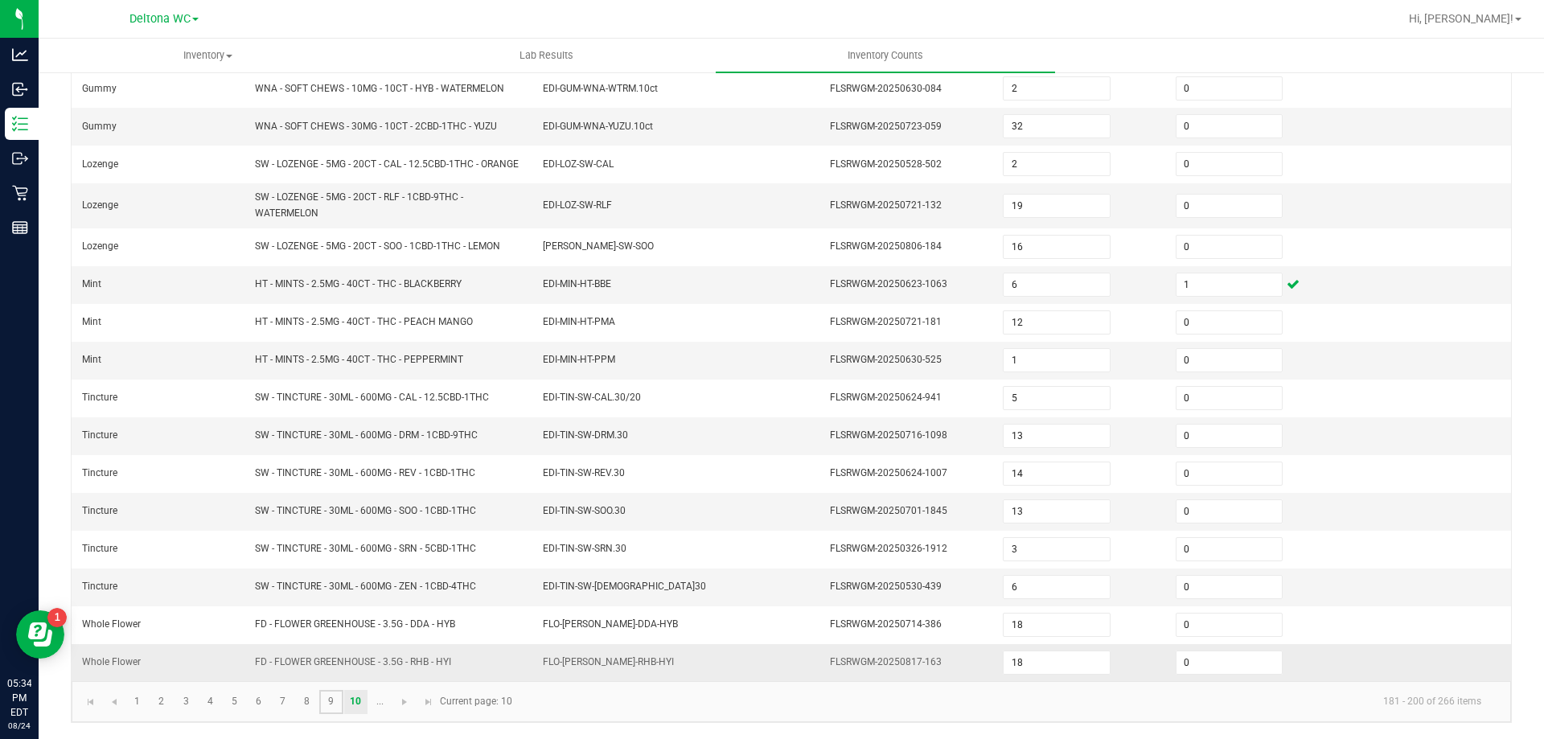
type input "3"
type input "5"
type input "0"
type input "1"
type input "4"
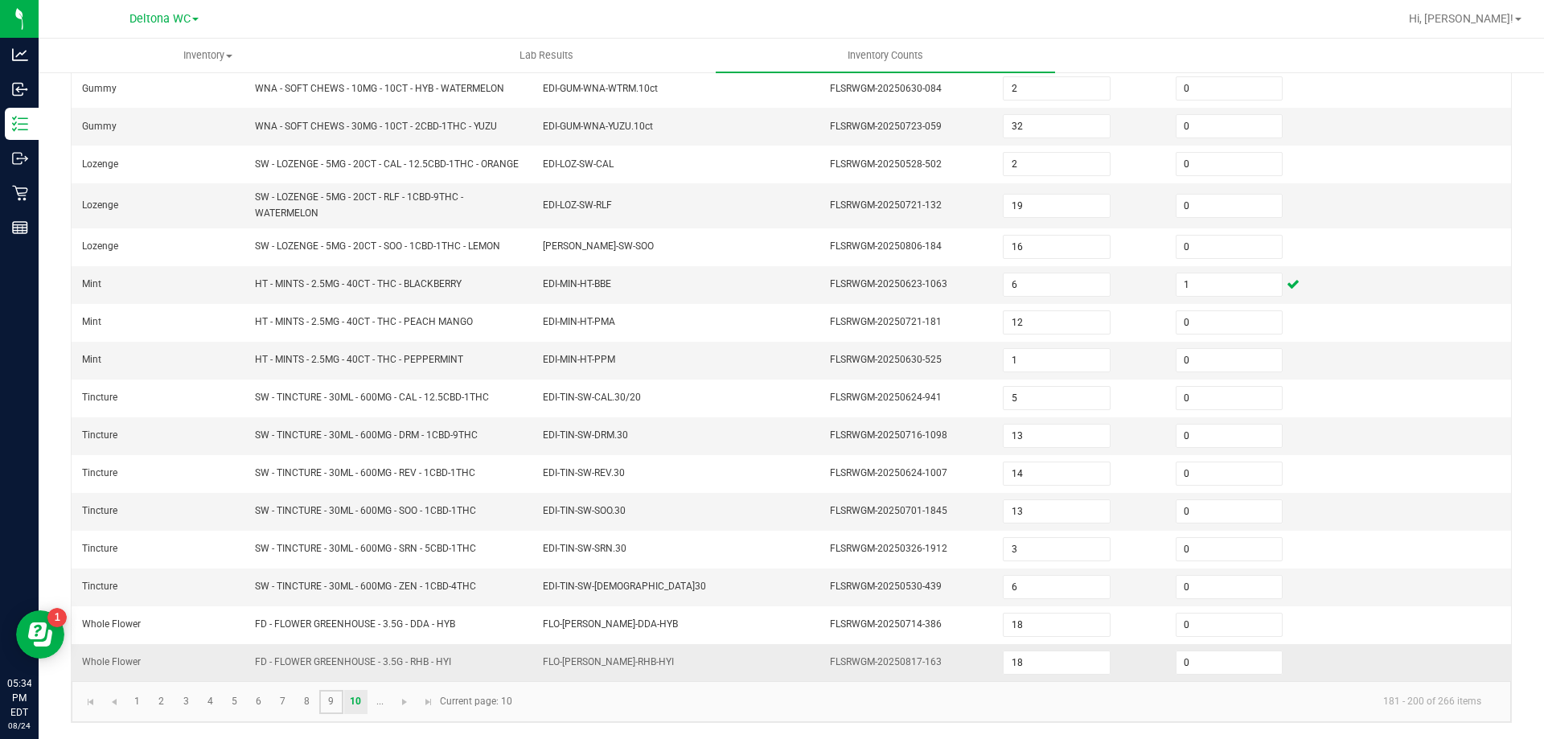
type input "6"
type input "1"
type input "0"
type input "30"
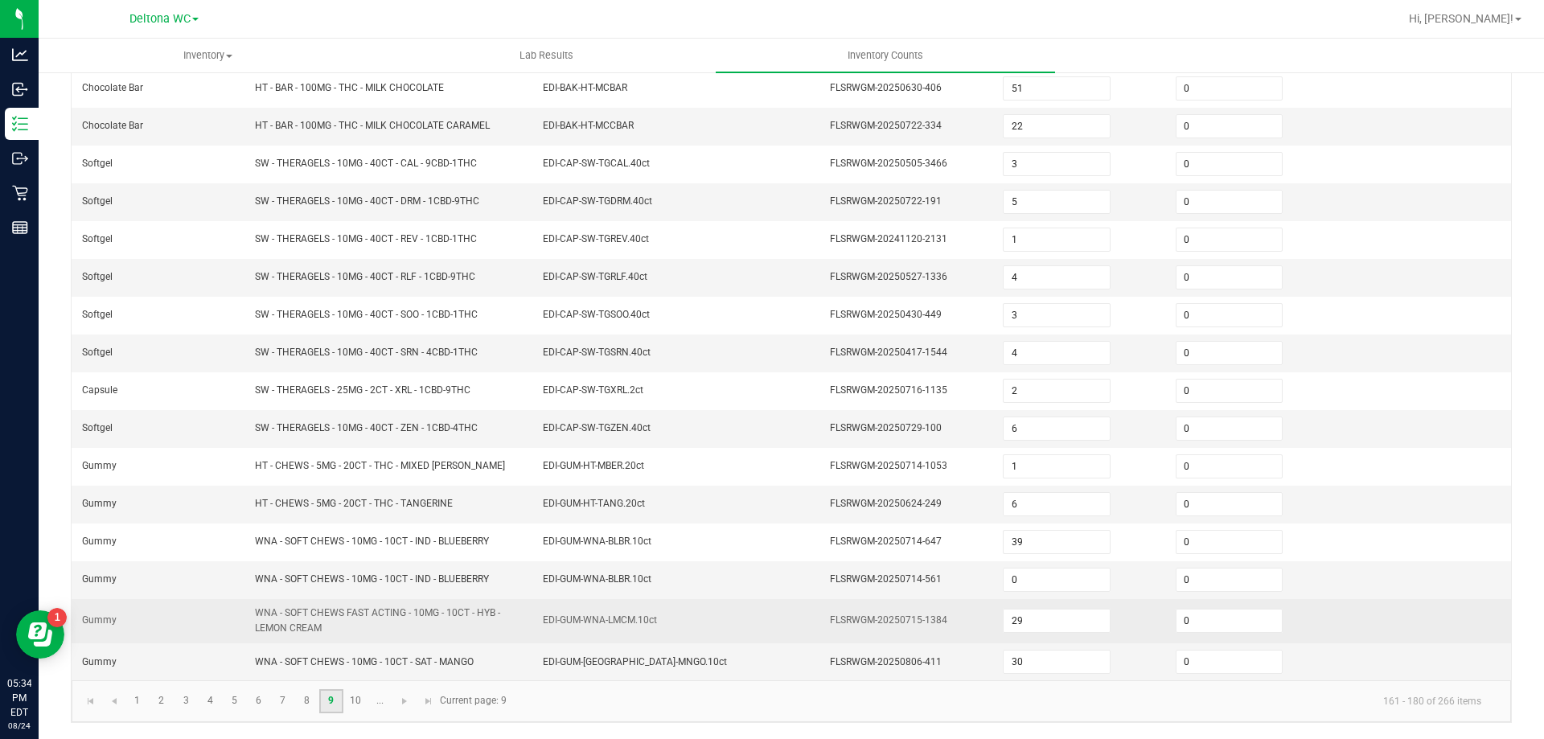
scroll to position [341, 0]
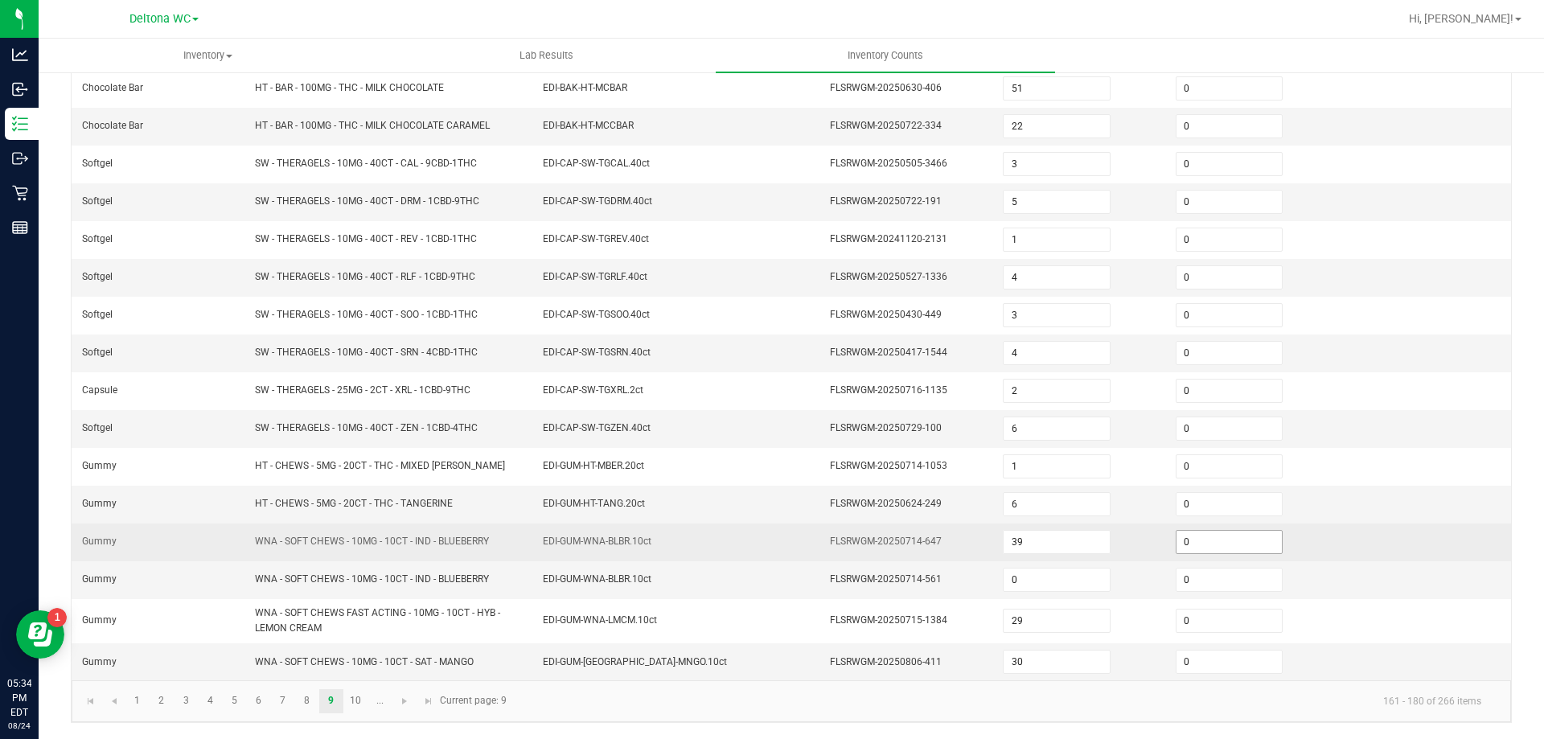
click at [1208, 543] on input "0" at bounding box center [1228, 542] width 105 height 23
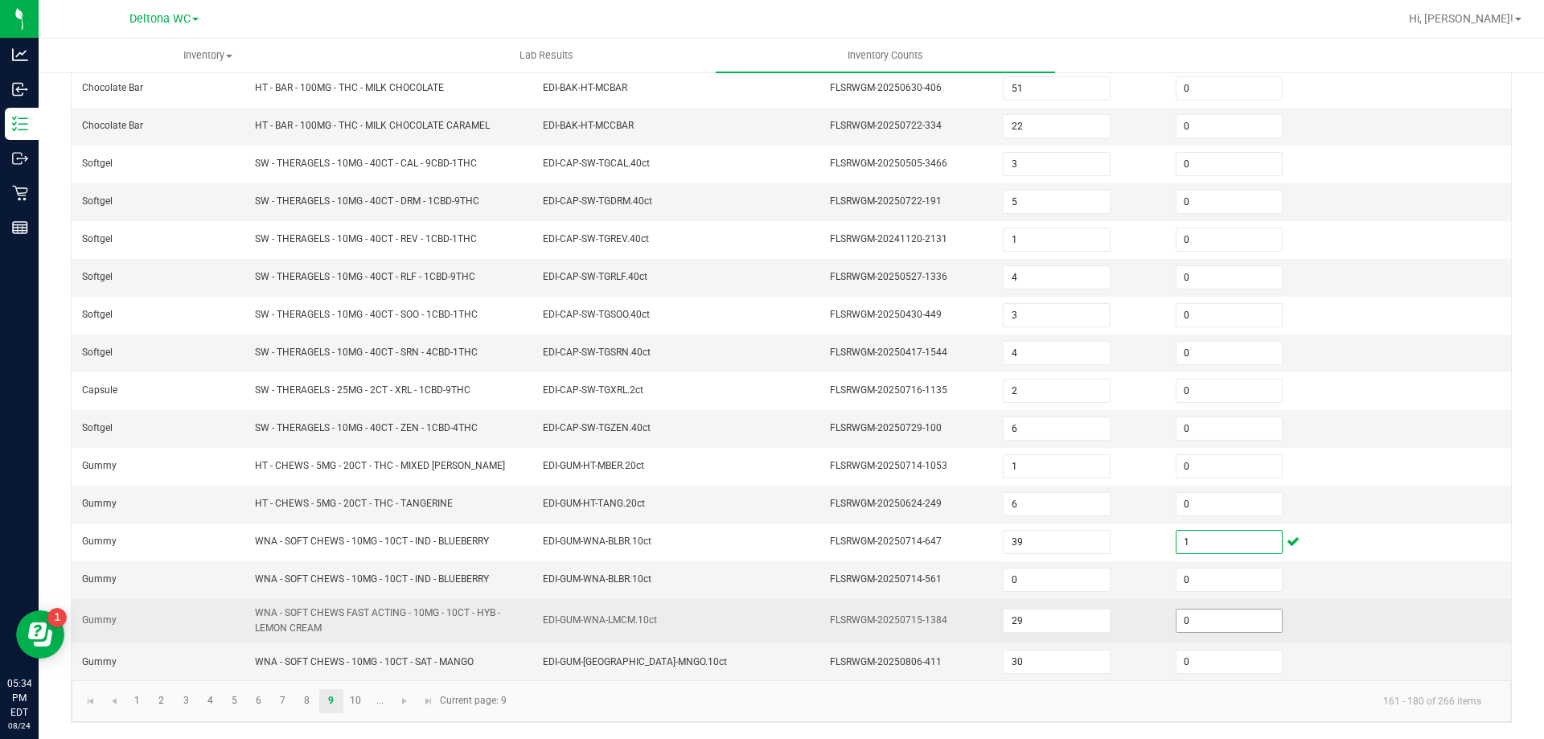
type input "1"
click at [1225, 621] on input "0" at bounding box center [1228, 620] width 105 height 23
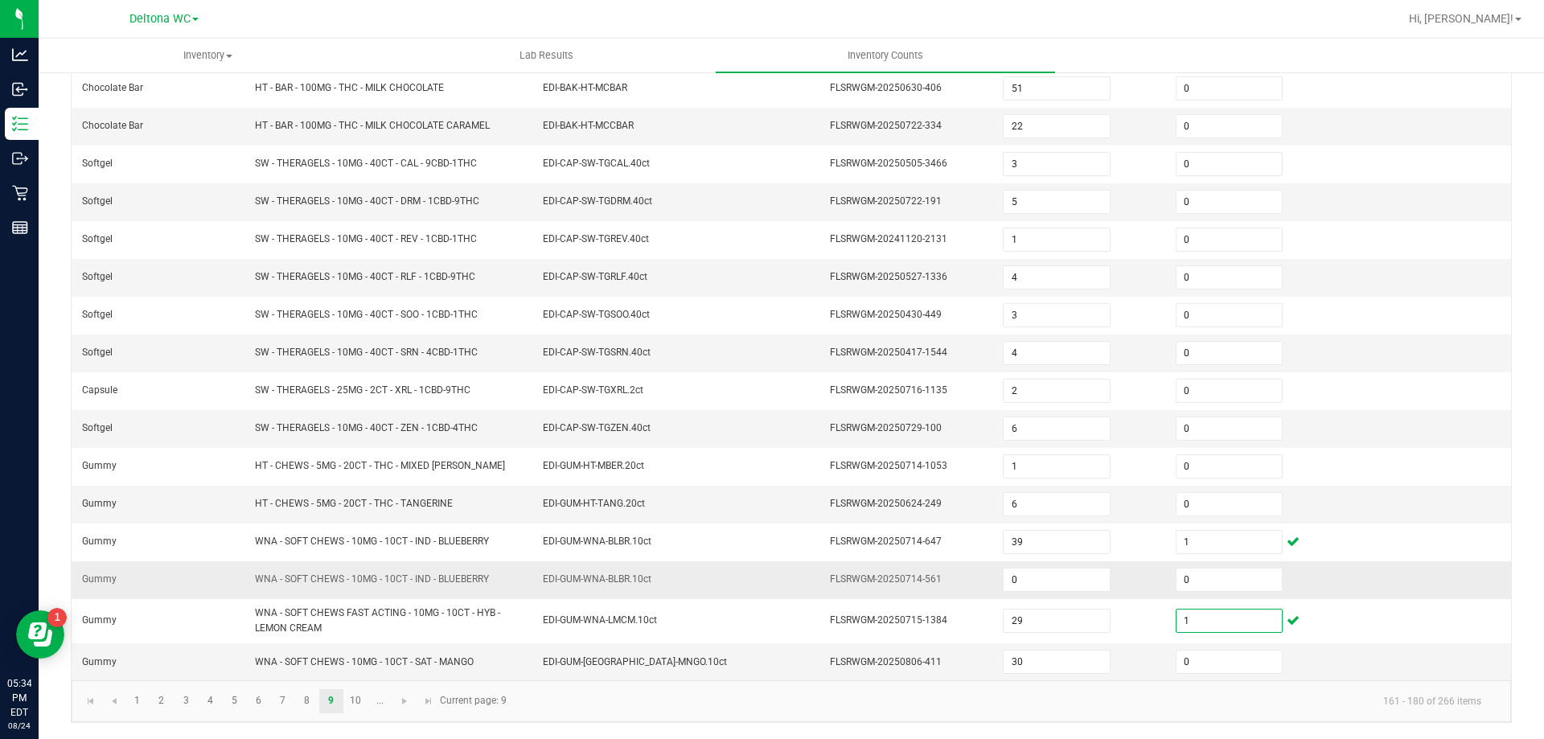
type input "1"
click at [662, 585] on td "EDI-GUM-WNA-BLBR.10ct" at bounding box center [677, 580] width 288 height 38
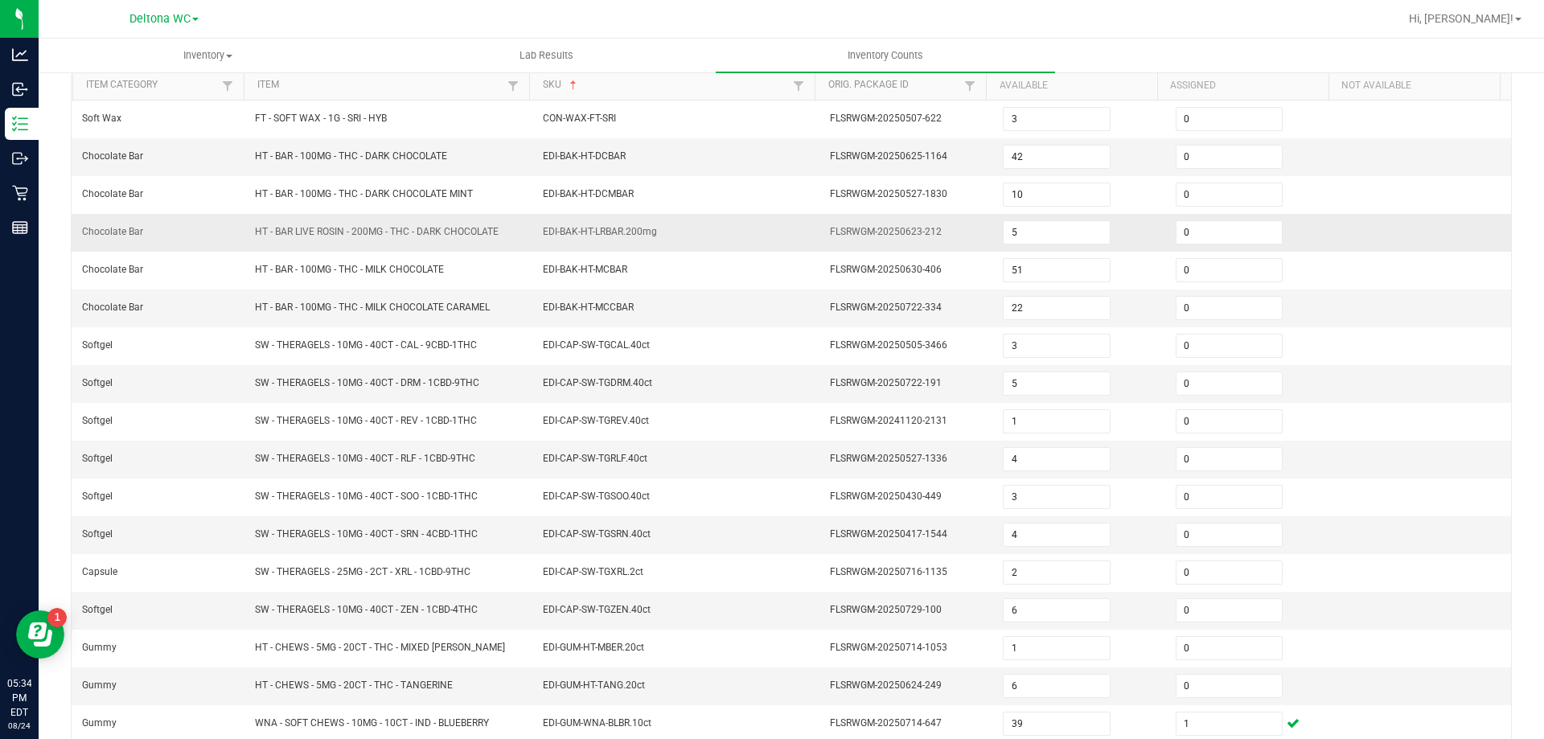
scroll to position [0, 0]
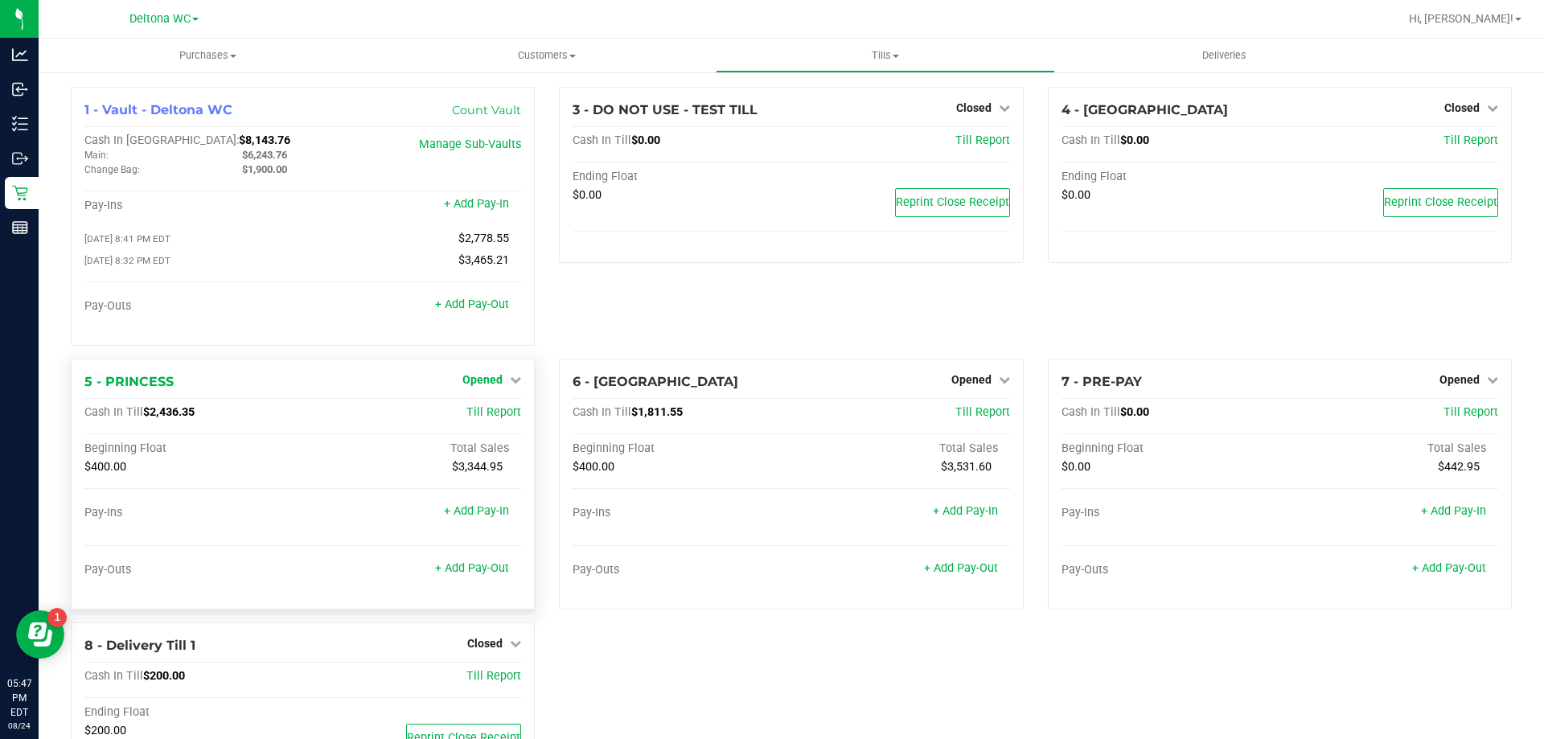
click at [510, 380] on icon at bounding box center [515, 379] width 11 height 11
click at [740, 319] on div "3 - DO NOT USE - TEST TILL Closed Open Till Cash In Till $0.00 Till Report Endi…" at bounding box center [791, 223] width 488 height 272
click at [674, 289] on div "3 - DO NOT USE - TEST TILL Closed Open Till Cash In Till $0.00 Till Report Endi…" at bounding box center [791, 223] width 488 height 272
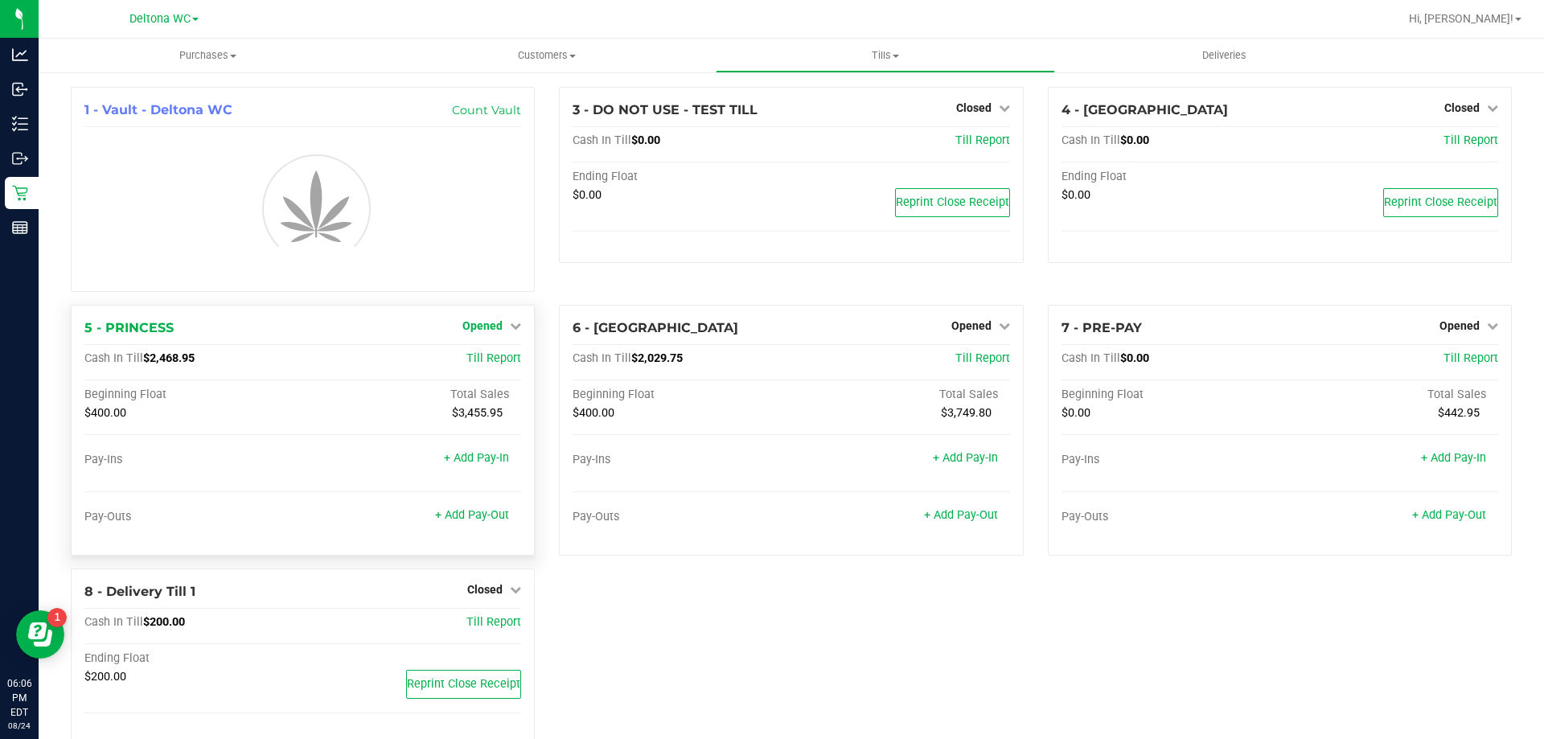
click at [511, 328] on icon at bounding box center [515, 325] width 11 height 11
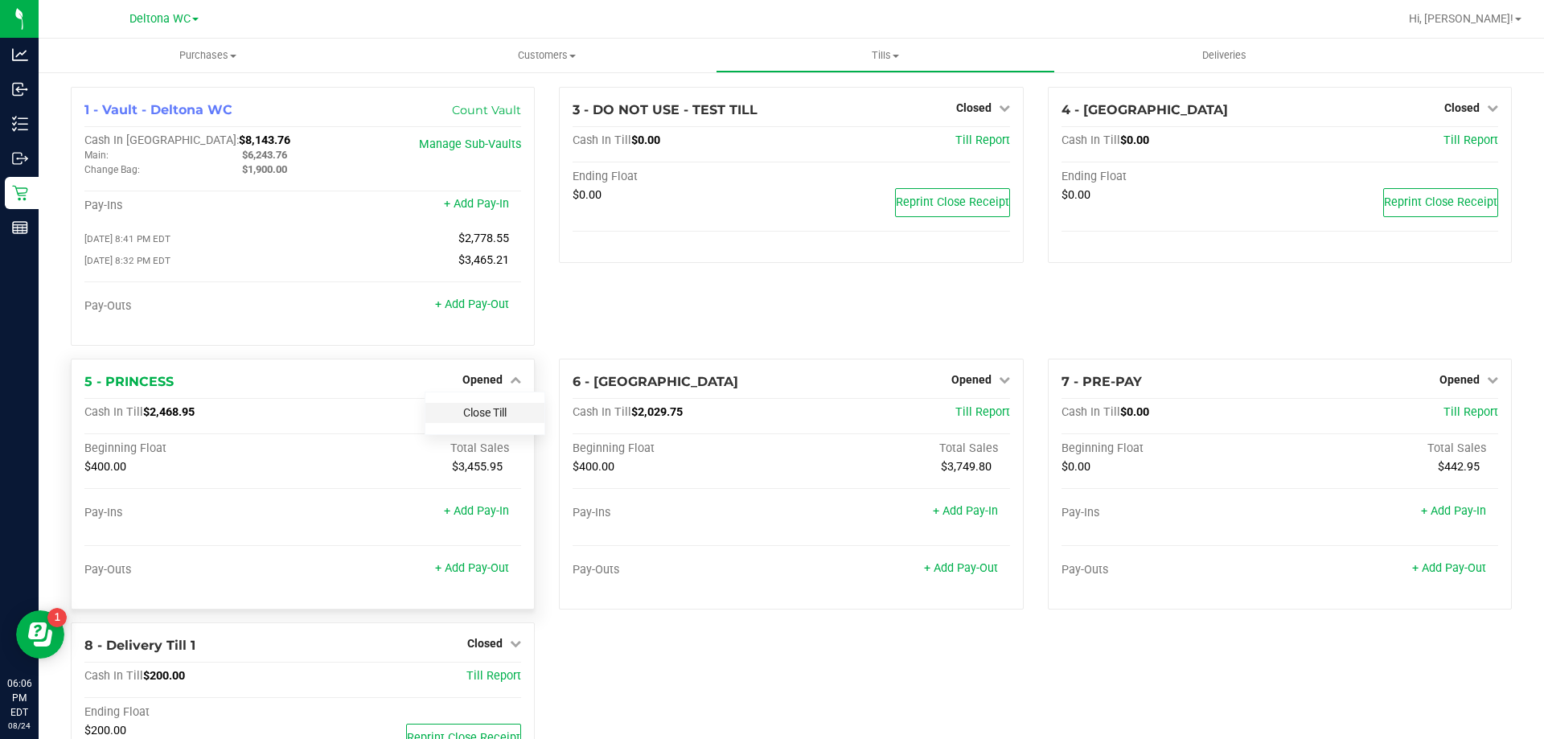
click at [486, 414] on link "Close Till" at bounding box center [484, 412] width 43 height 13
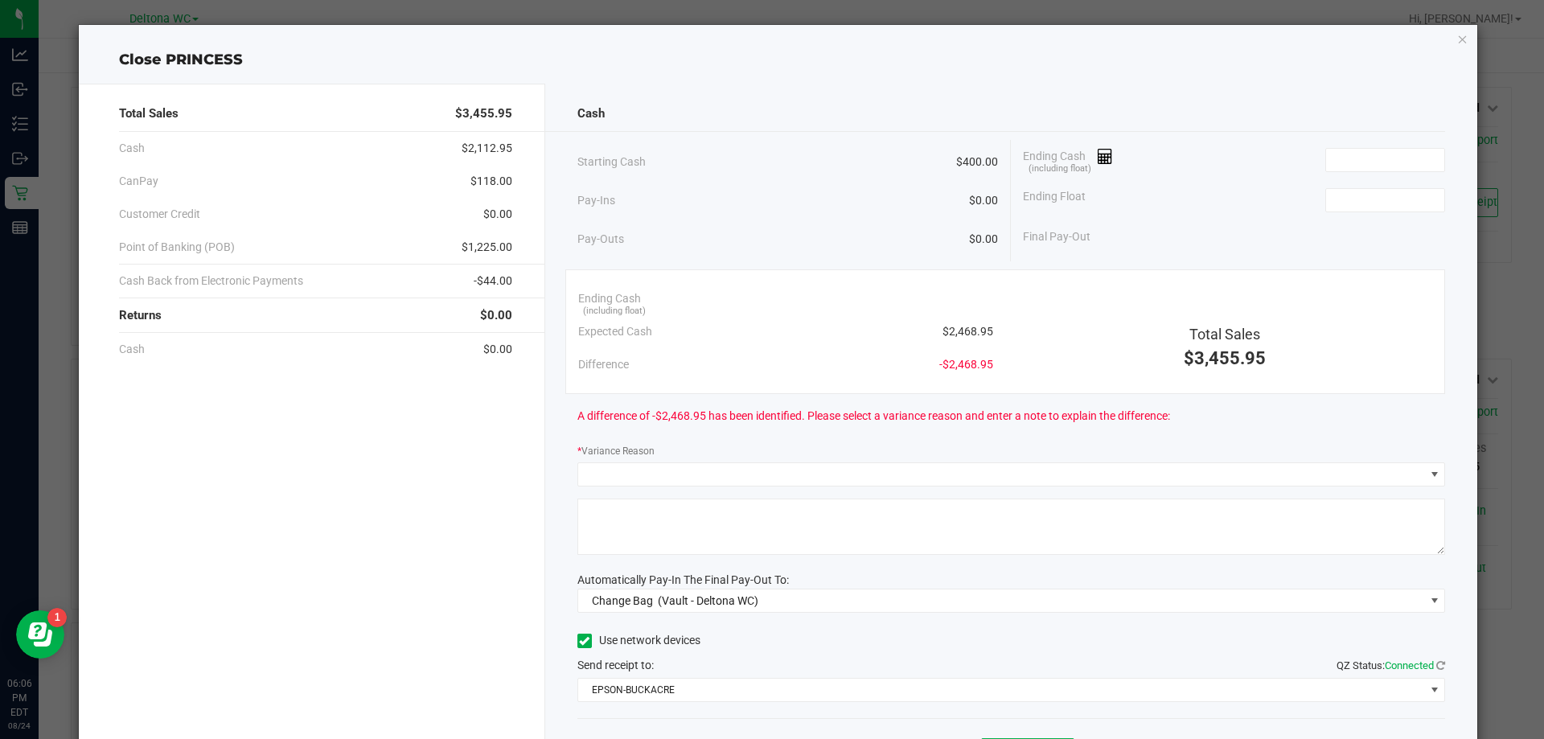
click at [722, 421] on span "A difference of -$2,468.95 has been identified. Please select a variance reason…" at bounding box center [873, 416] width 593 height 17
click at [1399, 203] on input at bounding box center [1385, 200] width 118 height 23
type input "$400.00"
click at [1260, 230] on div "Final Pay-Out -$400.00" at bounding box center [1234, 236] width 422 height 33
drag, startPoint x: 716, startPoint y: 228, endPoint x: 736, endPoint y: 220, distance: 20.9
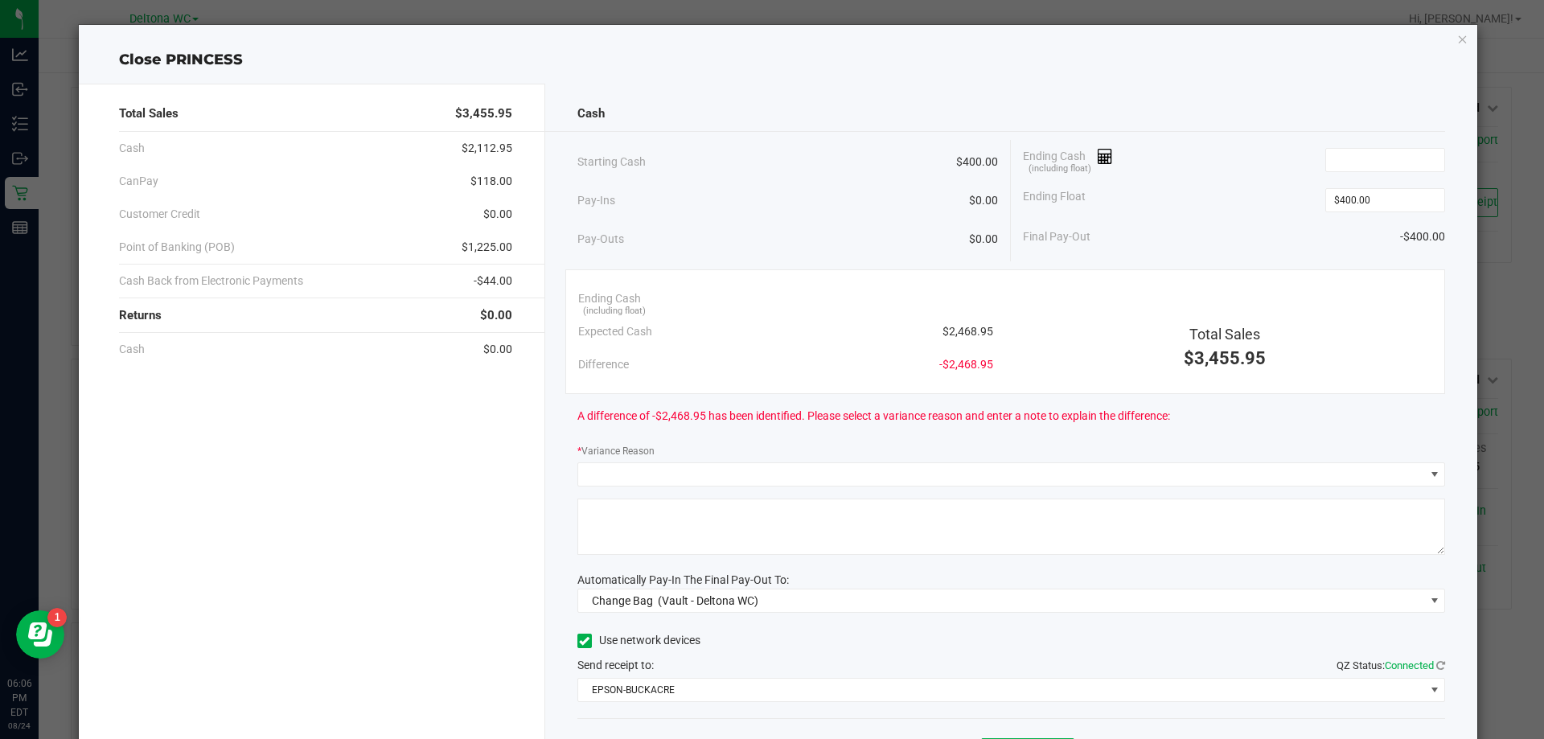
click at [716, 228] on div "Pay-Outs $0.00" at bounding box center [787, 239] width 421 height 44
click at [1345, 158] on input at bounding box center [1385, 160] width 118 height 23
paste input "2069.05"
click at [1331, 161] on input "2069.05" at bounding box center [1385, 160] width 118 height 23
click at [1207, 180] on div "Ending Float $400.00" at bounding box center [1234, 200] width 422 height 40
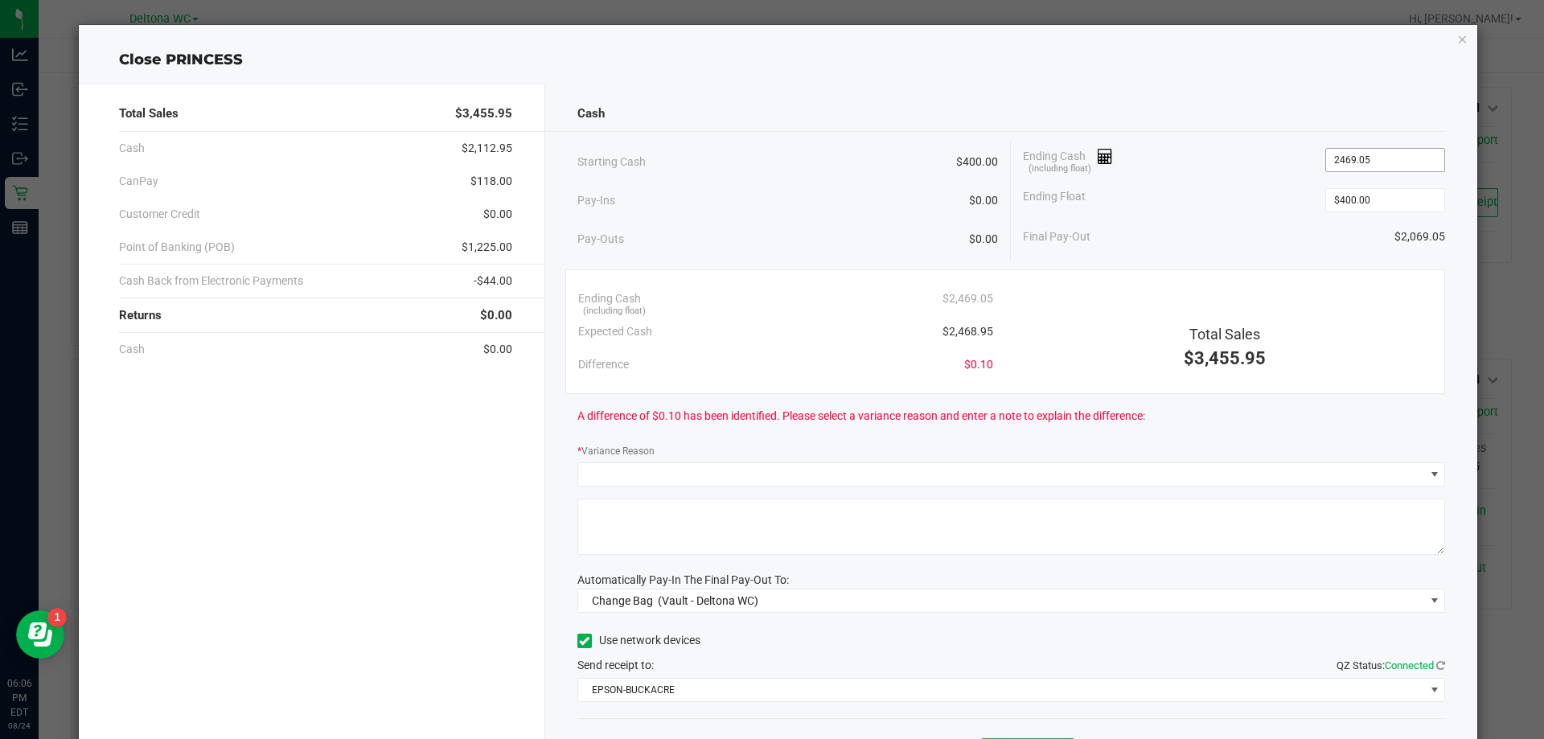
click at [1413, 160] on input "2469.05" at bounding box center [1385, 160] width 118 height 23
click at [1396, 162] on input "2469.05" at bounding box center [1385, 160] width 118 height 23
click at [1284, 197] on div "Ending Float $400.00" at bounding box center [1234, 200] width 422 height 40
click at [1370, 268] on div "Cash Starting Cash $400.00 Pay-Ins $0.00 Pay-Outs $0.00 Ending Cash (including …" at bounding box center [1011, 446] width 933 height 724
click at [1393, 162] on input "2469.05" at bounding box center [1385, 160] width 118 height 23
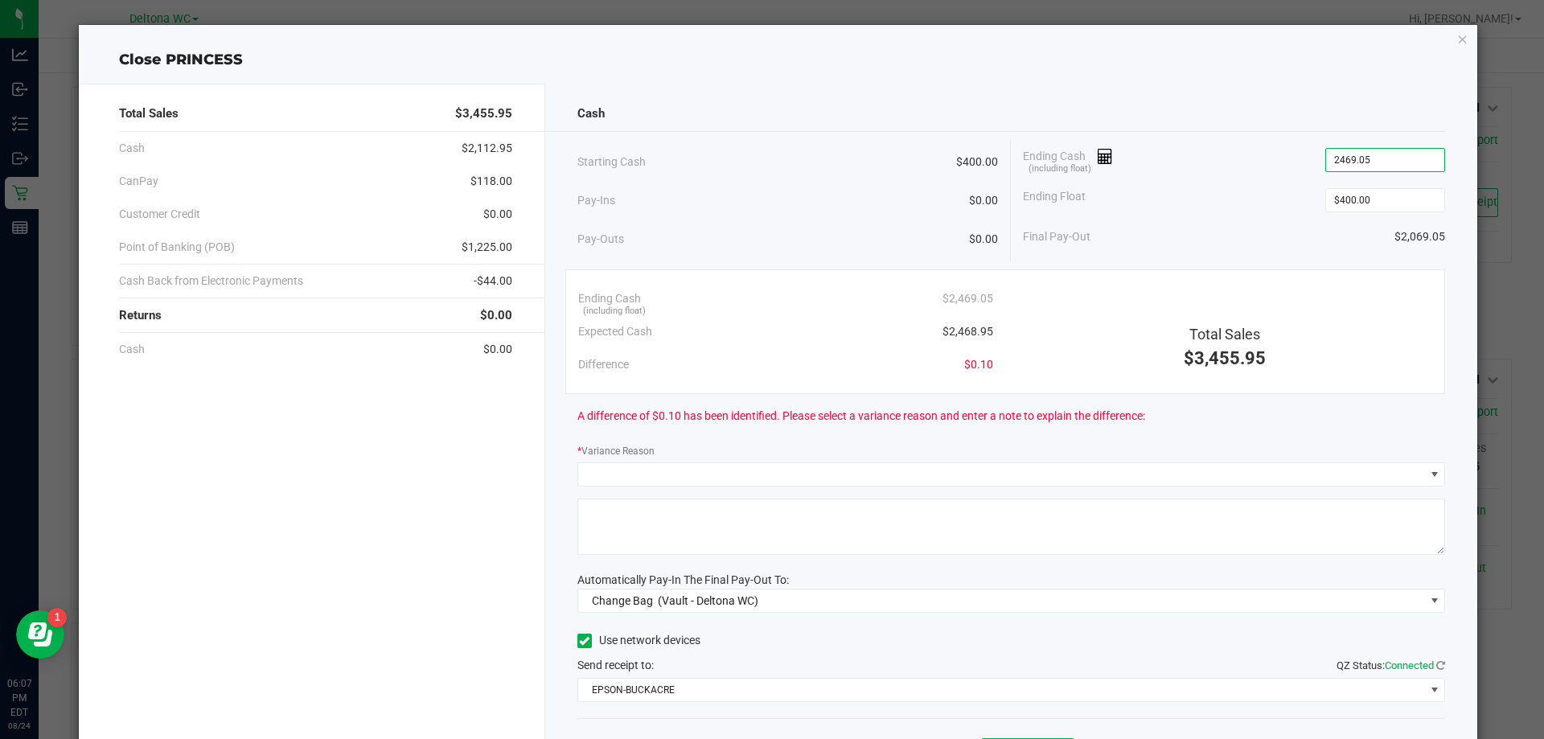
click at [1392, 157] on input "2469.05" at bounding box center [1385, 160] width 118 height 23
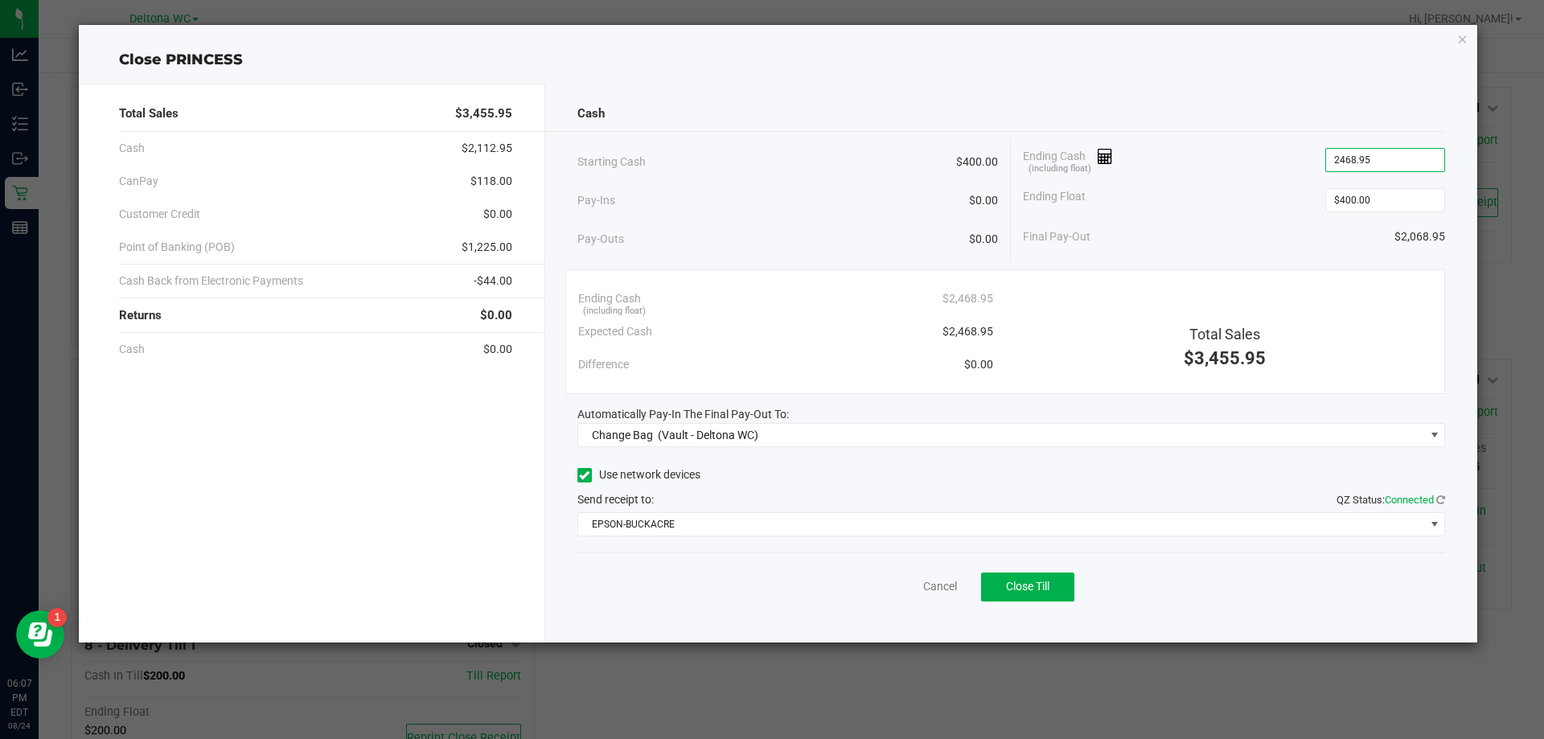
type input "$2,468.95"
click at [1177, 205] on div "Ending Float $400.00" at bounding box center [1234, 200] width 422 height 40
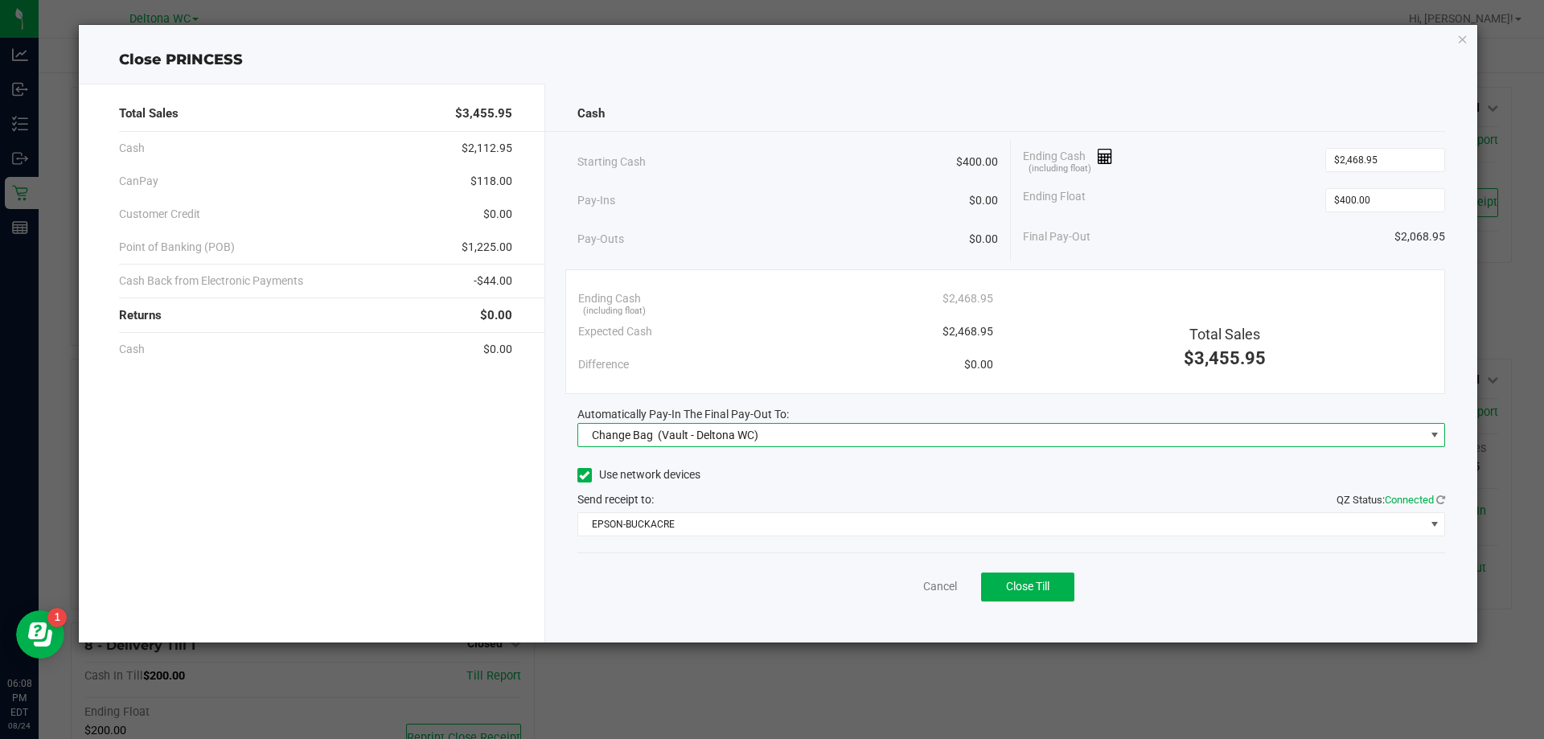
click at [909, 446] on span "Change Bag (Vault - Deltona WC)" at bounding box center [1011, 435] width 868 height 24
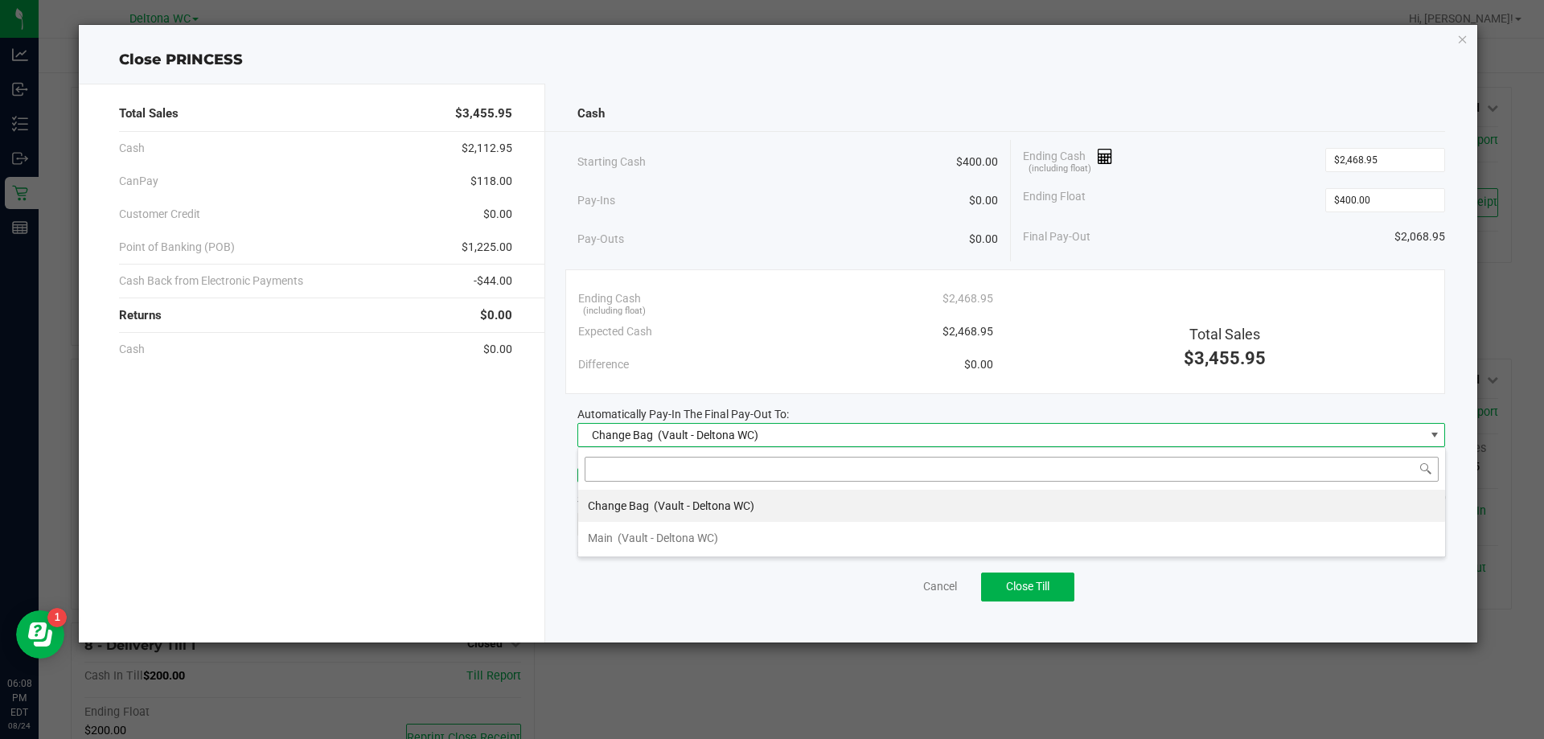
scroll to position [24, 867]
click at [687, 540] on span "(Vault - Deltona WC)" at bounding box center [667, 537] width 100 height 13
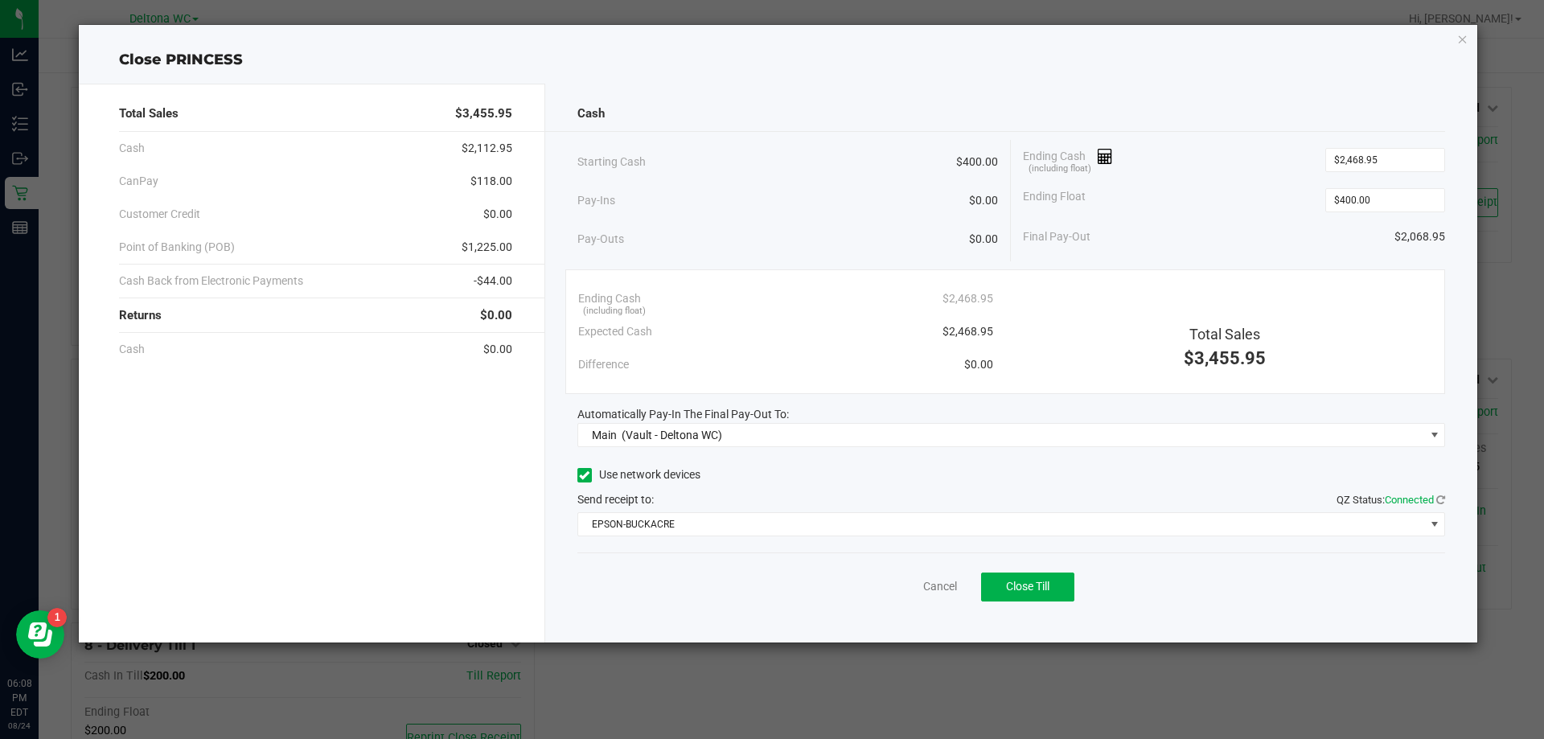
click at [1159, 269] on div "Ending Cash (including float) $2,468.95 Expected Cash $2,468.95 Difference $0.0…" at bounding box center [1005, 331] width 880 height 125
click at [1028, 590] on span "Close Till" at bounding box center [1027, 586] width 43 height 13
click at [740, 366] on div "Difference $0.00" at bounding box center [785, 364] width 415 height 33
click at [908, 588] on link "Dismiss" at bounding box center [904, 586] width 39 height 17
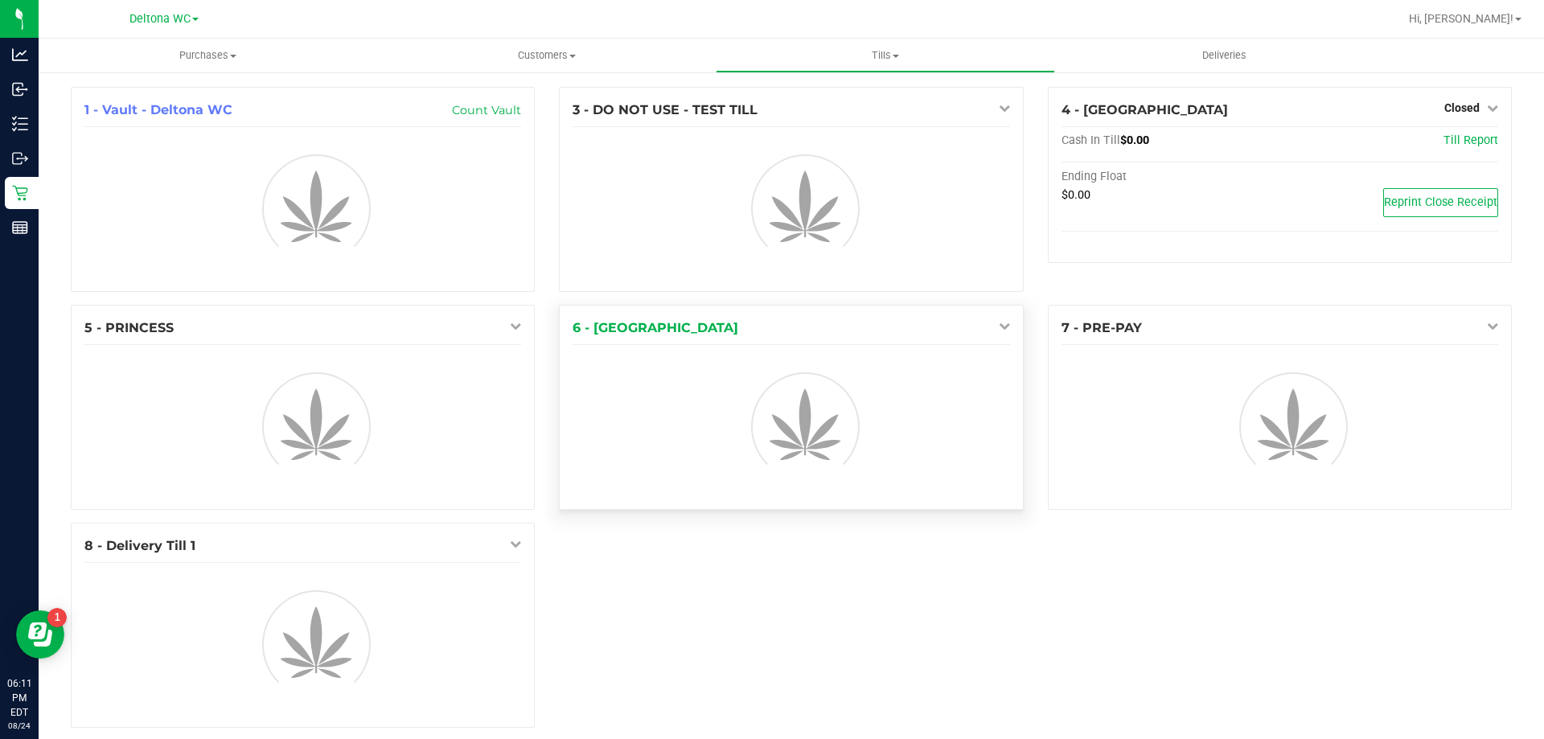
click at [999, 325] on icon at bounding box center [1004, 325] width 11 height 11
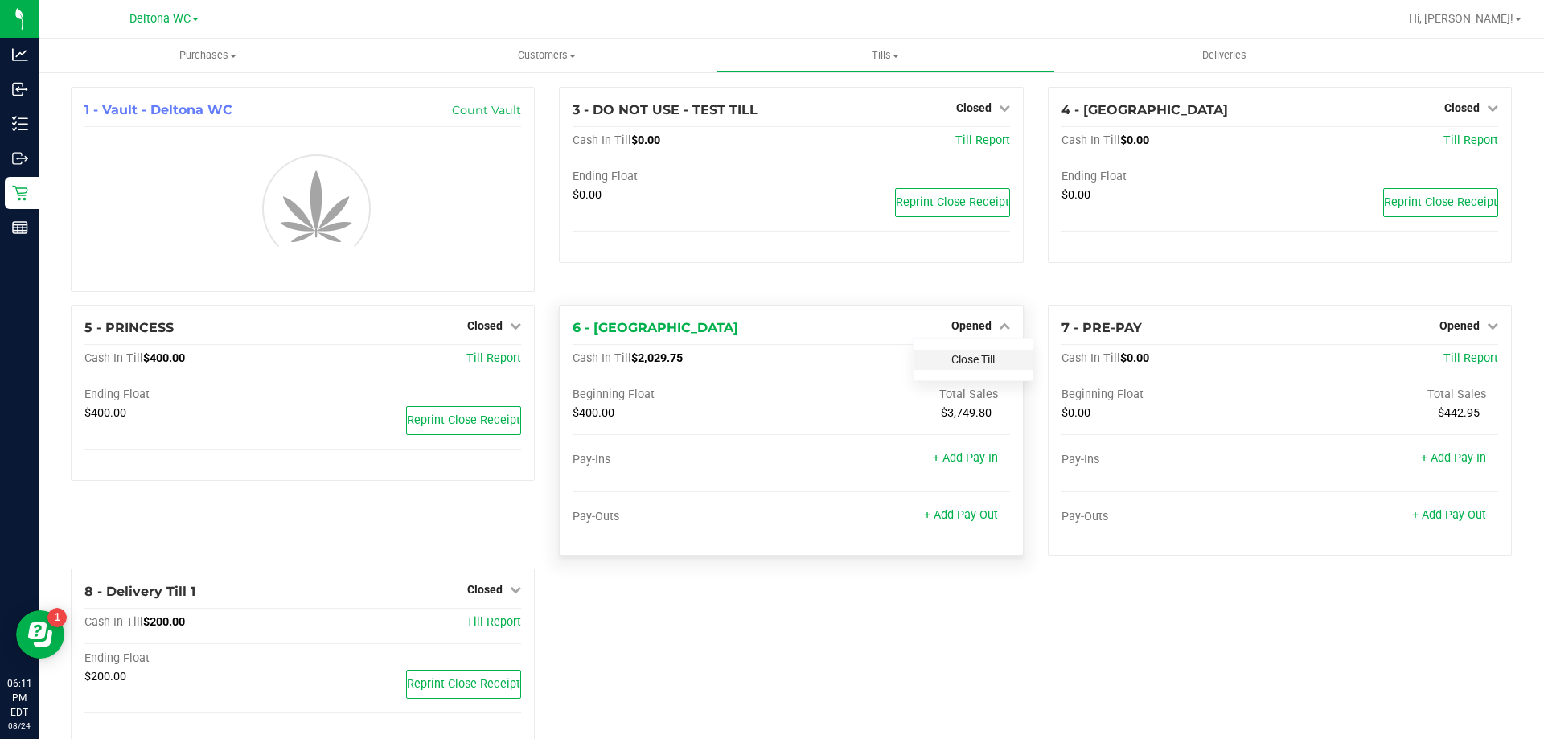
click at [978, 363] on link "Close Till" at bounding box center [972, 359] width 43 height 13
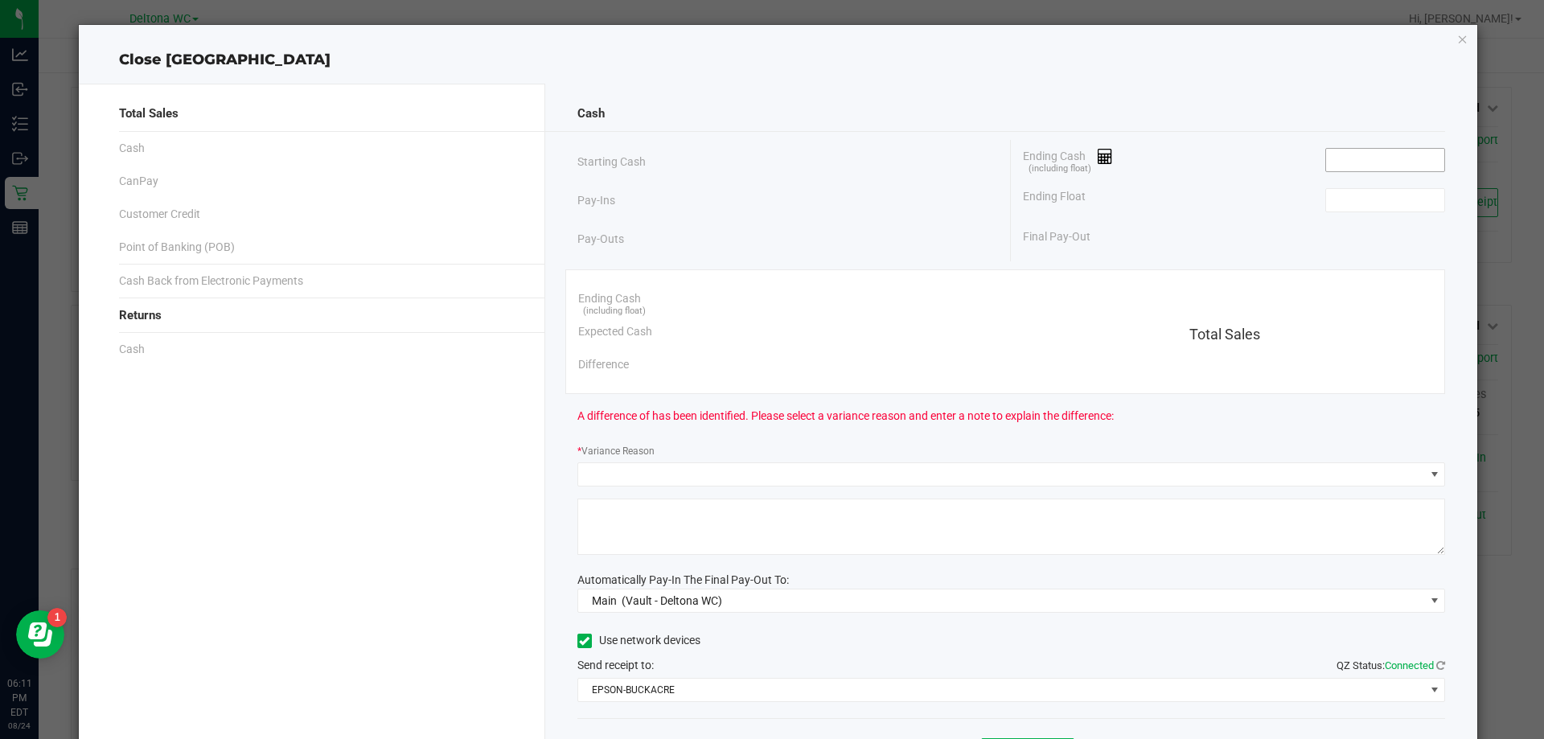
click at [1370, 158] on input at bounding box center [1385, 160] width 118 height 23
paste input "2030.75"
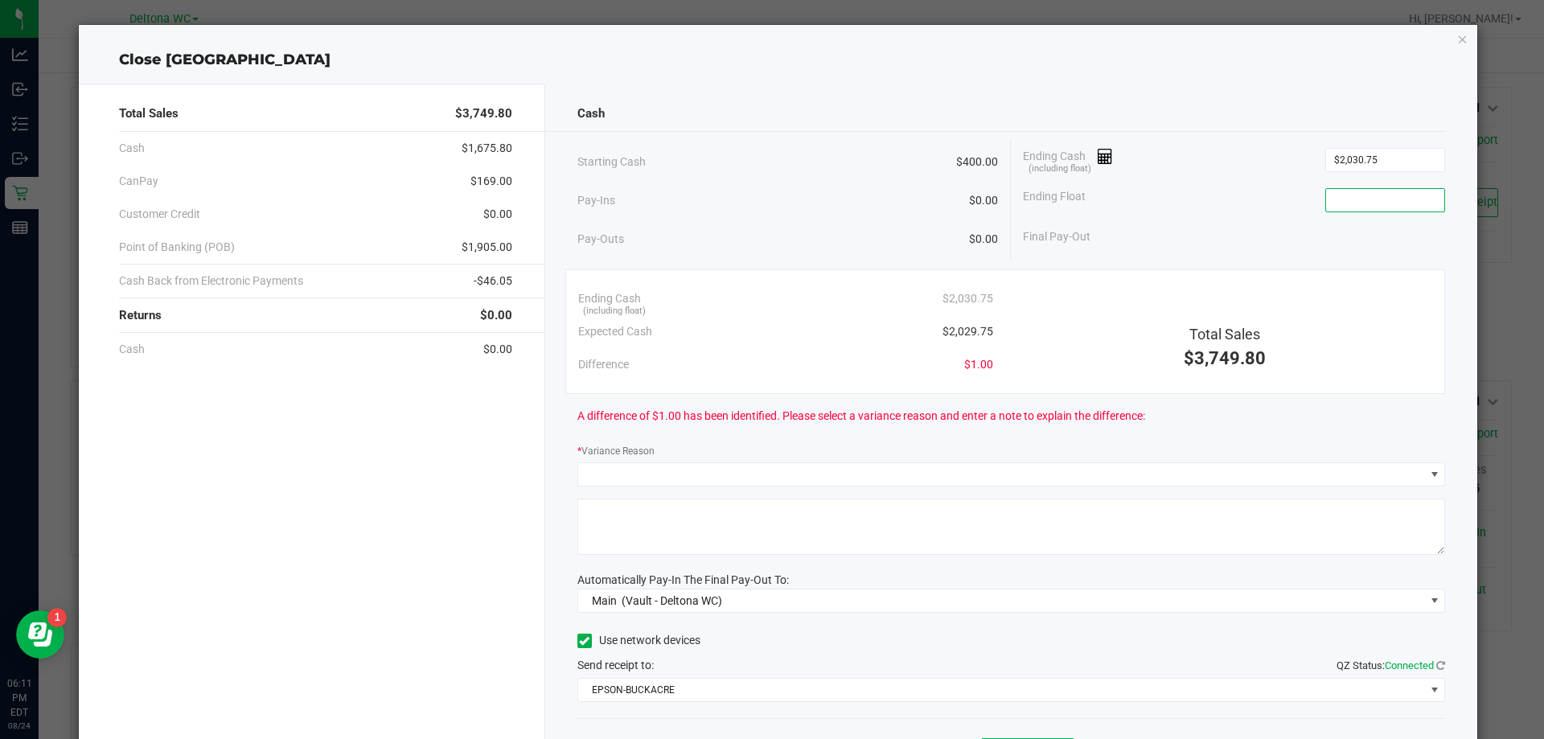
click at [1358, 201] on input at bounding box center [1385, 200] width 118 height 23
click at [1348, 158] on input "2030.75" at bounding box center [1385, 160] width 118 height 23
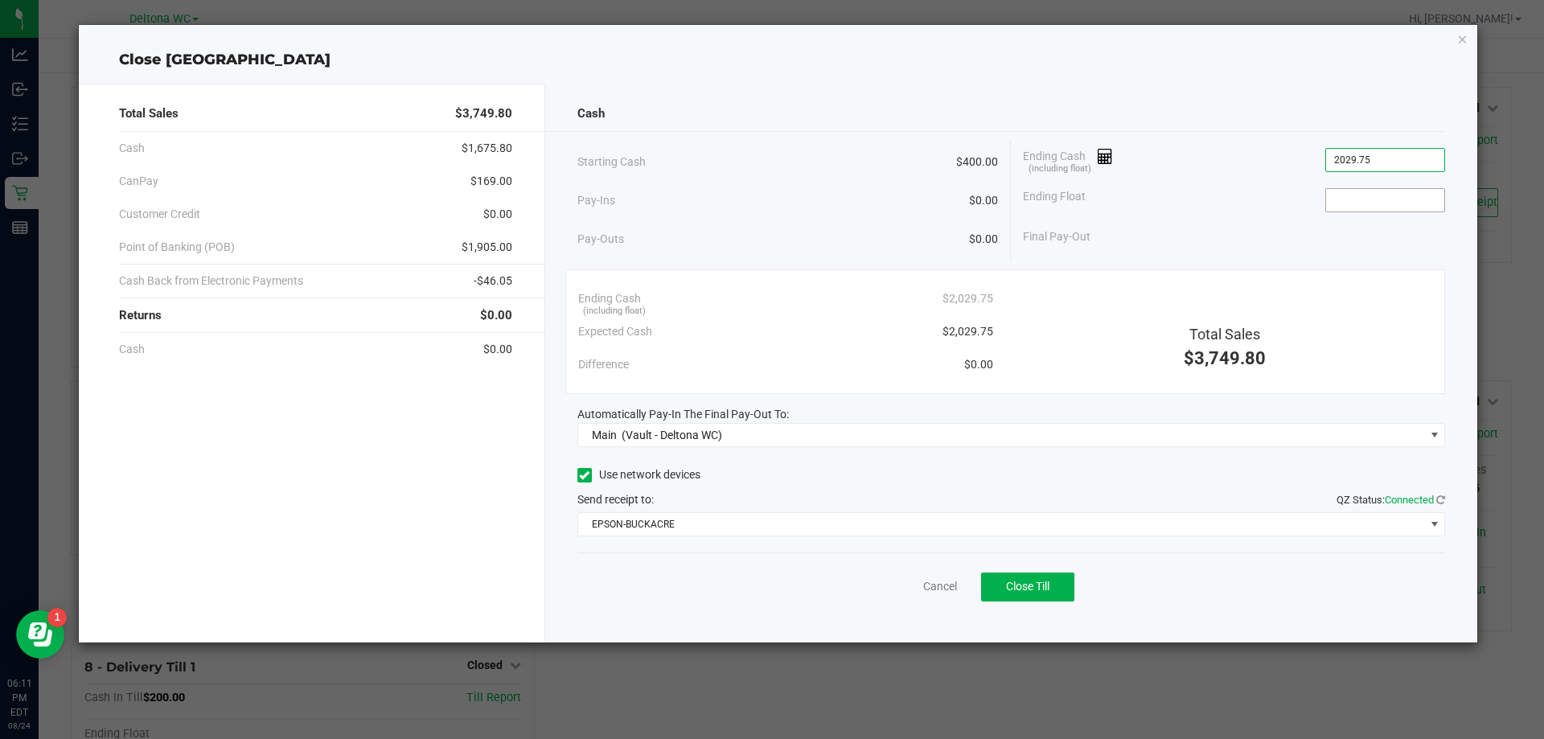
type input "$2,029.75"
click at [1394, 200] on input at bounding box center [1385, 200] width 118 height 23
type input "$400.00"
click at [1285, 237] on div "Final Pay-Out $1,629.75" at bounding box center [1234, 236] width 422 height 33
click at [1228, 230] on div "Final Pay-Out $1,629.75" at bounding box center [1234, 236] width 422 height 33
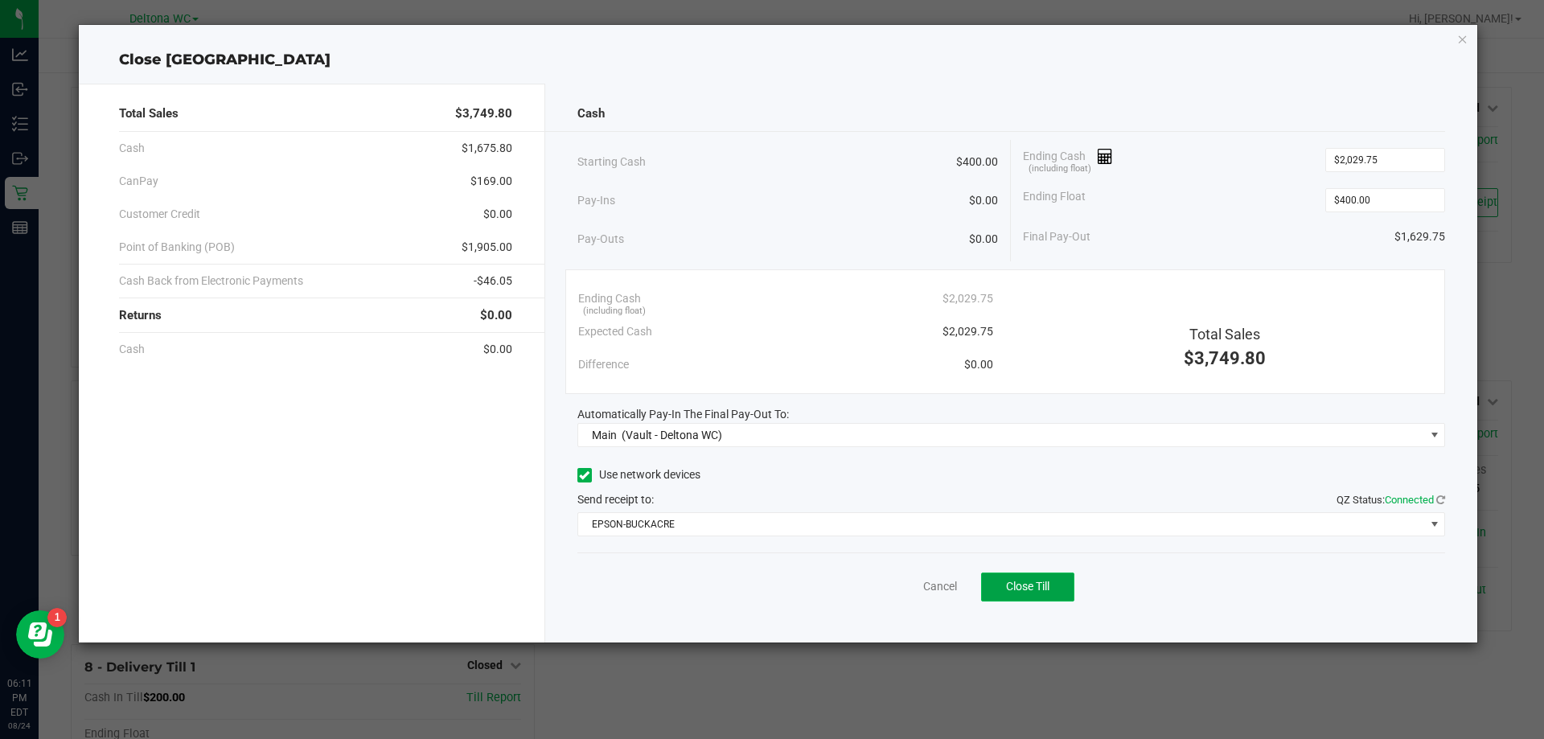
click at [1021, 585] on span "Close Till" at bounding box center [1027, 586] width 43 height 13
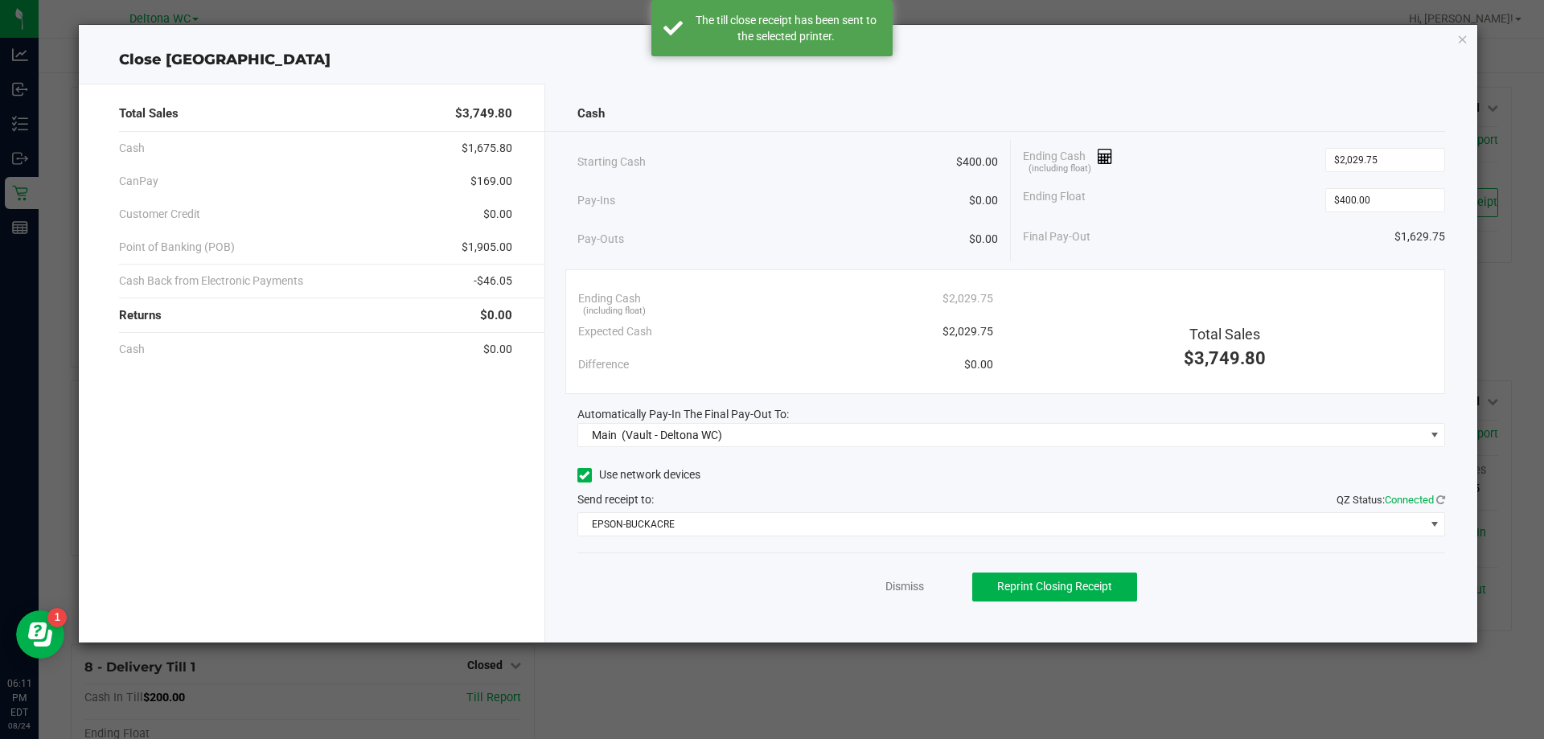
click at [631, 344] on div "Expected Cash $2,029.75" at bounding box center [785, 331] width 415 height 33
drag, startPoint x: 1405, startPoint y: 240, endPoint x: 1436, endPoint y: 249, distance: 32.0
click at [1465, 224] on div "Cash Starting Cash $400.00 Pay-Ins $0.00 Pay-Outs $0.00 Ending Cash (including …" at bounding box center [1011, 363] width 933 height 559
click at [713, 236] on div "Pay-Outs $0.00" at bounding box center [787, 239] width 421 height 44
click at [711, 318] on div "Expected Cash $2,029.75" at bounding box center [785, 331] width 415 height 33
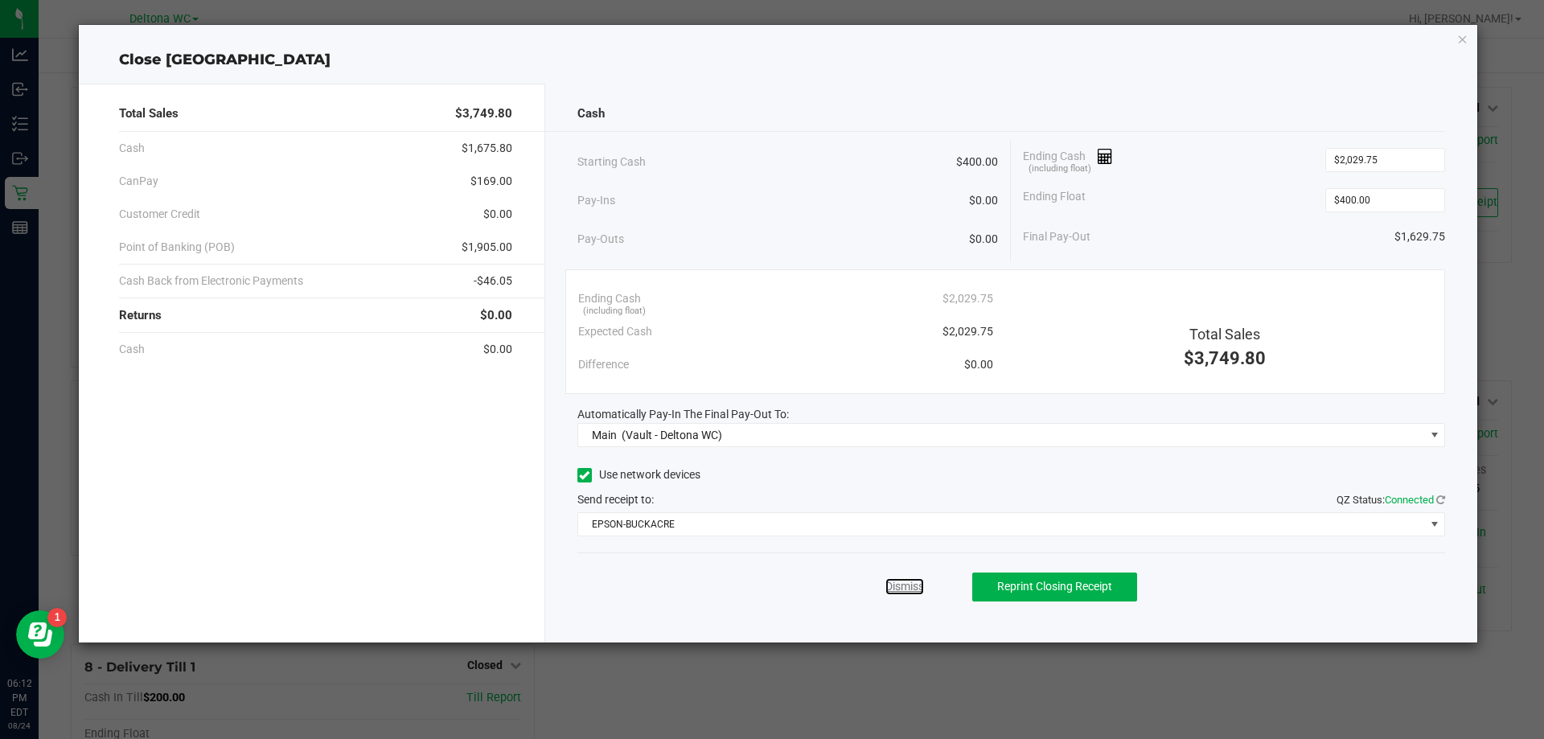
click at [913, 587] on link "Dismiss" at bounding box center [904, 586] width 39 height 17
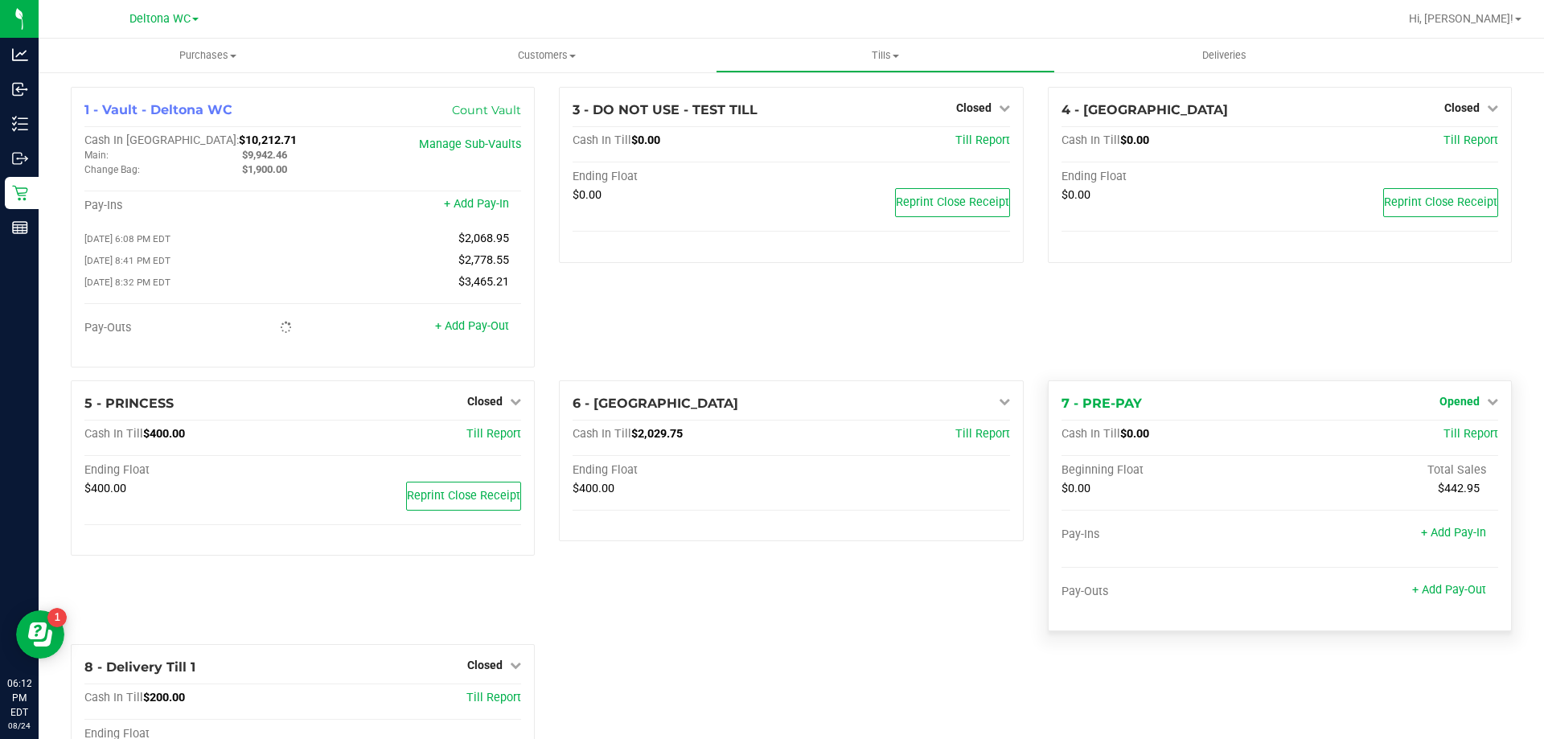
click at [1474, 396] on div "Opened" at bounding box center [1468, 401] width 59 height 19
click at [1487, 404] on icon at bounding box center [1492, 401] width 11 height 11
click at [1458, 436] on link "Close Till" at bounding box center [1460, 434] width 43 height 13
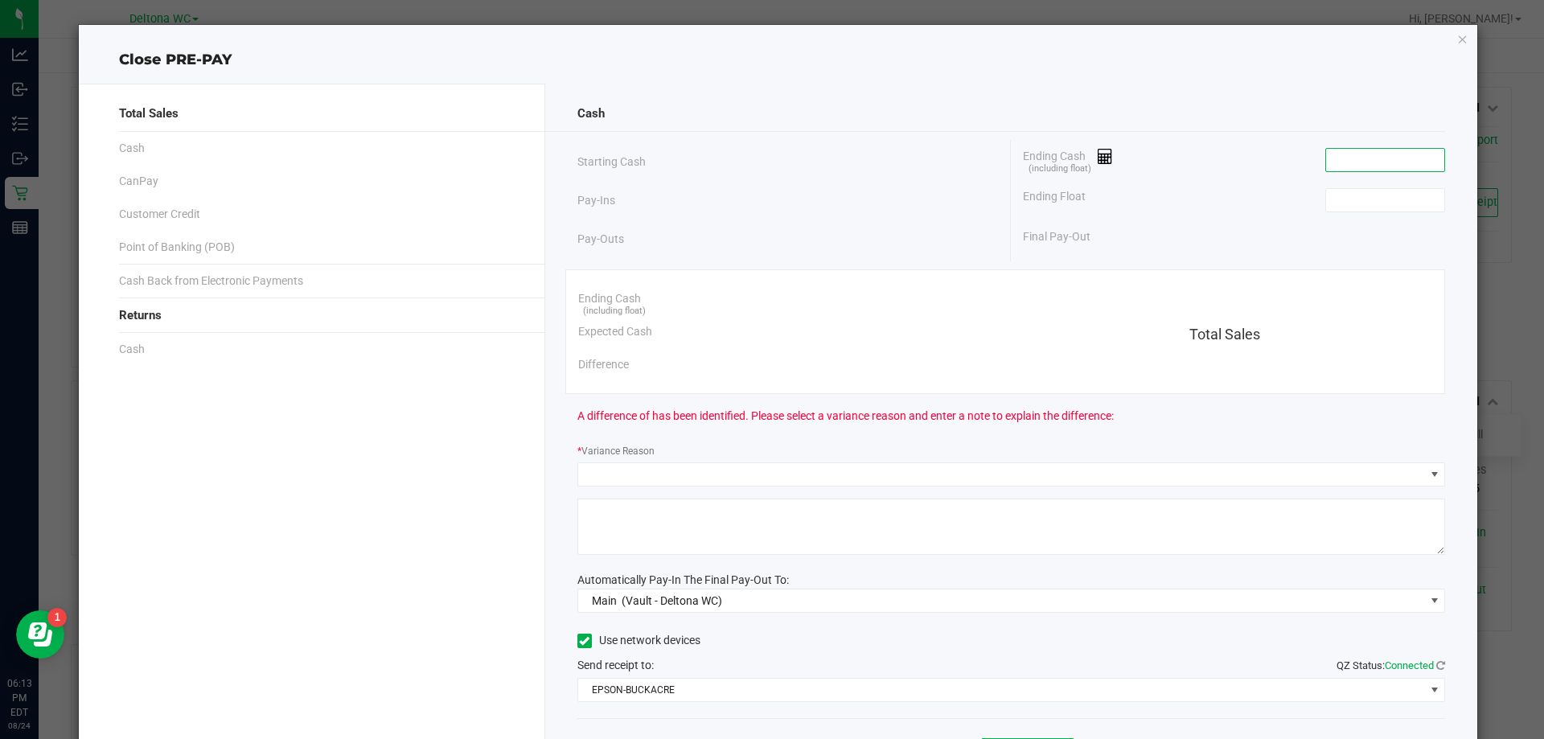
click at [1340, 164] on input at bounding box center [1385, 160] width 118 height 23
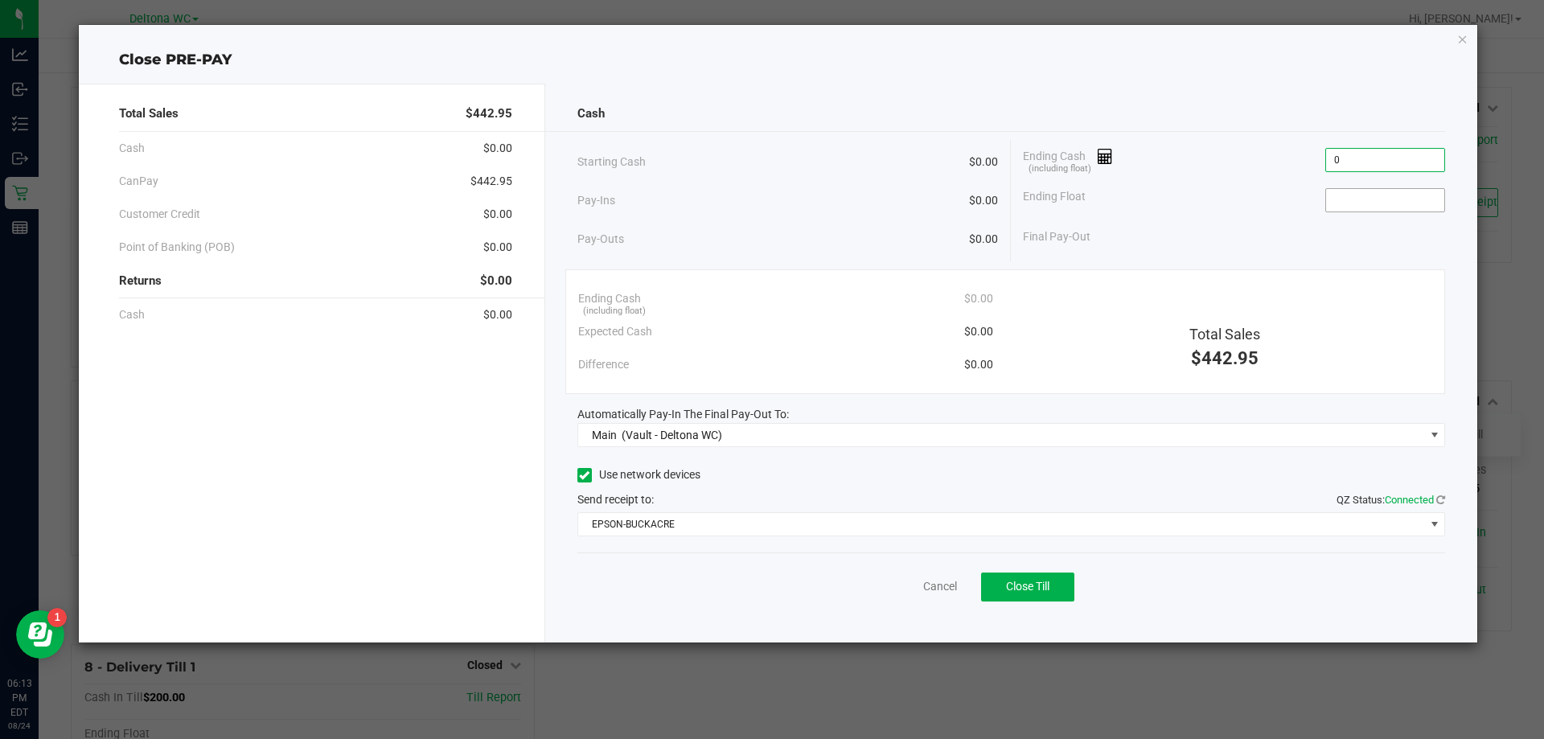
type input "$0.00"
click at [1353, 197] on input at bounding box center [1385, 200] width 118 height 23
type input "$0.00"
click at [1179, 478] on div "Use network devices" at bounding box center [1011, 475] width 868 height 24
drag, startPoint x: 1015, startPoint y: 588, endPoint x: 1027, endPoint y: 573, distance: 18.8
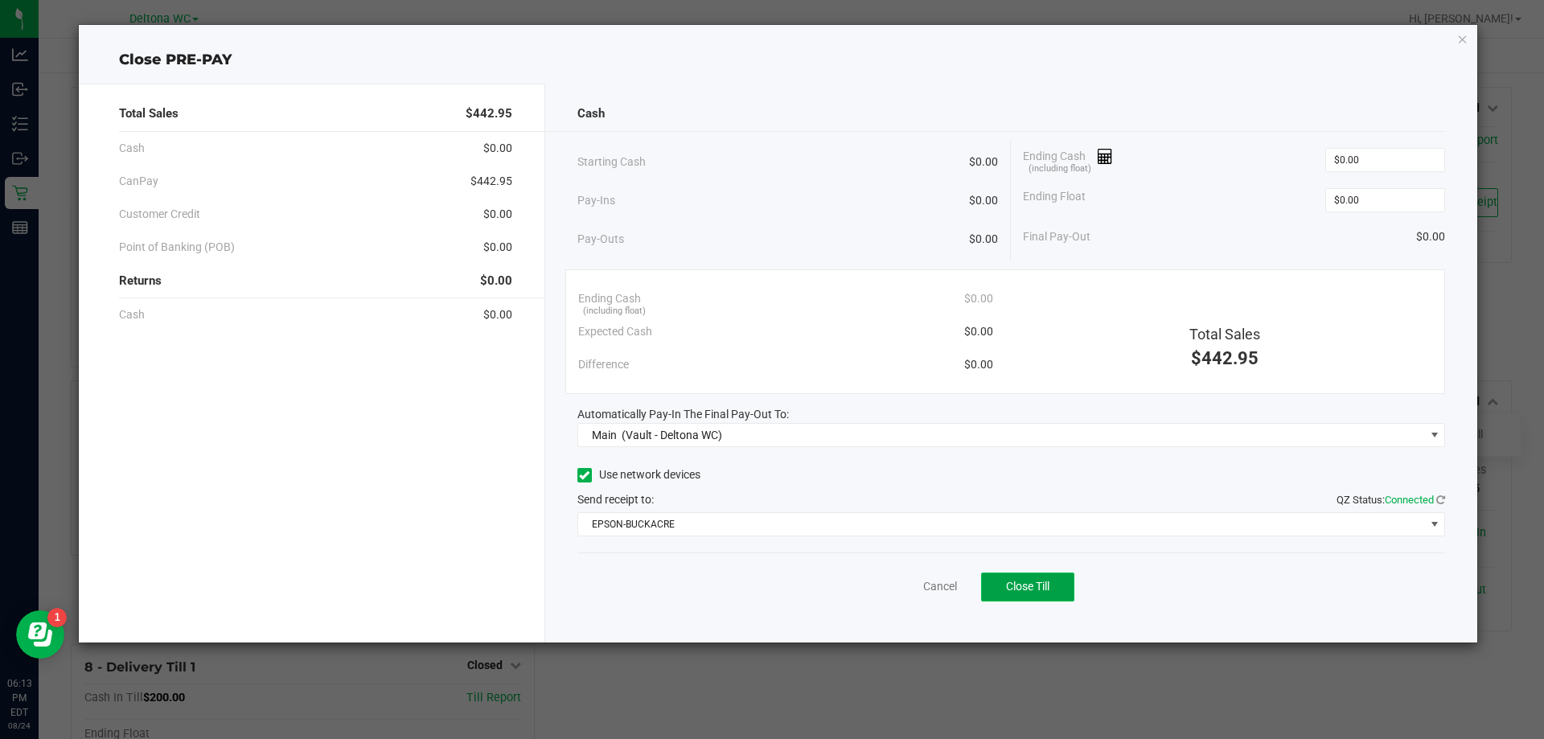
click at [1015, 587] on span "Close Till" at bounding box center [1027, 586] width 43 height 13
click at [912, 586] on link "Dismiss" at bounding box center [904, 586] width 39 height 17
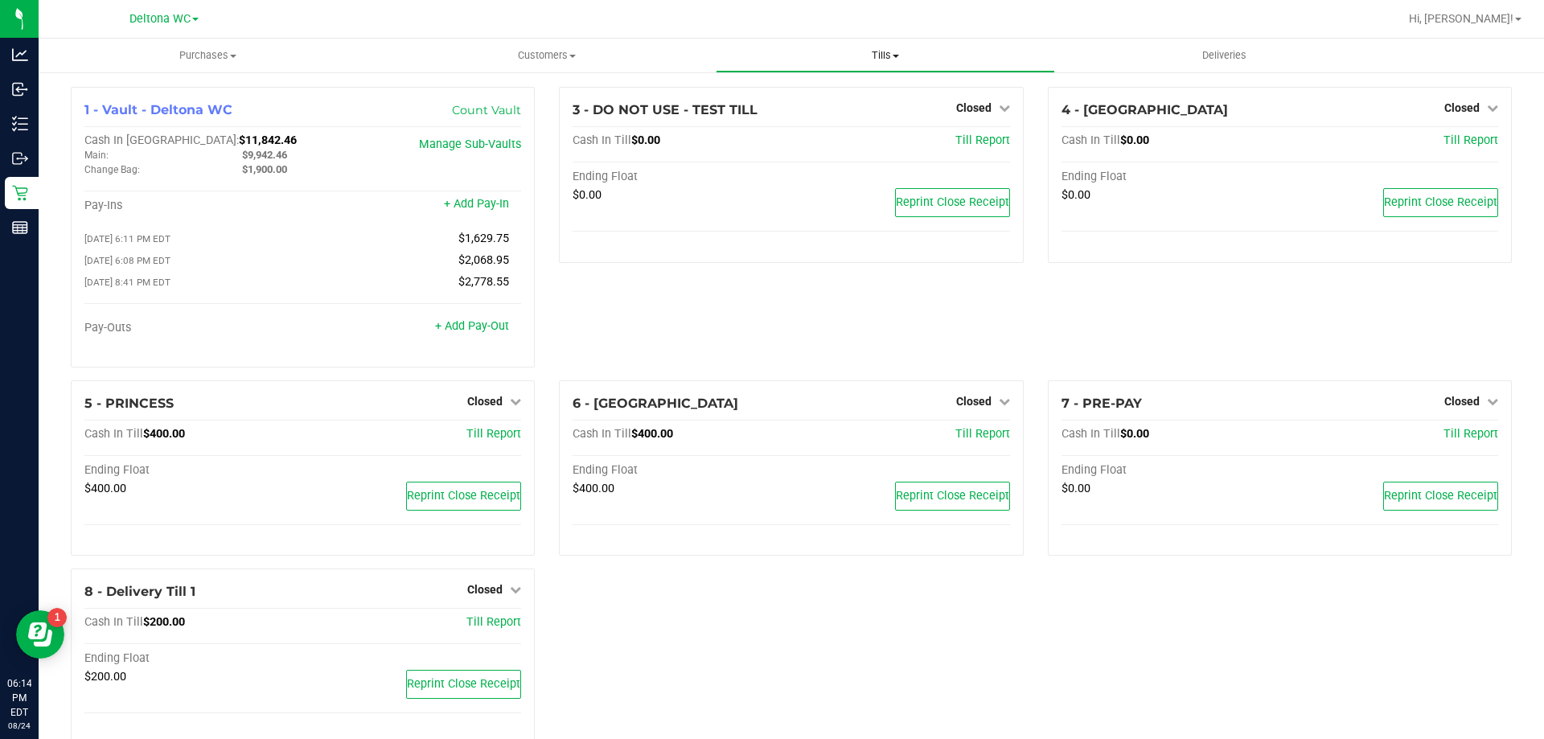
click at [889, 55] on span "Tills" at bounding box center [884, 55] width 337 height 14
click at [812, 116] on span "Reconcile e-payments" at bounding box center [796, 116] width 160 height 14
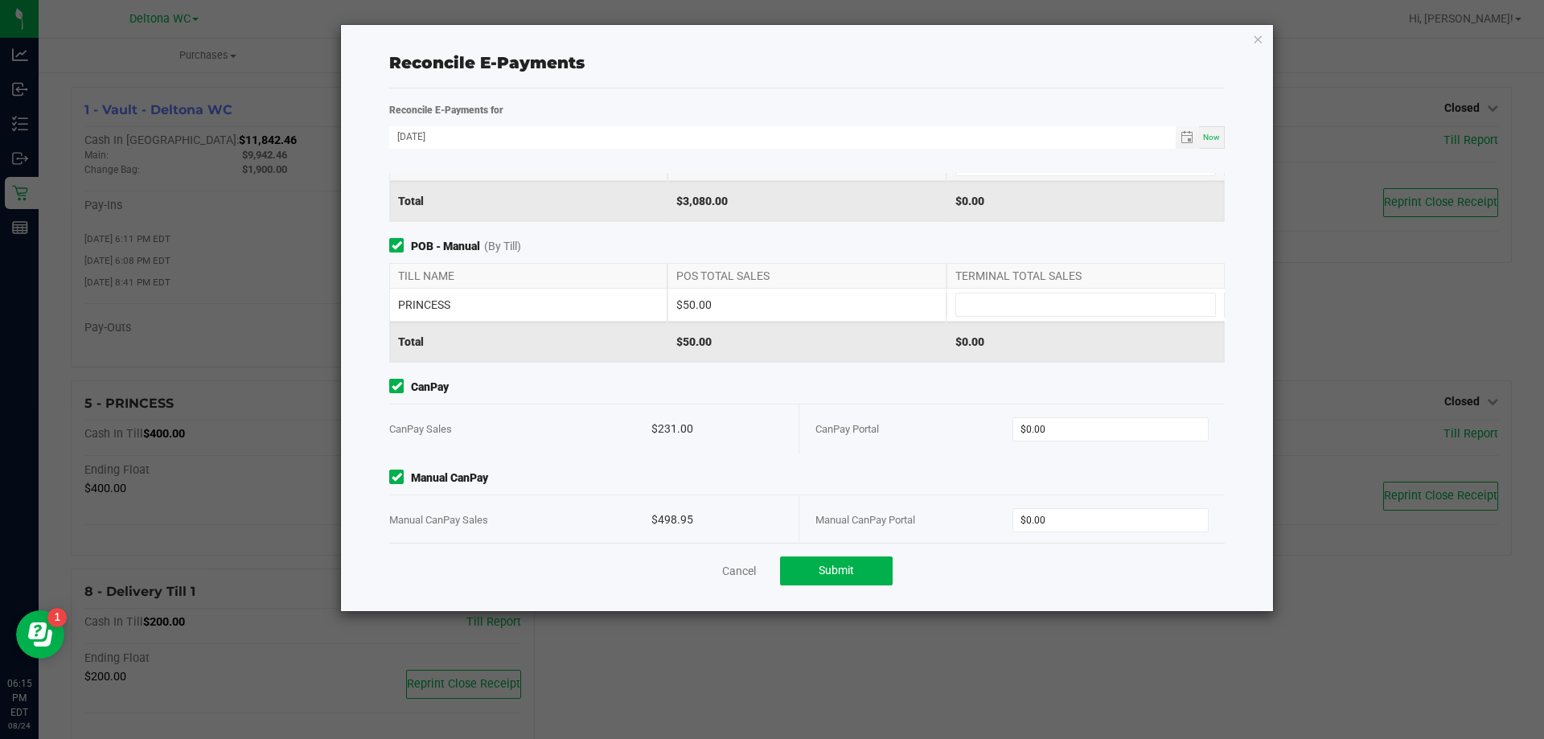
scroll to position [125, 0]
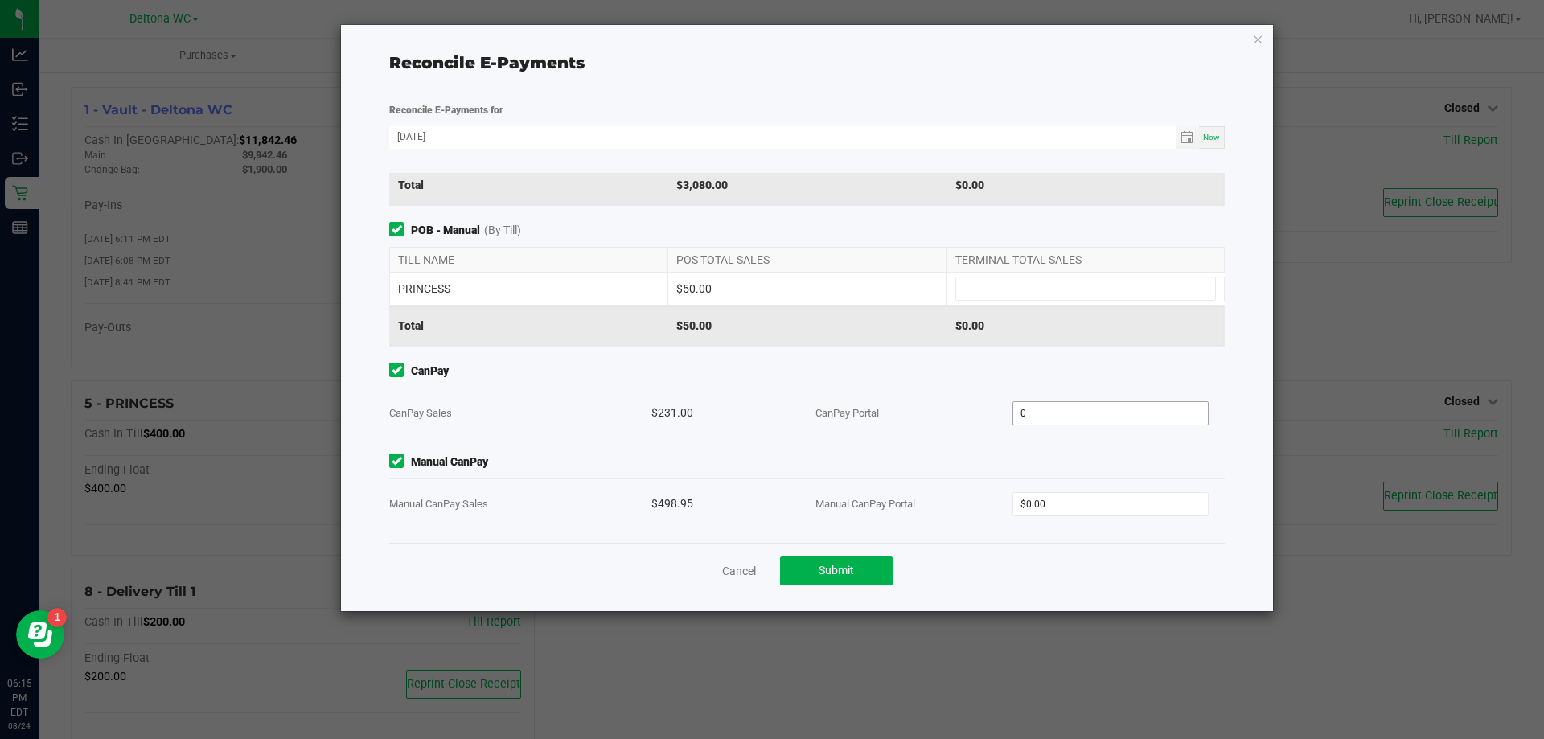
click at [1050, 414] on input "0" at bounding box center [1110, 413] width 195 height 23
paste input "231"
type input "$231.00"
click at [1074, 506] on input "0" at bounding box center [1110, 504] width 195 height 23
paste input "498.95"
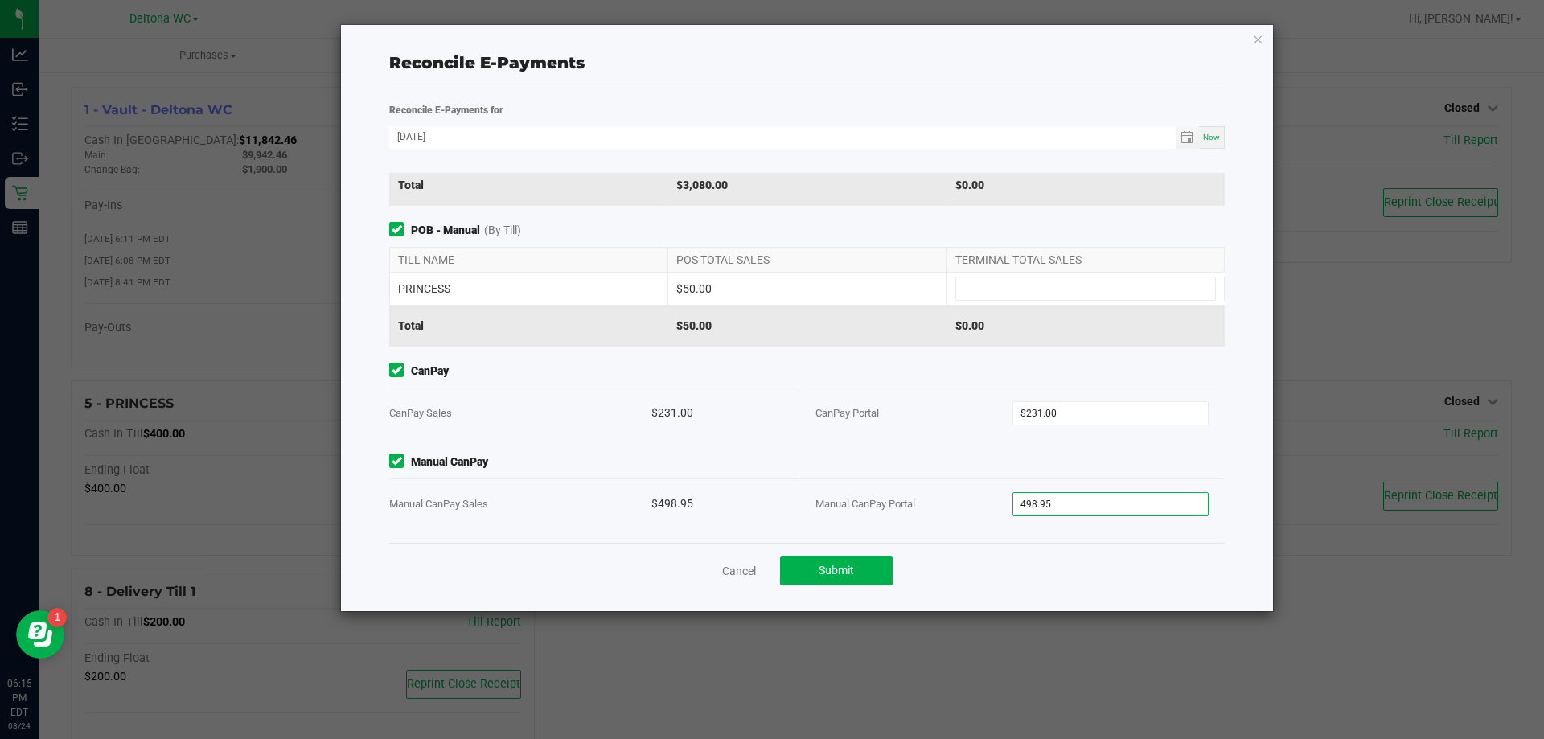
type input "$498.95"
click at [939, 446] on div "Point of Banking (POB) (By Till) TILL NAME POS TOTAL SALES TERMINAL TOTAL SALES…" at bounding box center [806, 358] width 859 height 370
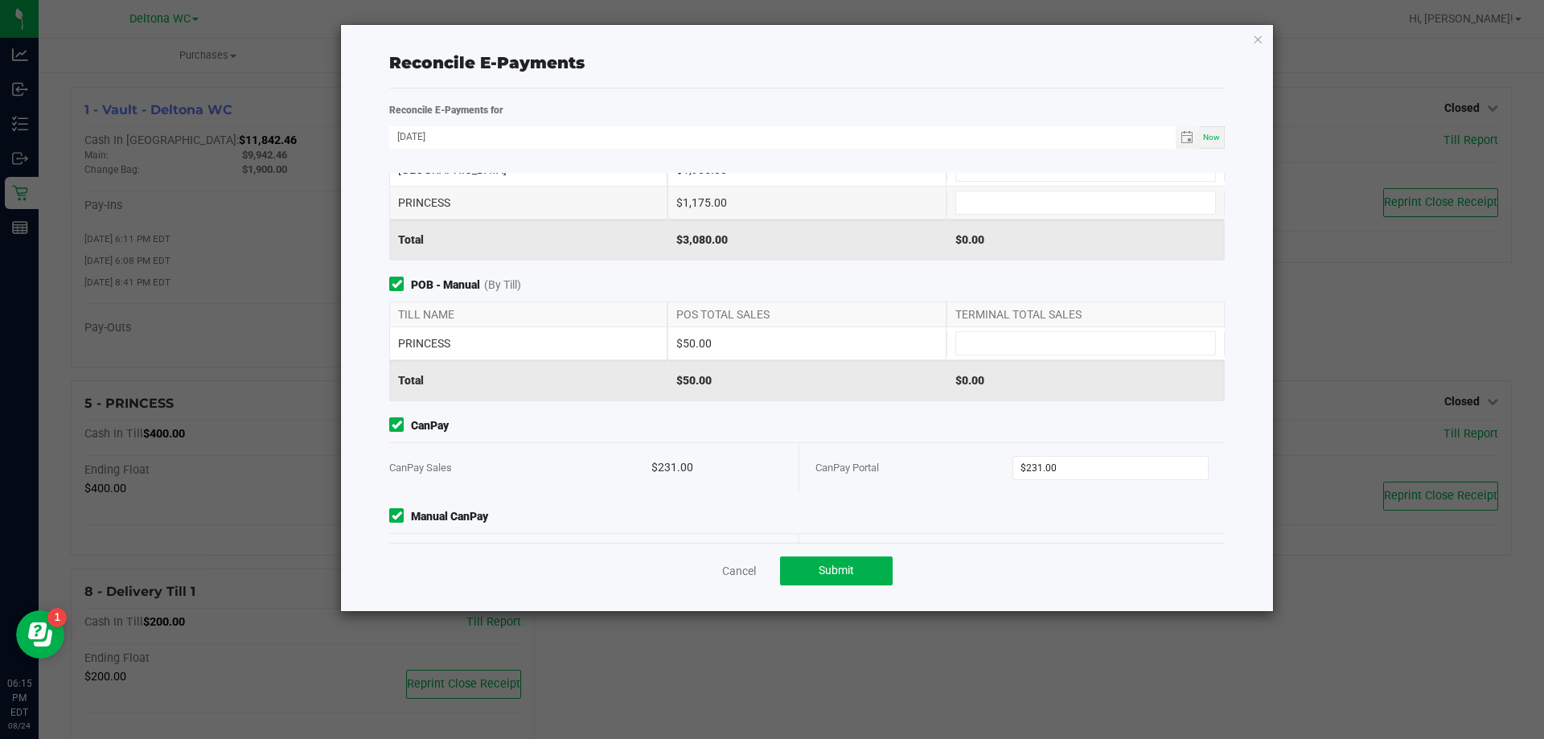
scroll to position [0, 0]
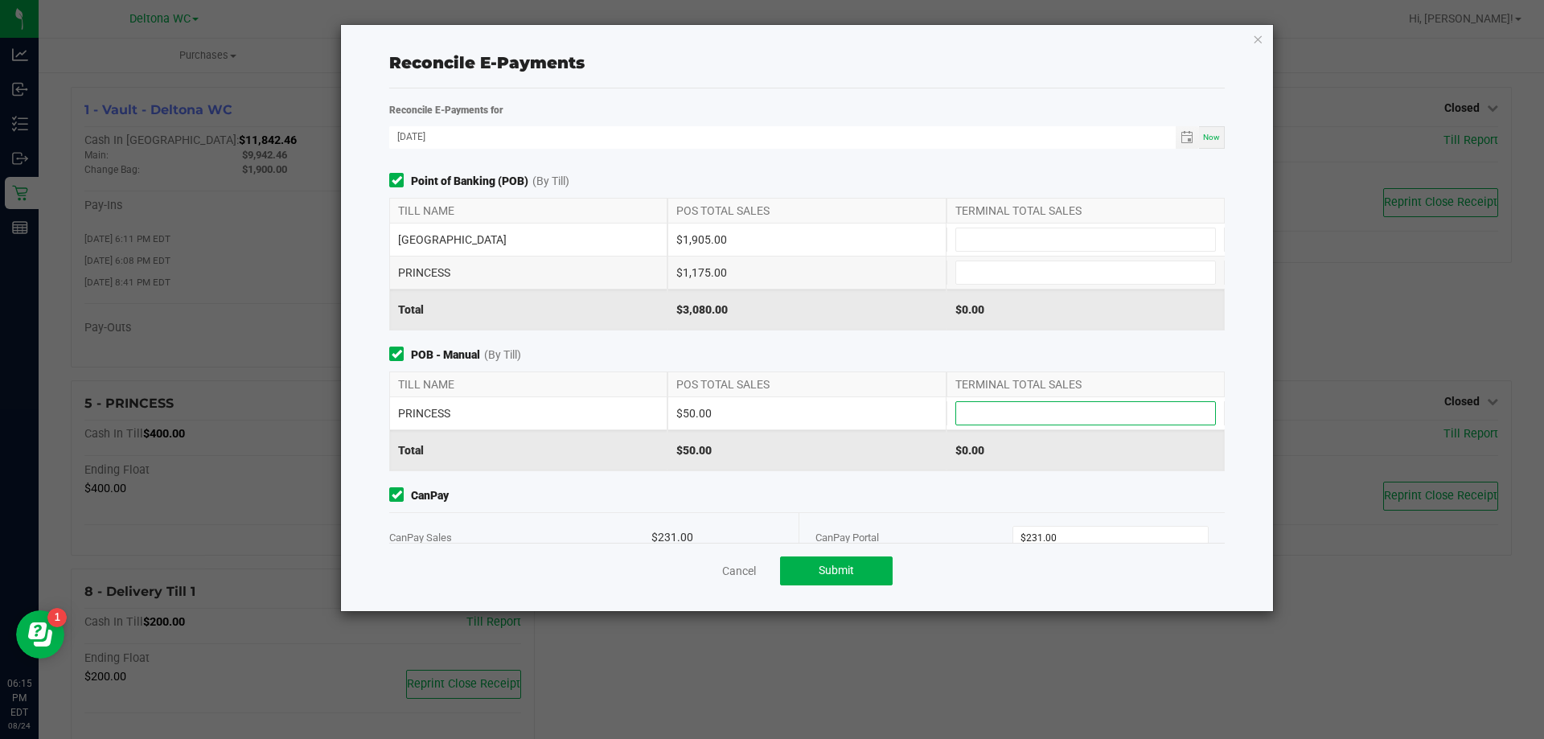
click at [985, 404] on input at bounding box center [1085, 413] width 259 height 23
type input "$50.00"
click at [1049, 238] on input at bounding box center [1085, 239] width 259 height 23
type input "$1,905.00"
click at [1060, 269] on input at bounding box center [1085, 272] width 259 height 23
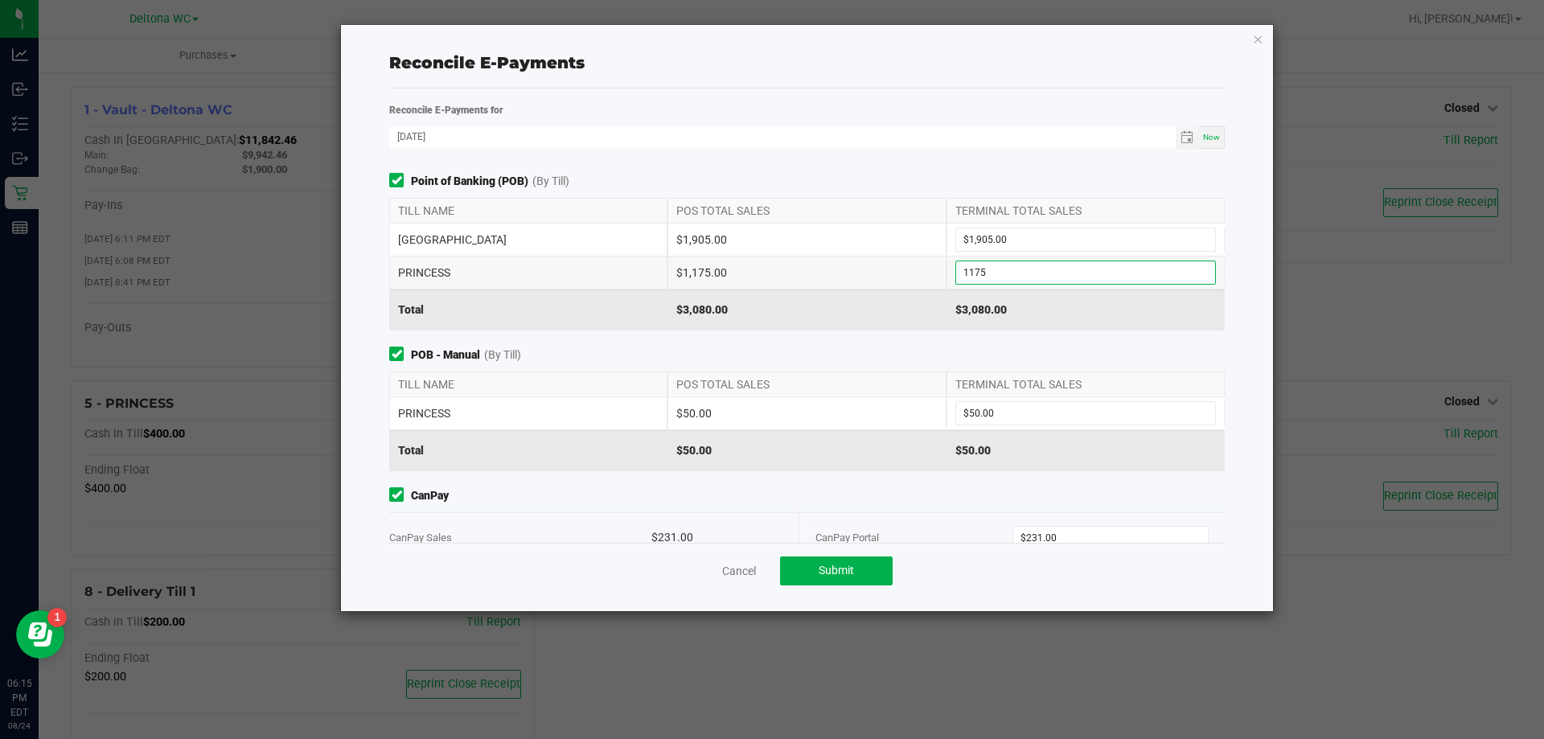
type input "$1,175.00"
click at [873, 322] on div "$3,080.00" at bounding box center [806, 309] width 278 height 40
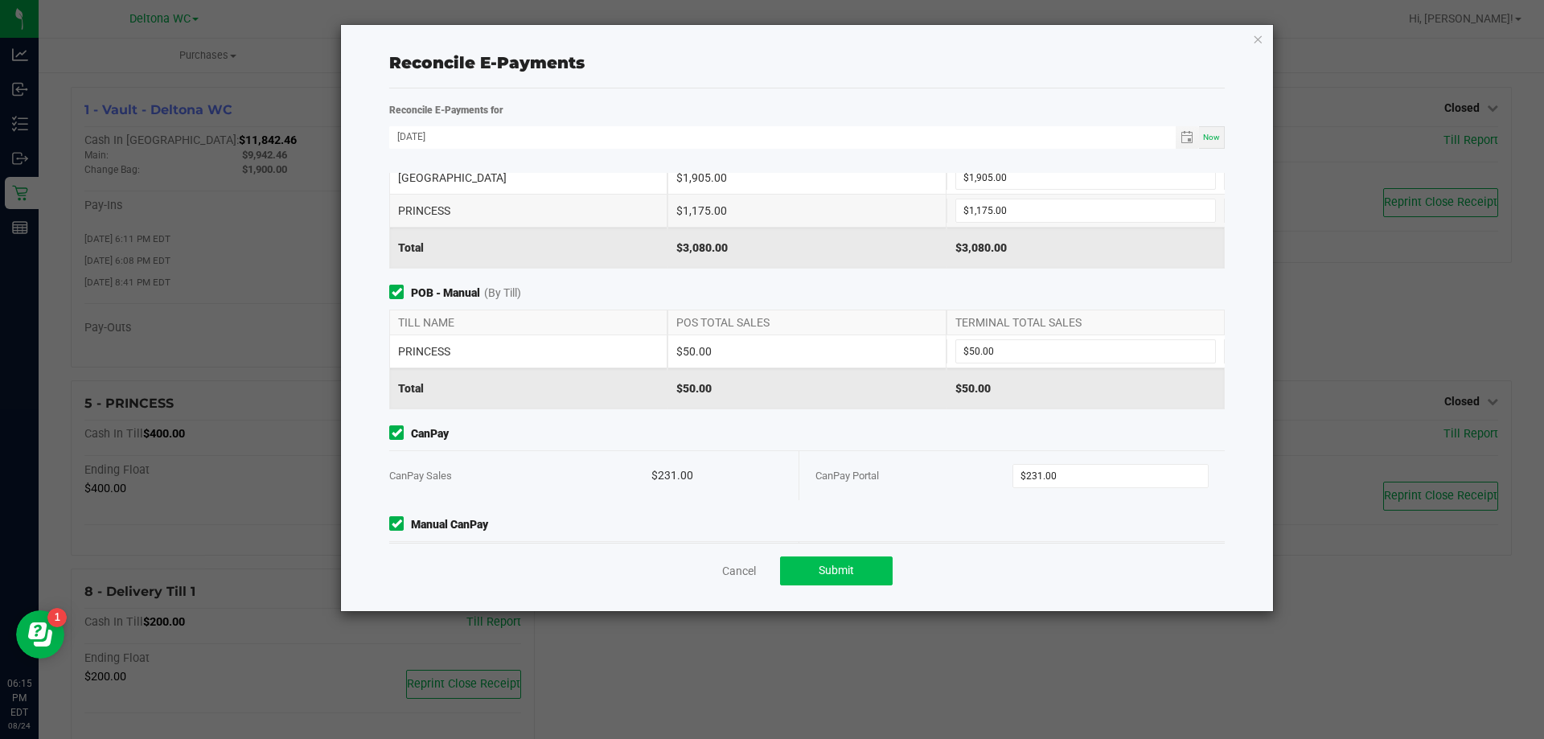
scroll to position [125, 0]
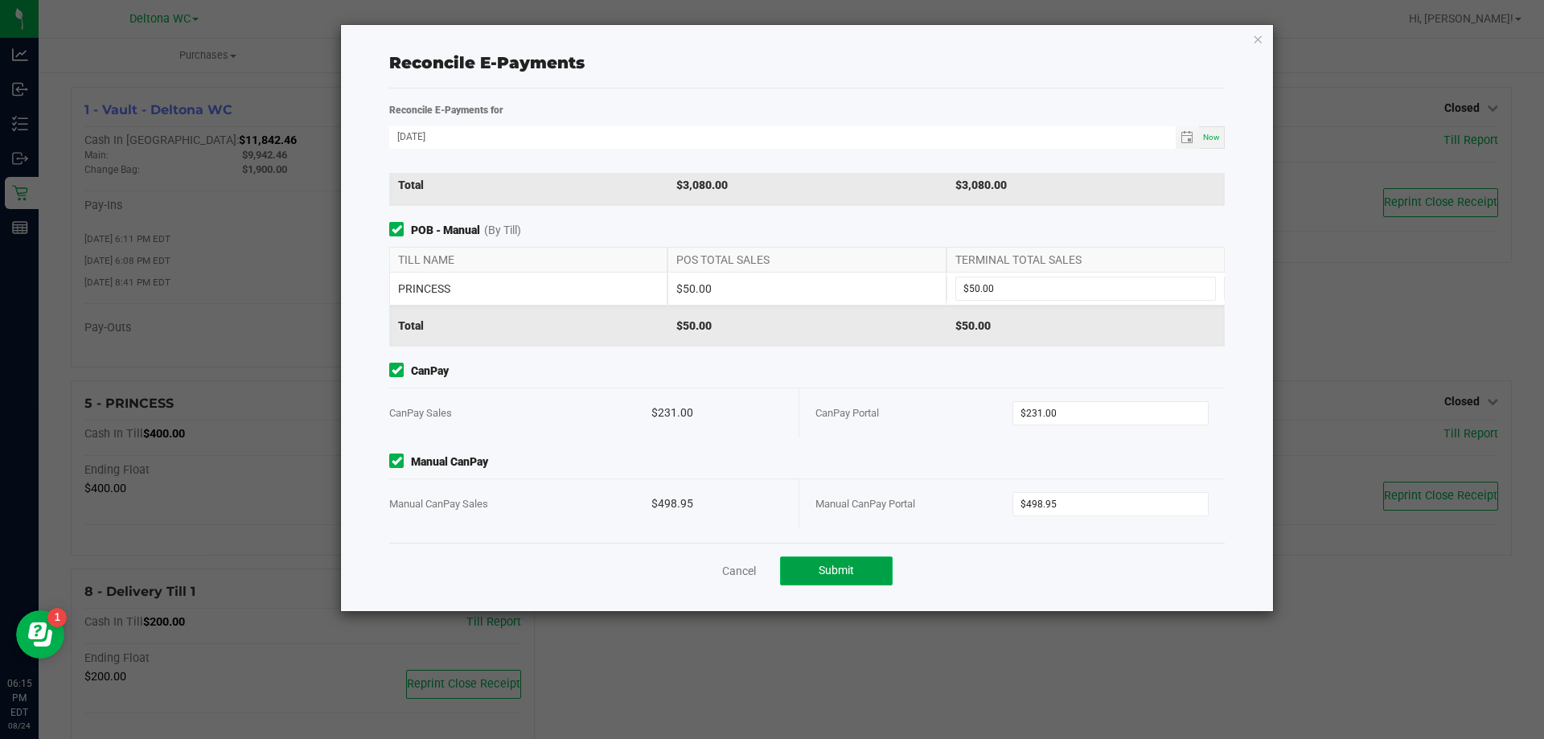
click at [827, 570] on span "Submit" at bounding box center [835, 570] width 35 height 13
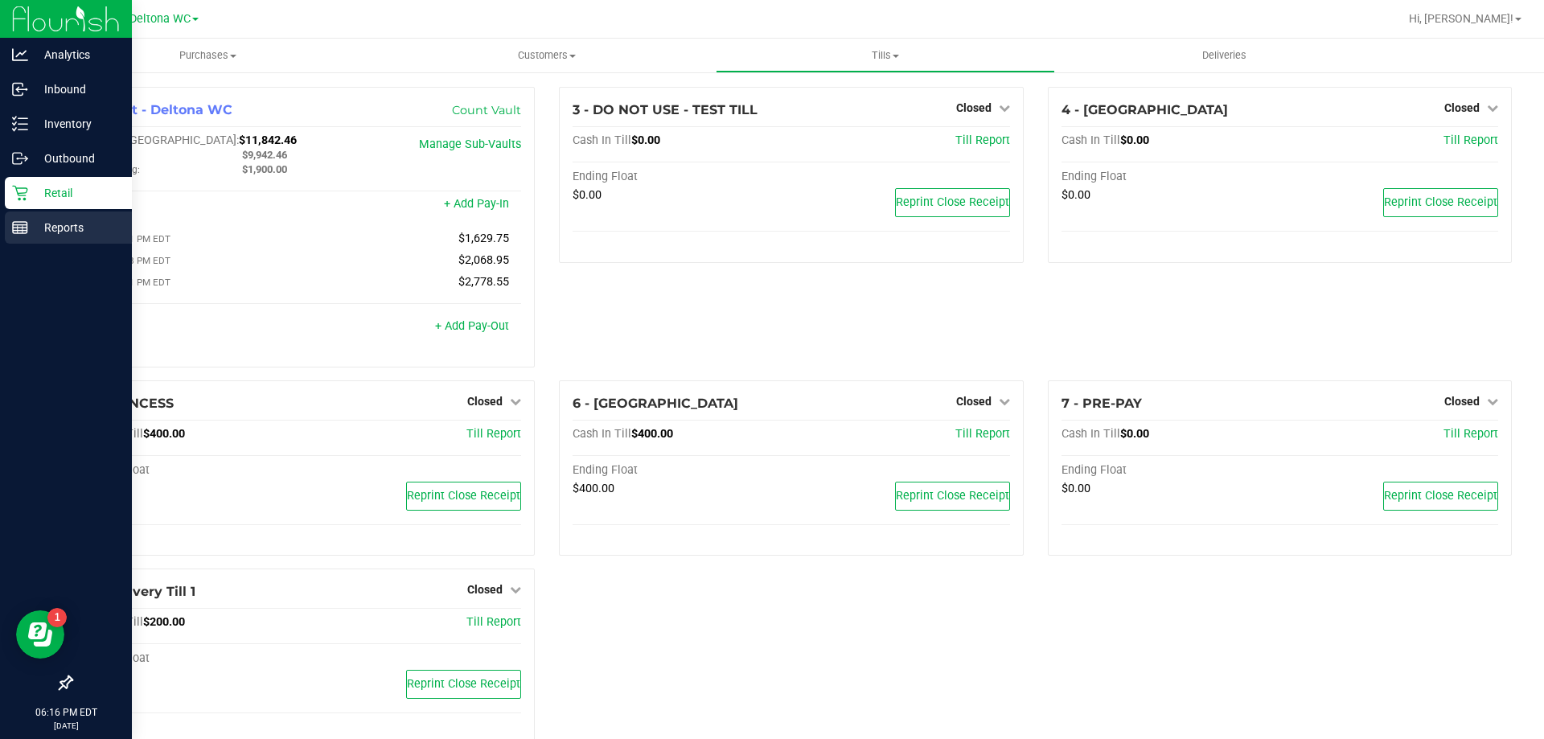
click at [26, 231] on line at bounding box center [20, 231] width 14 height 0
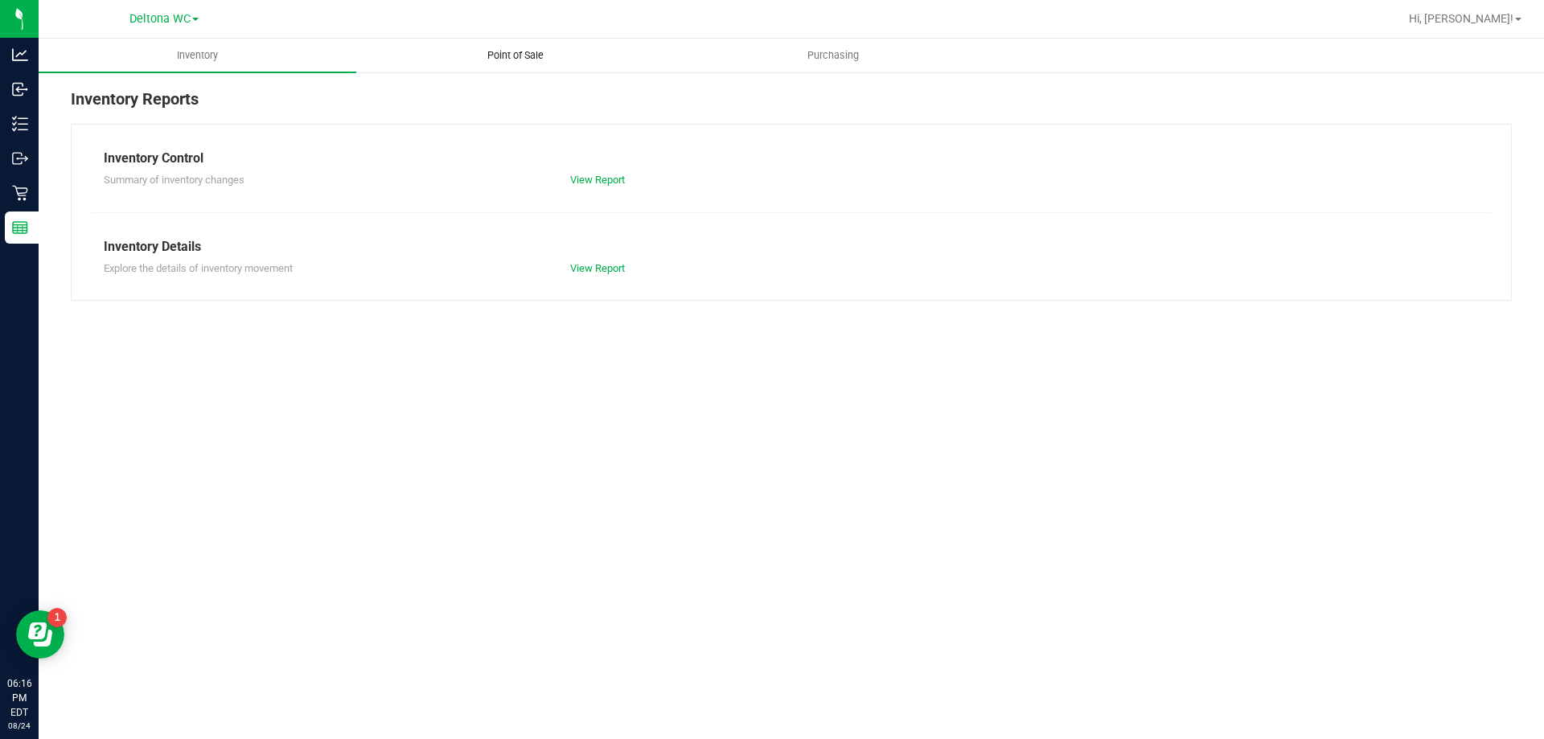
click at [558, 57] on span "Point of Sale" at bounding box center [515, 55] width 100 height 14
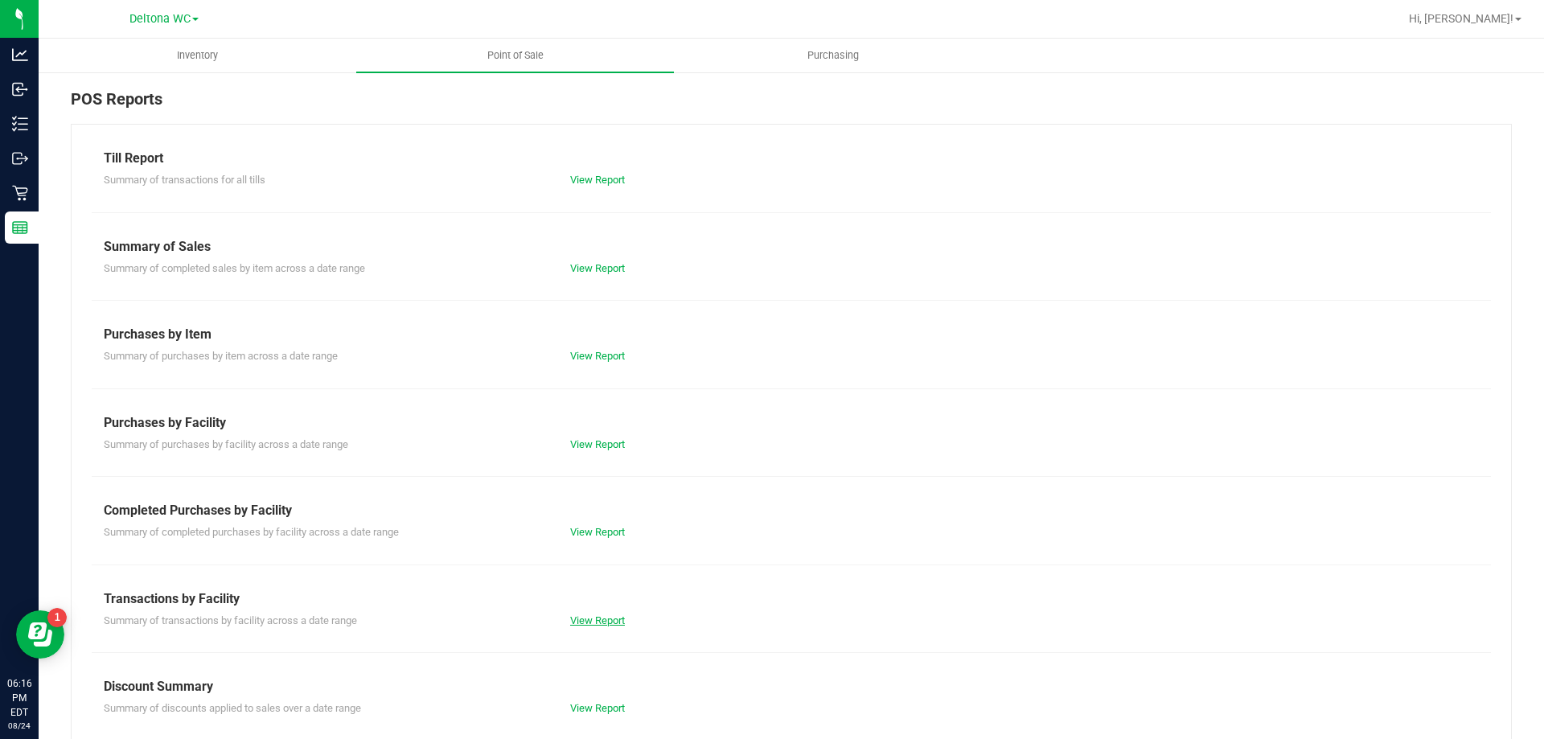
click at [596, 621] on link "View Report" at bounding box center [597, 620] width 55 height 12
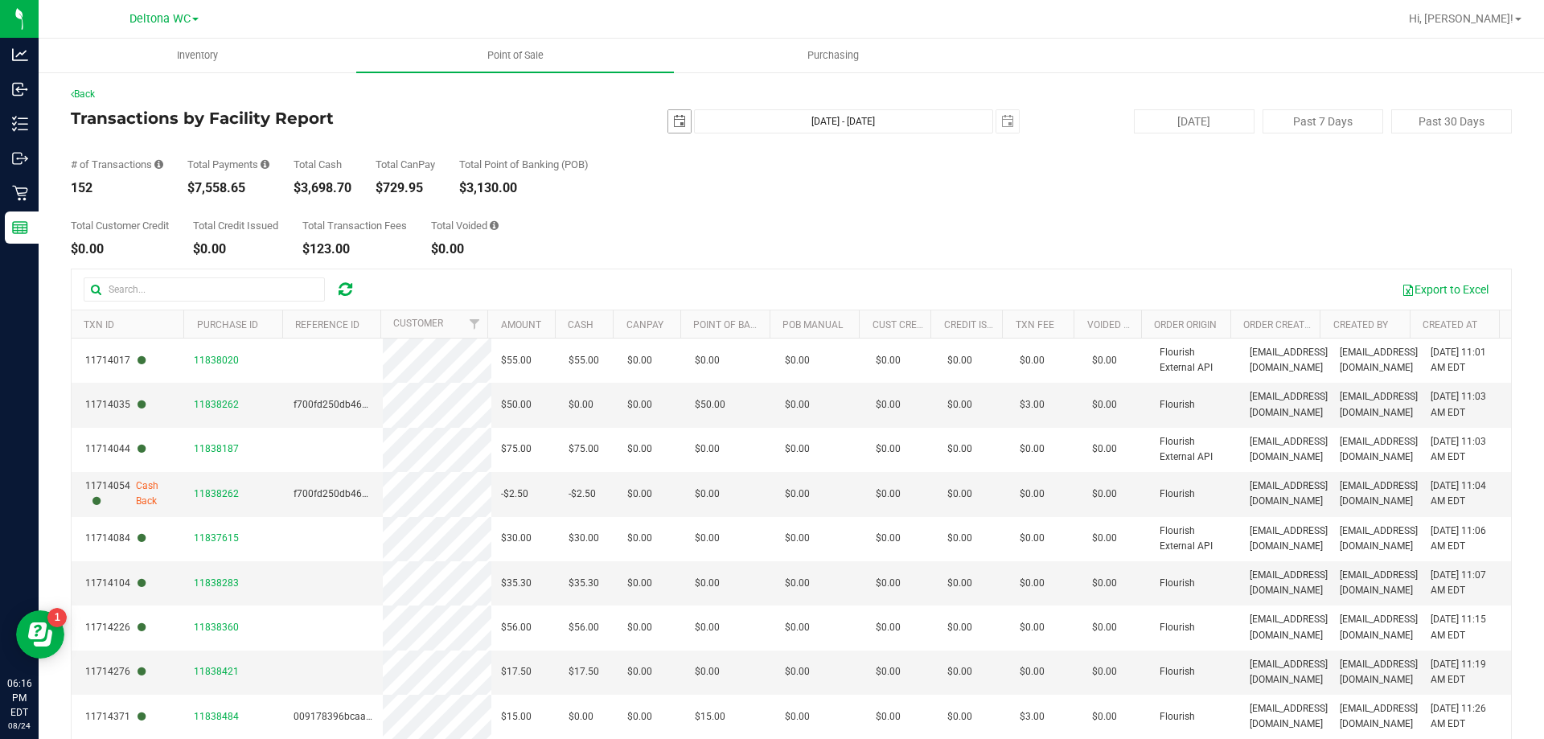
click at [673, 123] on span "select" at bounding box center [679, 121] width 13 height 13
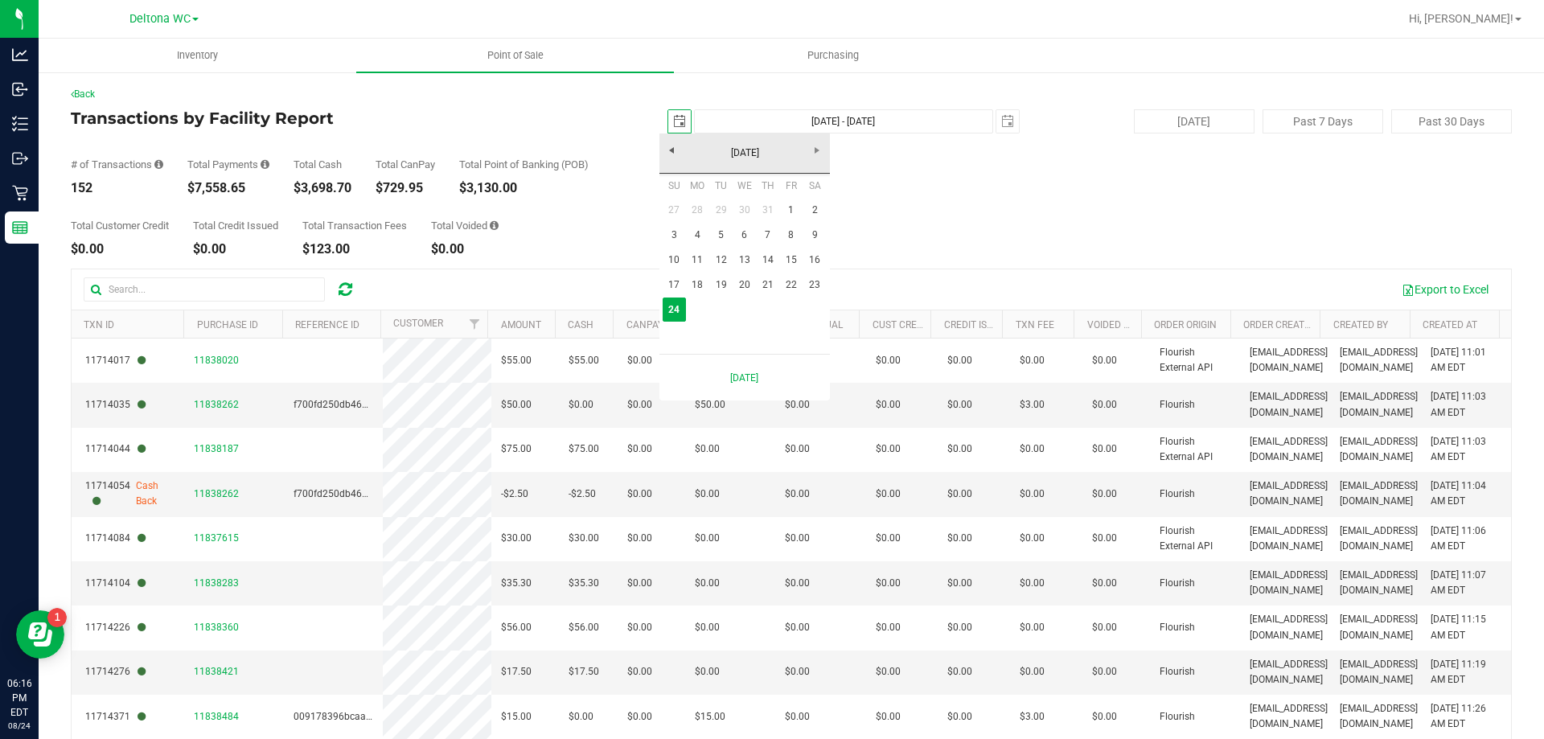
scroll to position [0, 40]
click at [693, 283] on link "18" at bounding box center [697, 285] width 23 height 25
type input "[DATE]"
type input "[DATE] - [DATE]"
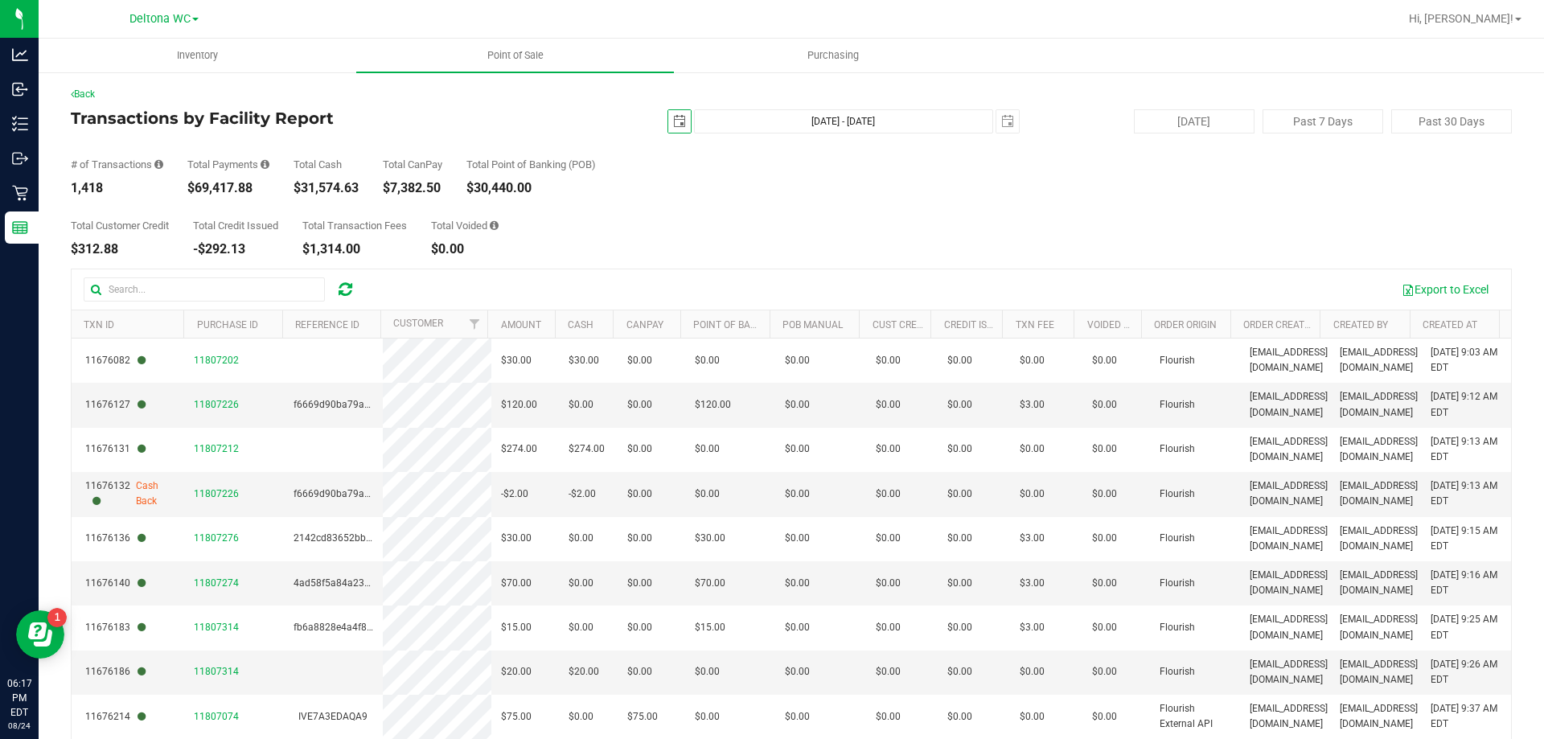
click at [654, 120] on div "[DATE] [DATE] - [DATE] [DATE]" at bounding box center [785, 121] width 492 height 24
click at [674, 115] on span "select" at bounding box center [679, 121] width 13 height 13
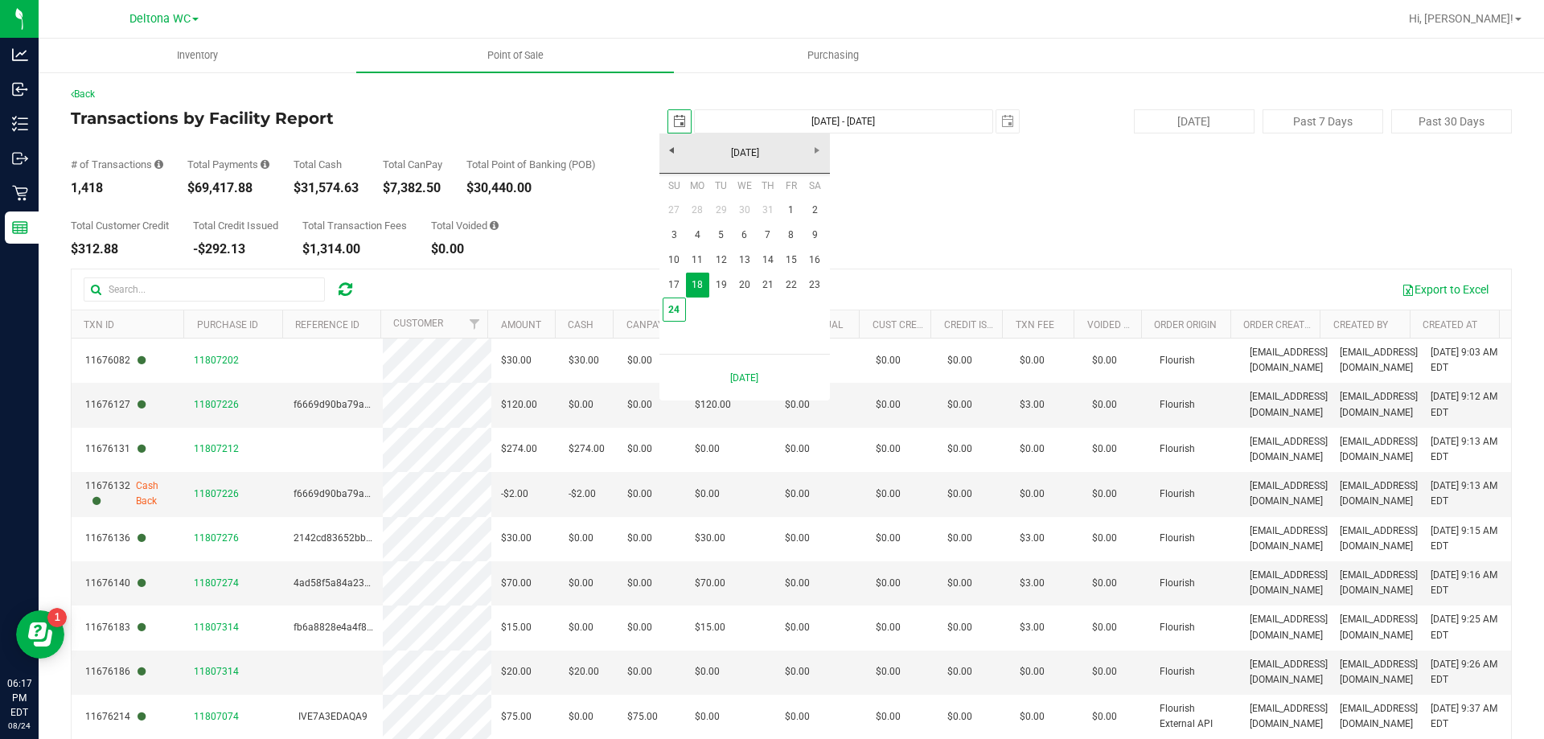
scroll to position [0, 40]
click at [792, 203] on link "1" at bounding box center [790, 210] width 23 height 25
type input "[DATE]"
type input "[DATE] - [DATE]"
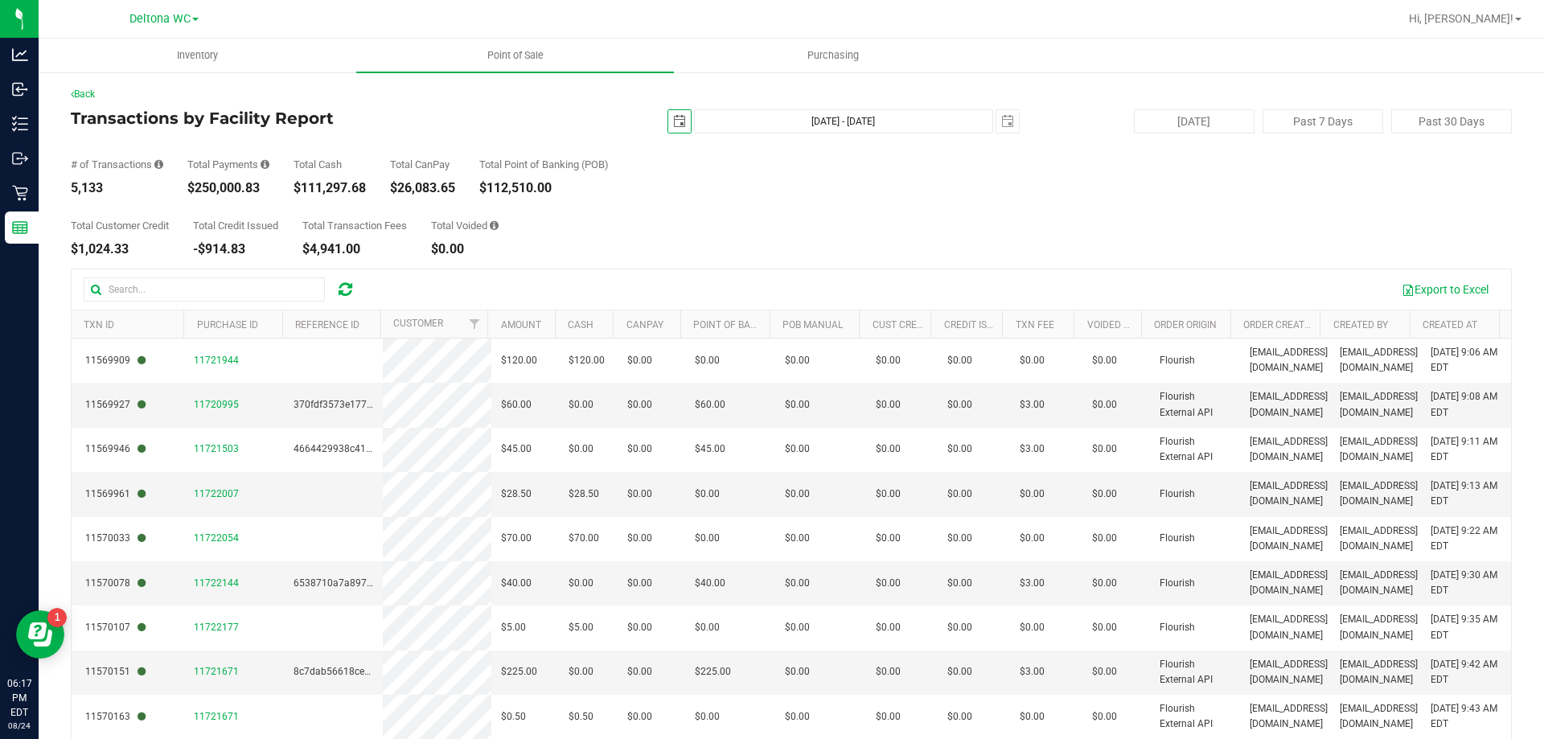
click at [670, 111] on span "select" at bounding box center [679, 121] width 23 height 23
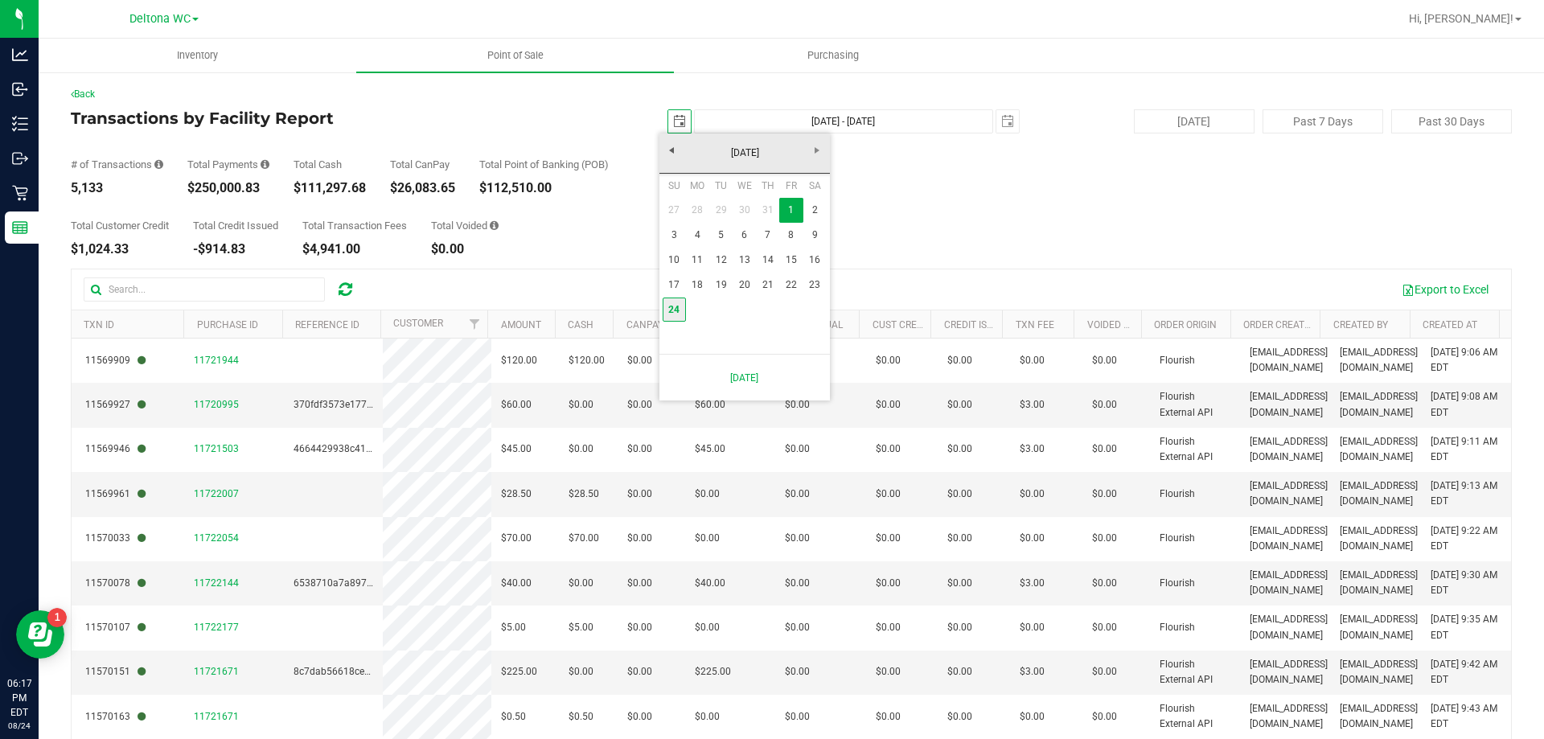
click at [671, 314] on link "24" at bounding box center [673, 309] width 23 height 25
type input "[DATE]"
type input "[DATE] - [DATE]"
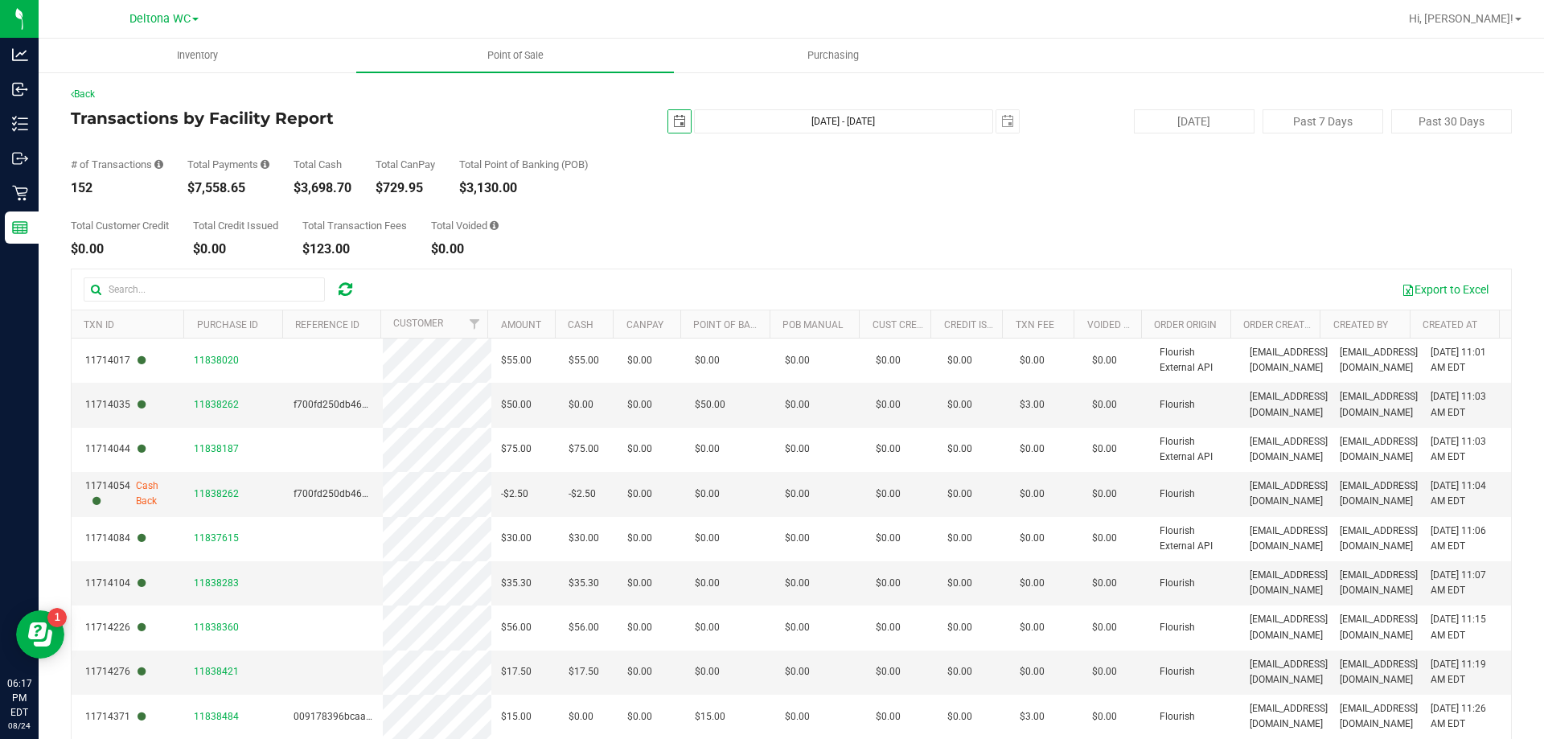
click at [679, 119] on span "select" at bounding box center [679, 121] width 23 height 23
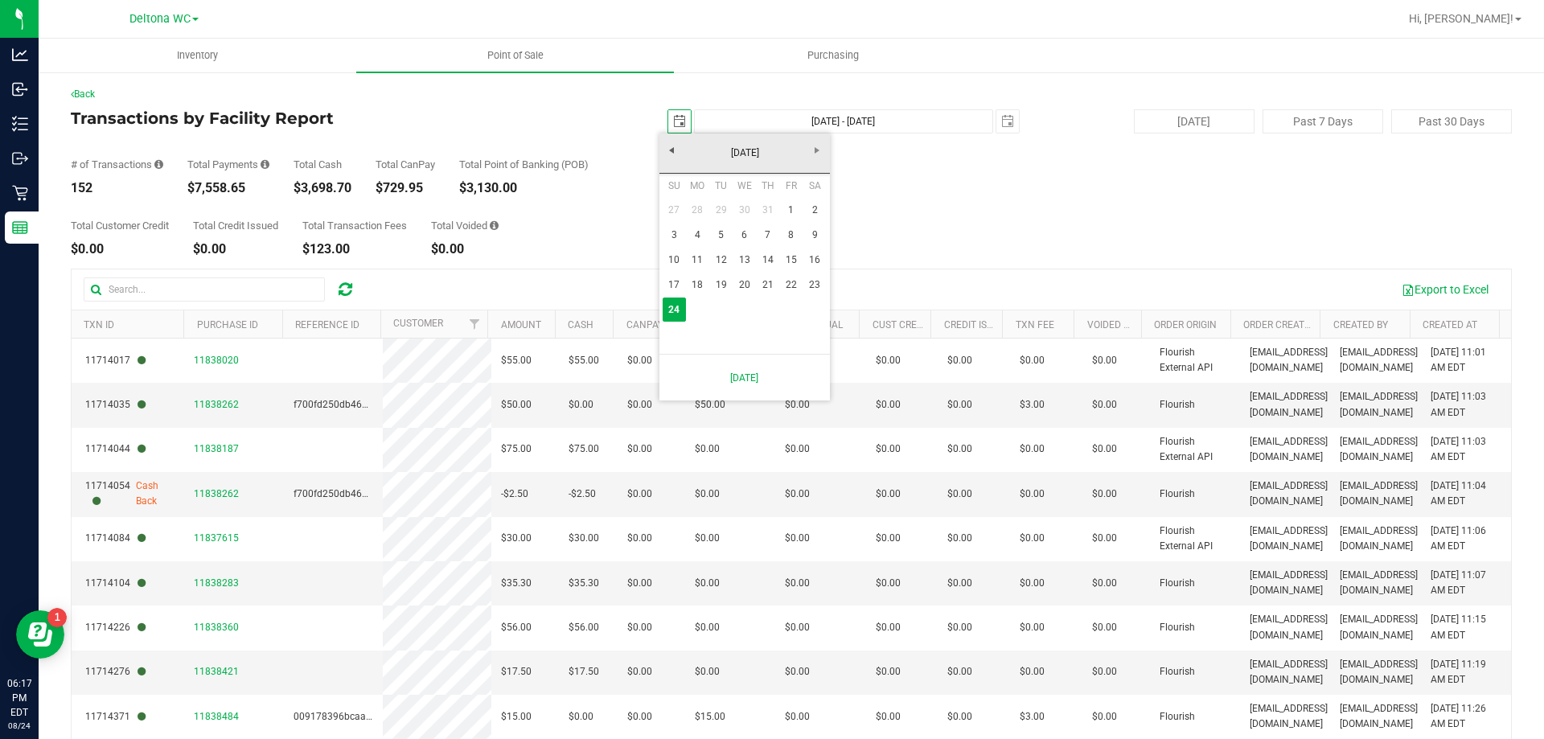
click at [673, 122] on span "select" at bounding box center [679, 121] width 13 height 13
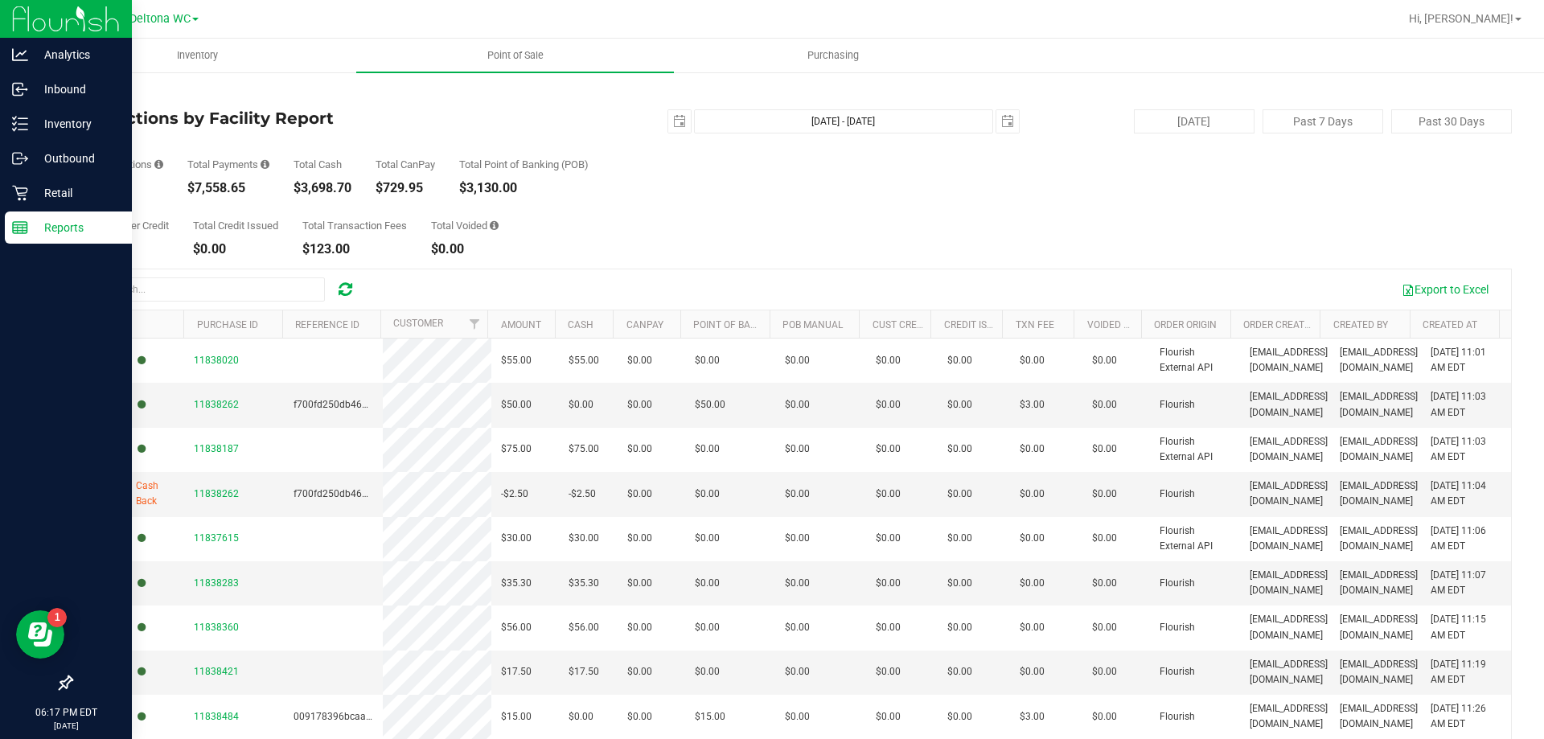
click at [14, 233] on rect at bounding box center [20, 227] width 14 height 11
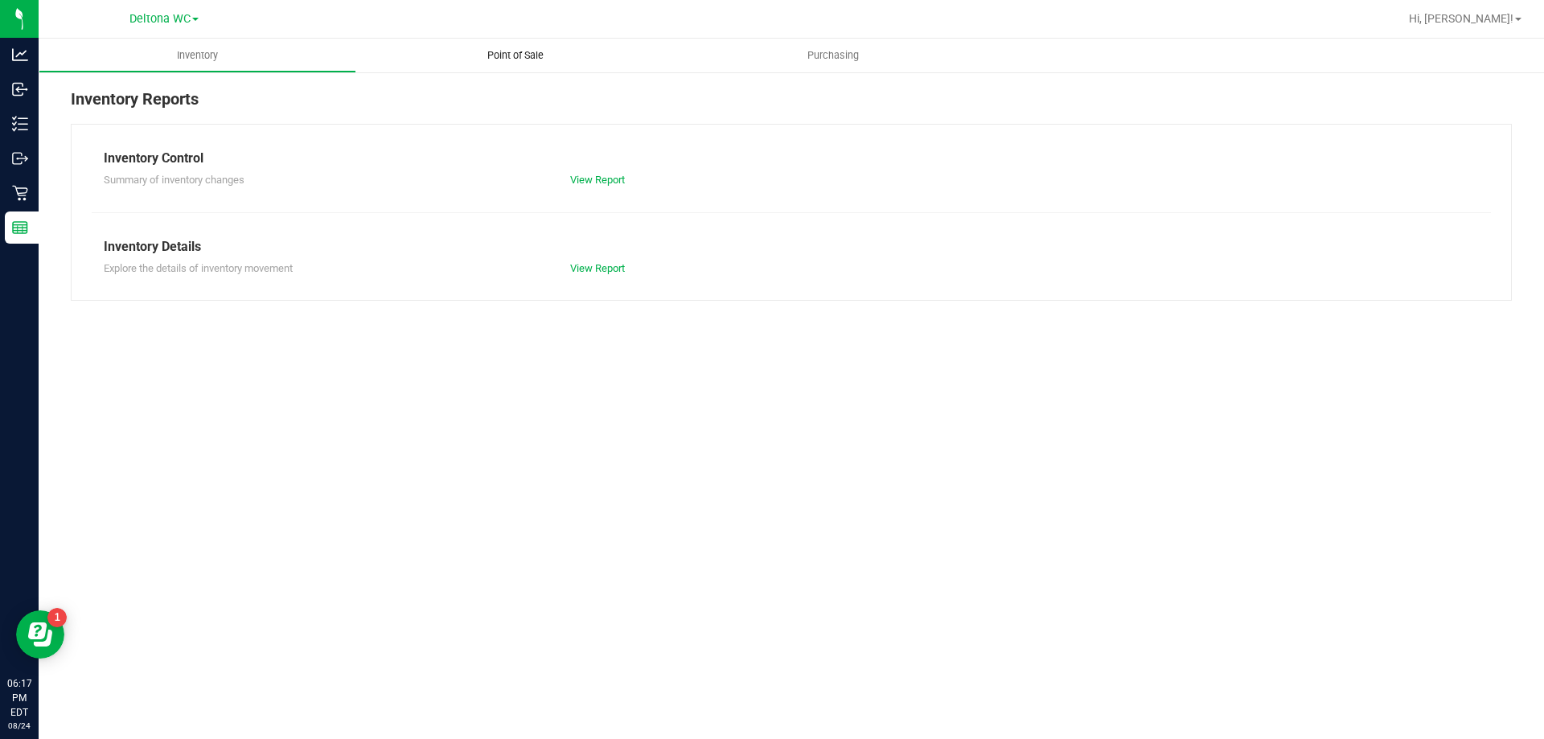
click at [513, 61] on span "Point of Sale" at bounding box center [515, 55] width 100 height 14
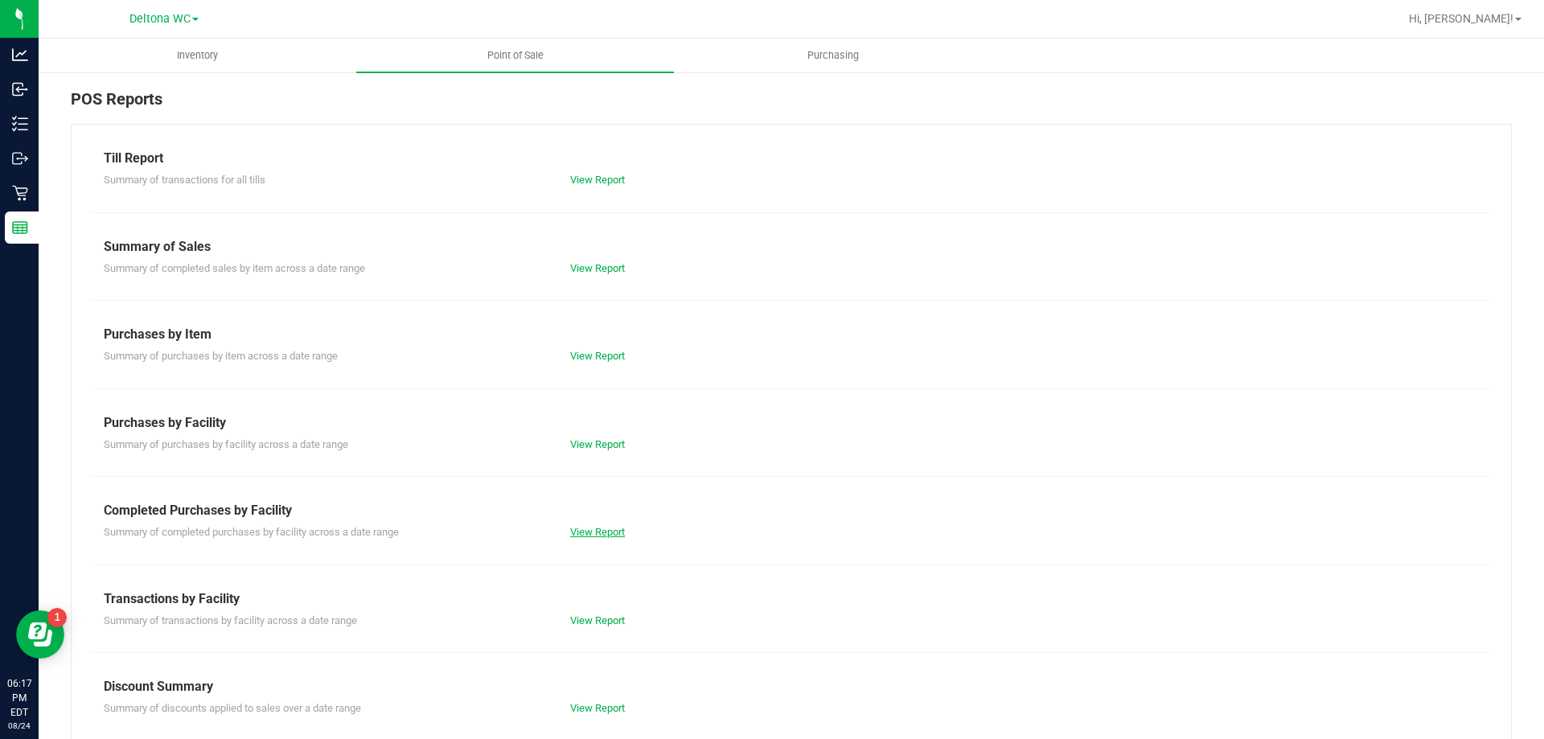
click at [589, 526] on link "View Report" at bounding box center [597, 532] width 55 height 12
